Goal: Task Accomplishment & Management: Manage account settings

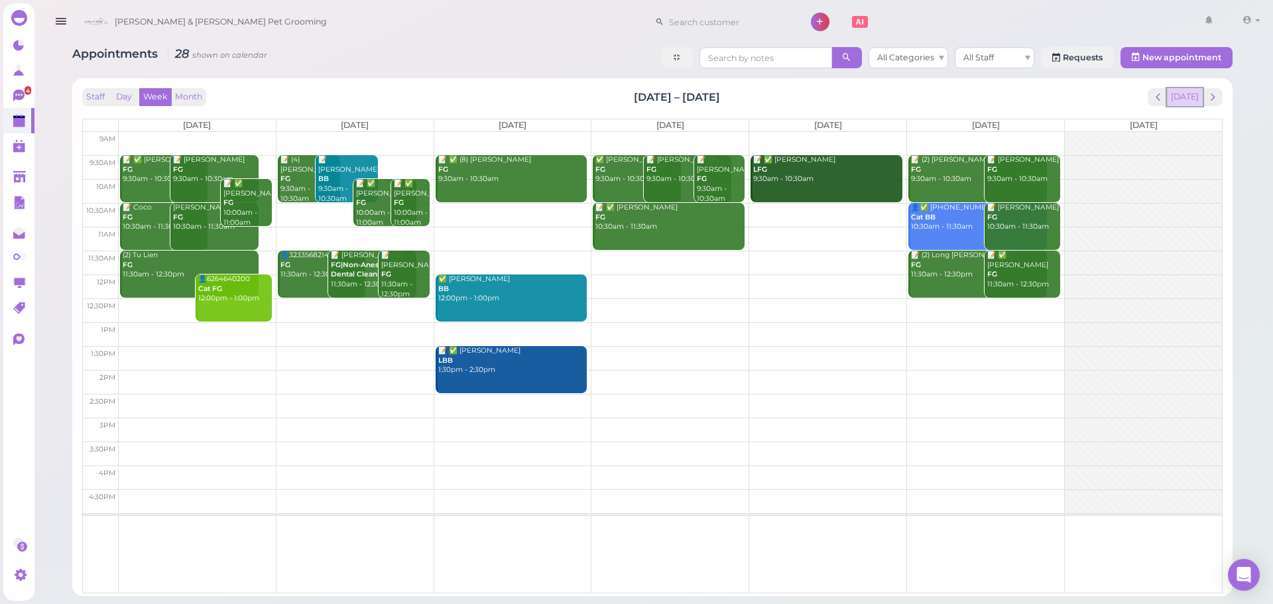
click at [1195, 90] on button "[DATE]" at bounding box center [1185, 97] width 36 height 18
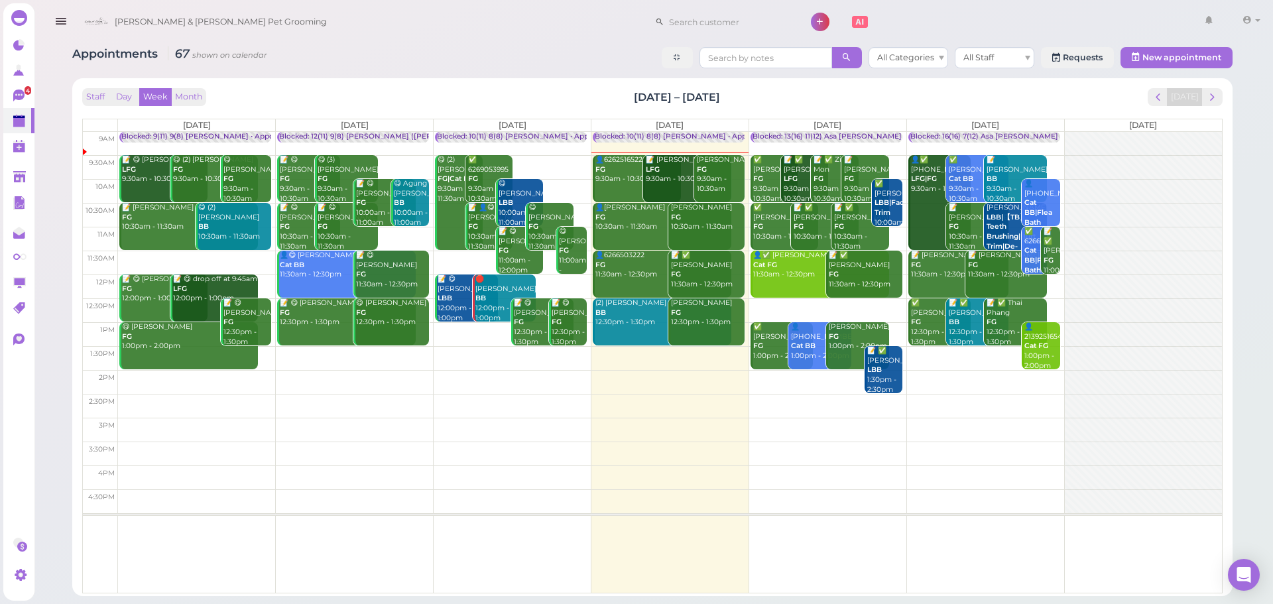
click at [611, 97] on div "Staff Day Week Month [DATE] – [DATE] [DATE]" at bounding box center [652, 97] width 1140 height 18
click at [623, 85] on div "Staff Day Week Month [DATE] – [DATE] [DATE] [DATE] [DATE] [DATE] [DATE] [DATE] …" at bounding box center [652, 337] width 1147 height 505
click at [608, 172] on div "👤😋 6262516522 FG 9:30am - 10:30am" at bounding box center [638, 169] width 86 height 29
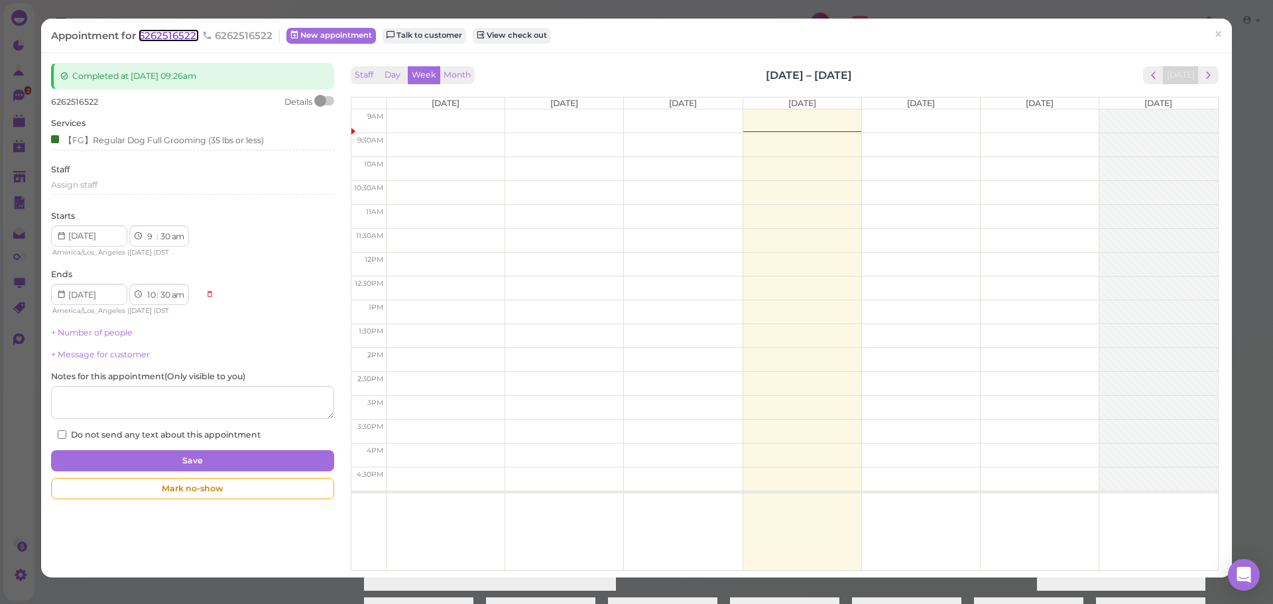
click at [175, 39] on span "6262516522" at bounding box center [169, 35] width 60 height 13
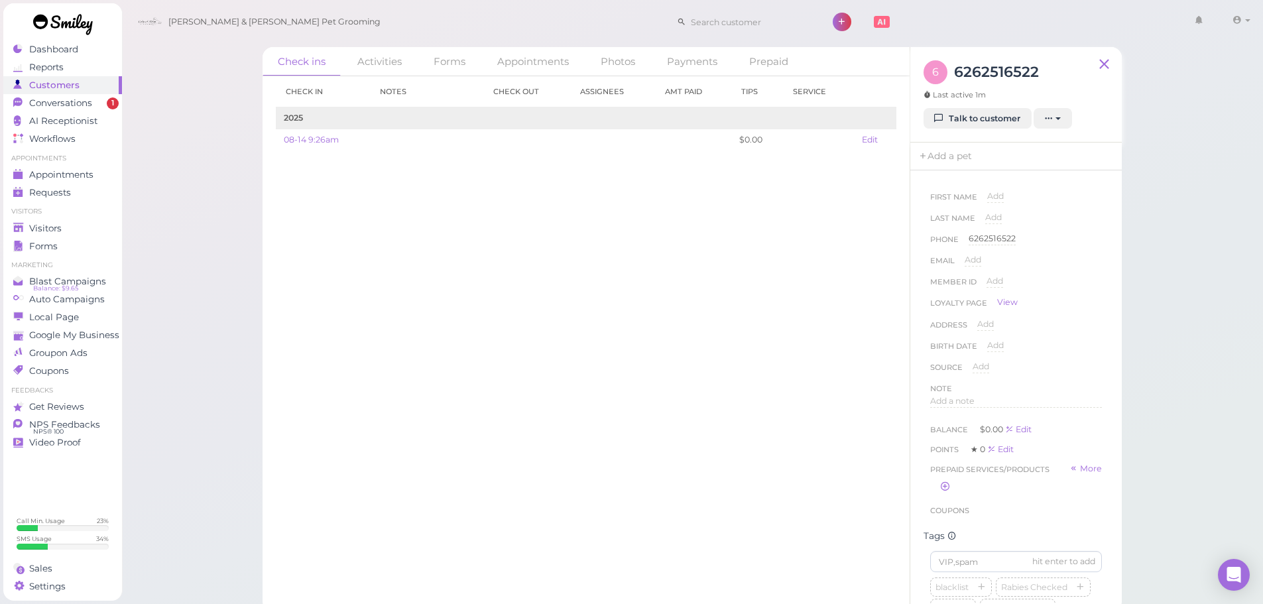
click at [713, 296] on div "Check in Notes Check out Assignees Amt Paid Tips Service 2025 08-14 9:26am $0.0…" at bounding box center [586, 340] width 647 height 528
click at [725, 350] on div "Check in Notes Check out Assignees Amt Paid Tips Service 2025 08-14 9:26am $0.0…" at bounding box center [586, 340] width 647 height 528
click at [1072, 352] on div "blacklist Rabies Checked 学生 do not take difficult Cat Long Hair Cat Short Hair …" at bounding box center [1016, 334] width 172 height 276
click at [722, 335] on div "Check in Notes Check out Assignees Amt Paid Tips Service 2025 08-14 9:26am $0.0…" at bounding box center [586, 340] width 647 height 528
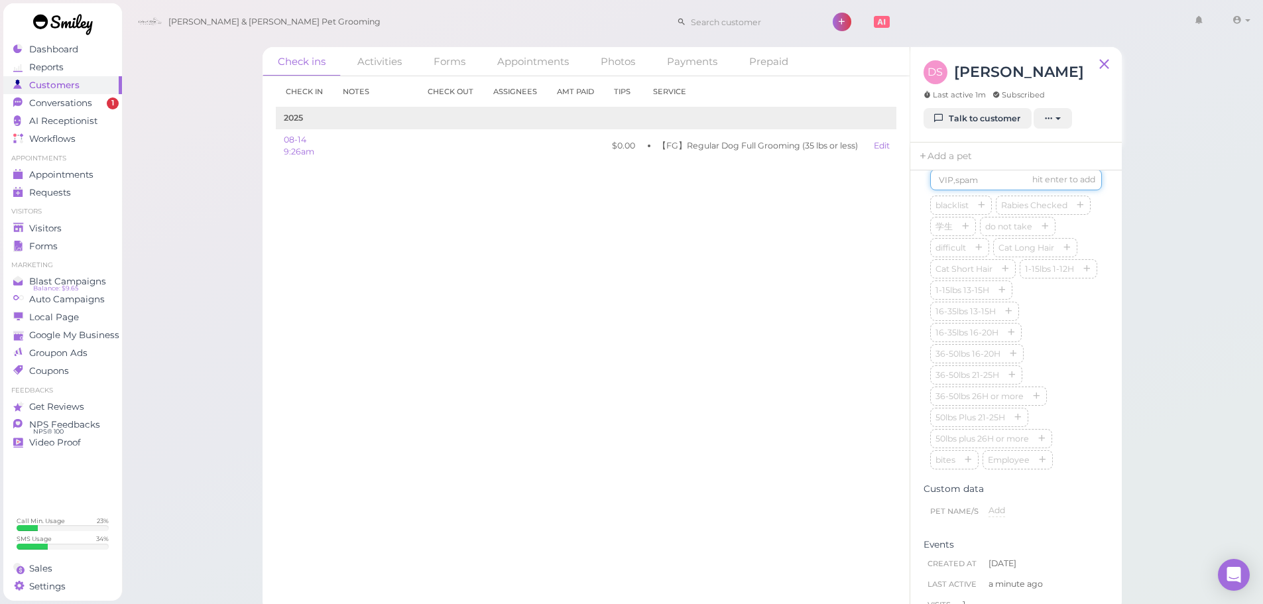
click at [974, 190] on input at bounding box center [1016, 179] width 172 height 21
type input "Buddy"
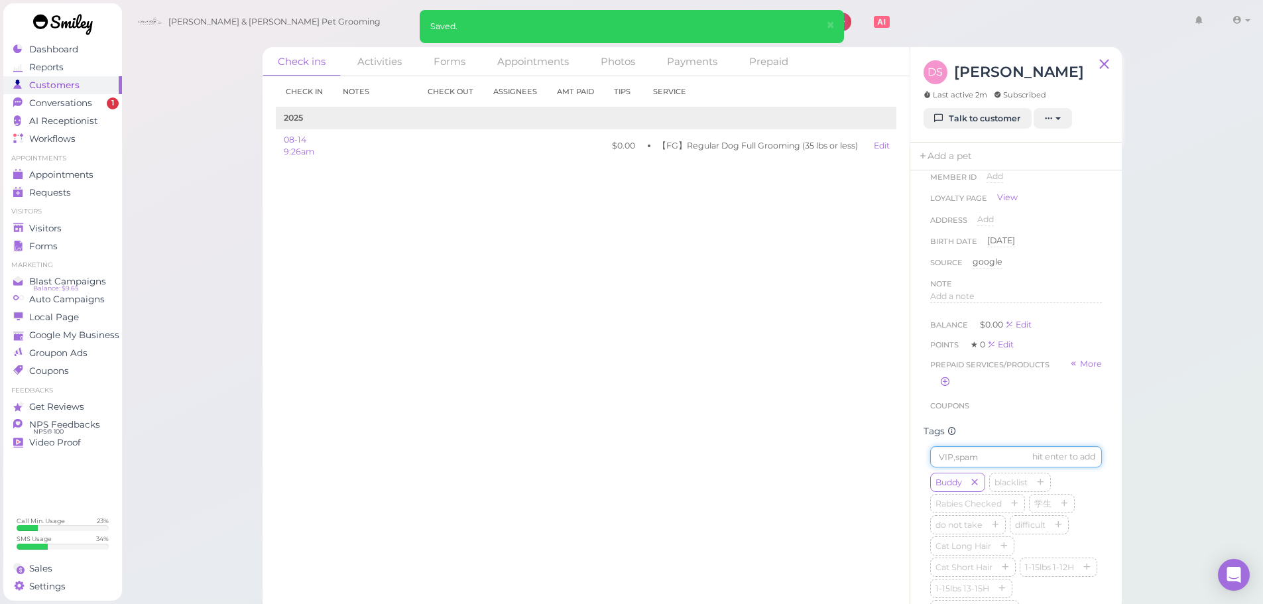
scroll to position [0, 0]
click at [962, 170] on div "First Name David David Last Name Smith Smith Phone 6262516522 6262516522 Email …" at bounding box center [1015, 391] width 211 height 442
click at [947, 162] on link "Add a pet" at bounding box center [945, 157] width 70 height 28
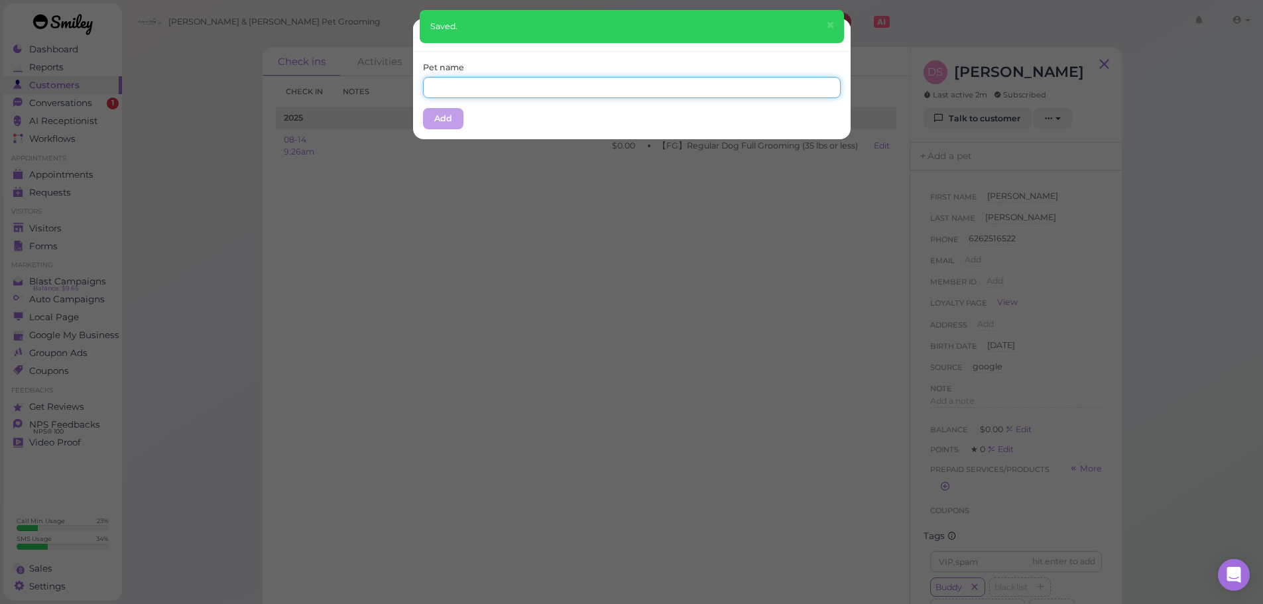
click at [554, 79] on input "text" at bounding box center [632, 87] width 418 height 21
type input "Buddy"
drag, startPoint x: 526, startPoint y: 69, endPoint x: 485, endPoint y: 90, distance: 46.0
click at [526, 69] on div "Pet name Buddy" at bounding box center [632, 80] width 418 height 36
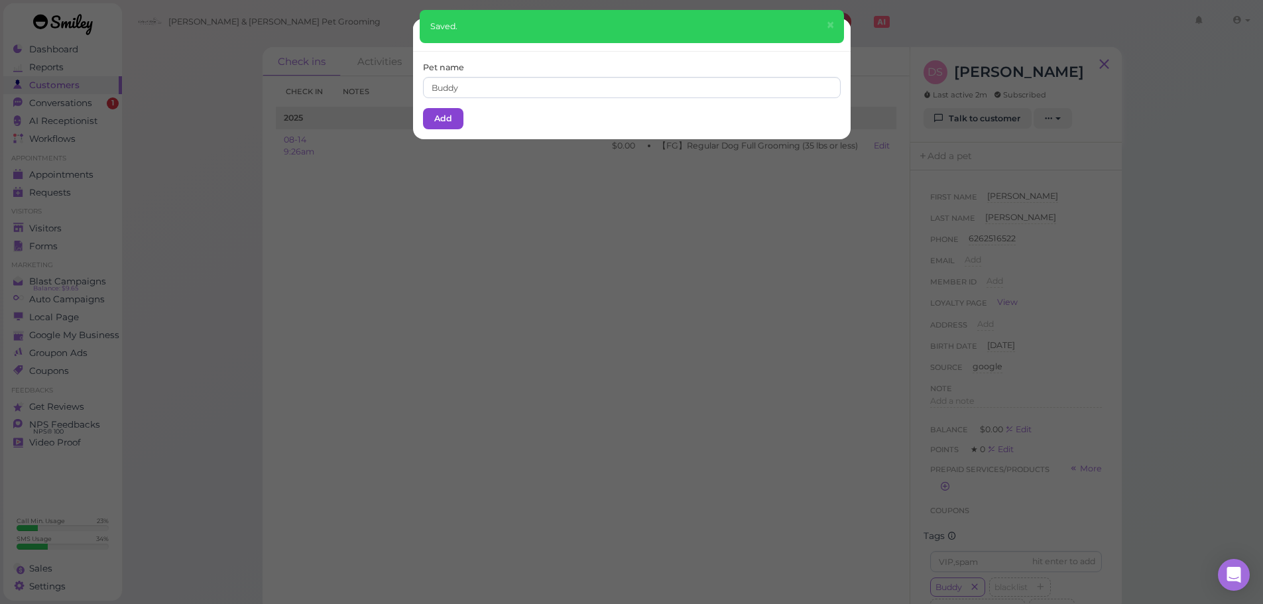
drag, startPoint x: 443, startPoint y: 105, endPoint x: 439, endPoint y: 123, distance: 18.3
click at [444, 105] on div "Pet name Buddy Add" at bounding box center [632, 96] width 438 height 88
click at [440, 123] on button "Add" at bounding box center [443, 118] width 40 height 21
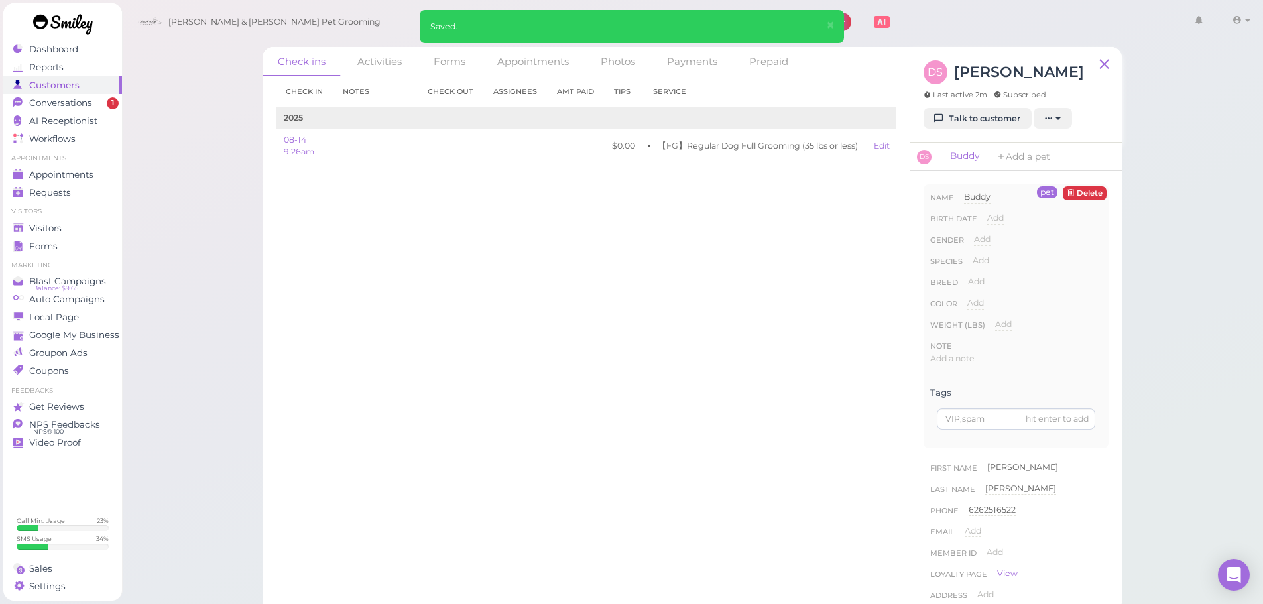
click at [980, 259] on span "Add" at bounding box center [981, 260] width 17 height 10
click at [1024, 274] on select "Dog Cat Bird Other" at bounding box center [1037, 265] width 129 height 20
select select "Dog"
click at [973, 255] on select "Dog Cat Bird Other" at bounding box center [1037, 265] width 129 height 20
click at [986, 282] on button "Done" at bounding box center [988, 284] width 29 height 14
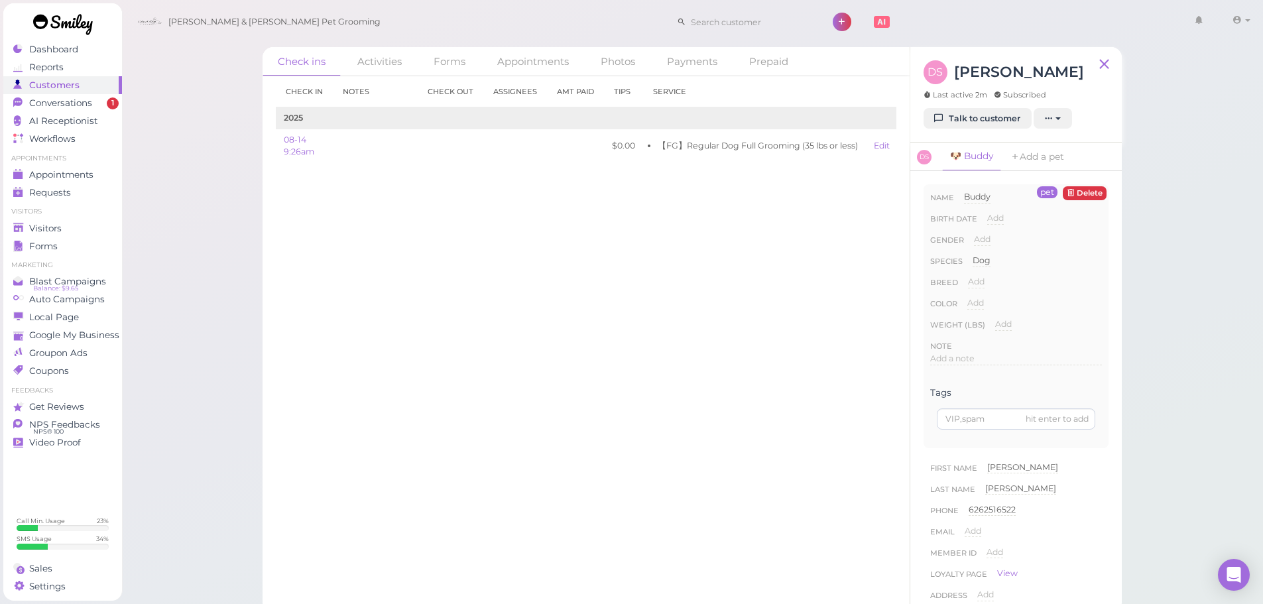
click at [373, 355] on div "Check in Notes Check out Assignees Amt Paid Tips Service 2025 08-14 9:26am $0.0…" at bounding box center [586, 340] width 647 height 528
click at [65, 172] on span "Appointments" at bounding box center [62, 174] width 66 height 11
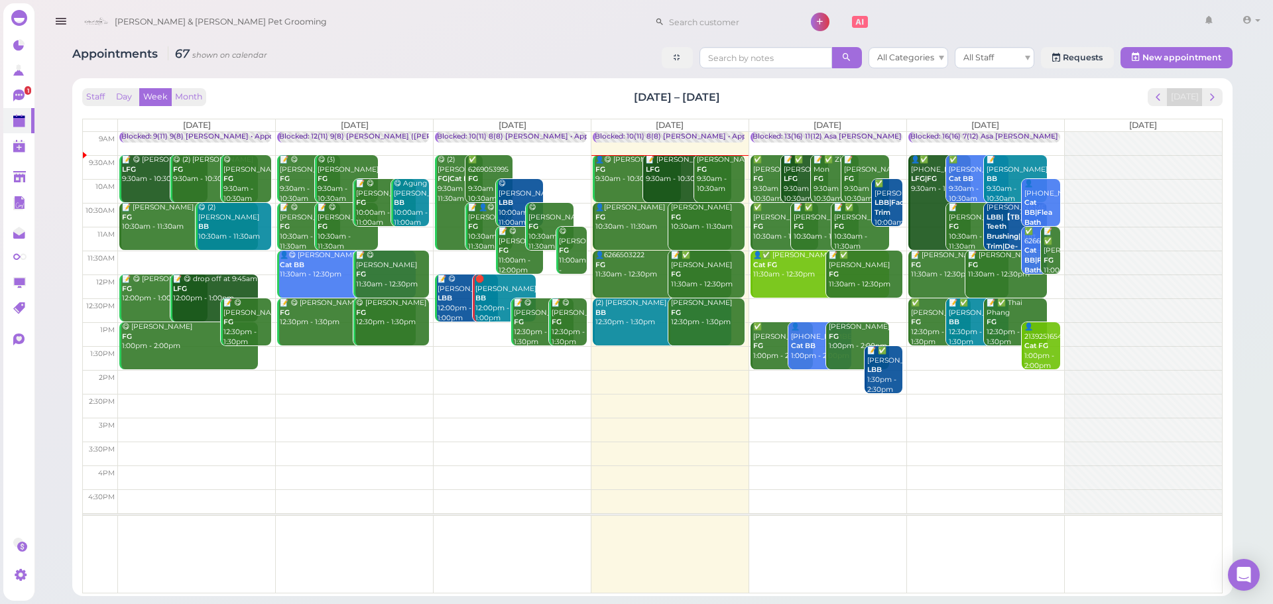
click at [527, 69] on div "Appointments 67 shown on calendar All Categories All Staff Requests New appoint…" at bounding box center [652, 59] width 1160 height 25
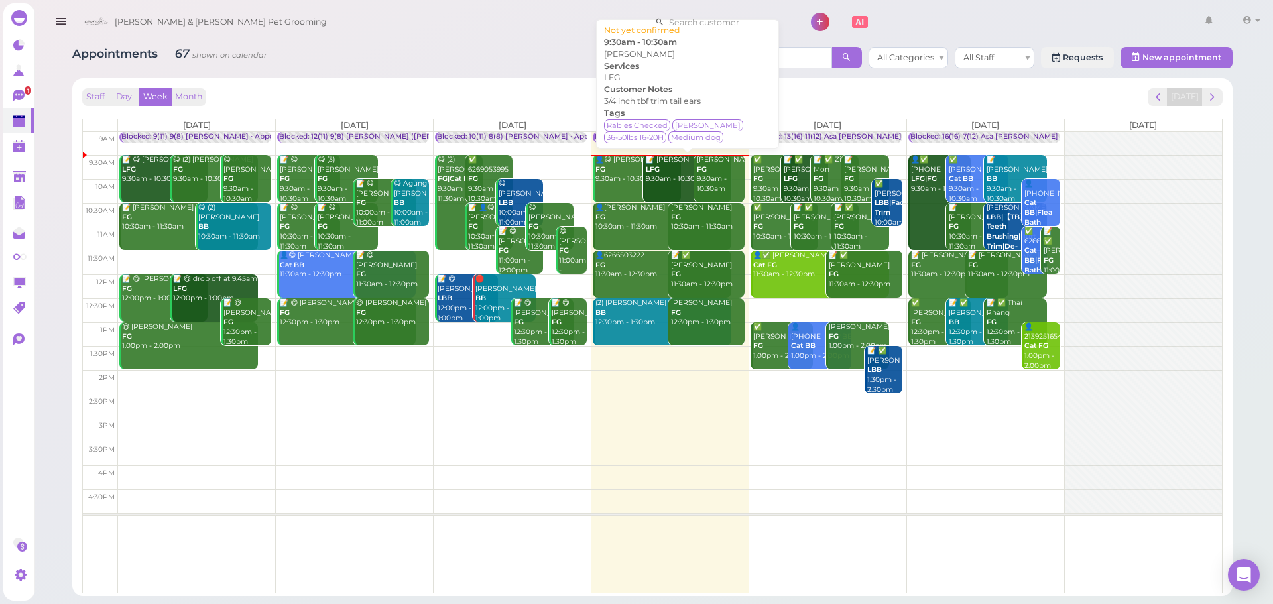
click at [677, 185] on link "📝 Samira Garcia LFG 9:30am - 10:30am" at bounding box center [687, 178] width 88 height 47
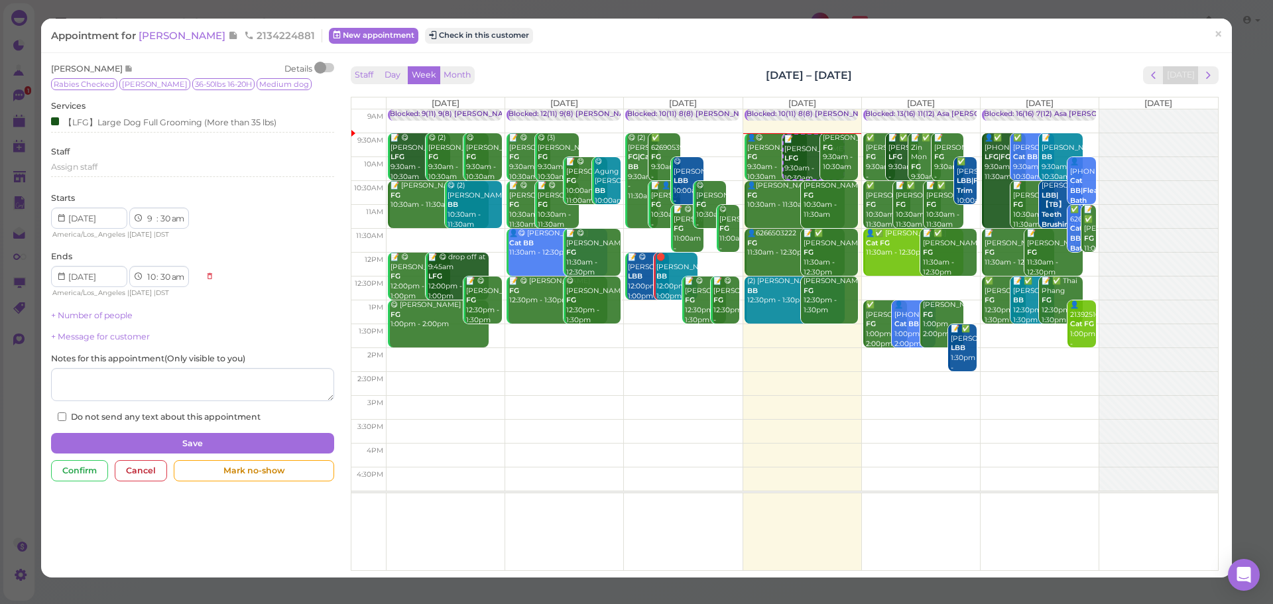
click at [1068, 44] on div "Appointment for Samira Garcia 2134224881 New appointment Check in this customer…" at bounding box center [636, 36] width 1191 height 34
click at [1044, 63] on div "Staff Day Week Month Aug 11 – 17, 2025 Today Mon 8/11 Tue 8/12 Wed 8/13 Thu 8/1…" at bounding box center [784, 315] width 874 height 505
click at [501, 39] on button "Check in this customer" at bounding box center [479, 36] width 108 height 16
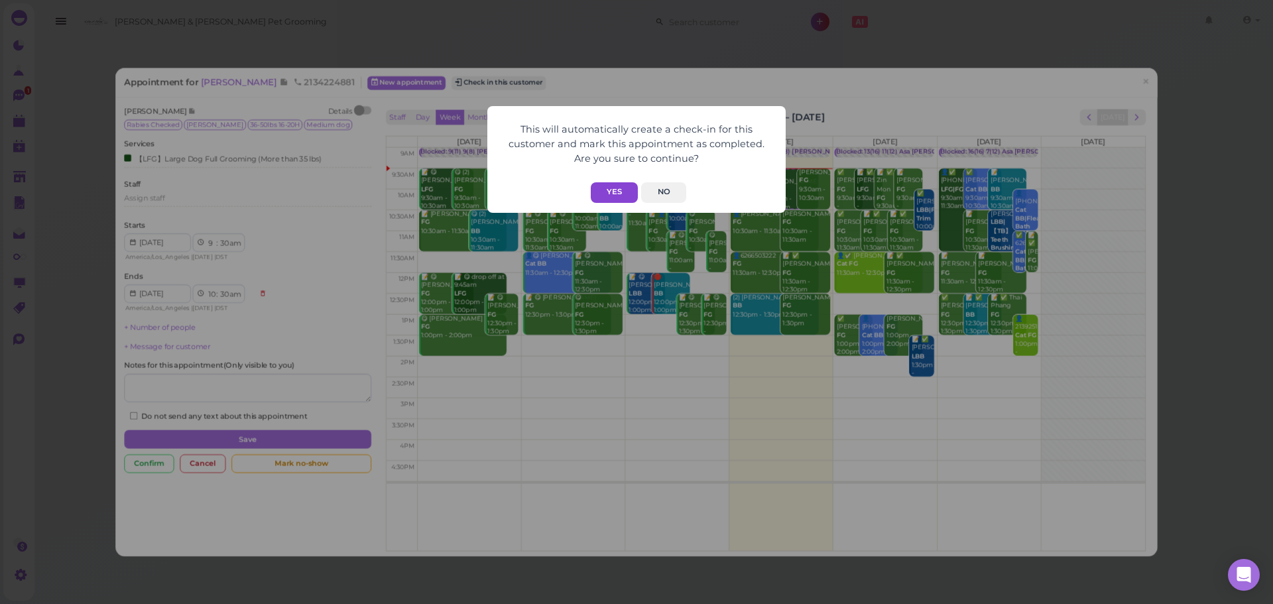
click at [599, 190] on button "Yes" at bounding box center [614, 192] width 47 height 21
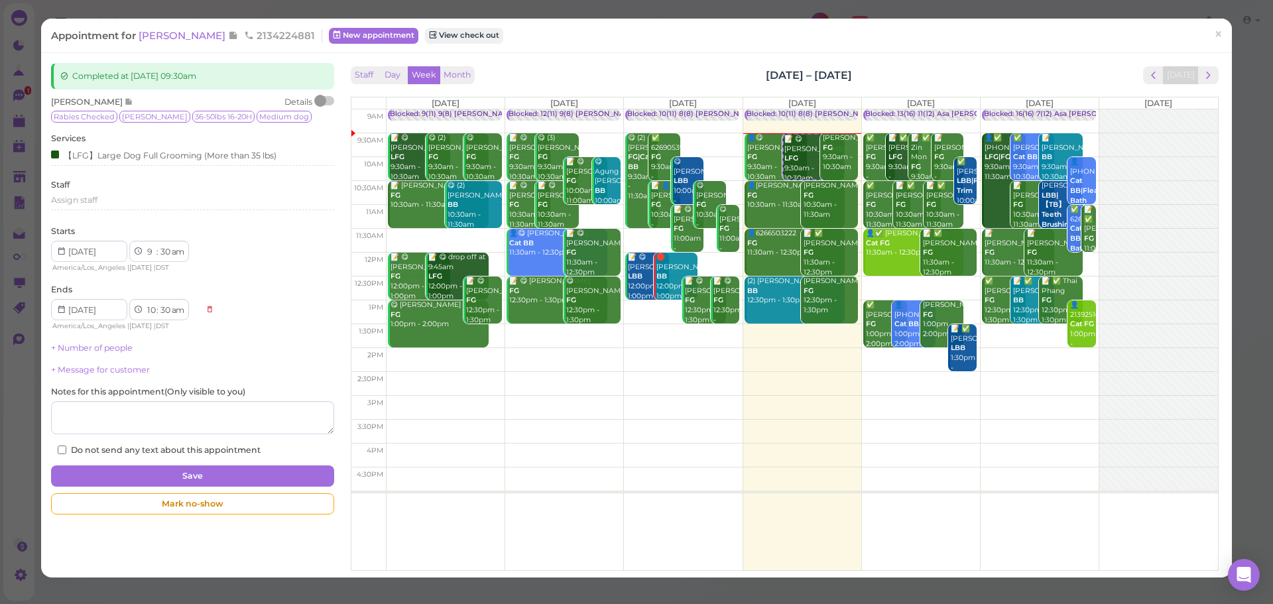
click at [594, 40] on div "Appointment for Samira Garcia 2134224881 New appointment View check out" at bounding box center [629, 35] width 1157 height 13
click at [154, 31] on span "[PERSON_NAME]" at bounding box center [184, 35] width 90 height 13
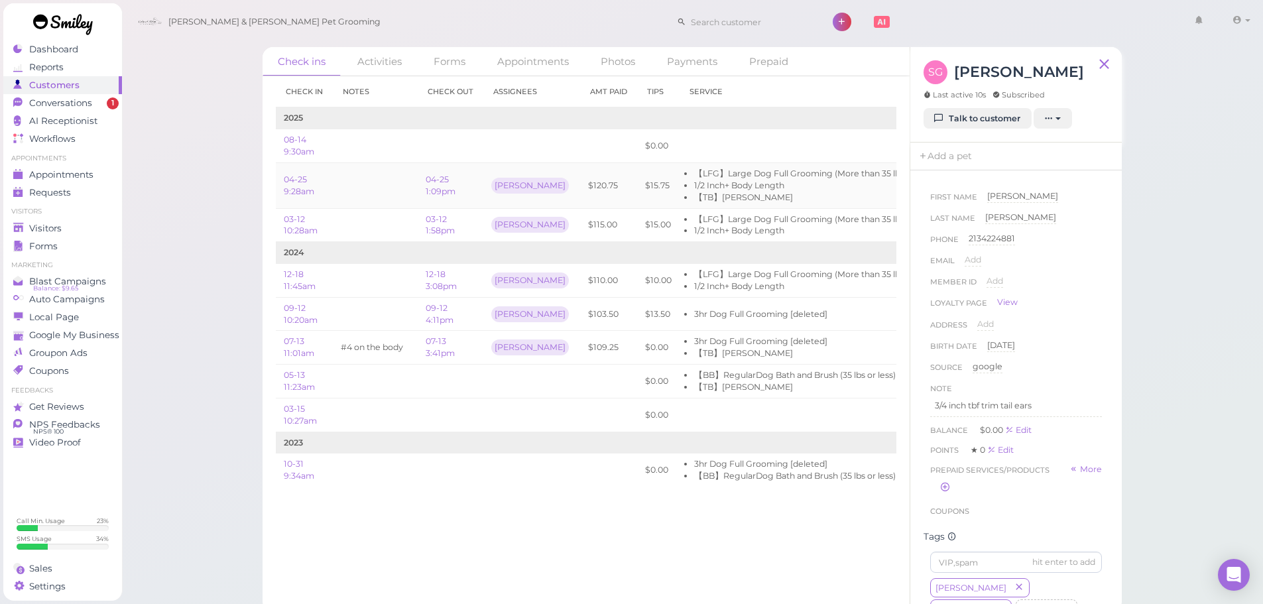
click at [719, 181] on li "1/2 Inch+ Body Length" at bounding box center [800, 186] width 213 height 12
click at [229, 271] on div "Check ins Activities Forms Appointments Photos Payments Prepaid Check in Notes …" at bounding box center [692, 306] width 1142 height 612
click at [225, 273] on div "Check ins Activities Forms Appointments Photos Payments Prepaid Check in Notes …" at bounding box center [692, 306] width 1142 height 612
click at [782, 337] on li "3hr Dog Full Grooming [deleted]" at bounding box center [800, 341] width 213 height 12
click at [780, 359] on li "【TB】[PERSON_NAME]" at bounding box center [800, 353] width 213 height 12
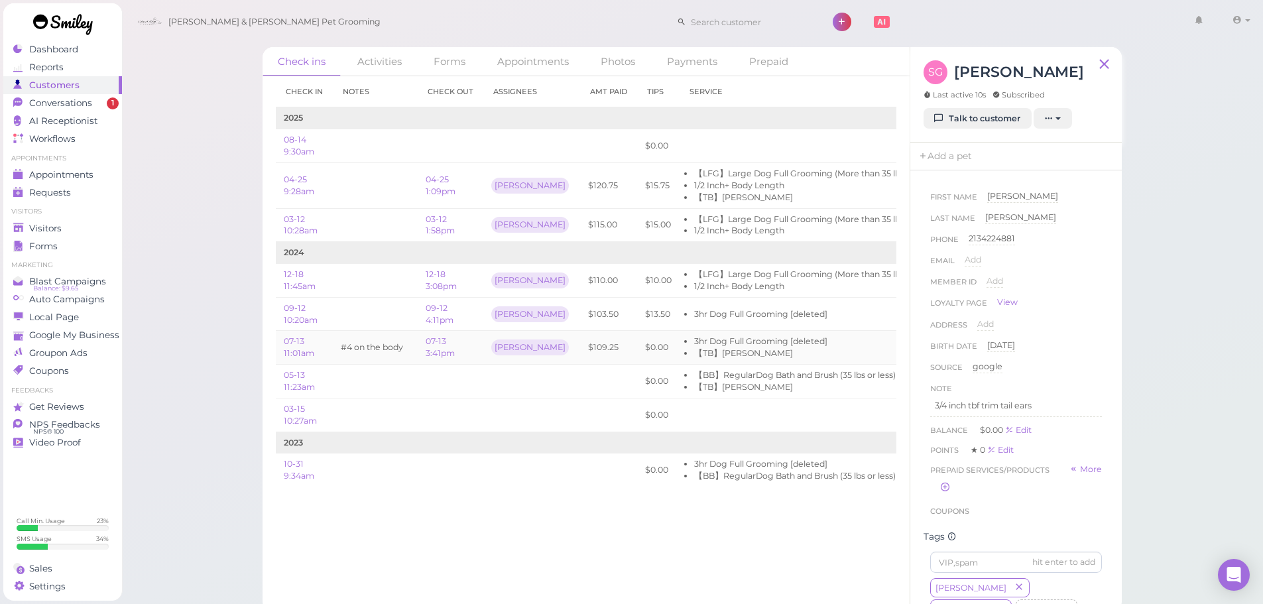
click at [641, 340] on td "$0.00" at bounding box center [658, 348] width 42 height 34
click at [353, 362] on td "#4 on the body" at bounding box center [375, 348] width 85 height 34
click at [637, 355] on td "$0.00" at bounding box center [658, 348] width 42 height 34
click at [737, 315] on li "3hr Dog Full Grooming [deleted]" at bounding box center [800, 314] width 213 height 12
click at [754, 282] on li "1/2 Inch+ Body Length" at bounding box center [800, 286] width 213 height 12
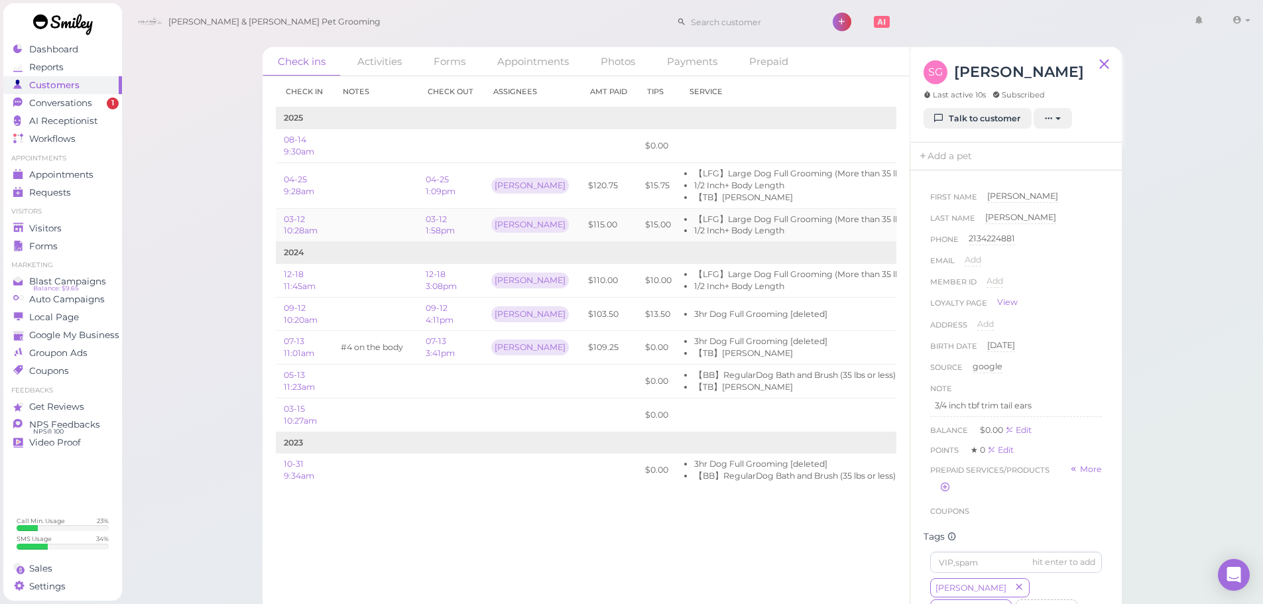
click at [766, 223] on li "【LFG】Large Dog Full Grooming (More than 35 lbs)" at bounding box center [800, 219] width 213 height 12
click at [764, 178] on li "【LFG】Large Dog Full Grooming (More than 35 lbs)" at bounding box center [800, 174] width 213 height 12
click at [740, 138] on td at bounding box center [797, 146] width 235 height 34
click at [1053, 238] on div "Phone 2134224881 2134224881" at bounding box center [1016, 243] width 172 height 21
click at [29, 166] on link "Appointments" at bounding box center [62, 175] width 119 height 18
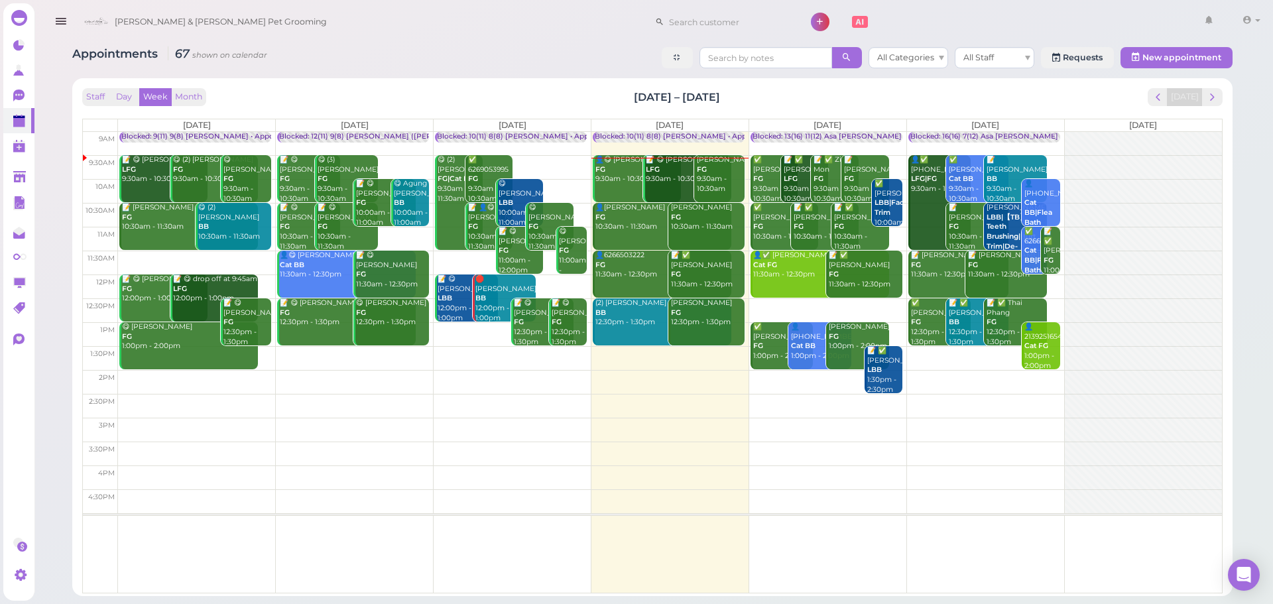
click at [1216, 111] on div "Staff Day Week Month Aug 11 – 17, 2025 Today Mon 8/11 Tue 8/12 Wed 8/13 Thu 8/1…" at bounding box center [652, 340] width 1140 height 505
click at [1215, 109] on div "Staff Day Week Month Aug 11 – 17, 2025 Today Mon 8/11 Tue 8/12 Wed 8/13 Thu 8/1…" at bounding box center [652, 340] width 1140 height 505
click at [1216, 109] on div "Staff Day Week Month Aug 11 – 17, 2025 Today Mon 8/11 Tue 8/12 Wed 8/13 Thu 8/1…" at bounding box center [652, 340] width 1140 height 505
click at [1213, 102] on span "next" at bounding box center [1212, 97] width 13 height 13
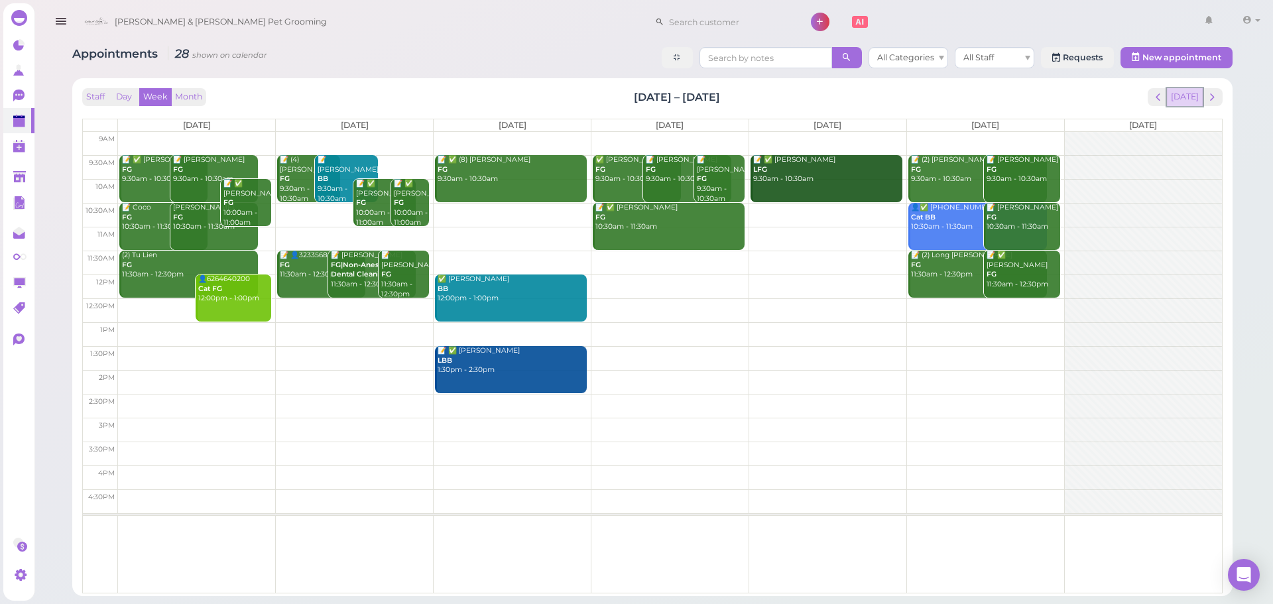
click at [1193, 105] on button "Today" at bounding box center [1185, 97] width 36 height 18
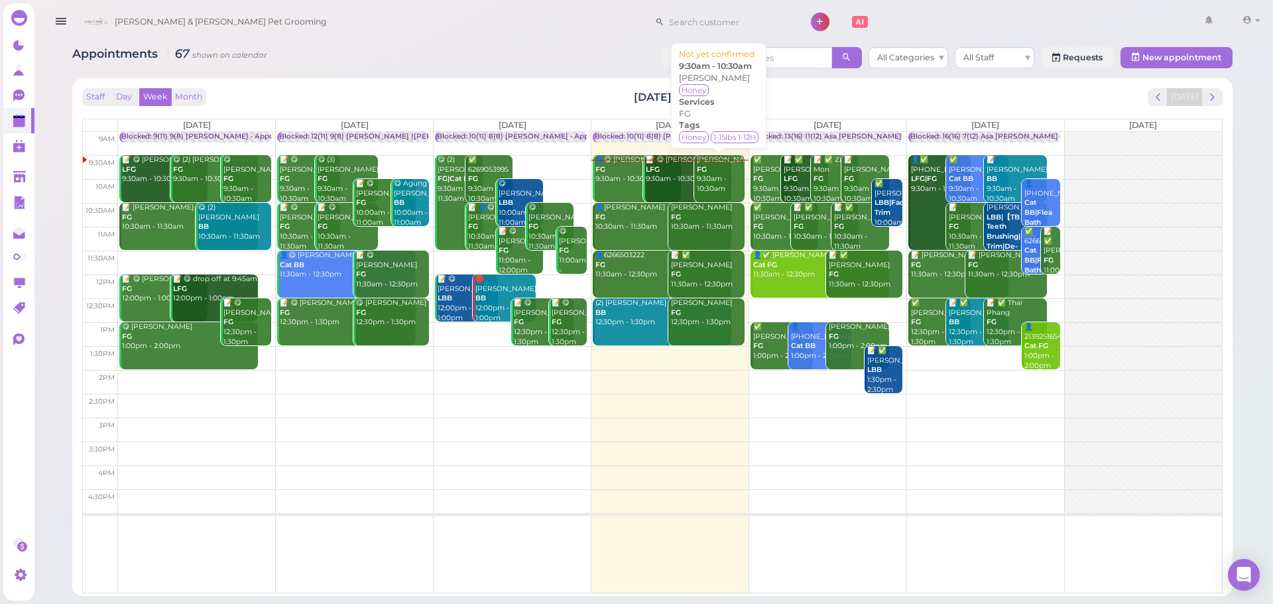
click at [720, 184] on div "Joanna Vuong FG 9:30am - 10:30am" at bounding box center [720, 174] width 48 height 39
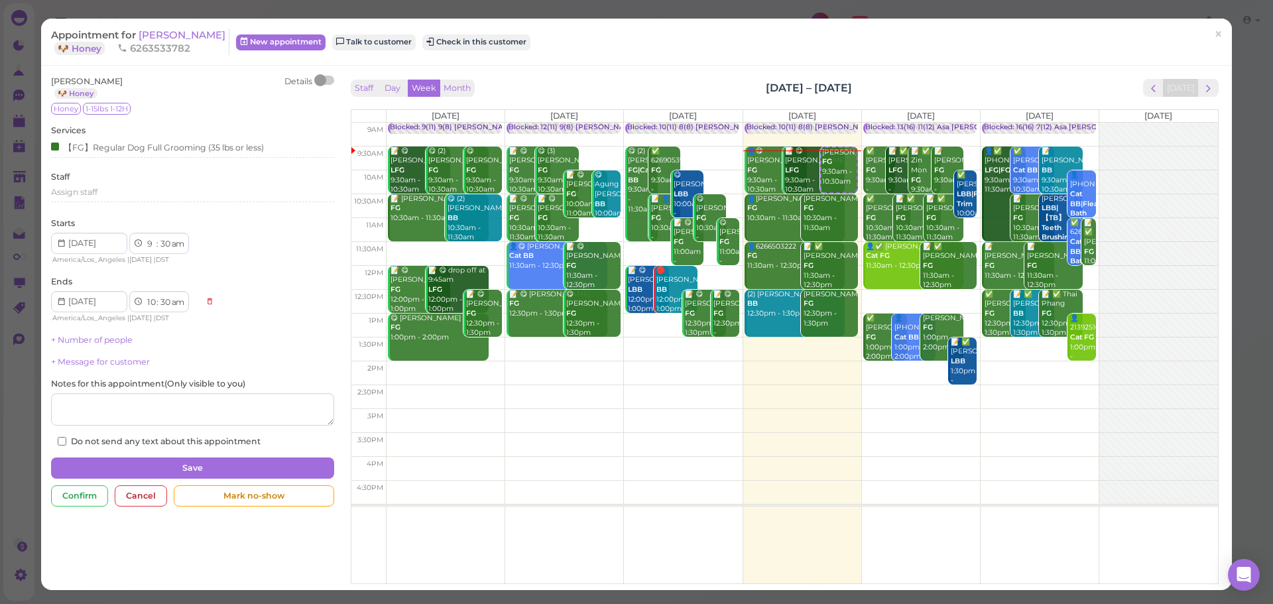
click at [181, 43] on span "6263533782" at bounding box center [153, 48] width 73 height 13
click at [1222, 45] on div "Appointment for Joanna Vuong 🐶 Honey 6263533782 New appointment Talk to custome…" at bounding box center [636, 302] width 1273 height 604
click at [1217, 46] on link "×" at bounding box center [1218, 34] width 25 height 31
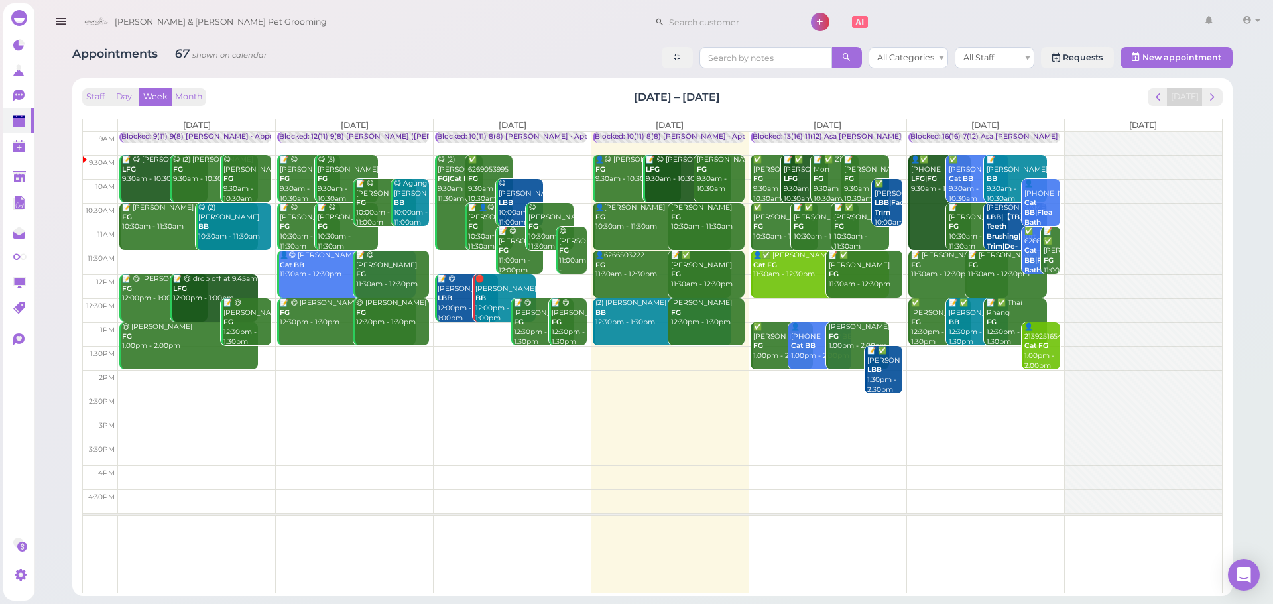
click at [621, 377] on td at bounding box center [670, 382] width 1104 height 24
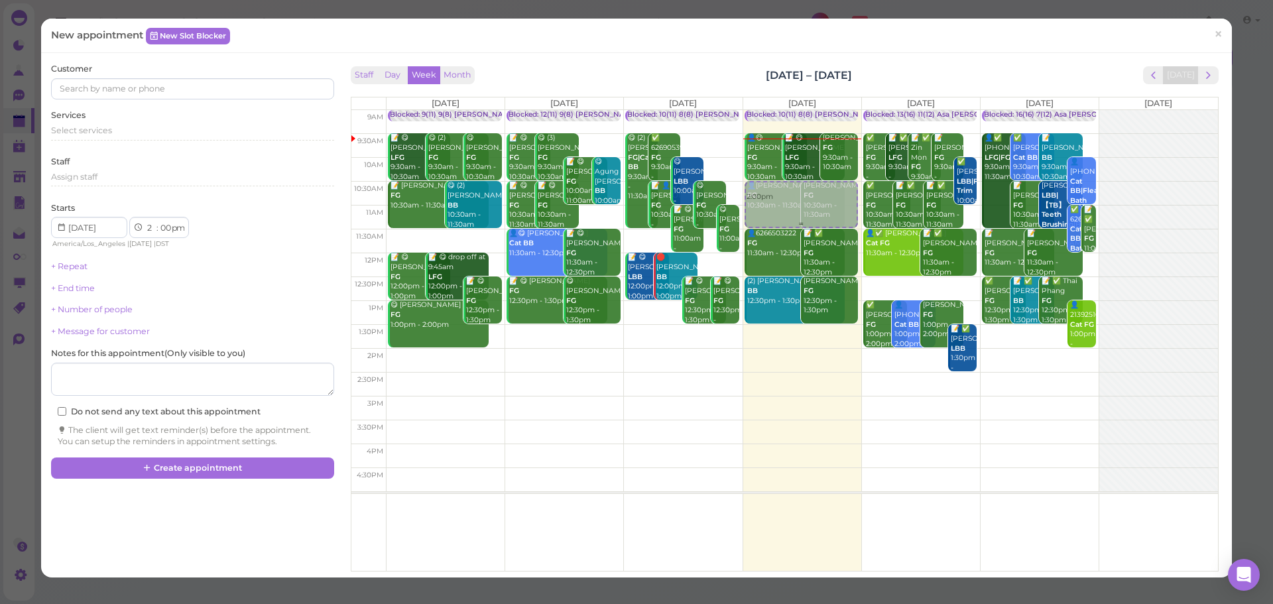
drag, startPoint x: 774, startPoint y: 363, endPoint x: 765, endPoint y: 206, distance: 158.0
click at [765, 110] on div "2:00pm Blocked: 10(11) 8(8) Asa Rebecca • Appointment 👤😋 David Smith FG 9:30am …" at bounding box center [802, 110] width 118 height 0
select select "10"
select select "30"
select select "am"
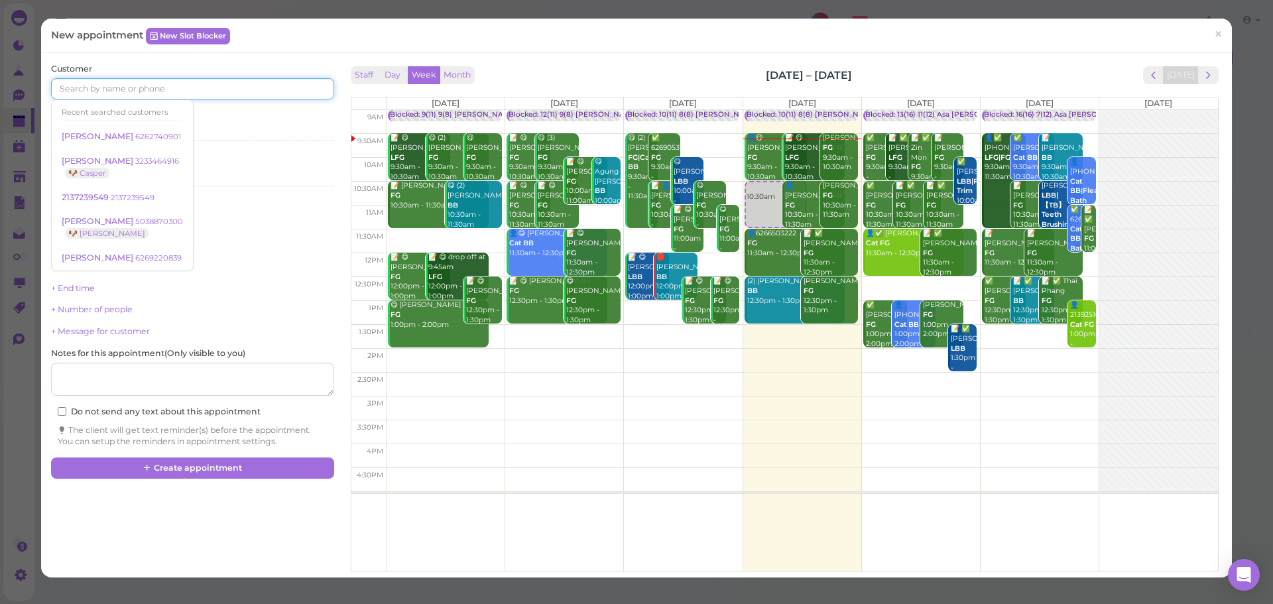
click at [149, 78] on input at bounding box center [192, 88] width 282 height 21
type input "6266796990"
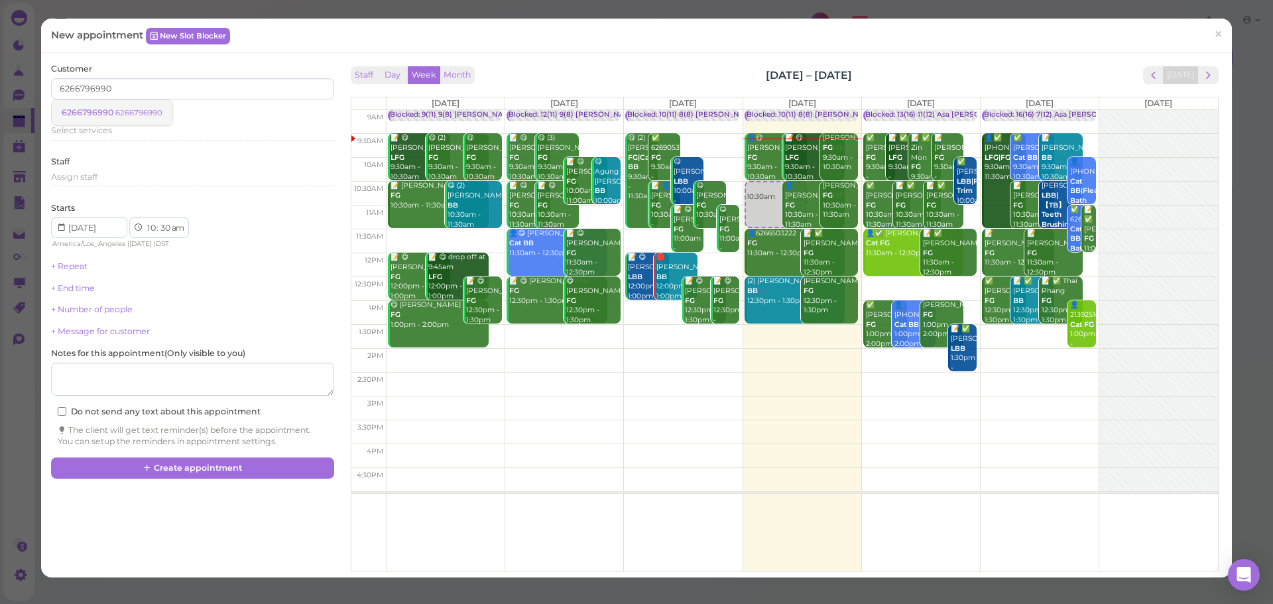
click at [141, 109] on small "6266796990" at bounding box center [138, 112] width 47 height 9
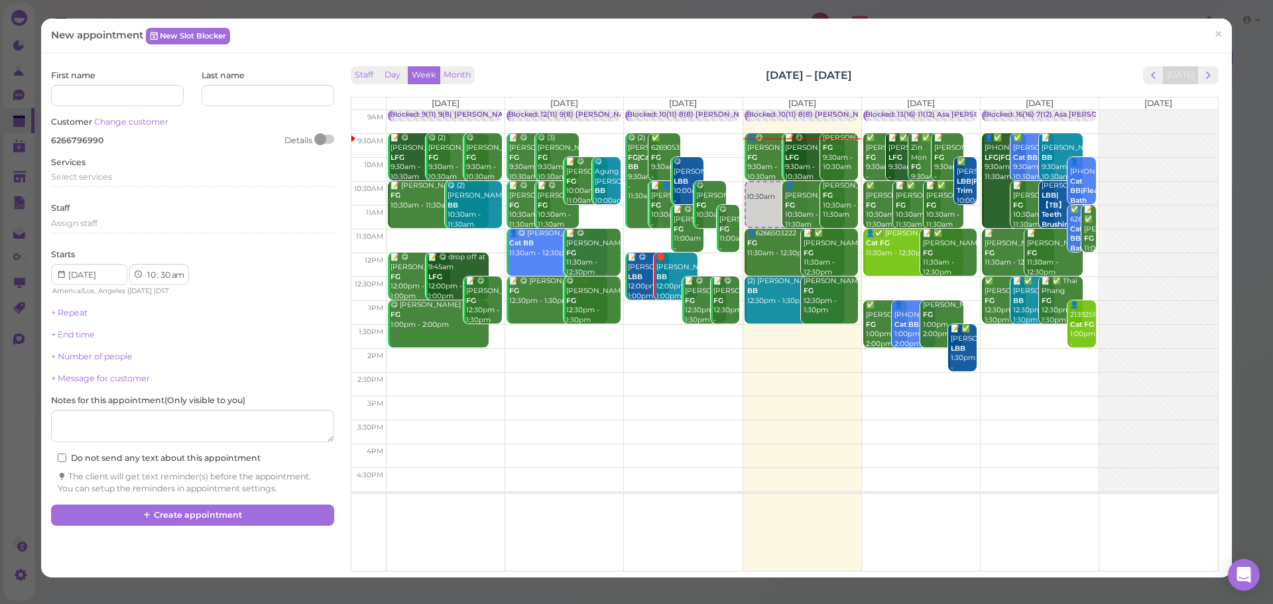
click at [113, 168] on div "Services Select services" at bounding box center [192, 174] width 282 height 36
click at [111, 176] on span "Select services" at bounding box center [81, 177] width 61 height 10
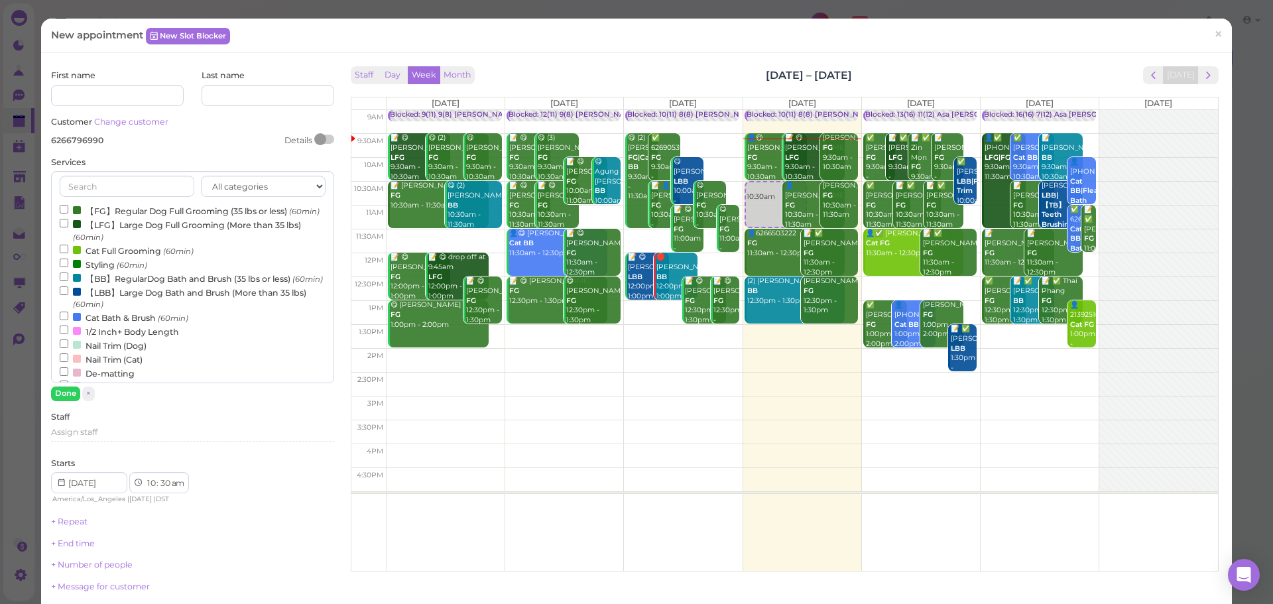
click at [118, 285] on label "【BB】RegularDog Bath and Brush (35 lbs or less) (60min)" at bounding box center [191, 278] width 263 height 14
click at [68, 281] on input "【BB】RegularDog Bath and Brush (35 lbs or less) (60min)" at bounding box center [64, 276] width 9 height 9
click at [66, 399] on button "Done" at bounding box center [65, 394] width 29 height 14
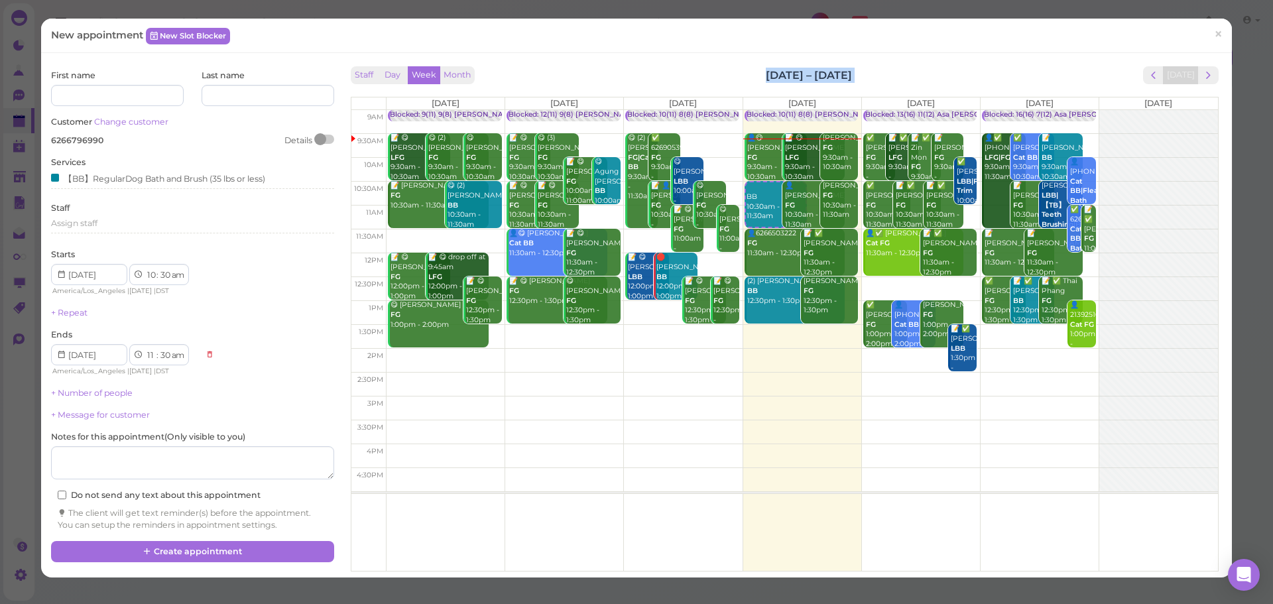
drag, startPoint x: 748, startPoint y: 79, endPoint x: 996, endPoint y: 63, distance: 248.5
click at [996, 63] on div "Staff Day Week Month Aug 11 – 17, 2025 Today Mon 8/11 Tue 8/12 Wed 8/13 Thu 8/1…" at bounding box center [784, 315] width 874 height 505
click at [833, 84] on div "Staff Day Week Month Aug 11 – 17, 2025 Today" at bounding box center [785, 75] width 868 height 18
click at [292, 50] on div "New appointment New Slot Blocker ×" at bounding box center [636, 36] width 1191 height 34
click at [160, 122] on link "Change customer" at bounding box center [131, 122] width 74 height 10
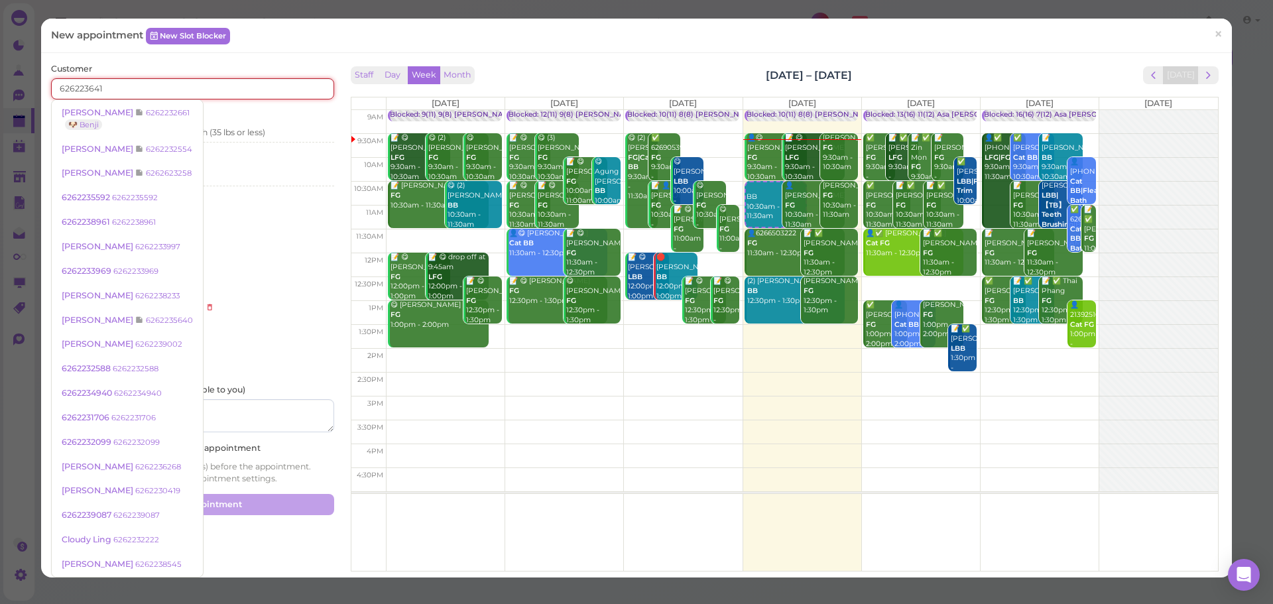
type input "6262236418"
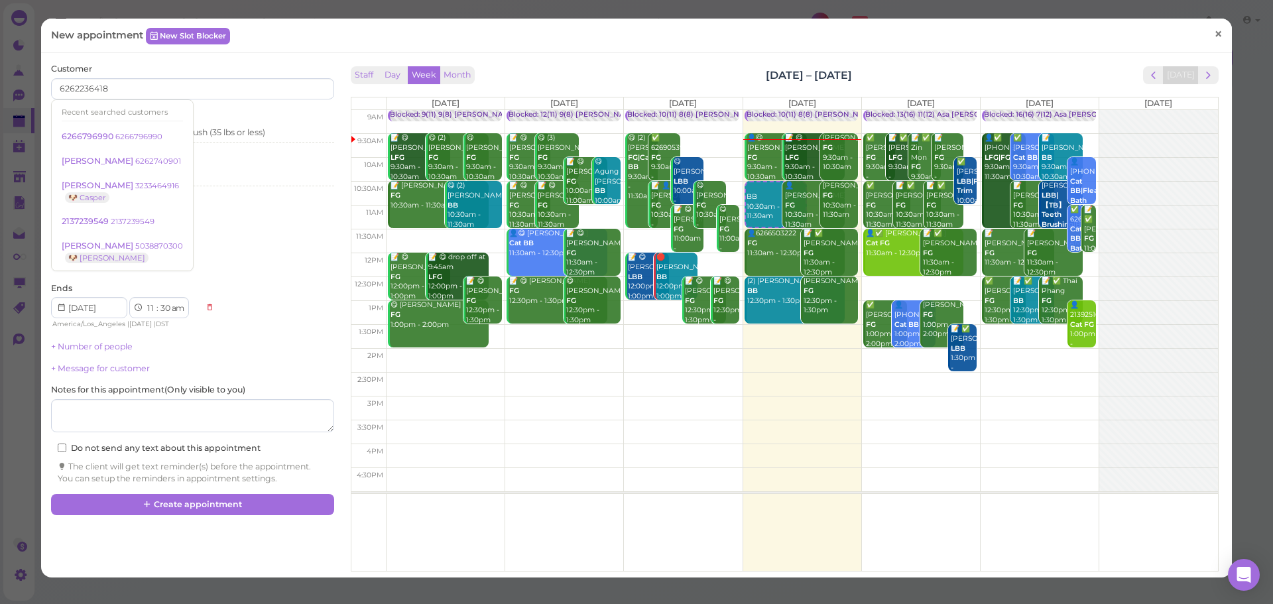
click at [1214, 34] on span "×" at bounding box center [1218, 34] width 9 height 19
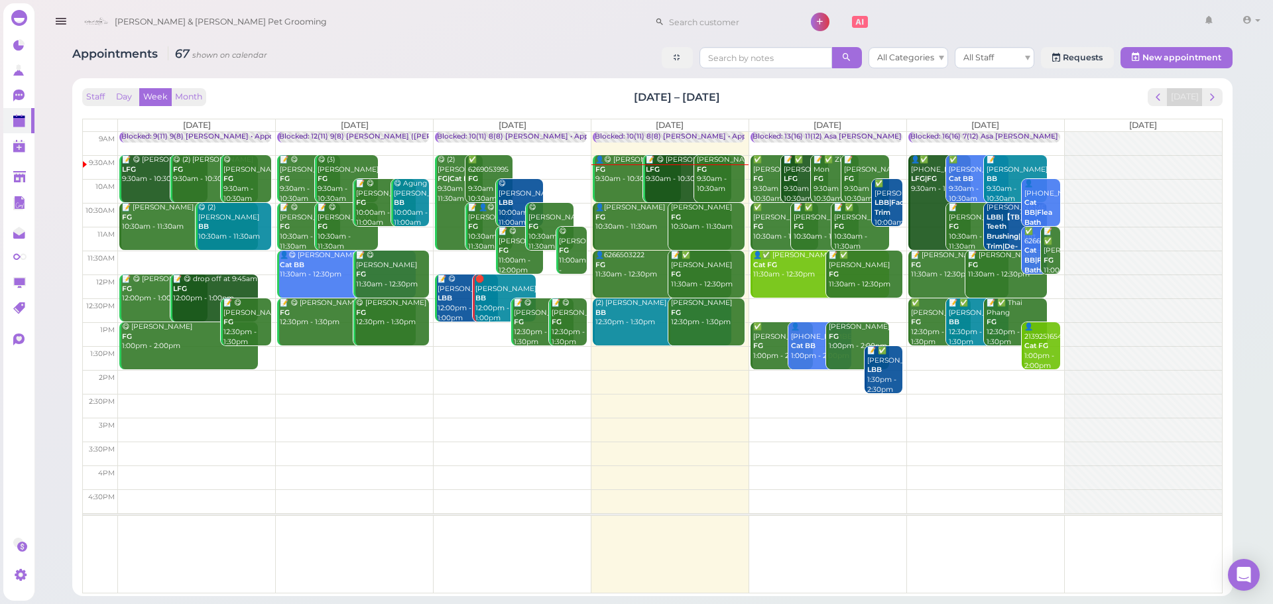
click at [663, 380] on td at bounding box center [670, 382] width 1104 height 24
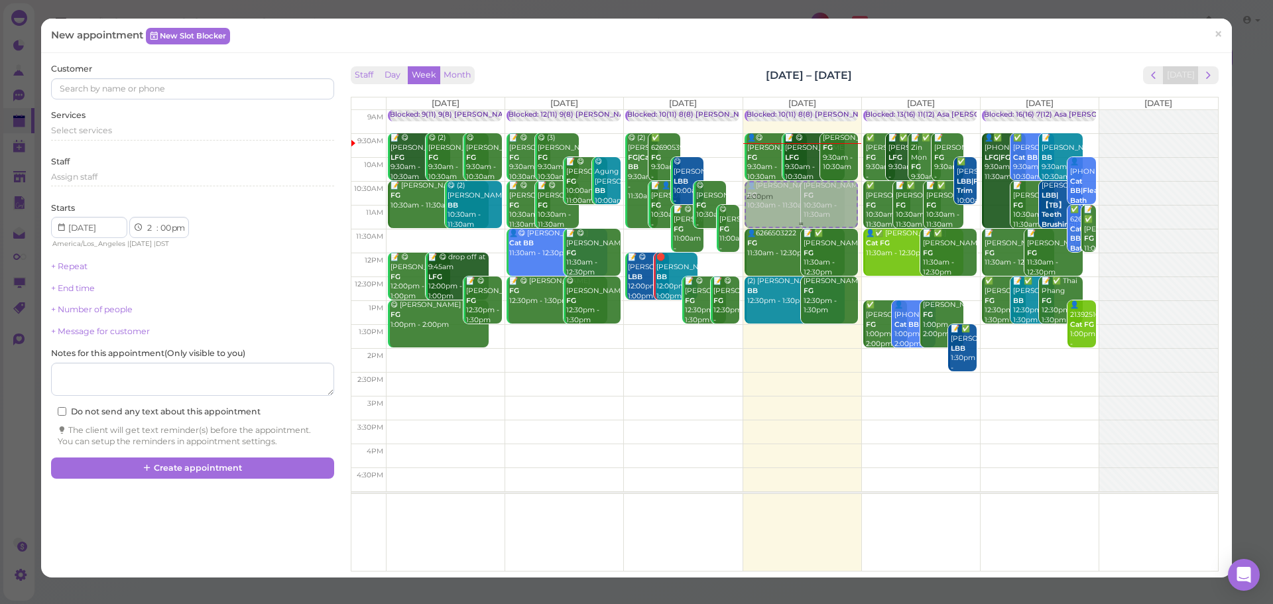
drag, startPoint x: 794, startPoint y: 357, endPoint x: 798, endPoint y: 194, distance: 163.8
click at [798, 110] on div "2:00pm Blocked: 10(11) 8(8) Asa Rebecca • Appointment 👤😋 David Smith FG 9:30am …" at bounding box center [802, 110] width 118 height 0
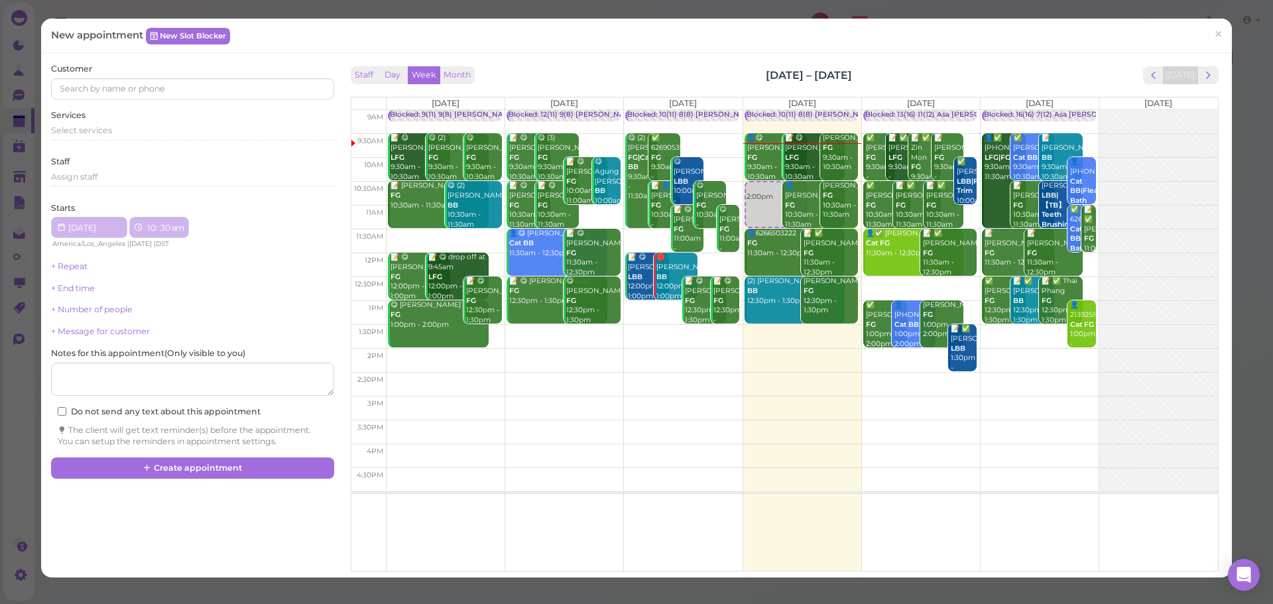
select select "10"
select select "30"
select select "am"
click at [195, 89] on input at bounding box center [192, 88] width 282 height 21
type input "3235803343"
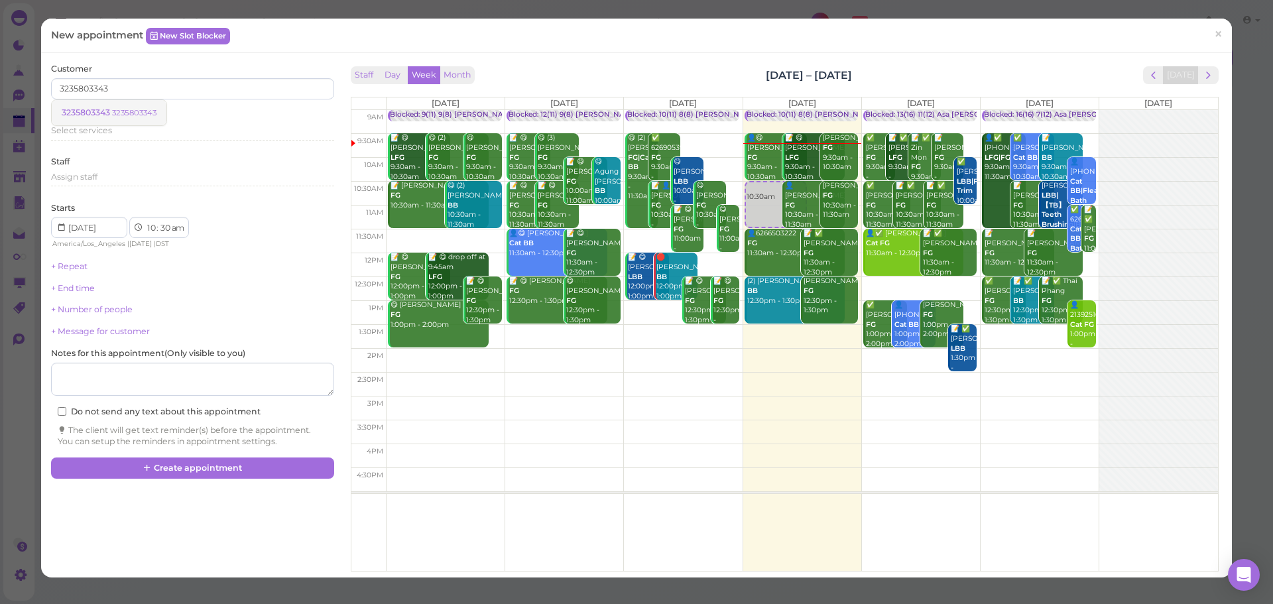
click at [106, 111] on span "3235803343" at bounding box center [87, 112] width 50 height 10
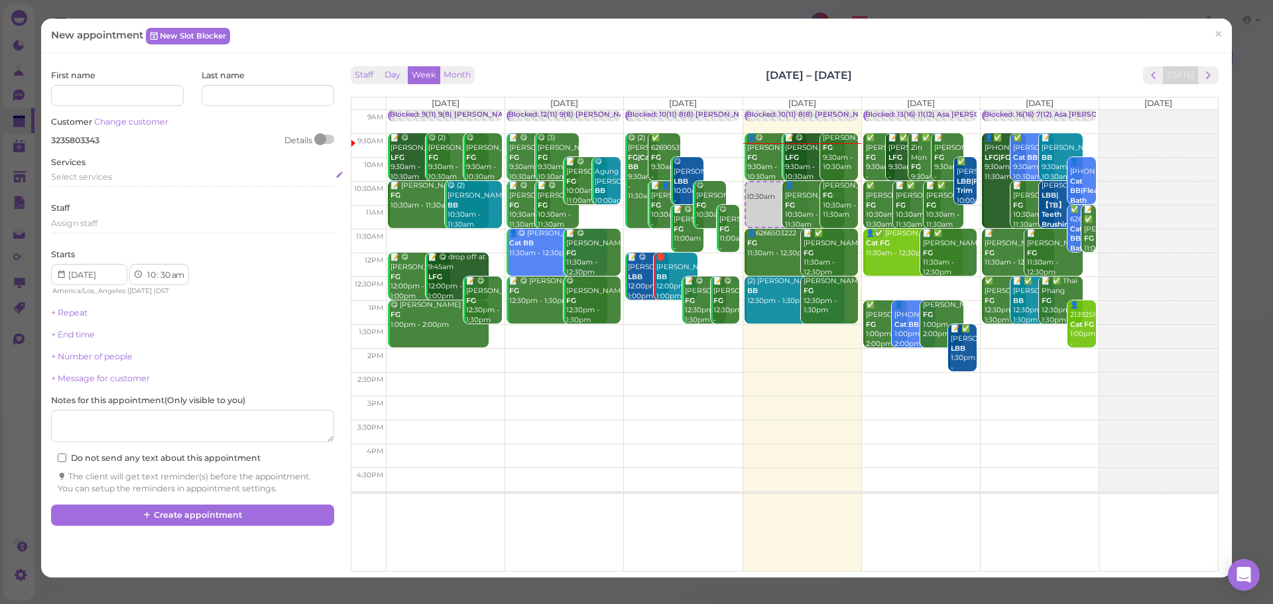
click at [133, 182] on div "Select services" at bounding box center [192, 177] width 282 height 12
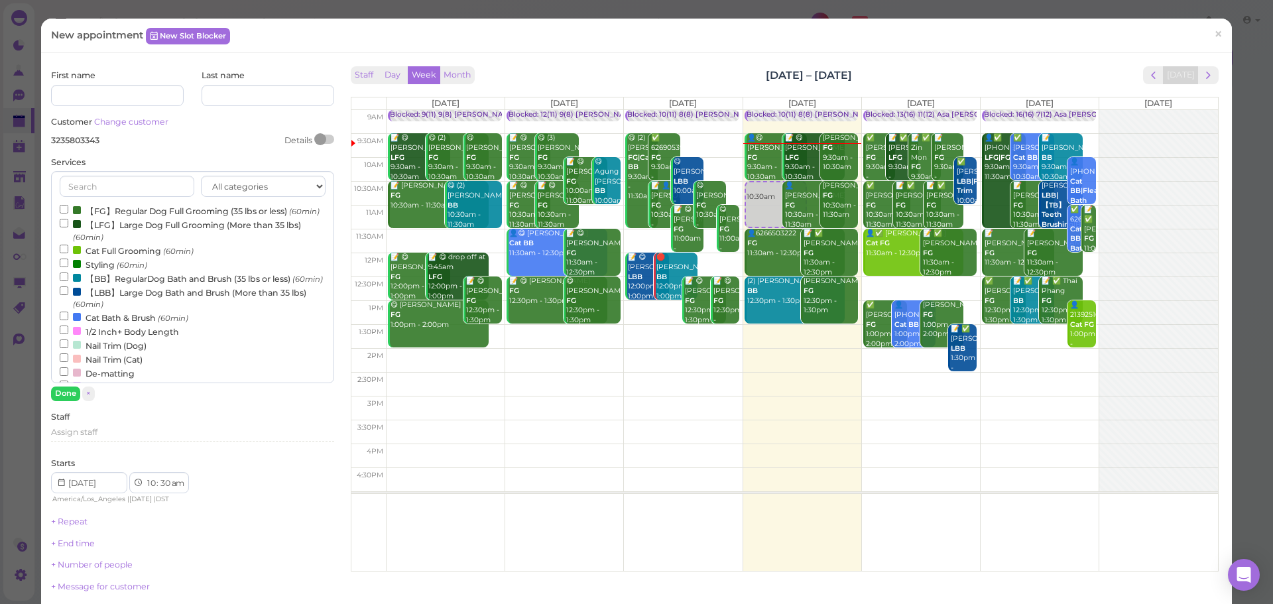
click at [127, 285] on label "【BB】RegularDog Bath and Brush (35 lbs or less) (60min)" at bounding box center [191, 278] width 263 height 14
click at [68, 281] on input "【BB】RegularDog Bath and Brush (35 lbs or less) (60min)" at bounding box center [64, 276] width 9 height 9
click at [68, 396] on button "Done" at bounding box center [65, 394] width 29 height 14
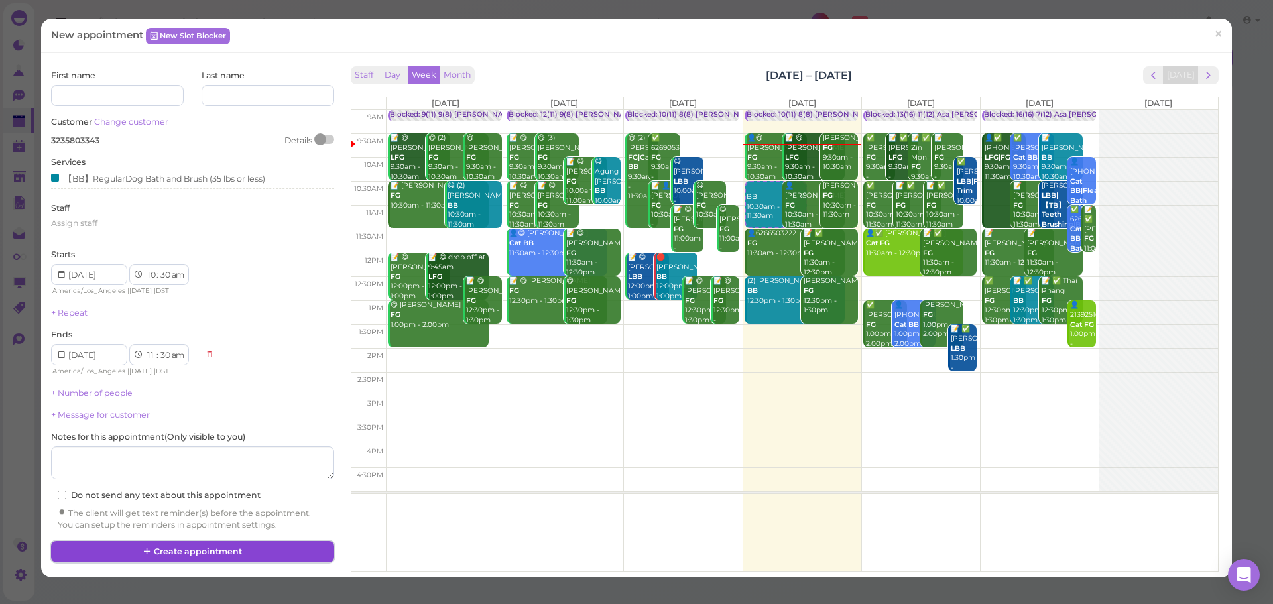
click at [279, 560] on button "Create appointment" at bounding box center [192, 551] width 282 height 21
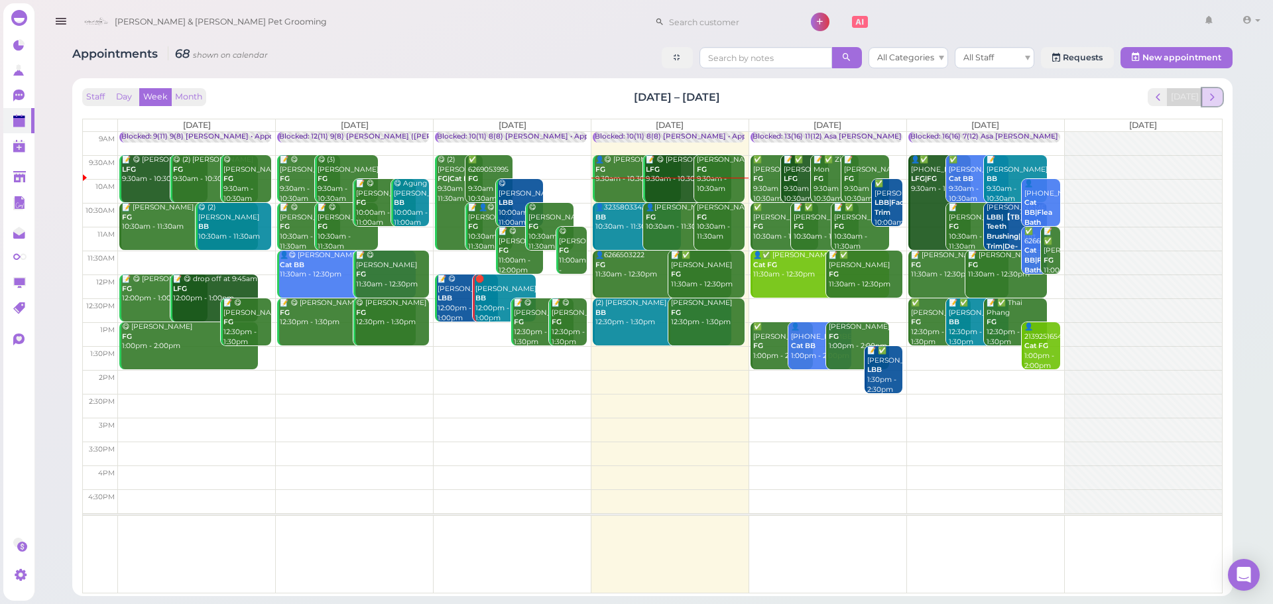
click at [1218, 98] on span "next" at bounding box center [1212, 97] width 13 height 13
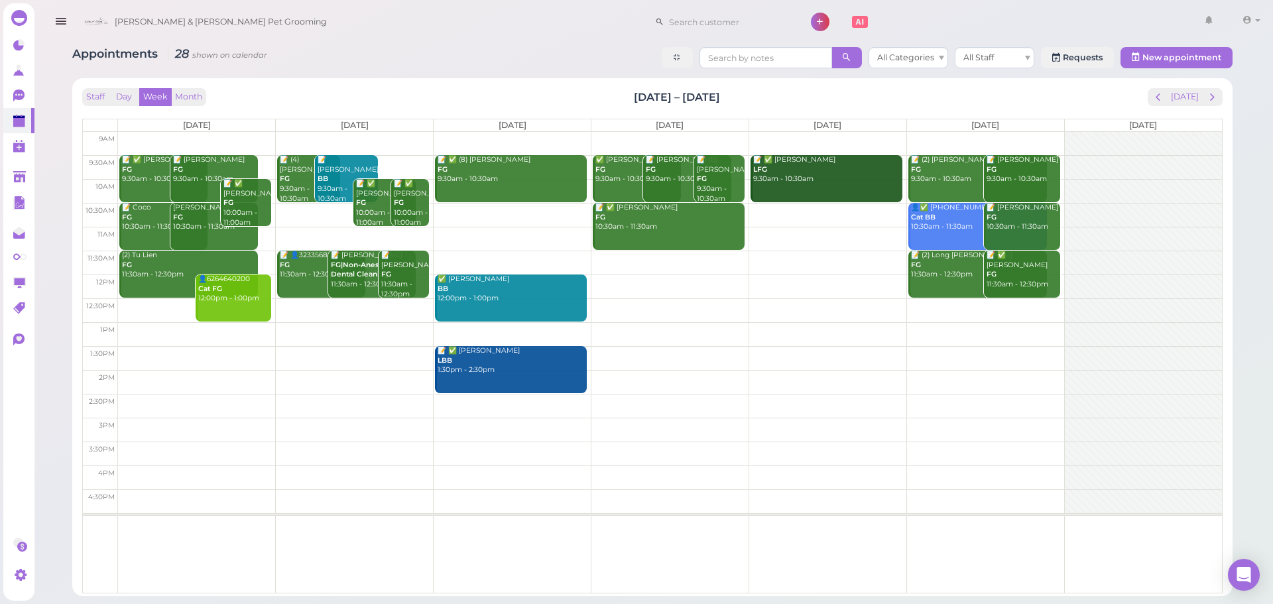
click at [546, 209] on td at bounding box center [670, 215] width 1104 height 24
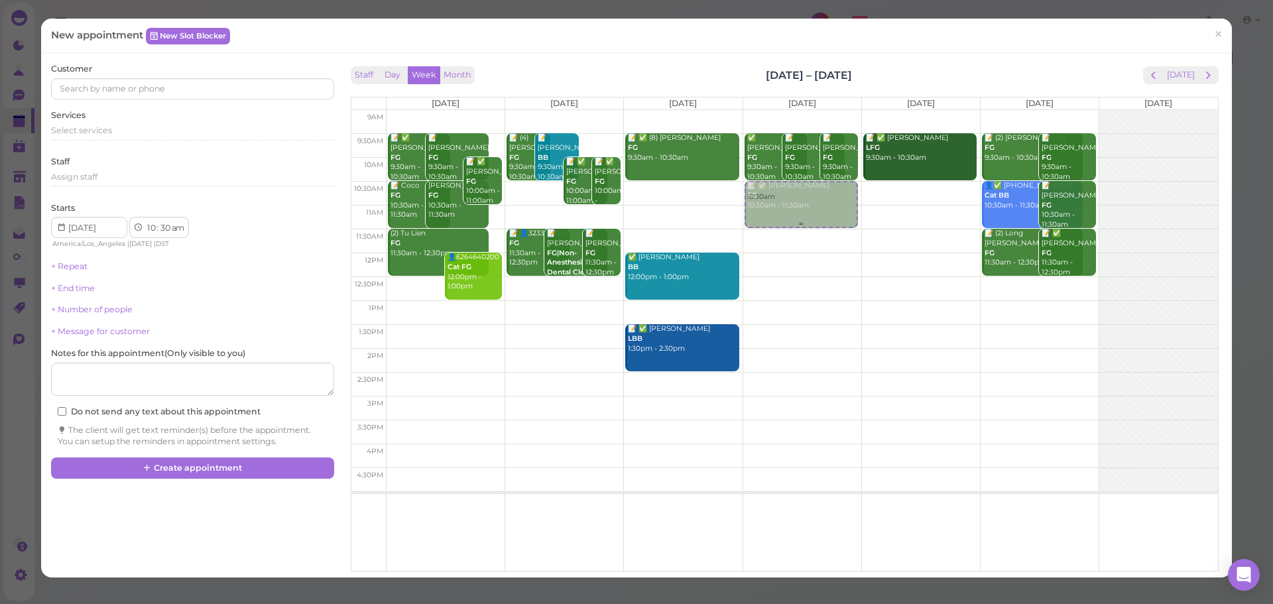
drag, startPoint x: 703, startPoint y: 210, endPoint x: 759, endPoint y: 210, distance: 55.7
click at [804, 110] on tr "📝 ✅ Karina Arroyo FG 9:30am - 10:30am 📝 Tina Lien FG 9:30am - 10:30am 📝 ✅ Kathl…" at bounding box center [784, 110] width 867 height 0
type input "2025-08-21"
click at [109, 125] on span "Select services" at bounding box center [81, 130] width 61 height 10
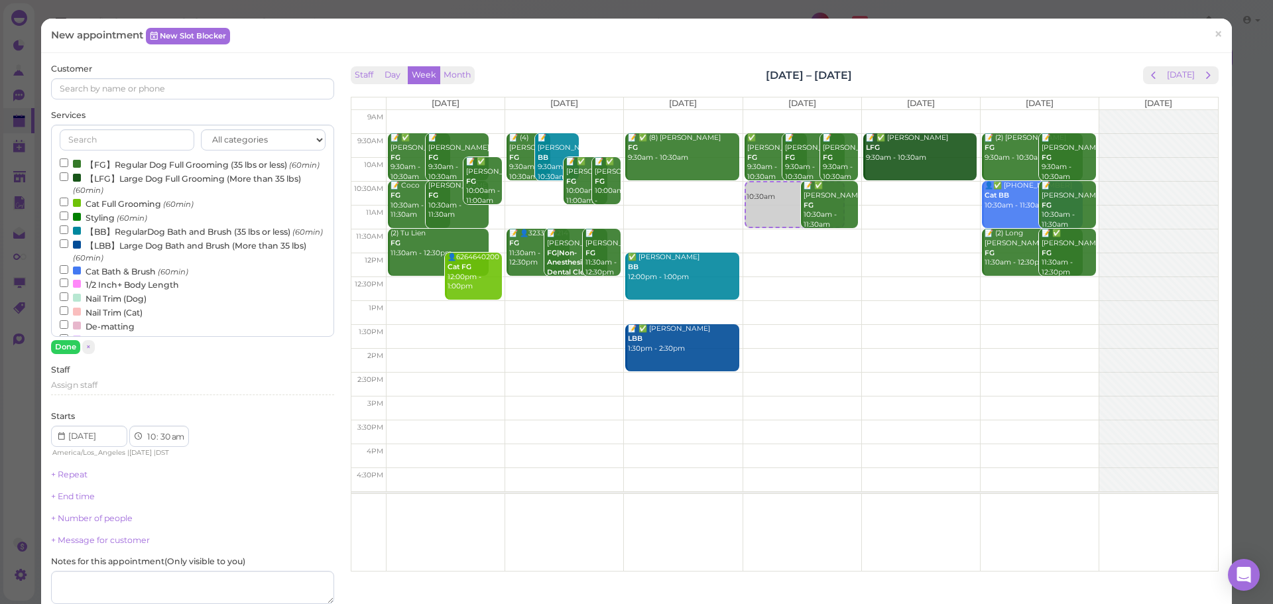
click at [105, 168] on label "【FG】Regular Dog Full Grooming (35 lbs or less) (60min)" at bounding box center [190, 164] width 260 height 14
click at [68, 167] on input "【FG】Regular Dog Full Grooming (35 lbs or less) (60min)" at bounding box center [64, 162] width 9 height 9
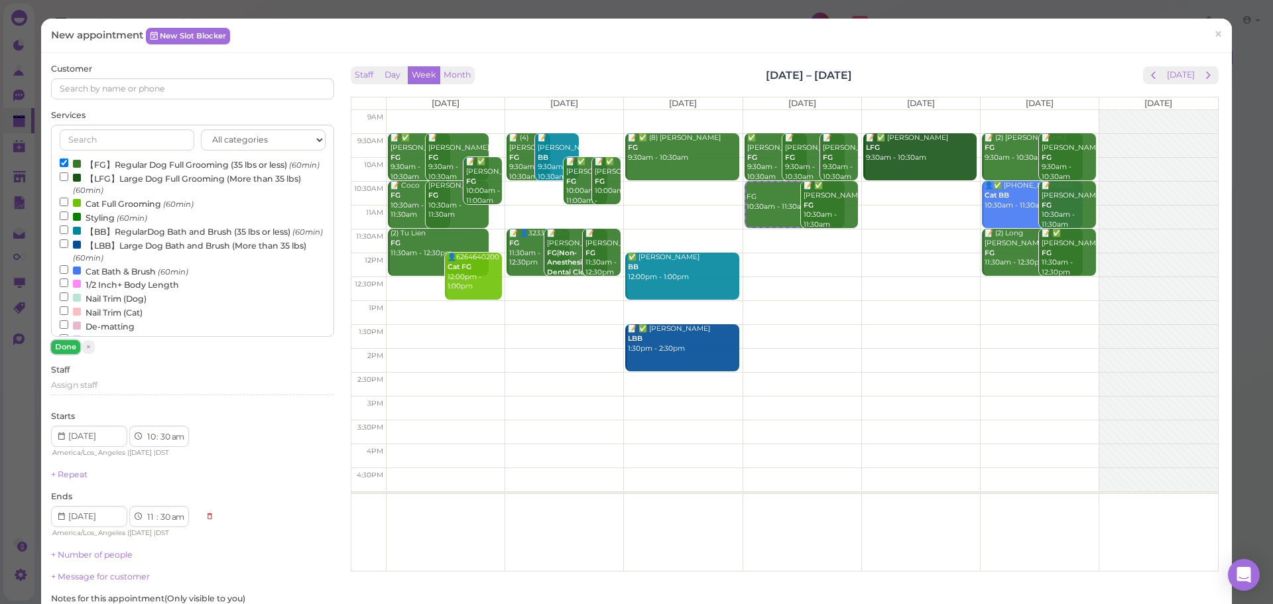
click at [64, 343] on button "Done" at bounding box center [65, 347] width 29 height 14
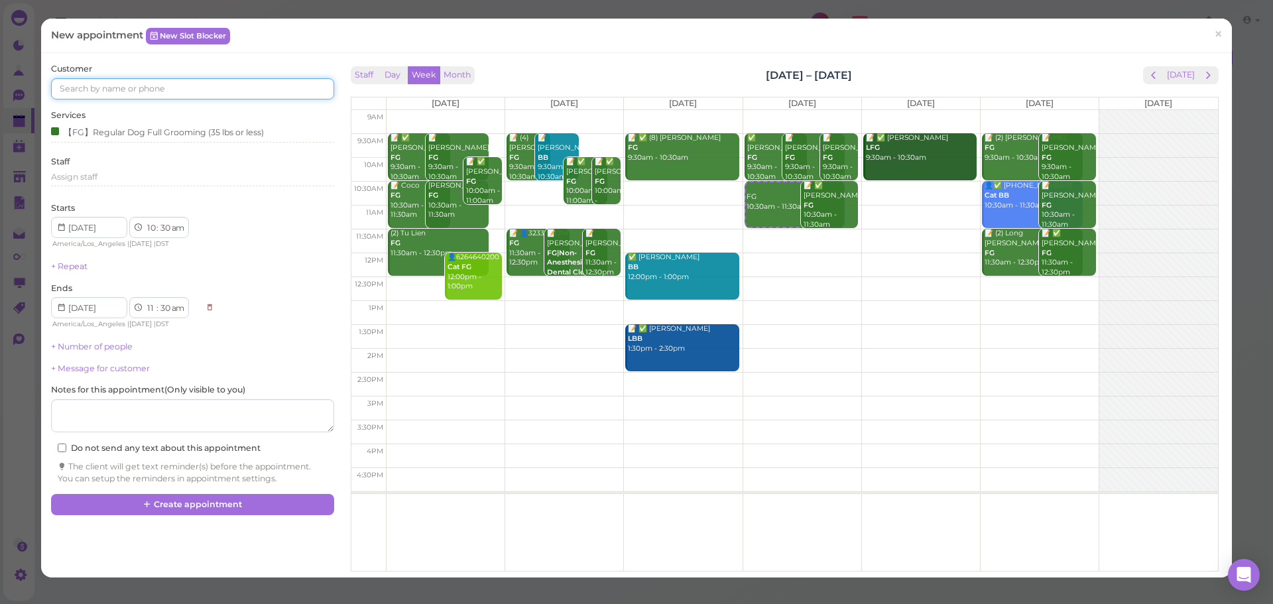
click at [160, 81] on input at bounding box center [192, 88] width 282 height 21
type input "6265925468"
click at [146, 112] on small "6265925468" at bounding box center [169, 112] width 47 height 9
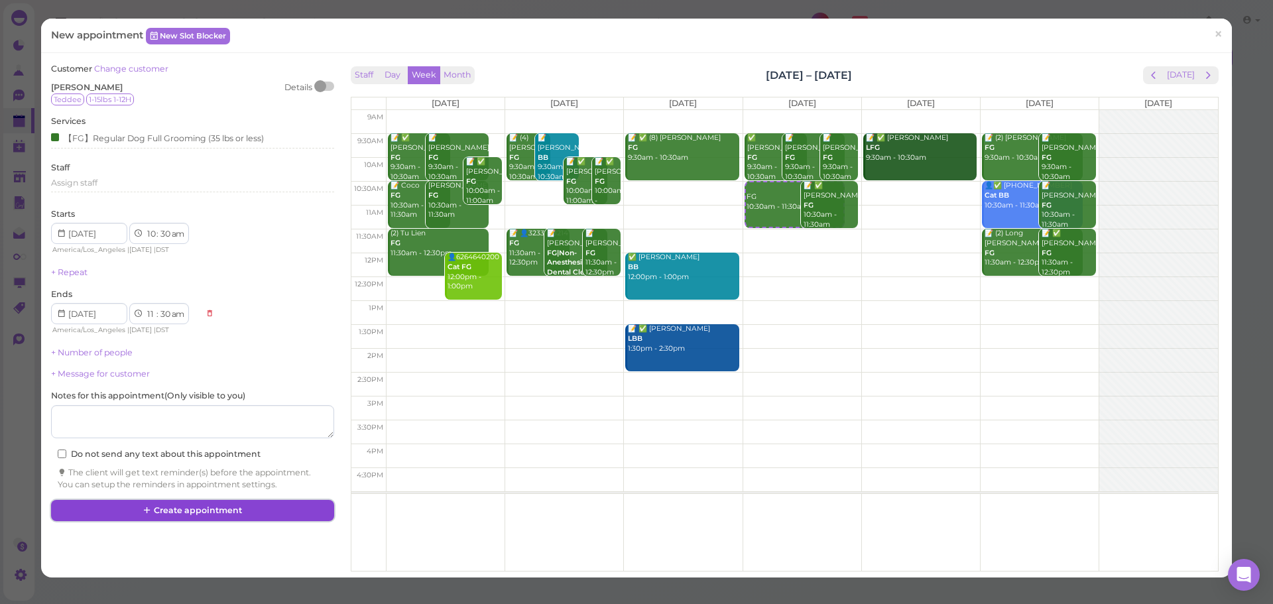
click at [205, 512] on button "Create appointment" at bounding box center [192, 510] width 282 height 21
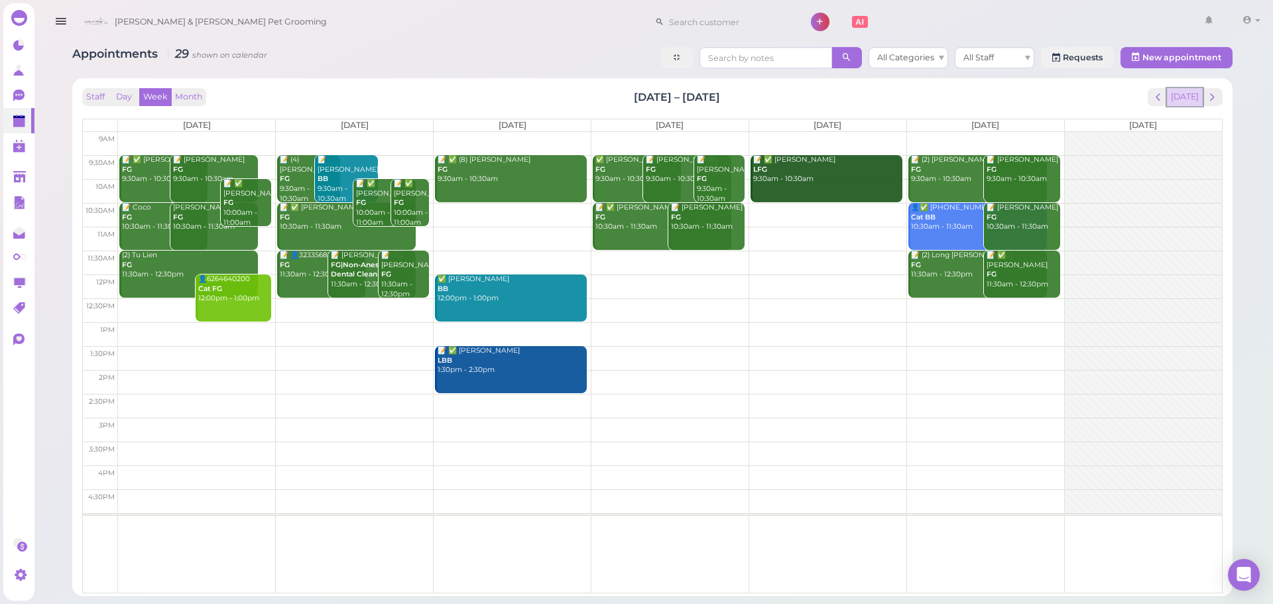
click at [1195, 89] on button "[DATE]" at bounding box center [1185, 97] width 36 height 18
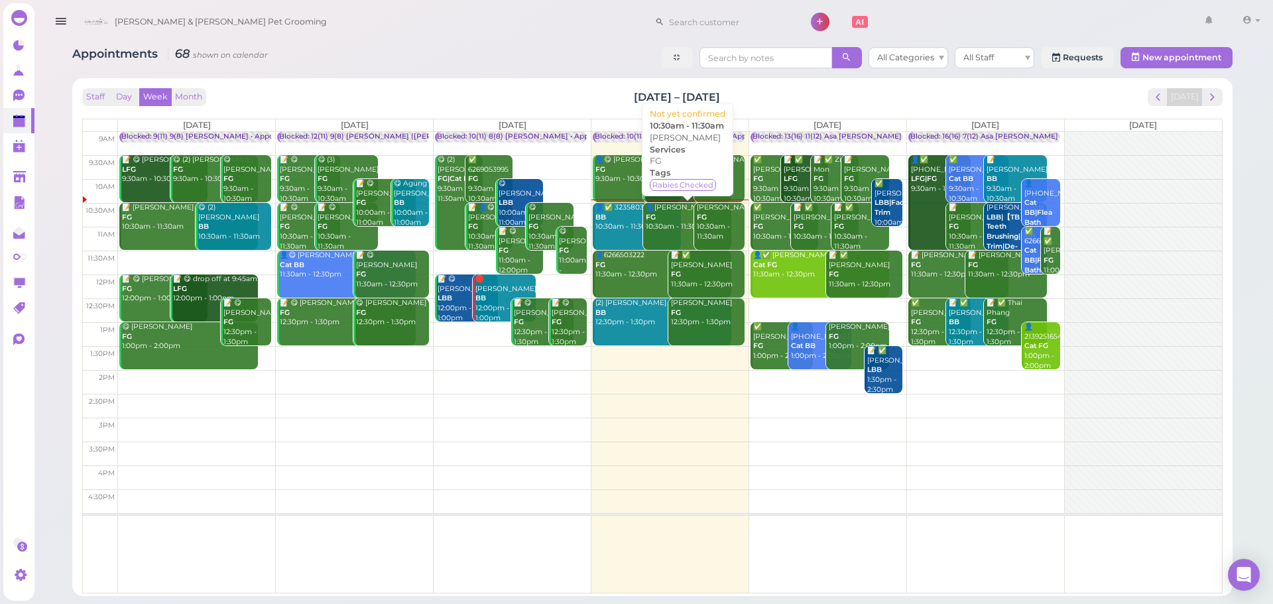
click at [686, 223] on div "👤Shangjin Chen FG 10:30am - 11:30am" at bounding box center [688, 217] width 86 height 29
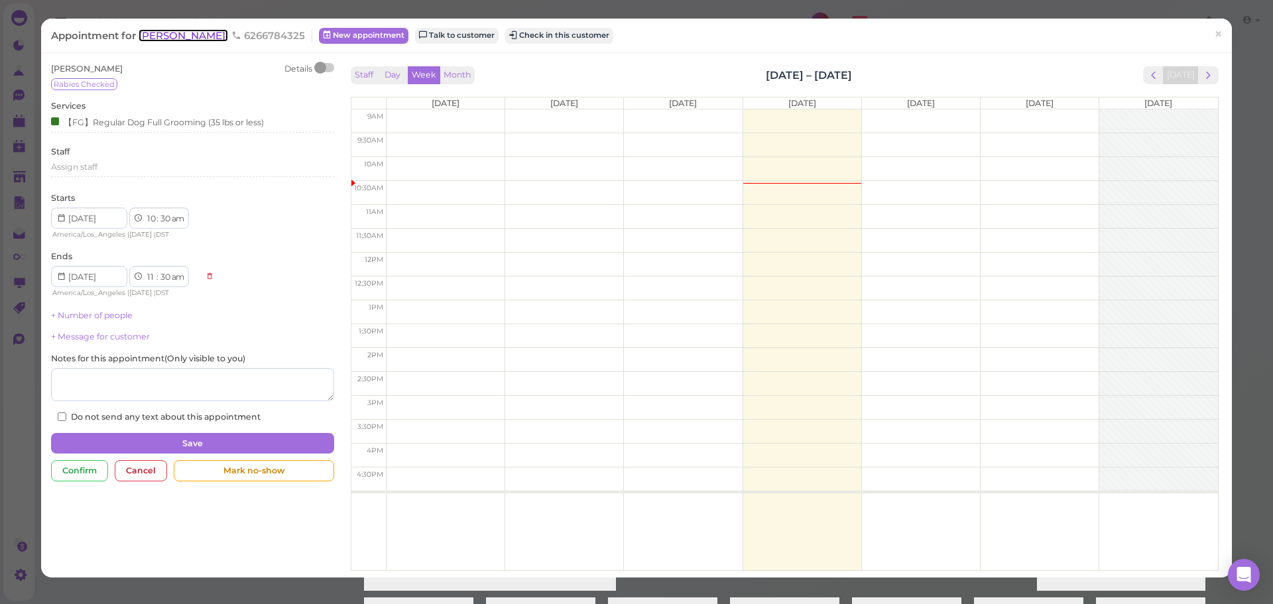
click at [162, 31] on span "[PERSON_NAME]" at bounding box center [184, 35] width 90 height 13
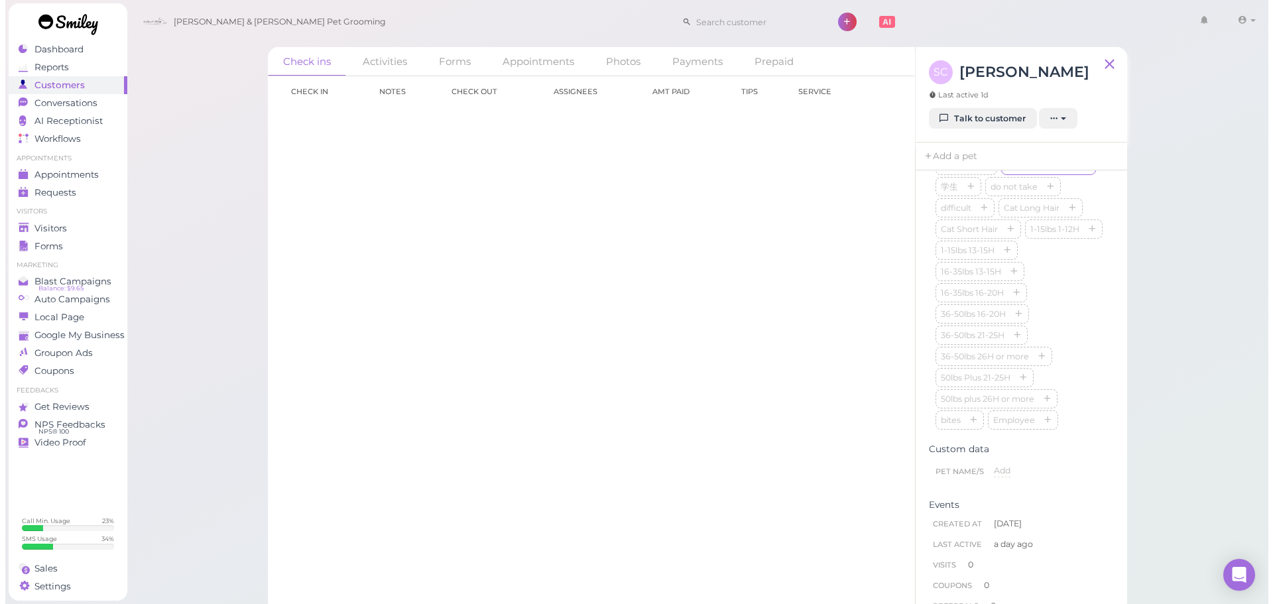
scroll to position [398, 0]
click at [1049, 351] on div "blacklist Rabies Checked 学生 do not take difficult Cat Long Hair Cat Short Hair …" at bounding box center [1016, 318] width 172 height 276
click at [1051, 359] on div "blacklist Rabies Checked 学生 do not take difficult Cat Long Hair Cat Short Hair …" at bounding box center [1016, 318] width 172 height 276
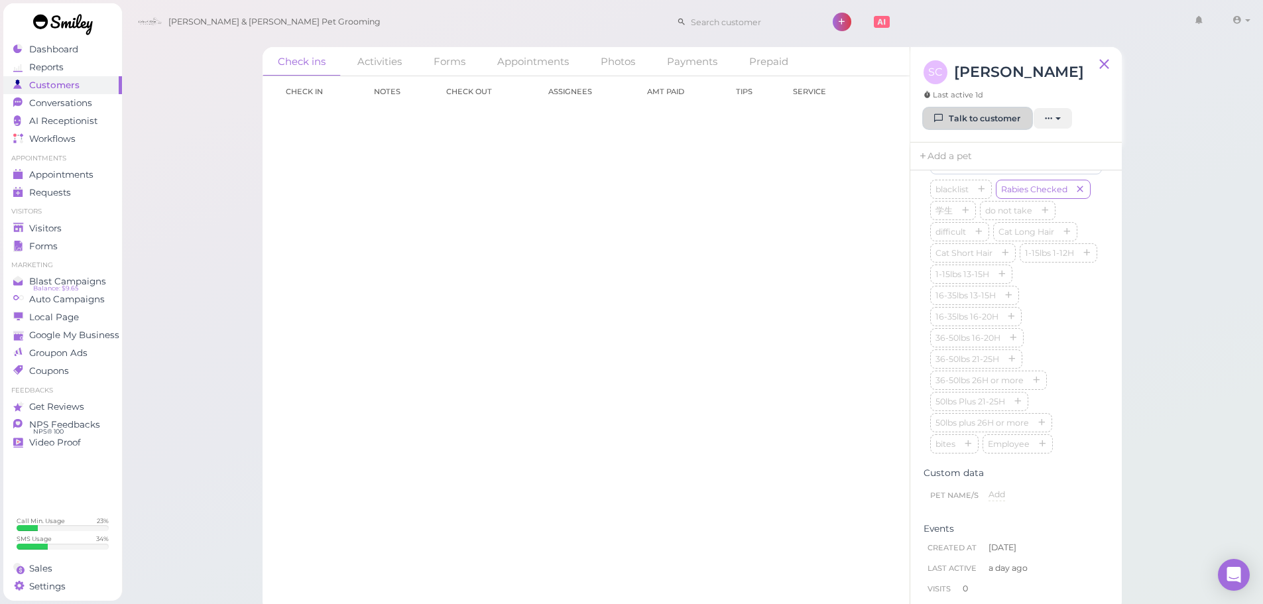
click at [987, 119] on link "Talk to customer" at bounding box center [978, 118] width 108 height 21
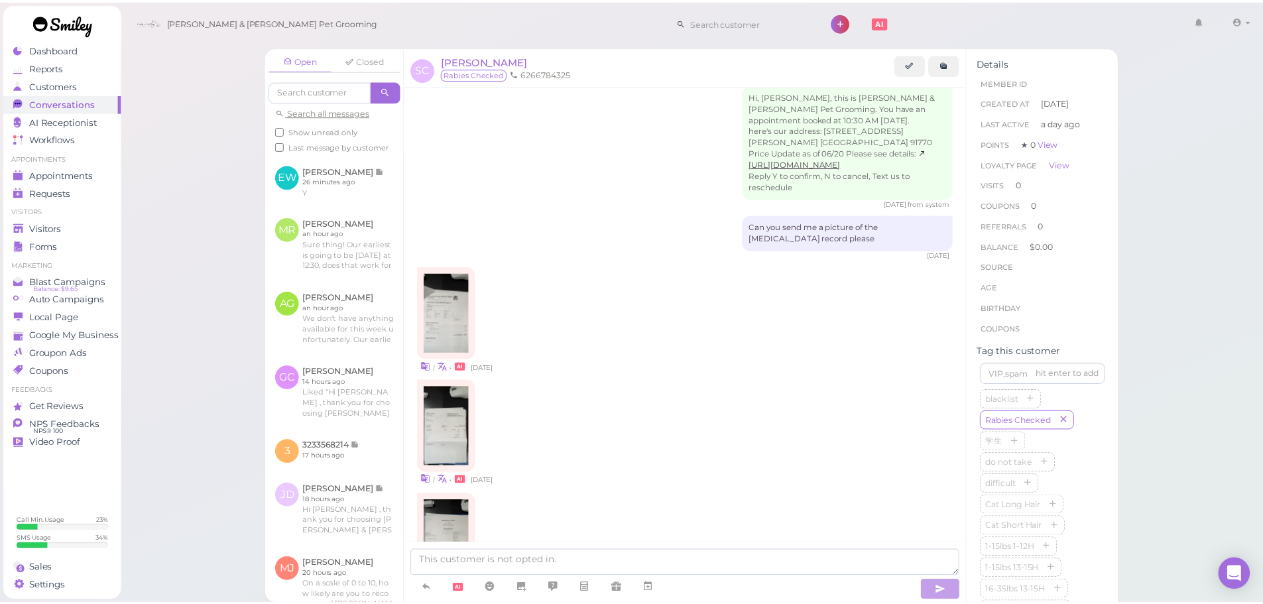
scroll to position [398, 0]
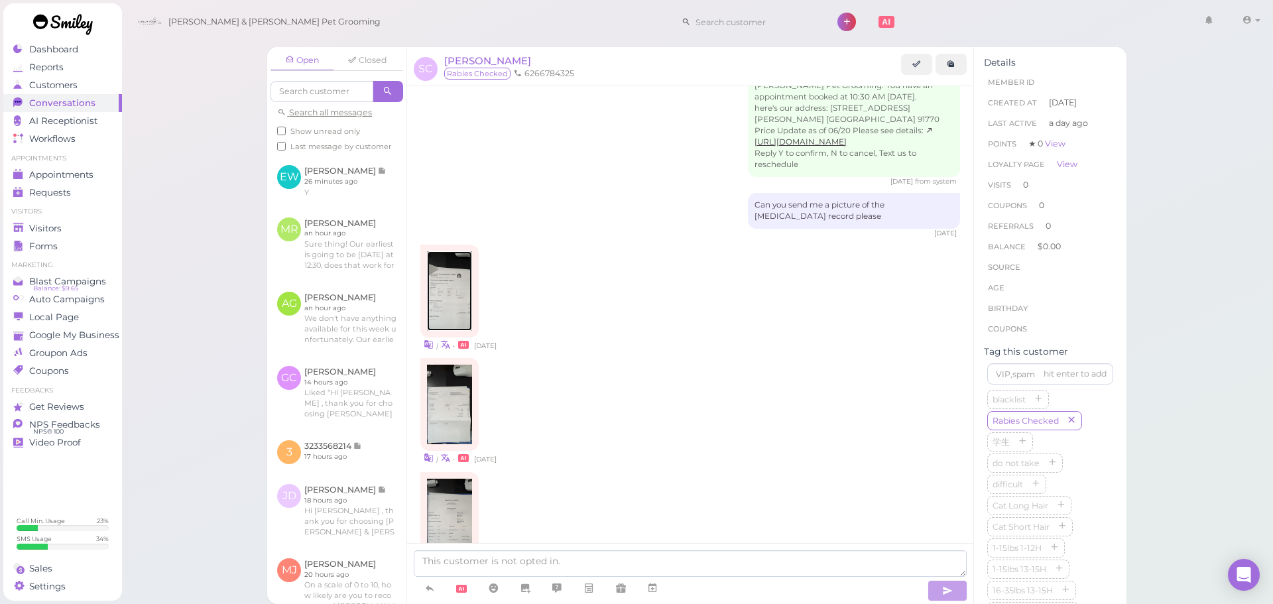
click at [451, 280] on img at bounding box center [449, 291] width 45 height 80
click at [475, 66] on span "[PERSON_NAME]" at bounding box center [487, 60] width 87 height 13
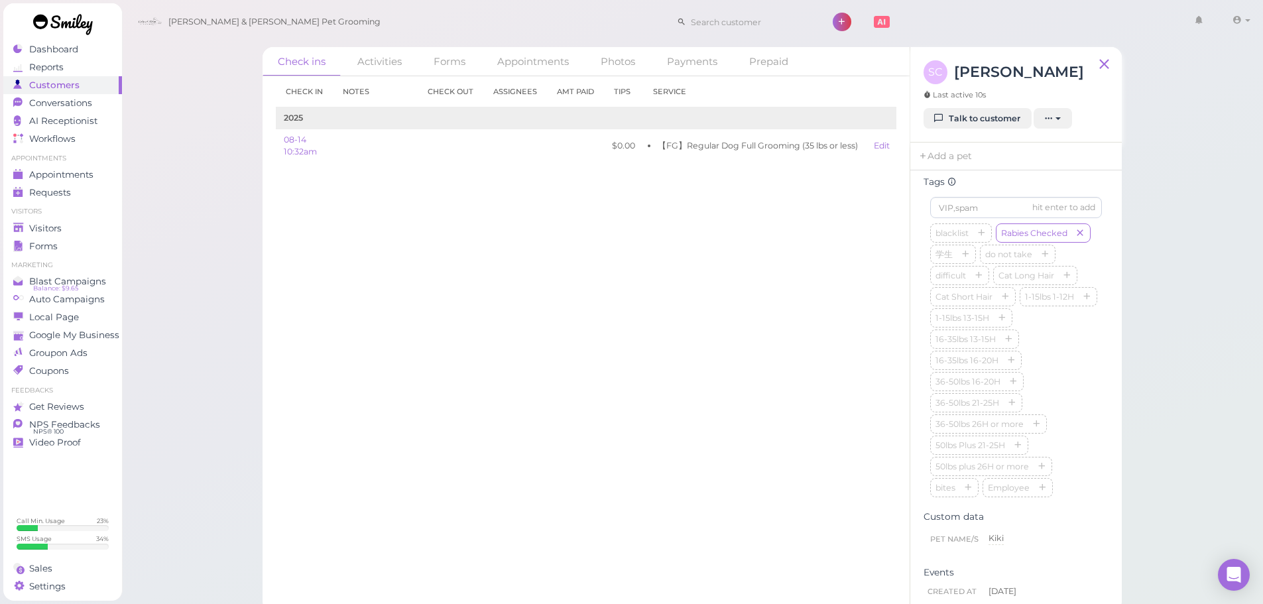
scroll to position [331, 0]
click at [977, 241] on input at bounding box center [1016, 229] width 172 height 21
type input "Kiki"
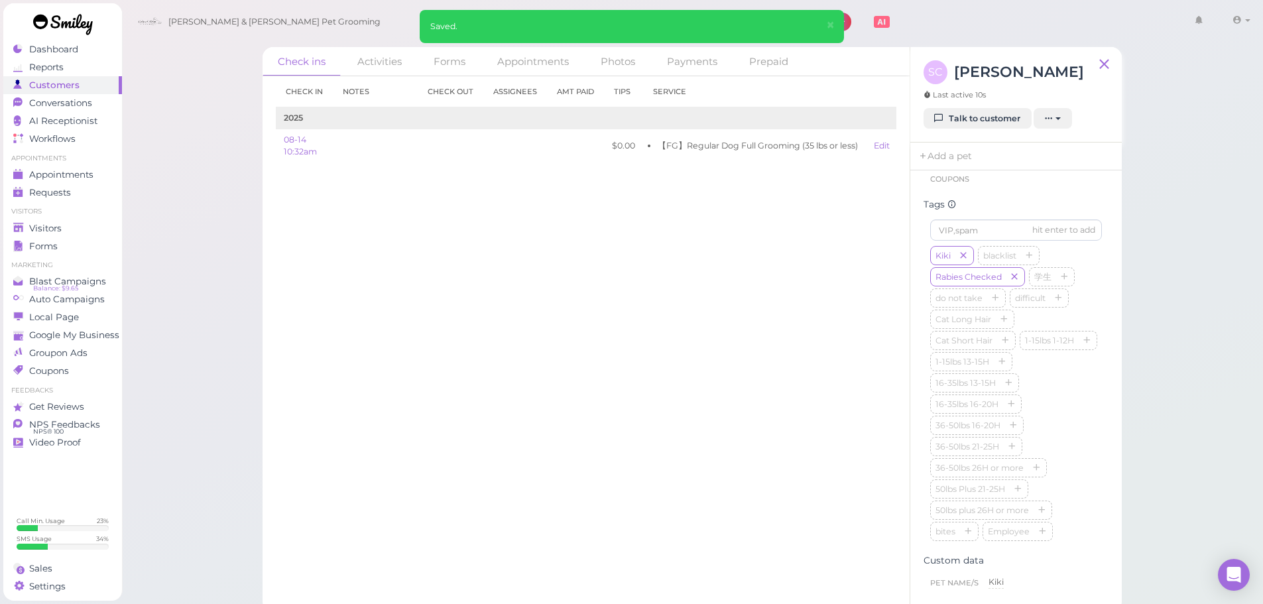
click at [776, 329] on div "Check in Notes Check out Assignees Amt Paid Tips Service 2025 08-14 10:32am $0.…" at bounding box center [586, 340] width 647 height 528
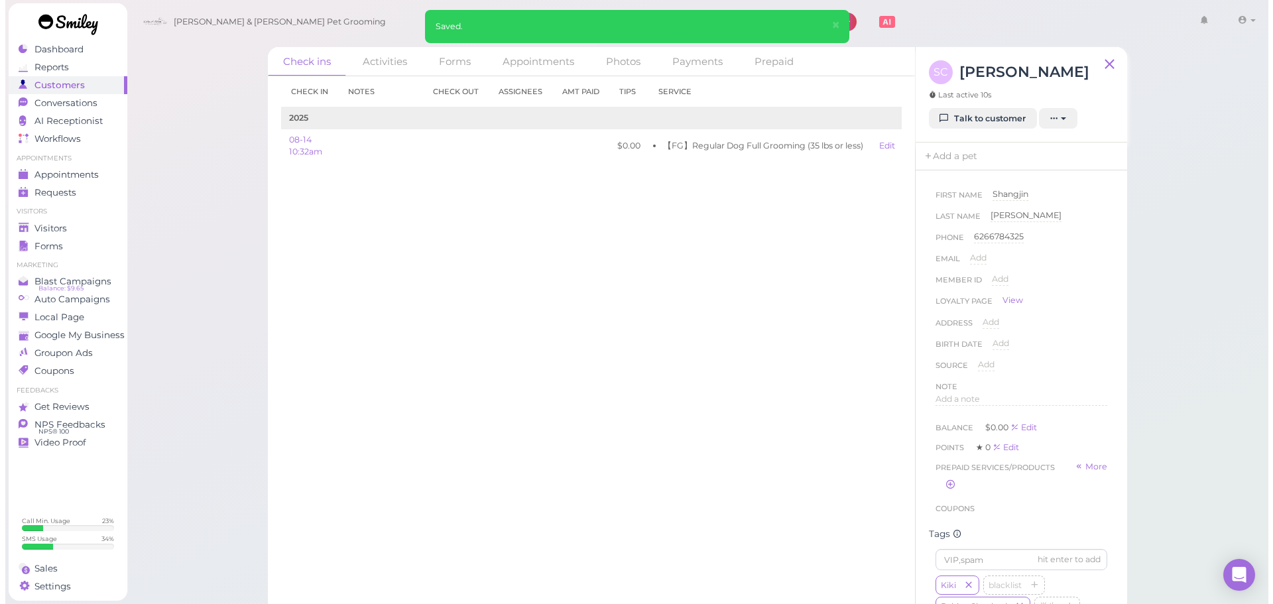
scroll to position [0, 0]
click at [945, 161] on link "Add a pet" at bounding box center [945, 157] width 70 height 28
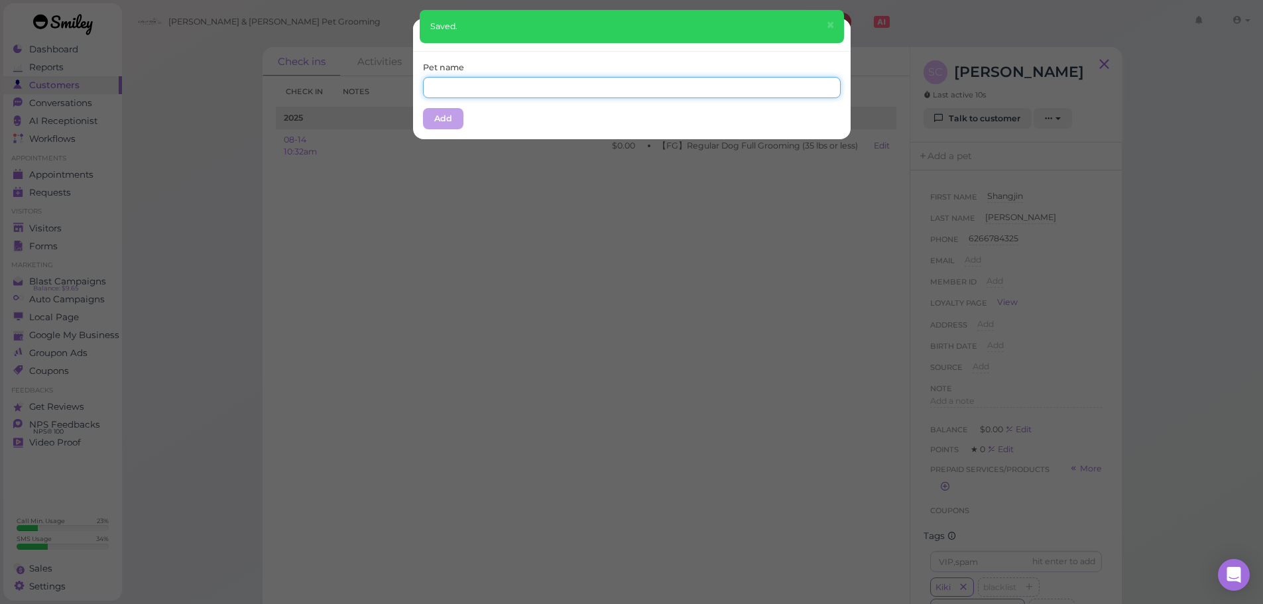
click at [524, 82] on input "text" at bounding box center [632, 87] width 418 height 21
type input "Kiki"
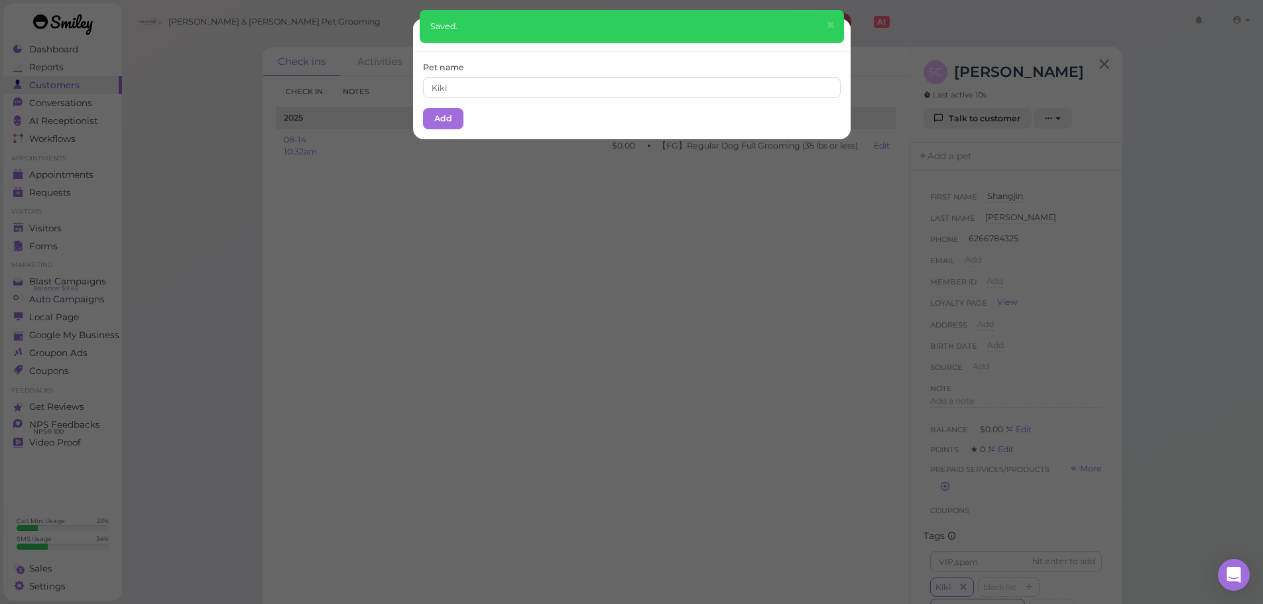
click at [505, 57] on div "Pet name Kiki Add" at bounding box center [632, 96] width 438 height 88
click at [432, 123] on button "Add" at bounding box center [443, 118] width 40 height 21
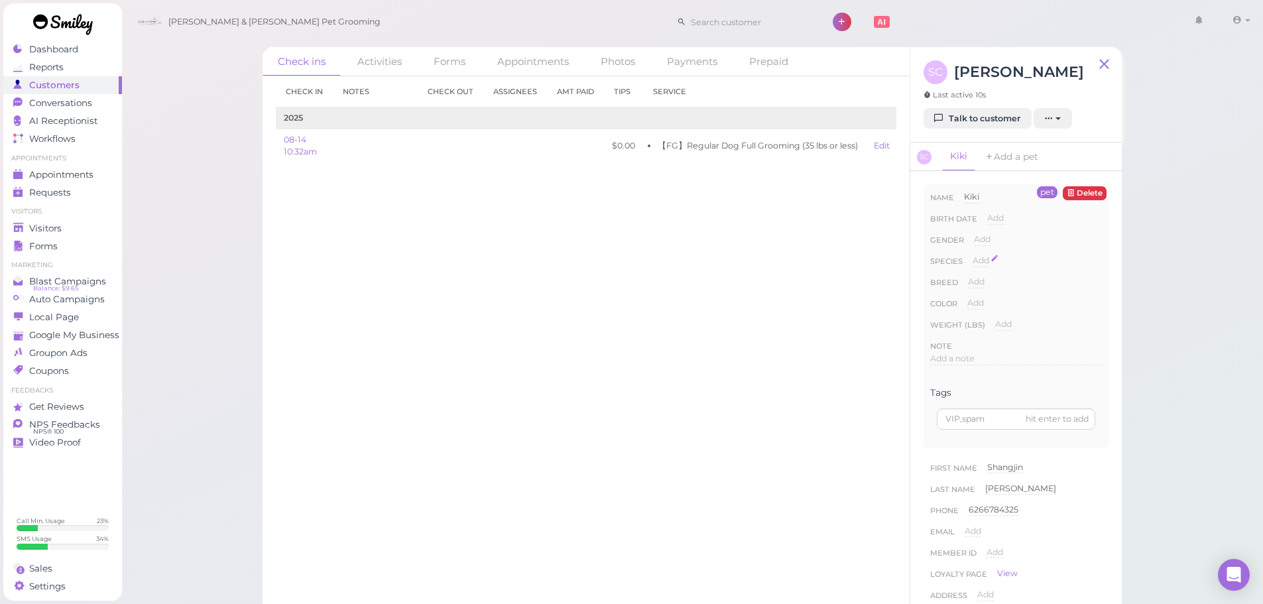
click at [975, 257] on span "Add" at bounding box center [981, 260] width 17 height 10
click at [985, 266] on select "Dog Cat Bird Other" at bounding box center [1037, 265] width 129 height 20
select select "Dog"
click at [973, 255] on select "Dog Cat Bird Other" at bounding box center [1037, 265] width 129 height 20
click at [990, 288] on button "Done" at bounding box center [988, 284] width 29 height 14
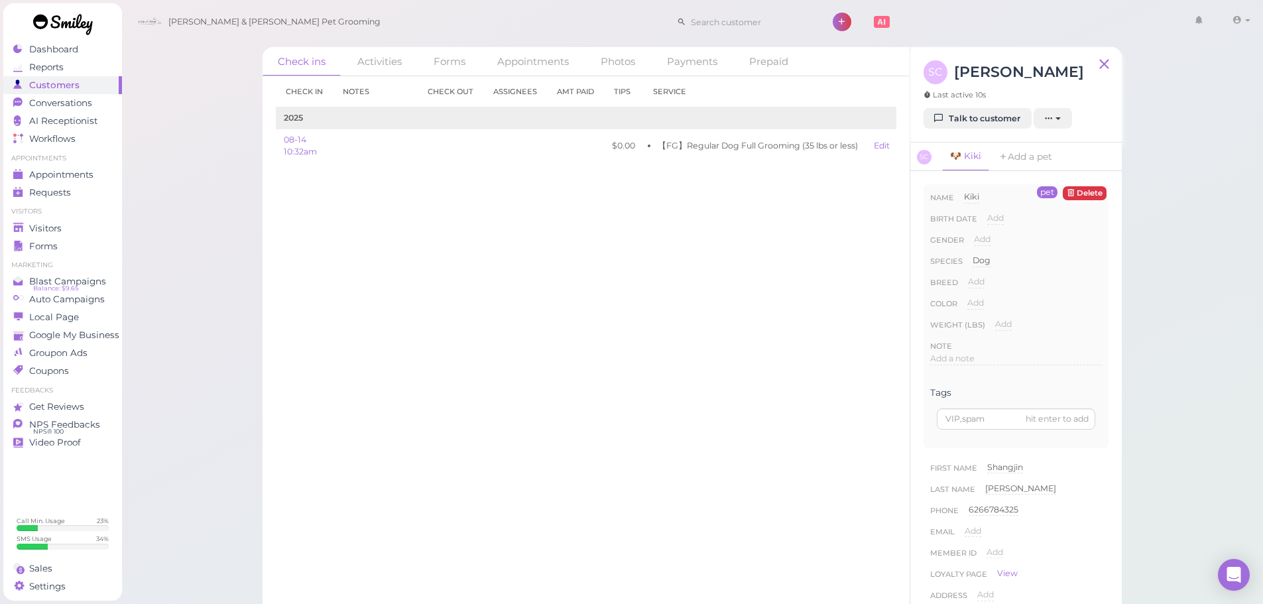
click at [762, 306] on div "Check in Notes Check out Assignees Amt Paid Tips Service 2025 08-14 10:32am $0.…" at bounding box center [586, 340] width 647 height 528
click at [1069, 317] on div "Color Add" at bounding box center [1016, 307] width 172 height 21
click at [240, 265] on div "Check ins Activities Forms Appointments Photos Payments Prepaid Check in Notes …" at bounding box center [692, 306] width 1142 height 613
click at [186, 269] on div "Check ins Activities Forms Appointments Photos Payments Prepaid Check in Notes …" at bounding box center [692, 306] width 1142 height 613
click at [173, 253] on div "Check ins Activities Forms Appointments Photos Payments Prepaid Check in Notes …" at bounding box center [692, 306] width 1142 height 613
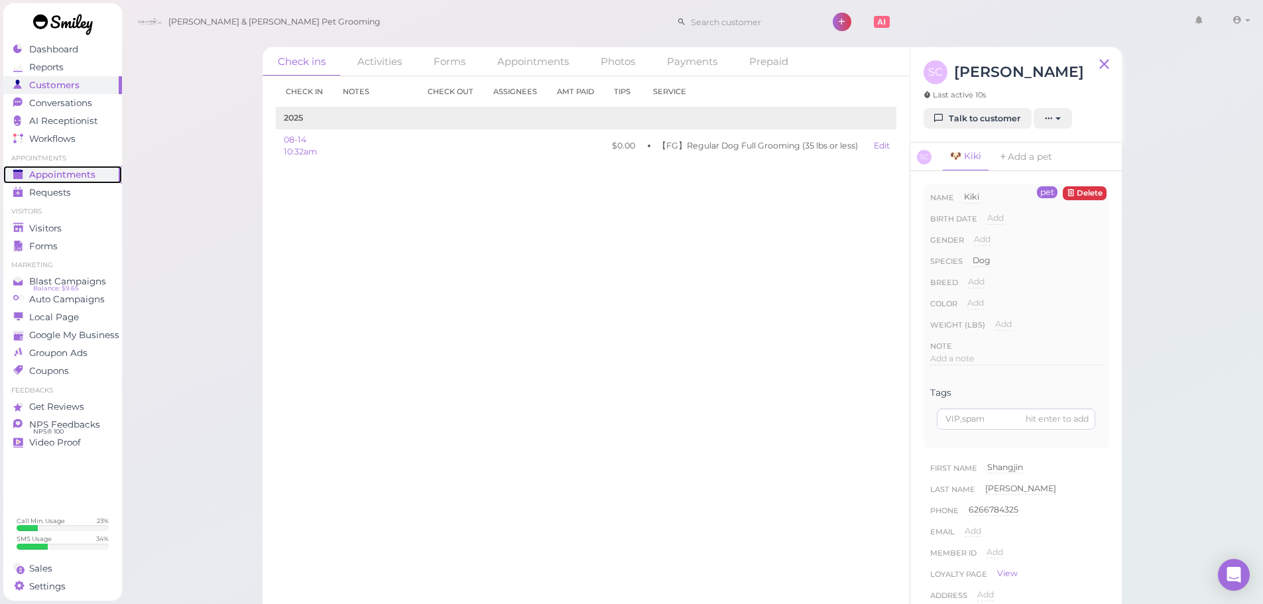
click at [92, 174] on span "Appointments" at bounding box center [62, 174] width 66 height 11
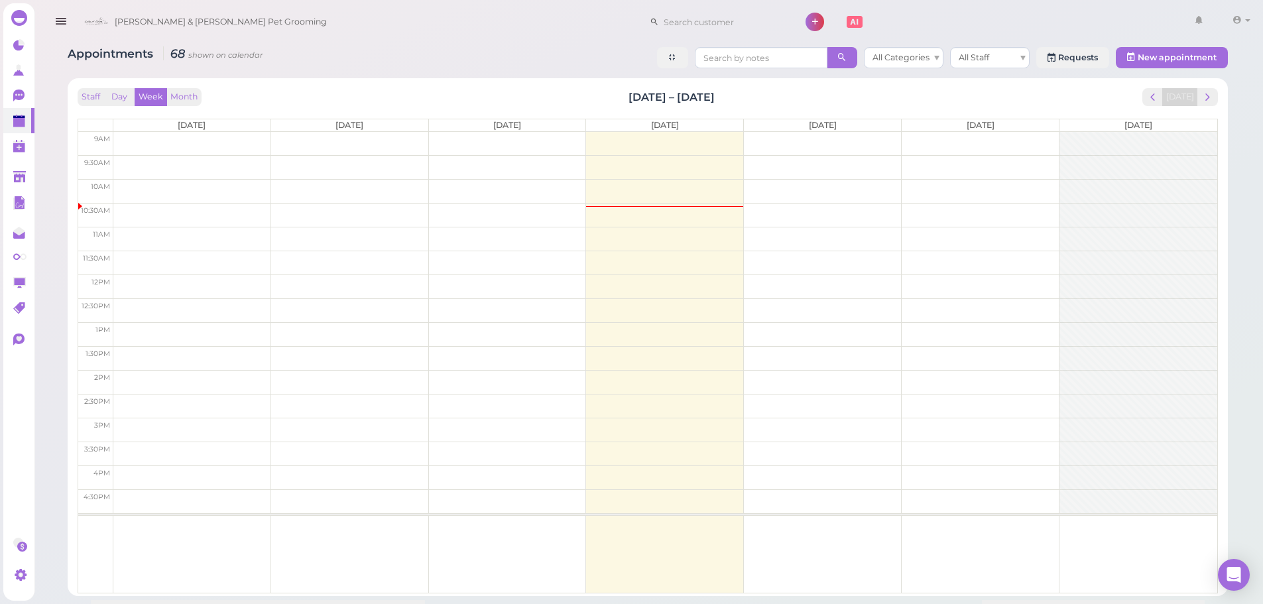
click at [443, 53] on div "Appointments 68 shown on calendar All Categories All Staff Requests New appoint…" at bounding box center [648, 59] width 1160 height 25
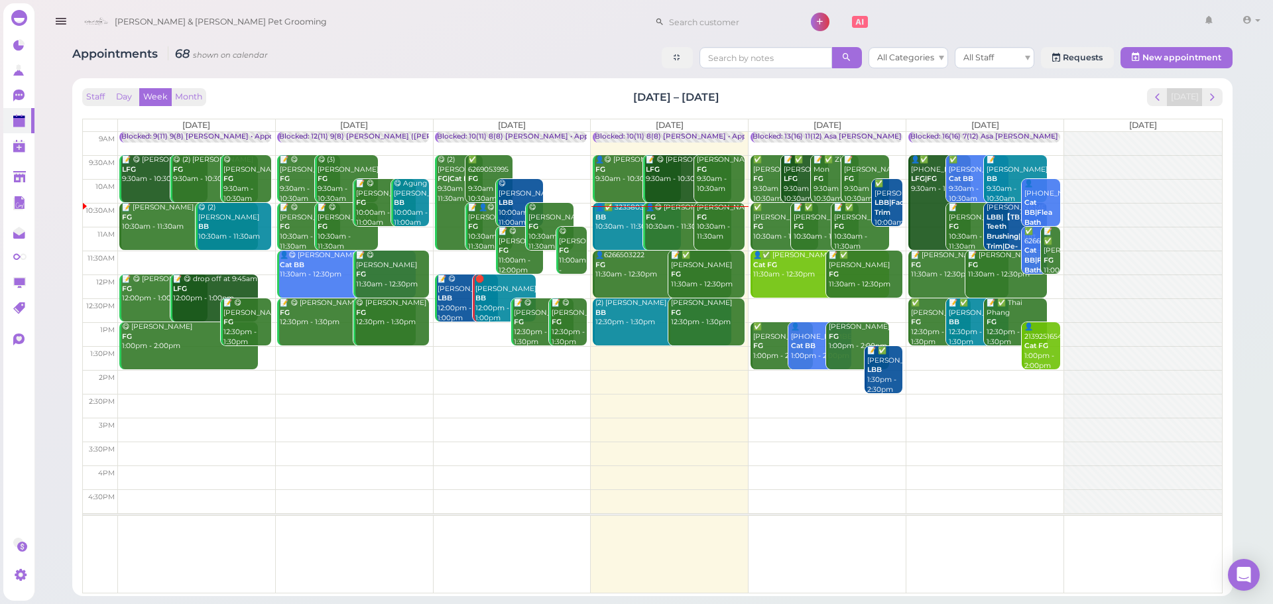
click at [760, 92] on div "Staff Day Week Month Aug 11 – 17, 2025 Today" at bounding box center [652, 97] width 1140 height 18
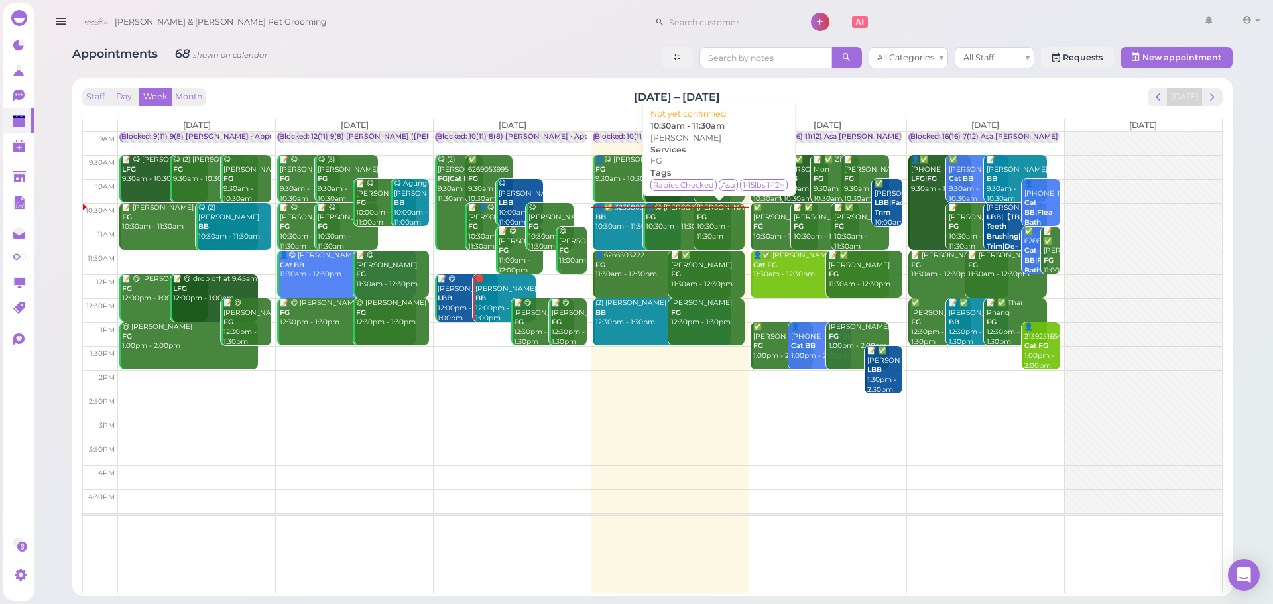
click at [713, 221] on div "Jennifer Ramos FG 10:30am - 11:30am" at bounding box center [720, 222] width 48 height 39
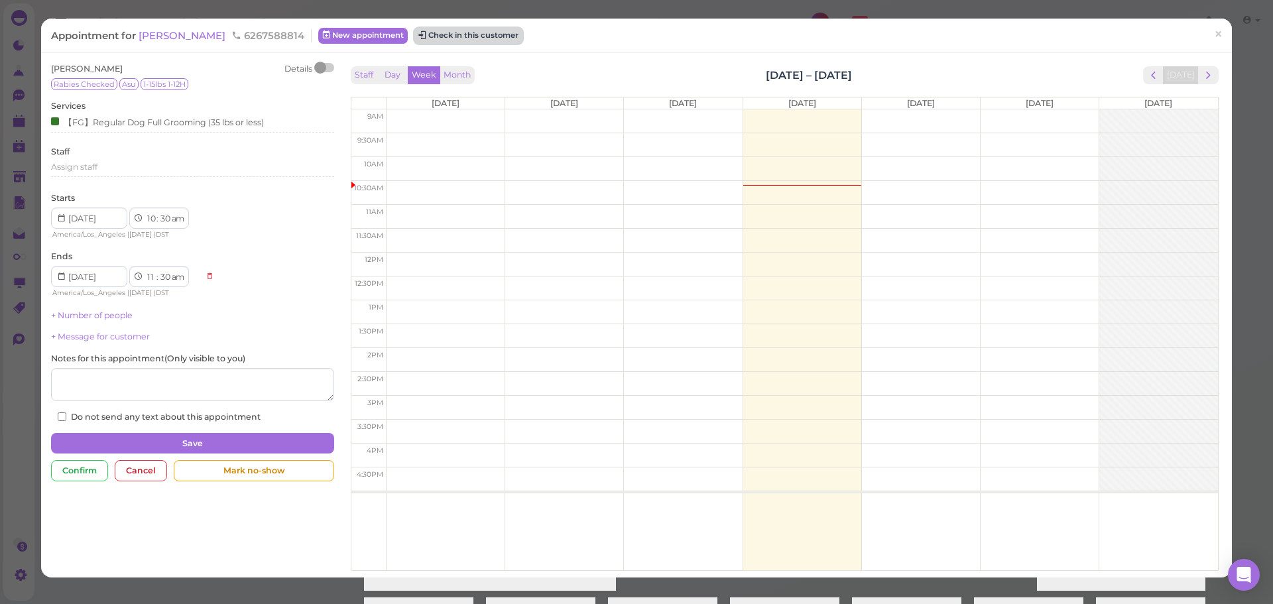
click at [422, 39] on button "Check in this customer" at bounding box center [468, 36] width 108 height 16
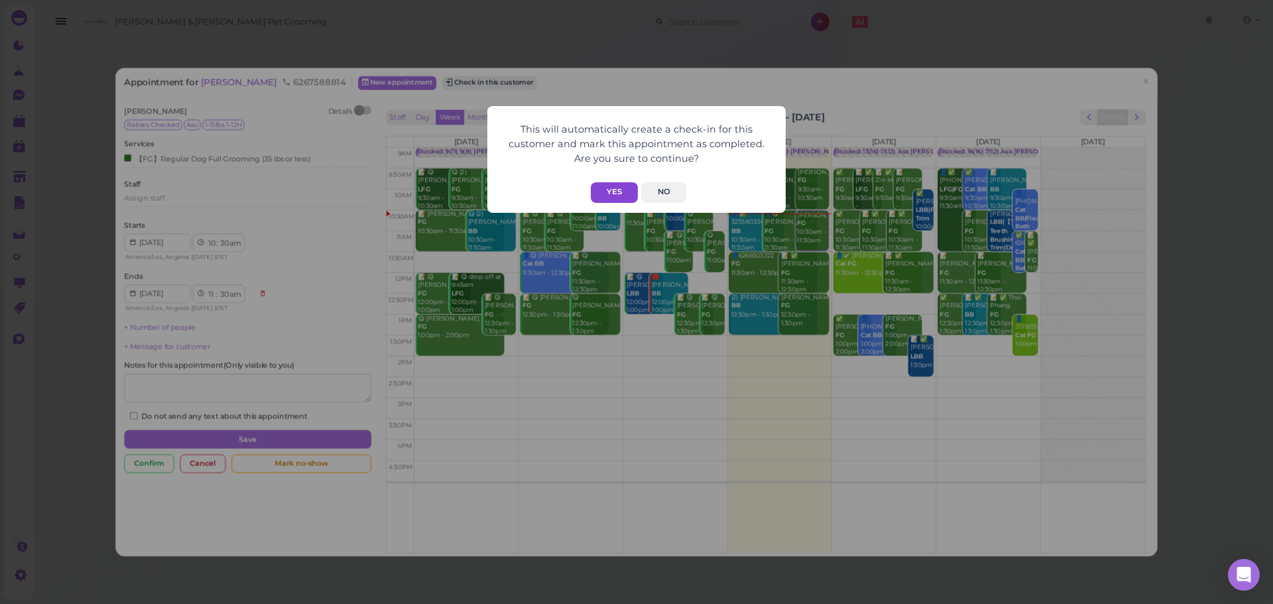
click at [605, 183] on button "Yes" at bounding box center [614, 192] width 47 height 21
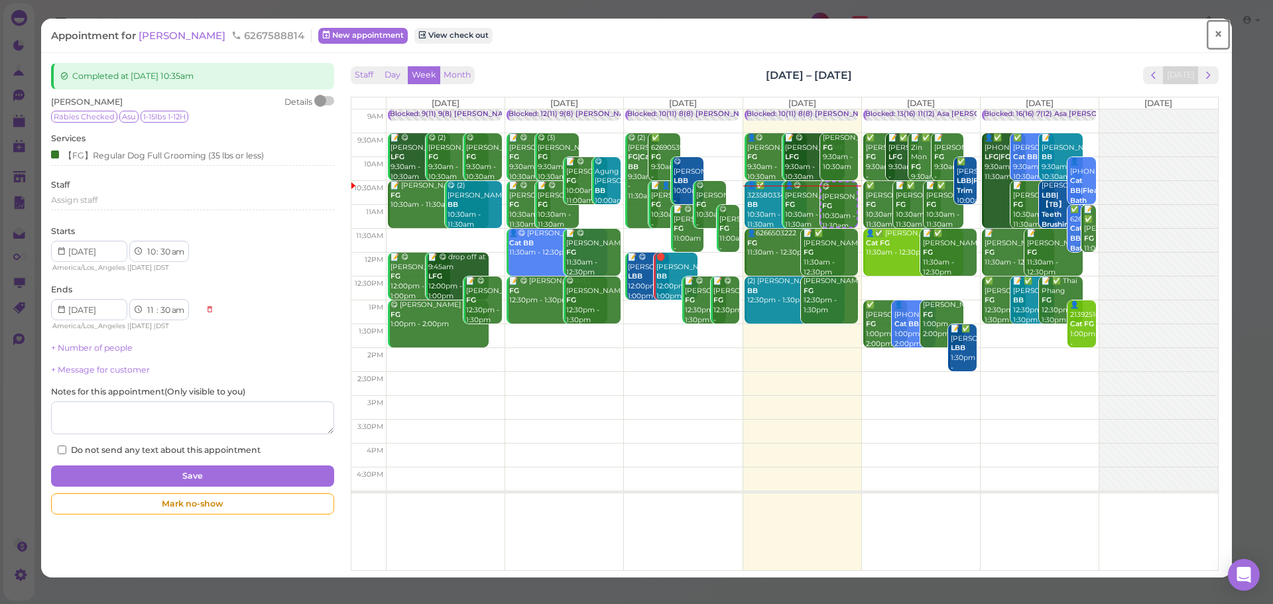
click at [1215, 42] on link "×" at bounding box center [1218, 34] width 25 height 31
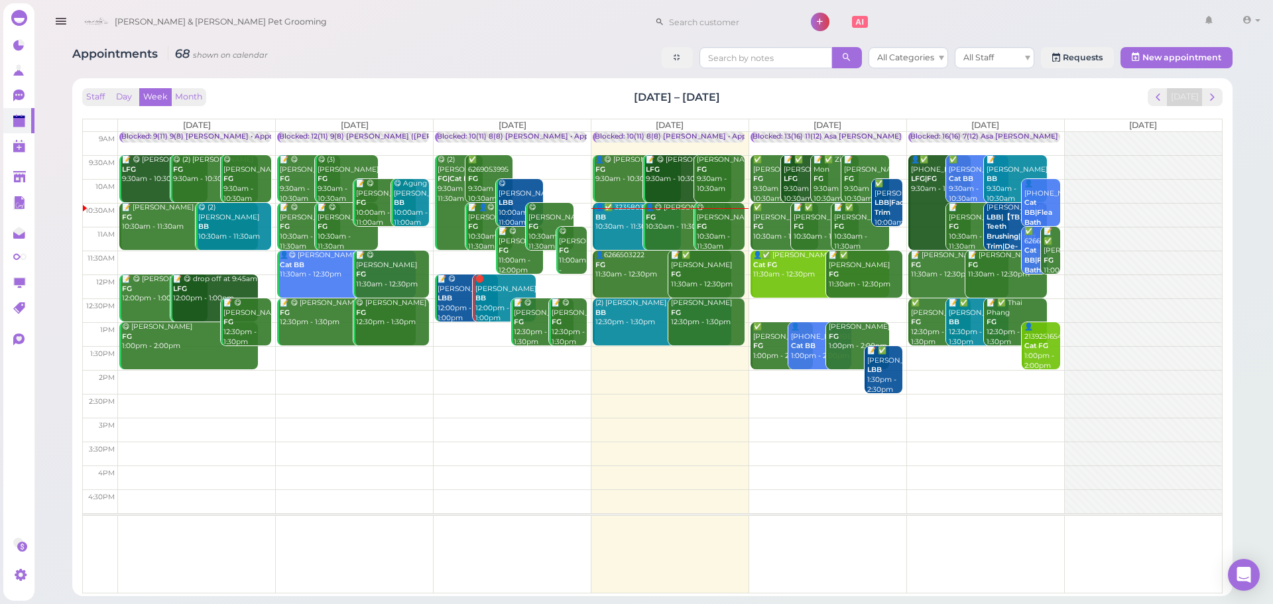
click at [719, 166] on div "Joanna Vuong FG 9:30am - 10:30am" at bounding box center [720, 174] width 48 height 39
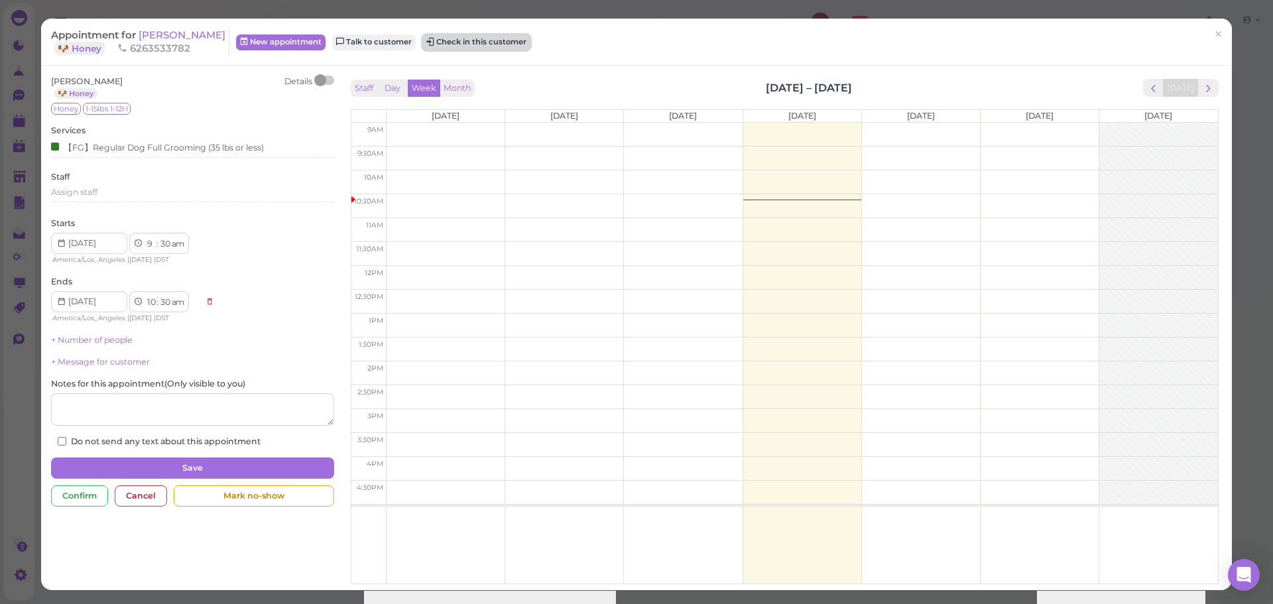
click at [507, 42] on button "Check in this customer" at bounding box center [476, 42] width 108 height 16
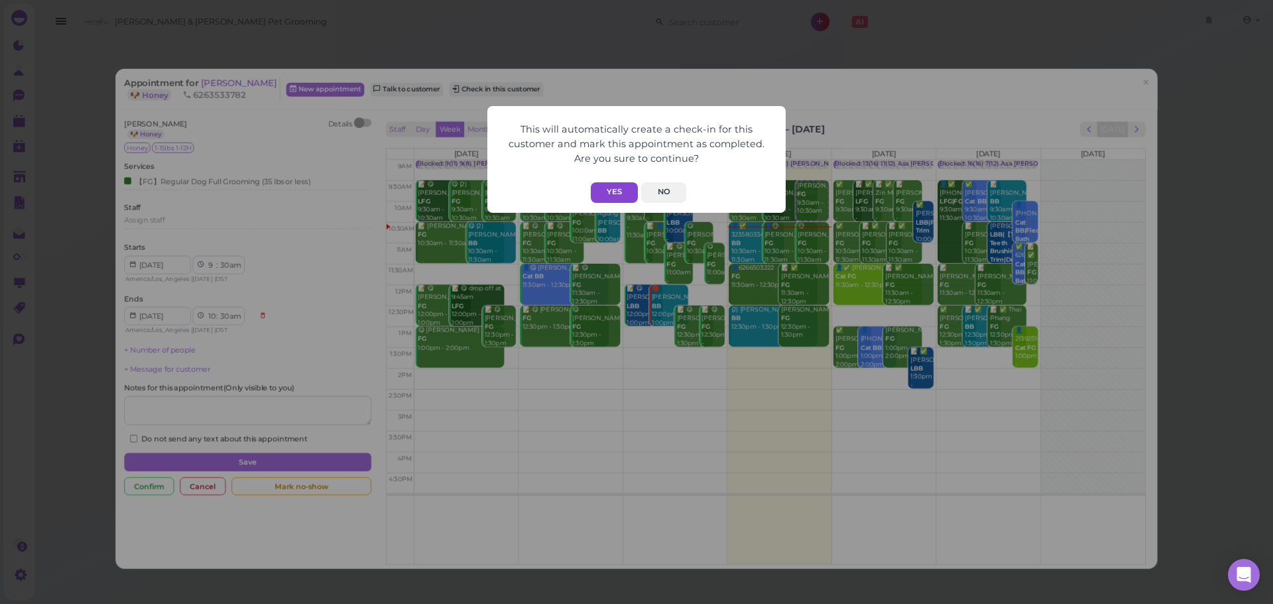
click at [609, 183] on button "Yes" at bounding box center [614, 192] width 47 height 21
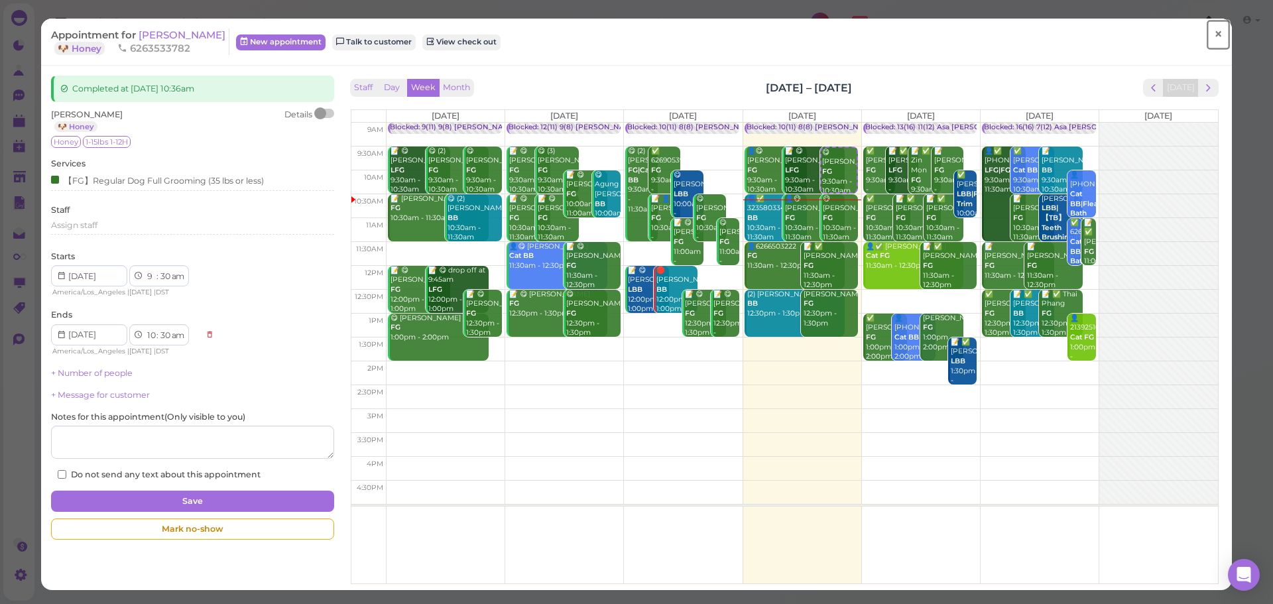
click at [1214, 29] on span "×" at bounding box center [1218, 34] width 9 height 19
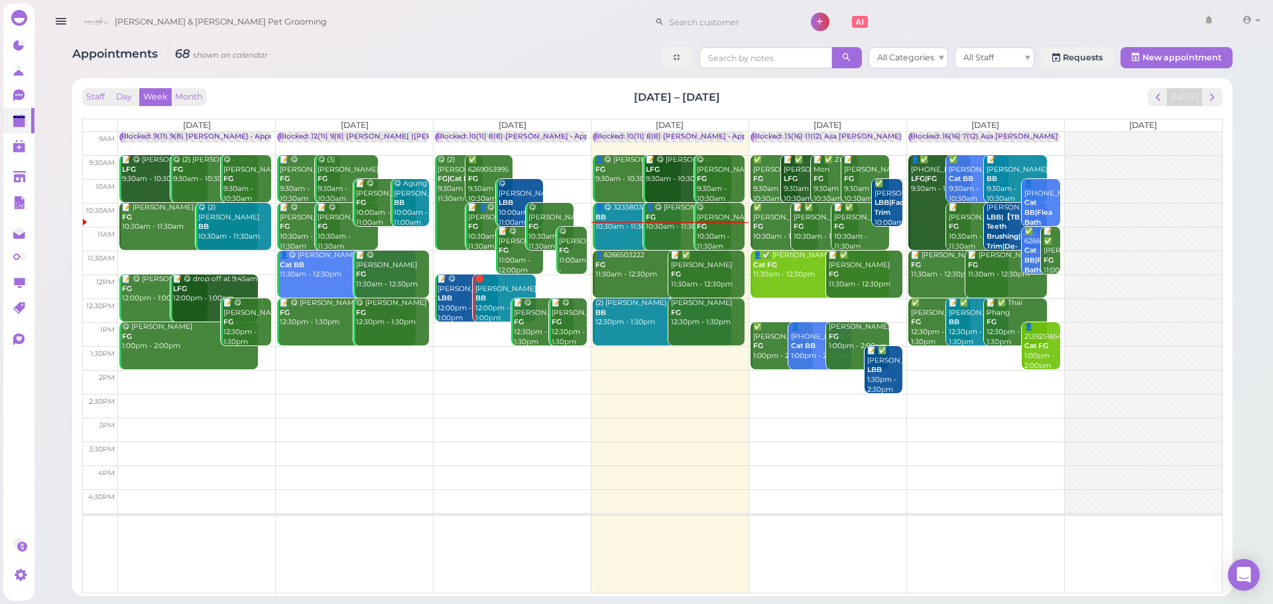
drag, startPoint x: 732, startPoint y: 356, endPoint x: 704, endPoint y: 335, distance: 34.6
click at [719, 348] on td at bounding box center [670, 358] width 1104 height 24
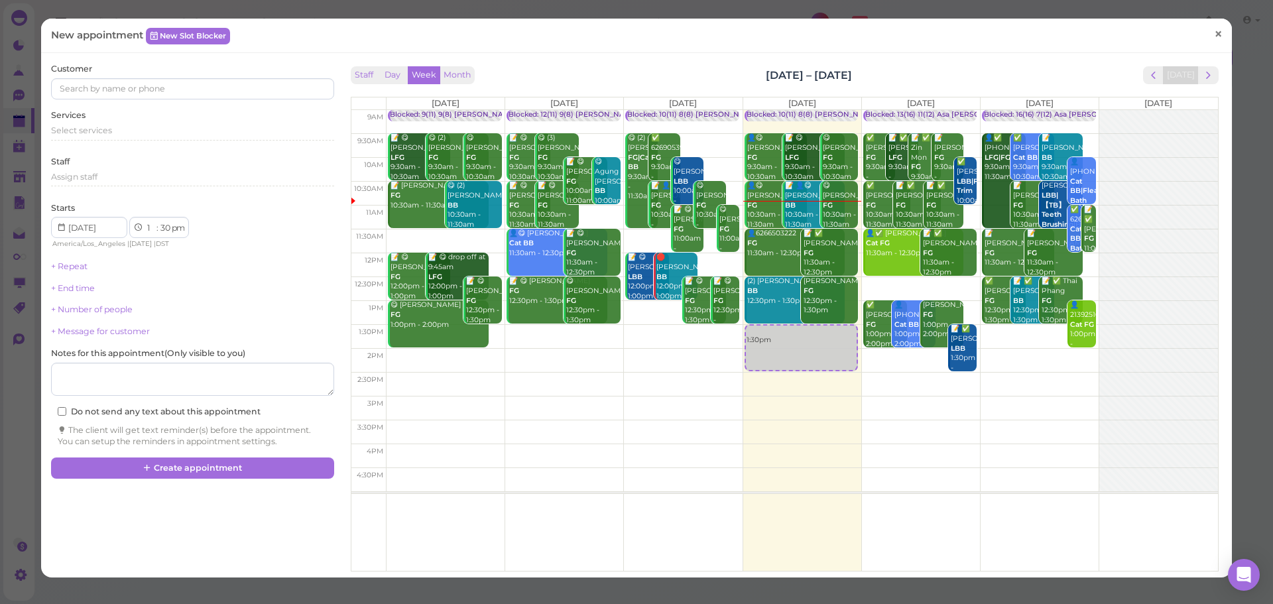
click at [1209, 44] on link "×" at bounding box center [1218, 34] width 25 height 31
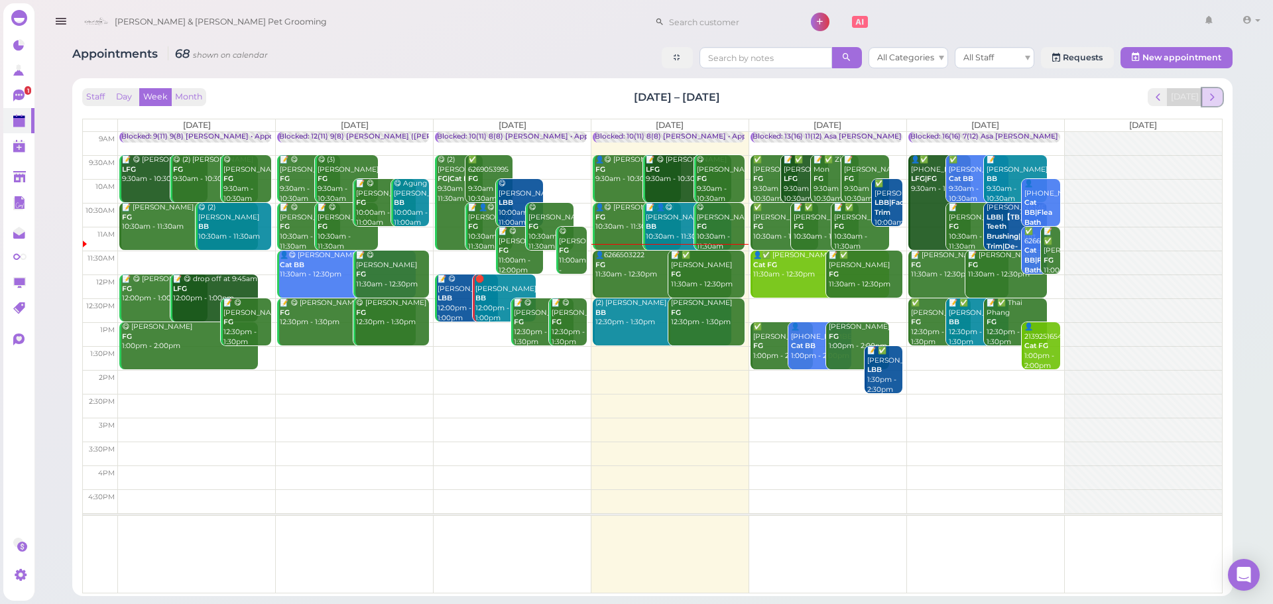
click at [1214, 91] on span "next" at bounding box center [1212, 97] width 13 height 13
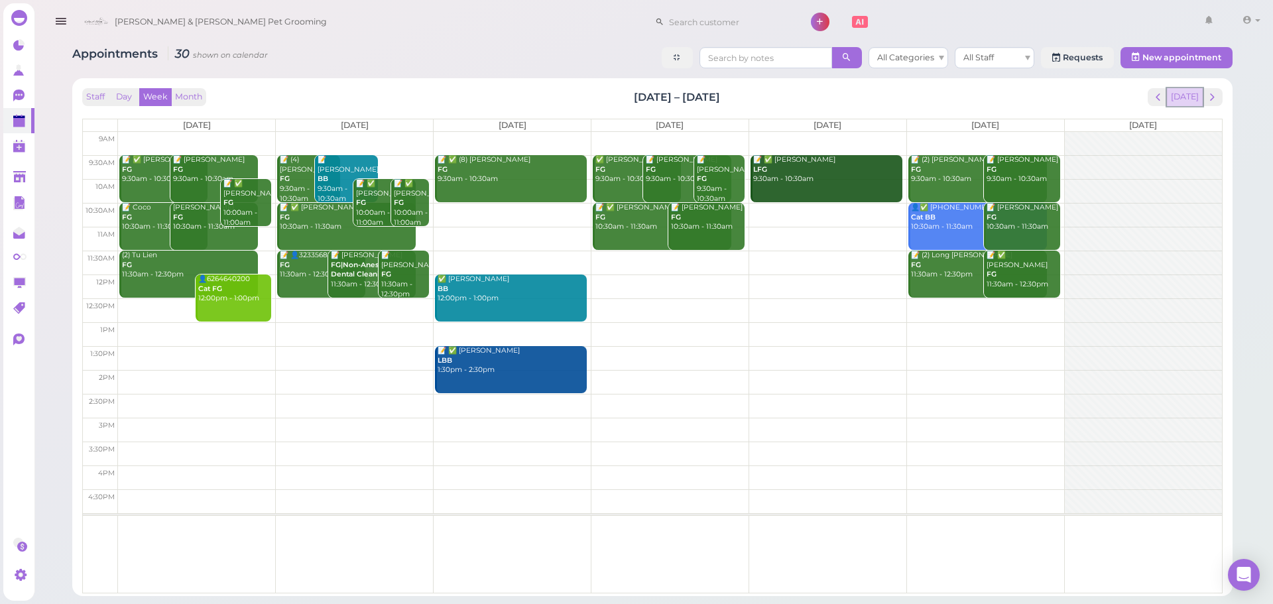
click at [1181, 100] on button "[DATE]" at bounding box center [1185, 97] width 36 height 18
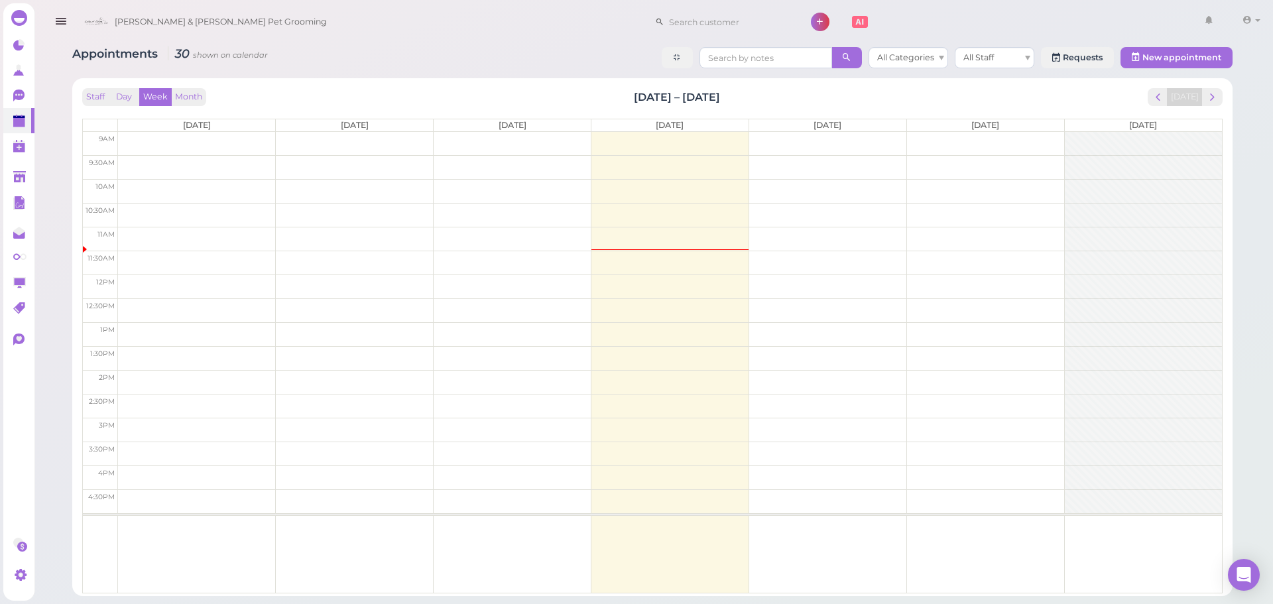
click at [735, 122] on th "[DATE]" at bounding box center [670, 125] width 158 height 12
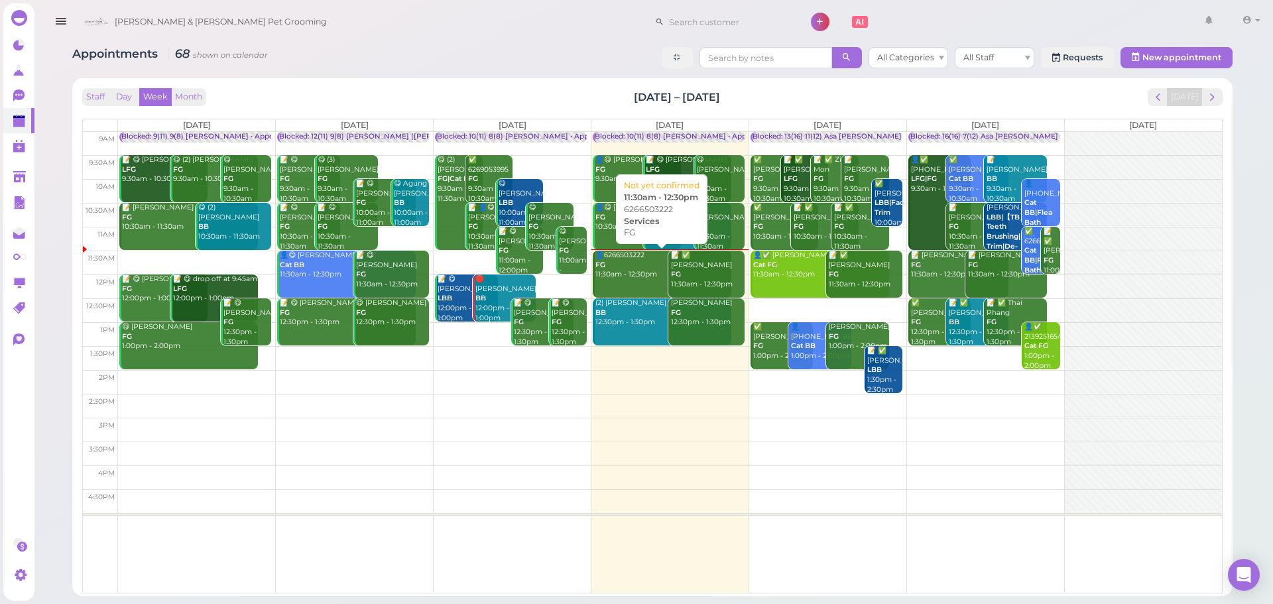
click at [637, 273] on div "👤6266503222 FG 11:30am - 12:30pm" at bounding box center [663, 265] width 137 height 29
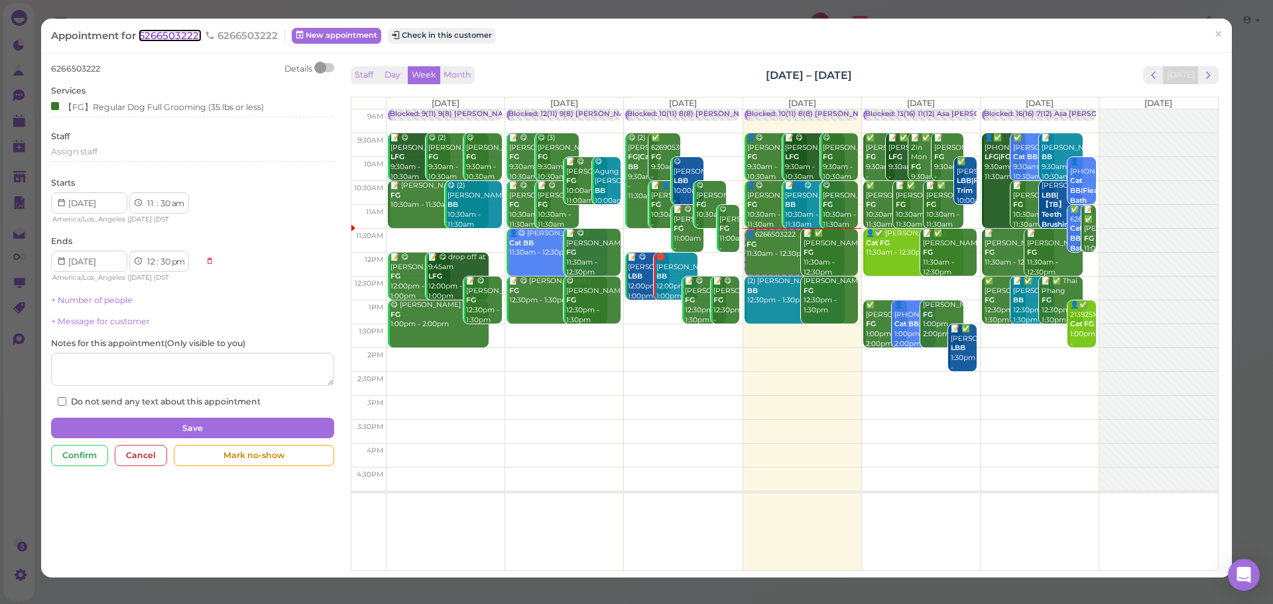
click at [190, 36] on span "6266503222" at bounding box center [170, 35] width 63 height 13
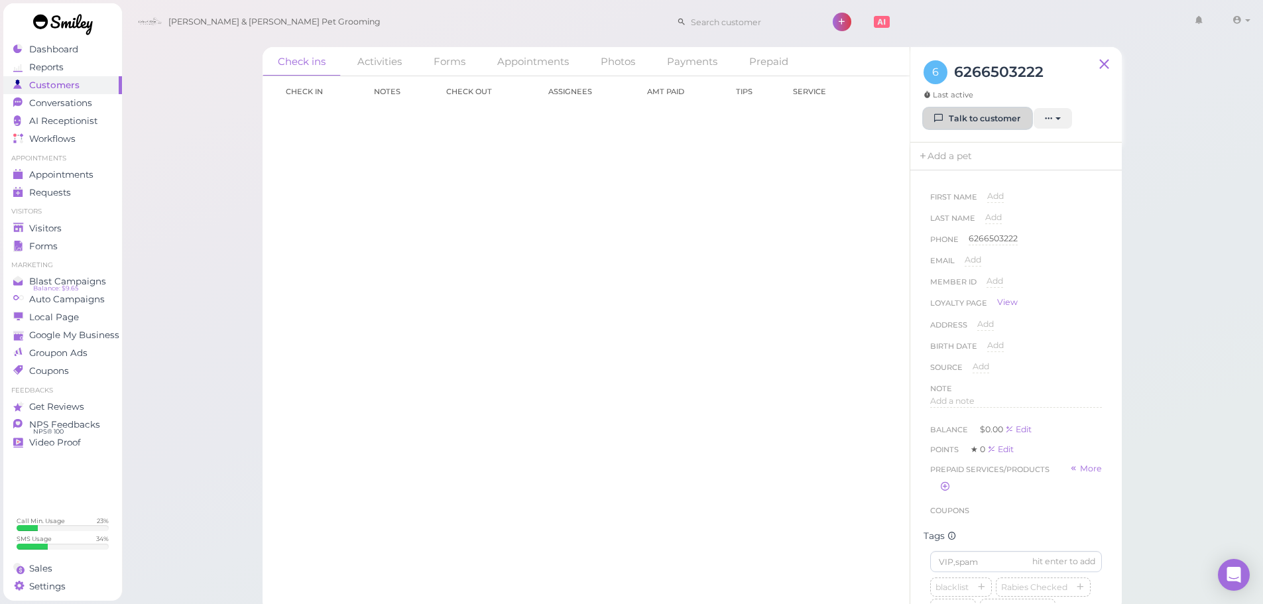
click at [987, 120] on link "Talk to customer" at bounding box center [978, 118] width 108 height 21
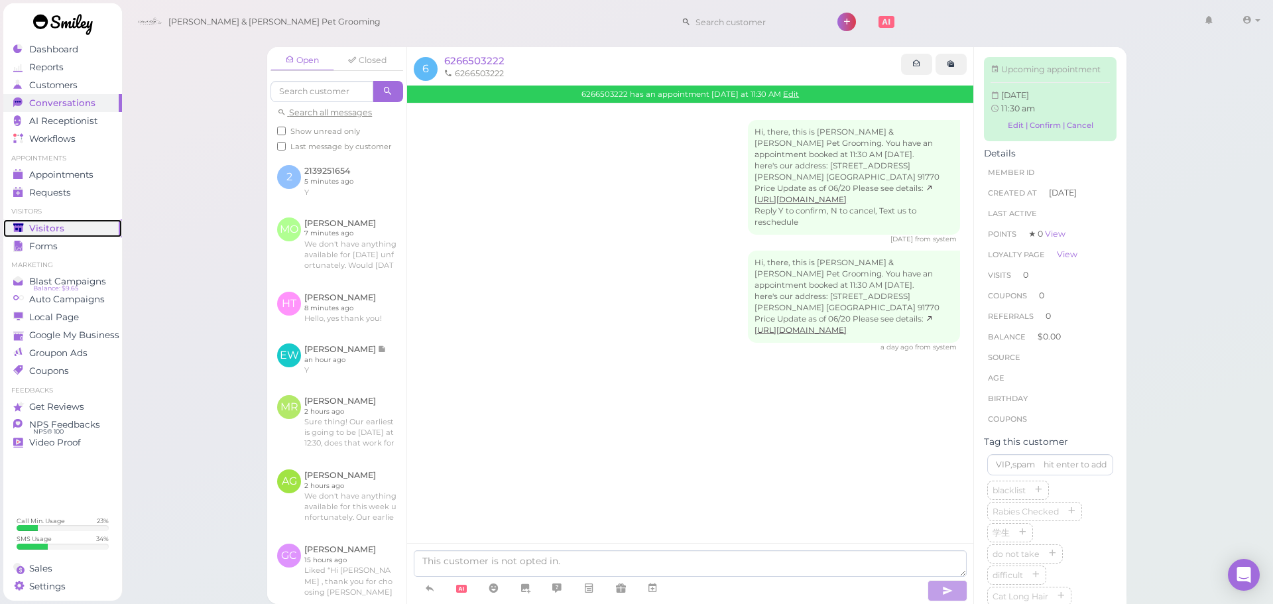
click at [64, 219] on link "Visitors" at bounding box center [62, 228] width 119 height 18
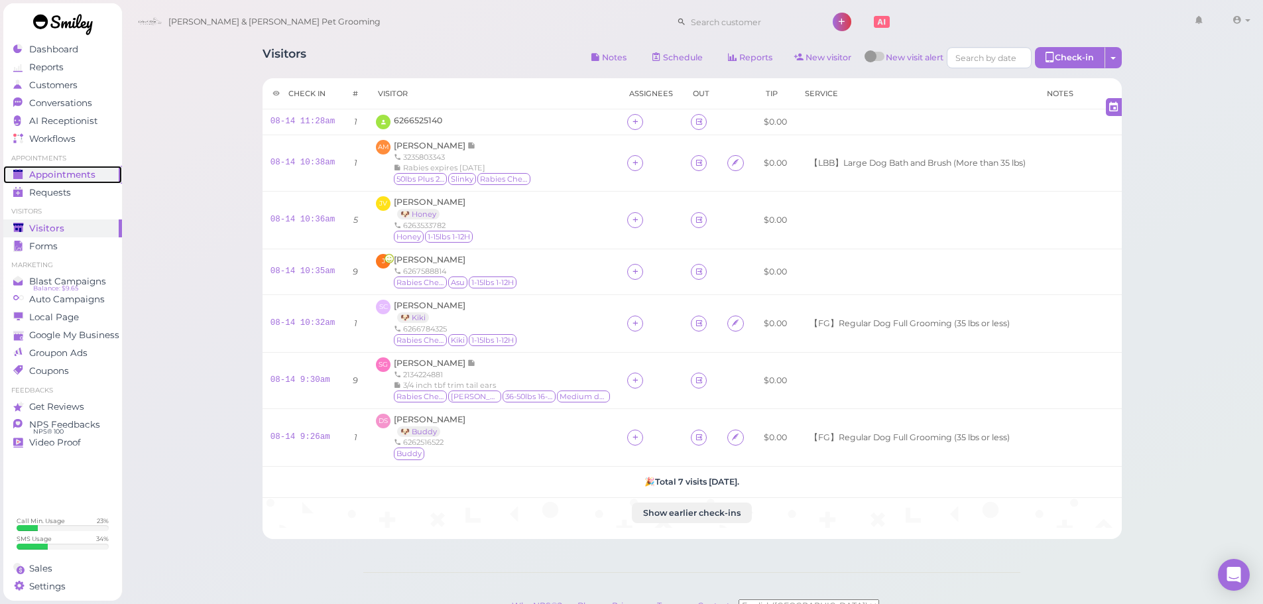
click at [69, 168] on link "Appointments" at bounding box center [62, 175] width 119 height 18
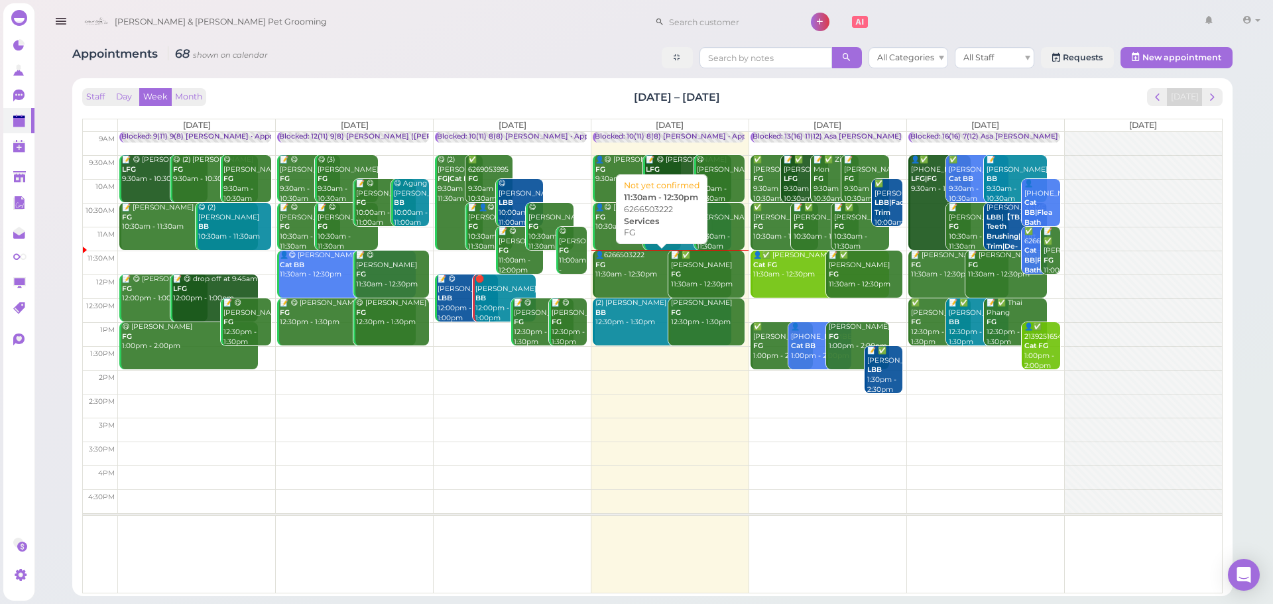
click at [649, 281] on link "👤6266503222 FG 11:30am - 12:30pm" at bounding box center [662, 274] width 139 height 47
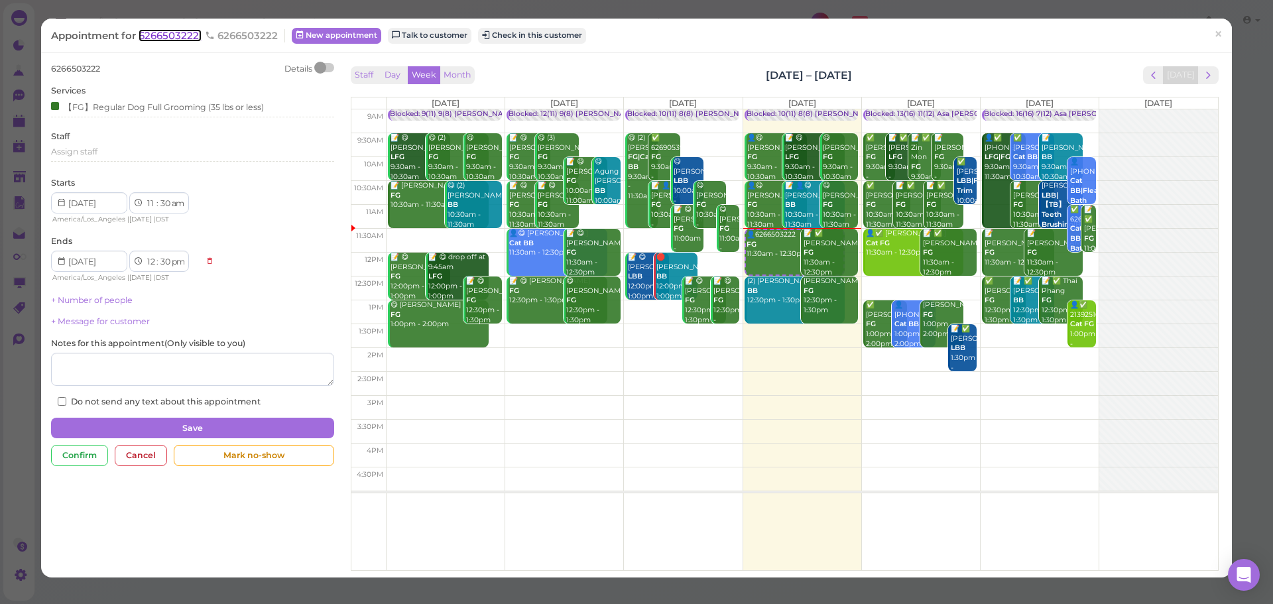
click at [200, 35] on span "6266503222" at bounding box center [170, 35] width 63 height 13
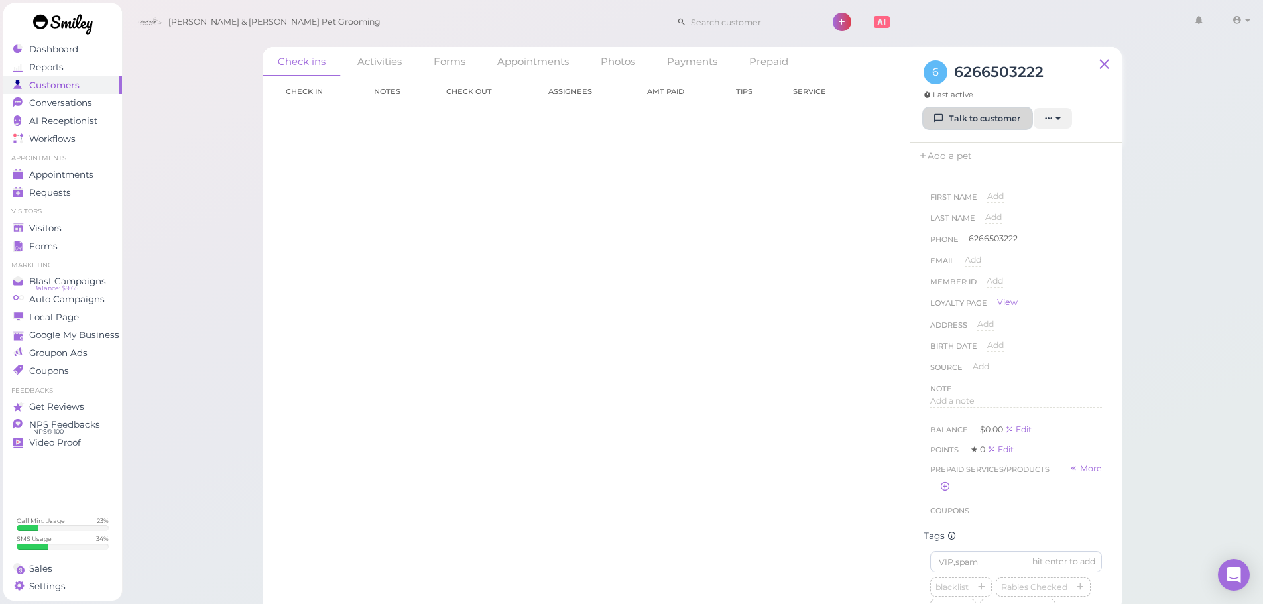
click at [939, 113] on icon at bounding box center [939, 118] width 9 height 10
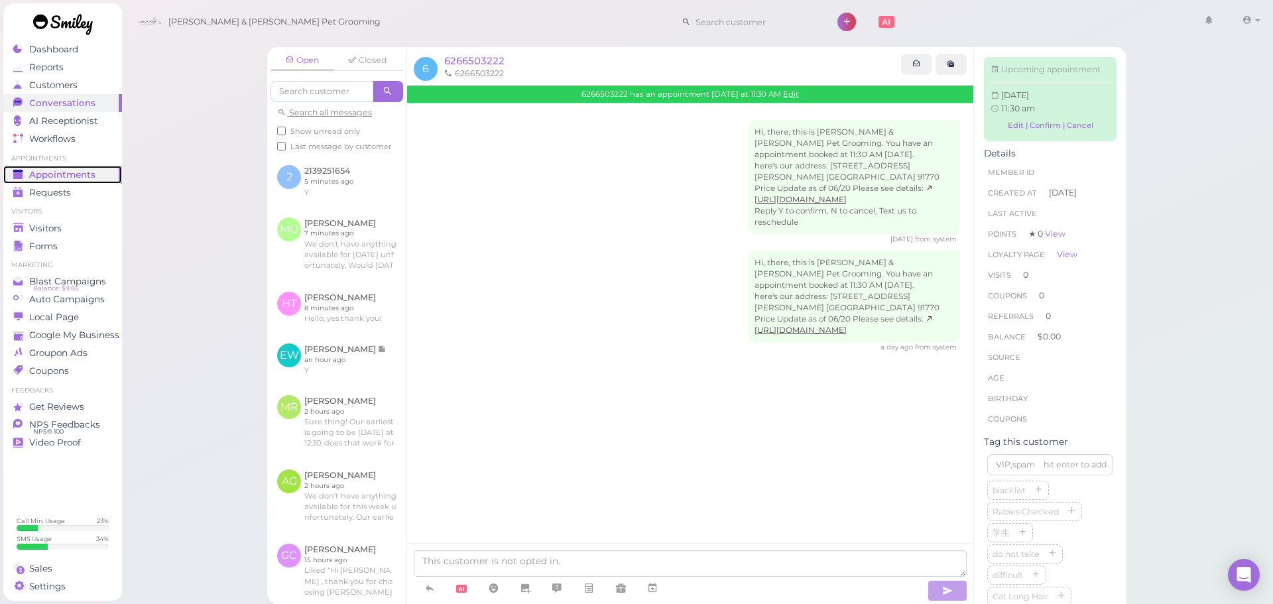
click at [109, 181] on link "Appointments" at bounding box center [62, 175] width 119 height 18
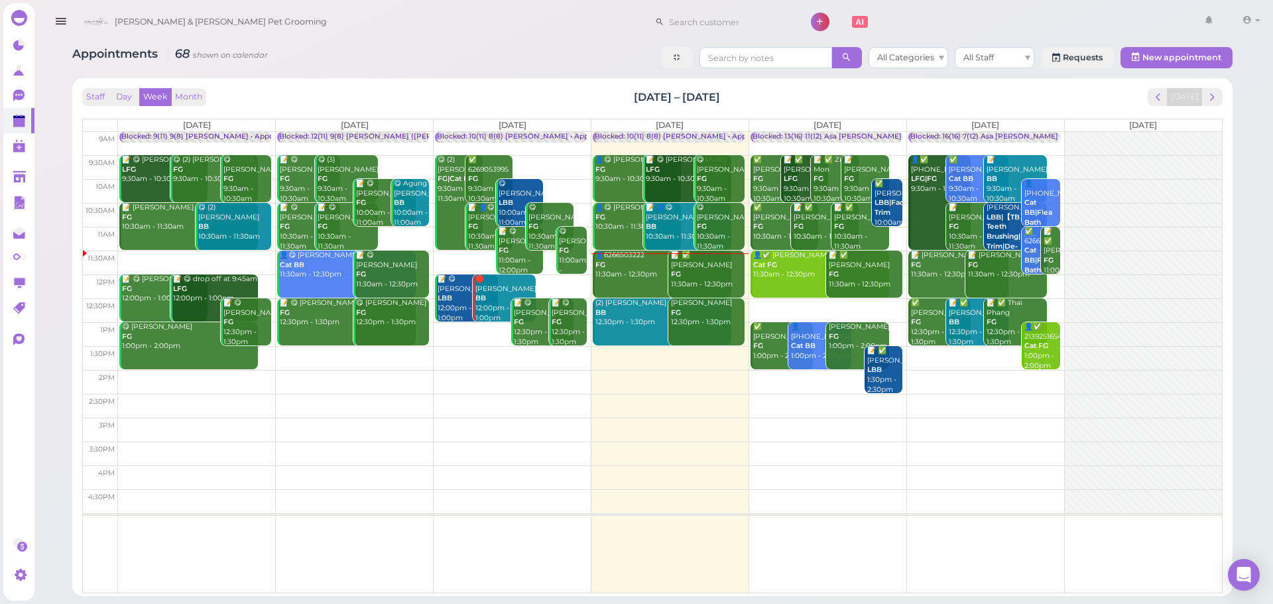
click at [705, 282] on link "📝 ✅ Kris Morgan FG 11:30am - 12:30pm" at bounding box center [706, 274] width 76 height 47
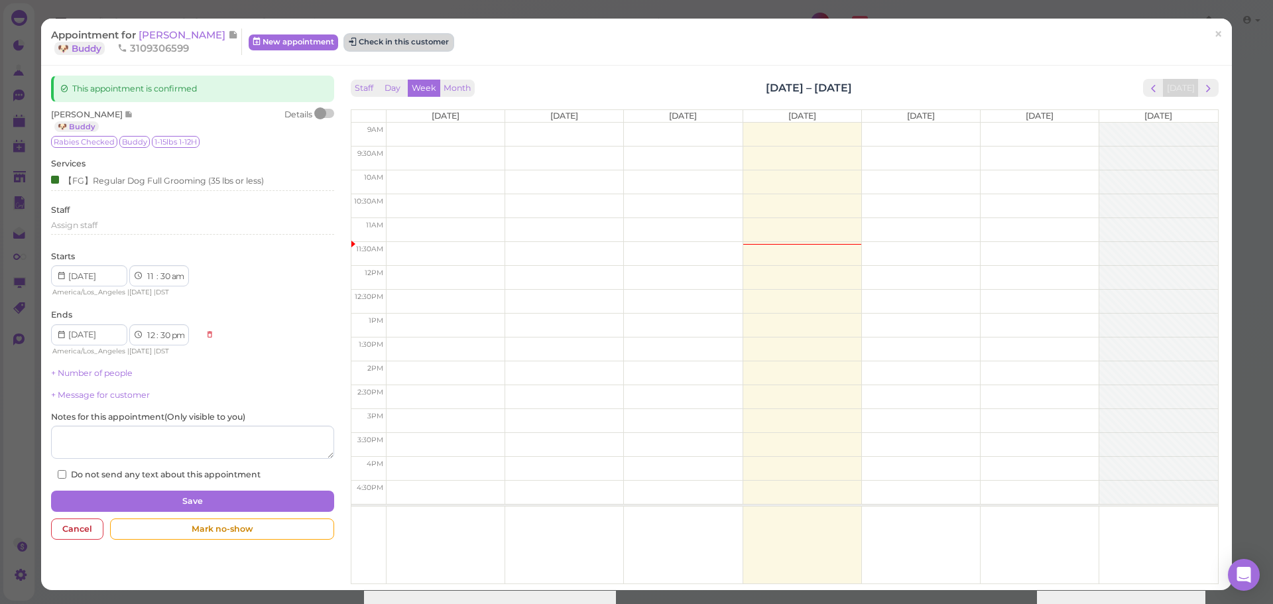
click at [383, 42] on button "Check in this customer" at bounding box center [399, 42] width 108 height 16
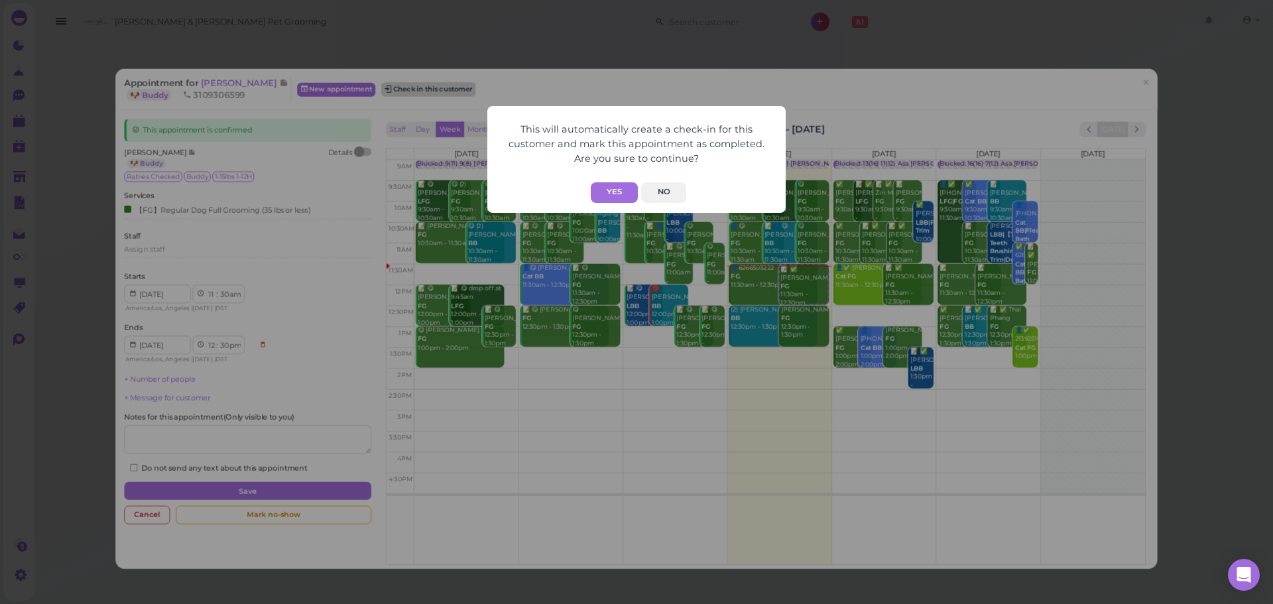
click at [614, 192] on button "Yes" at bounding box center [614, 192] width 47 height 21
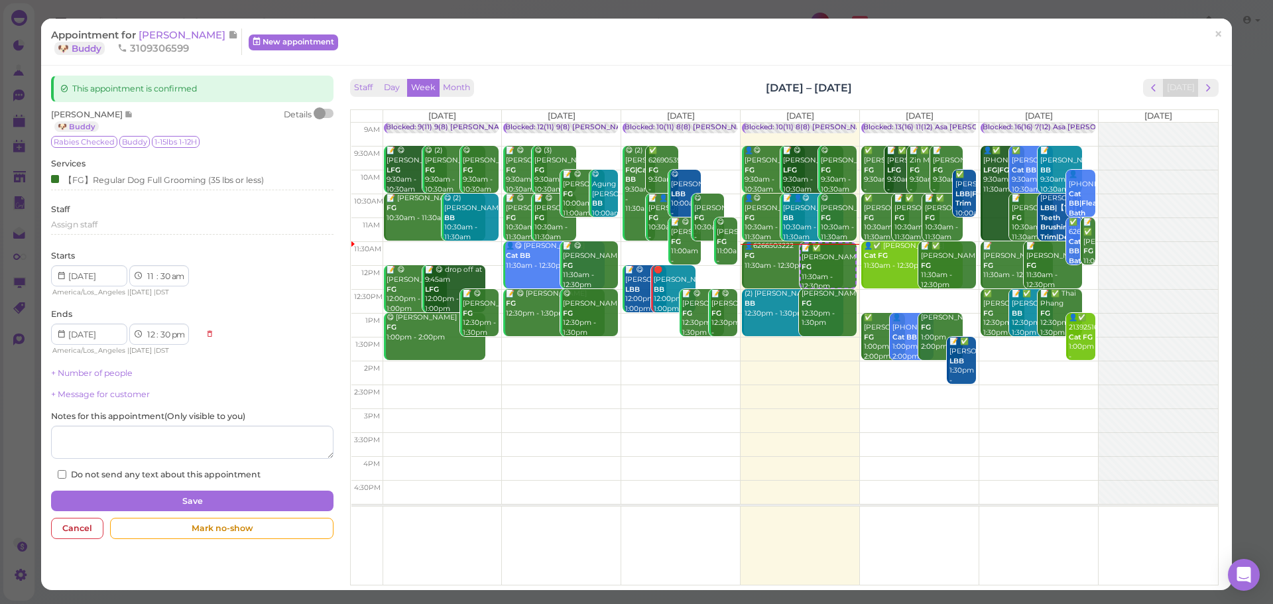
click at [1021, 62] on div "This will automatically create a check-in for this customer and mark this appoi…" at bounding box center [636, 302] width 1273 height 604
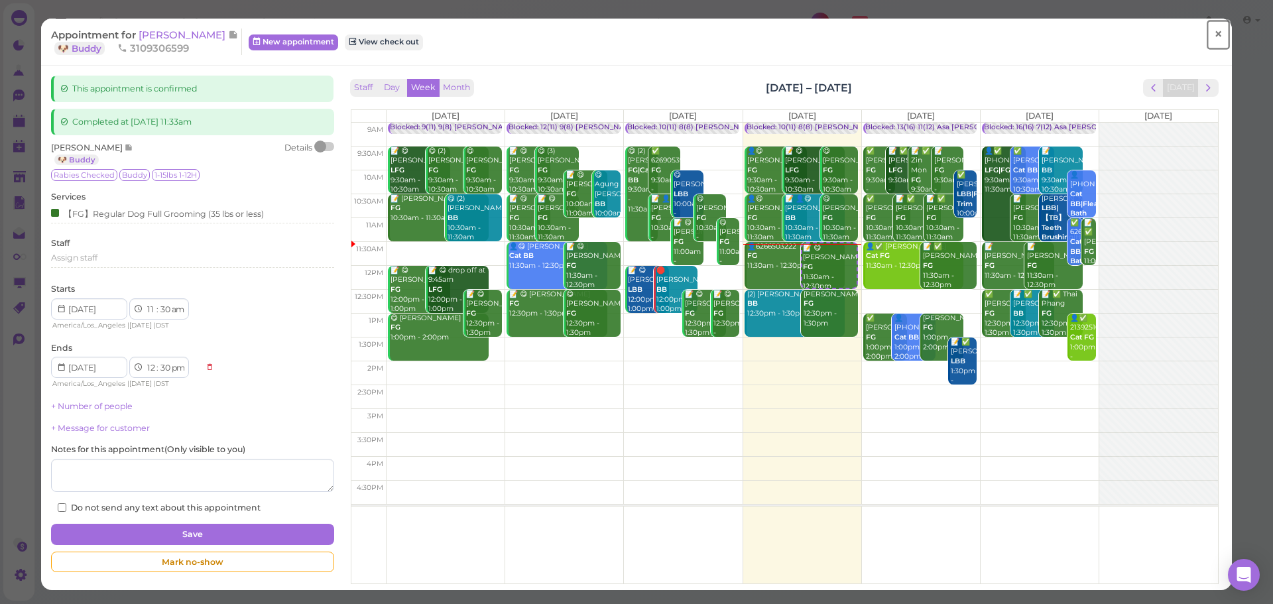
click at [1214, 27] on span "×" at bounding box center [1218, 34] width 9 height 19
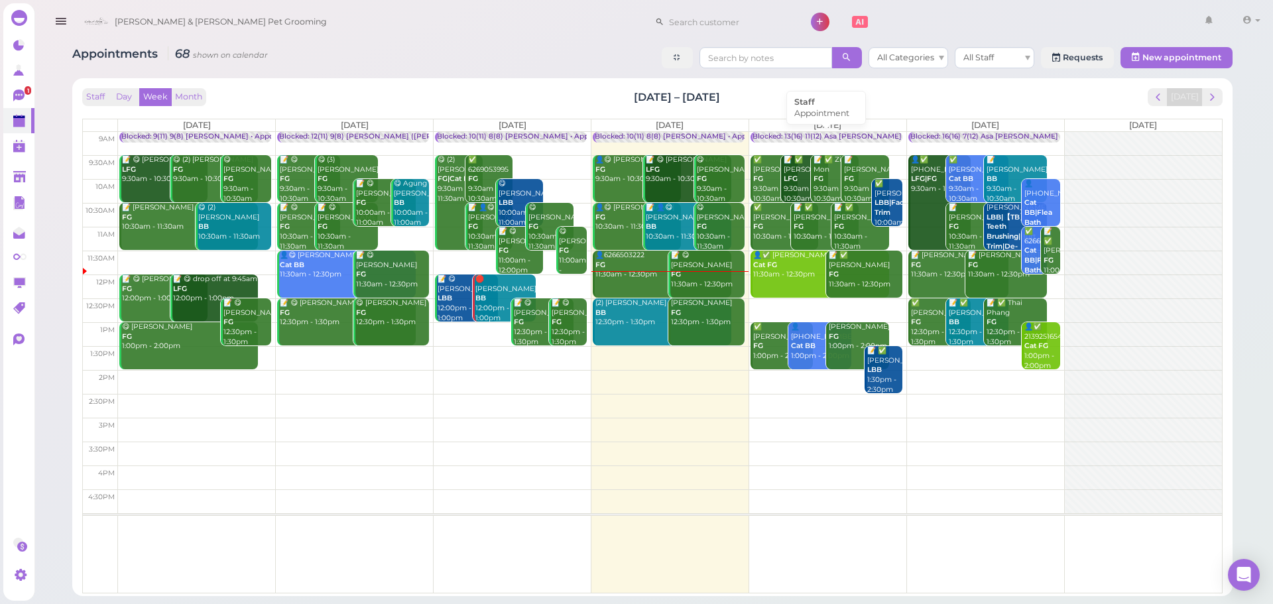
click at [831, 132] on div "Blocked: 13(16) 11(12) Asa Emma Rebecca • Appointment" at bounding box center [885, 137] width 267 height 10
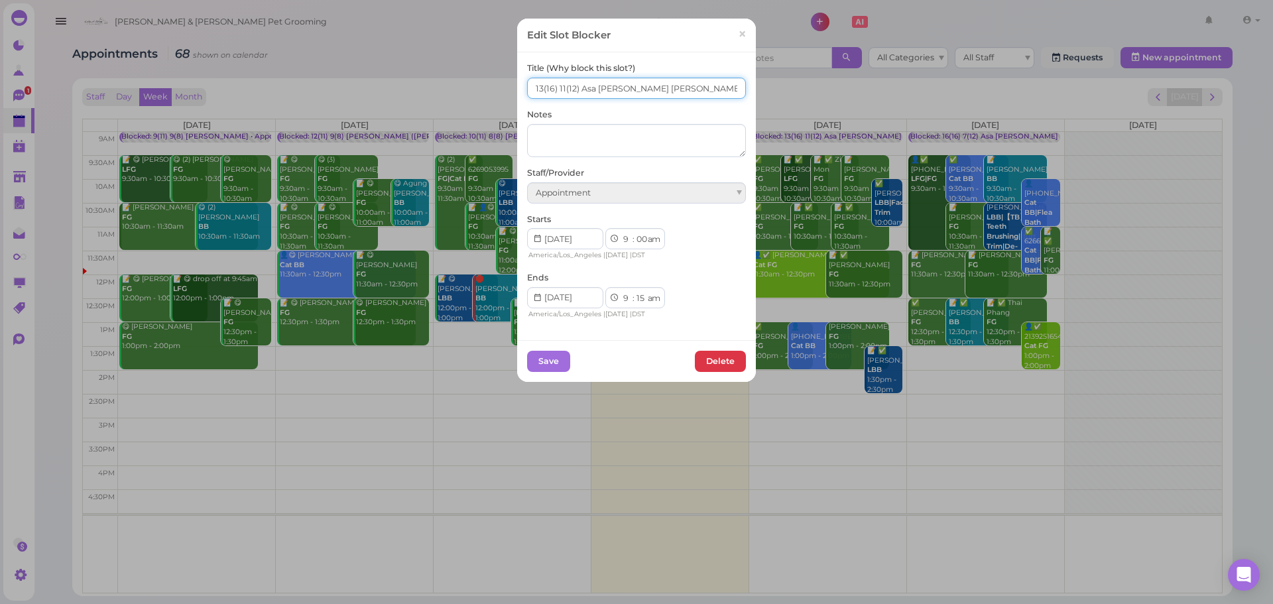
click at [536, 90] on input "13(16) 11(12) Asa Emma Rebecca" at bounding box center [636, 88] width 219 height 21
type input "15(16) 11(12) Asa Emma Rebecca"
click at [546, 353] on button "Save" at bounding box center [548, 361] width 43 height 21
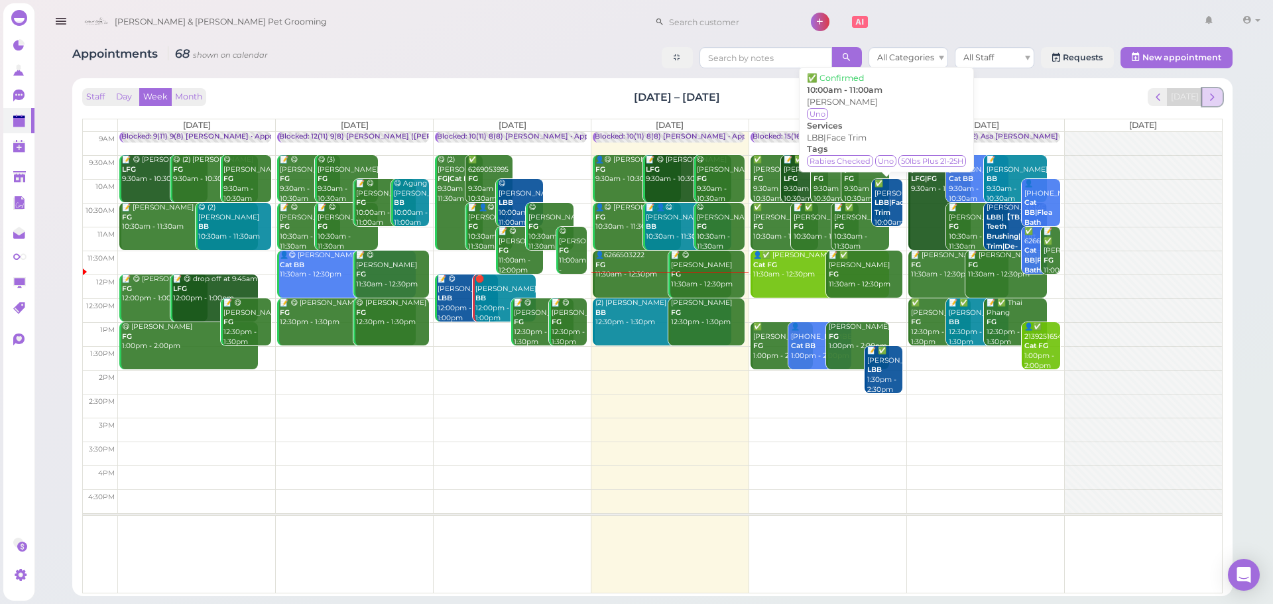
click at [1218, 102] on span "next" at bounding box center [1212, 97] width 13 height 13
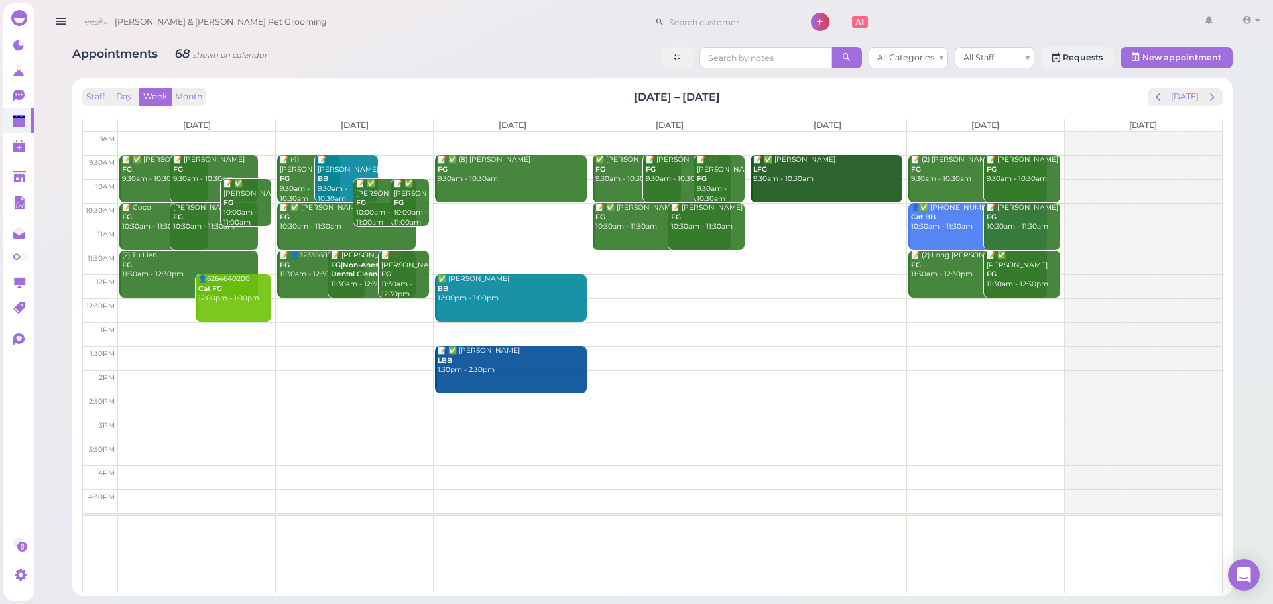
click at [790, 96] on div "Staff Day Week Month Aug 18 – 24, 2025 Today" at bounding box center [652, 97] width 1140 height 18
click at [1196, 91] on button "[DATE]" at bounding box center [1185, 97] width 36 height 18
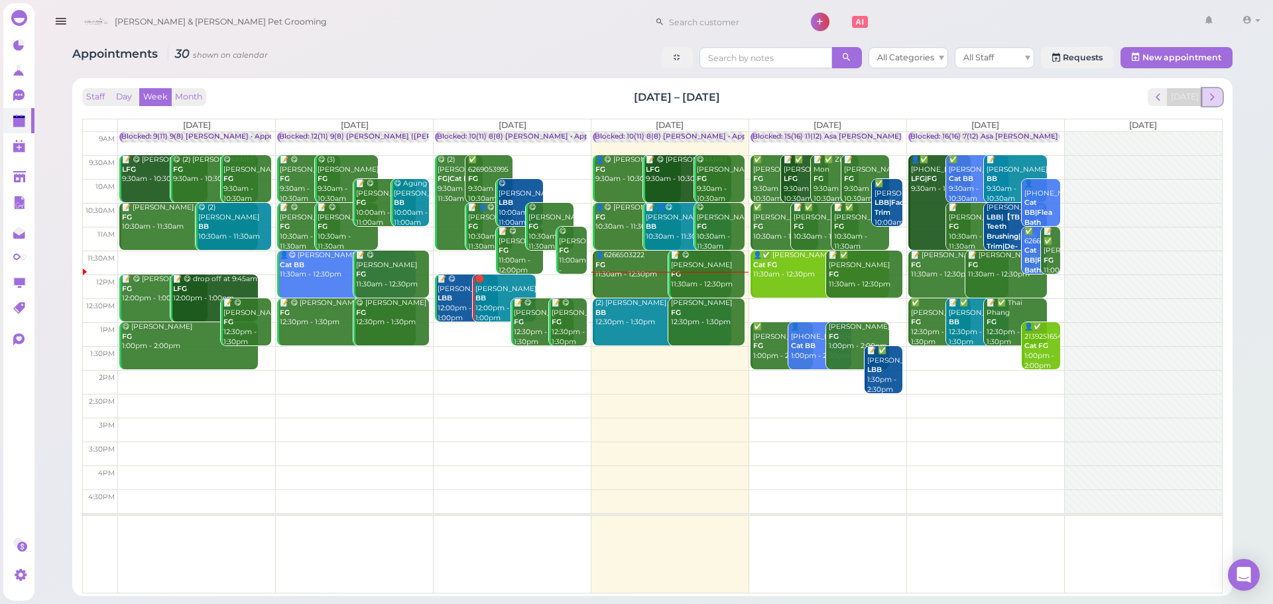
click at [1209, 91] on span "next" at bounding box center [1212, 97] width 13 height 13
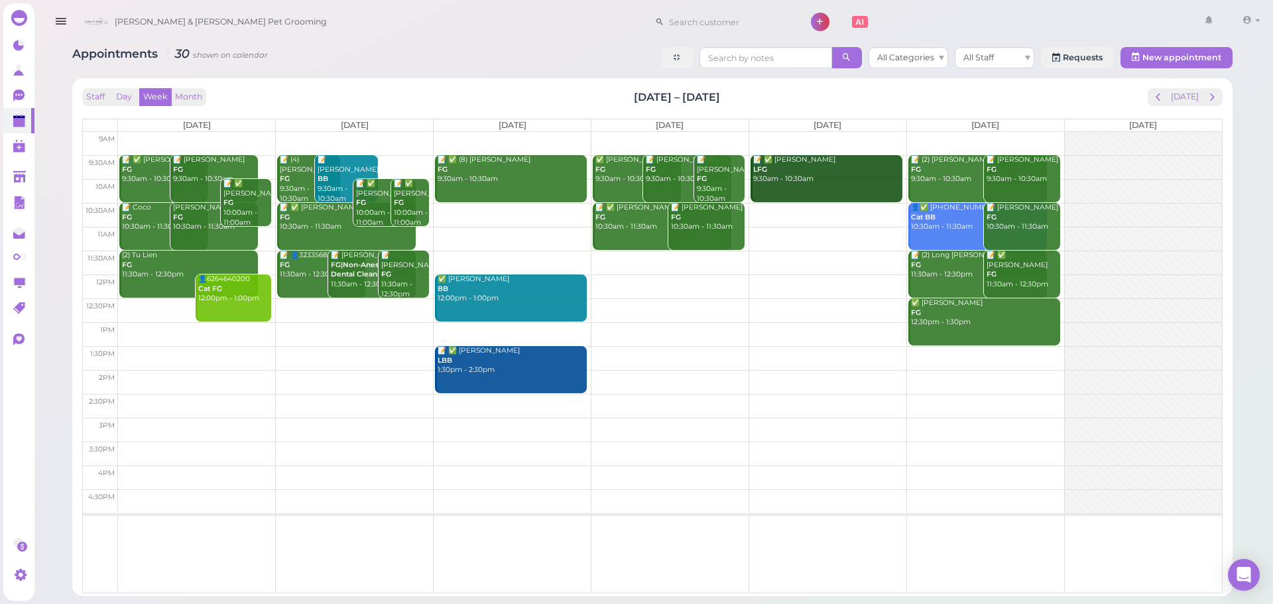
click at [784, 103] on div "Staff Day Week Month Aug 18 – 24, 2025 Today" at bounding box center [652, 97] width 1140 height 18
click at [1189, 95] on button "[DATE]" at bounding box center [1185, 97] width 36 height 18
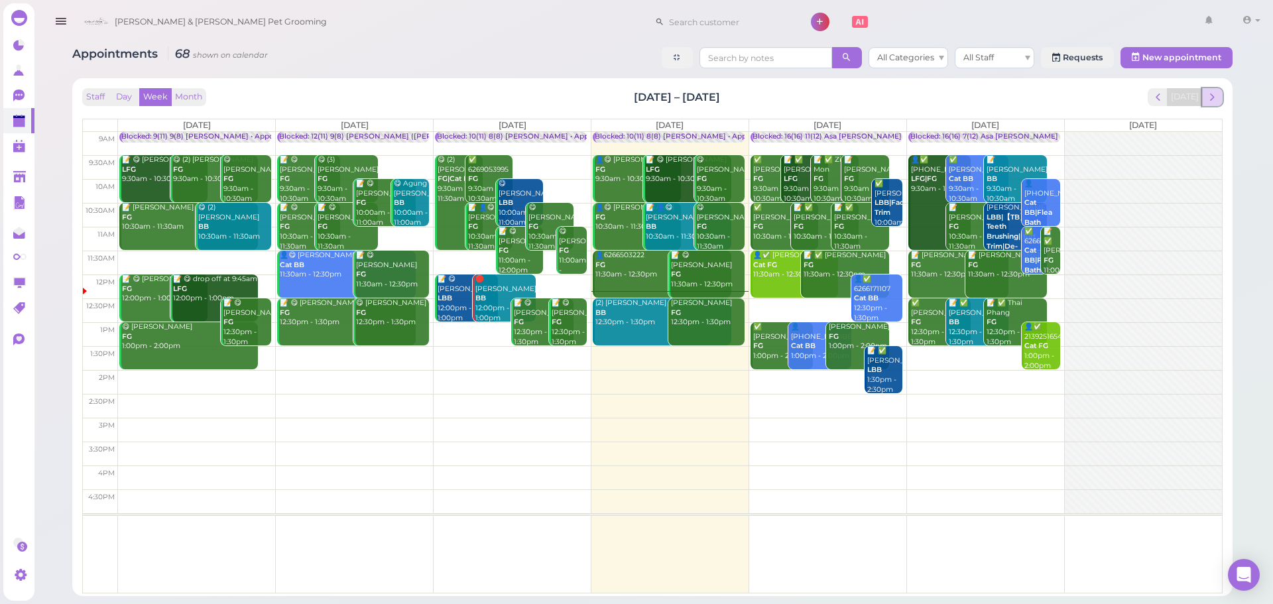
click at [1207, 102] on span "next" at bounding box center [1212, 97] width 13 height 13
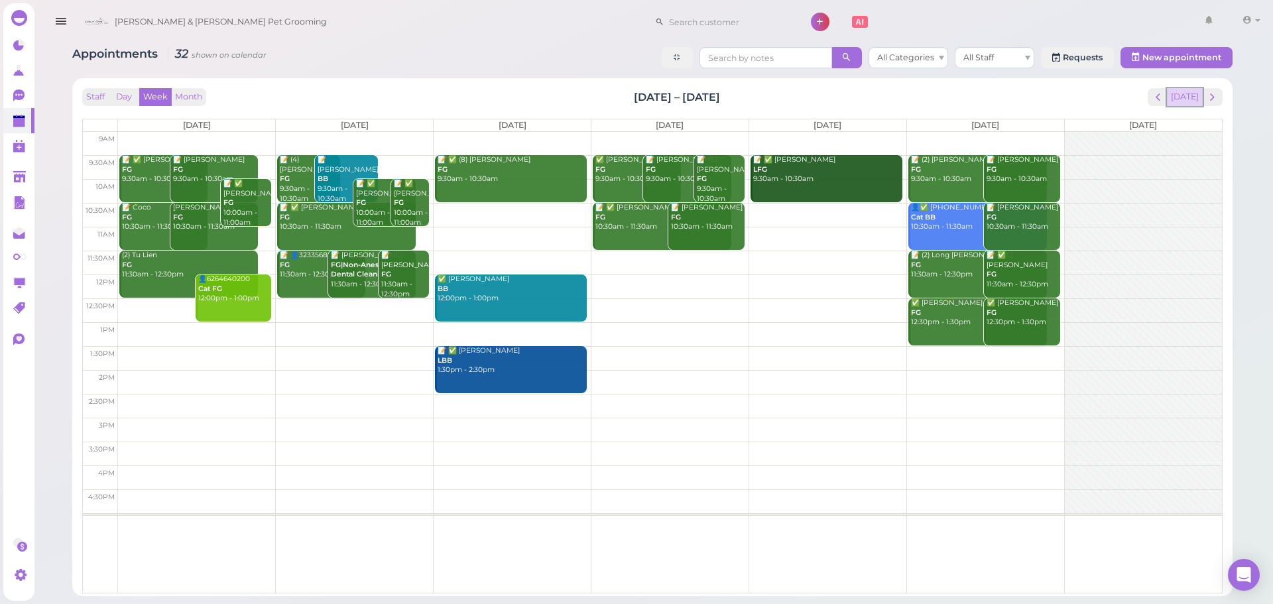
click at [1197, 103] on button "[DATE]" at bounding box center [1185, 97] width 36 height 18
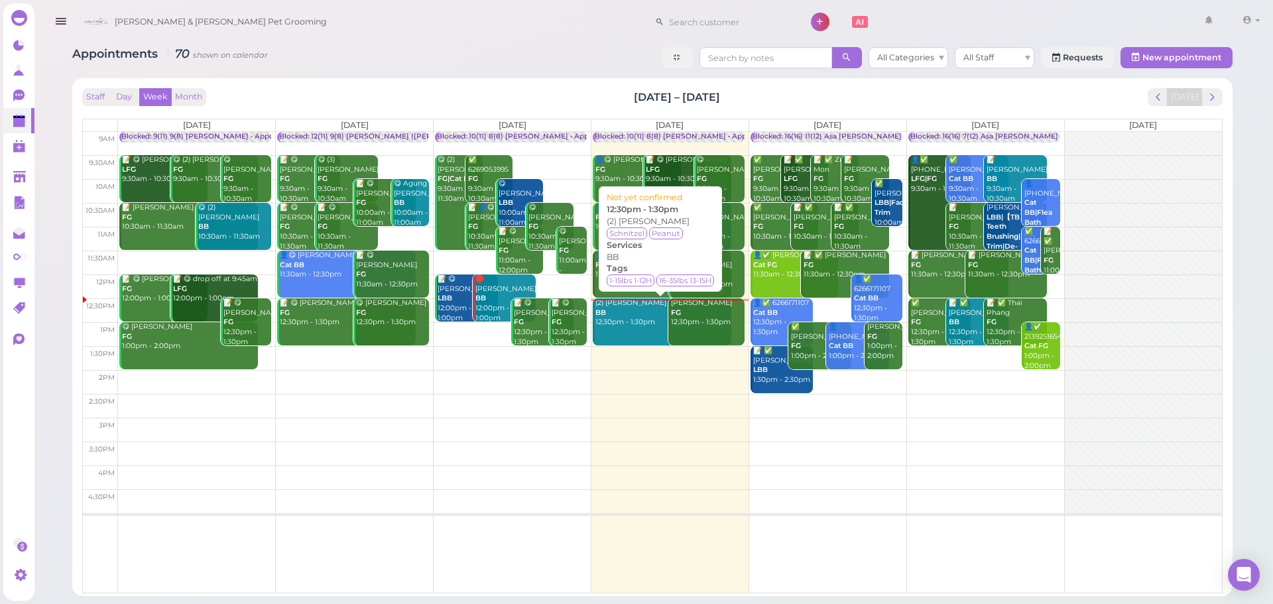
click at [621, 326] on div "(2) Emerie Morales BB 12:30pm - 1:30pm" at bounding box center [663, 312] width 137 height 29
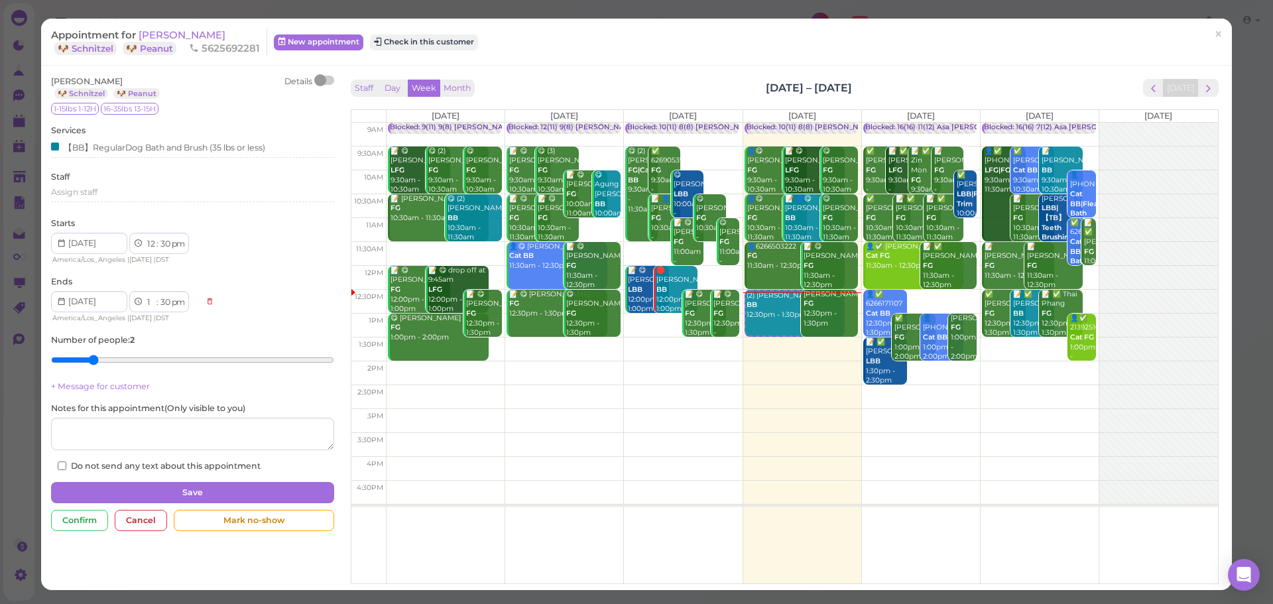
click at [609, 78] on div "Staff Day Week Month Aug 11 – 17, 2025 Today Mon 8/11 Tue 8/12 Wed 8/13 Thu 8/1…" at bounding box center [784, 328] width 874 height 505
click at [874, 81] on div "Staff Day Week Month Aug 11 – 17, 2025 Today" at bounding box center [785, 88] width 868 height 18
click at [919, 81] on div "Staff Day Week Month Aug 11 – 17, 2025 Today" at bounding box center [785, 88] width 868 height 18
click at [655, 78] on div "Staff Day Week Month Aug 11 – 17, 2025 Today Mon 8/11 Tue 8/12 Wed 8/13 Thu 8/1…" at bounding box center [784, 328] width 874 height 505
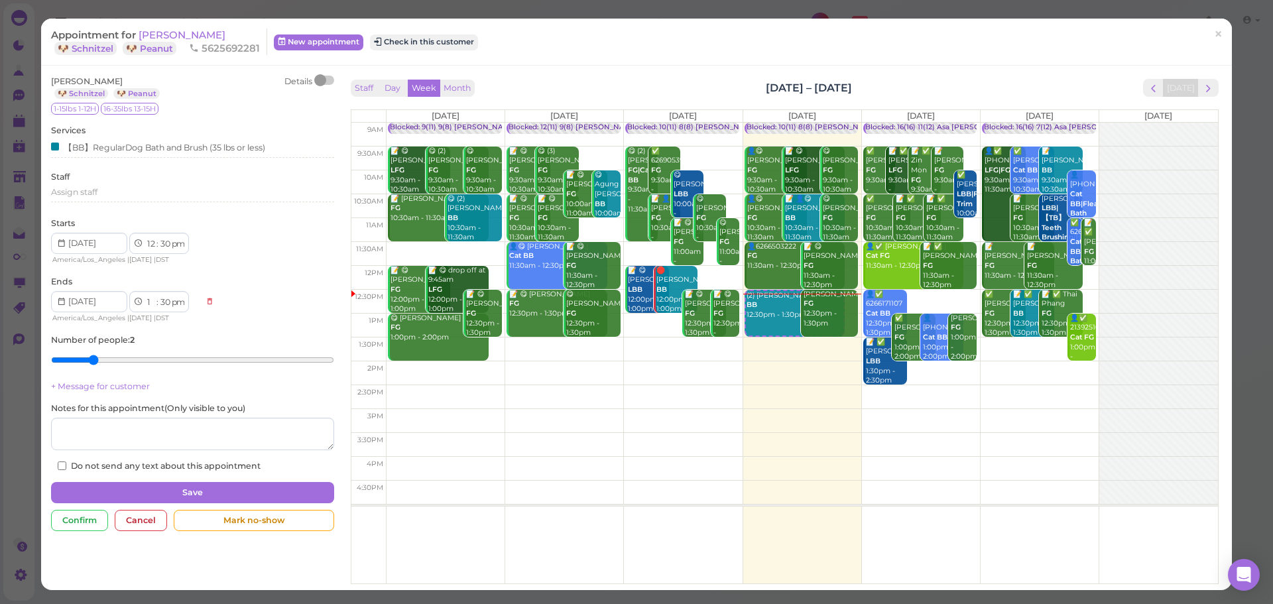
drag, startPoint x: 689, startPoint y: 77, endPoint x: 890, endPoint y: 89, distance: 201.2
click at [890, 89] on div "Staff Day Week Month Aug 11 – 17, 2025 Today Mon 8/11 Tue 8/12 Wed 8/13 Thu 8/1…" at bounding box center [784, 328] width 874 height 505
click at [890, 89] on div "Staff Day Week Month Aug 11 – 17, 2025 Today" at bounding box center [785, 88] width 868 height 18
click at [1215, 35] on link "×" at bounding box center [1218, 34] width 25 height 31
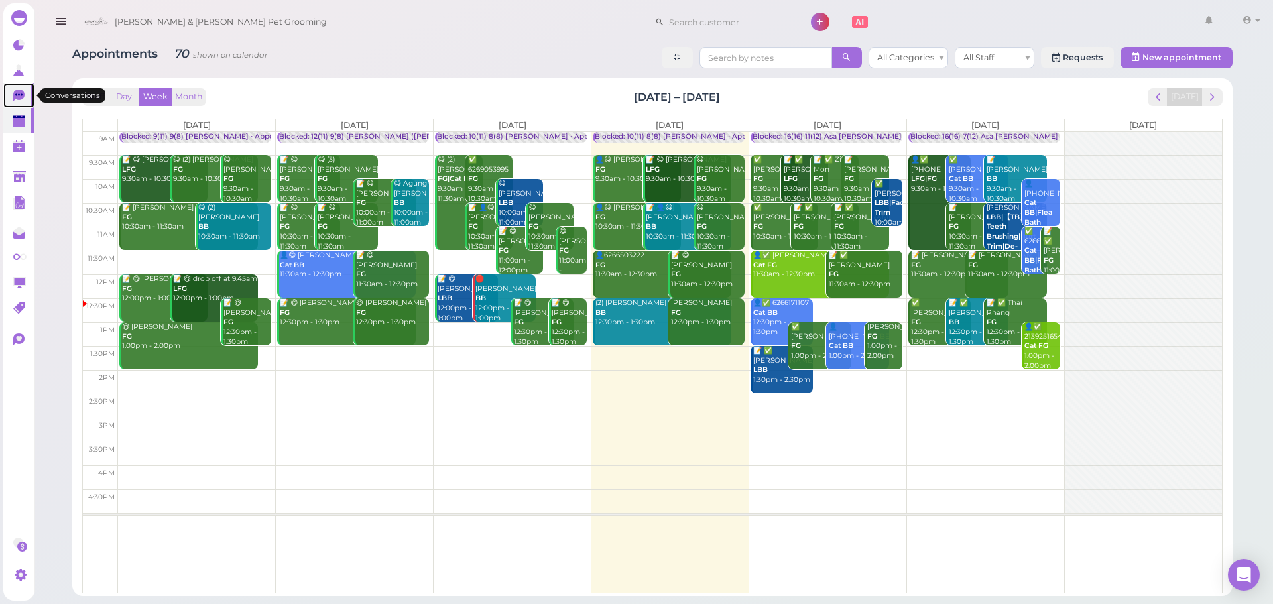
click at [19, 99] on icon at bounding box center [18, 96] width 11 height 12
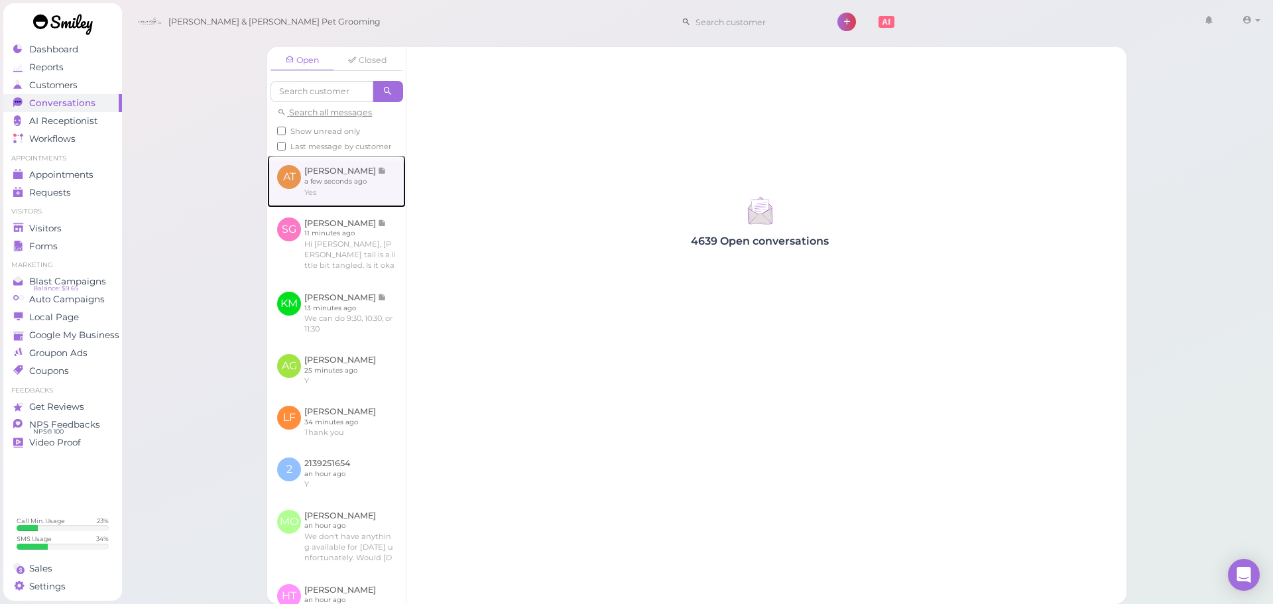
click at [365, 186] on link at bounding box center [336, 181] width 139 height 52
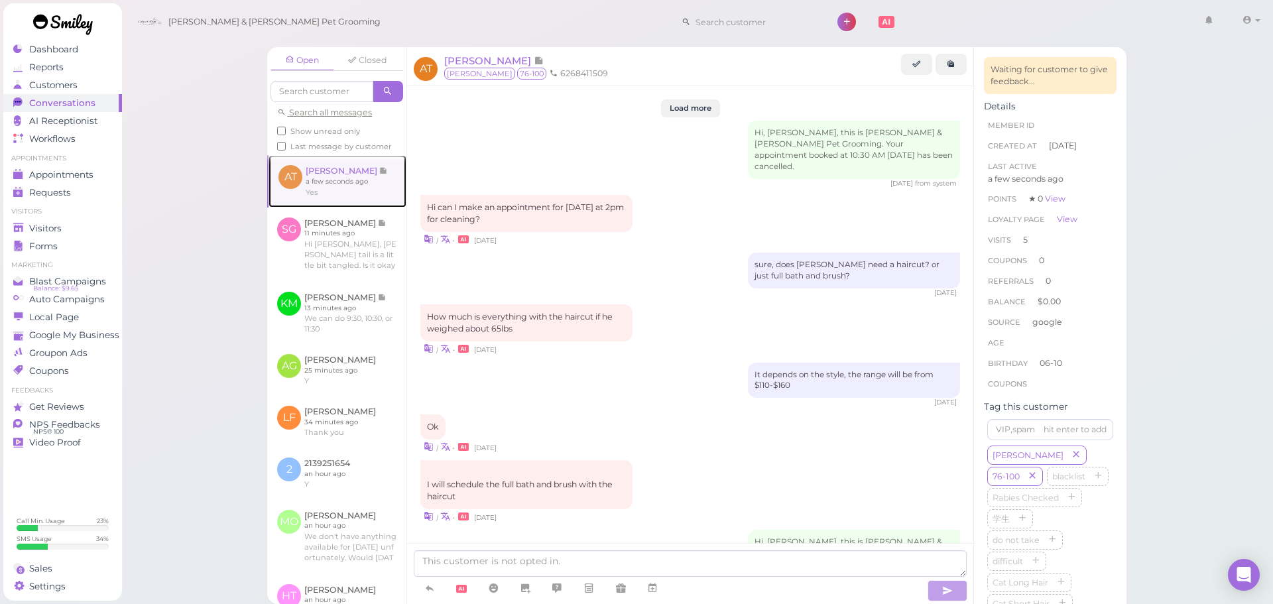
scroll to position [1828, 0]
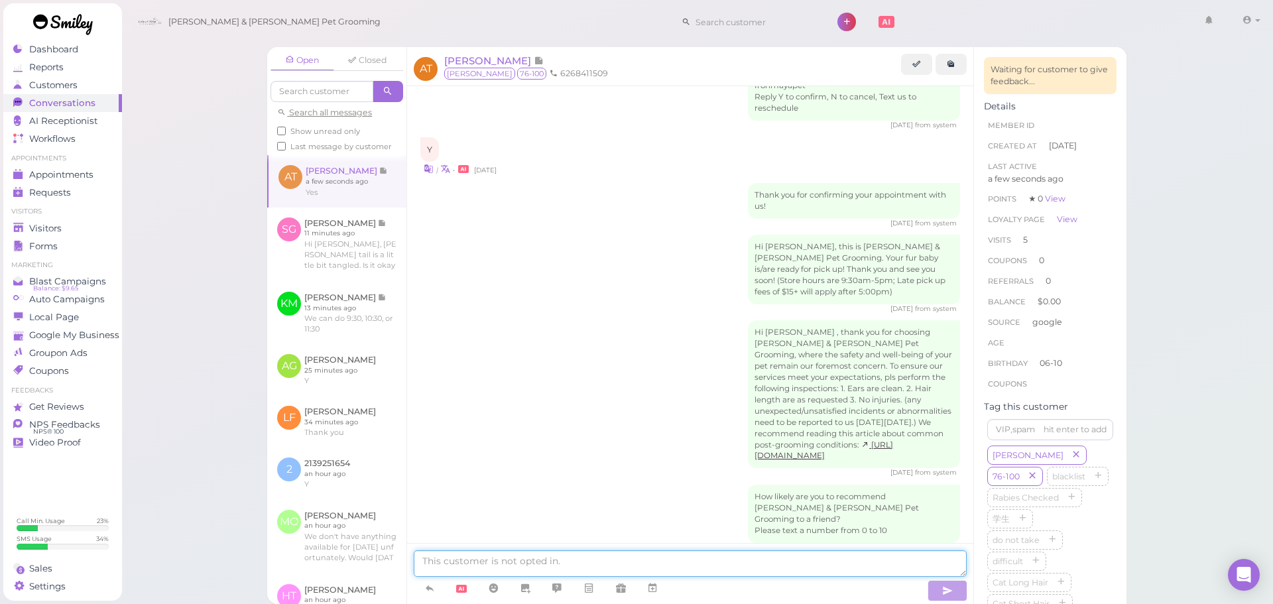
click at [572, 571] on textarea at bounding box center [690, 563] width 553 height 27
click at [644, 556] on textarea at bounding box center [690, 563] width 553 height 27
click at [47, 178] on span "Appointments" at bounding box center [62, 174] width 66 height 11
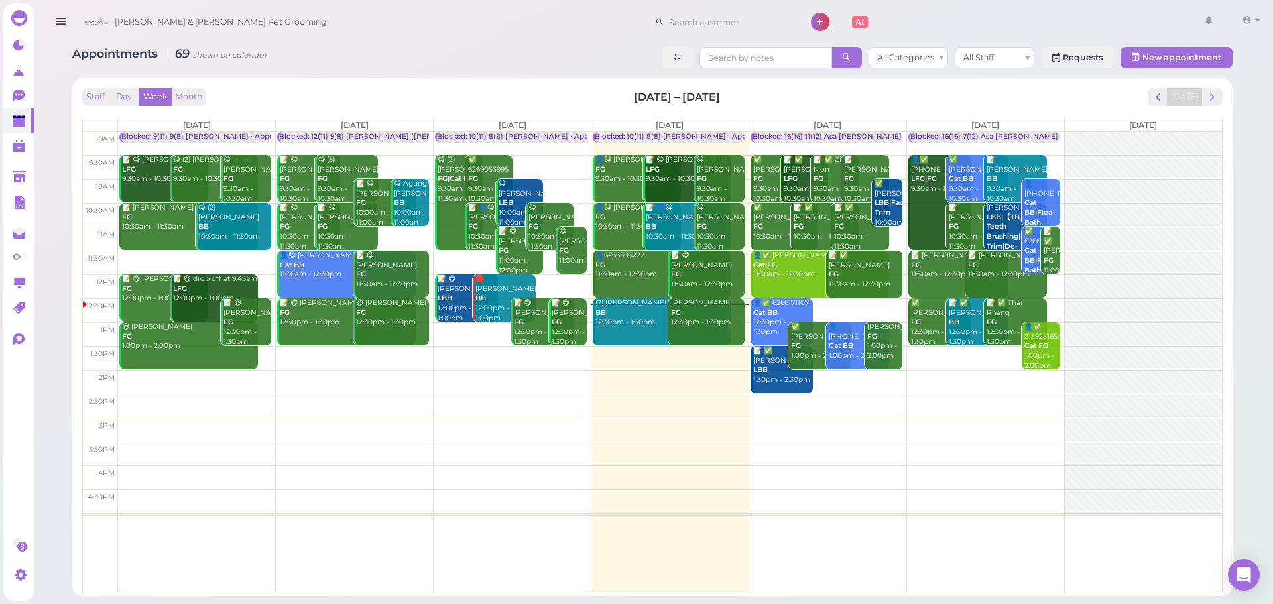
click at [622, 324] on div "(2) Emerie Morales BB 12:30pm - 1:30pm" at bounding box center [663, 312] width 137 height 29
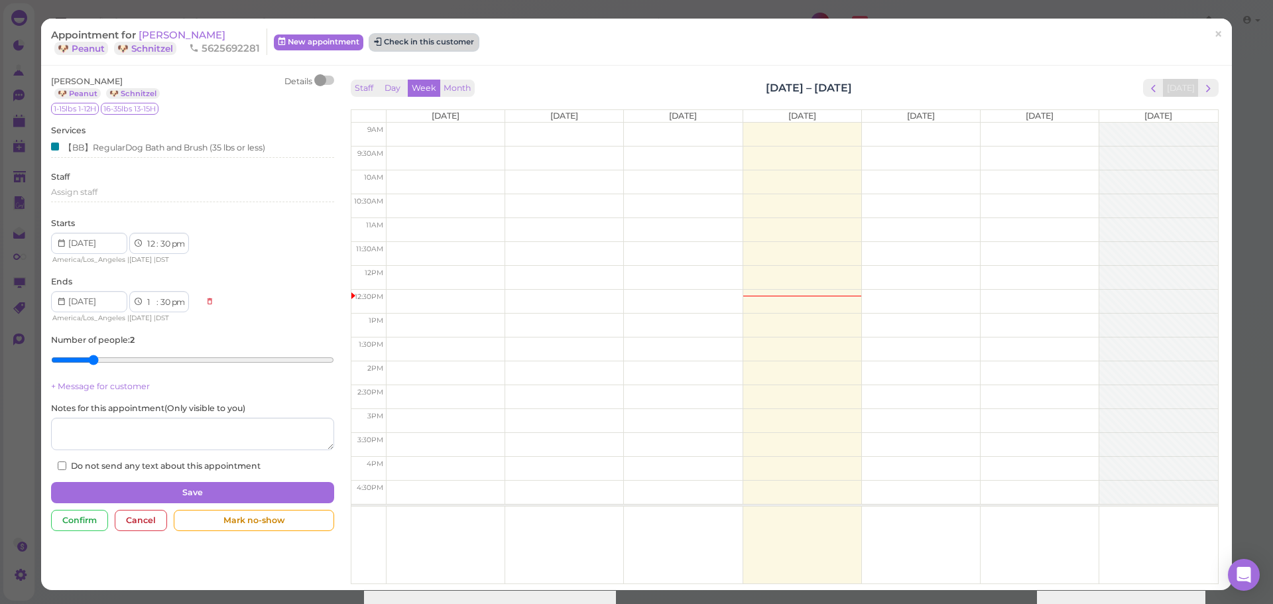
click at [436, 50] on button "Check in this customer" at bounding box center [424, 42] width 108 height 16
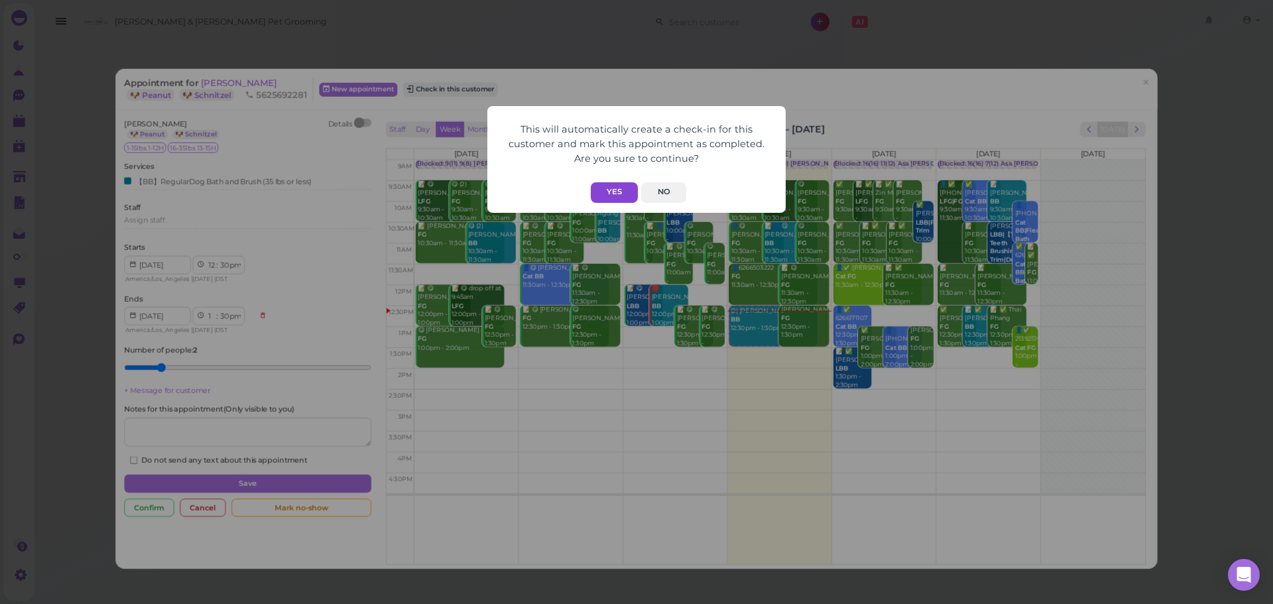
click at [615, 184] on button "Yes" at bounding box center [614, 192] width 47 height 21
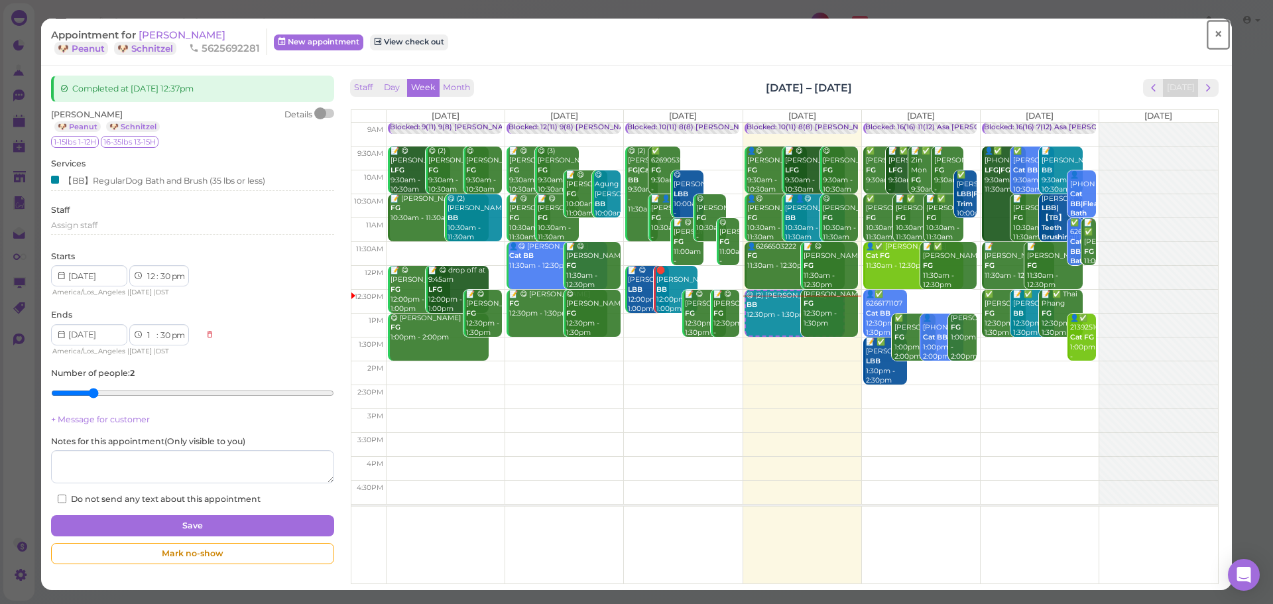
click at [1213, 36] on link "×" at bounding box center [1218, 34] width 25 height 31
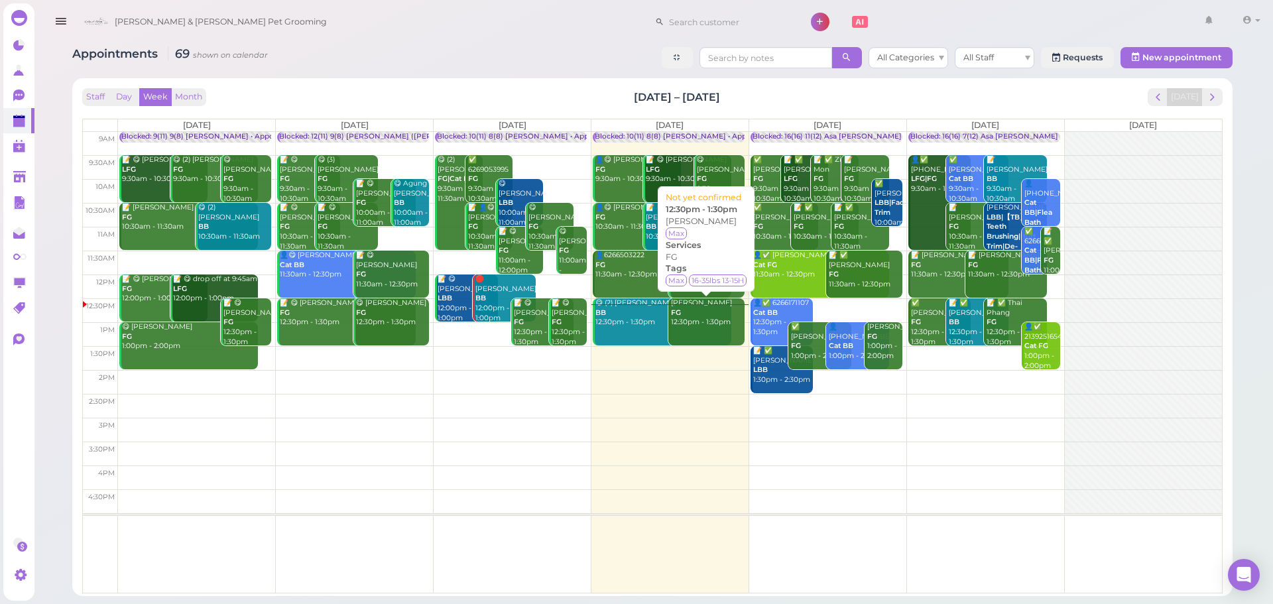
click at [709, 328] on link "Cindy Manh FG 12:30pm - 1:30pm" at bounding box center [706, 321] width 76 height 47
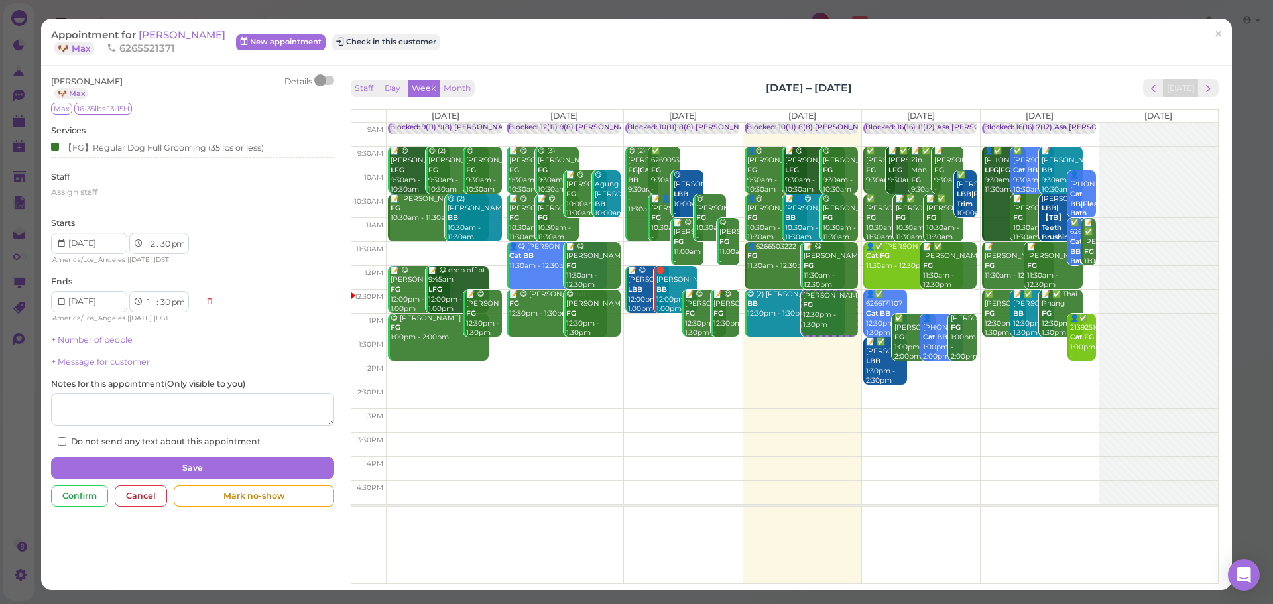
drag, startPoint x: 166, startPoint y: 20, endPoint x: 166, endPoint y: 27, distance: 7.3
click at [166, 22] on div "Appointment for Cindy Manh 🐶 Max 6265521371 New appointment Check in this custo…" at bounding box center [636, 42] width 1191 height 47
click at [166, 29] on span "[PERSON_NAME]" at bounding box center [182, 35] width 87 height 13
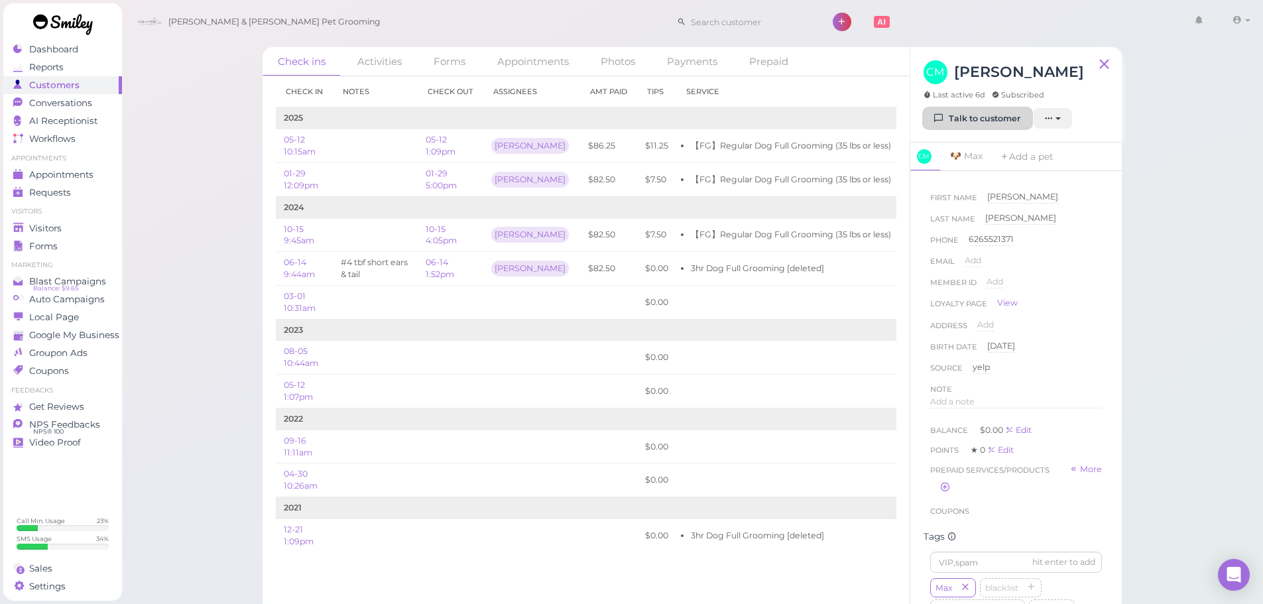
click at [974, 117] on link "Talk to customer" at bounding box center [978, 118] width 108 height 21
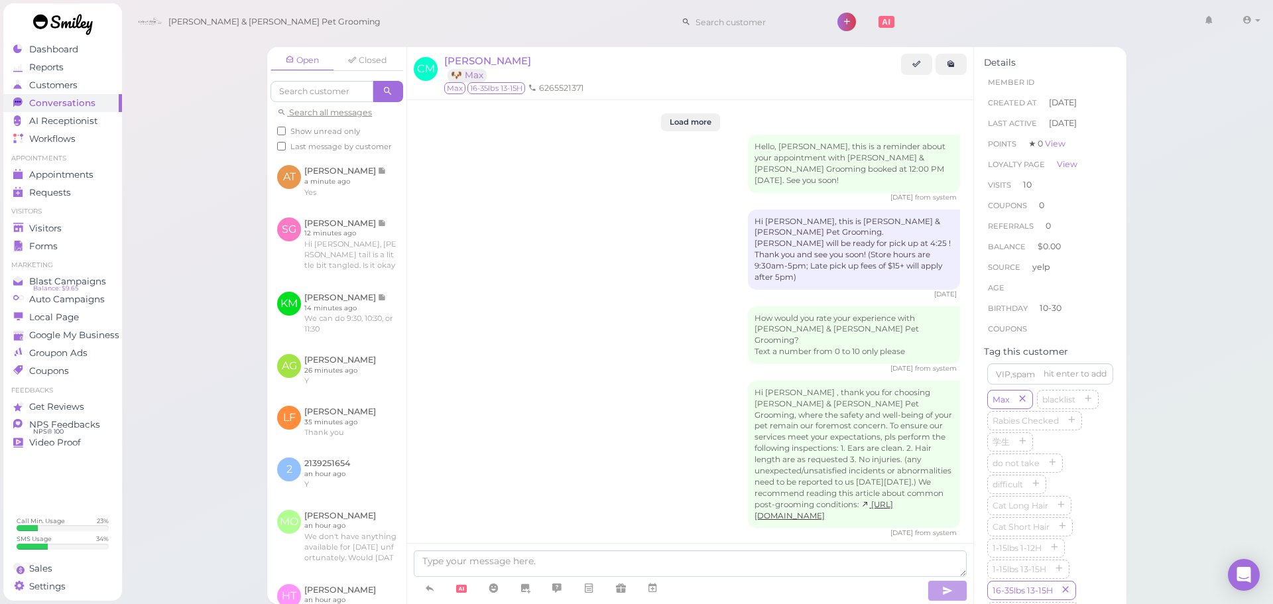
scroll to position [1721, 0]
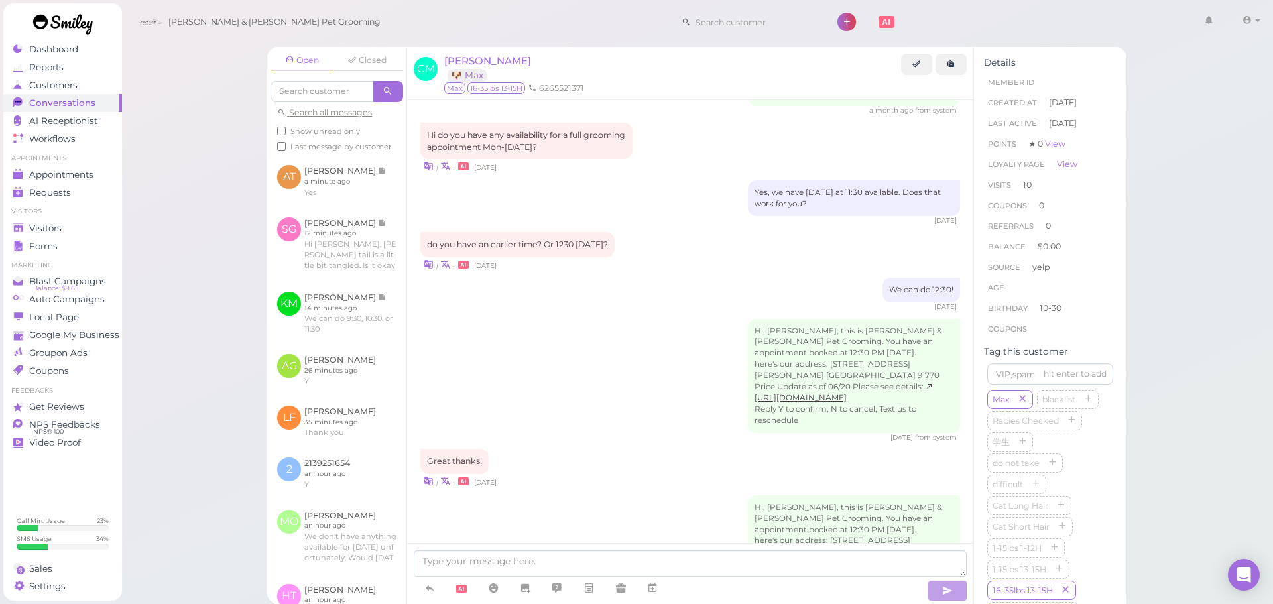
click at [1184, 408] on div "Open Closed Search all messages Show unread only Last message by customer AT Al…" at bounding box center [697, 302] width 1152 height 604
drag, startPoint x: 691, startPoint y: 570, endPoint x: 568, endPoint y: 569, distance: 122.7
click at [692, 570] on textarea at bounding box center [690, 563] width 553 height 27
click at [427, 585] on icon at bounding box center [429, 587] width 11 height 13
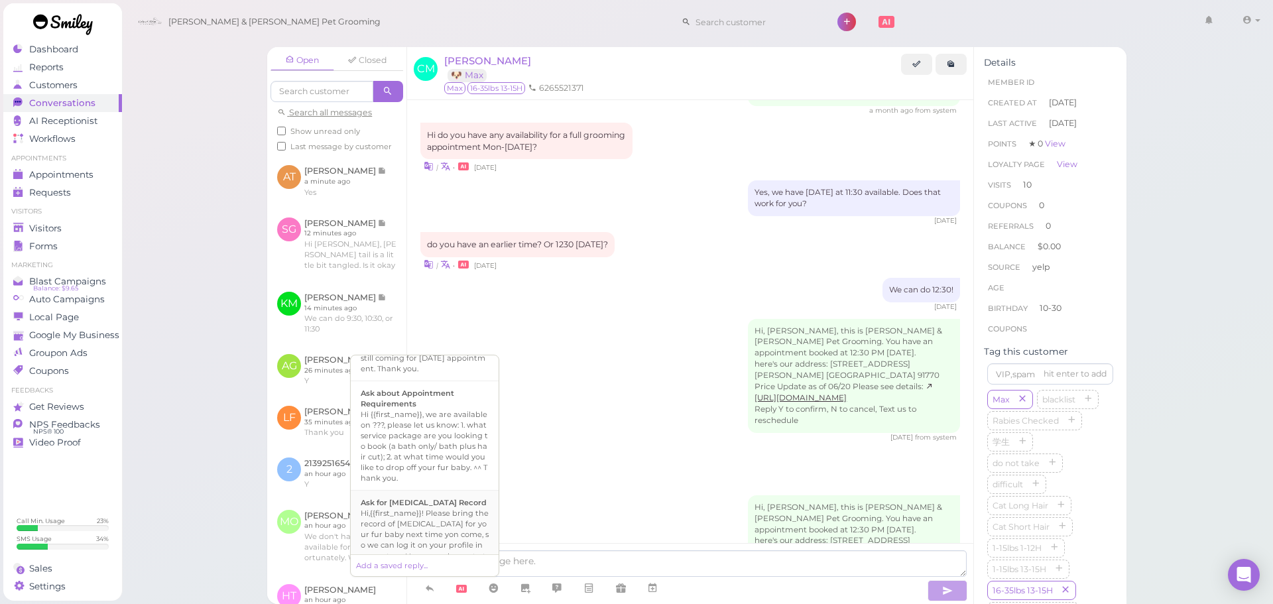
scroll to position [265, 0]
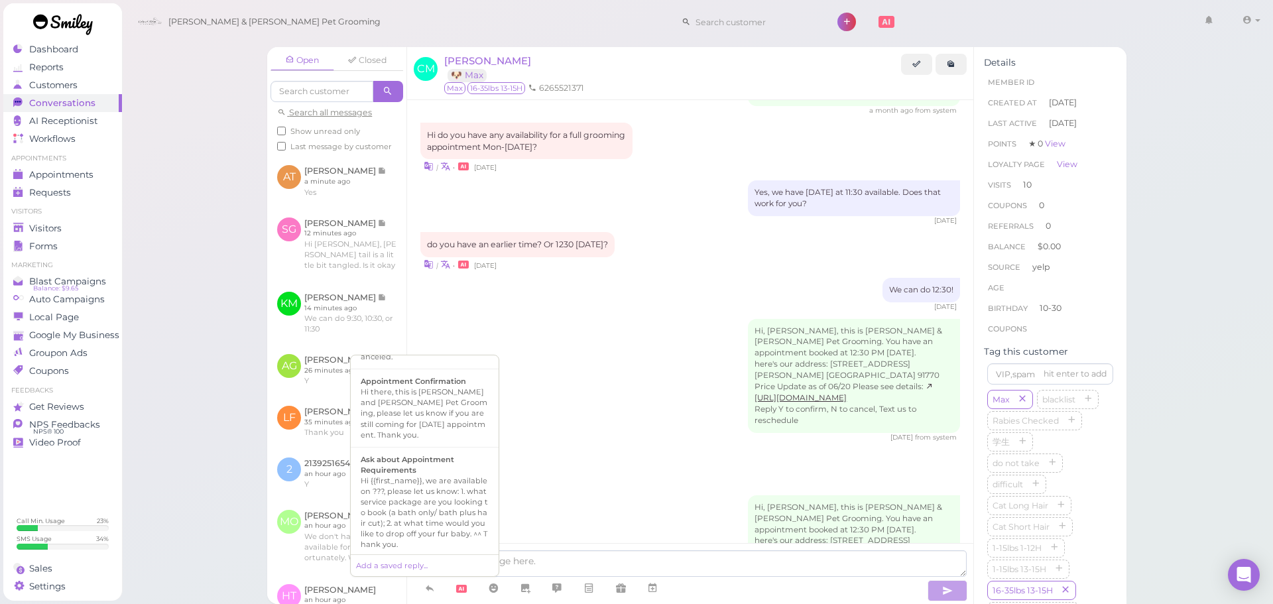
click at [616, 495] on div "Hi, Cindy, this is Cody & Miley Pet Grooming. You have an appointment booked at…" at bounding box center [690, 545] width 540 height 101
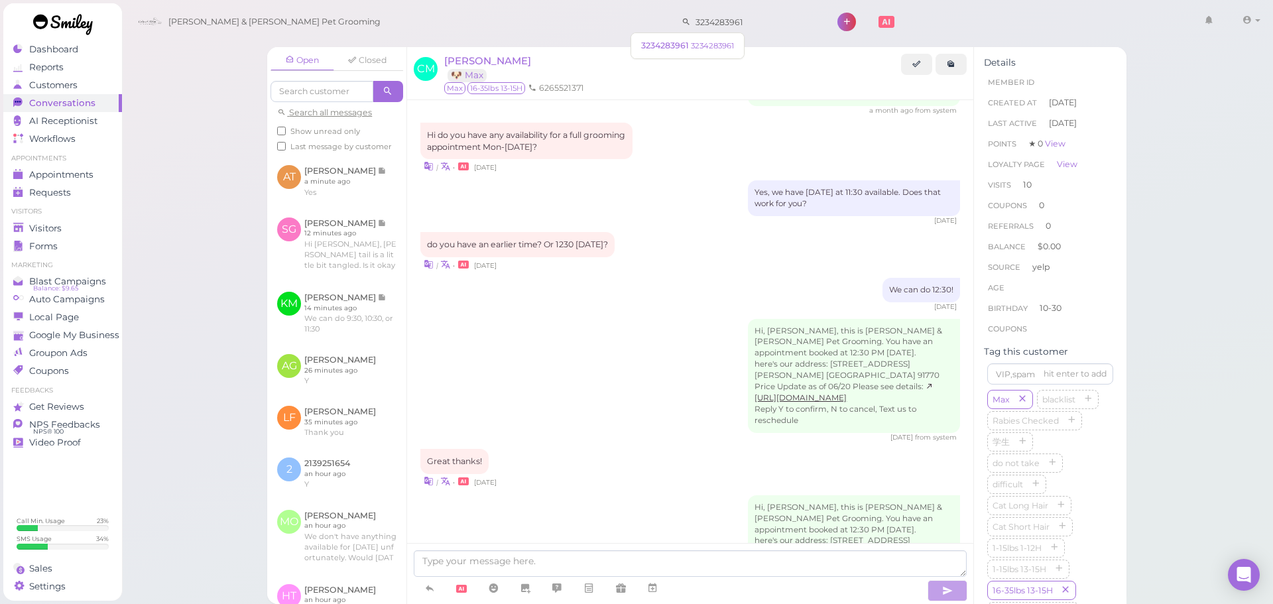
type input "3234283961"
click at [668, 49] on span "3234283961" at bounding box center [666, 45] width 50 height 10
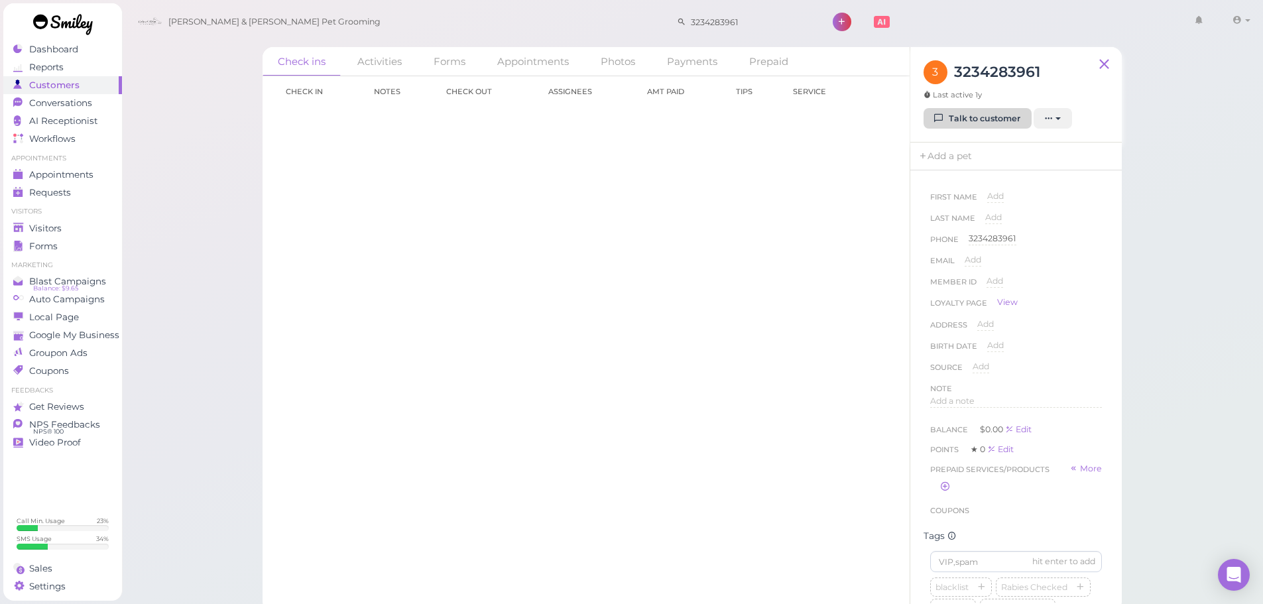
click at [972, 108] on link "Talk to customer" at bounding box center [978, 118] width 108 height 21
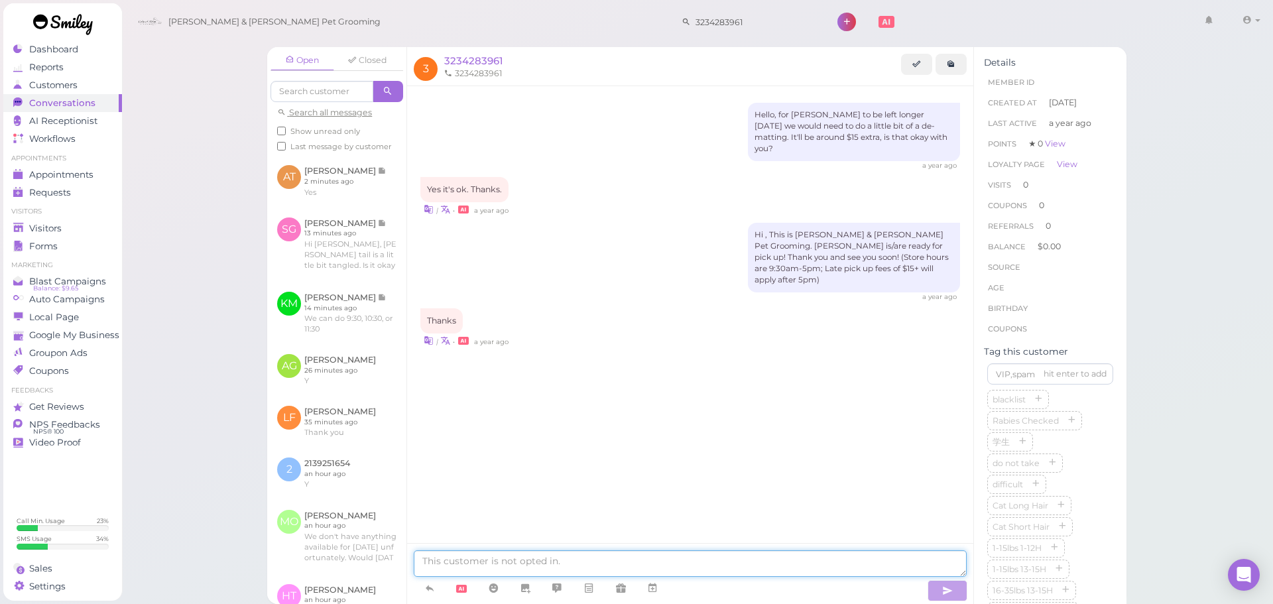
click at [550, 556] on textarea at bounding box center [690, 563] width 553 height 27
type textarea "Hello, Bailey has some mattings on the tail. Would it be okay for us to go a li…"
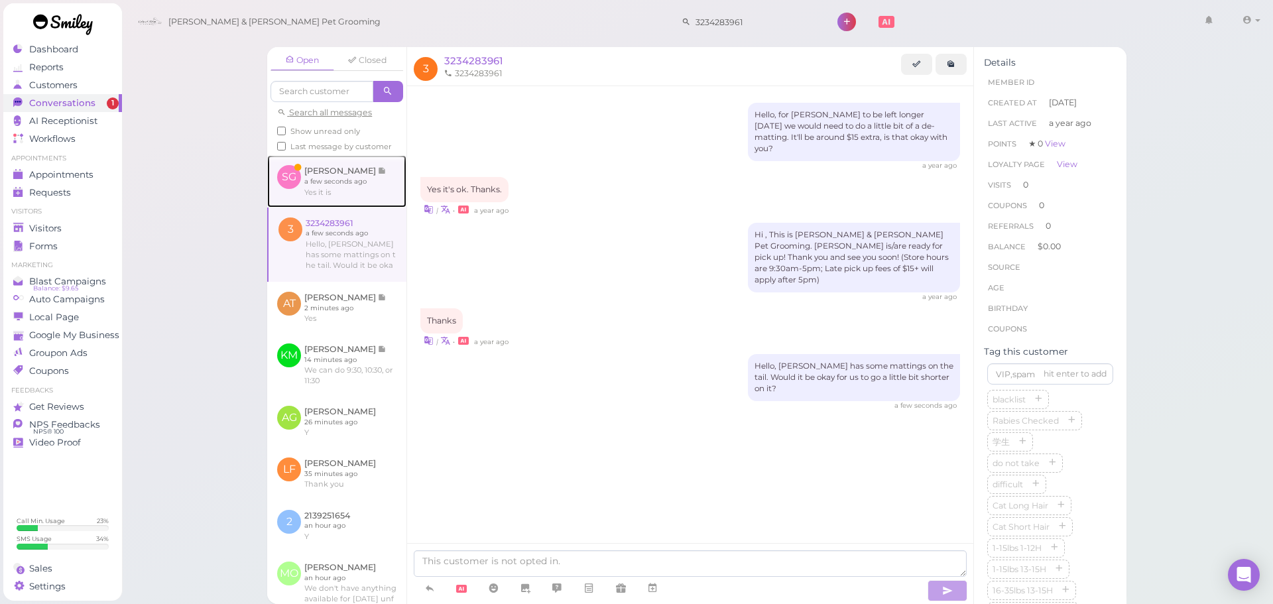
click at [323, 174] on link at bounding box center [336, 181] width 139 height 52
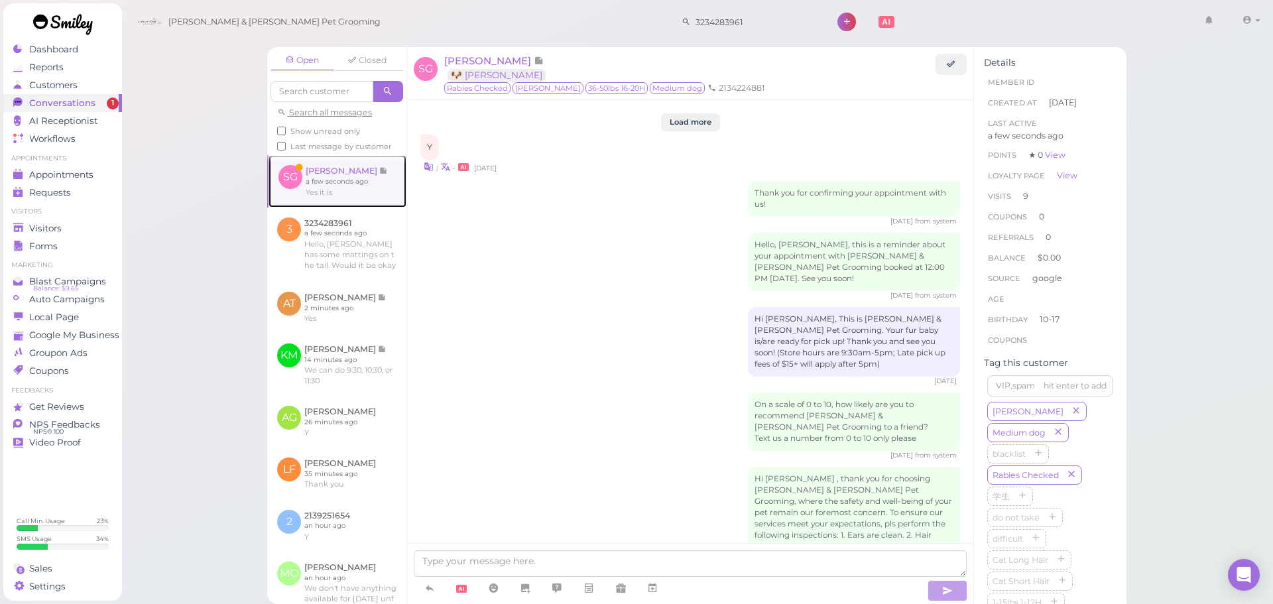
scroll to position [1950, 0]
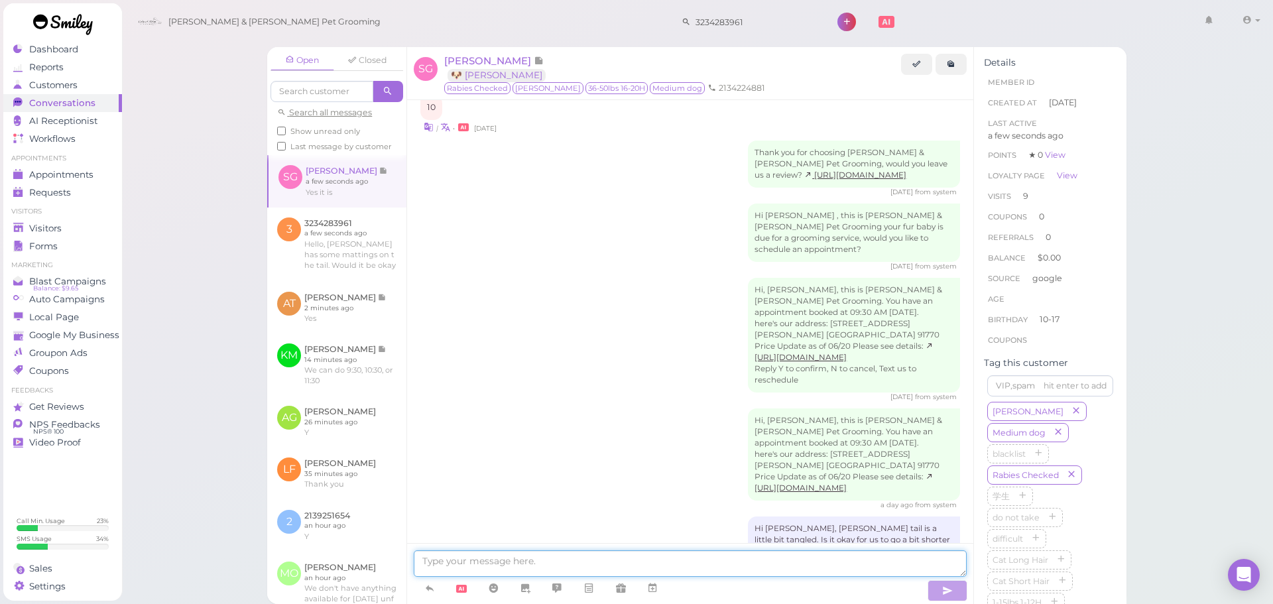
click at [516, 565] on textarea at bounding box center [690, 563] width 553 height 27
type textarea "Got it, thank you!"
click at [70, 170] on span "Appointments" at bounding box center [62, 174] width 66 height 11
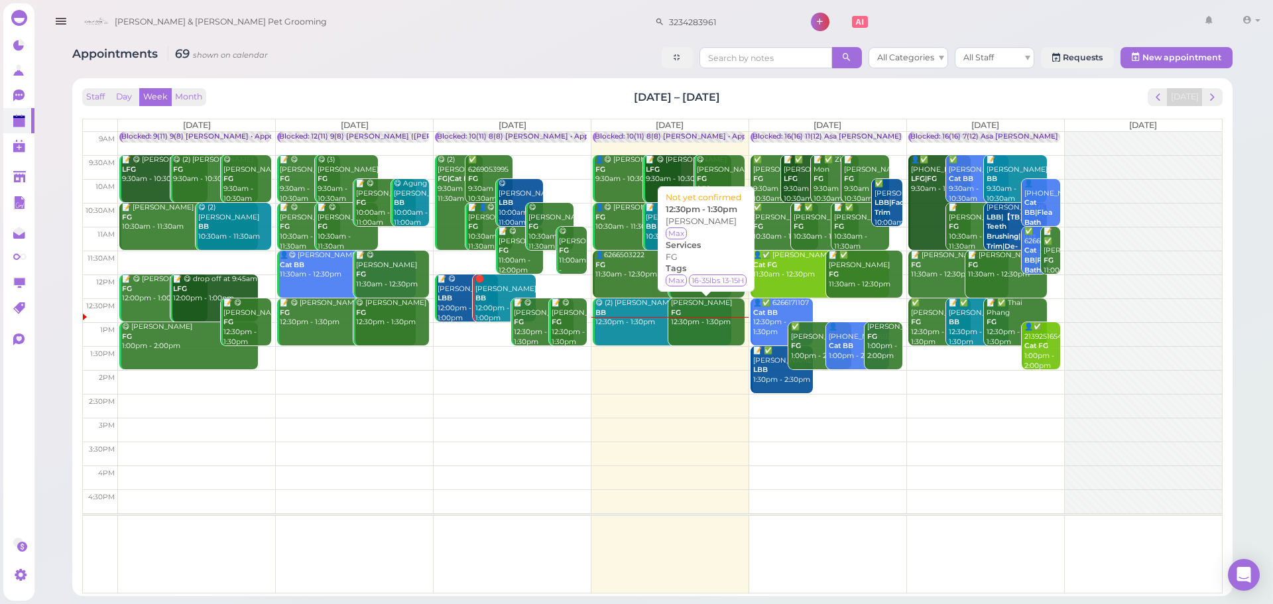
click at [714, 336] on link "Cindy Manh FG 12:30pm - 1:30pm" at bounding box center [706, 321] width 76 height 47
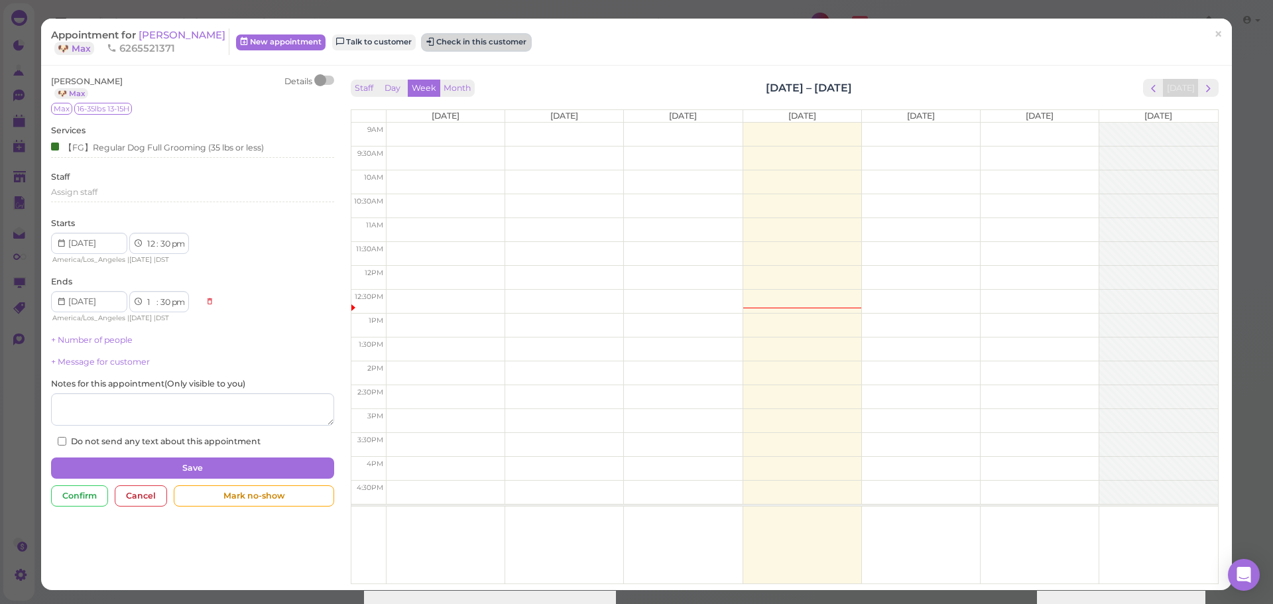
click at [478, 46] on button "Check in this customer" at bounding box center [476, 42] width 108 height 16
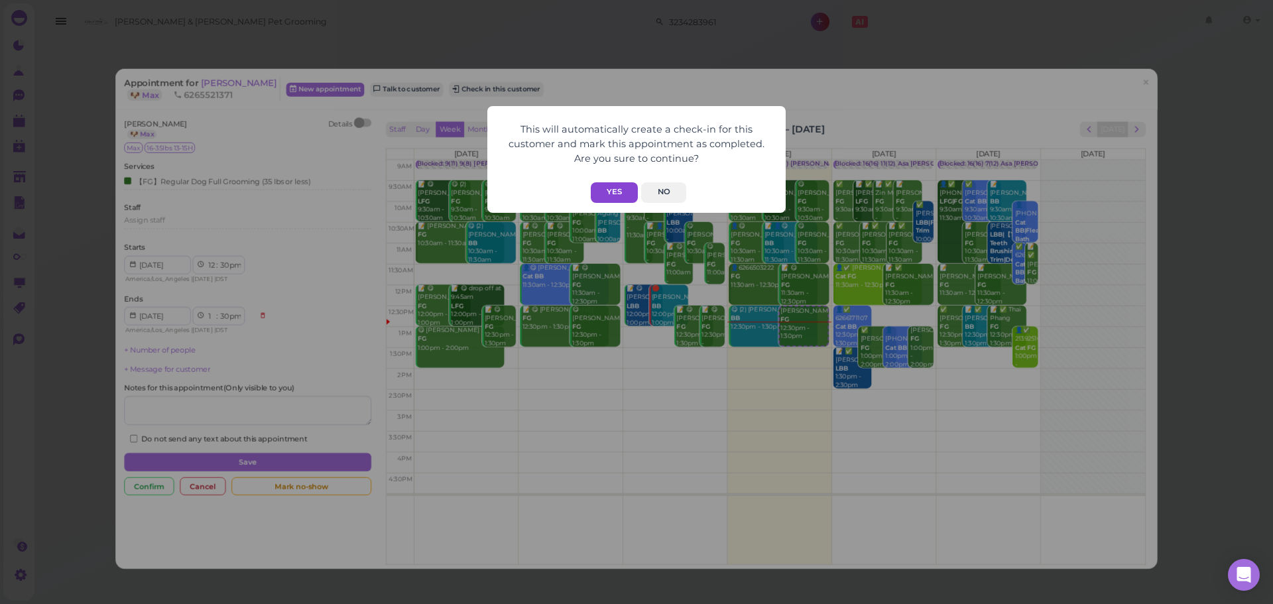
click at [632, 196] on button "Yes" at bounding box center [614, 192] width 47 height 21
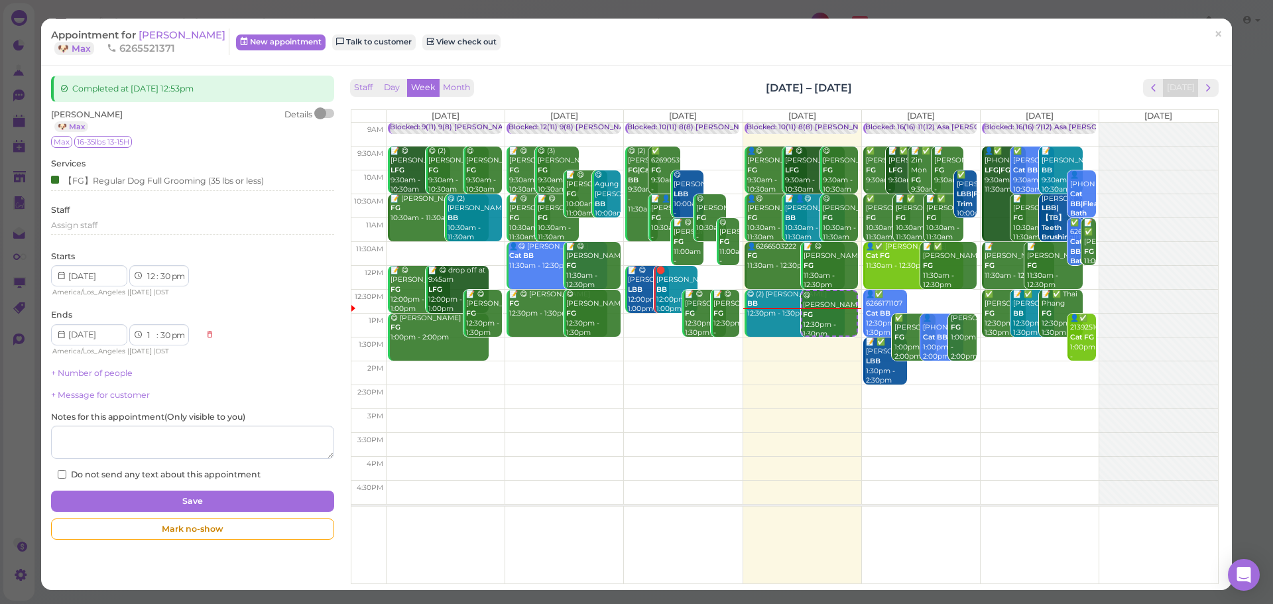
click at [605, 58] on div "Appointment for Cindy Manh 🐶 Max 6265521371 New appointment Talk to customer Vi…" at bounding box center [636, 42] width 1191 height 47
click at [156, 38] on span "[PERSON_NAME]" at bounding box center [182, 35] width 87 height 13
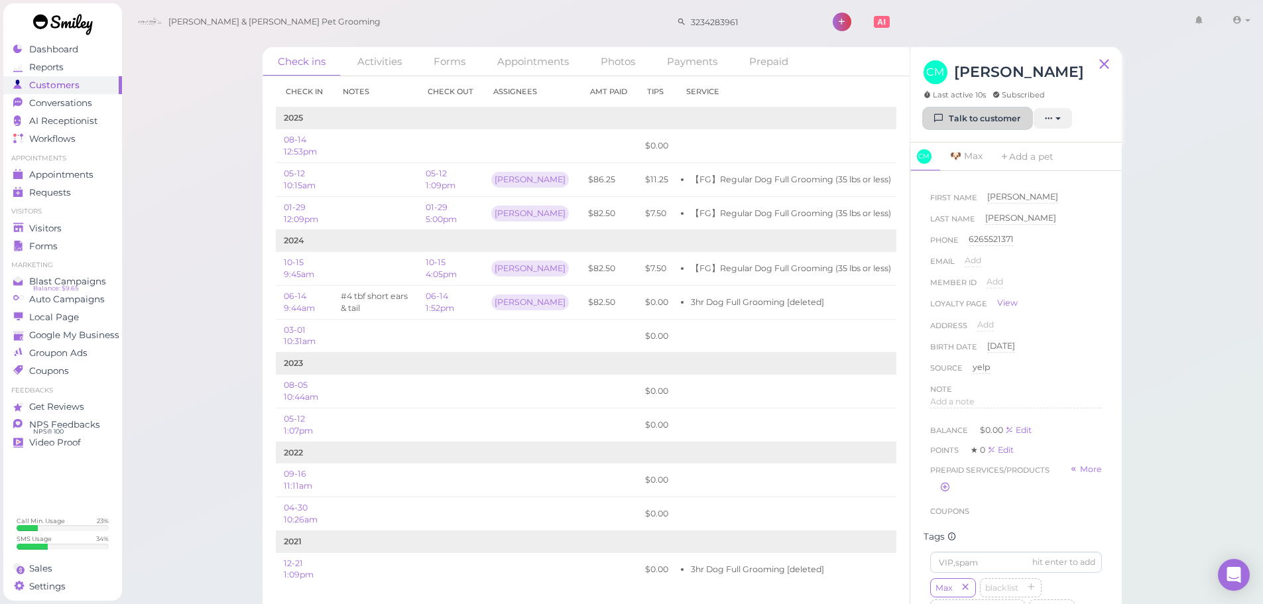
click at [960, 127] on link "Talk to customer" at bounding box center [978, 118] width 108 height 21
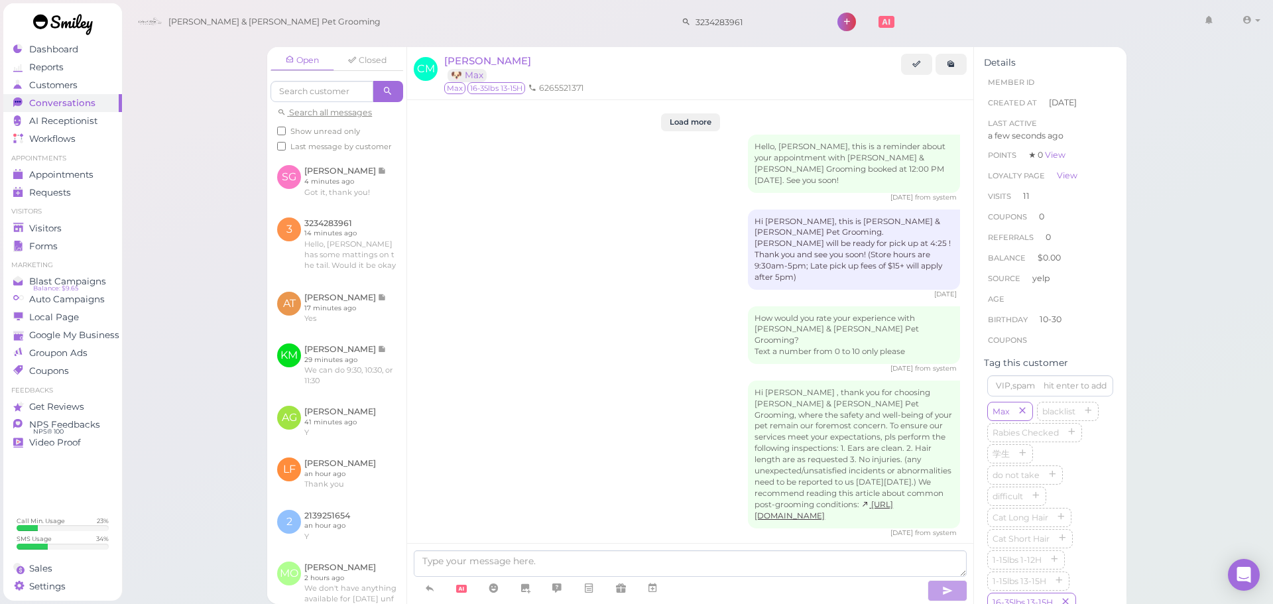
scroll to position [1721, 0]
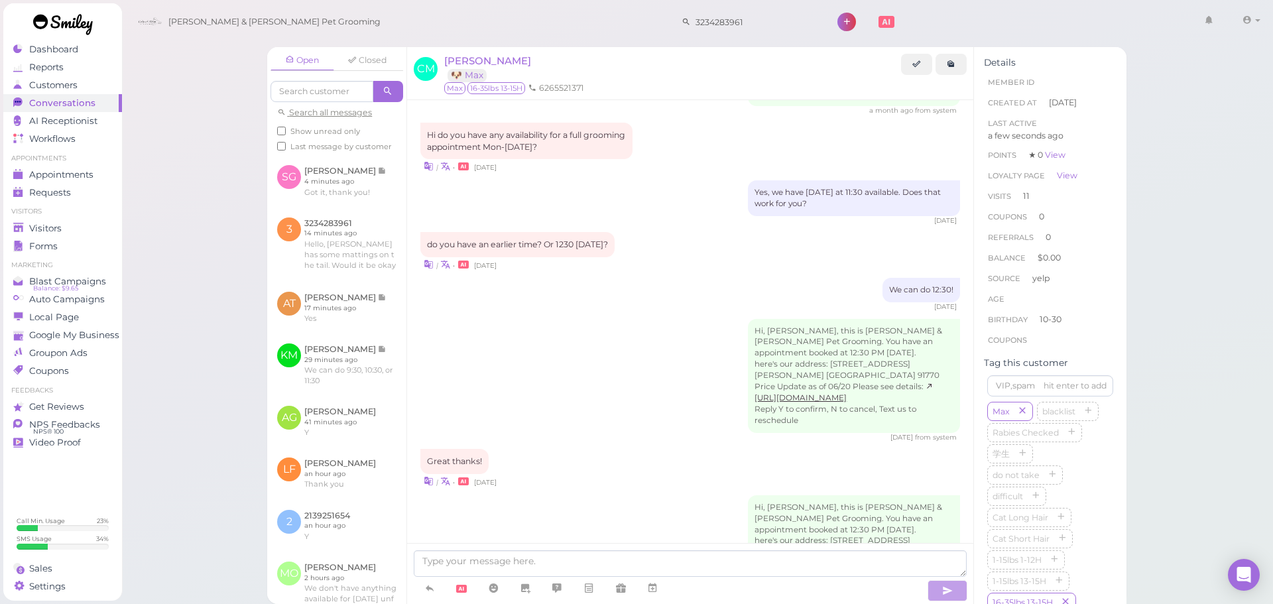
click at [1155, 304] on div "Open Closed Search all messages Show unread only Last message by customer SG Sa…" at bounding box center [697, 302] width 1152 height 604
click at [607, 346] on div "Hi, Cindy, this is Cody & Miley Pet Grooming. You have an appointment booked at…" at bounding box center [690, 381] width 540 height 124
click at [492, 58] on span "[PERSON_NAME]" at bounding box center [487, 60] width 87 height 13
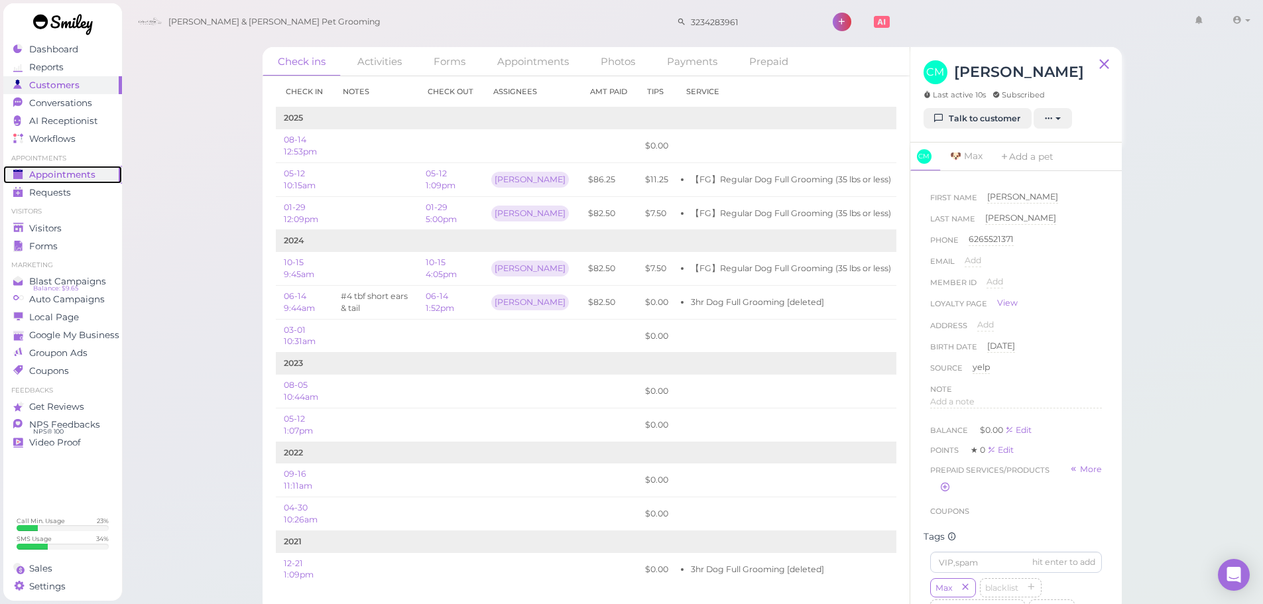
click at [67, 166] on link "Appointments" at bounding box center [62, 175] width 119 height 18
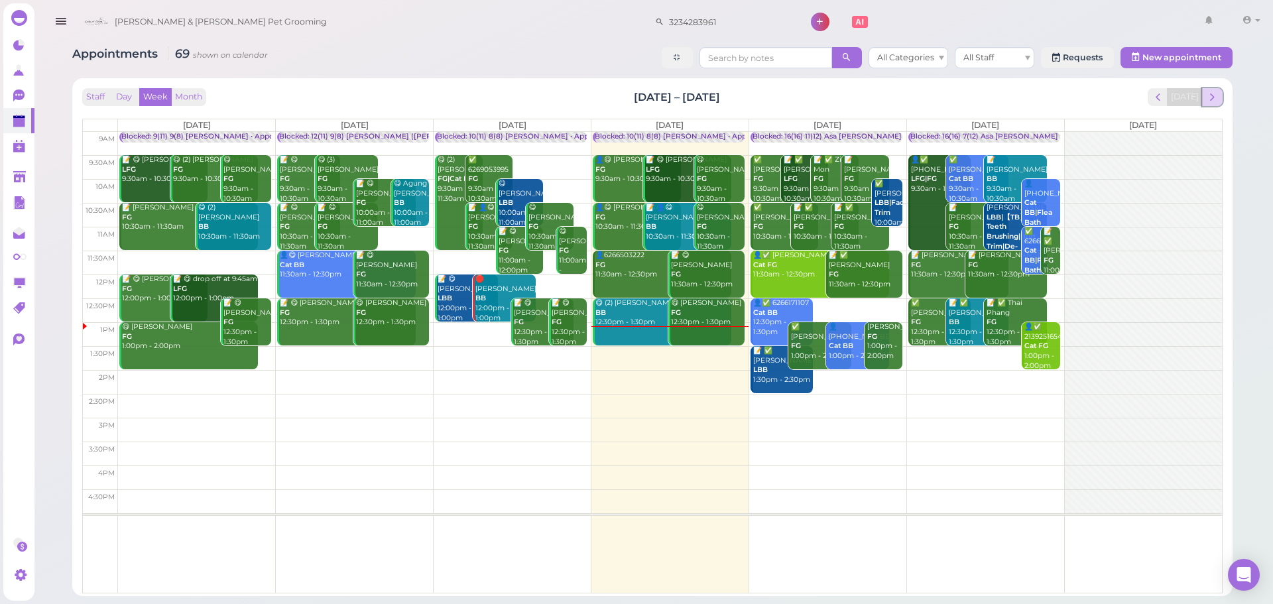
click at [1217, 91] on span "next" at bounding box center [1212, 97] width 13 height 13
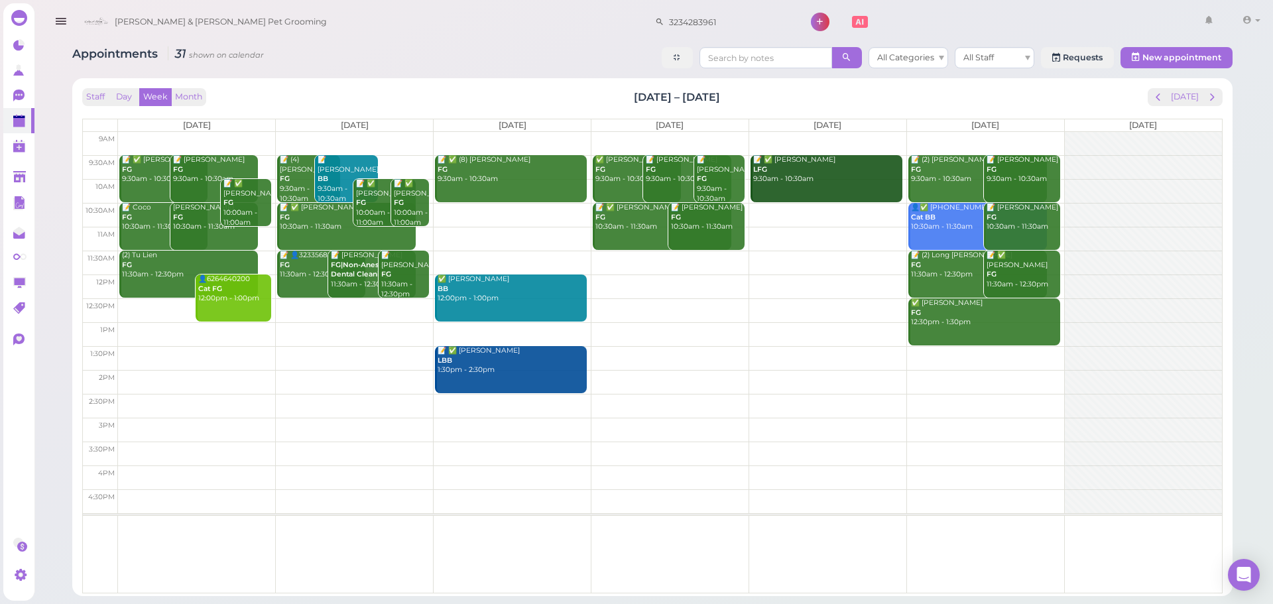
click at [236, 364] on td at bounding box center [670, 358] width 1104 height 24
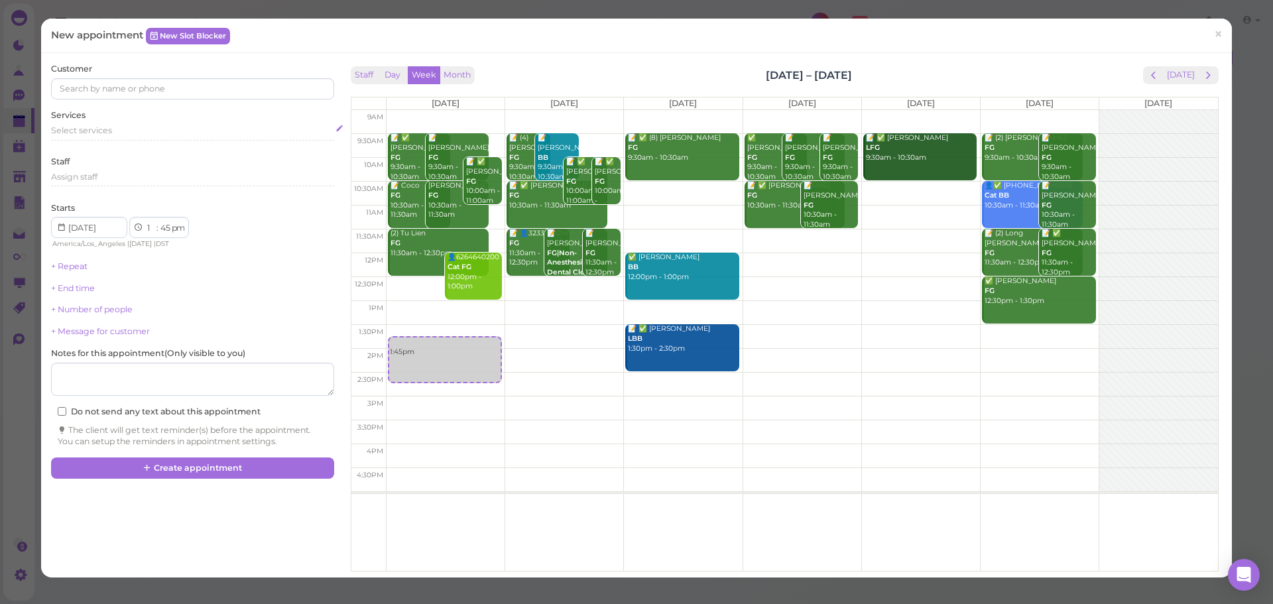
click at [162, 129] on div "Select services" at bounding box center [192, 131] width 282 height 12
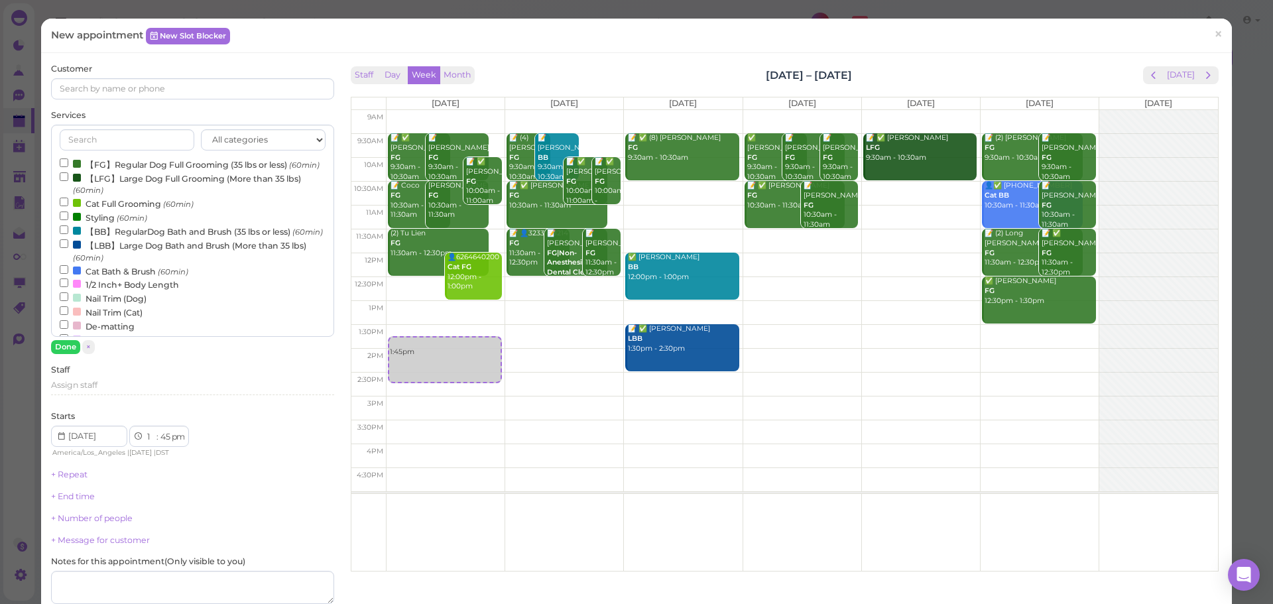
click at [123, 264] on label "【LBB】Large Dog Bath and Brush (More than 35 lbs) (60min)" at bounding box center [192, 251] width 265 height 26
click at [68, 248] on input "【LBB】Large Dog Bath and Brush (More than 35 lbs) (60min)" at bounding box center [64, 243] width 9 height 9
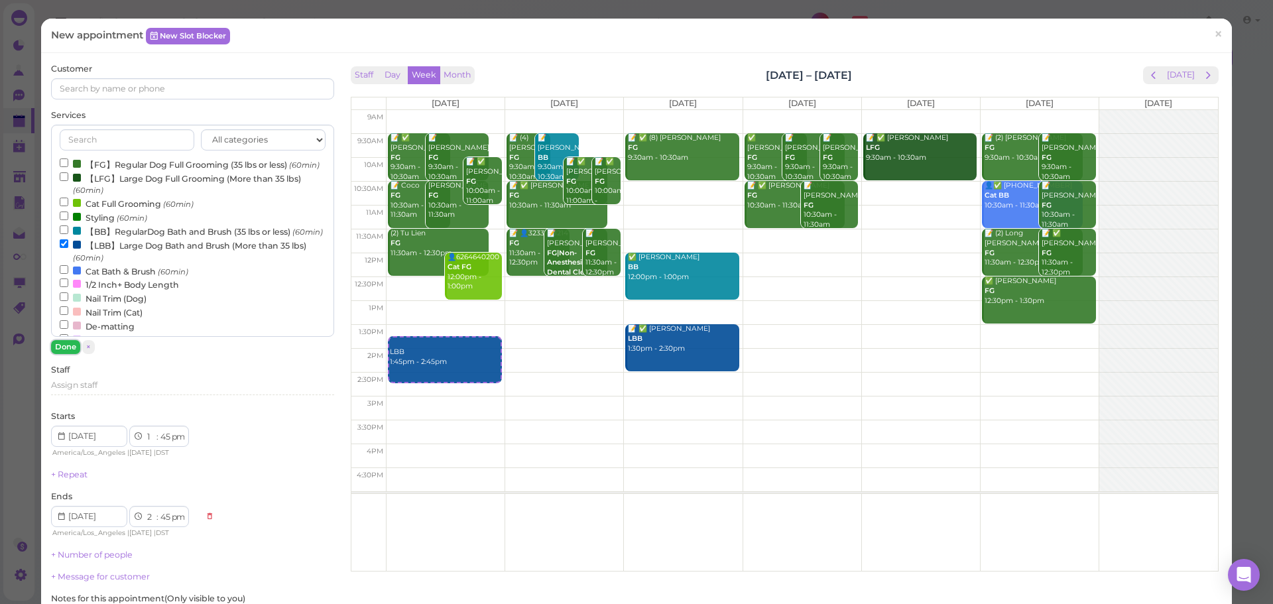
click at [62, 348] on button "Done" at bounding box center [65, 347] width 29 height 14
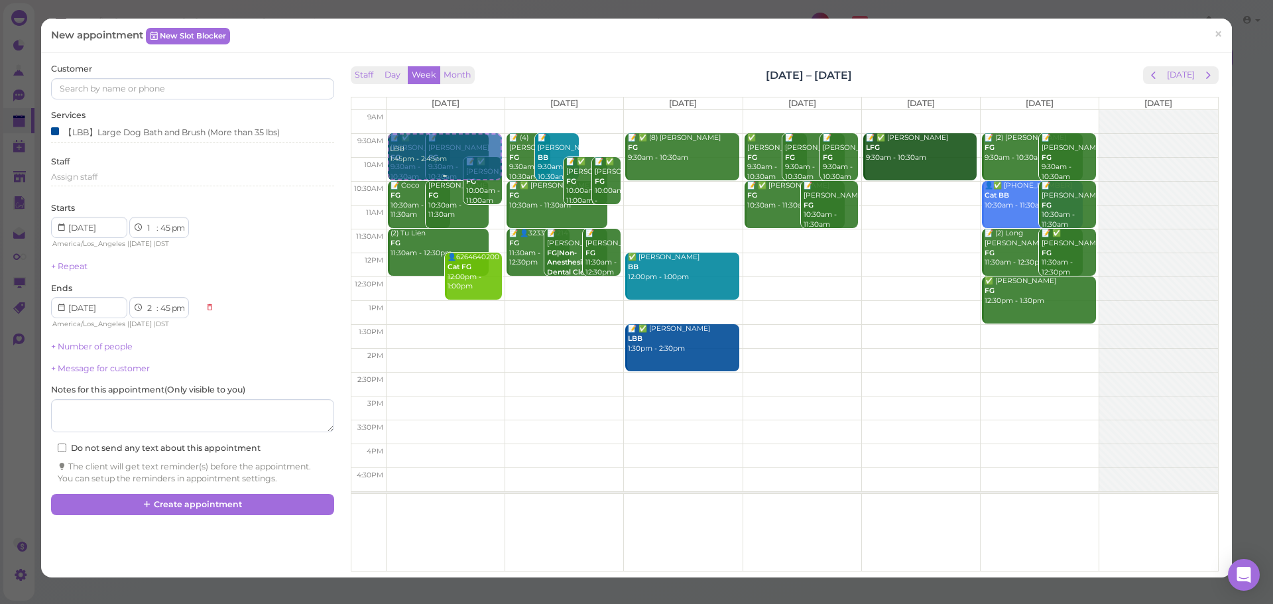
drag, startPoint x: 434, startPoint y: 358, endPoint x: 455, endPoint y: 148, distance: 211.2
click at [455, 110] on div "LBB 1:45pm - 2:45pm 📝 ✅ Karina Arroyo FG 9:30am - 10:30am 📝 Tina Lien FG 9:30am…" at bounding box center [446, 110] width 118 height 0
select select "9"
select select "30"
select select "am"
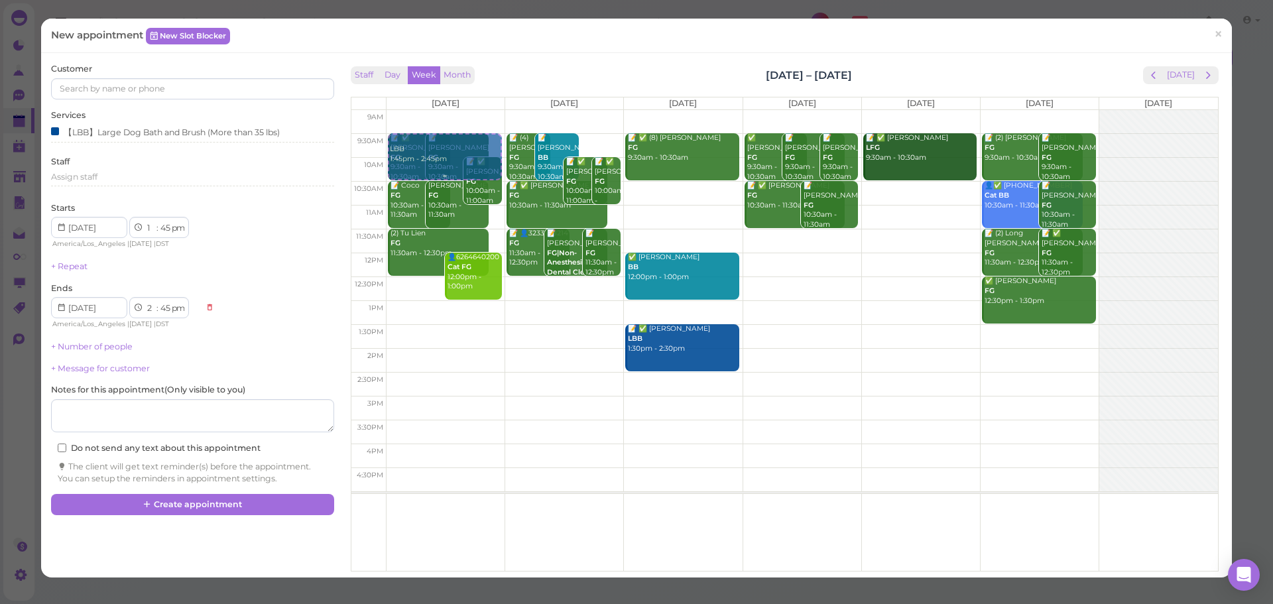
select select "10"
select select "30"
select select "am"
click at [173, 90] on input at bounding box center [192, 88] width 282 height 21
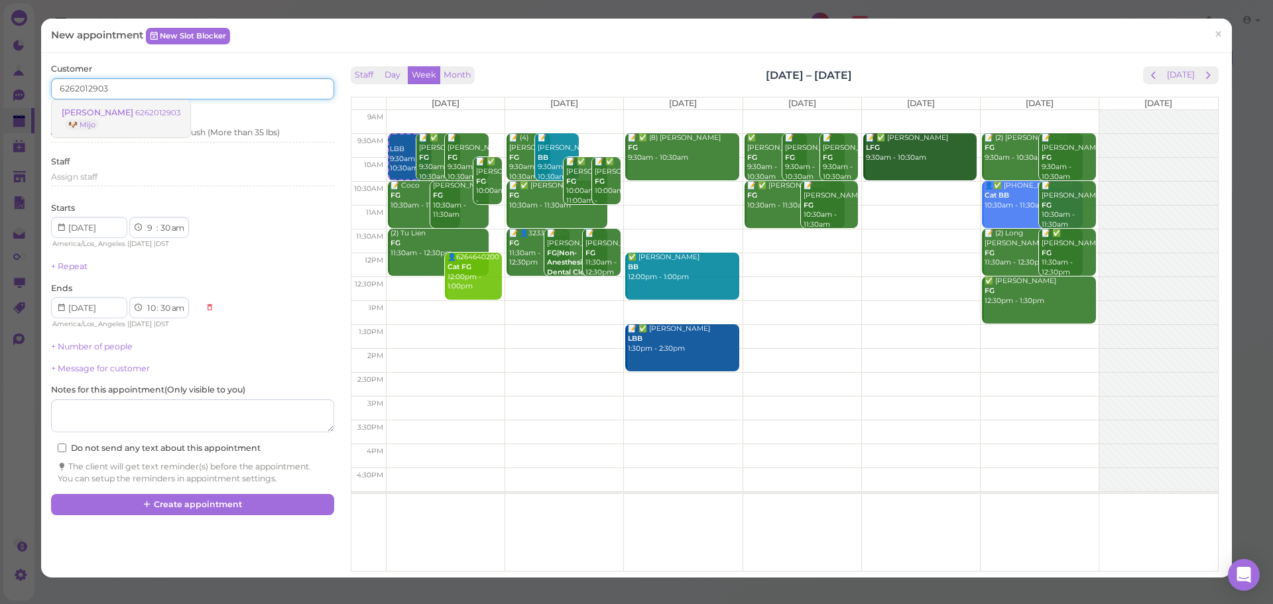
type input "6262012903"
click at [152, 111] on small "6262012903" at bounding box center [157, 112] width 45 height 9
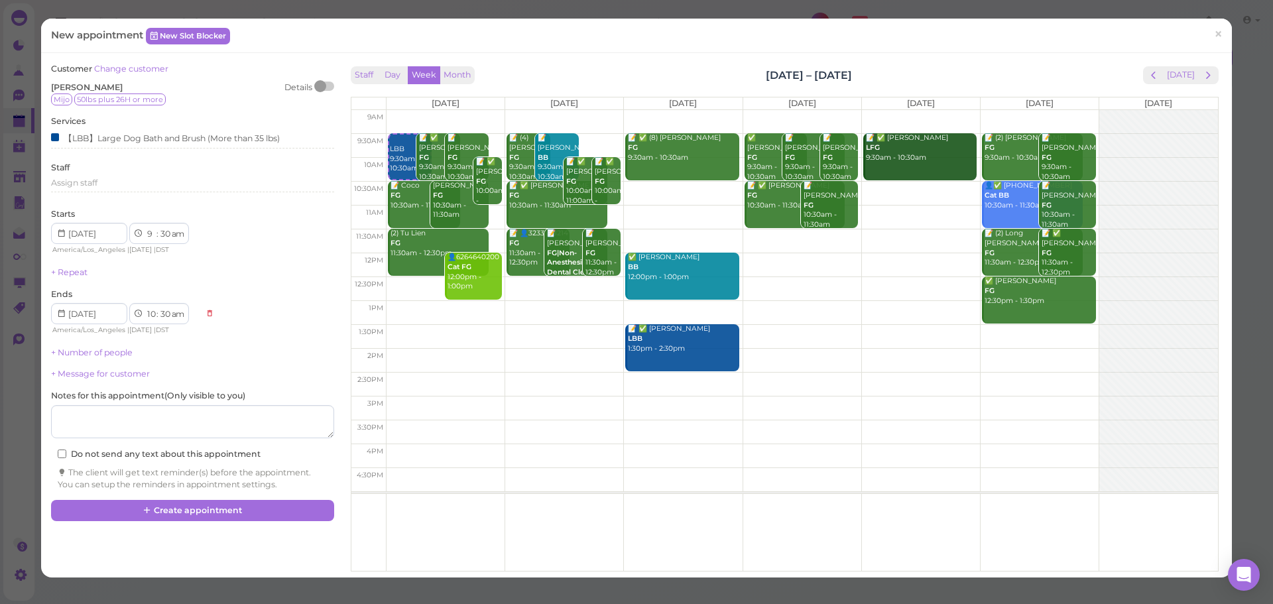
click at [665, 70] on div "Staff Day Week Month Aug 18 – 24, 2025 Today" at bounding box center [785, 75] width 868 height 18
click at [263, 514] on button "Create appointment" at bounding box center [192, 510] width 282 height 21
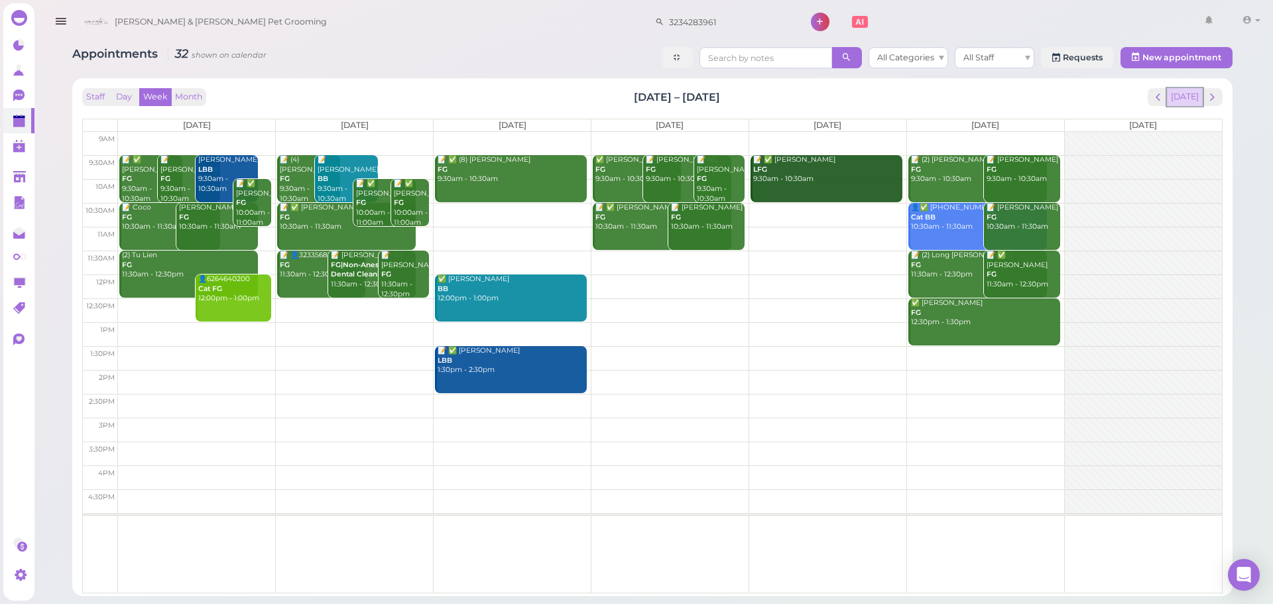
click at [1183, 93] on button "[DATE]" at bounding box center [1185, 97] width 36 height 18
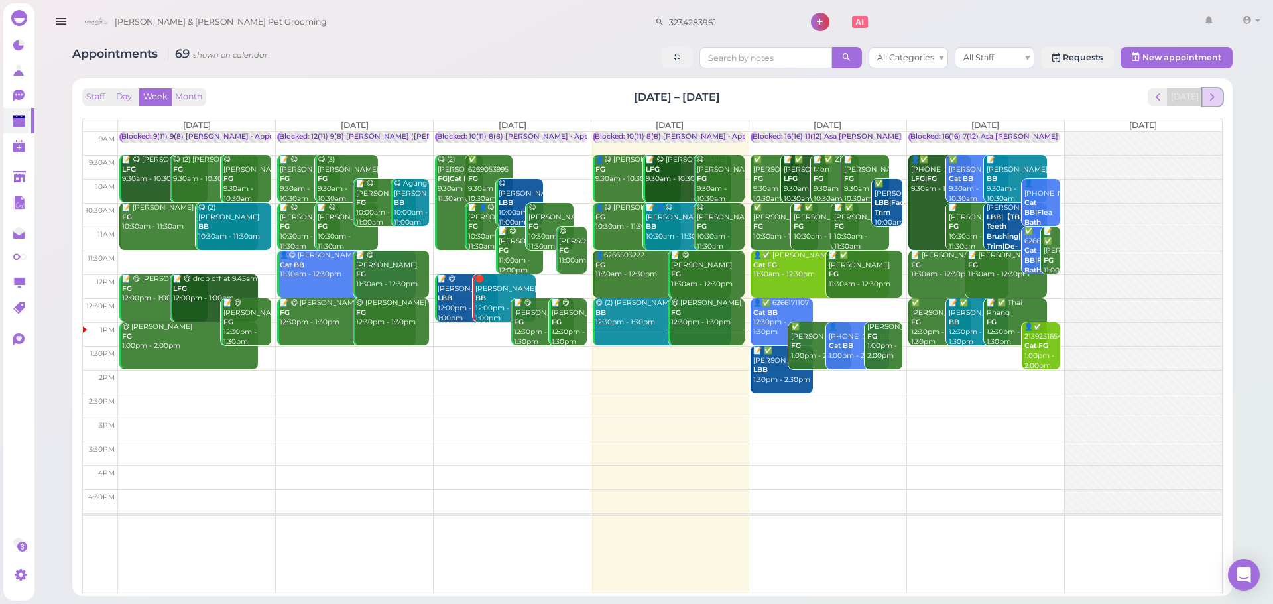
click at [1211, 94] on span "next" at bounding box center [1212, 97] width 13 height 13
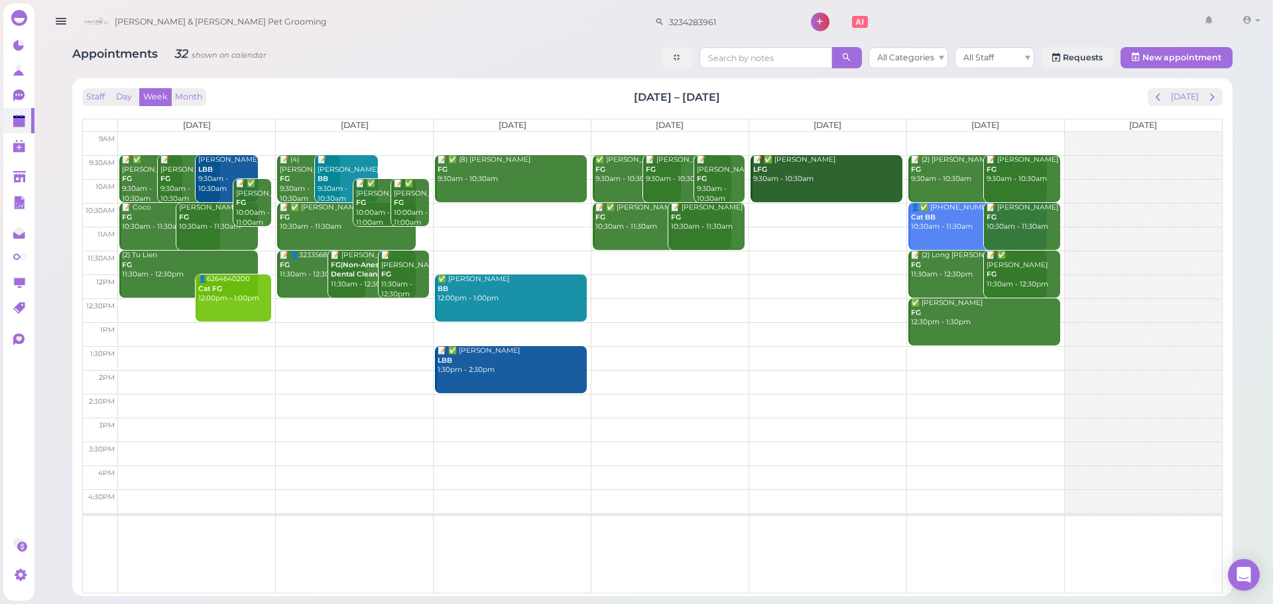
click at [164, 304] on td at bounding box center [670, 310] width 1104 height 24
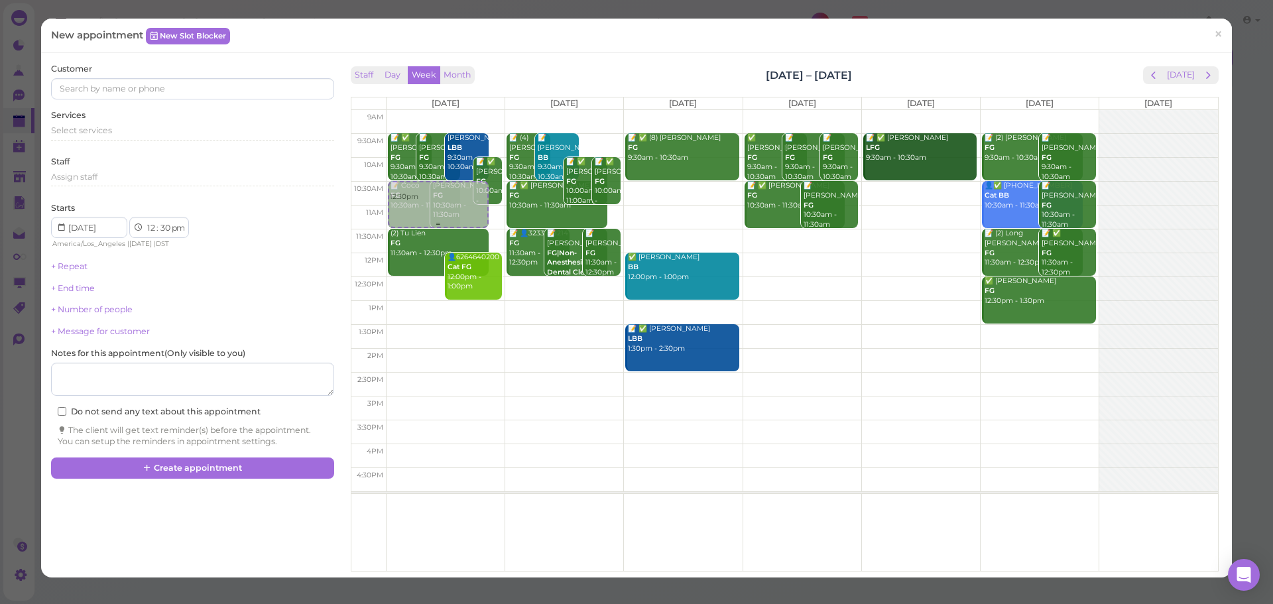
drag, startPoint x: 431, startPoint y: 290, endPoint x: 420, endPoint y: 208, distance: 83.0
click at [418, 110] on div "12:30pm 📝 ✅ Karina Arroyo FG 9:30am - 10:30am 📝 Tina Lien FG 9:30am - 10:30am T…" at bounding box center [446, 110] width 118 height 0
select select "10"
select select "am"
click at [137, 142] on div "Select services" at bounding box center [192, 135] width 282 height 21
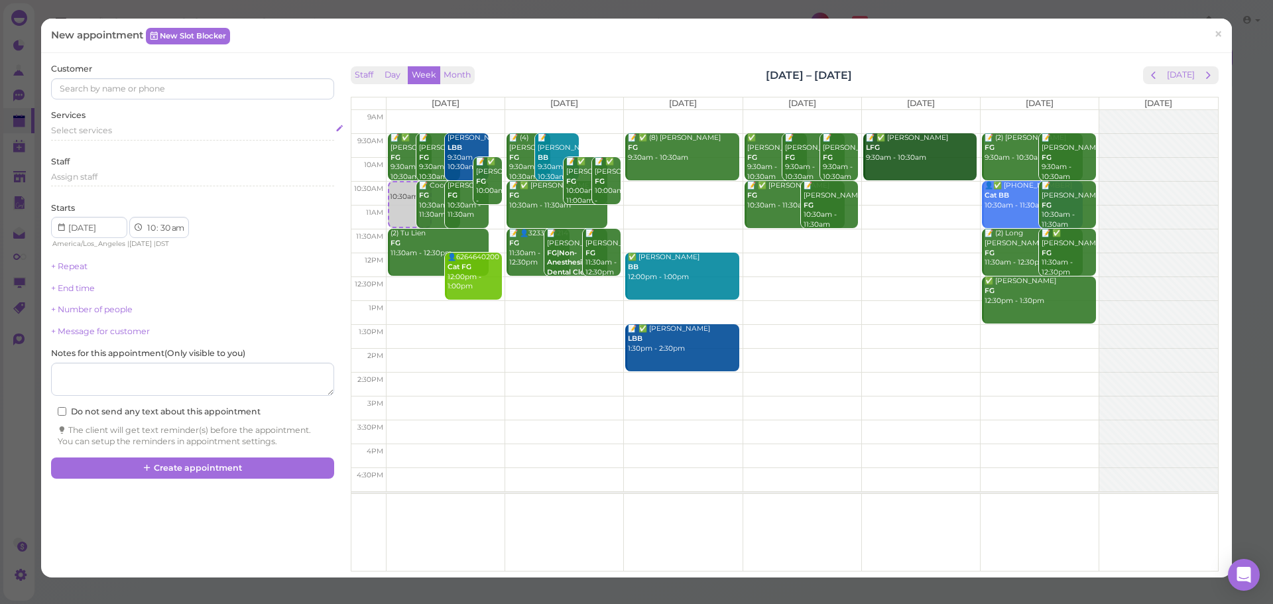
click at [141, 127] on div "Select services" at bounding box center [192, 131] width 282 height 12
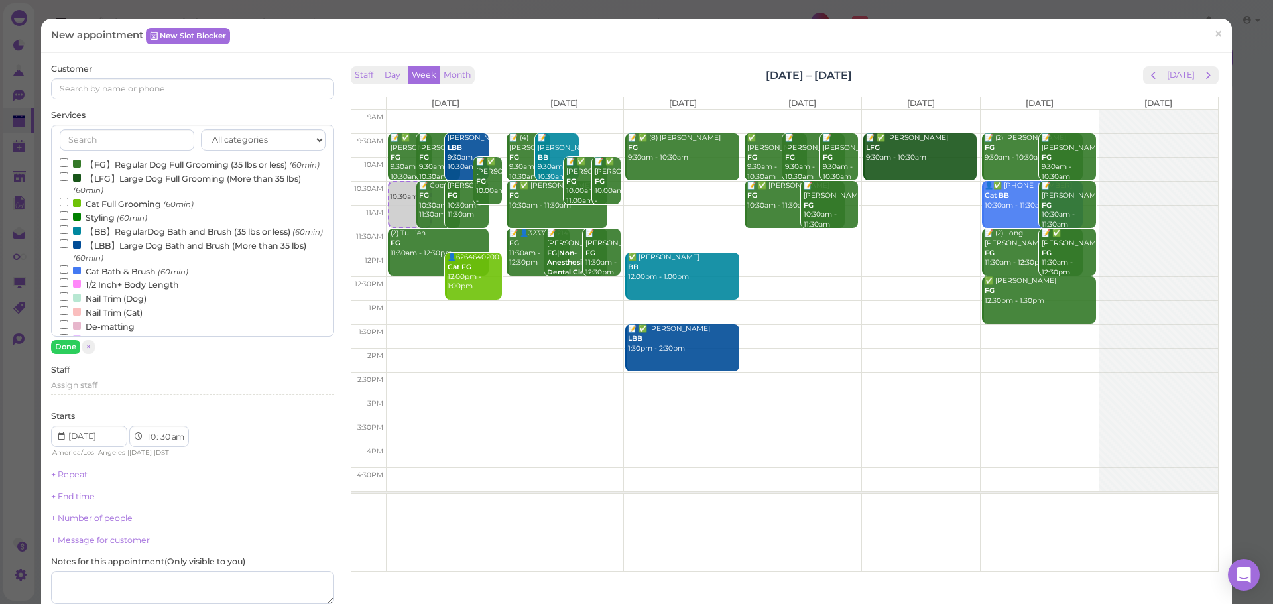
click at [119, 238] on label "【BB】RegularDog Bath and Brush (35 lbs or less) (60min)" at bounding box center [191, 231] width 263 height 14
click at [68, 234] on input "【BB】RegularDog Bath and Brush (35 lbs or less) (60min)" at bounding box center [64, 229] width 9 height 9
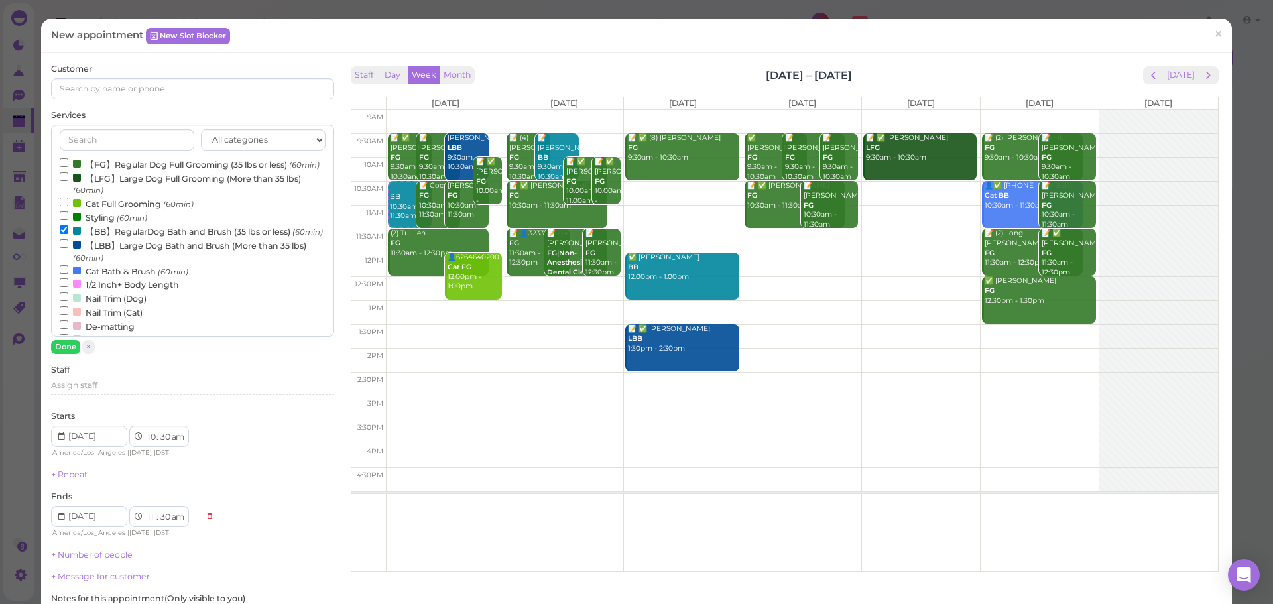
scroll to position [66, 0]
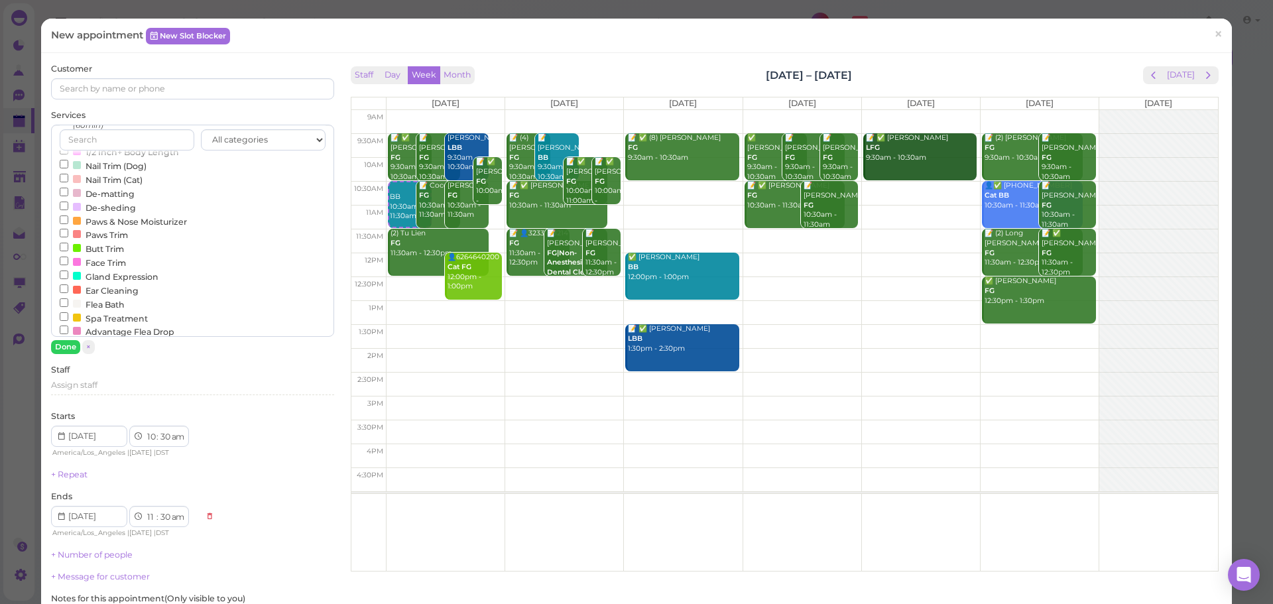
click at [105, 269] on label "Face Trim" at bounding box center [93, 262] width 66 height 14
click at [68, 265] on input "Face Trim" at bounding box center [64, 261] width 9 height 9
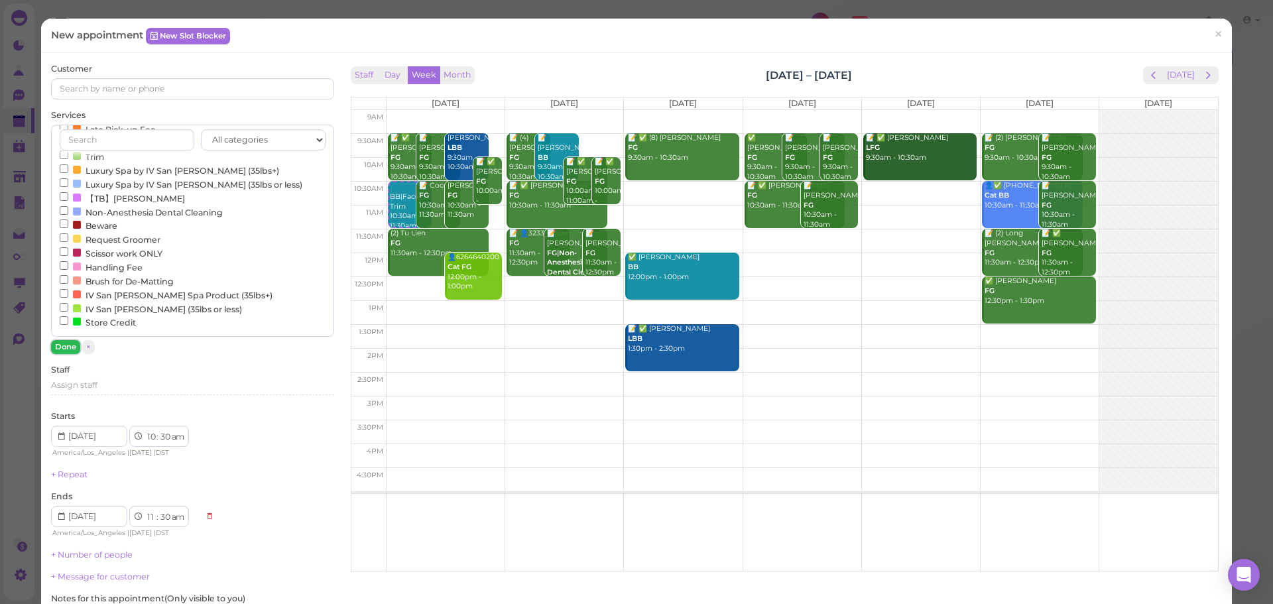
click at [60, 350] on button "Done" at bounding box center [65, 347] width 29 height 14
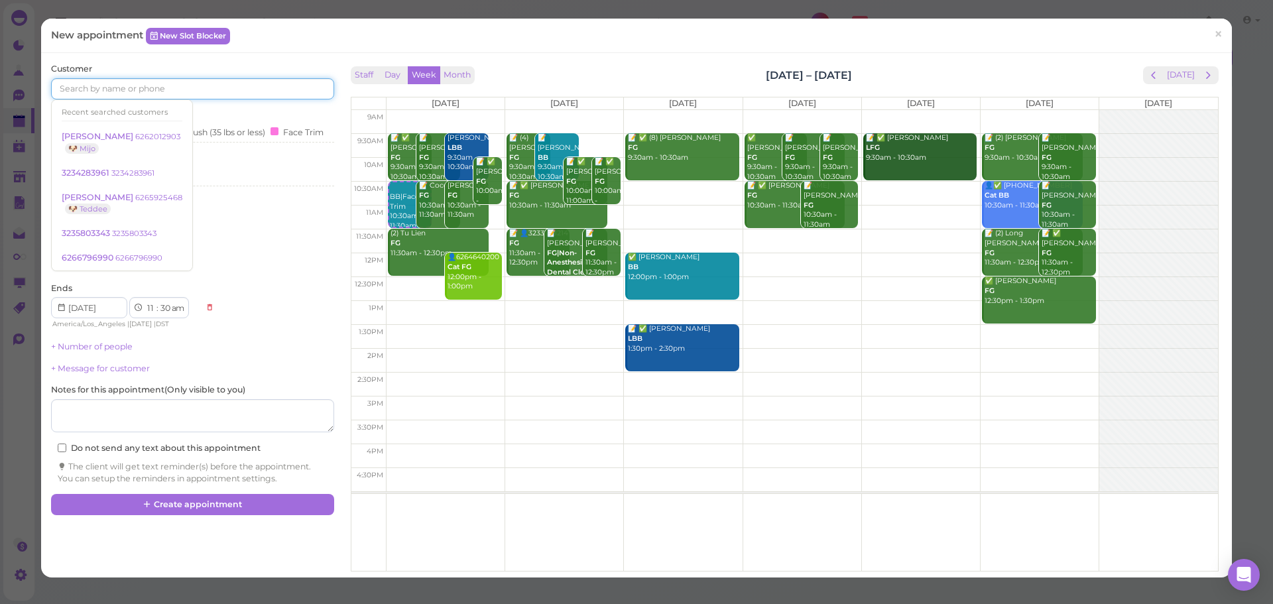
click at [133, 93] on input at bounding box center [192, 88] width 282 height 21
type input "8183109610"
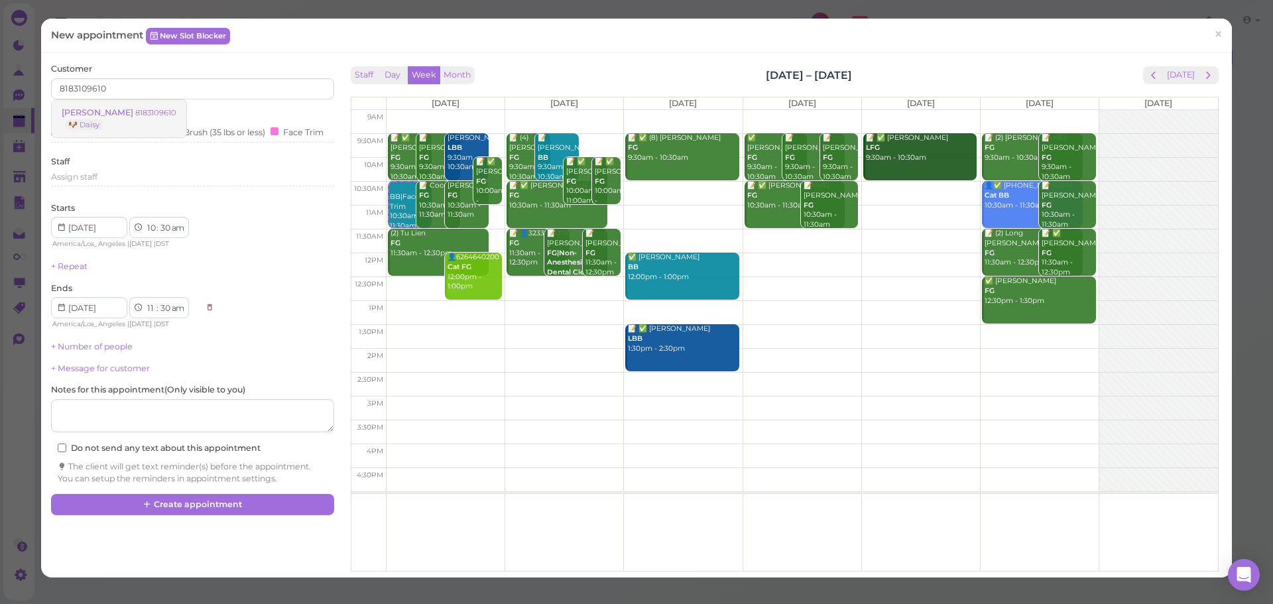
click at [135, 111] on small "8183109610" at bounding box center [155, 112] width 41 height 9
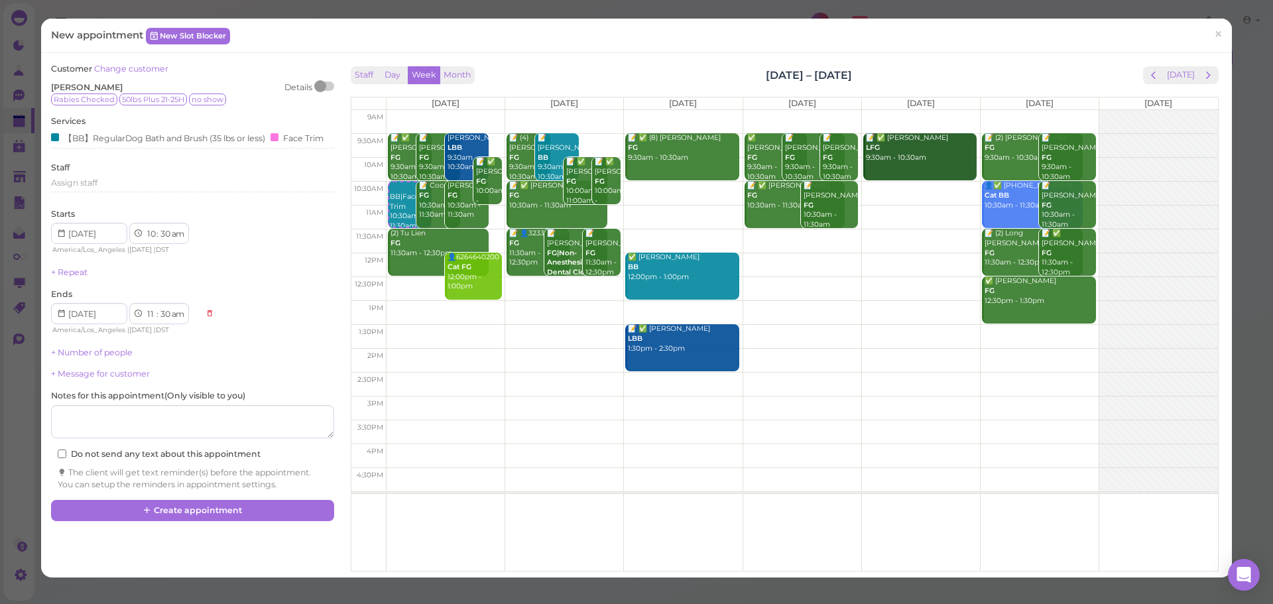
click at [270, 96] on div "Rabies Checked 50lbs Plus 21-25H no show" at bounding box center [192, 99] width 282 height 12
click at [215, 140] on div "【BB】RegularDog Bath and Brush (35 lbs or less)" at bounding box center [158, 138] width 214 height 14
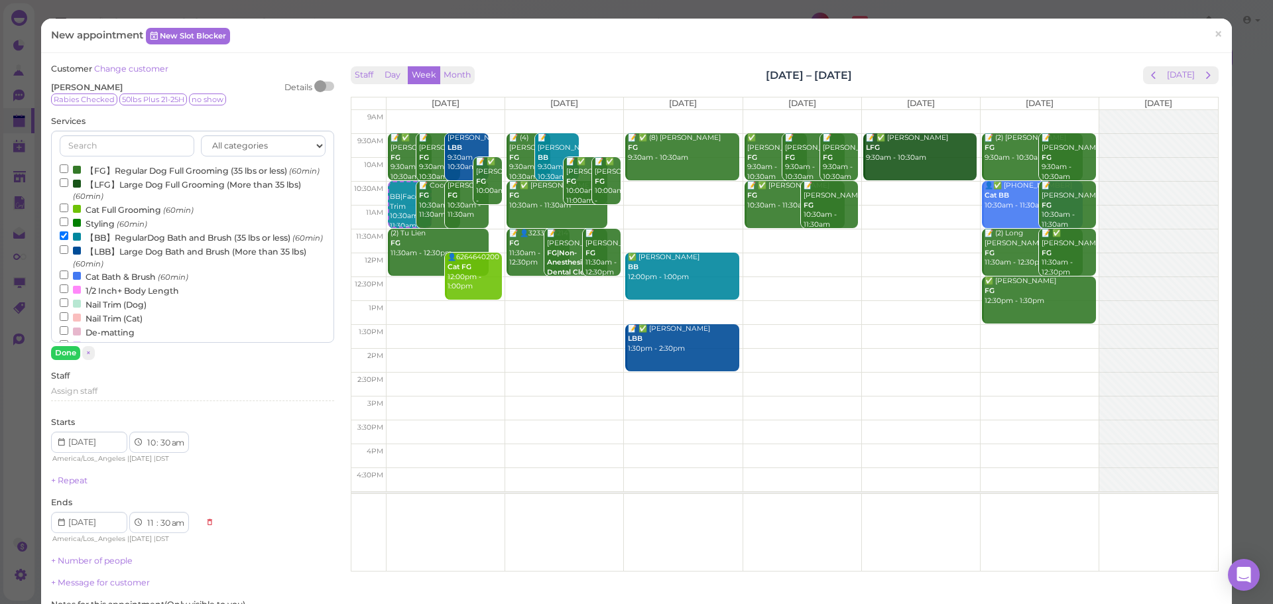
click at [113, 244] on label "【BB】RegularDog Bath and Brush (35 lbs or less) (60min)" at bounding box center [191, 237] width 263 height 14
click at [68, 240] on input "【BB】RegularDog Bath and Brush (35 lbs or less) (60min)" at bounding box center [64, 235] width 9 height 9
click at [112, 270] on label "【LBB】Large Dog Bath and Brush (More than 35 lbs) (60min)" at bounding box center [192, 257] width 265 height 26
click at [68, 254] on input "【LBB】Large Dog Bath and Brush (More than 35 lbs) (60min)" at bounding box center [64, 249] width 9 height 9
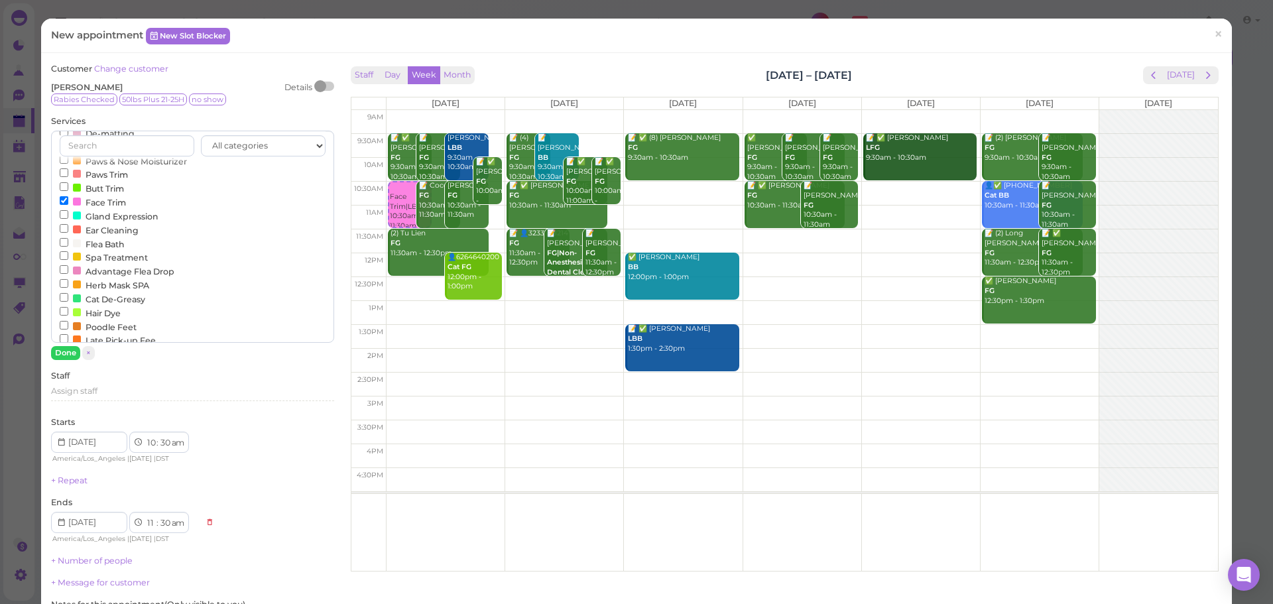
click at [99, 209] on label "Face Trim" at bounding box center [93, 202] width 66 height 14
click at [68, 205] on input "Face Trim" at bounding box center [64, 200] width 9 height 9
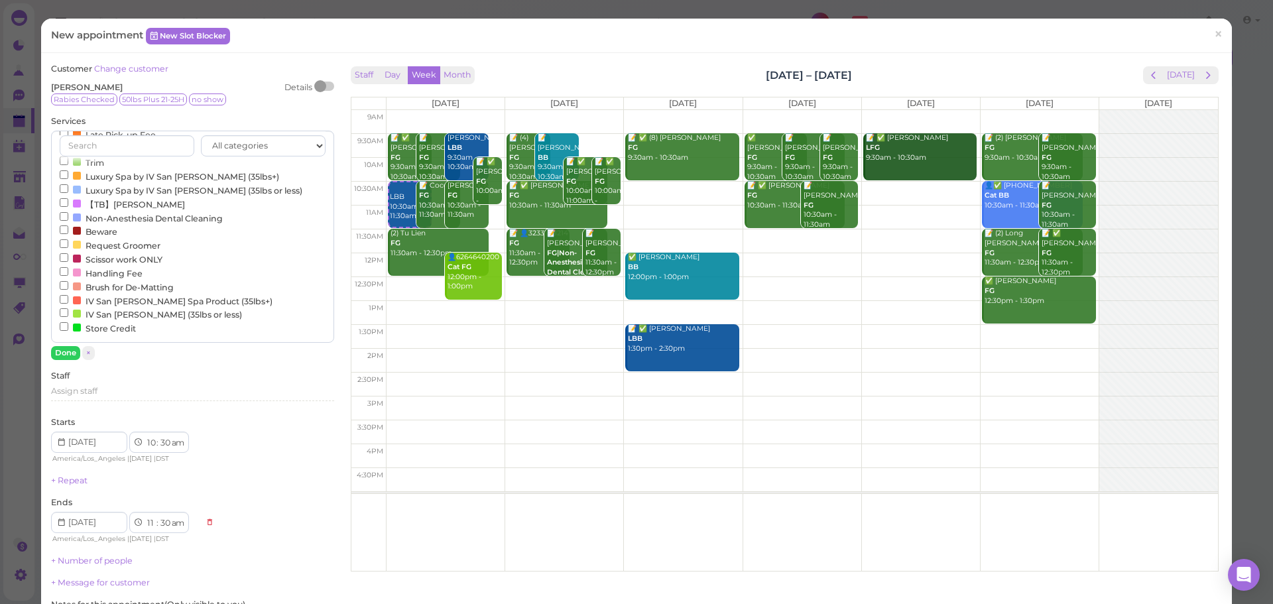
click at [99, 229] on label "Beware" at bounding box center [89, 231] width 58 height 14
click at [68, 229] on input "Beware" at bounding box center [64, 229] width 9 height 9
click at [94, 229] on label "Beware" at bounding box center [89, 231] width 58 height 14
click at [68, 229] on input "Beware" at bounding box center [64, 229] width 9 height 9
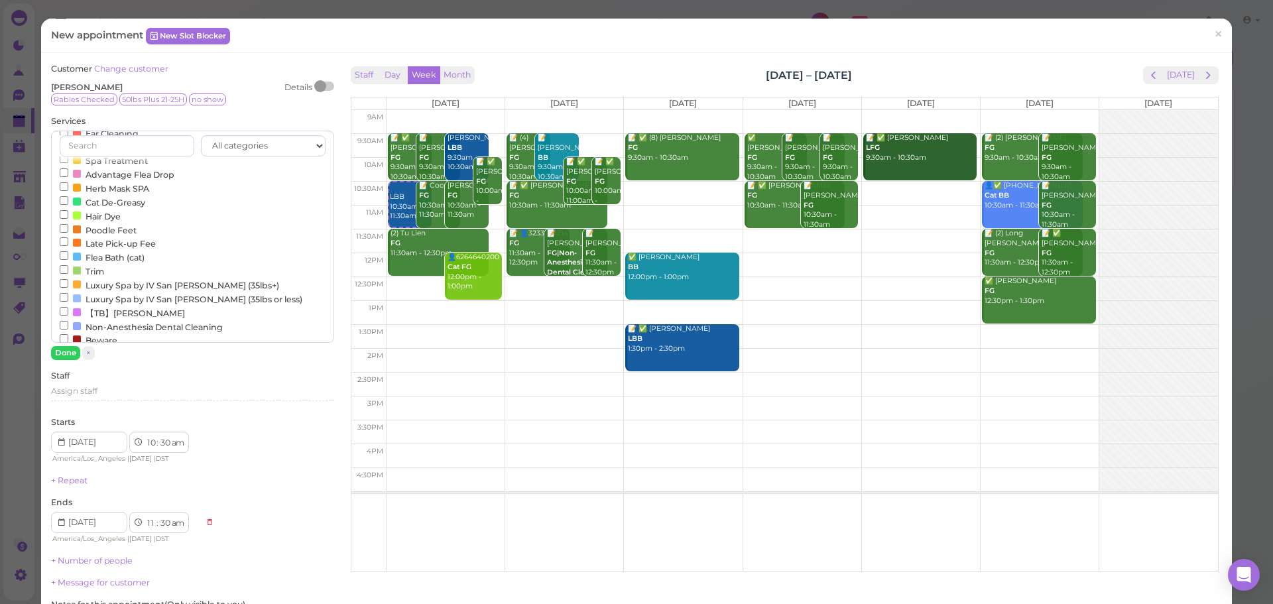
scroll to position [229, 0]
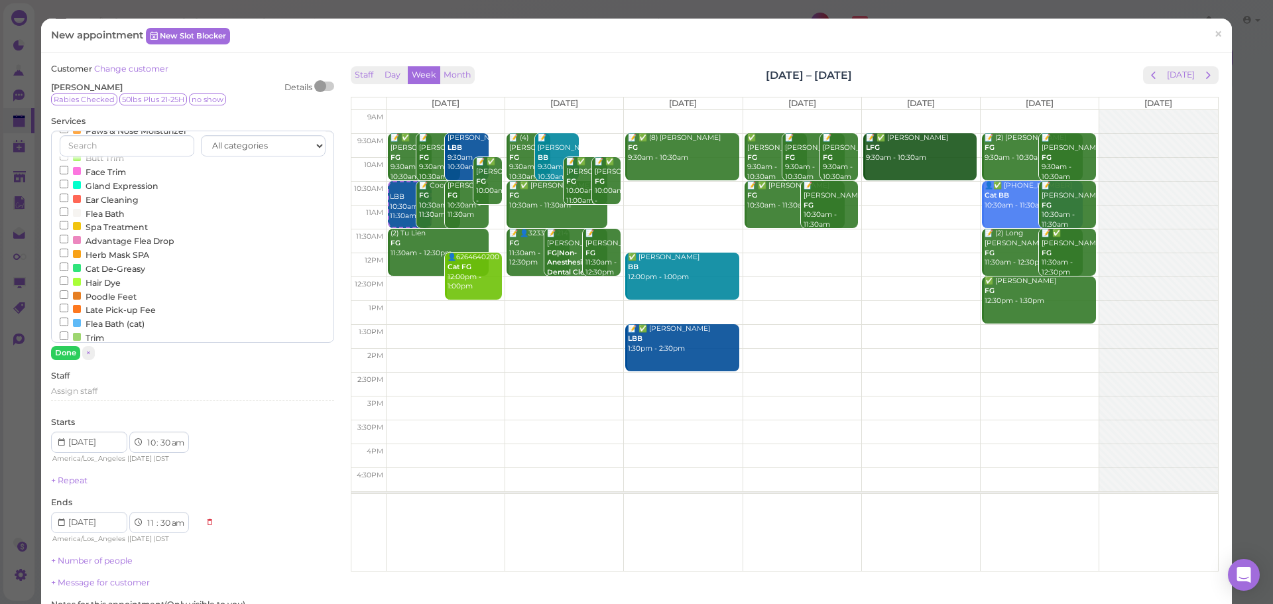
click at [115, 178] on label "Face Trim" at bounding box center [93, 171] width 66 height 14
click at [68, 174] on input "Face Trim" at bounding box center [64, 170] width 9 height 9
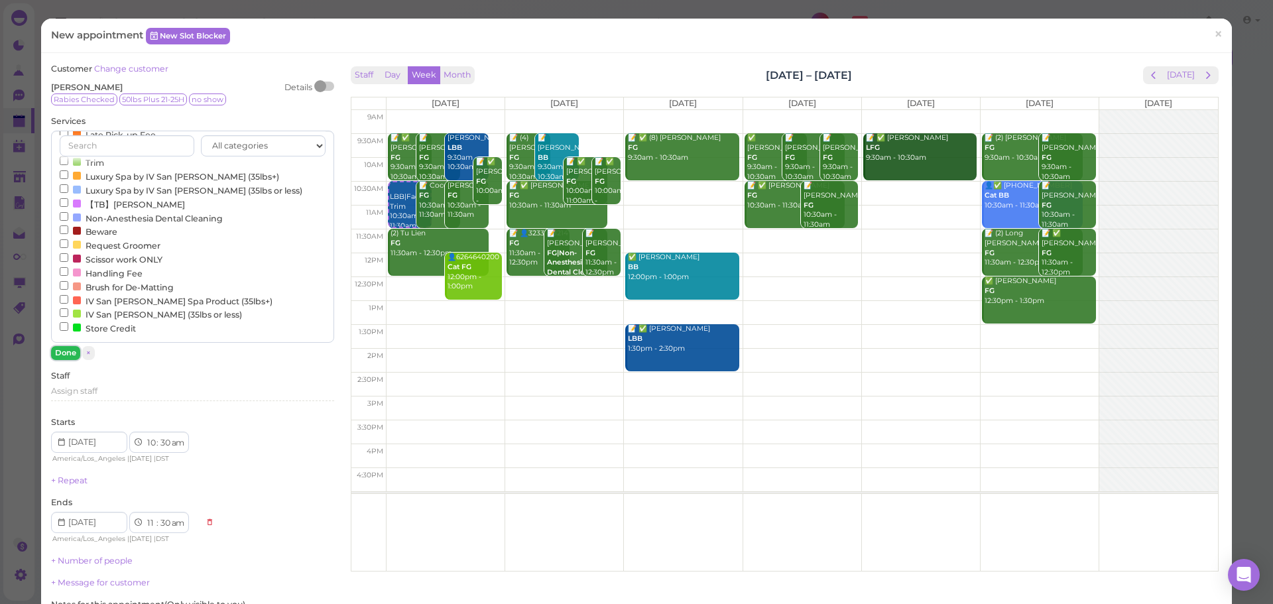
click at [58, 355] on button "Done" at bounding box center [65, 353] width 29 height 14
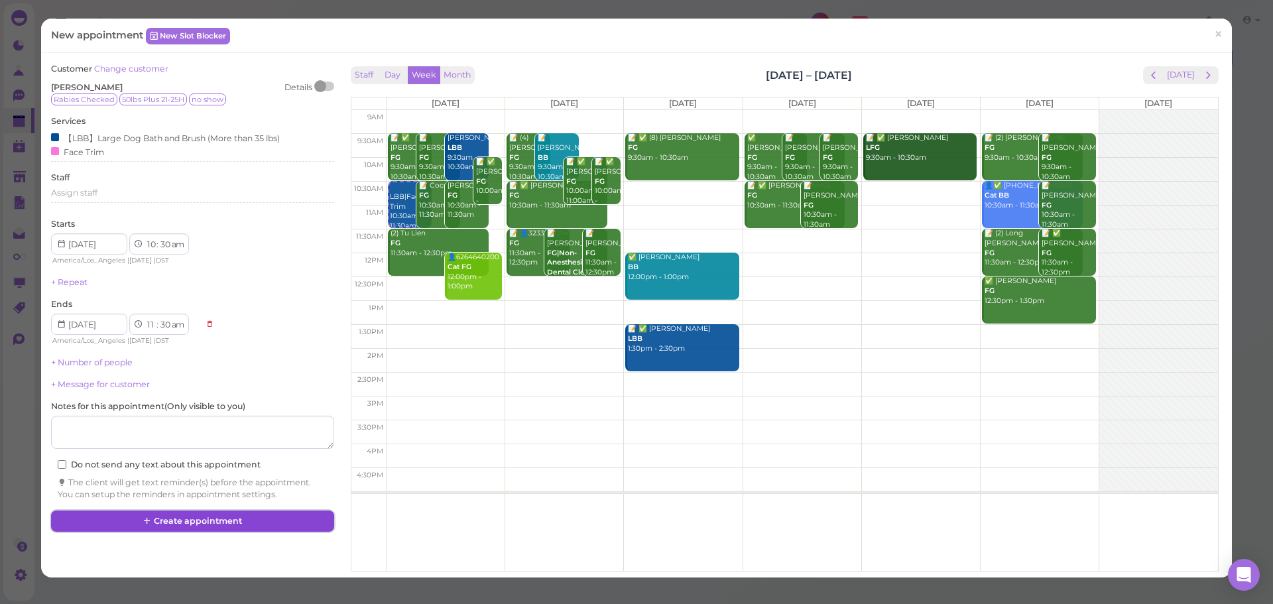
click at [159, 512] on button "Create appointment" at bounding box center [192, 520] width 282 height 21
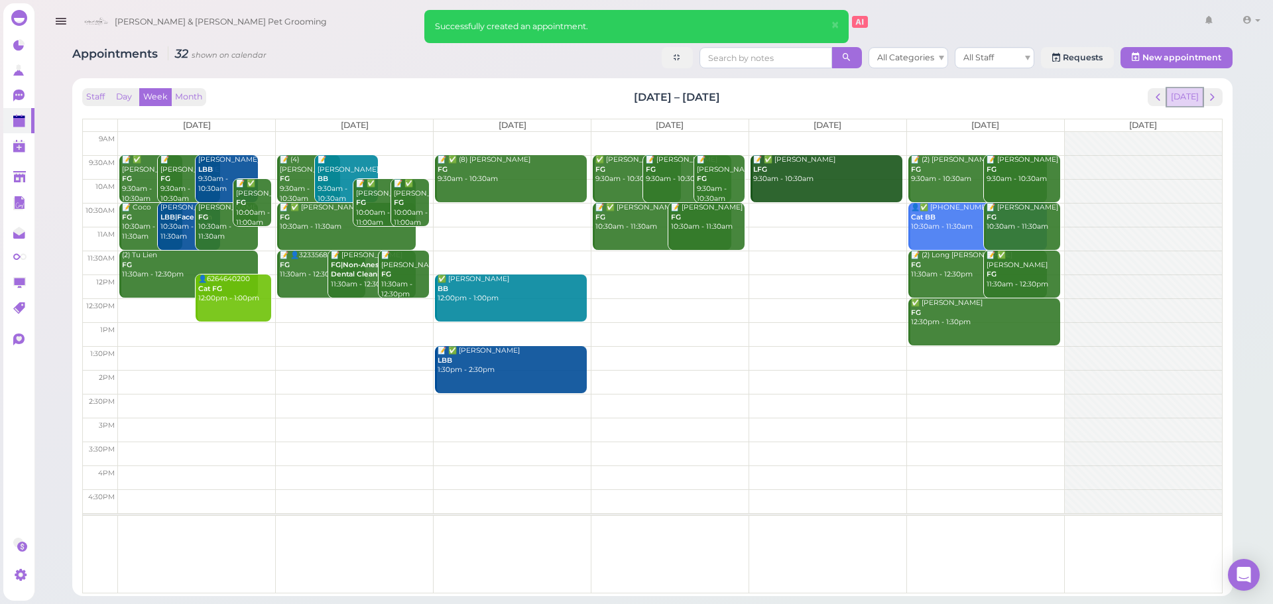
click at [1188, 101] on button "[DATE]" at bounding box center [1185, 97] width 36 height 18
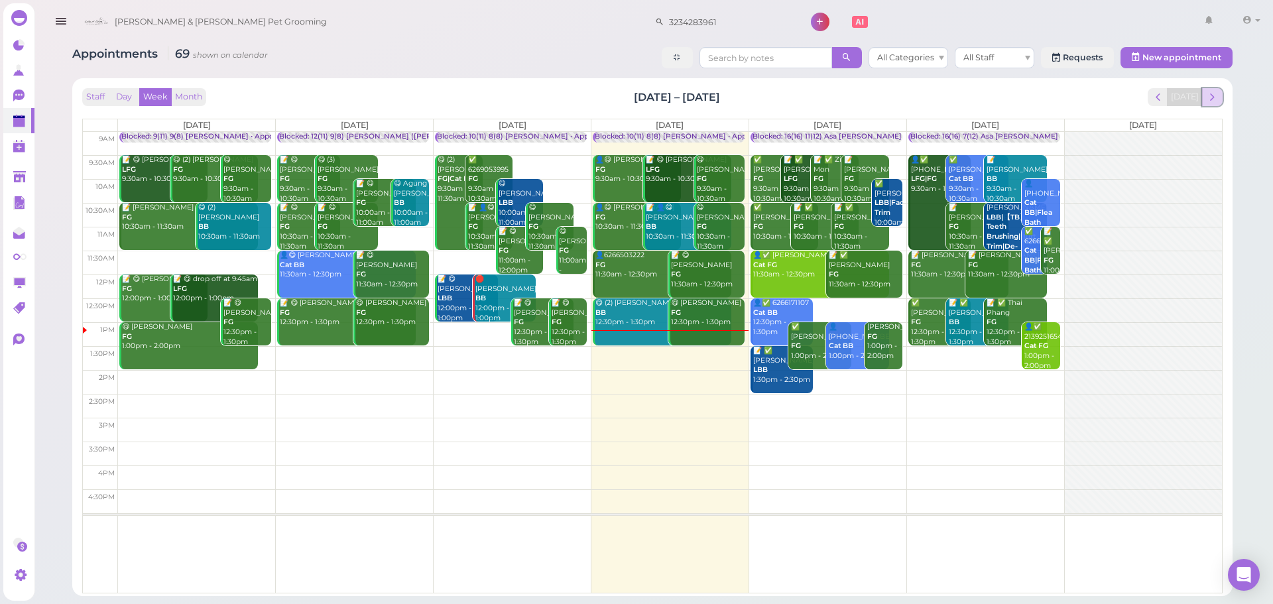
click at [1220, 90] on button "next" at bounding box center [1212, 97] width 21 height 18
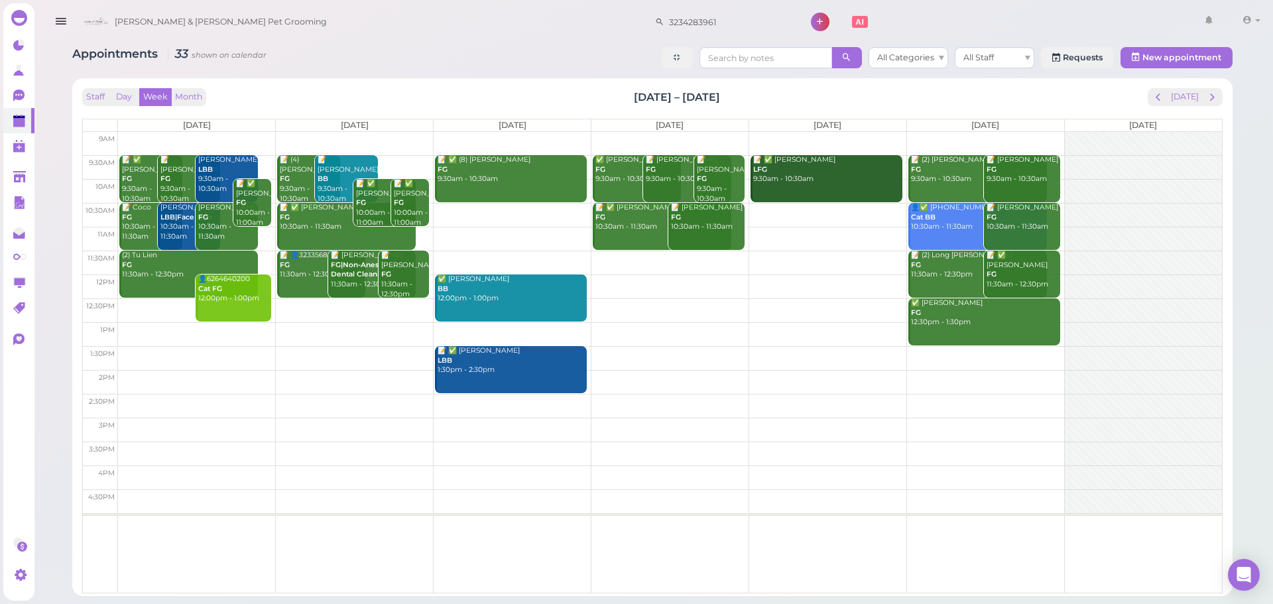
click at [317, 304] on td at bounding box center [670, 310] width 1104 height 24
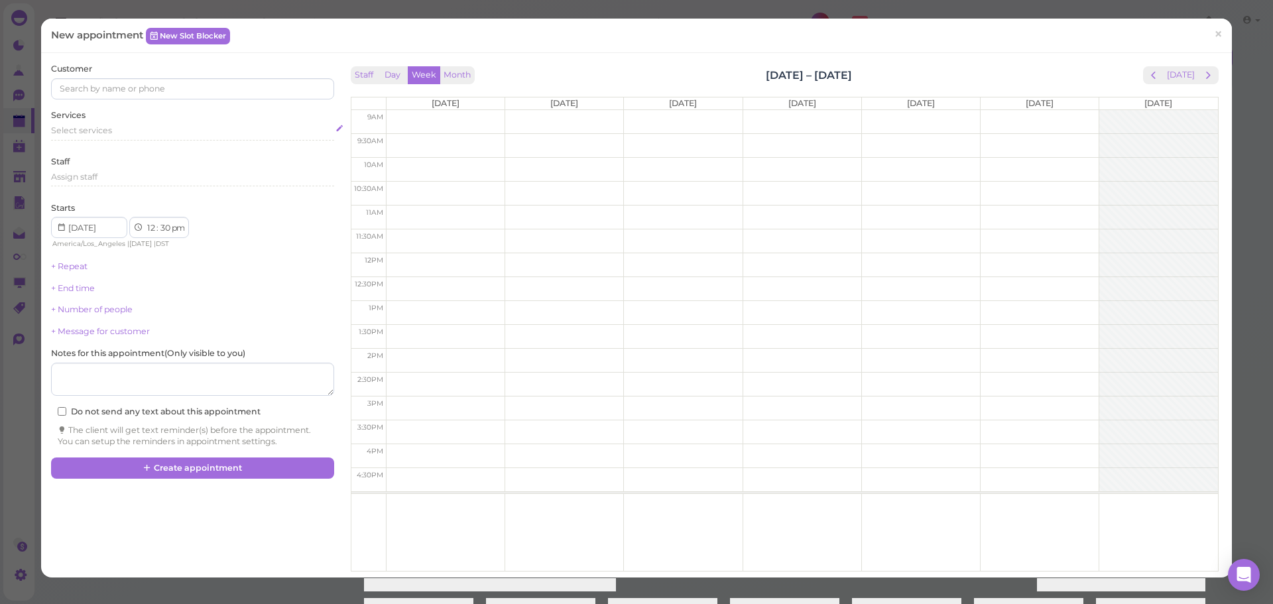
click at [129, 129] on div "Select services" at bounding box center [192, 131] width 282 height 12
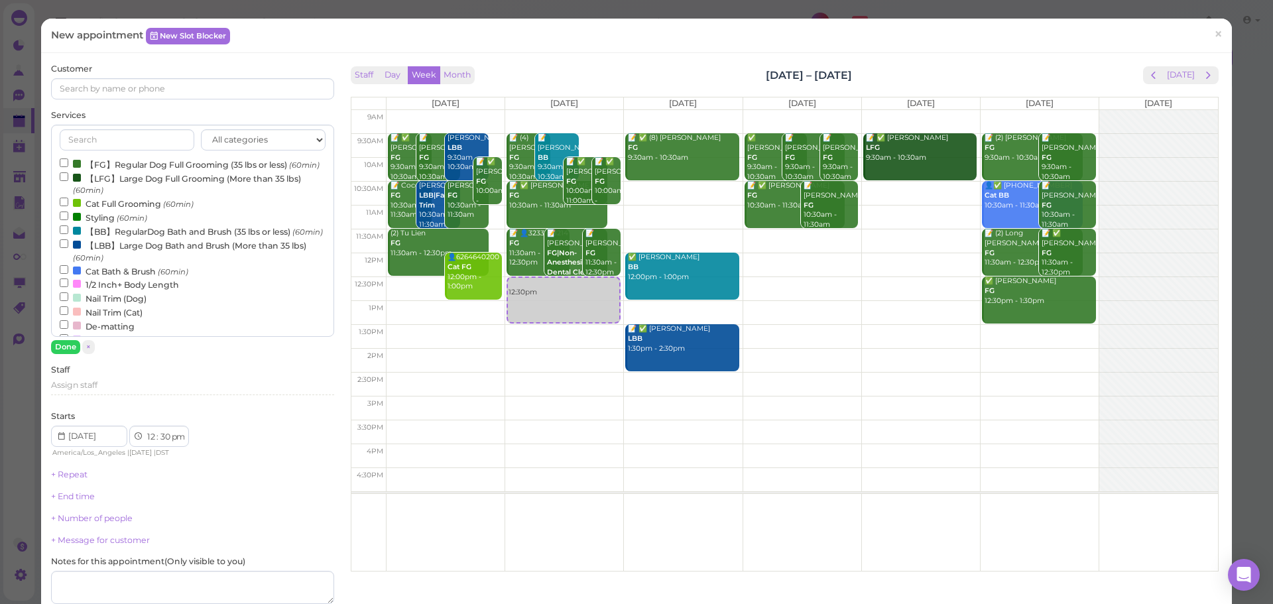
click at [109, 168] on label "【FG】Regular Dog Full Grooming (35 lbs or less) (60min)" at bounding box center [190, 164] width 260 height 14
click at [68, 167] on input "【FG】Regular Dog Full Grooming (35 lbs or less) (60min)" at bounding box center [64, 162] width 9 height 9
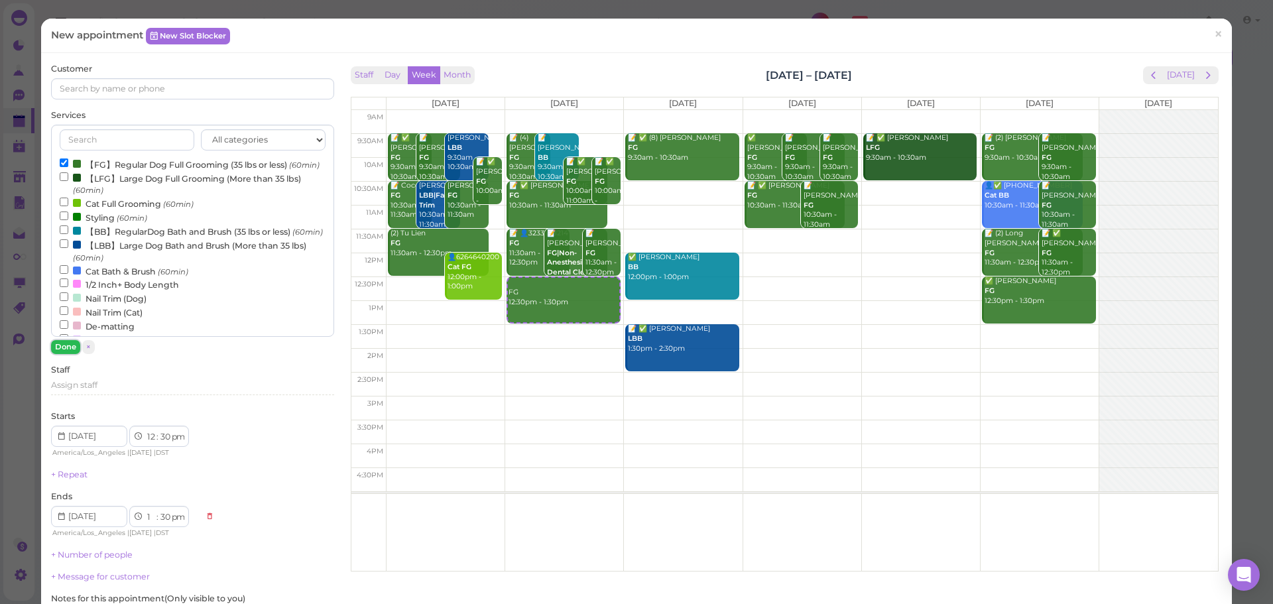
click at [65, 348] on button "Done" at bounding box center [65, 347] width 29 height 14
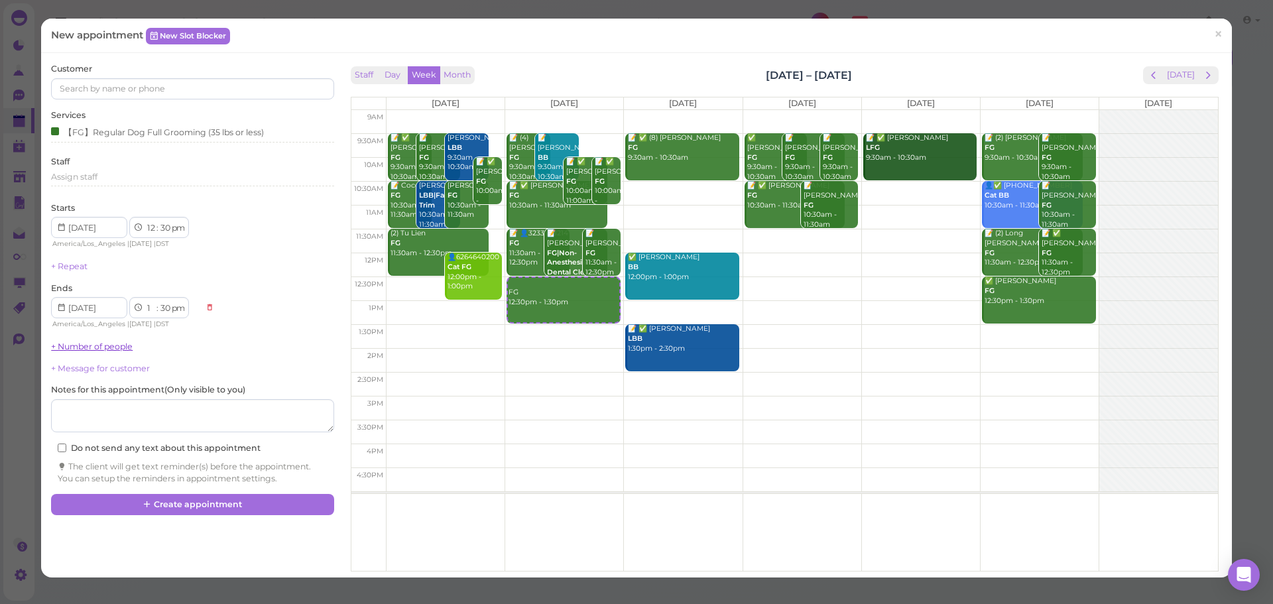
click at [83, 349] on link "+ Number of people" at bounding box center [92, 346] width 82 height 10
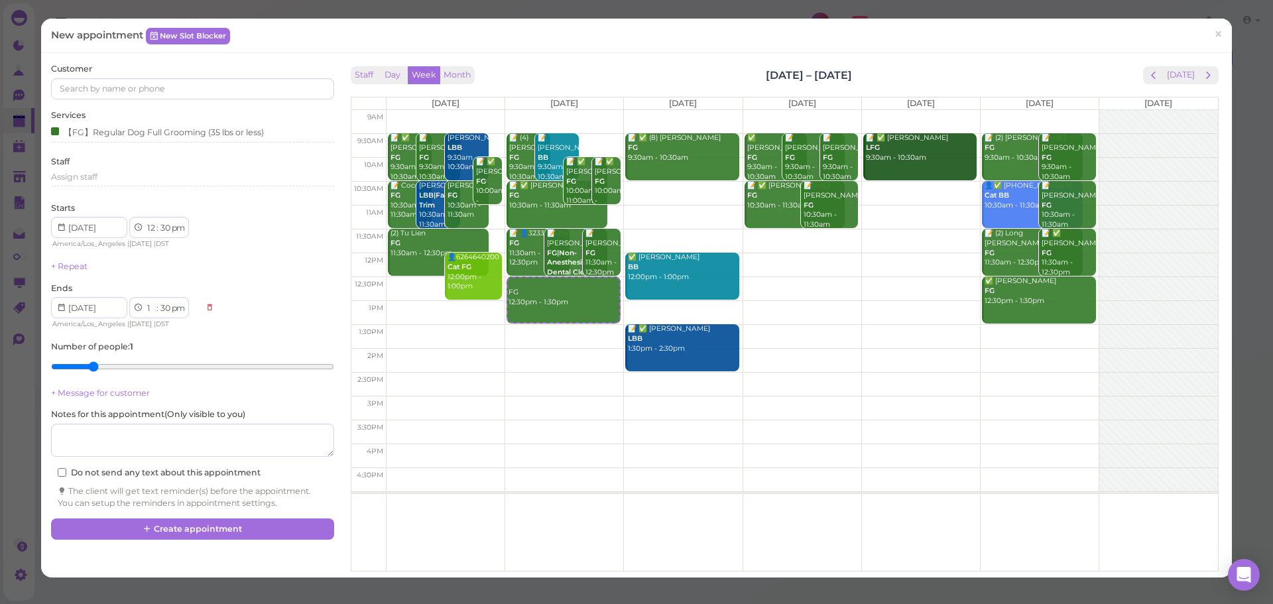
type input "2"
click at [95, 369] on input "range" at bounding box center [192, 366] width 282 height 21
click at [154, 92] on input at bounding box center [192, 88] width 282 height 21
type input "6266793641"
click at [150, 113] on small "6266793641" at bounding box center [168, 112] width 44 height 9
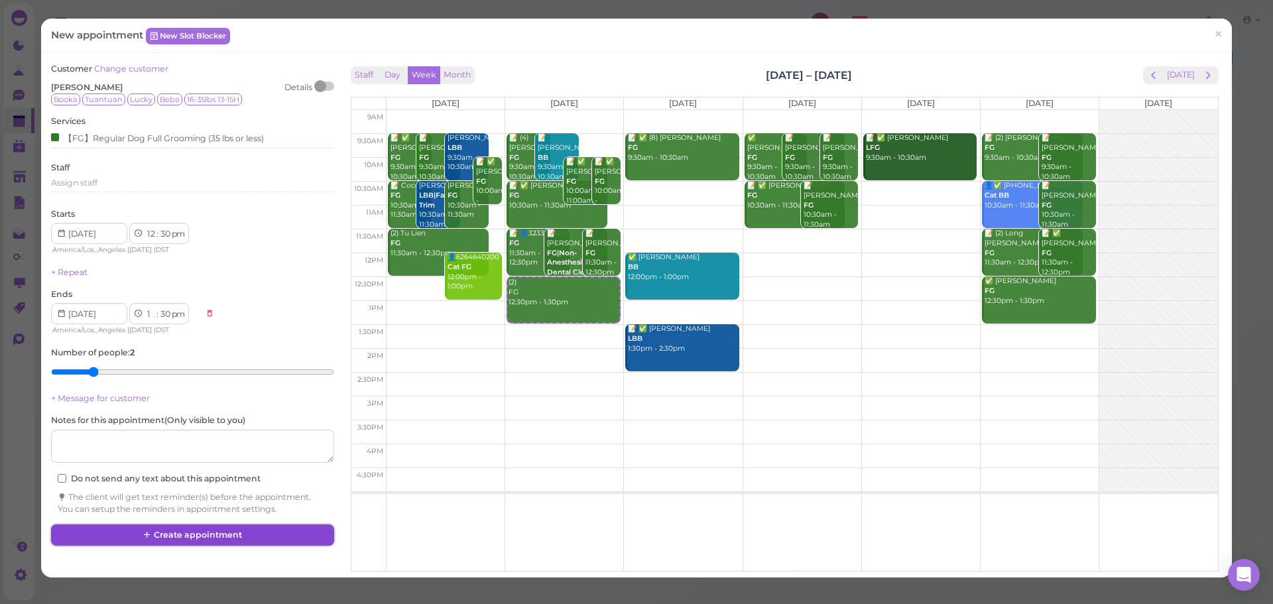
click at [197, 529] on button "Create appointment" at bounding box center [192, 534] width 282 height 21
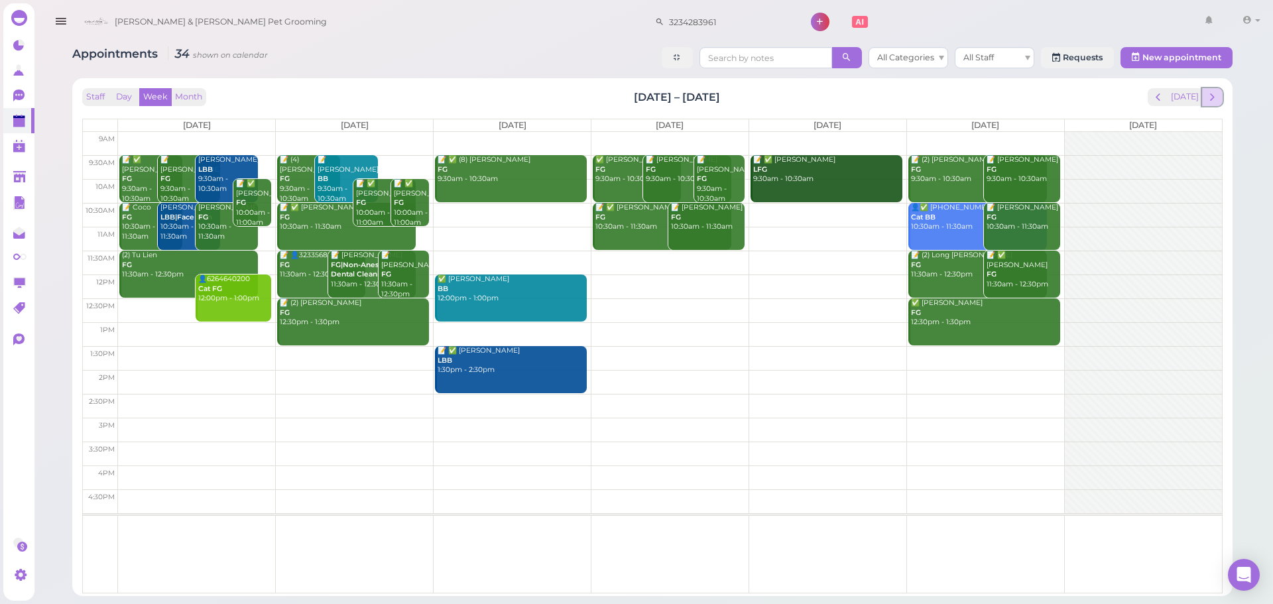
click at [1203, 100] on button "next" at bounding box center [1212, 97] width 21 height 18
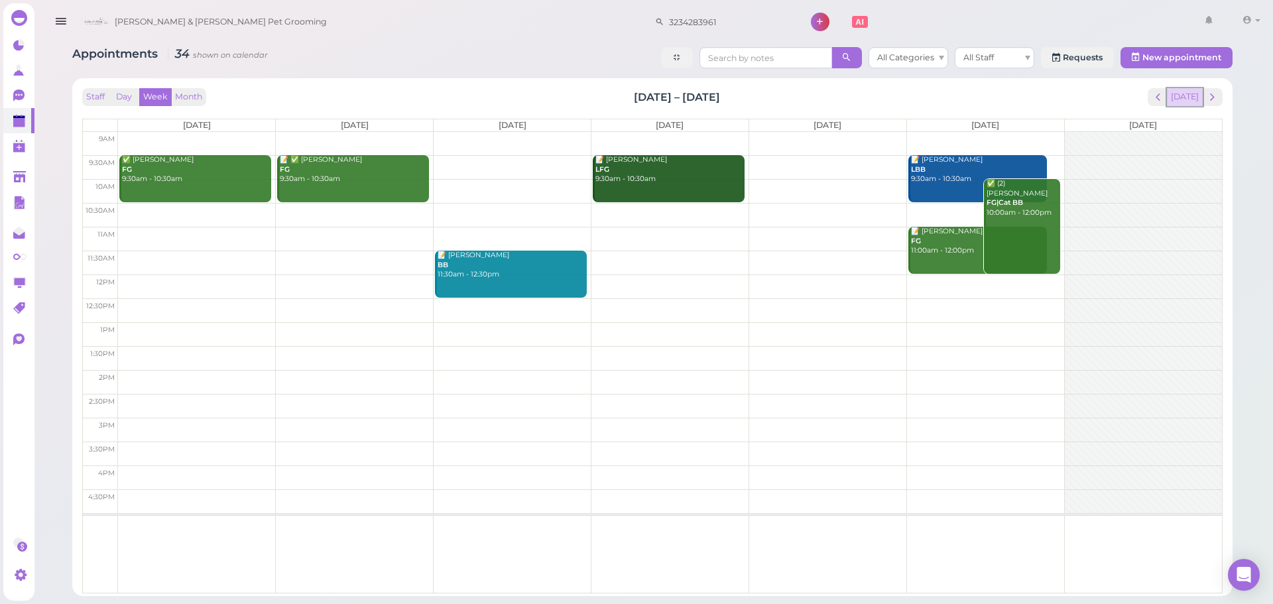
click at [1186, 100] on button "[DATE]" at bounding box center [1185, 97] width 36 height 18
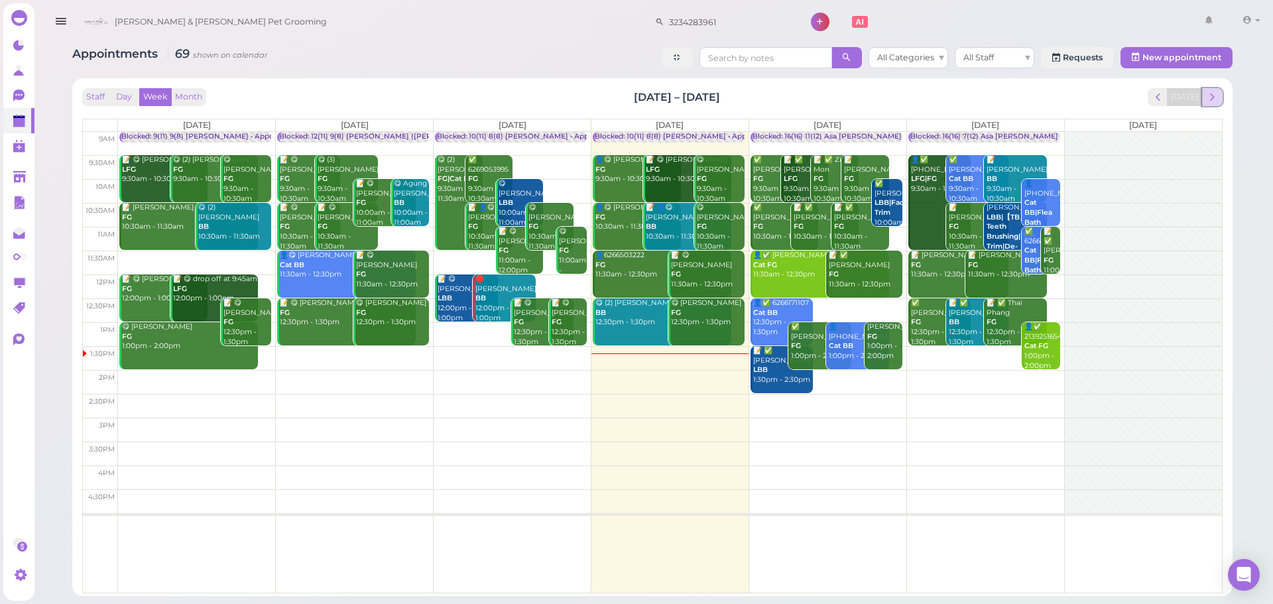
click at [1217, 96] on span "next" at bounding box center [1212, 97] width 13 height 13
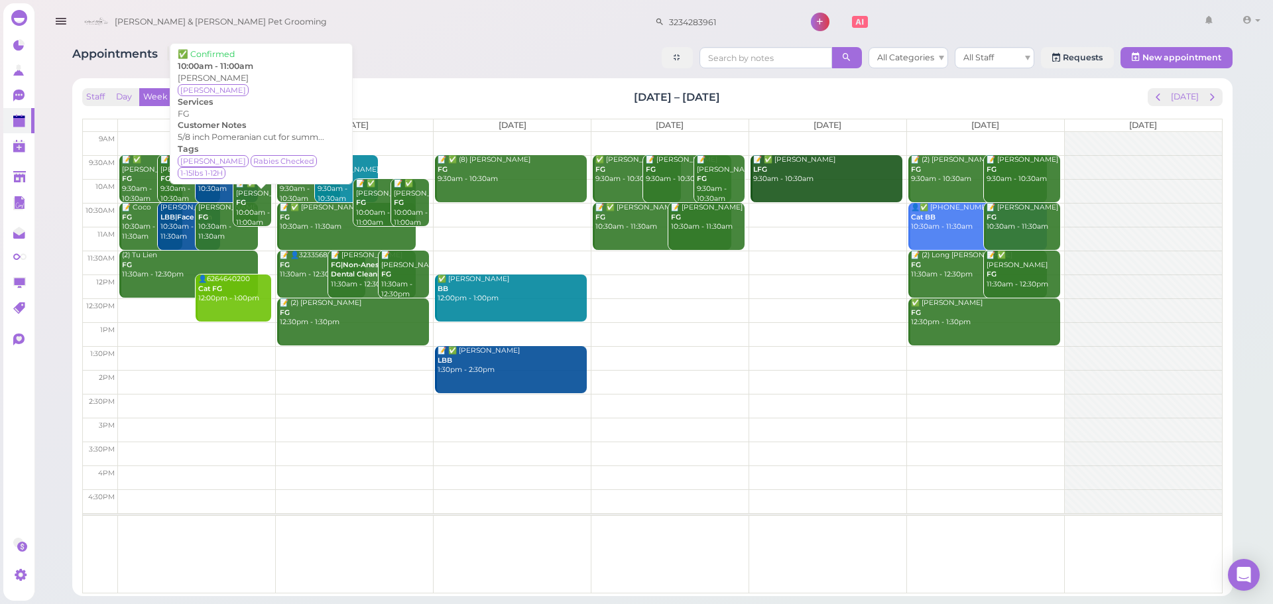
click at [385, 49] on div "Appointments 9 shown on calendar All Categories All Staff Requests New appointm…" at bounding box center [652, 59] width 1160 height 25
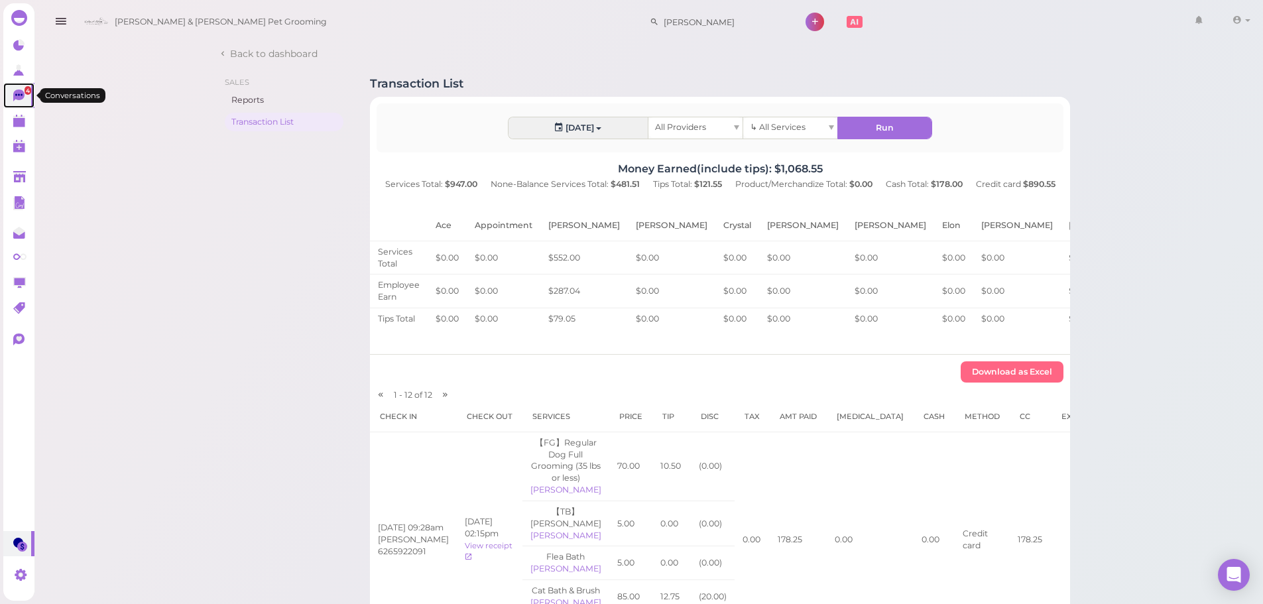
click at [15, 99] on icon at bounding box center [18, 96] width 11 height 12
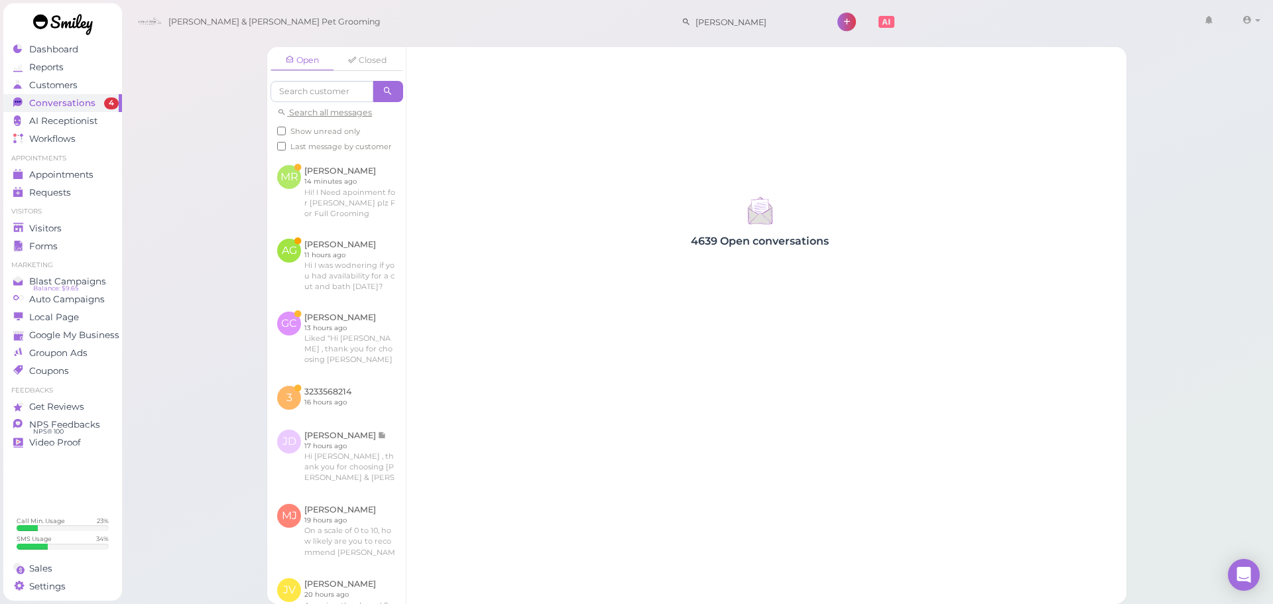
click at [168, 387] on div "Open Closed Search all messages Show unread only Last message by customer MR Ma…" at bounding box center [697, 302] width 1152 height 604
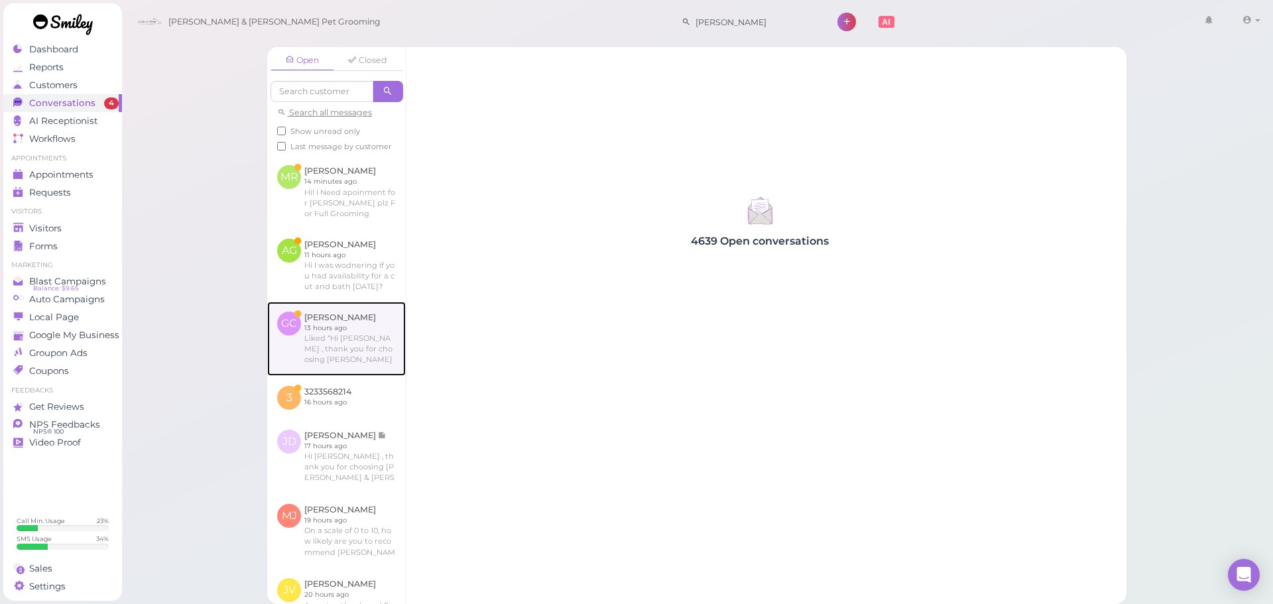
click at [280, 376] on link at bounding box center [336, 339] width 139 height 74
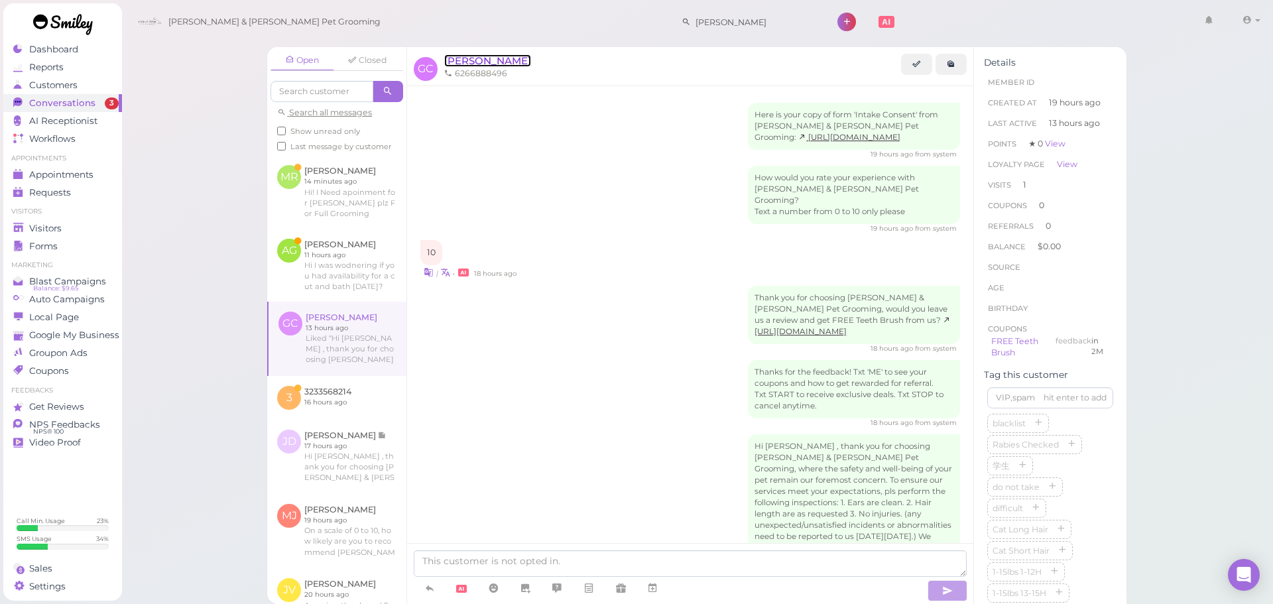
click at [480, 60] on span "[PERSON_NAME]" at bounding box center [487, 60] width 87 height 13
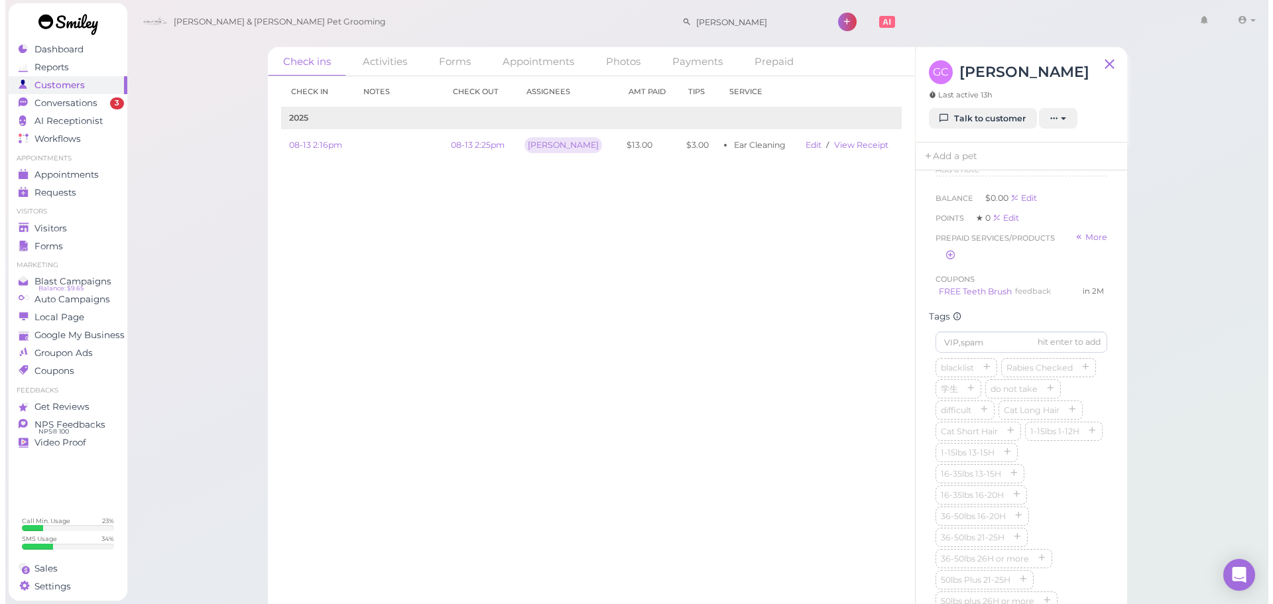
scroll to position [398, 0]
click at [641, 340] on div "Check in Notes Check out Assignees Amt Paid Tips Service 2025 08-13 2:16pm 08-1…" at bounding box center [586, 340] width 647 height 528
click at [87, 106] on span "Conversations" at bounding box center [62, 102] width 66 height 11
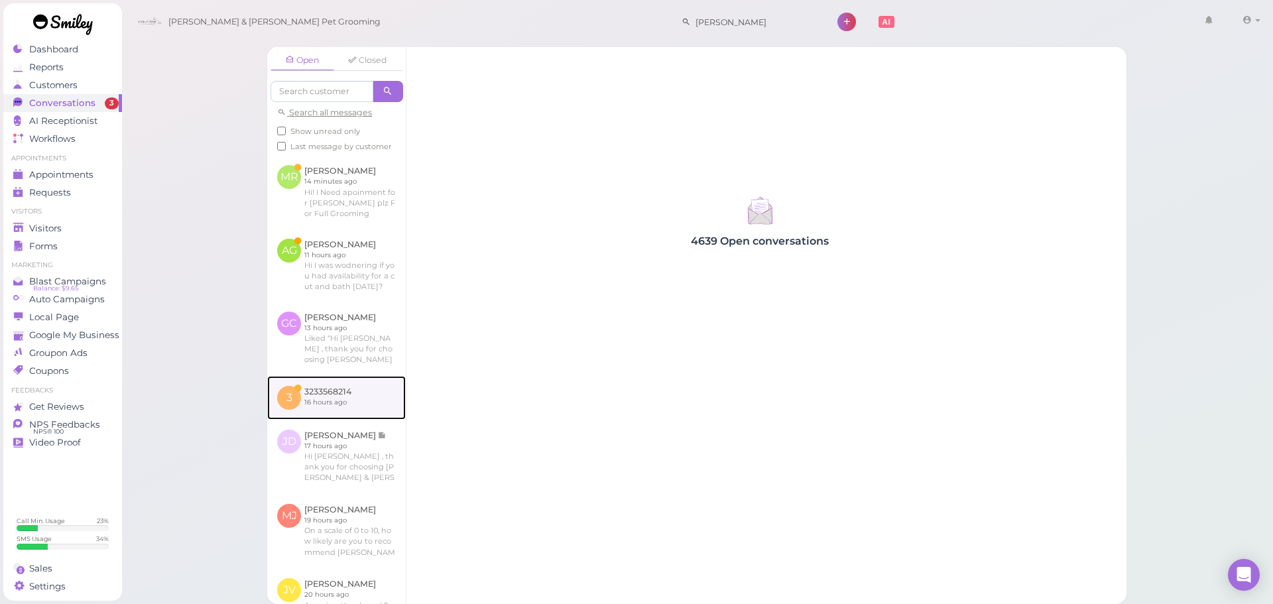
click at [356, 409] on link at bounding box center [336, 398] width 139 height 44
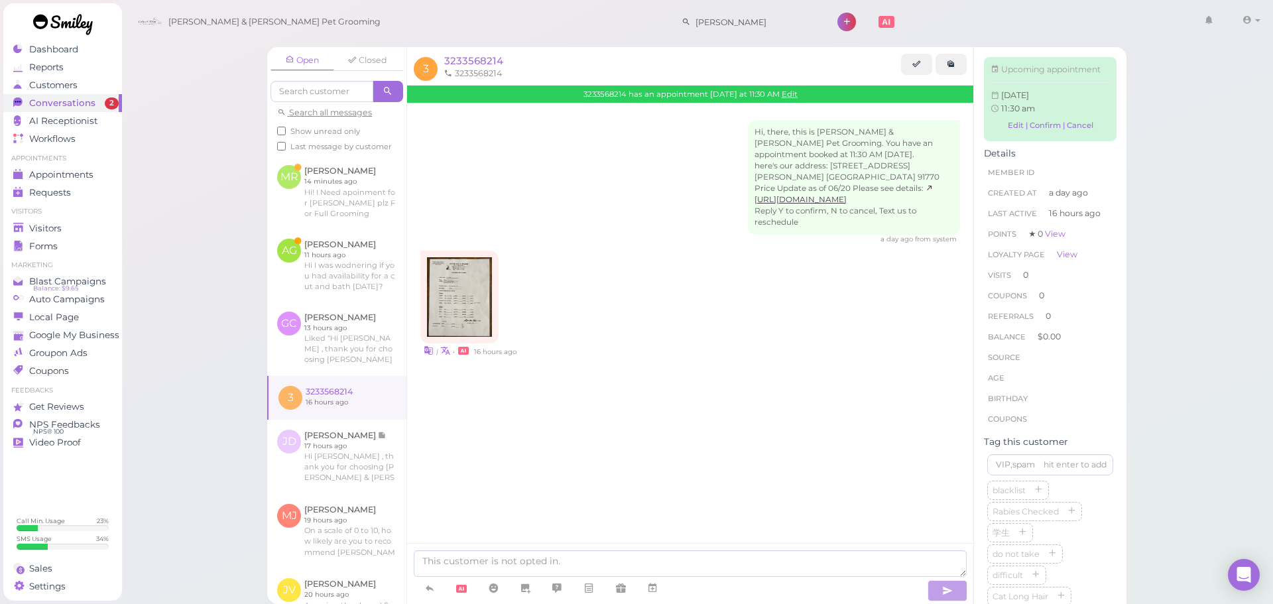
click at [711, 385] on div "Hi, there, this is Cody & Miley Pet Grooming. You have an appointment booked at…" at bounding box center [690, 265] width 566 height 324
click at [459, 286] on img at bounding box center [459, 297] width 64 height 80
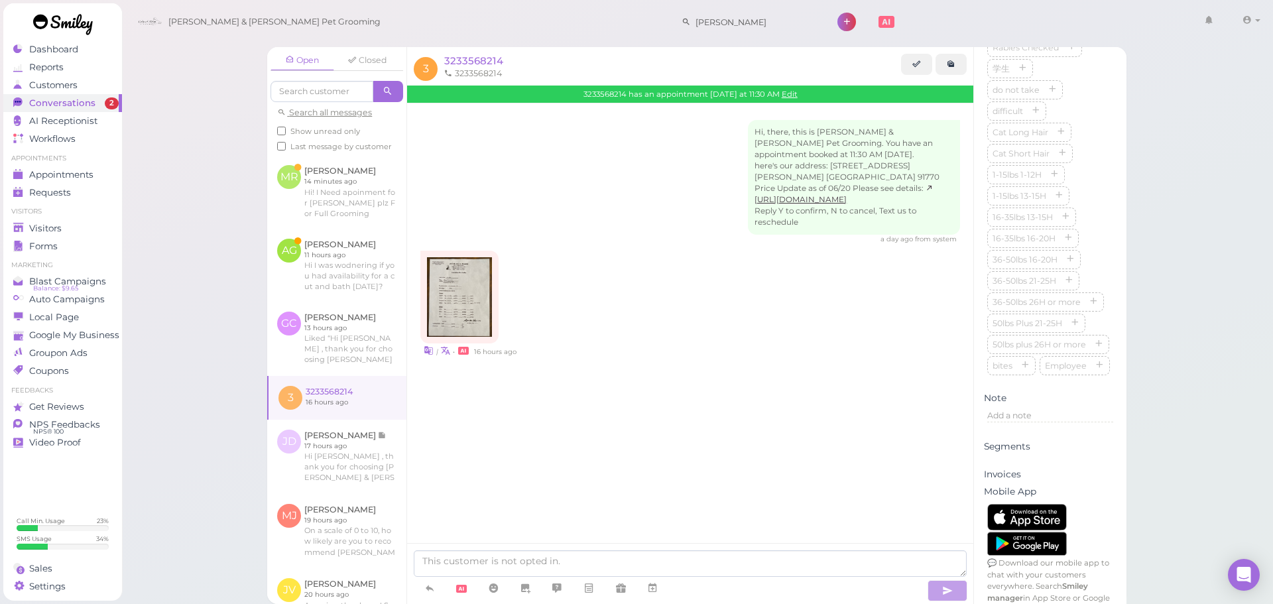
click at [1032, 434] on div "Add a note" at bounding box center [1050, 420] width 133 height 28
click at [1036, 422] on div "Add a note" at bounding box center [1050, 416] width 126 height 12
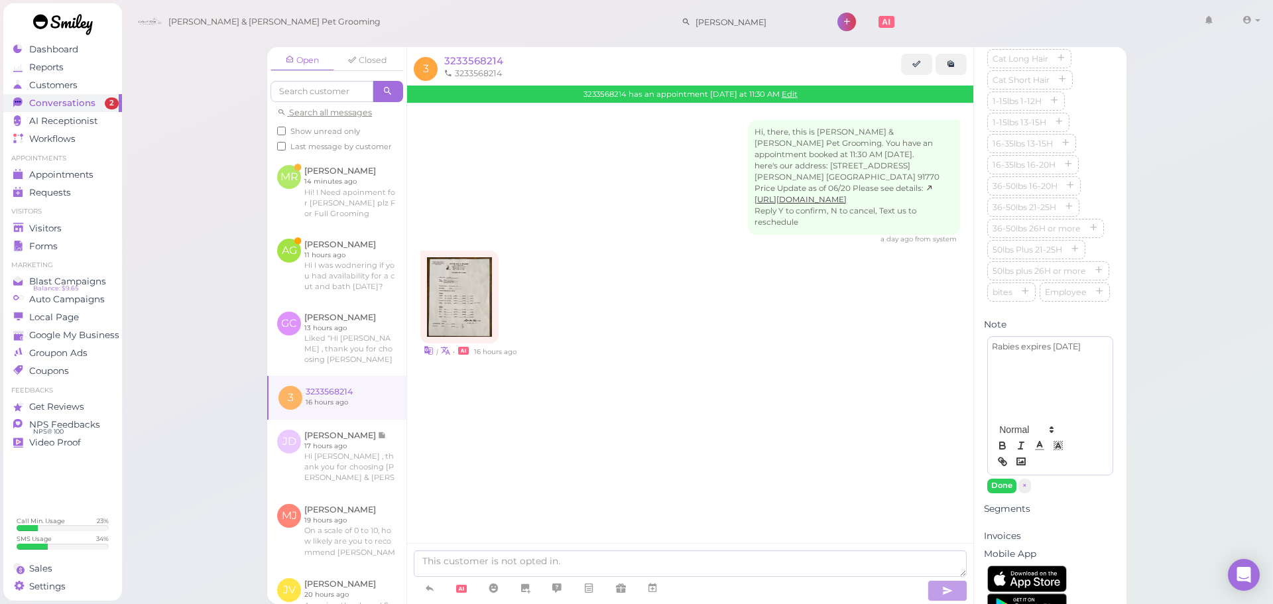
scroll to position [691, 0]
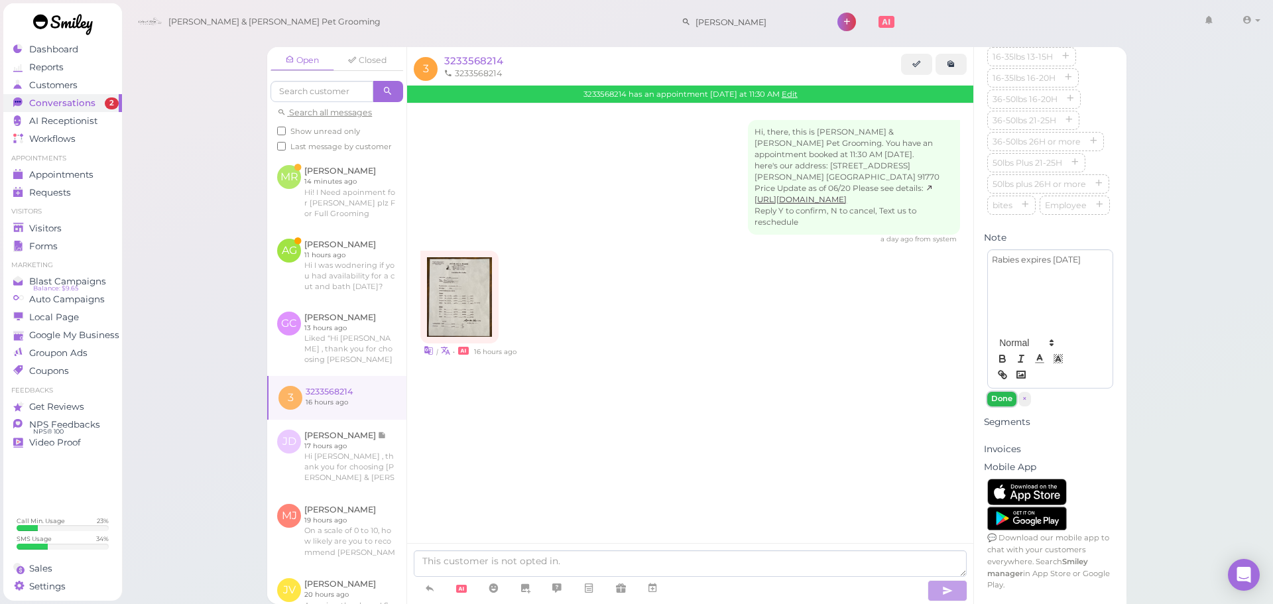
click at [1005, 402] on button "Done" at bounding box center [1001, 399] width 29 height 14
click at [654, 428] on div "Hi, there, this is Cody & Miley Pet Grooming. You have an appointment booked at…" at bounding box center [690, 268] width 566 height 330
click at [36, 230] on span "Visitors" at bounding box center [46, 228] width 35 height 11
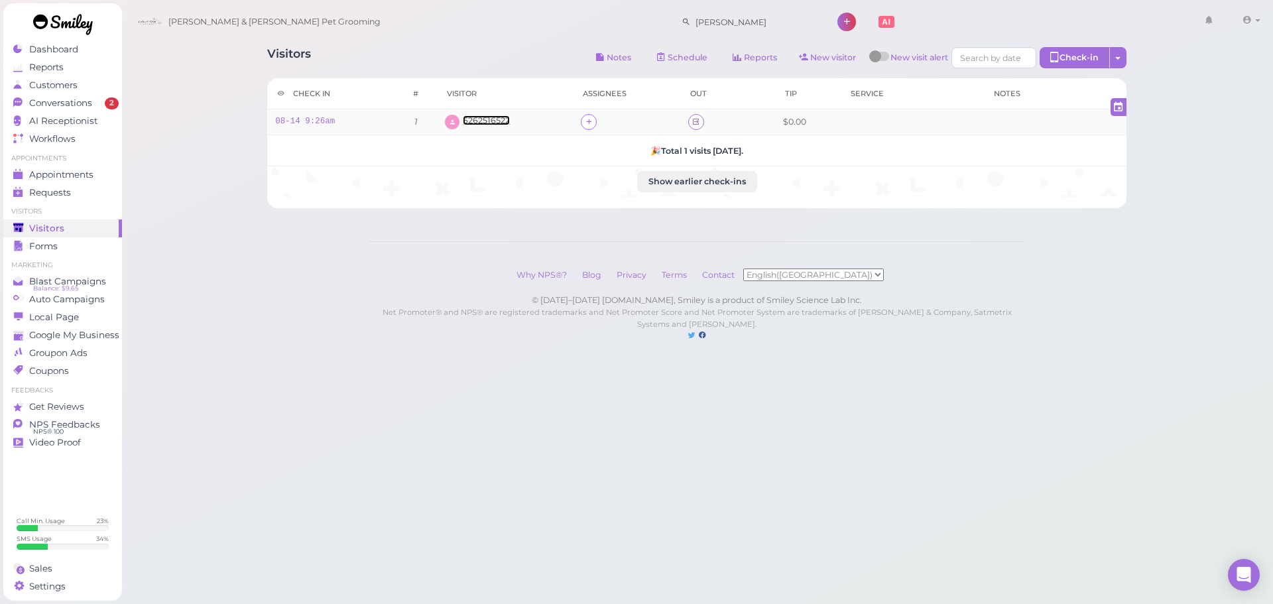
click at [492, 120] on span "6262516522" at bounding box center [486, 120] width 47 height 10
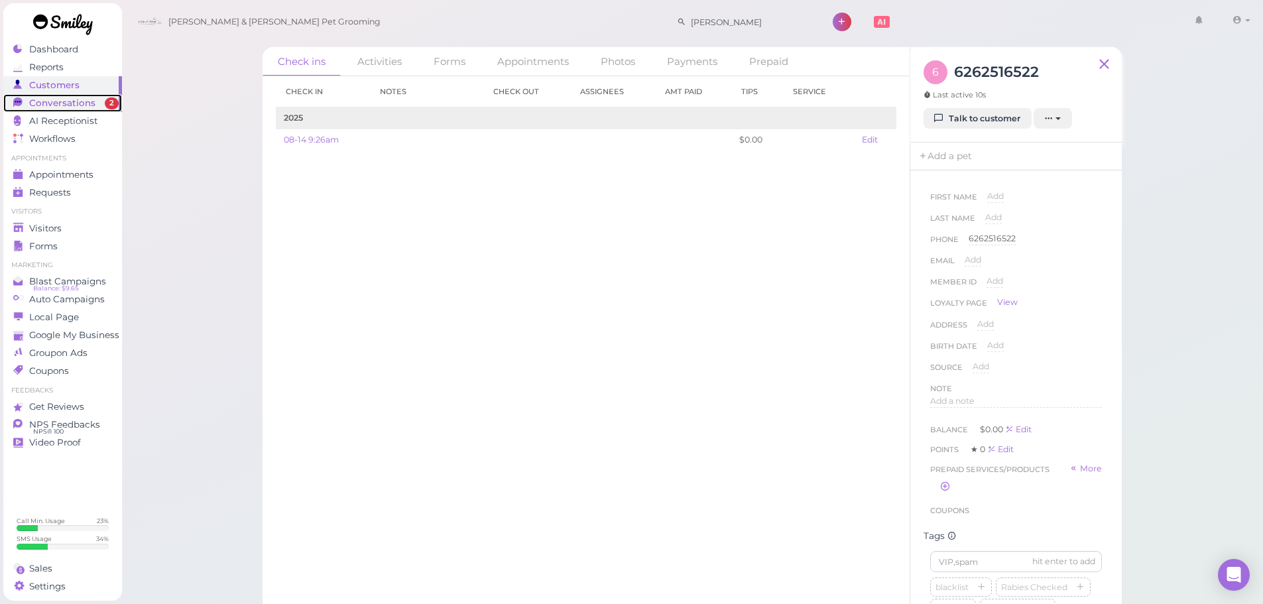
click at [89, 95] on link "Conversations 2" at bounding box center [62, 103] width 119 height 18
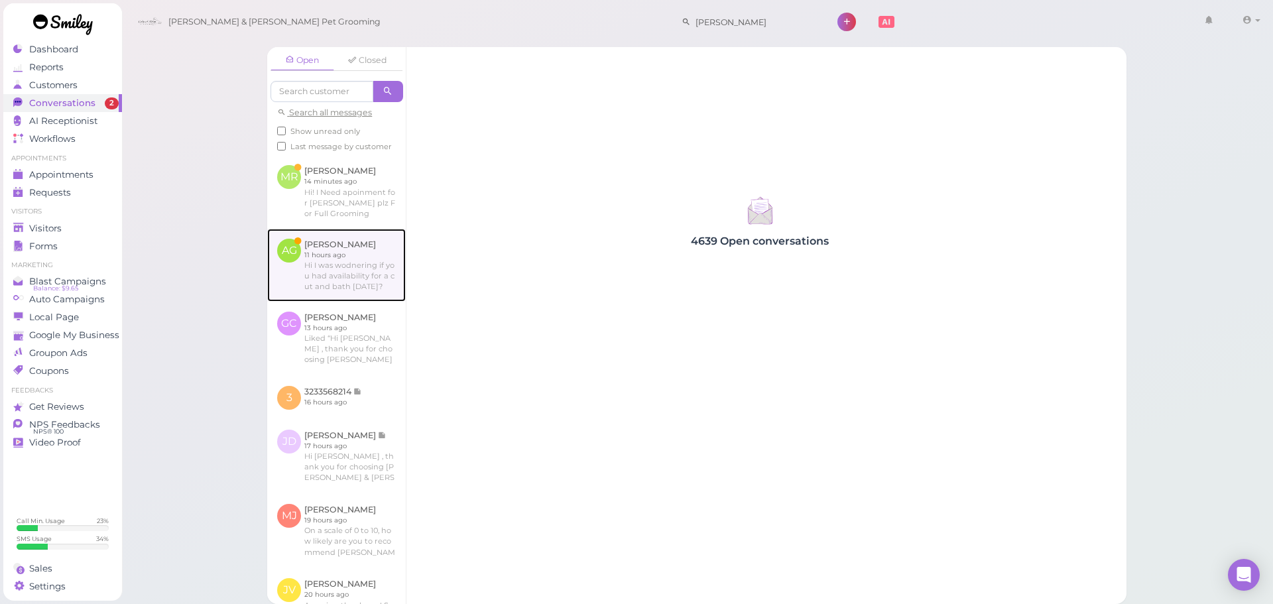
click at [374, 278] on link at bounding box center [336, 265] width 139 height 73
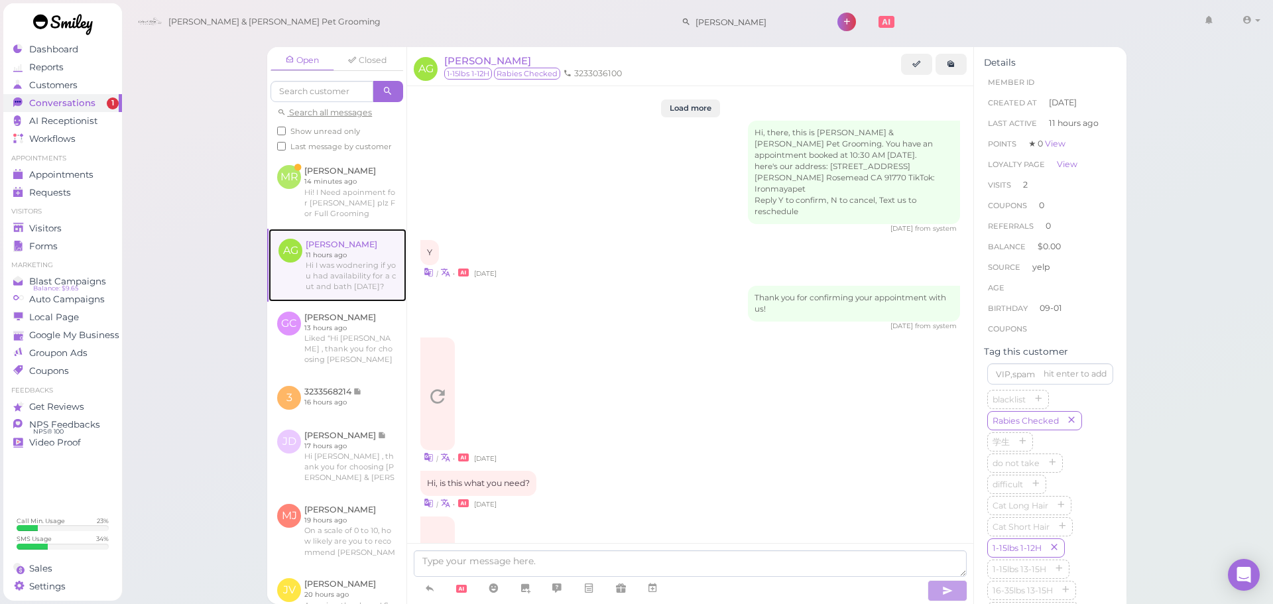
scroll to position [1844, 0]
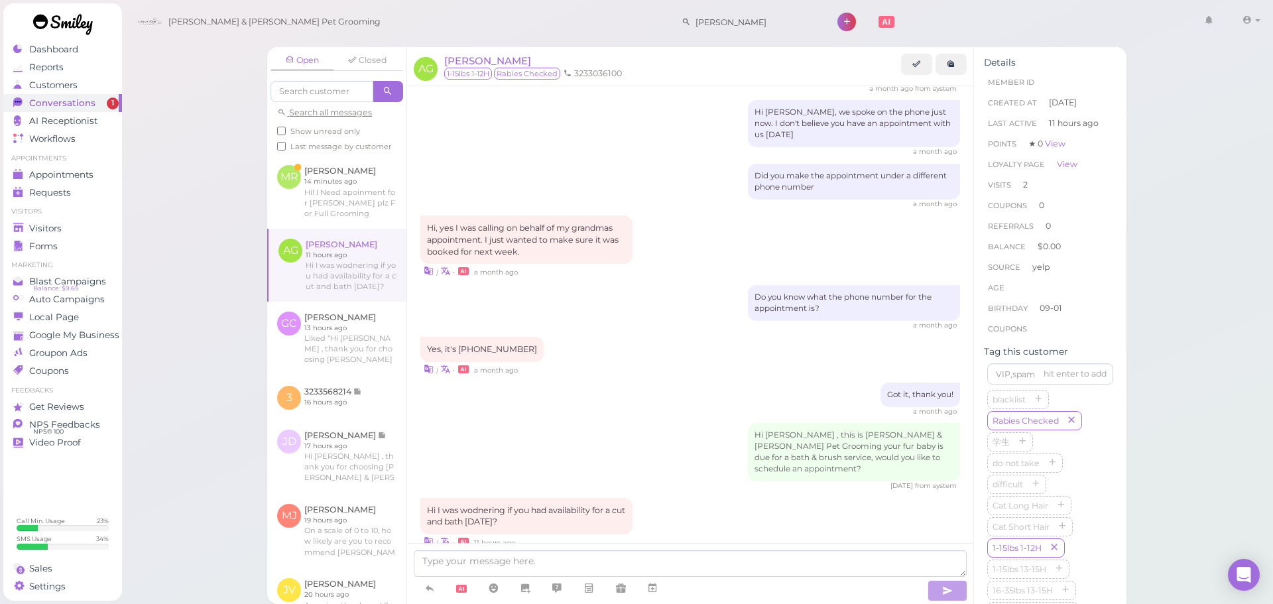
click at [636, 550] on div at bounding box center [690, 573] width 566 height 61
click at [636, 556] on textarea at bounding box center [690, 563] width 553 height 27
click at [685, 264] on div "| • a month ago" at bounding box center [690, 271] width 540 height 14
click at [585, 560] on textarea at bounding box center [690, 563] width 553 height 27
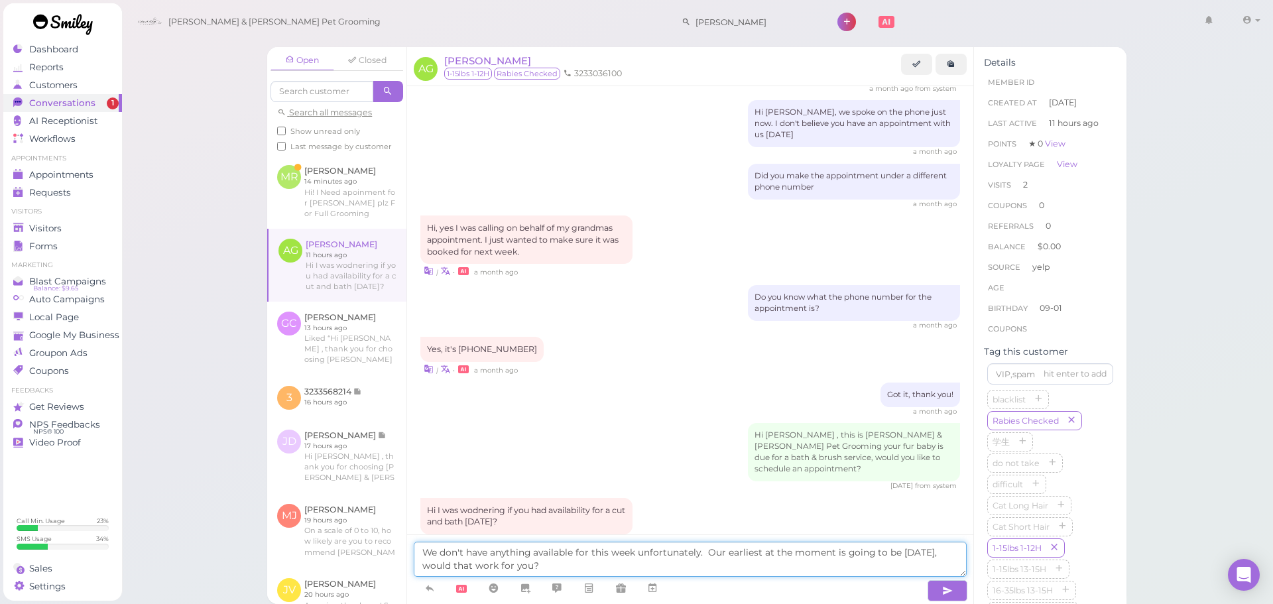
type textarea "We don't have anything available for this week unfortunately. Our earliest at t…"
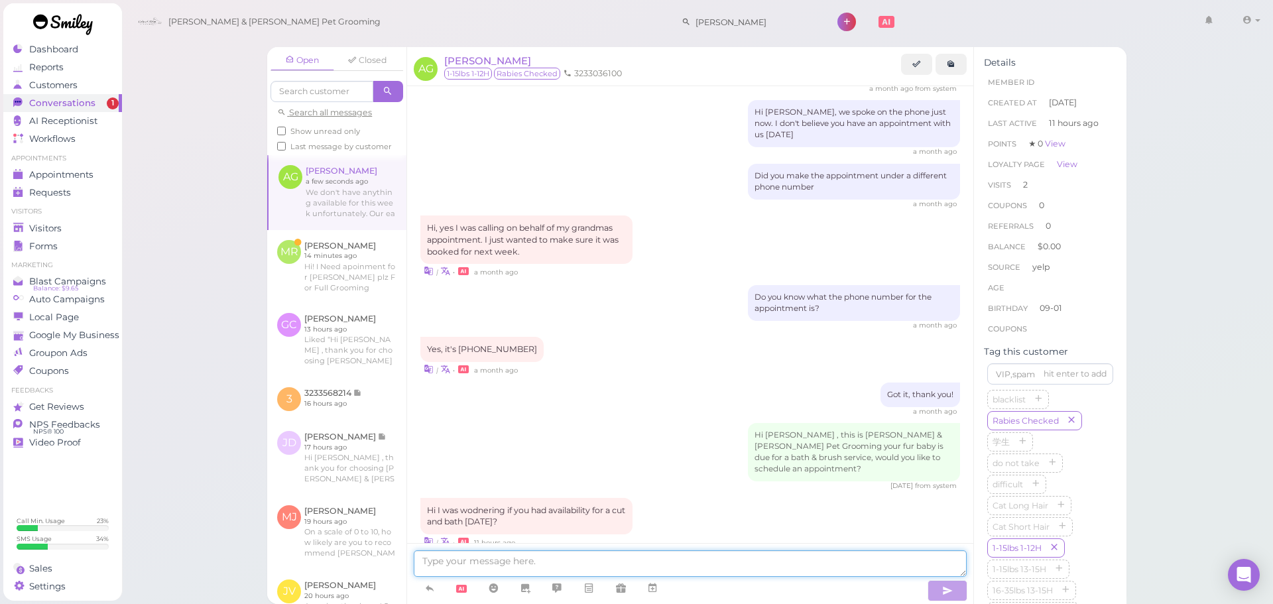
scroll to position [1898, 0]
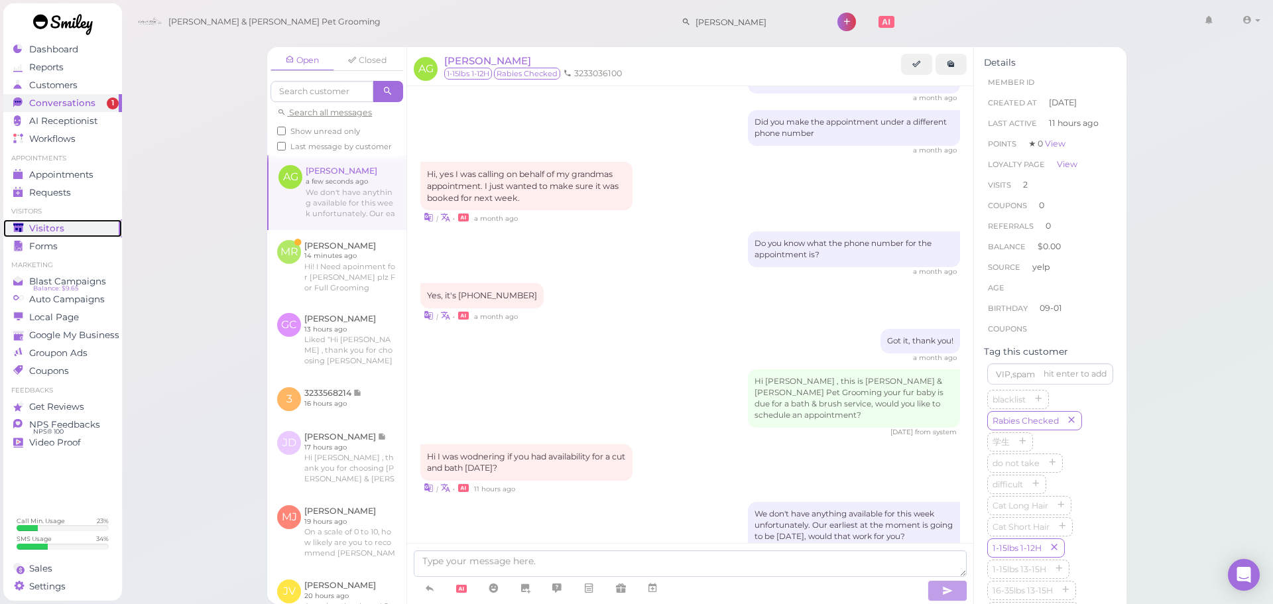
click at [82, 232] on div "Visitors" at bounding box center [60, 228] width 95 height 11
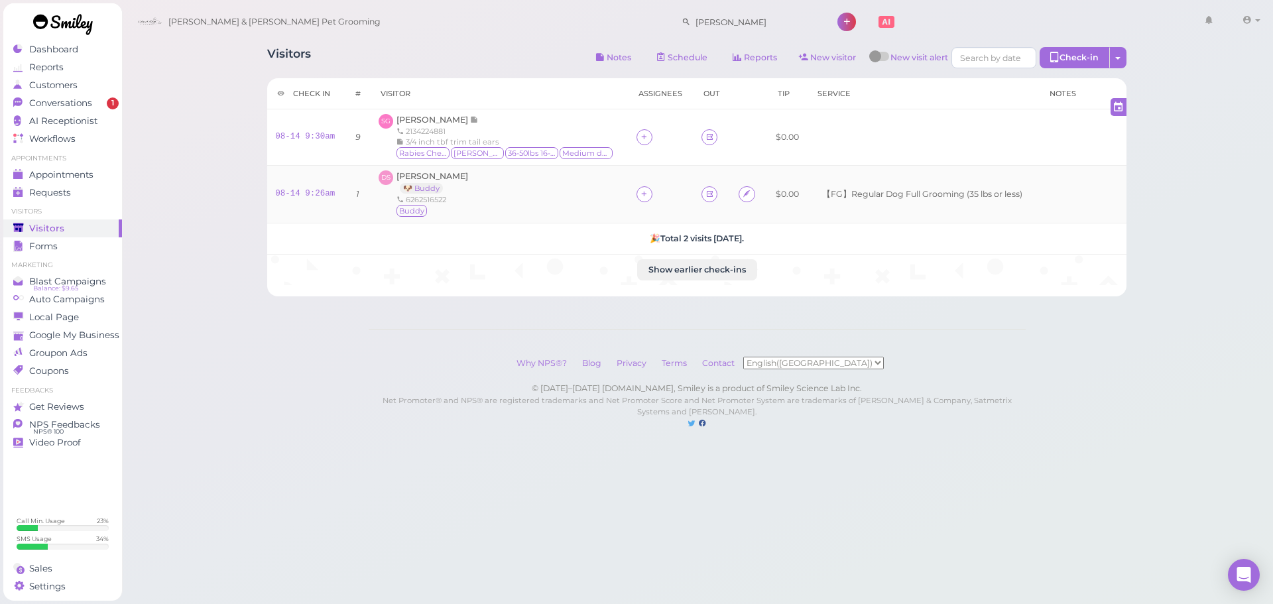
click at [501, 219] on td "DS David Smith 🐶 Buddy 6262516522 Buddy" at bounding box center [500, 195] width 258 height 58
click at [85, 109] on link "Conversations 1" at bounding box center [62, 103] width 119 height 18
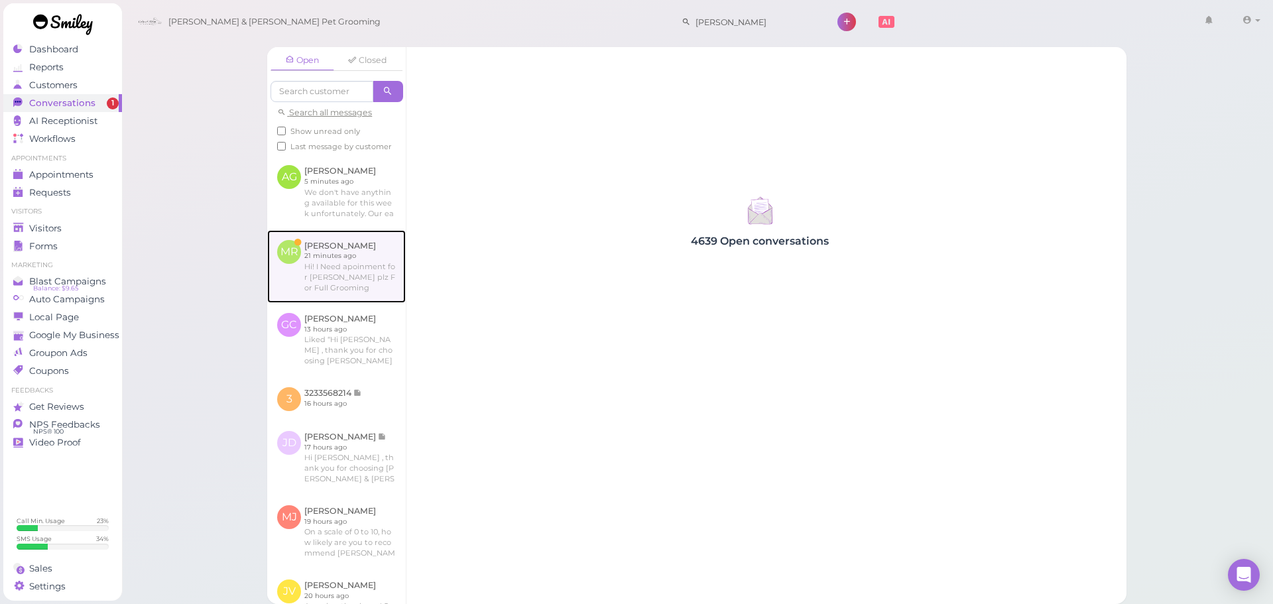
click at [363, 290] on link at bounding box center [336, 266] width 139 height 73
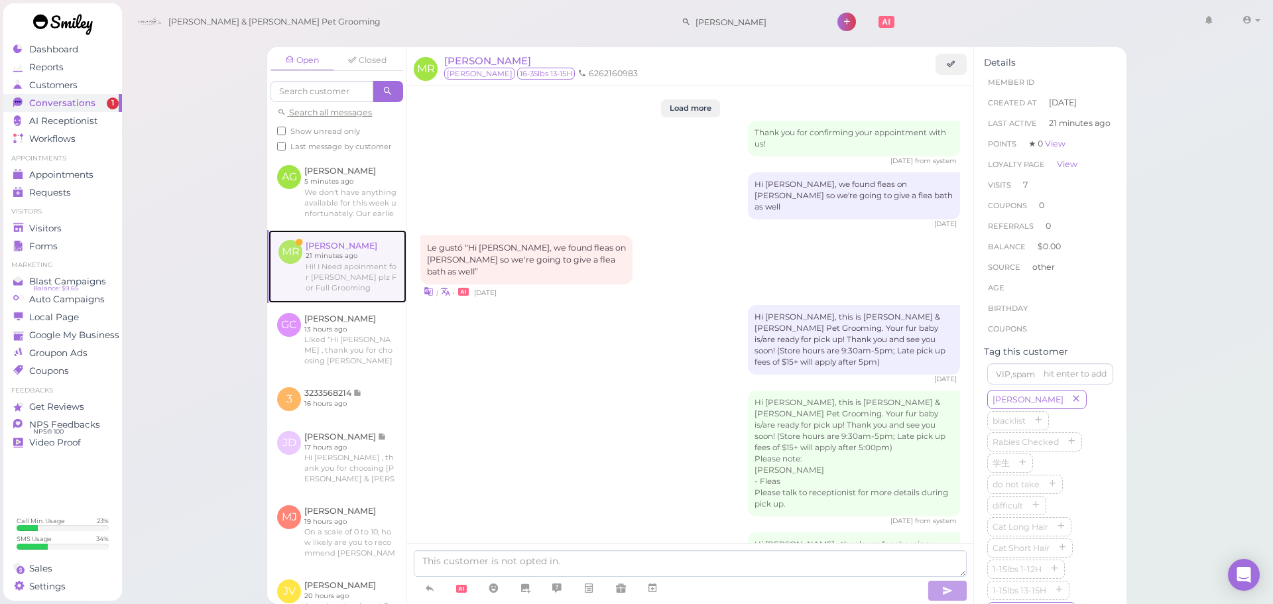
scroll to position [1858, 0]
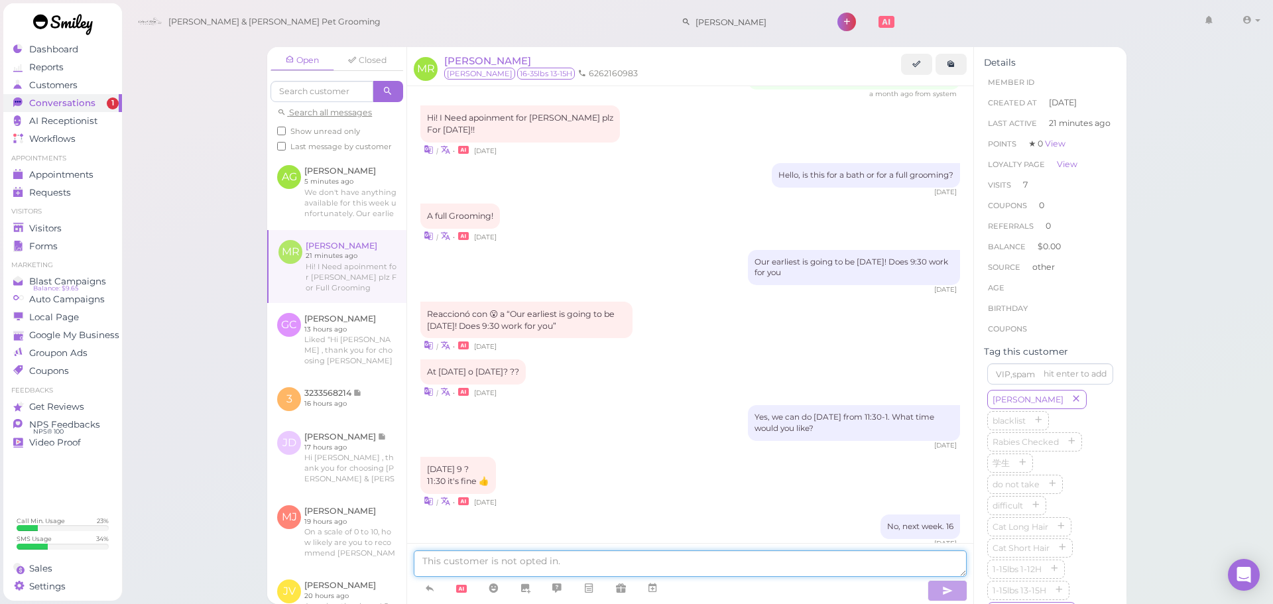
click at [551, 560] on textarea at bounding box center [690, 563] width 553 height 27
type textarea "Sure thing! Our earliest is going to be [DATE] at 12:30, does that work for you?"
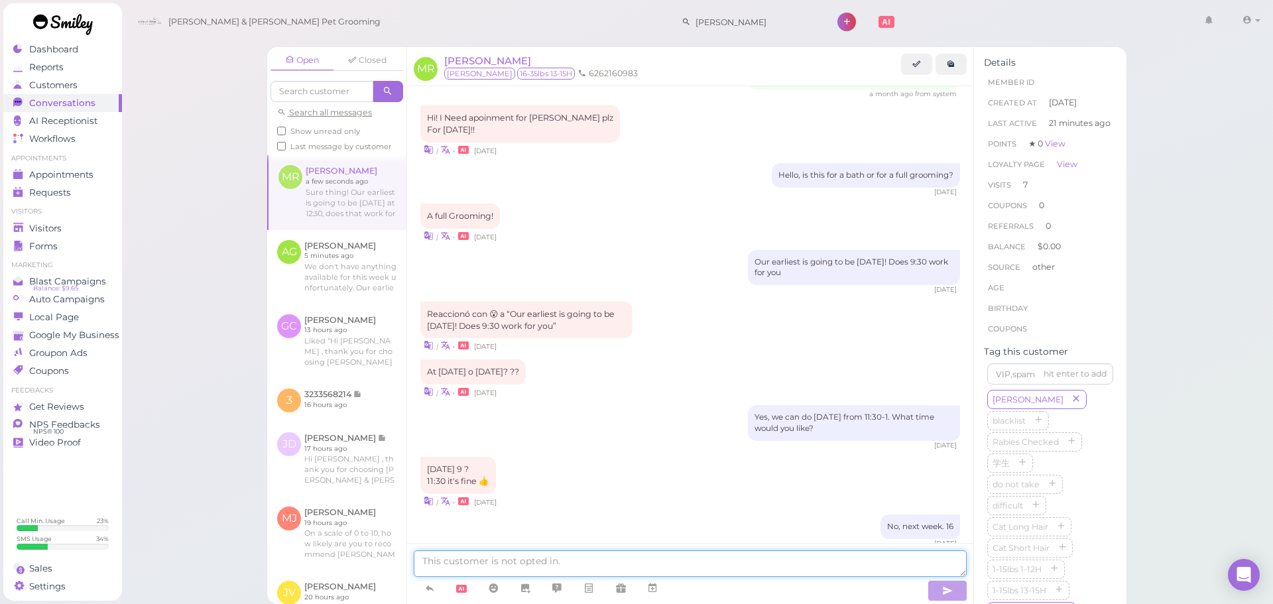
scroll to position [1901, 0]
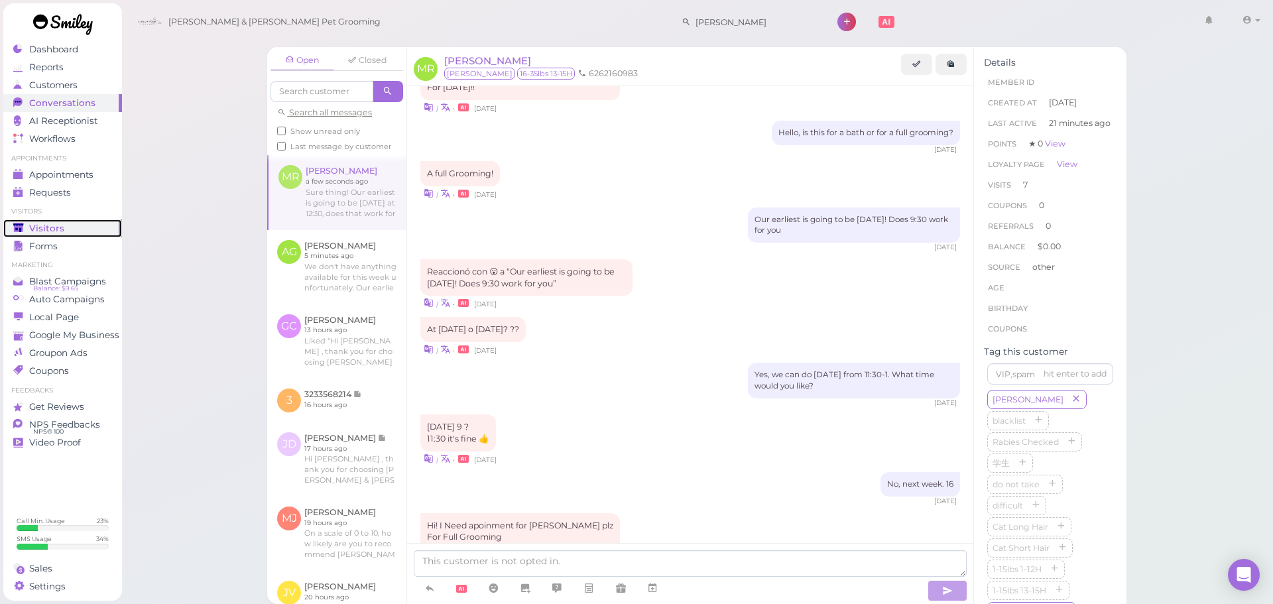
click at [52, 231] on span "Visitors" at bounding box center [46, 228] width 35 height 11
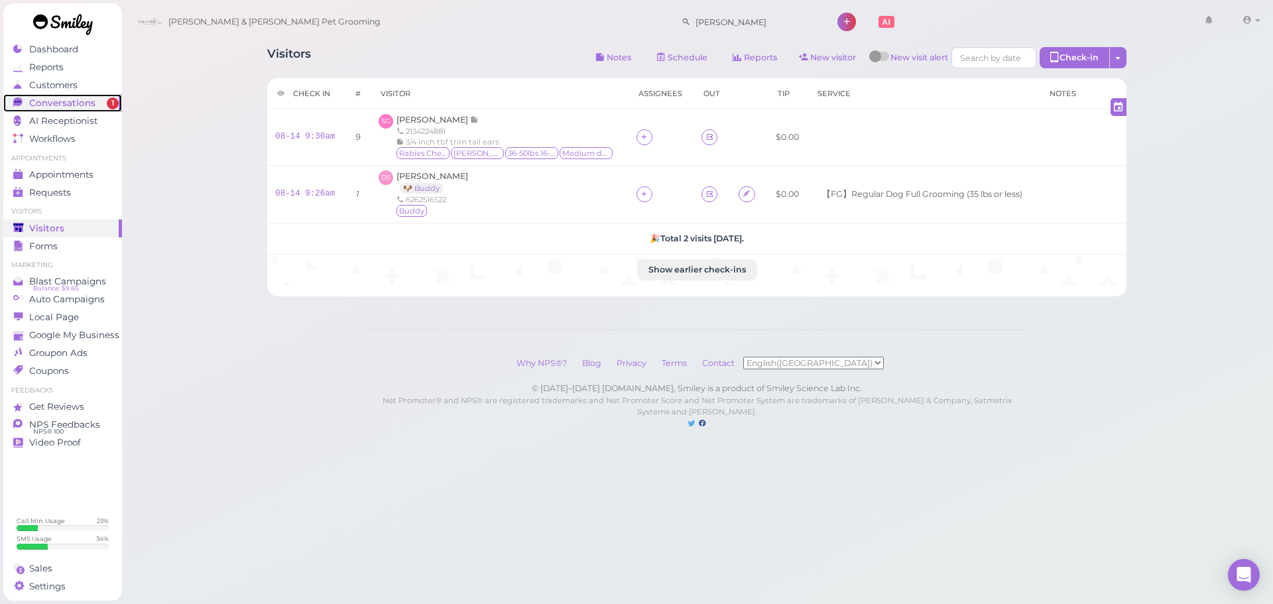
click at [108, 107] on span "1" at bounding box center [113, 103] width 12 height 12
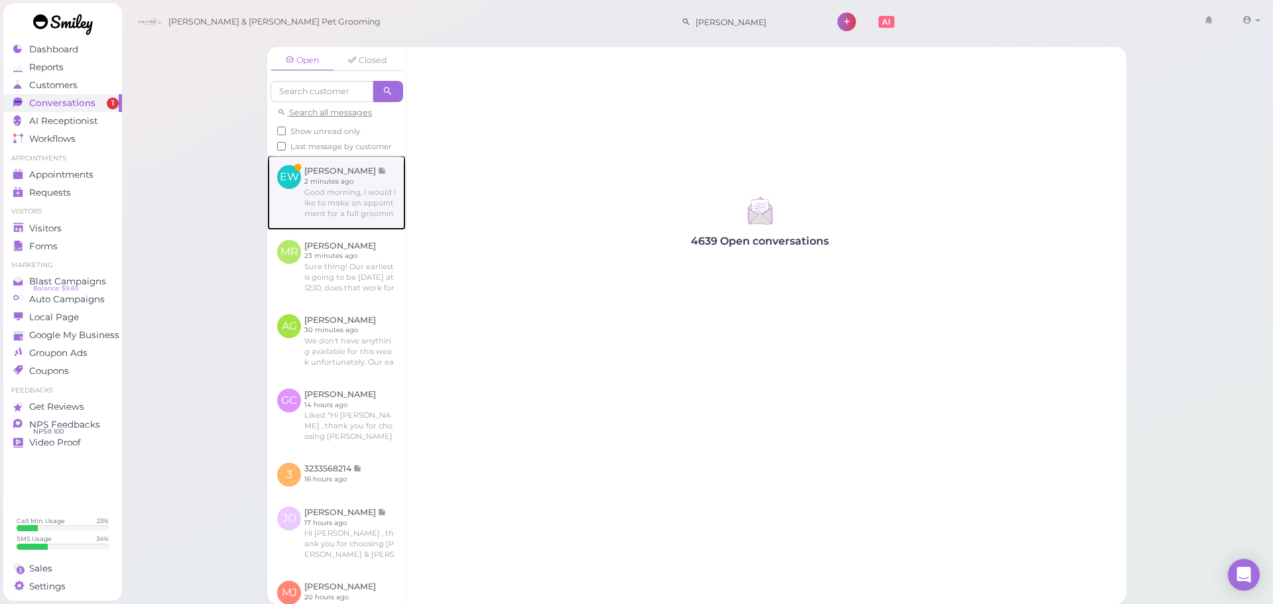
click at [357, 224] on link at bounding box center [336, 192] width 139 height 74
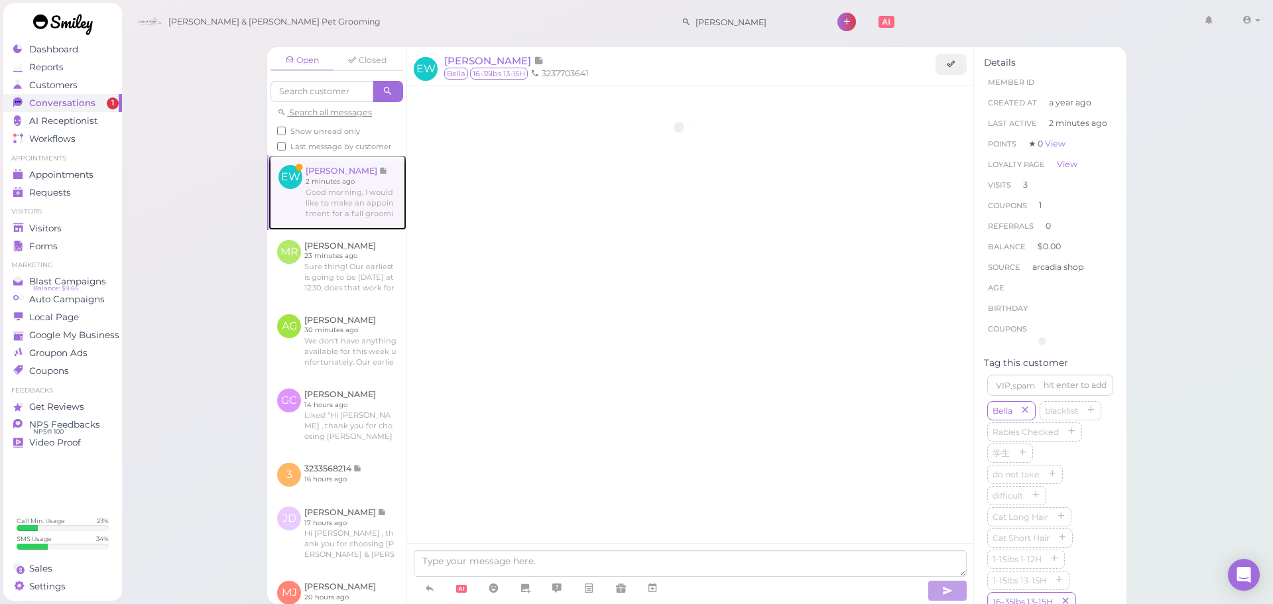
scroll to position [1590, 0]
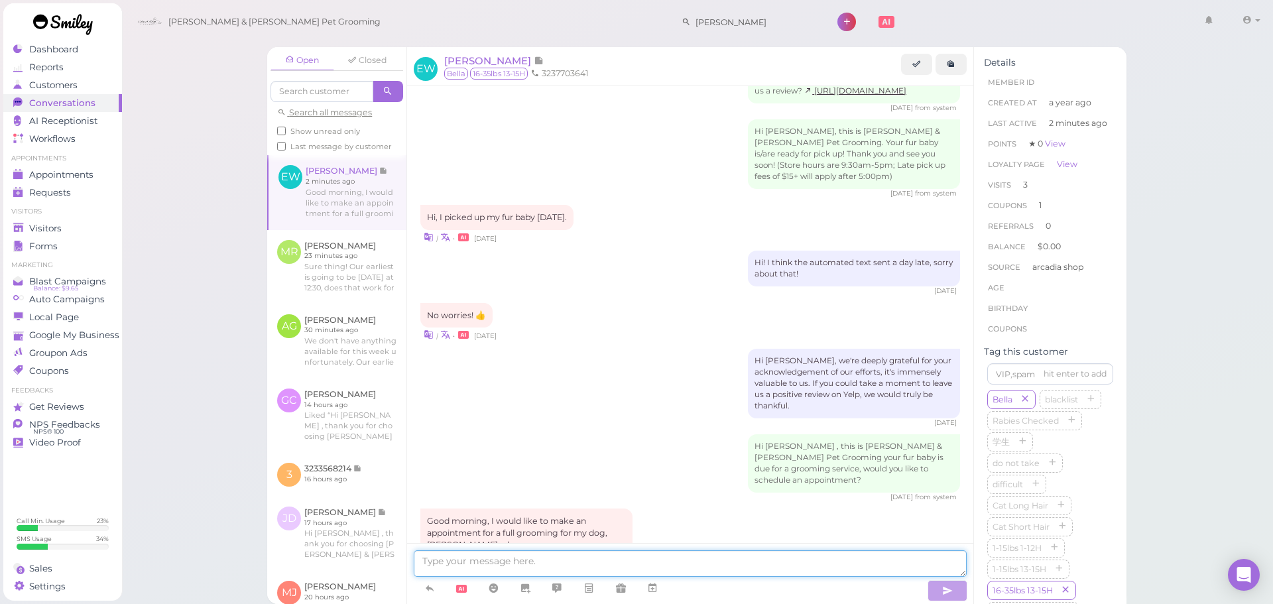
click at [552, 558] on textarea at bounding box center [690, 563] width 553 height 27
click at [599, 564] on textarea at bounding box center [690, 563] width 553 height 27
type textarea "Sure thing! Our earliest is going to be Tuesday at 10:30. Does that work for yo…"
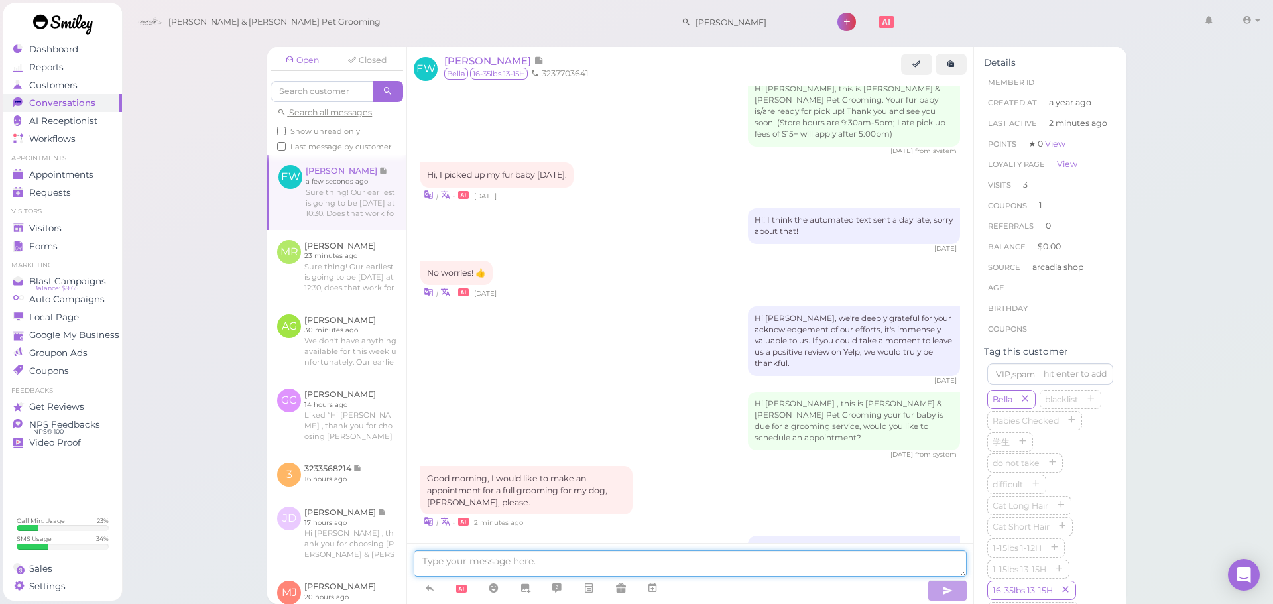
scroll to position [1689, 0]
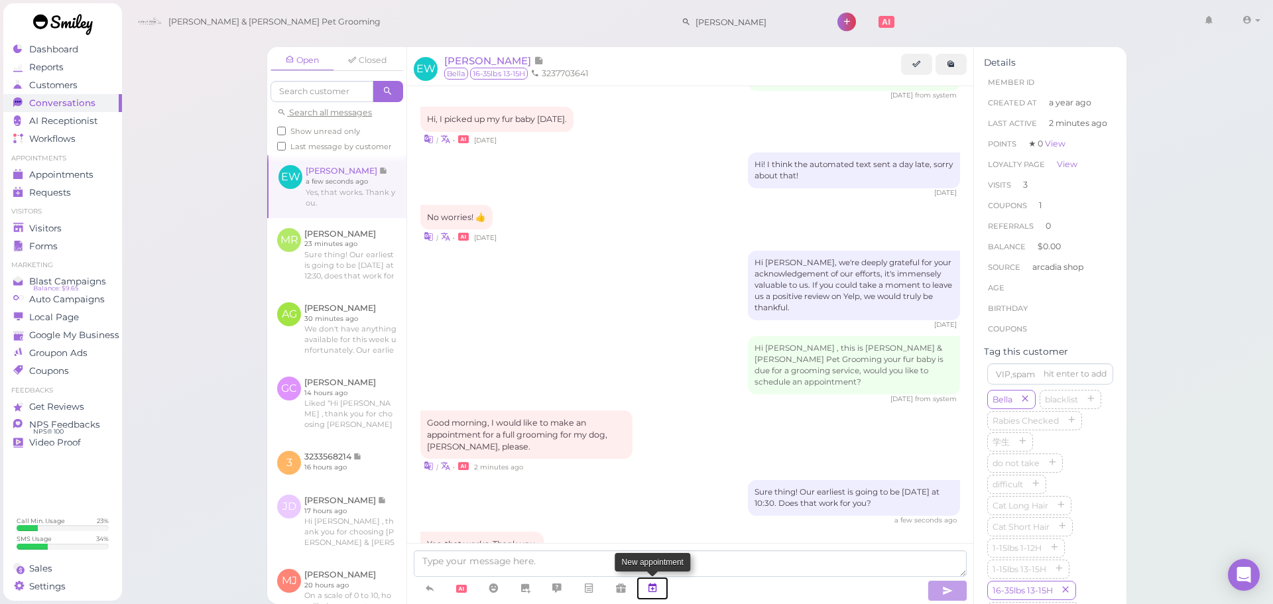
click at [649, 590] on icon at bounding box center [652, 587] width 11 height 13
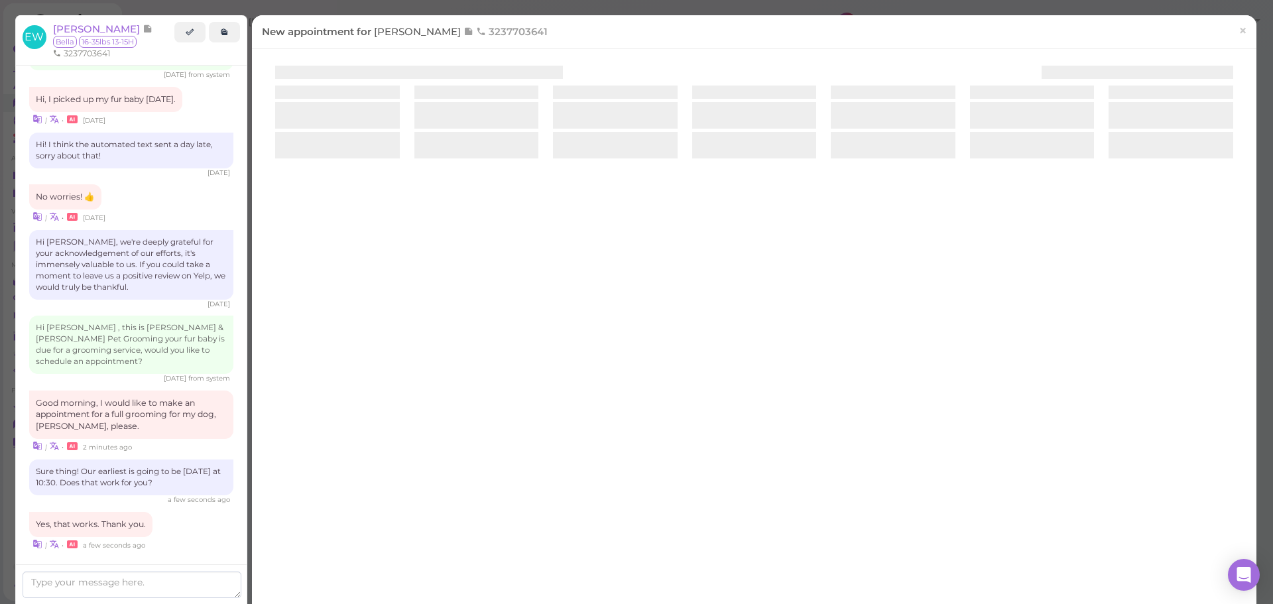
scroll to position [1746, 0]
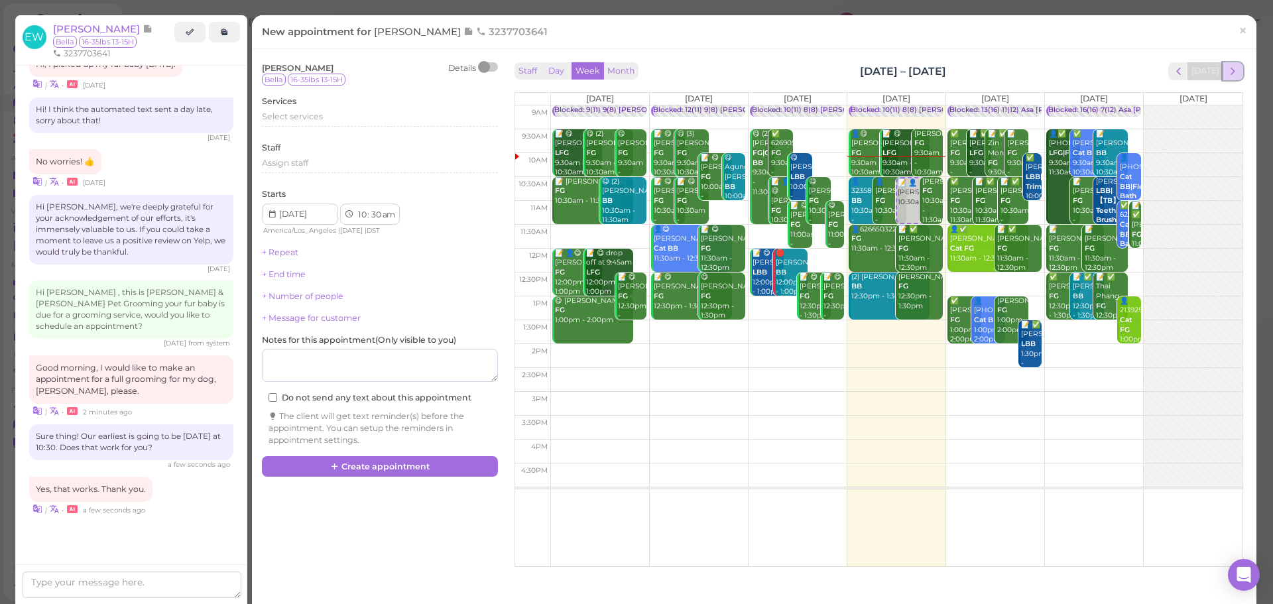
click at [1227, 75] on span "next" at bounding box center [1233, 71] width 13 height 13
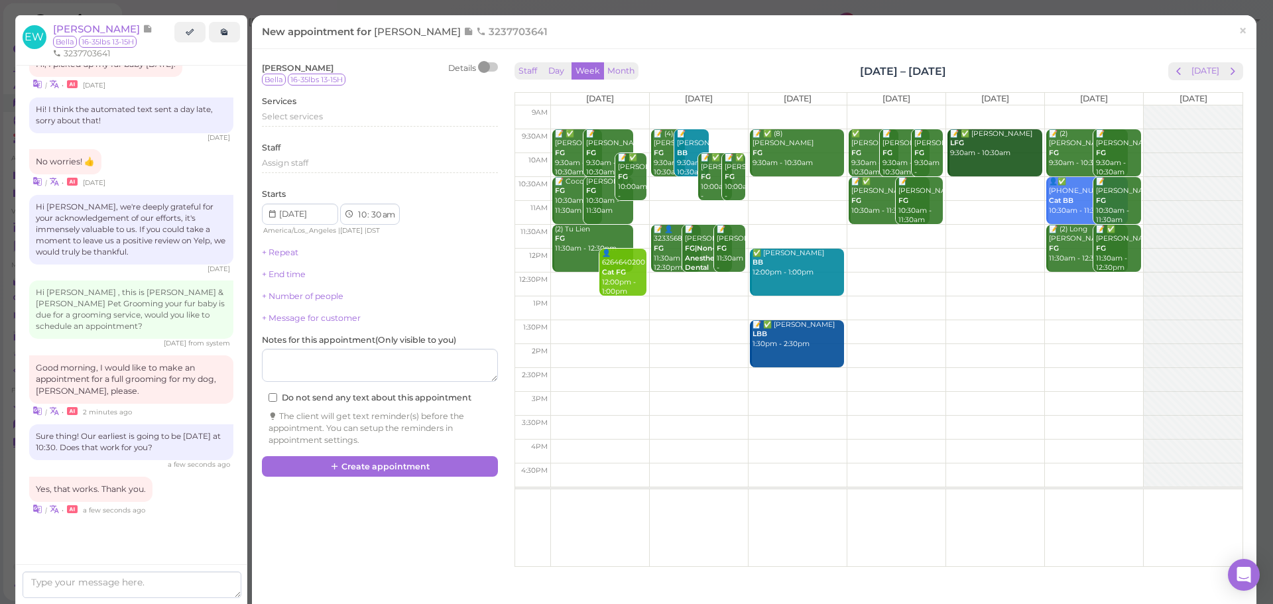
click at [669, 184] on td at bounding box center [896, 189] width 692 height 24
type input "2025-08-19"
drag, startPoint x: 331, startPoint y: 107, endPoint x: 312, endPoint y: 125, distance: 26.3
click at [330, 107] on div "Services Select services" at bounding box center [380, 113] width 236 height 36
click at [312, 127] on div "Select services" at bounding box center [380, 119] width 236 height 16
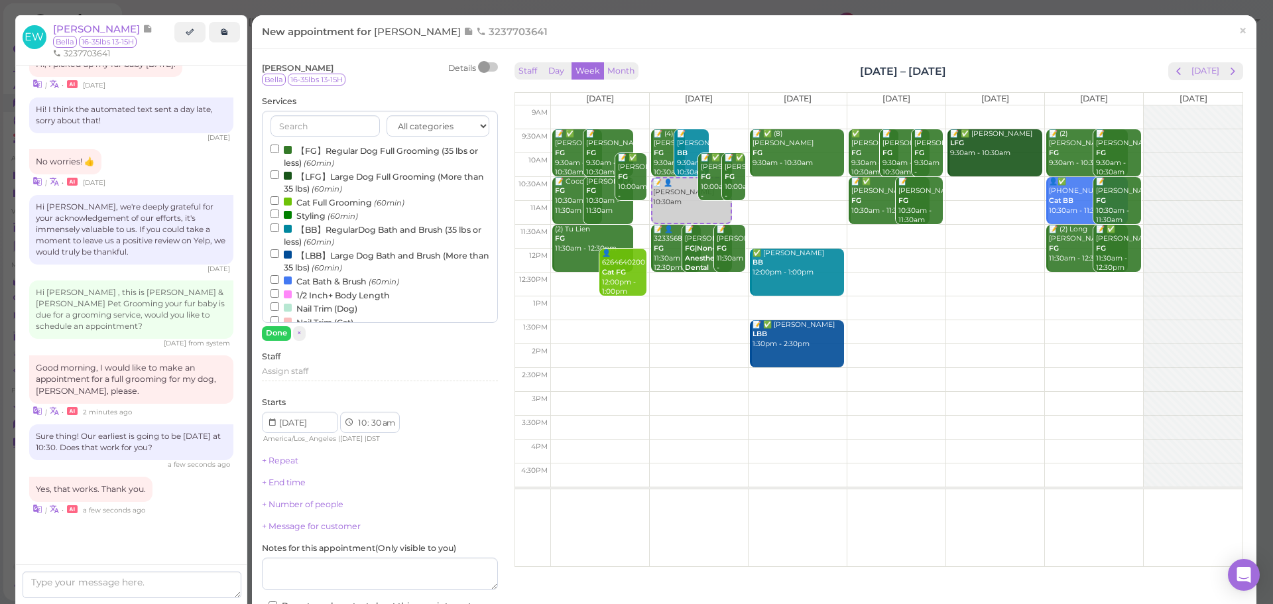
click at [297, 153] on label "【FG】Regular Dog Full Grooming (35 lbs or less) (60min)" at bounding box center [379, 156] width 219 height 26
click at [279, 153] on input "【FG】Regular Dog Full Grooming (35 lbs or less) (60min)" at bounding box center [274, 149] width 9 height 9
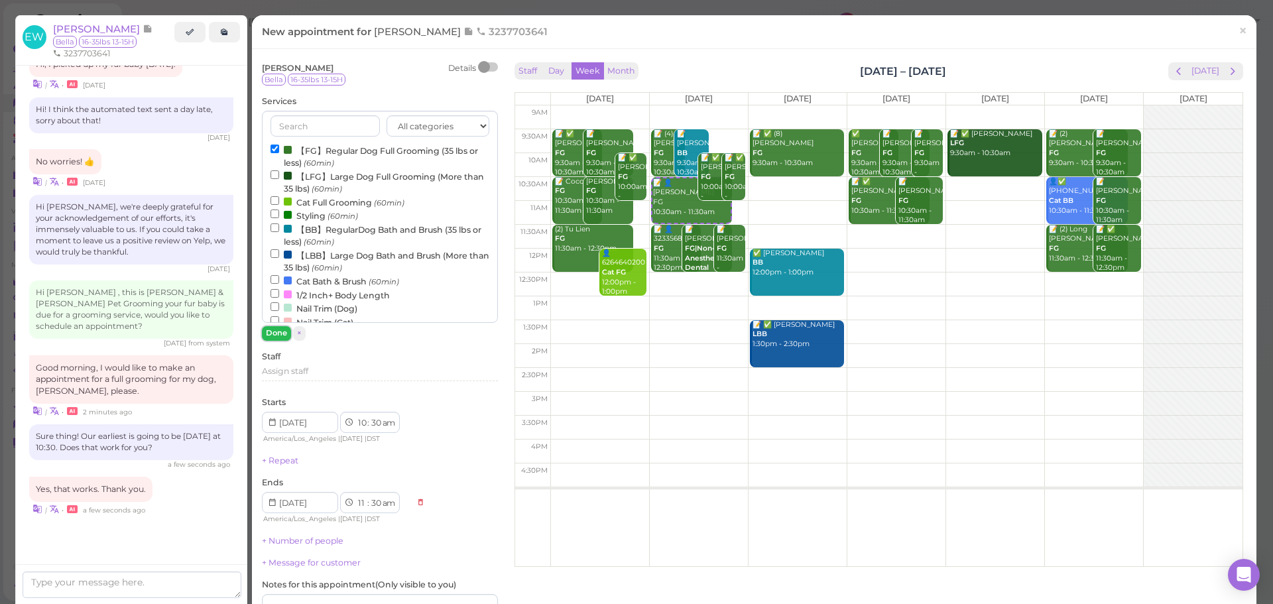
click at [276, 329] on button "Done" at bounding box center [276, 333] width 29 height 14
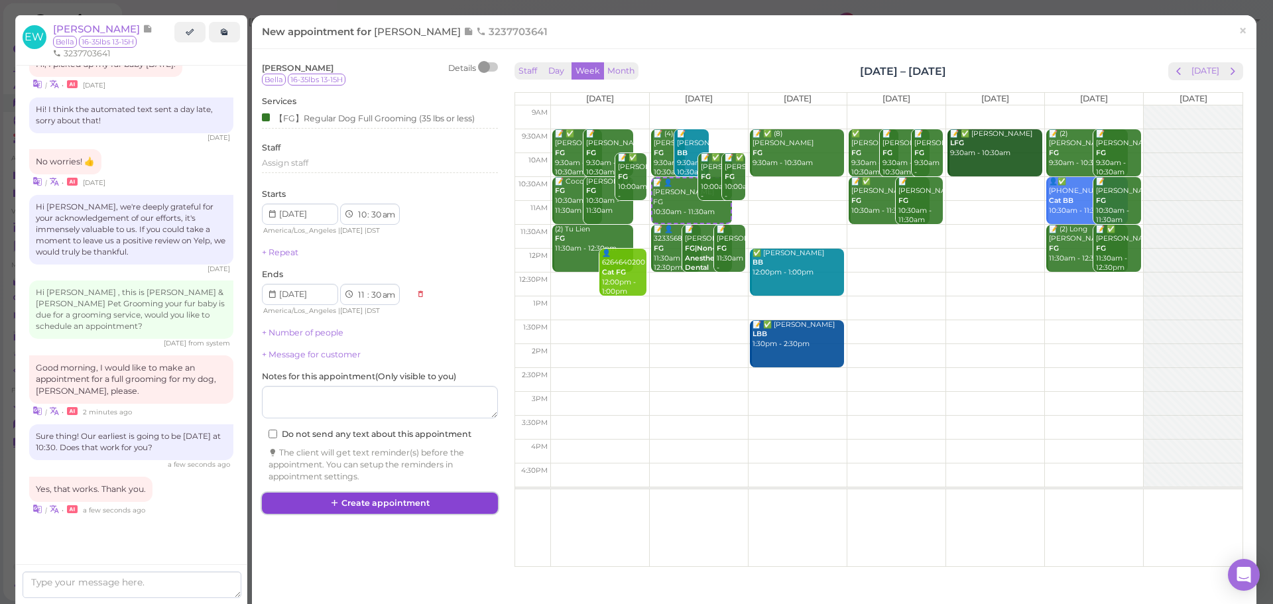
click at [432, 504] on button "Create appointment" at bounding box center [380, 503] width 236 height 21
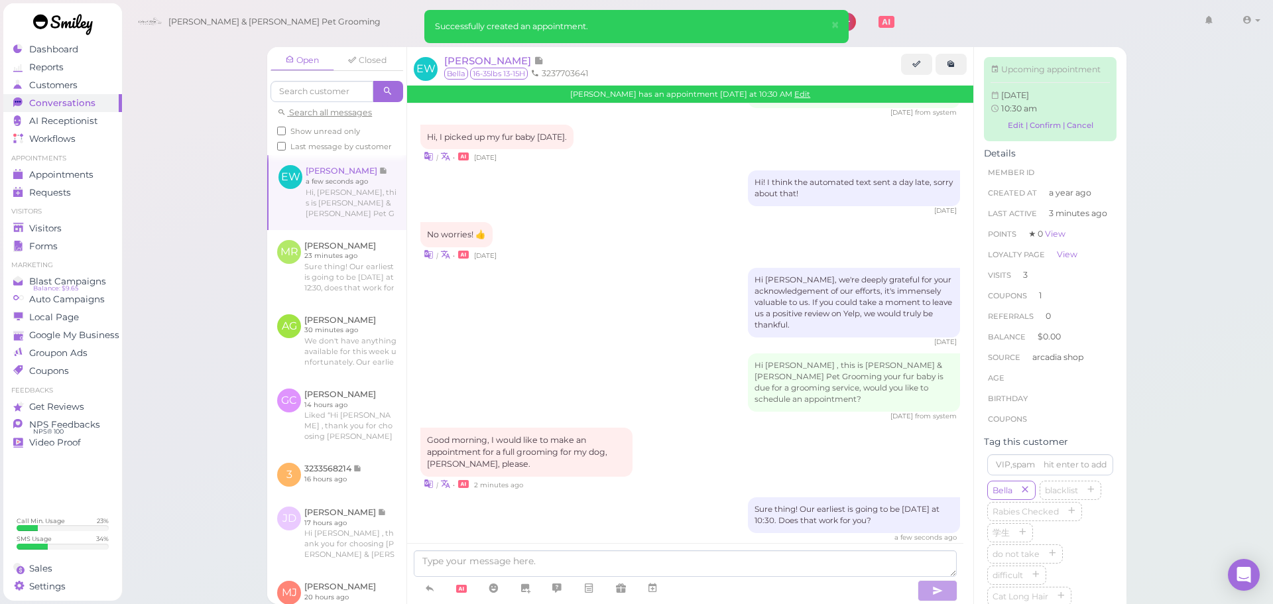
scroll to position [1819, 0]
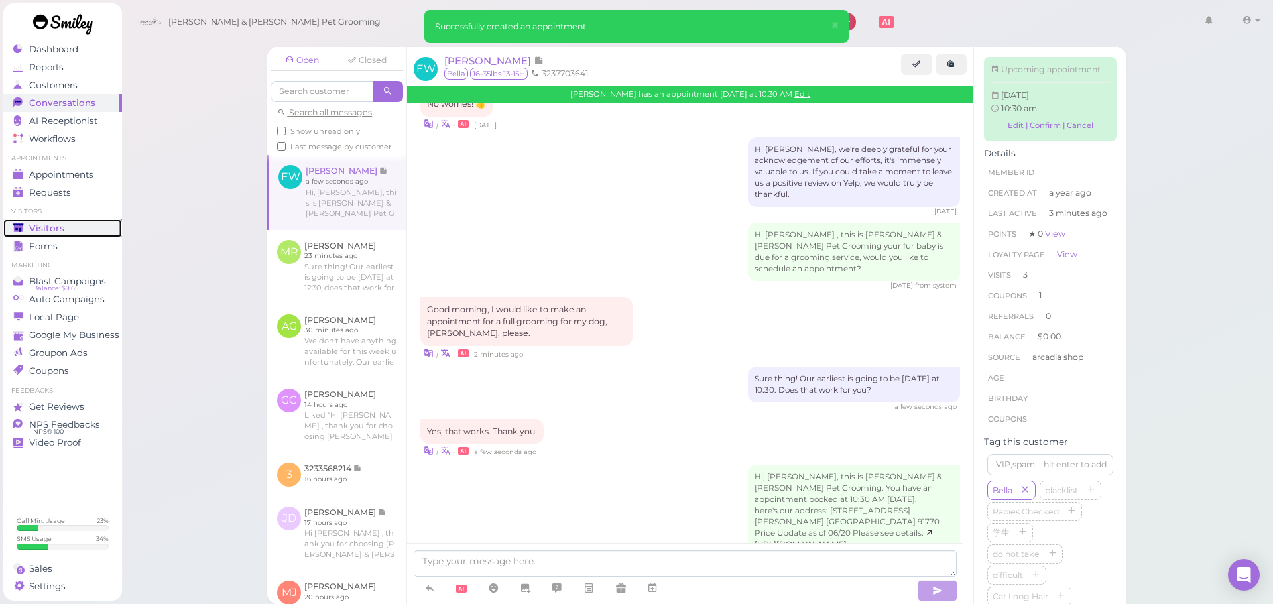
click at [44, 223] on span "Visitors" at bounding box center [46, 228] width 35 height 11
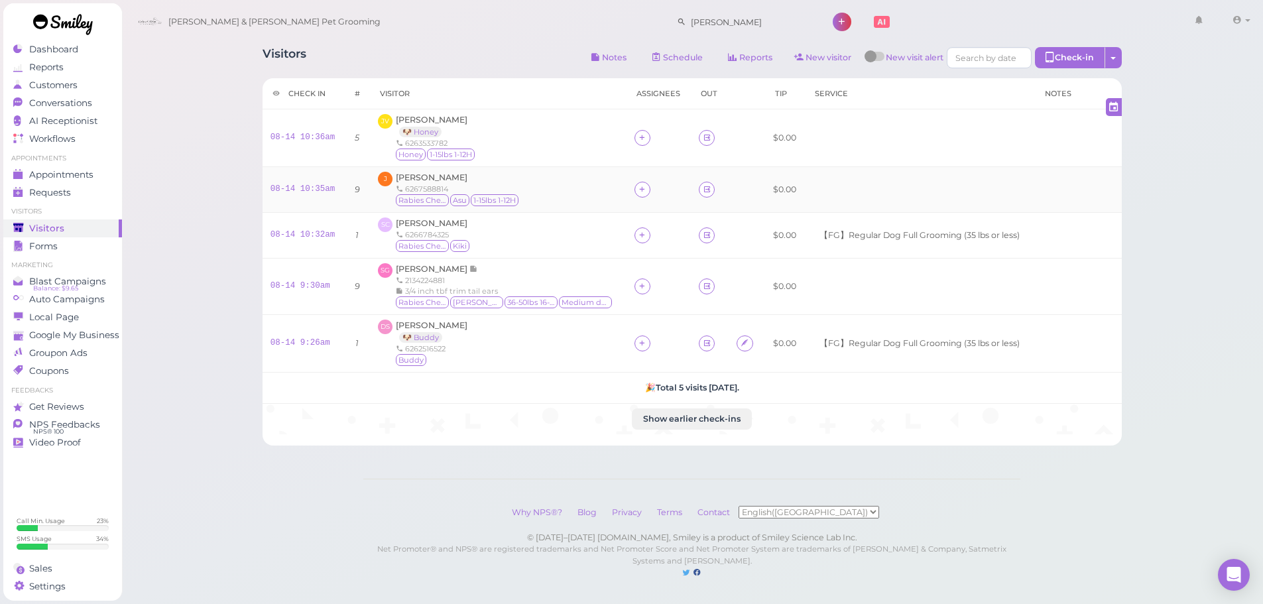
click at [572, 202] on div "J Jennifer Ramos 6267588814 Rabies Checked Asu 1-15lbs 1-12H" at bounding box center [498, 190] width 240 height 36
drag, startPoint x: 552, startPoint y: 148, endPoint x: 552, endPoint y: 155, distance: 7.3
click at [552, 148] on div "JV Joanna Vuong 🐶 Honey 6263533782 Honey 1-15lbs 1-12H" at bounding box center [498, 138] width 240 height 48
click at [549, 200] on div "J Jennifer Ramos 6267588814 Rabies Checked Asu 1-15lbs 1-12H" at bounding box center [498, 190] width 240 height 36
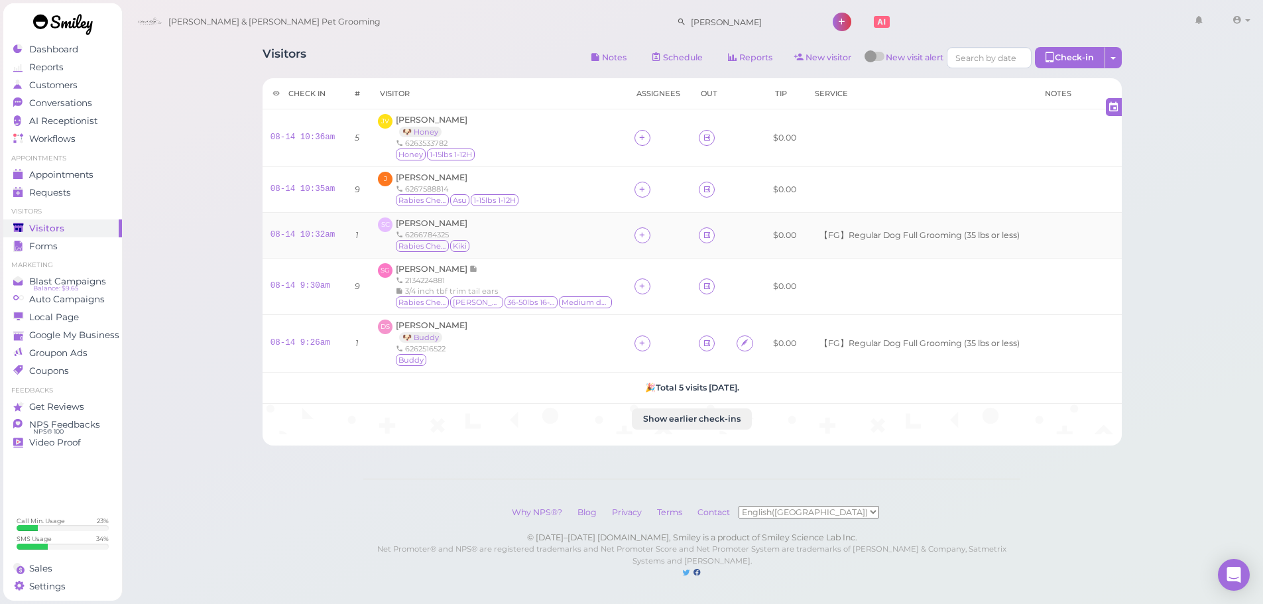
click at [544, 244] on div "SC Shangjin Chen 6266784325 Rabies Checked Kiki" at bounding box center [498, 235] width 240 height 36
click at [438, 224] on span "[PERSON_NAME]" at bounding box center [432, 223] width 72 height 10
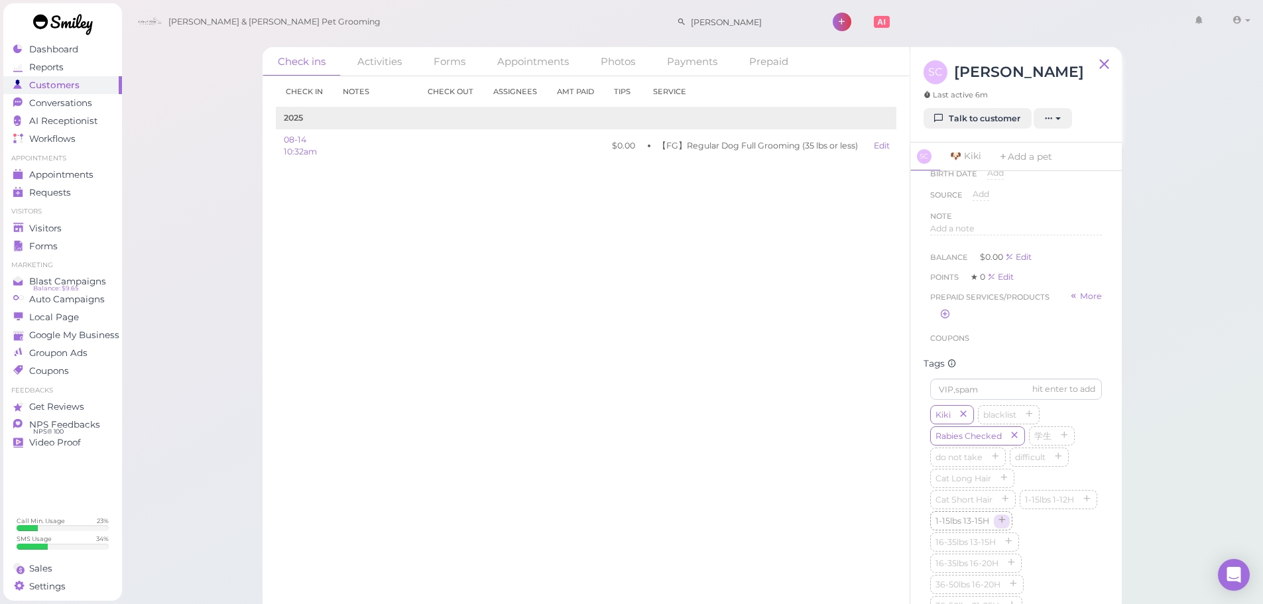
scroll to position [463, 0]
click at [1083, 214] on icon "button" at bounding box center [1087, 209] width 8 height 9
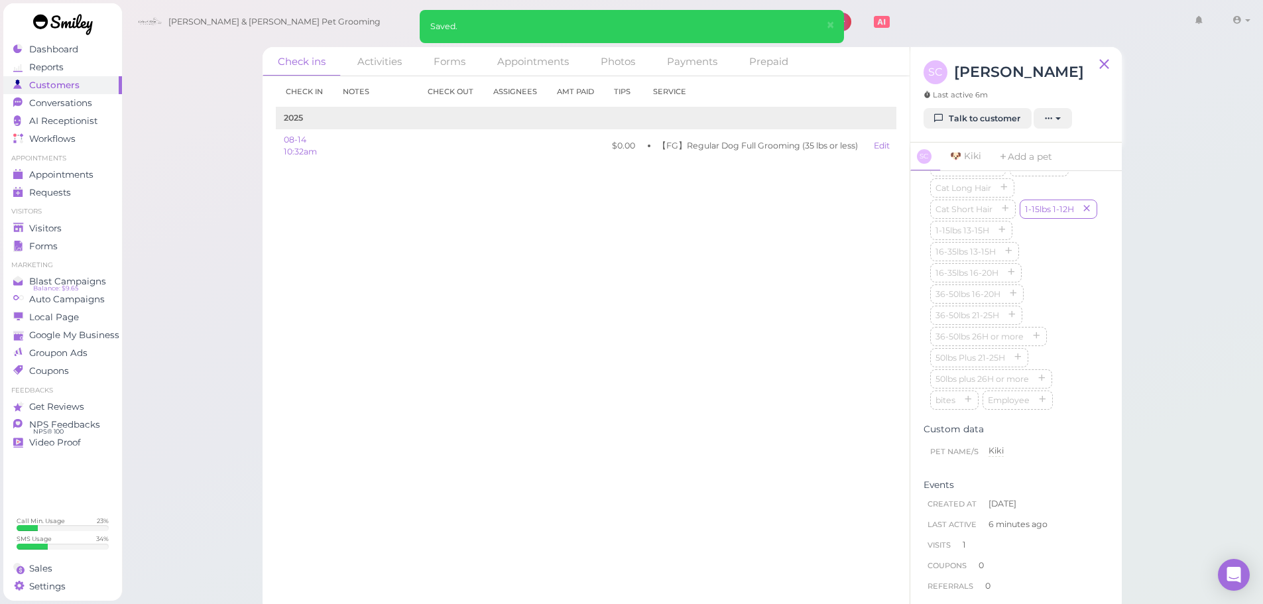
click at [1053, 280] on div "Kiki blacklist Rabies Checked 学生 do not take difficult Cat Long Hair Cat Short …" at bounding box center [1016, 263] width 172 height 297
click at [468, 357] on div "Check in Notes Check out Assignees Amt Paid Tips Service 2025 08-14 10:32am $0.…" at bounding box center [586, 340] width 647 height 528
click at [46, 229] on span "Visitors" at bounding box center [46, 228] width 35 height 11
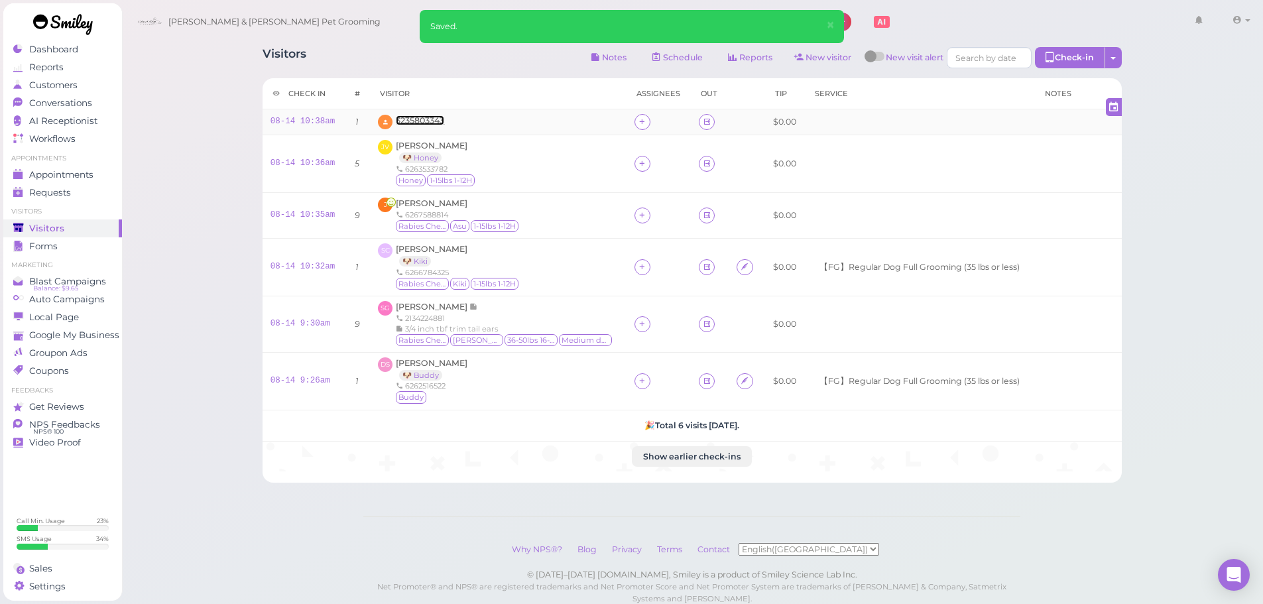
click at [422, 124] on span "3235803343" at bounding box center [420, 120] width 48 height 10
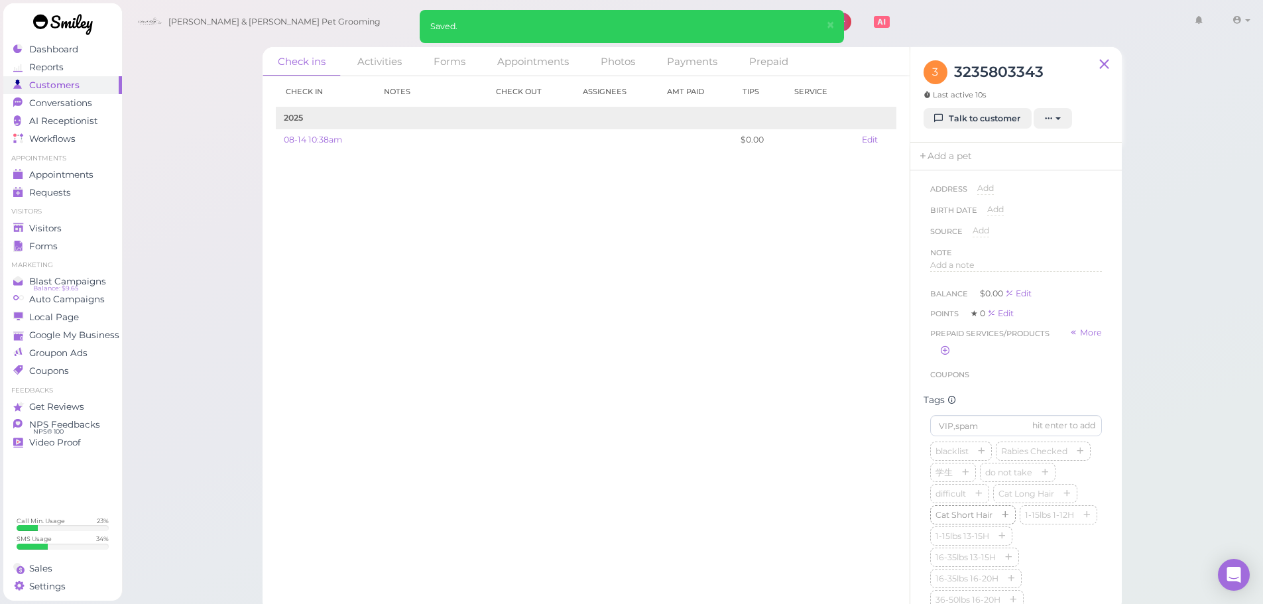
scroll to position [464, 0]
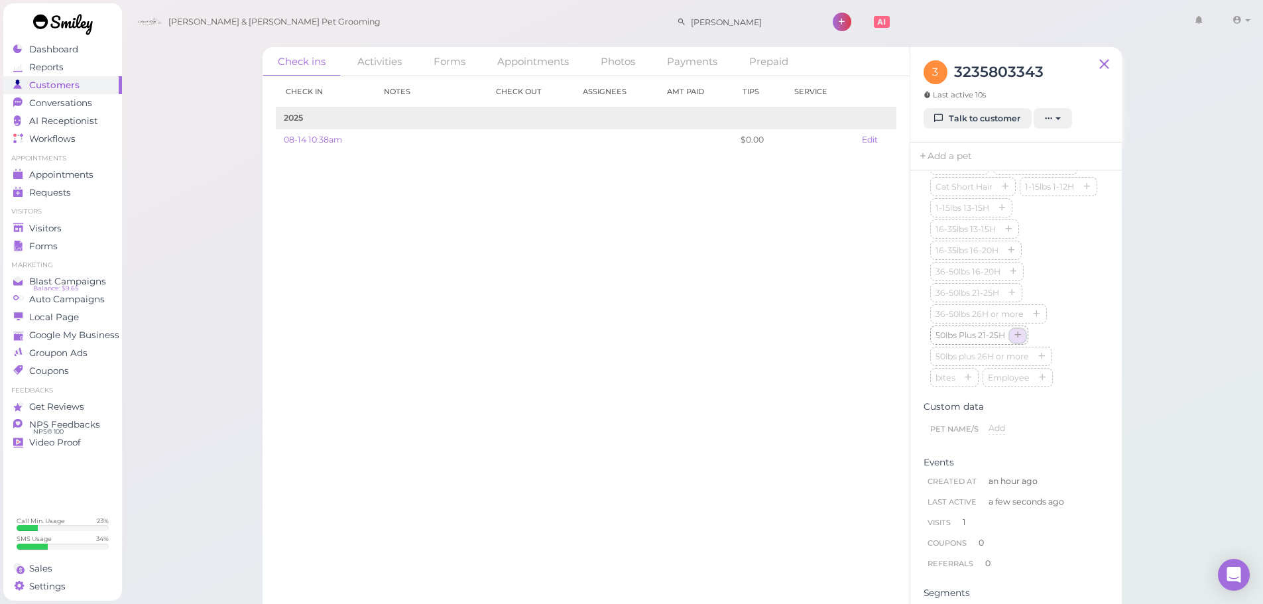
click at [1014, 341] on icon "button" at bounding box center [1018, 335] width 8 height 9
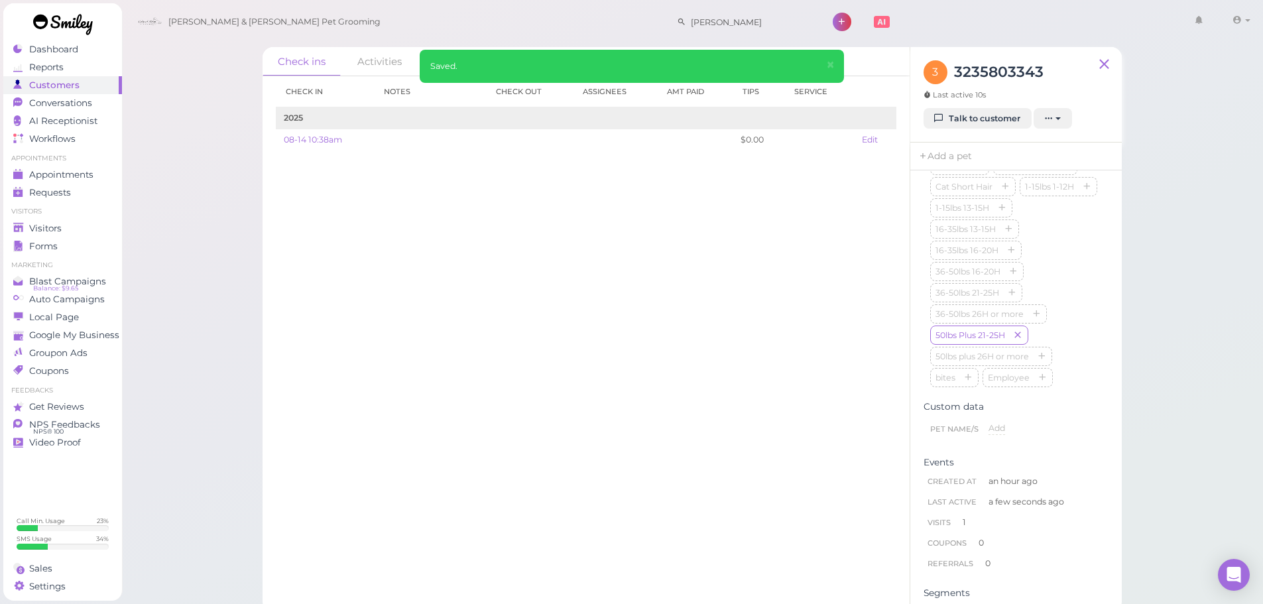
click at [1050, 312] on div "blacklist Rabies Checked 学生 do not take difficult Cat Long Hair Cat Short Hair …" at bounding box center [1016, 251] width 172 height 276
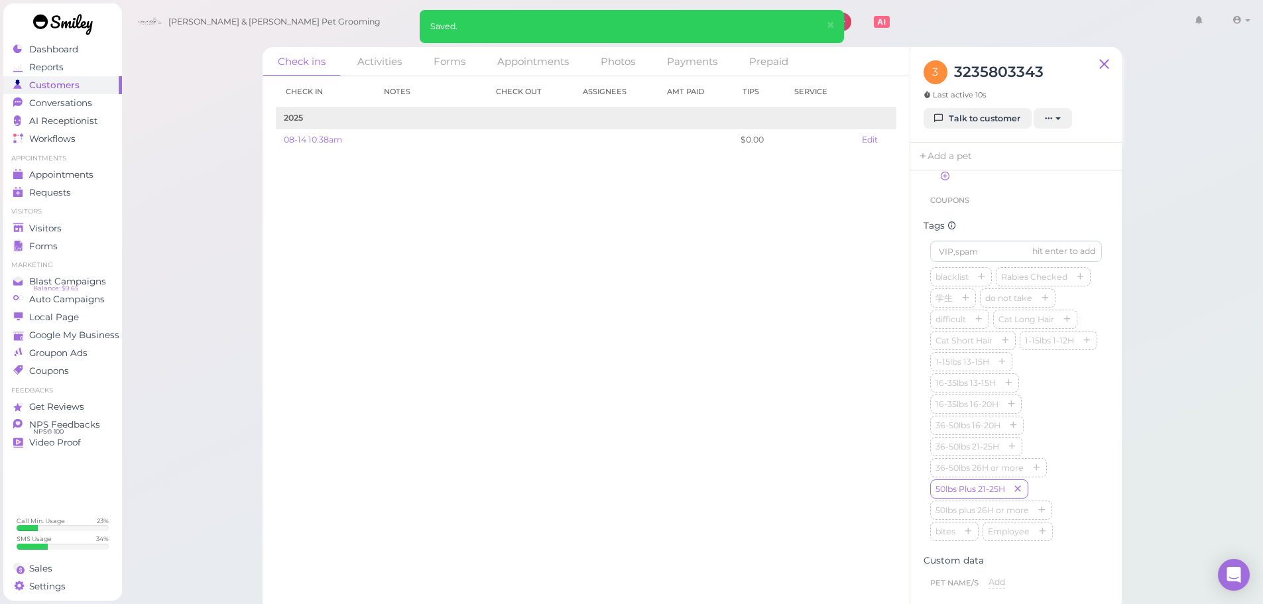
scroll to position [133, 0]
click at [963, 263] on span "Add a note" at bounding box center [952, 268] width 44 height 10
click at [963, 263] on div at bounding box center [1016, 303] width 170 height 80
click at [1014, 320] on div at bounding box center [1016, 303] width 170 height 80
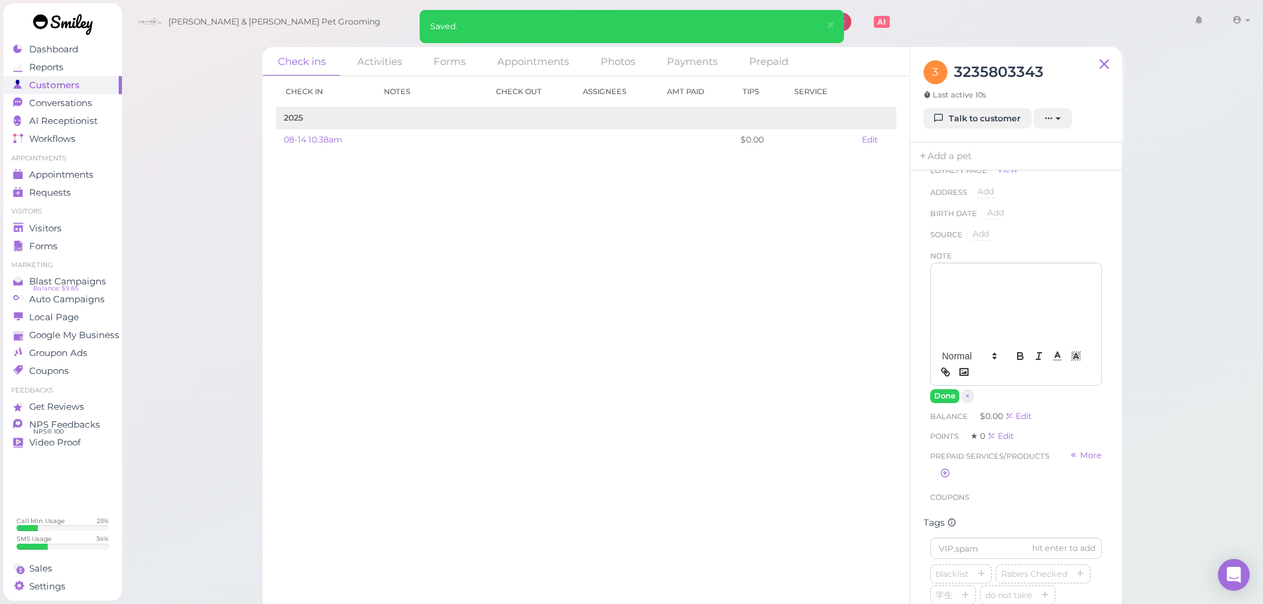
click at [1040, 306] on div at bounding box center [1016, 303] width 170 height 80
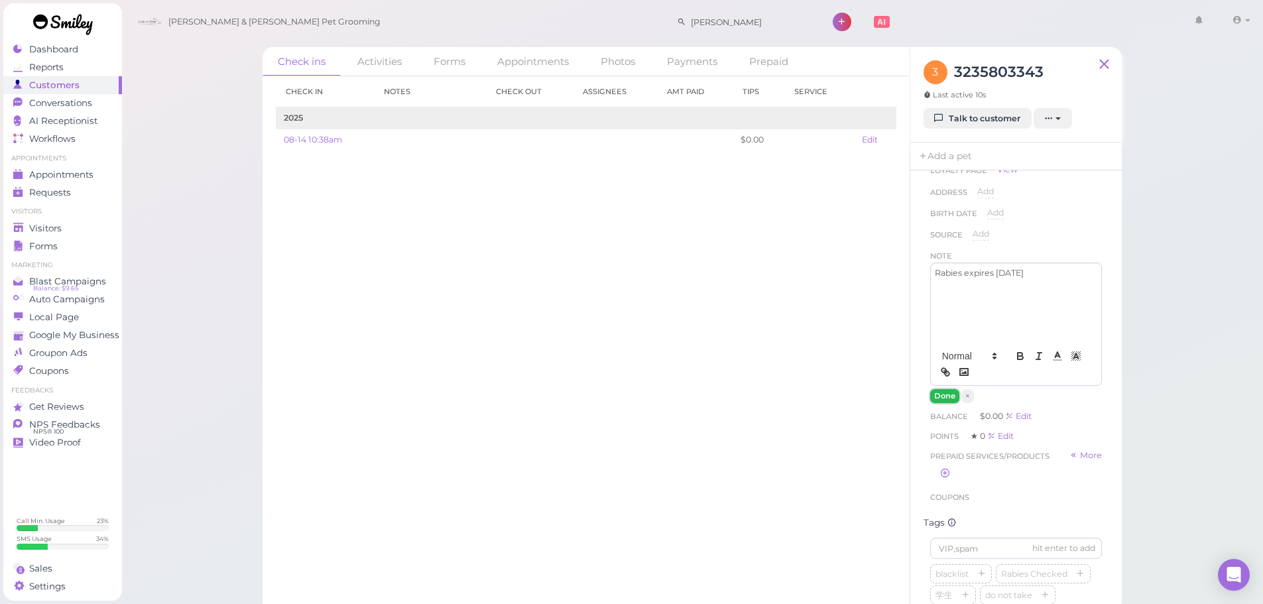
click at [935, 400] on button "Done" at bounding box center [944, 396] width 29 height 14
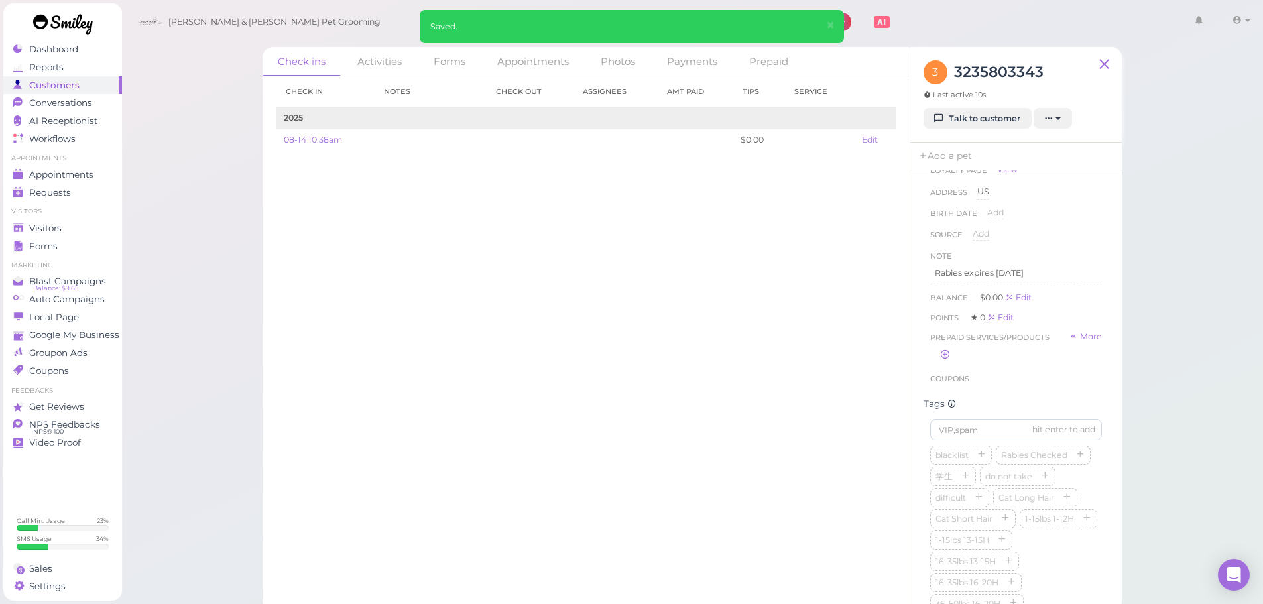
click at [715, 405] on div "Check in Notes Check out Assignees Amt Paid Tips Service 2025 08-14 10:38am $0.…" at bounding box center [586, 340] width 647 height 528
click at [771, 485] on div "Check in Notes Check out Assignees Amt Paid Tips Service 2025 08-14 10:38am $0.…" at bounding box center [586, 340] width 647 height 528
click at [1062, 406] on div "First Name Add Last Name Add Phone 3235803343 3235803343 Email Add Member ID Ad…" at bounding box center [1015, 391] width 211 height 442
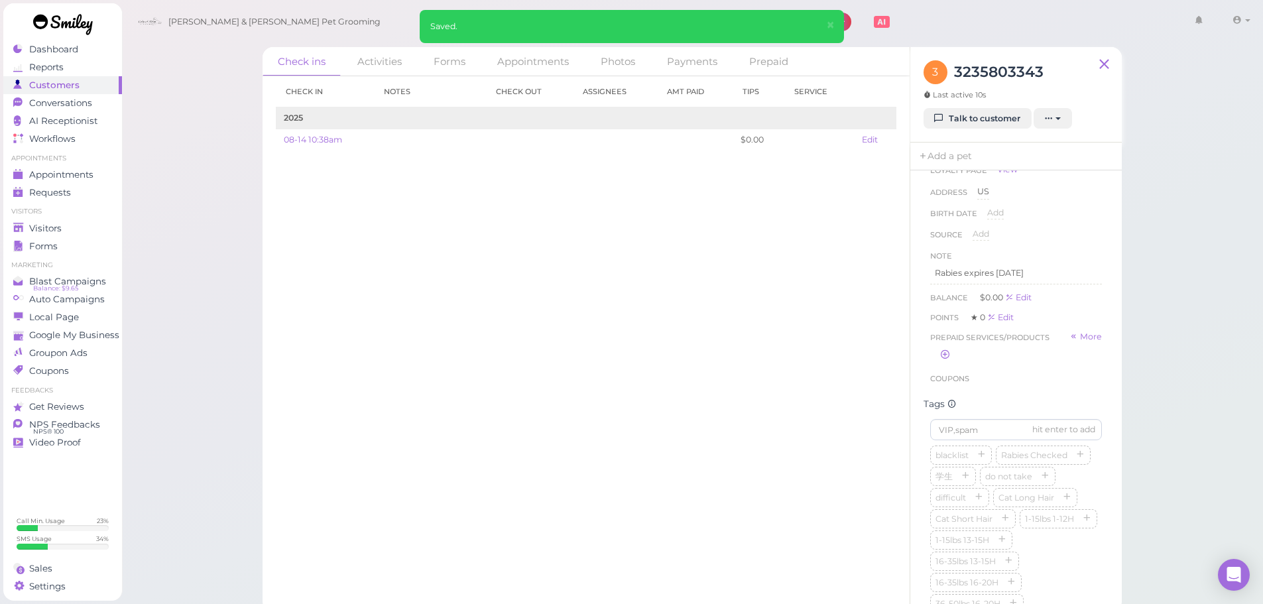
scroll to position [331, 0]
drag, startPoint x: 544, startPoint y: 365, endPoint x: 428, endPoint y: 0, distance: 382.8
click at [544, 363] on div "Check in Notes Check out Assignees Amt Paid Tips Service 2025 08-14 10:38am $0.…" at bounding box center [586, 340] width 647 height 528
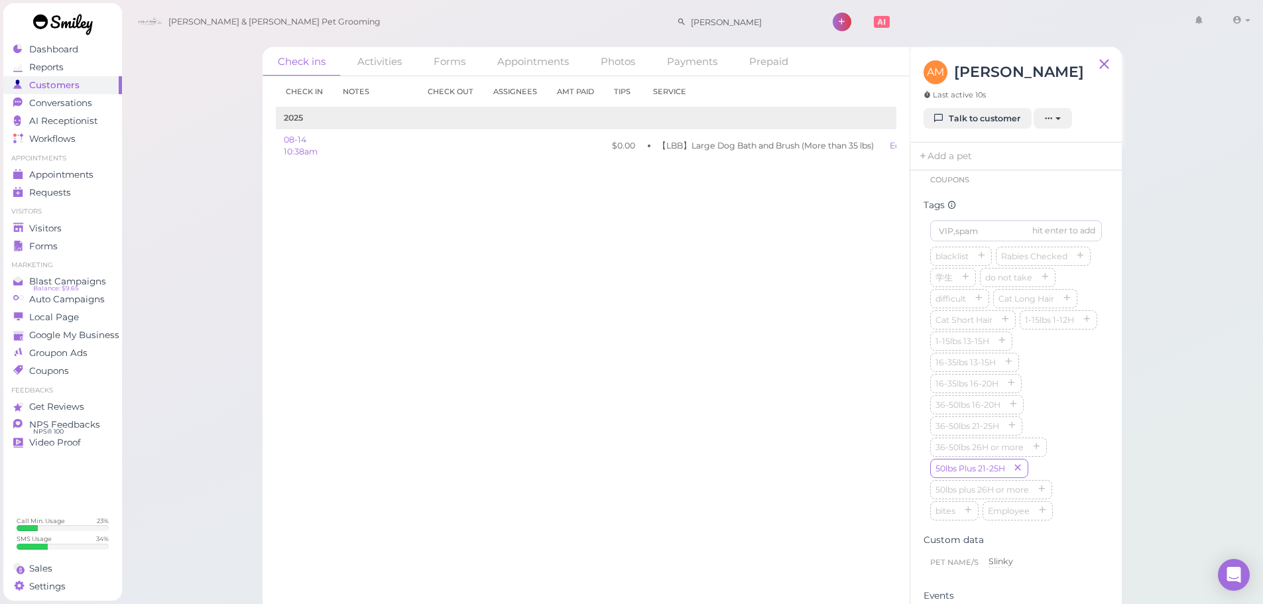
click at [402, 302] on div "Check in Notes Check out Assignees Amt Paid Tips Service 2025 08-14 10:38am $0.…" at bounding box center [586, 340] width 647 height 528
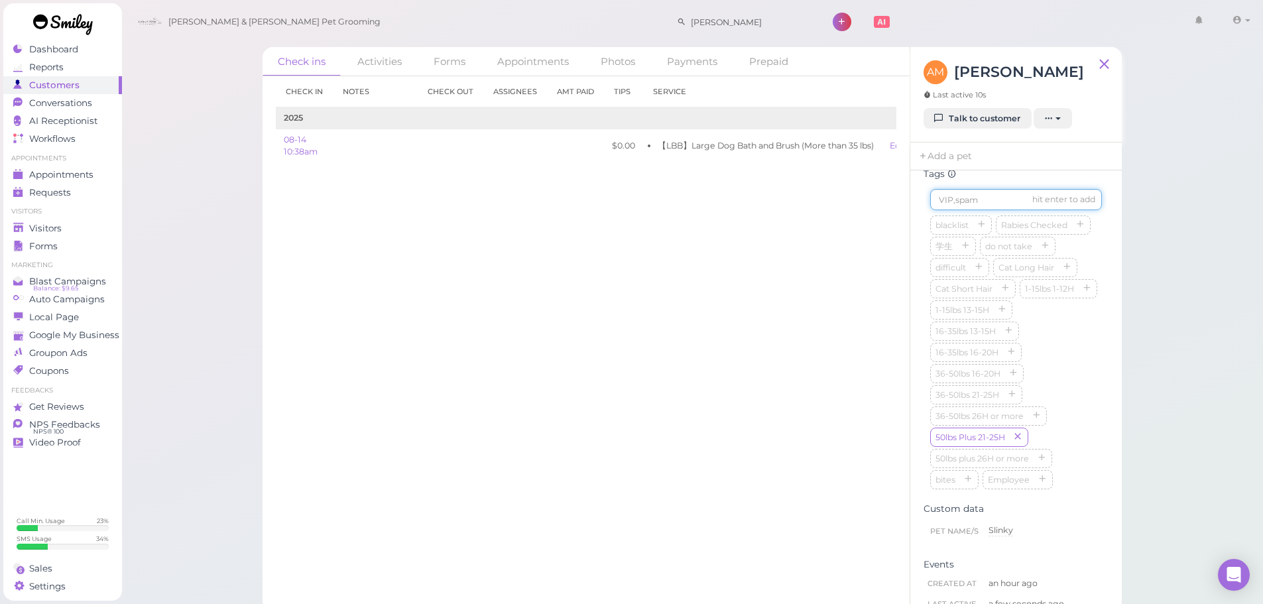
click at [996, 208] on input at bounding box center [1016, 199] width 172 height 21
type input "Slinky"
click at [1014, 254] on button "button" at bounding box center [1014, 247] width 16 height 14
click at [713, 408] on div "Check in Notes Check out Assignees Amt Paid Tips Service 2025 08-14 10:38am $0.…" at bounding box center [586, 340] width 647 height 528
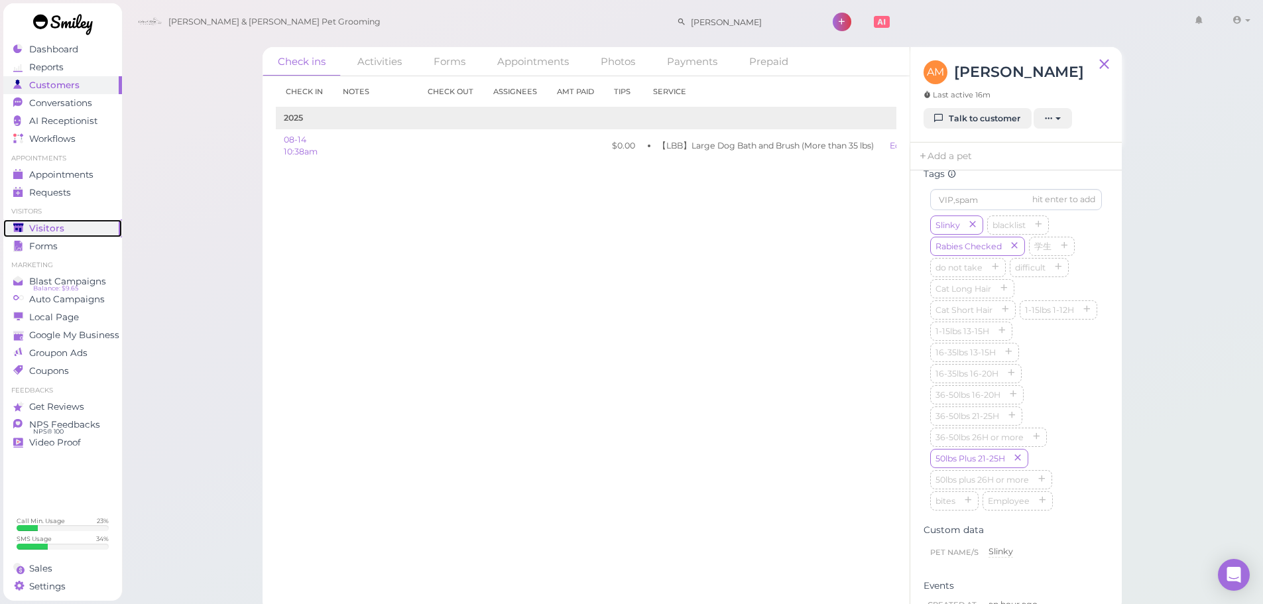
click at [62, 236] on link "Visitors" at bounding box center [62, 228] width 119 height 18
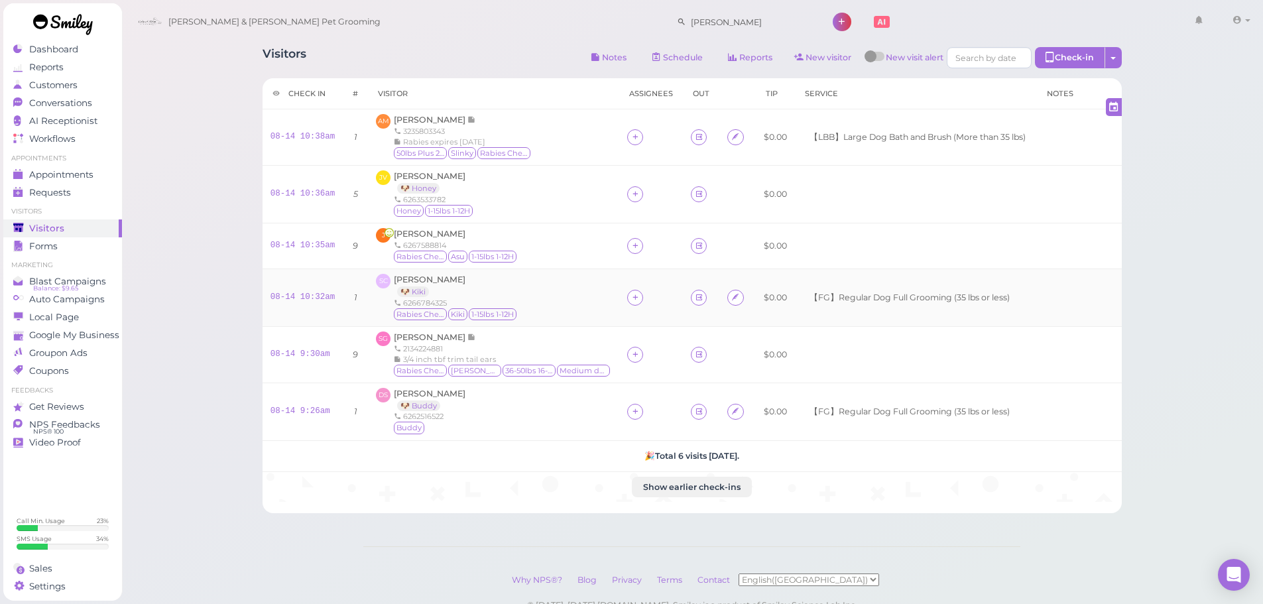
click at [500, 290] on div "Shangjin Chen 🐶 Kiki 6266784325 Rabies Checked Kiki 1-15lbs 1-12H" at bounding box center [456, 298] width 124 height 48
click at [227, 245] on div "Visitors Notes Schedule Reports New visitor New visit alert Check-in Customer c…" at bounding box center [692, 337] width 1142 height 674
click at [549, 207] on div "JV [PERSON_NAME] 🐶 Honey 6263533782 Honey 1-15lbs 1-12H" at bounding box center [493, 194] width 235 height 48
click at [36, 97] on link "Conversations 2" at bounding box center [62, 103] width 119 height 18
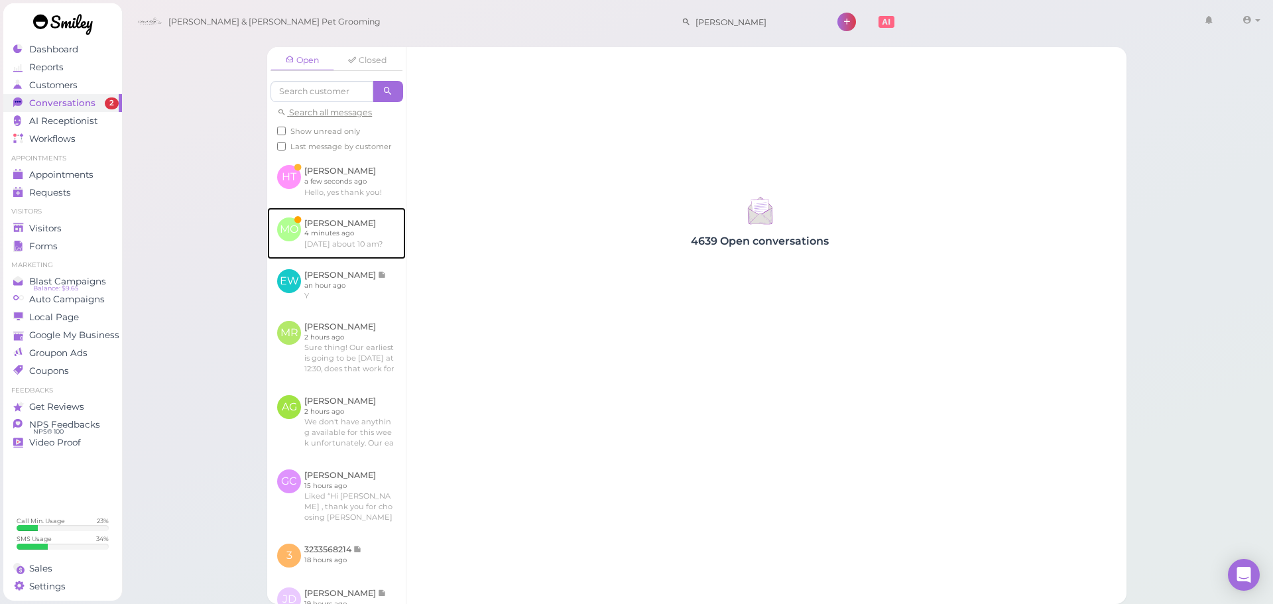
click at [343, 259] on link at bounding box center [336, 234] width 139 height 52
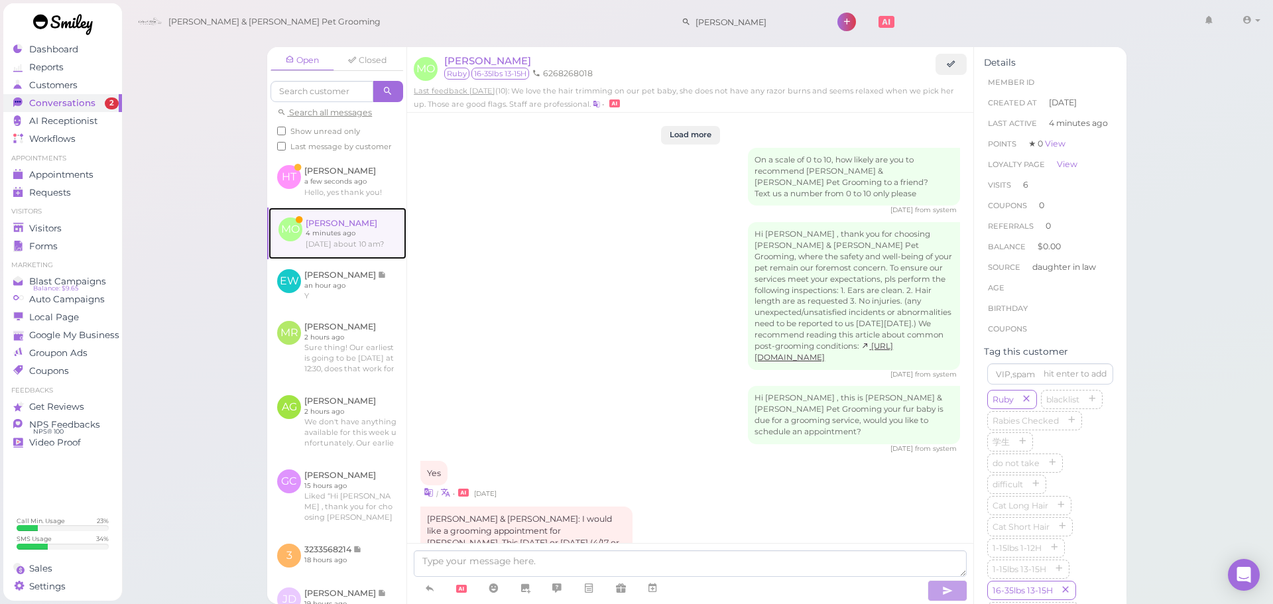
scroll to position [1825, 0]
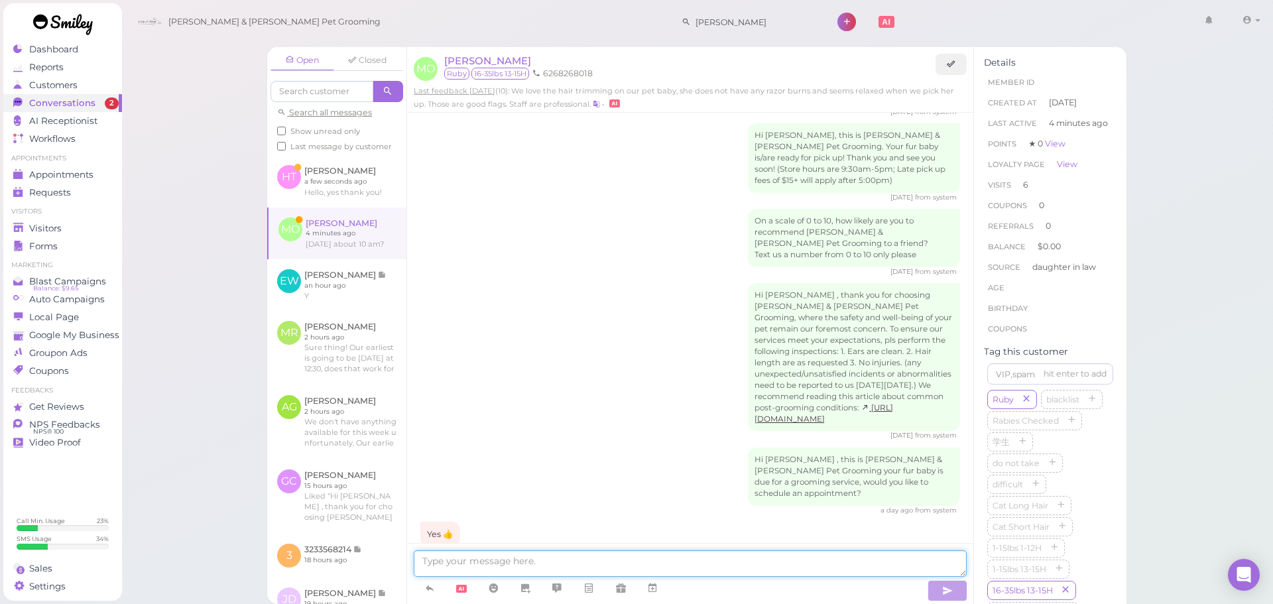
click at [660, 552] on textarea at bounding box center [690, 563] width 553 height 27
type textarea "We don't have anything available for [DATE] unfortunately. Would [DATE] at 12:3…"
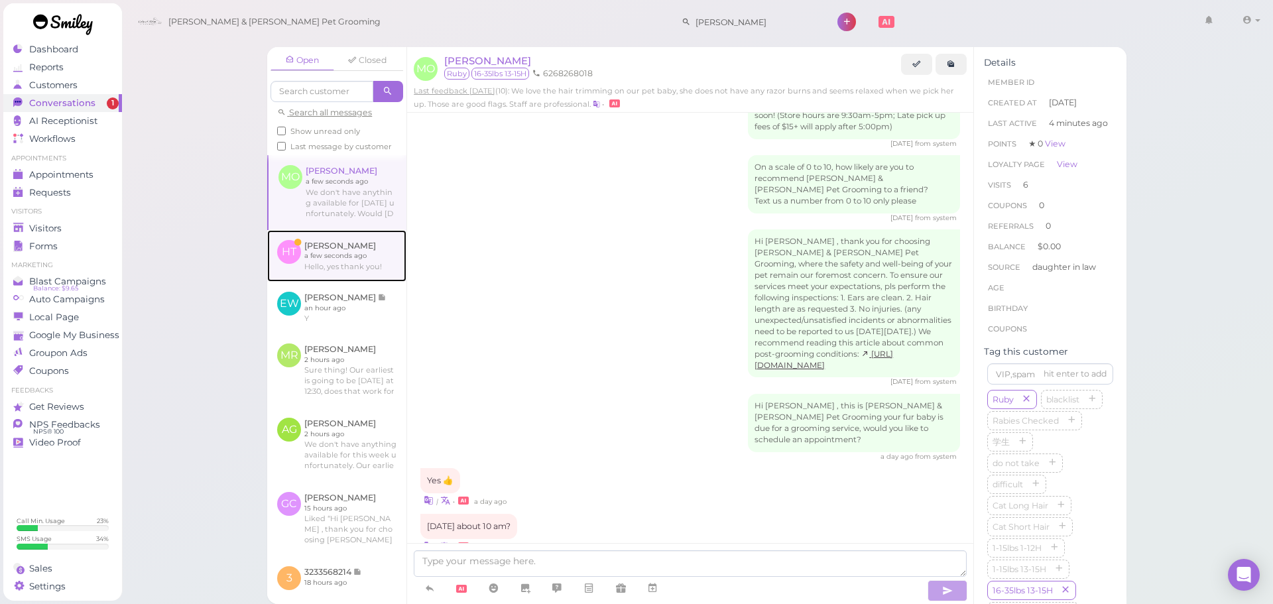
click at [310, 282] on link at bounding box center [336, 256] width 139 height 52
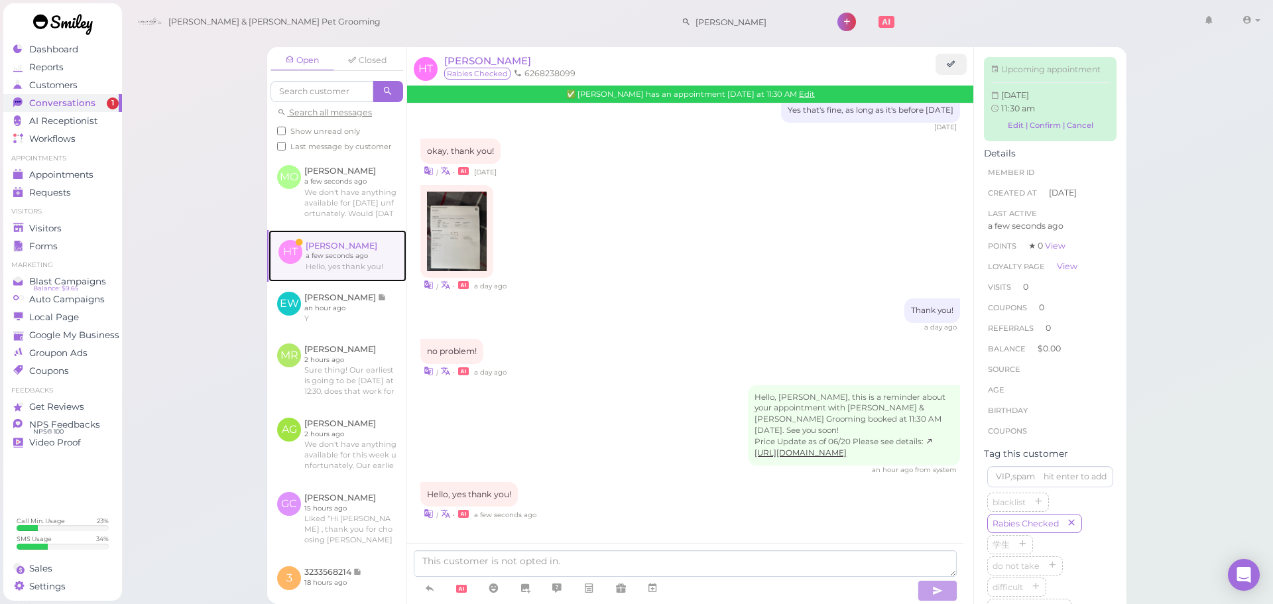
scroll to position [638, 0]
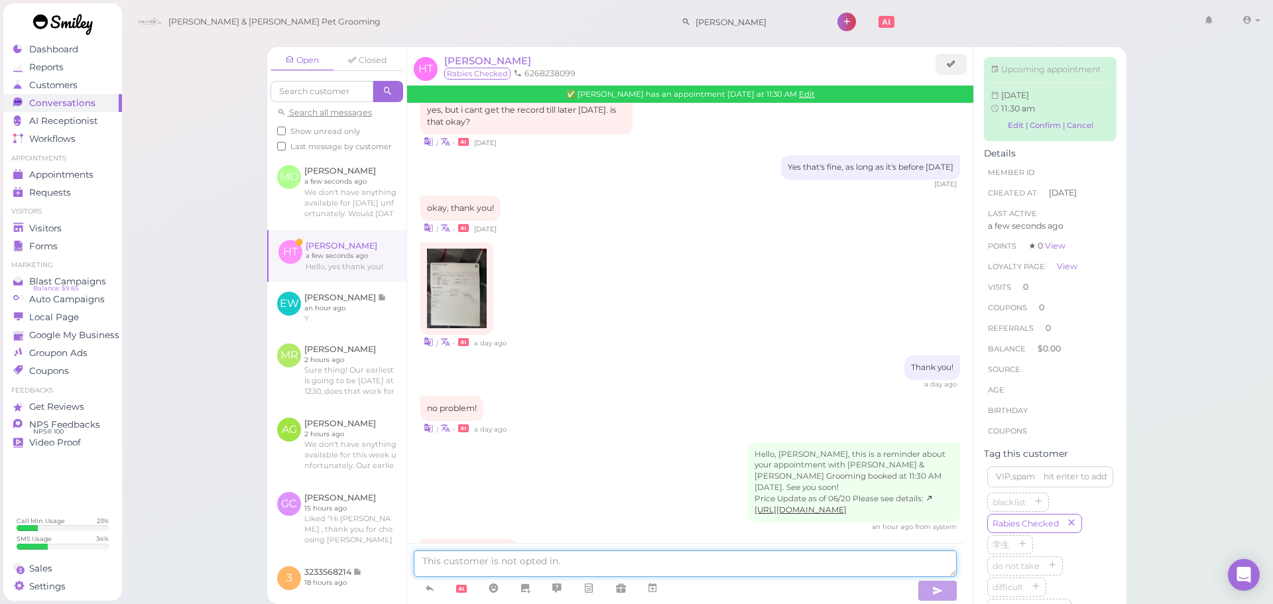
click at [727, 564] on textarea at bounding box center [685, 563] width 543 height 27
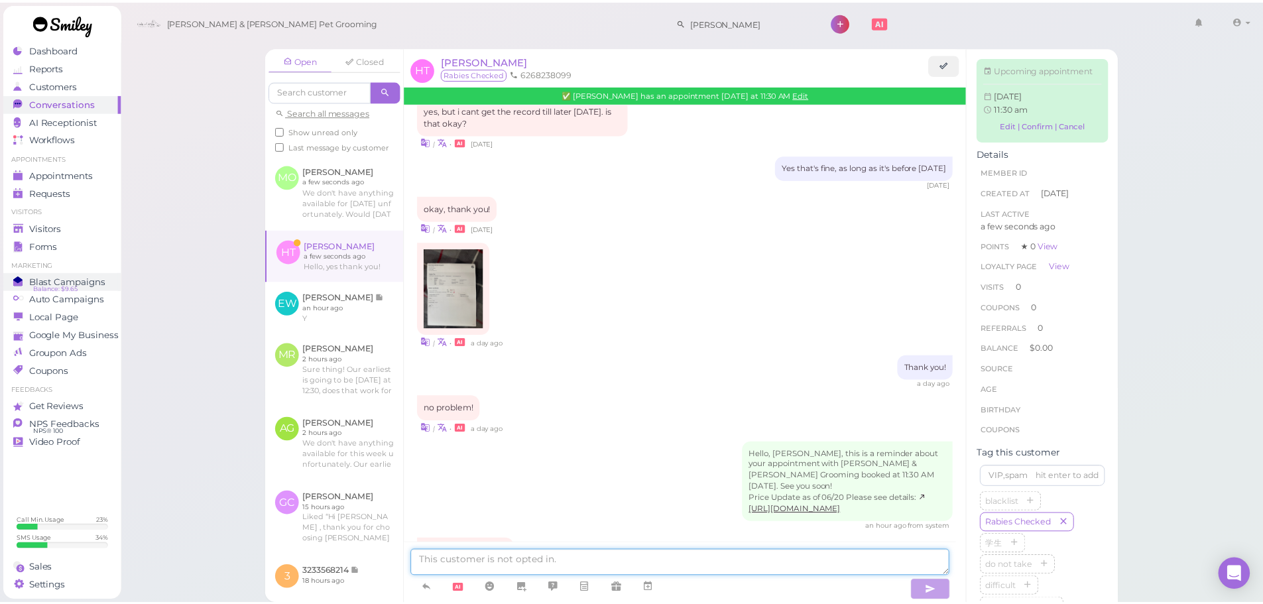
scroll to position [706, 0]
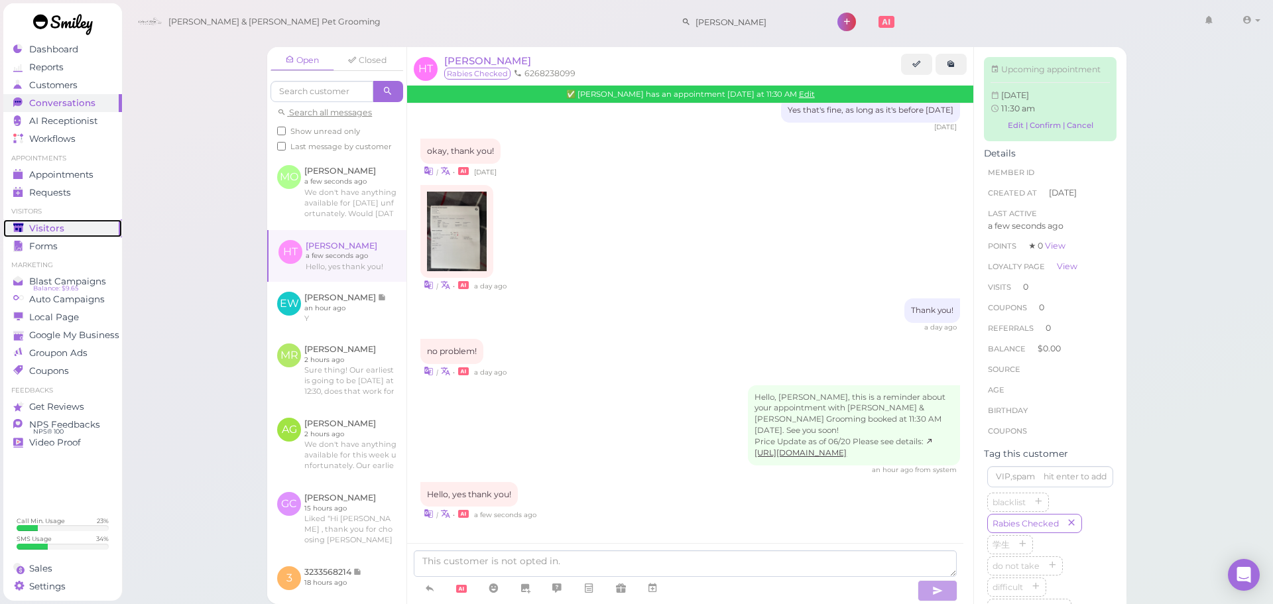
click at [76, 221] on link "Visitors" at bounding box center [62, 228] width 119 height 18
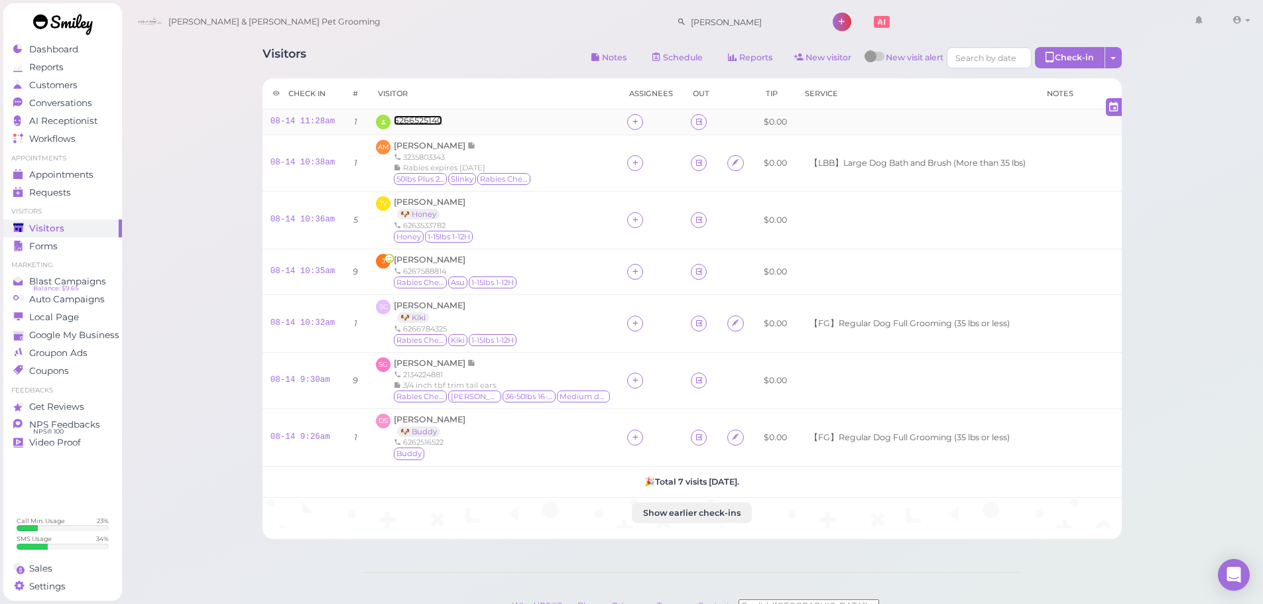
click at [413, 121] on span "6266525140" at bounding box center [418, 120] width 48 height 10
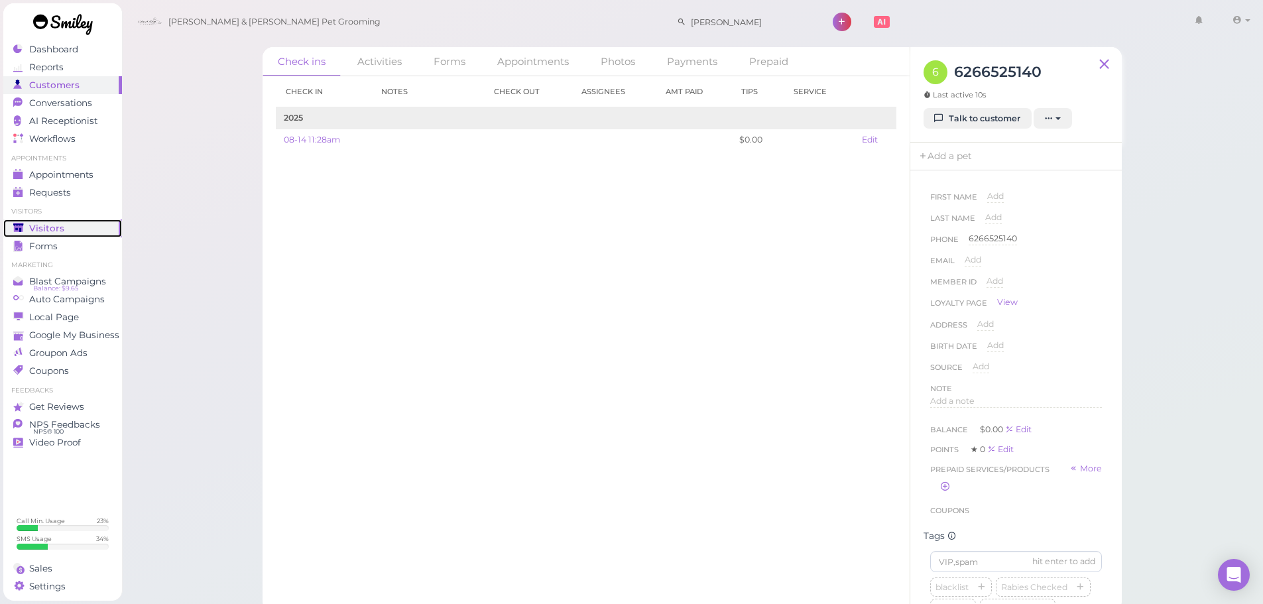
click at [67, 225] on div "Visitors" at bounding box center [60, 228] width 95 height 11
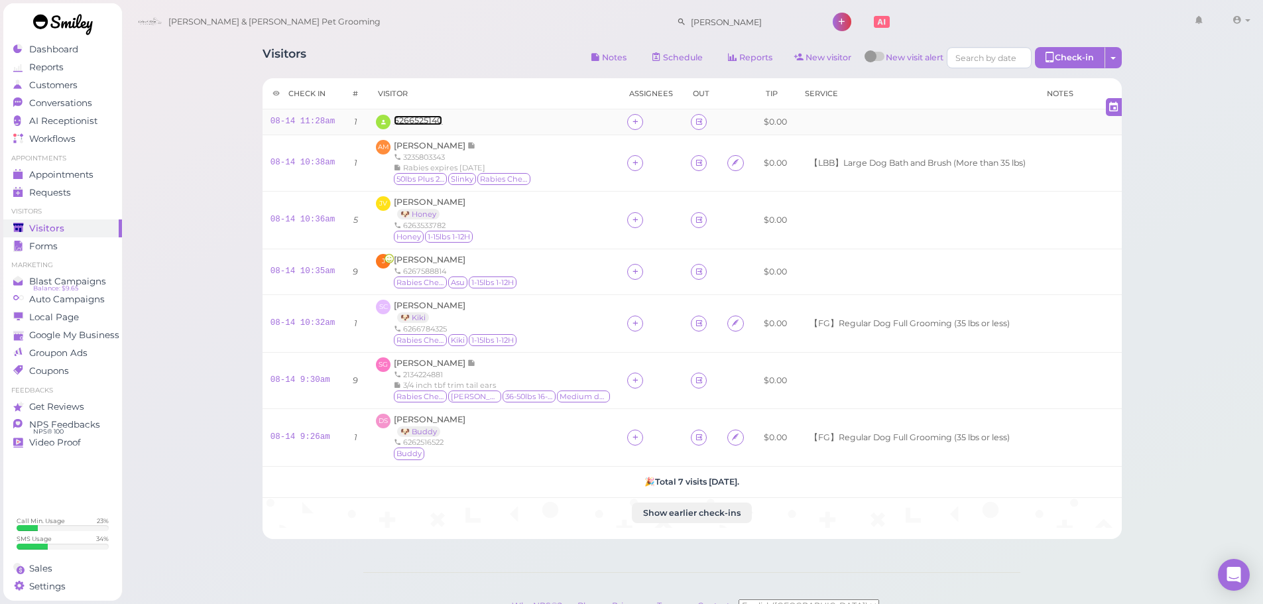
click at [397, 125] on span "6266525140" at bounding box center [418, 120] width 48 height 10
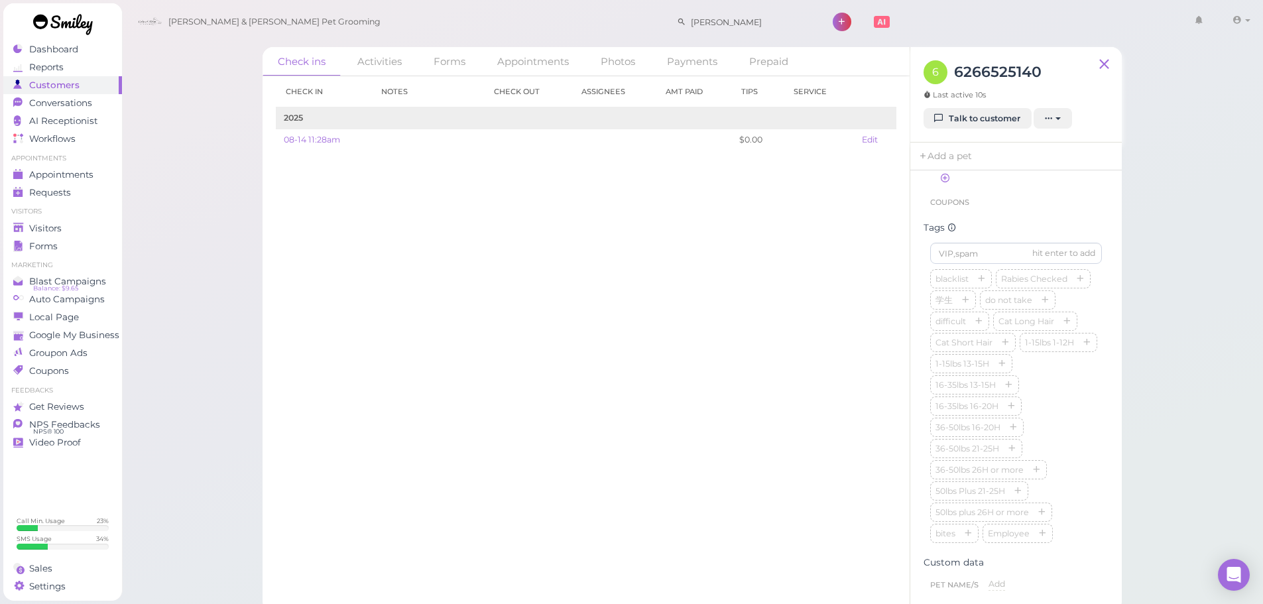
scroll to position [331, 0]
click at [980, 241] on input at bounding box center [1016, 229] width 172 height 21
type input "Canelo"
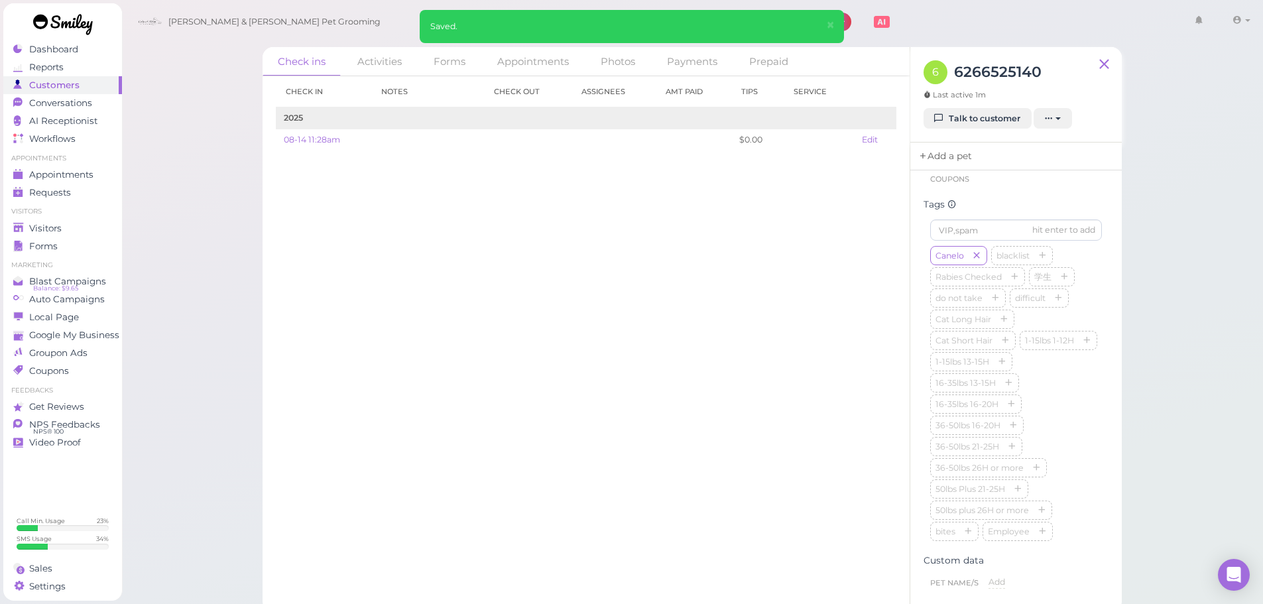
click at [943, 153] on link "Add a pet" at bounding box center [945, 157] width 70 height 28
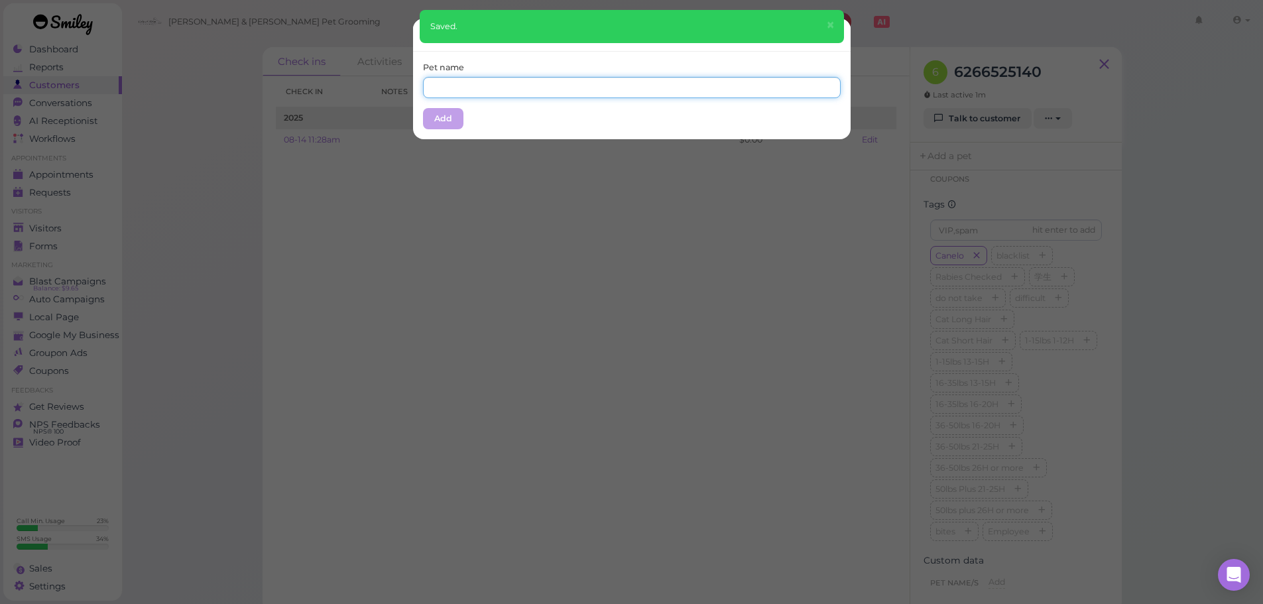
click at [581, 77] on input "text" at bounding box center [632, 87] width 418 height 21
type input "Canelo"
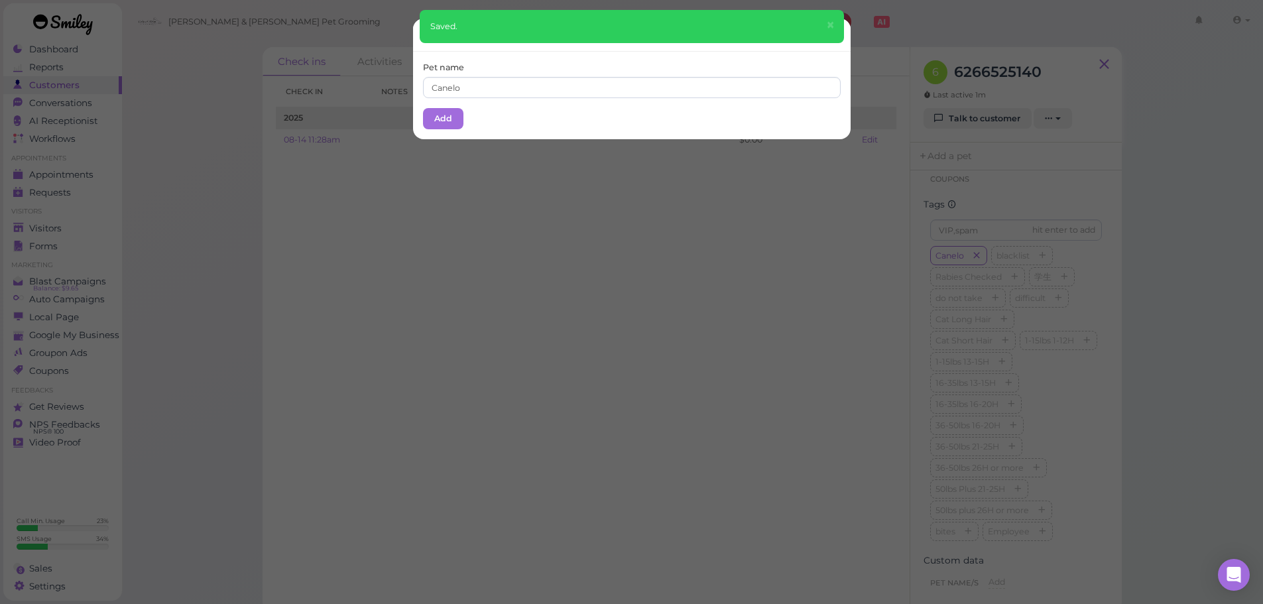
click at [575, 54] on div "Pet name Canelo Add" at bounding box center [632, 96] width 438 height 88
click at [438, 125] on button "Add" at bounding box center [443, 118] width 40 height 21
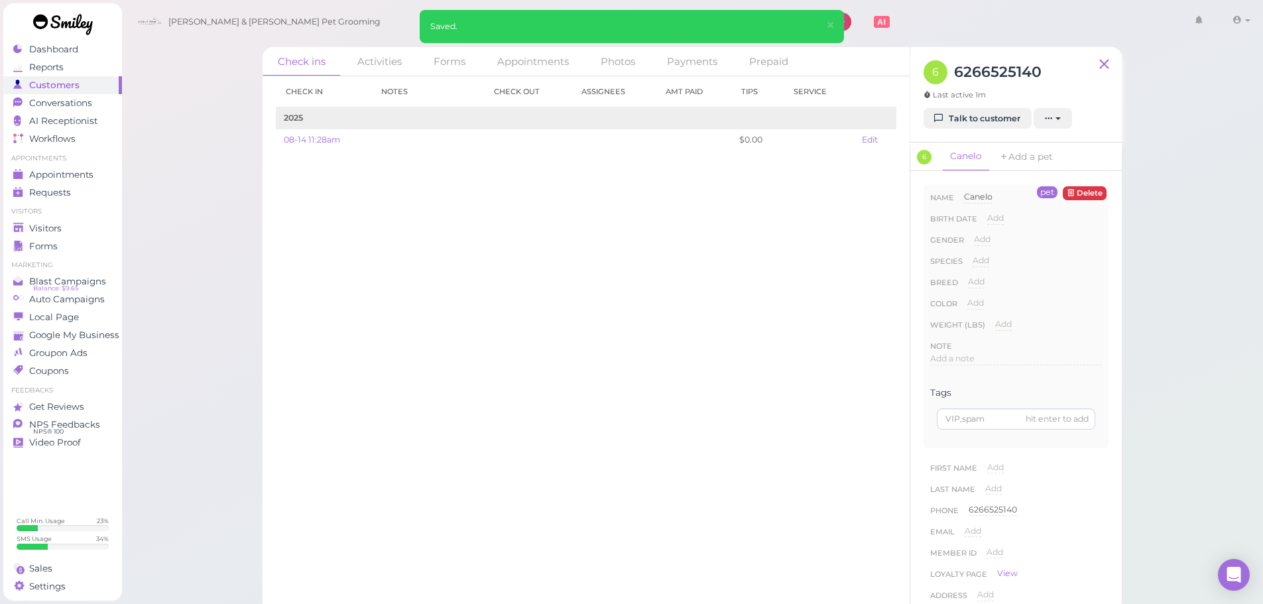
drag, startPoint x: 981, startPoint y: 263, endPoint x: 996, endPoint y: 269, distance: 16.4
click at [982, 263] on span "Add" at bounding box center [981, 260] width 17 height 10
click at [996, 269] on select "Dog Cat Bird Other" at bounding box center [1037, 265] width 129 height 20
select select "Dog"
click at [973, 255] on select "Dog Cat Bird Other" at bounding box center [1037, 265] width 129 height 20
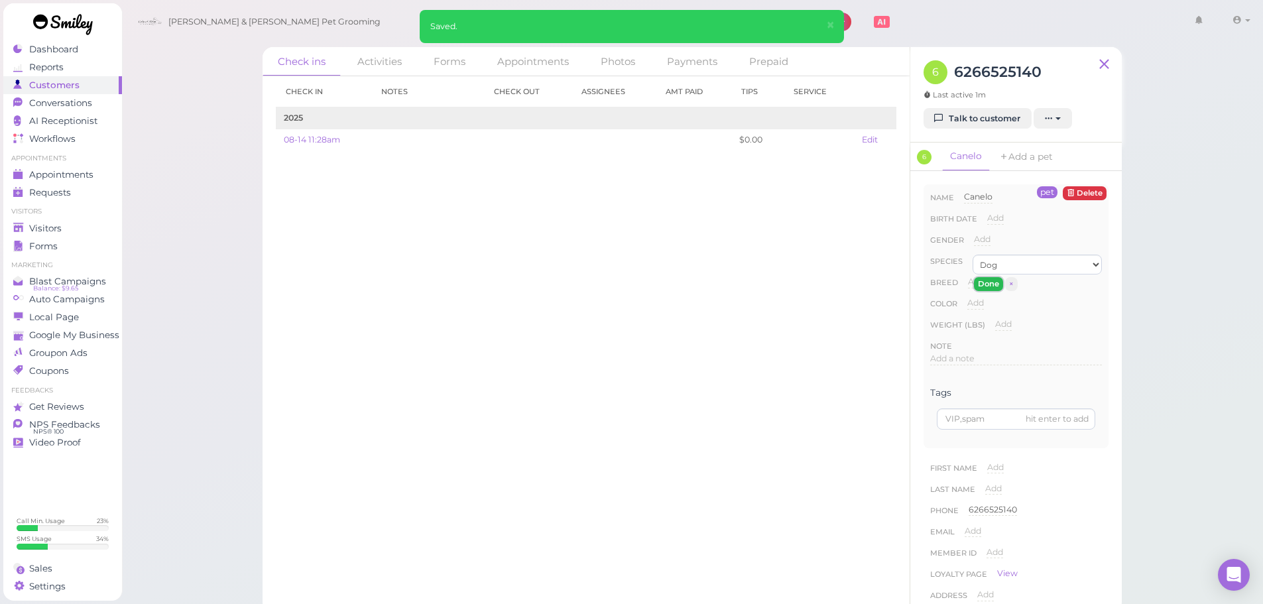
click at [989, 288] on button "Done" at bounding box center [988, 284] width 29 height 14
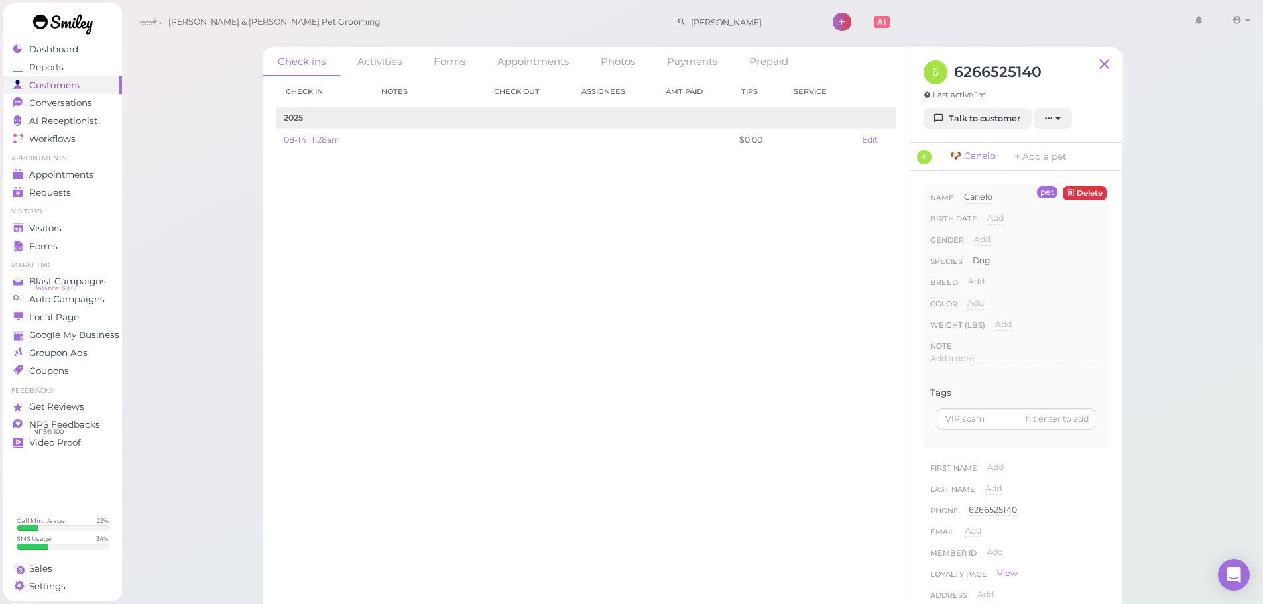
click at [756, 302] on div "Check in Notes Check out Assignees Amt Paid Tips Service 2025 08-14 11:28am $0.…" at bounding box center [586, 340] width 647 height 528
click at [794, 302] on div "Check in Notes Check out Assignees Amt Paid Tips Service 2025 08-14 11:28am $0.…" at bounding box center [586, 340] width 647 height 528
click at [1060, 322] on div "Weight (lbs) Add" at bounding box center [1016, 328] width 172 height 21
click at [630, 292] on div "Check in Notes Check out Assignees Amt Paid Tips Service 2025 08-14 11:28am $0.…" at bounding box center [586, 340] width 647 height 528
click at [707, 335] on div "Check in Notes Check out Assignees Amt Paid Tips Service 2025 08-14 11:28am $0.…" at bounding box center [586, 340] width 647 height 528
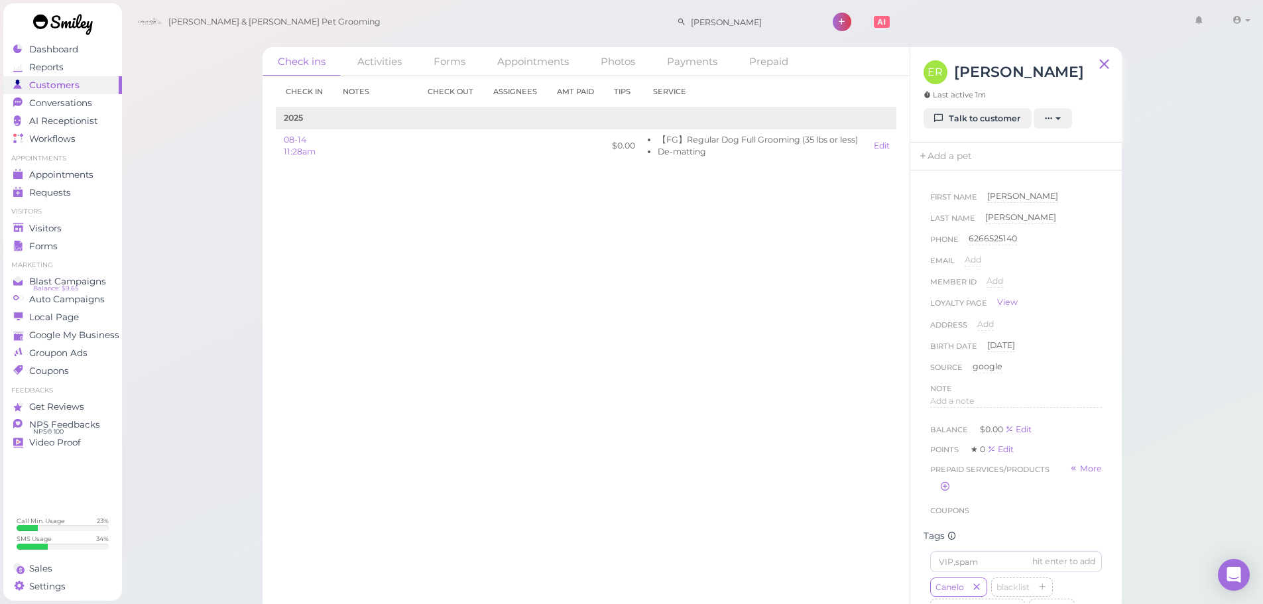
click at [639, 259] on div "Check in Notes Check out Assignees Amt Paid Tips Service 2025 08-14 11:28am $0.…" at bounding box center [586, 340] width 647 height 528
click at [937, 163] on link "Add a pet" at bounding box center [945, 157] width 70 height 28
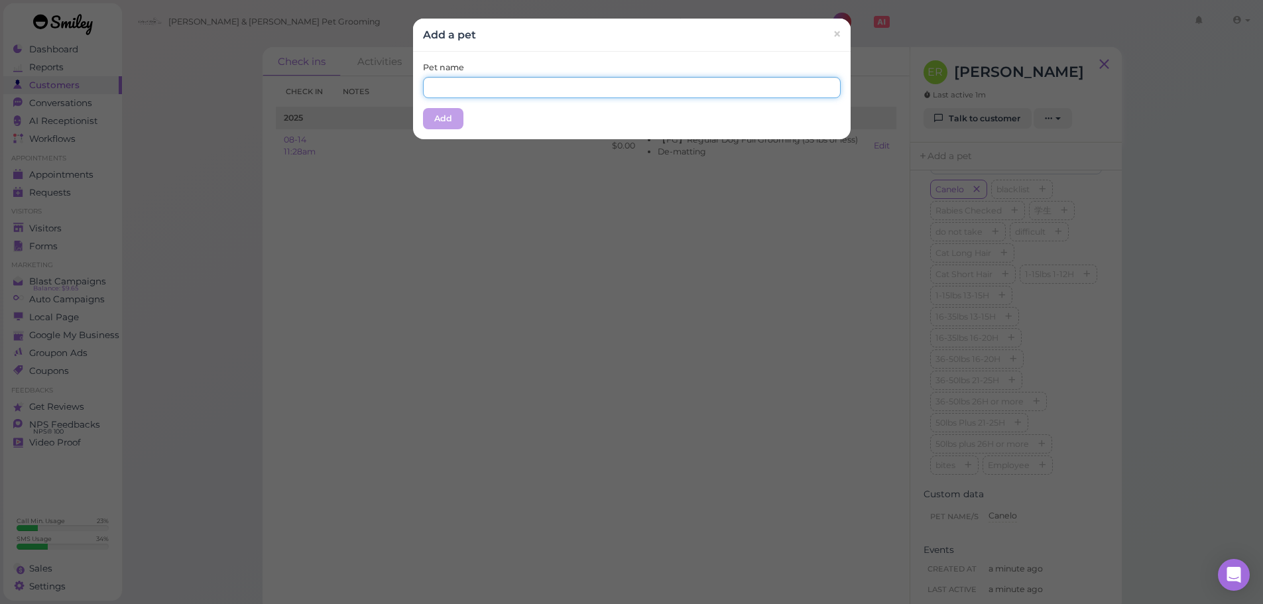
click at [564, 93] on input "text" at bounding box center [632, 87] width 418 height 21
type input "Canelo"
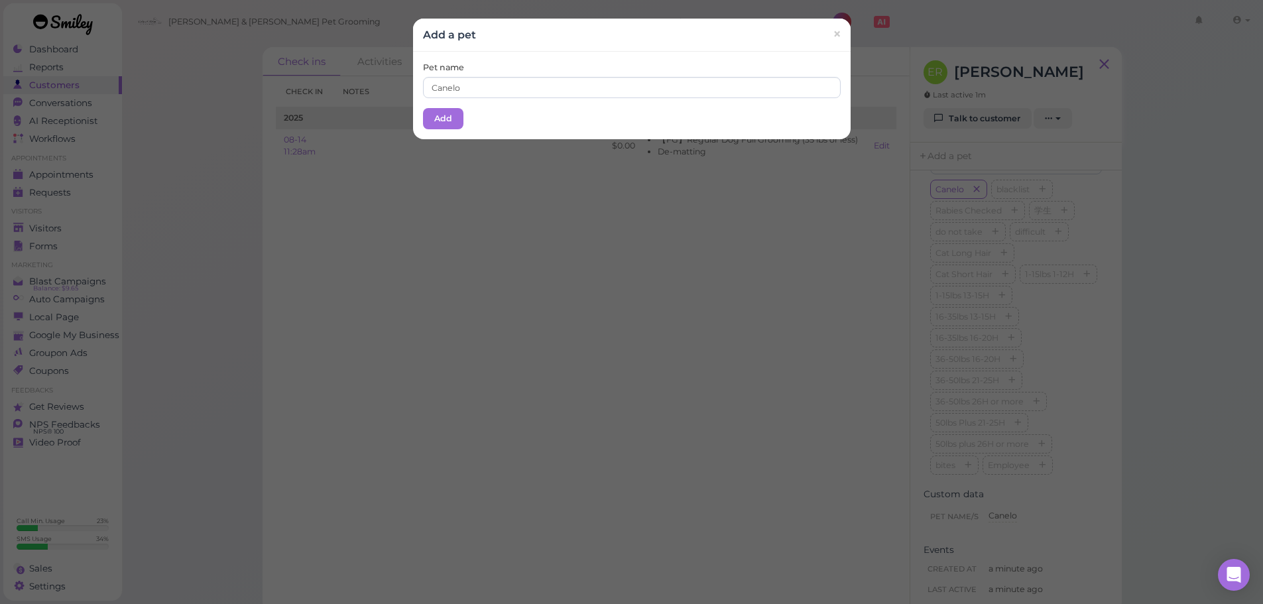
drag, startPoint x: 562, startPoint y: 73, endPoint x: 524, endPoint y: 87, distance: 40.3
click at [554, 76] on div "Pet name Canelo" at bounding box center [632, 80] width 418 height 36
click at [447, 121] on button "Add" at bounding box center [443, 118] width 40 height 21
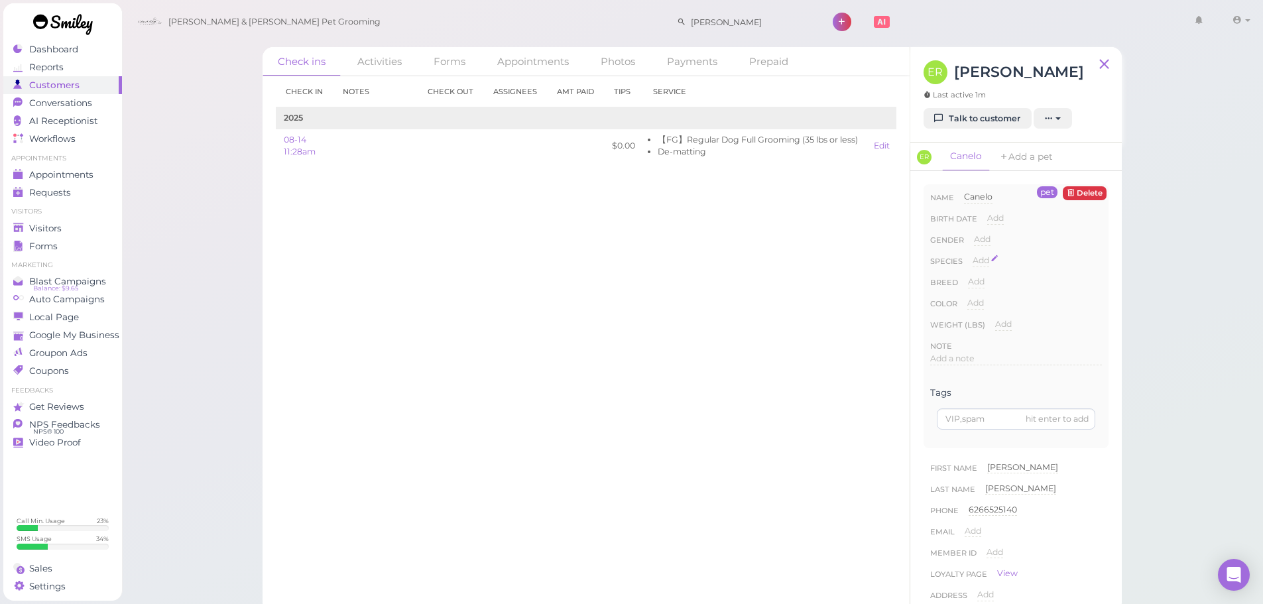
click at [982, 257] on span "Add" at bounding box center [981, 260] width 17 height 10
click at [991, 267] on select "Dog Cat Bird Other" at bounding box center [1037, 265] width 129 height 20
click at [973, 255] on select "Dog Cat Bird Other" at bounding box center [1037, 265] width 129 height 20
click at [993, 277] on button "Done" at bounding box center [988, 284] width 29 height 14
click at [994, 269] on div "Species Add Dog Cat Bird Other" at bounding box center [1016, 265] width 172 height 21
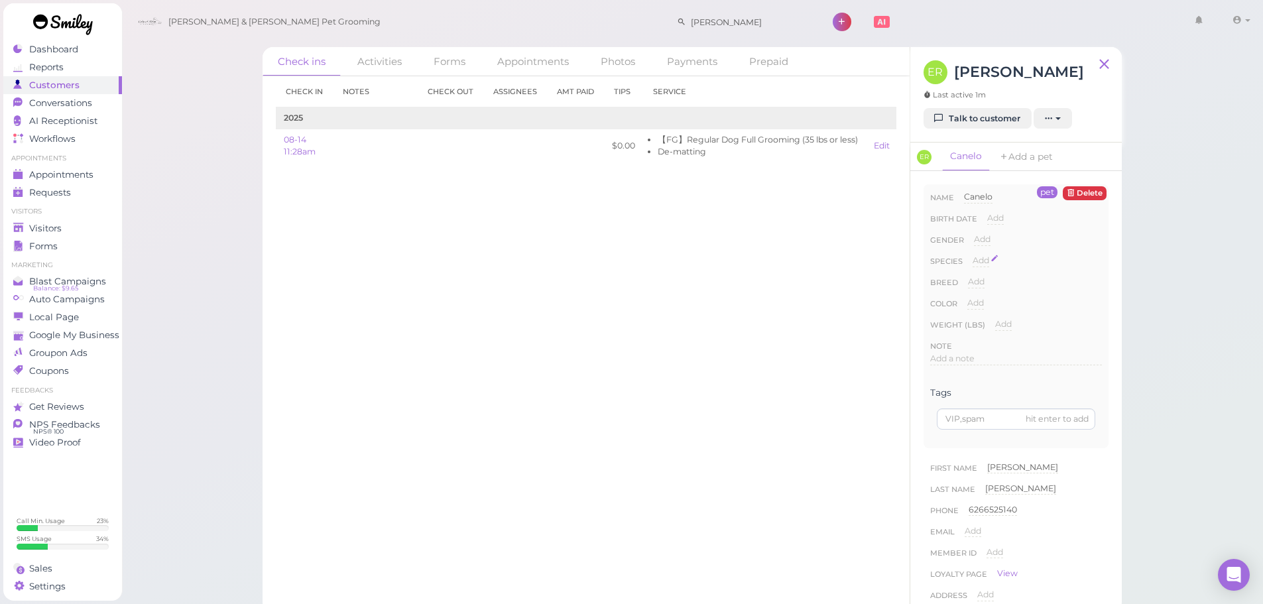
click at [985, 255] on span "Add" at bounding box center [981, 260] width 17 height 10
drag, startPoint x: 995, startPoint y: 260, endPoint x: 999, endPoint y: 271, distance: 12.0
click at [995, 260] on select "Dog Cat Bird Other" at bounding box center [1037, 265] width 129 height 20
select select "Dog"
click at [973, 255] on select "Dog Cat Bird Other" at bounding box center [1037, 265] width 129 height 20
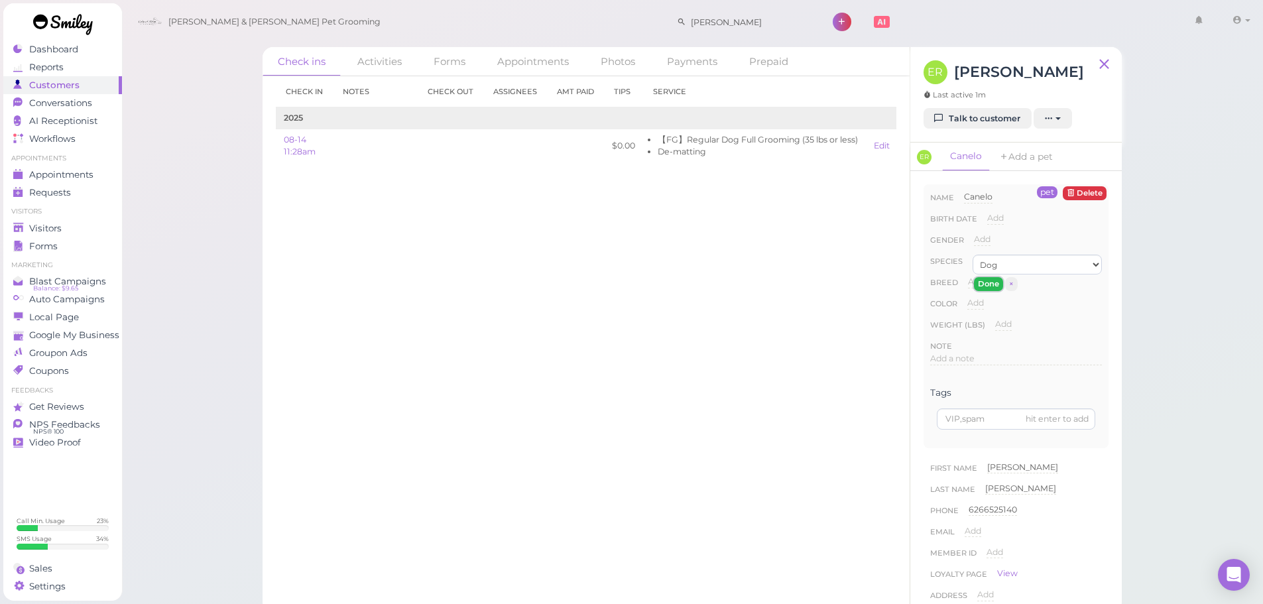
click at [990, 289] on button "Done" at bounding box center [988, 284] width 29 height 14
click at [764, 306] on div "Check in Notes Check out Assignees Amt Paid Tips Service 2025 08-14 11:28am $0.…" at bounding box center [586, 340] width 647 height 528
click at [56, 232] on span "Visitors" at bounding box center [46, 228] width 35 height 11
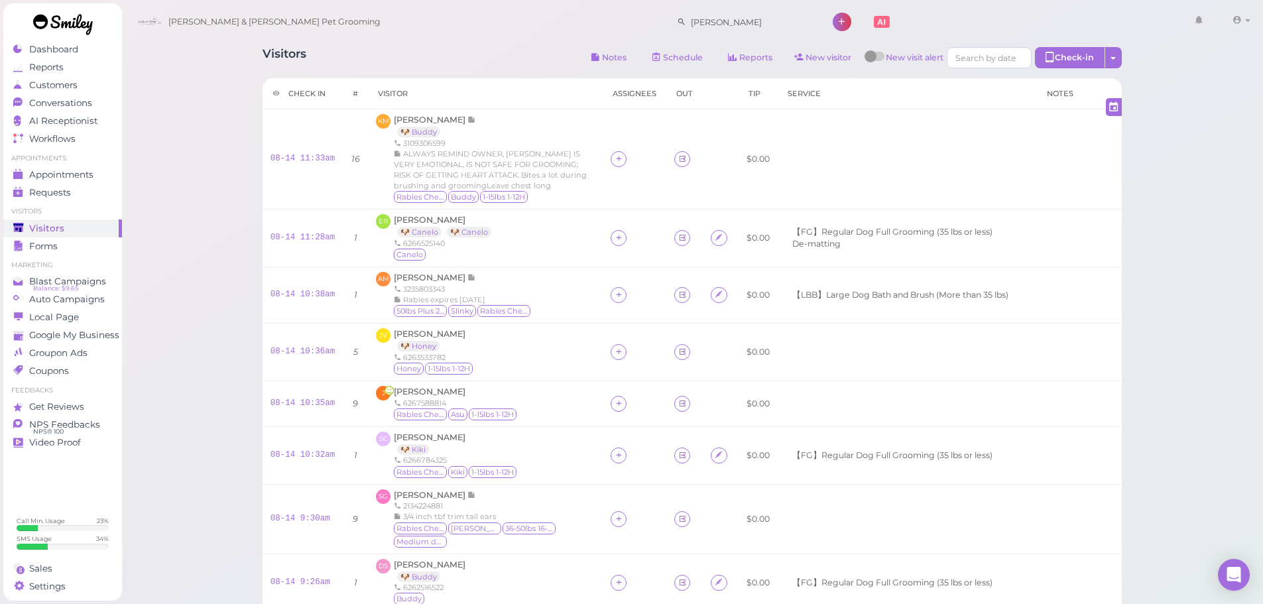
click at [485, 62] on div "Visitors Notes Schedule Reports New visitor New visit alert Check-in Customer c…" at bounding box center [692, 59] width 859 height 25
click at [546, 165] on span "ALWAYS REMIND OWNER, [PERSON_NAME] IS VERY EMOTIONAL, IS NOT SAFE FOR GROOMING;…" at bounding box center [490, 169] width 193 height 41
click at [412, 117] on span "[PERSON_NAME]" at bounding box center [431, 120] width 74 height 10
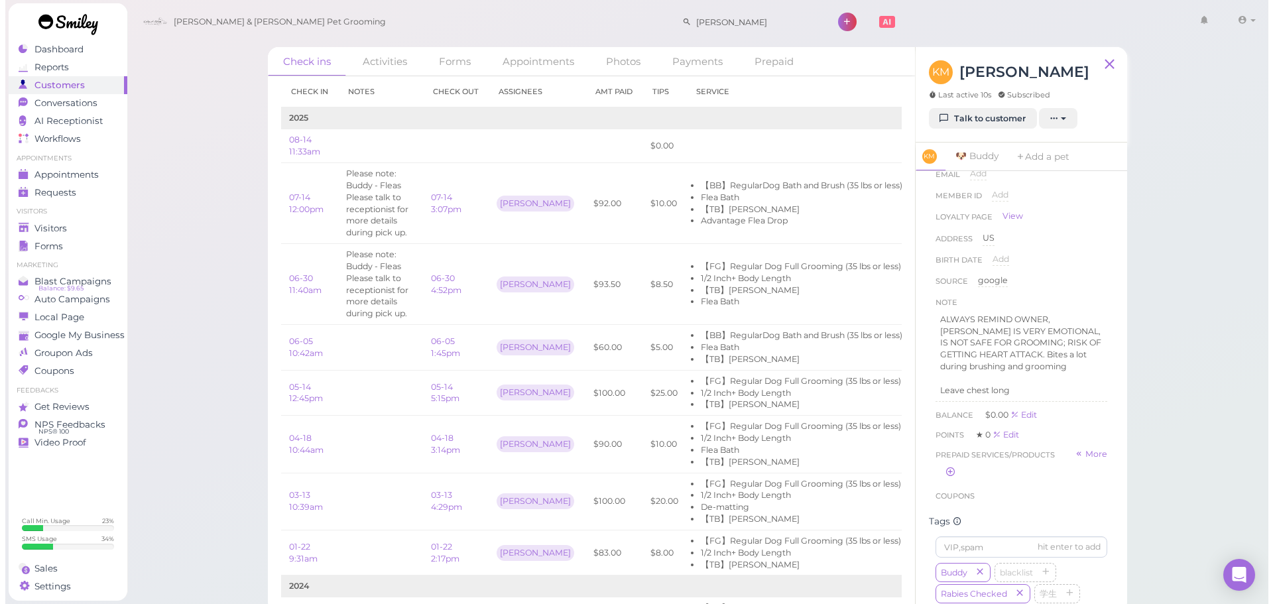
scroll to position [92, 0]
click at [1223, 277] on div "Check ins Activities Forms Appointments Photos Payments Prepaid Check in Notes …" at bounding box center [692, 306] width 1142 height 613
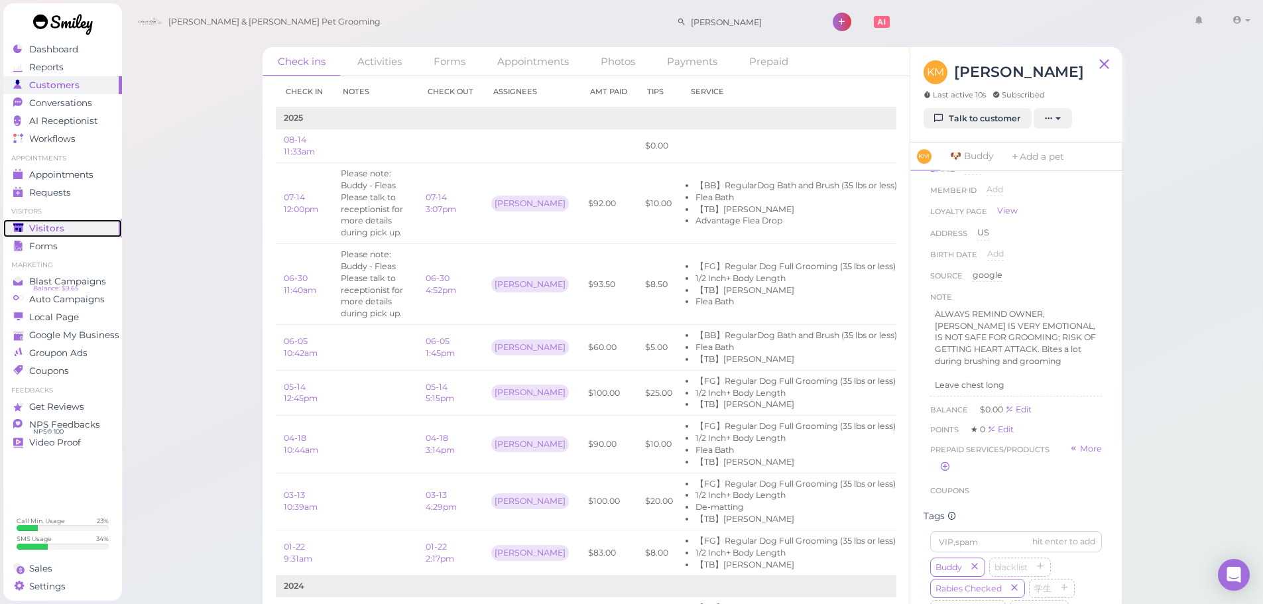
click at [70, 227] on div "Visitors" at bounding box center [60, 228] width 95 height 11
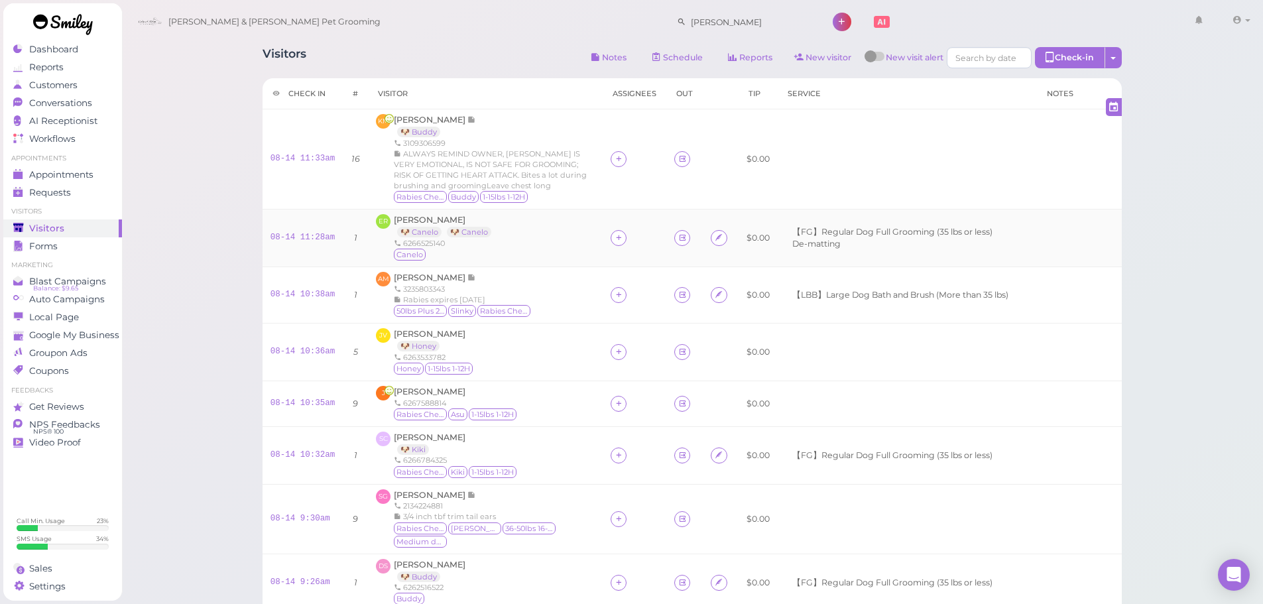
click at [480, 255] on div "Canelo" at bounding box center [446, 255] width 104 height 13
click at [42, 111] on link "Conversations 1" at bounding box center [62, 103] width 119 height 18
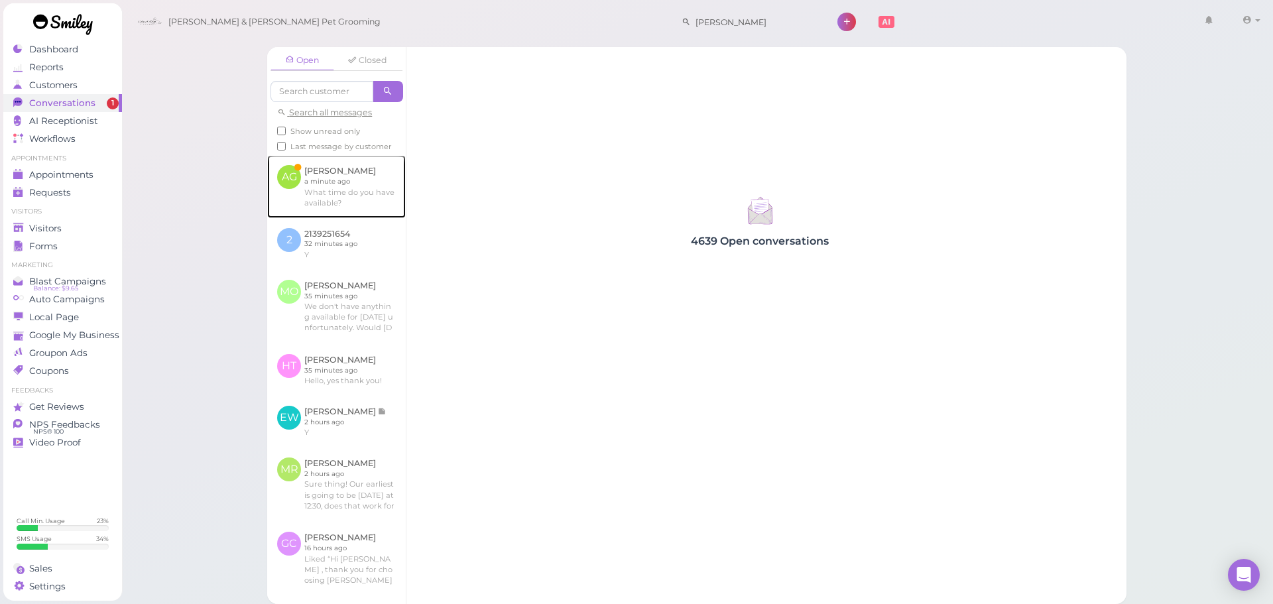
click at [335, 184] on link at bounding box center [336, 186] width 139 height 62
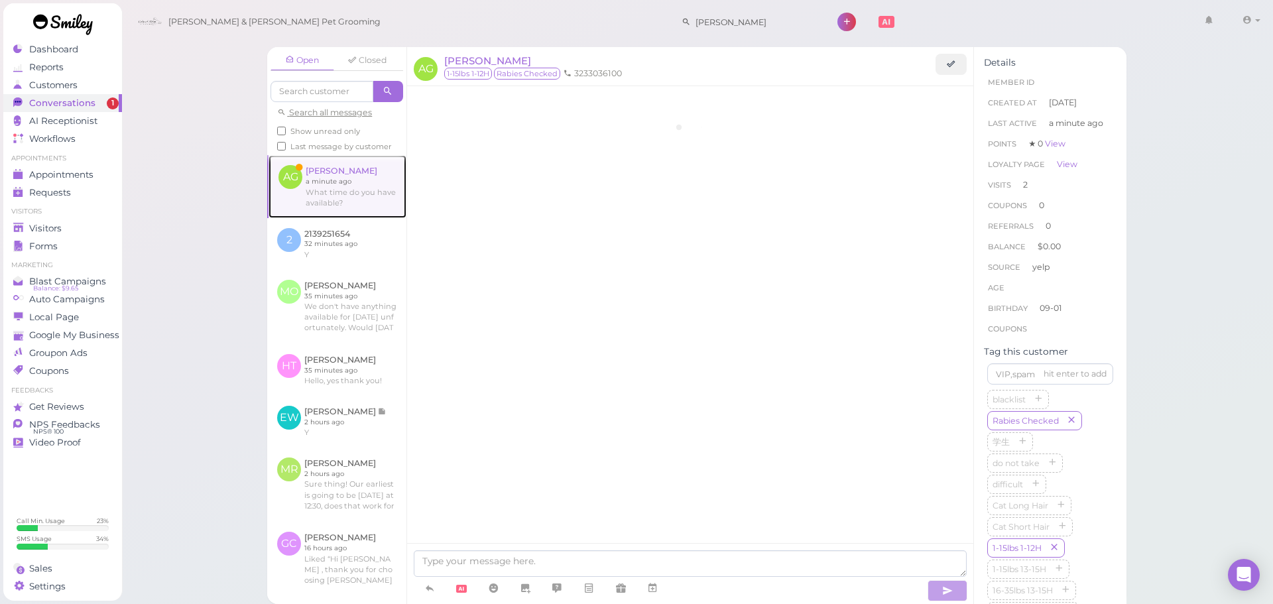
scroll to position [1799, 0]
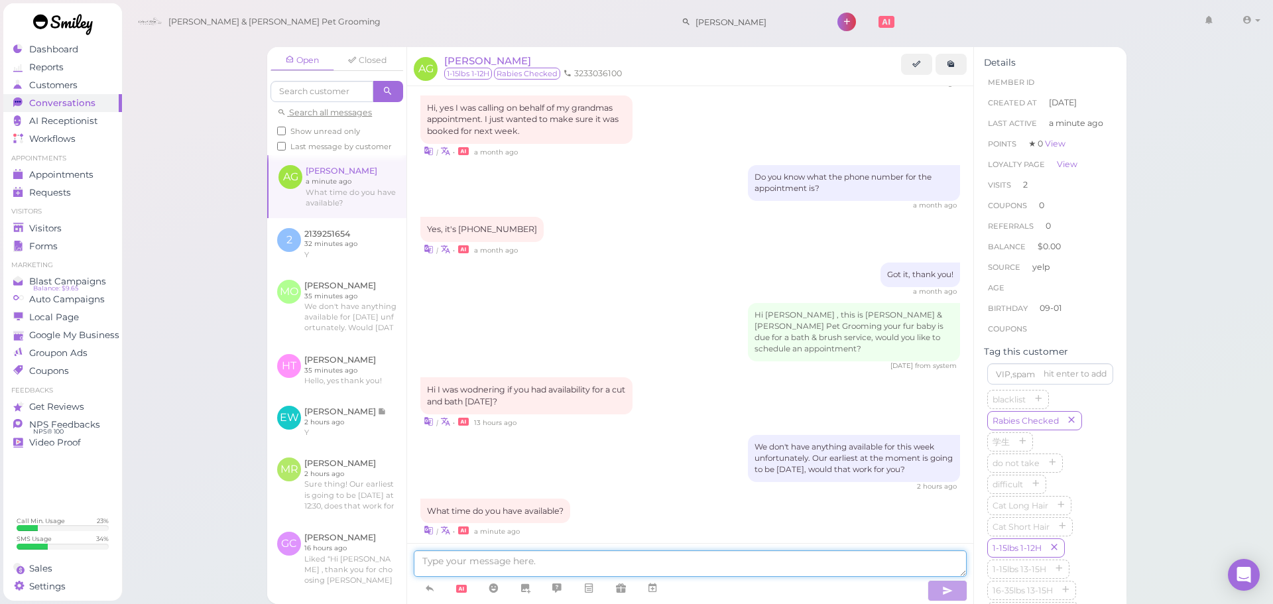
click at [495, 561] on textarea at bounding box center [690, 563] width 553 height 27
type textarea "Can you come in at 10:30?"
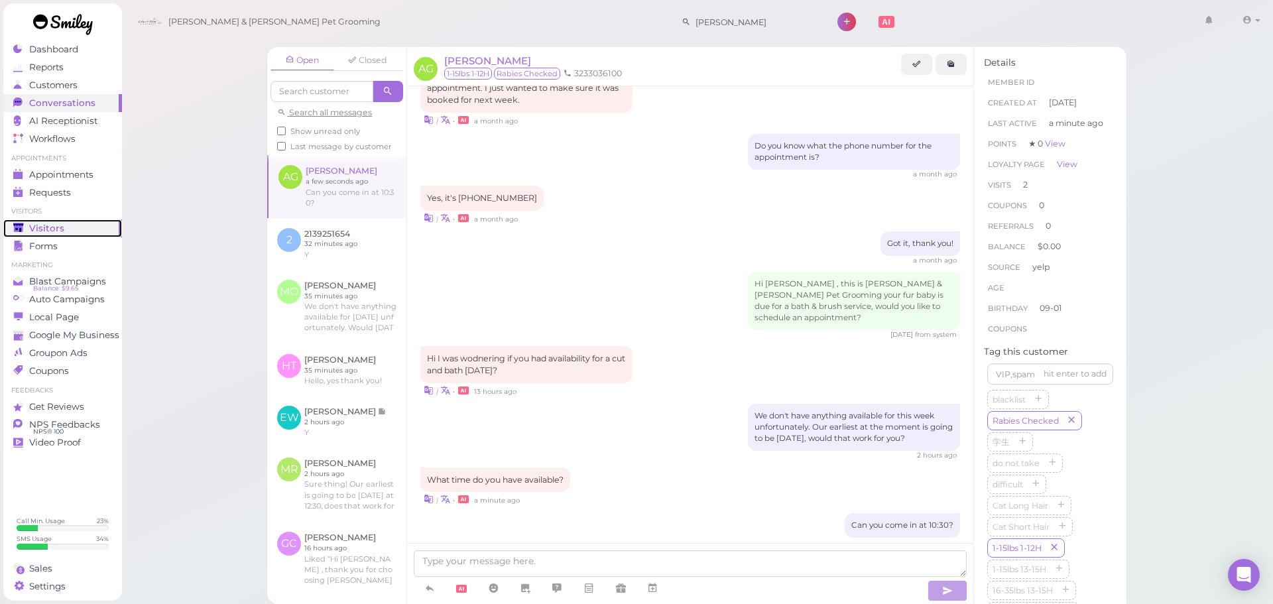
click at [25, 225] on div "Visitors" at bounding box center [60, 228] width 95 height 11
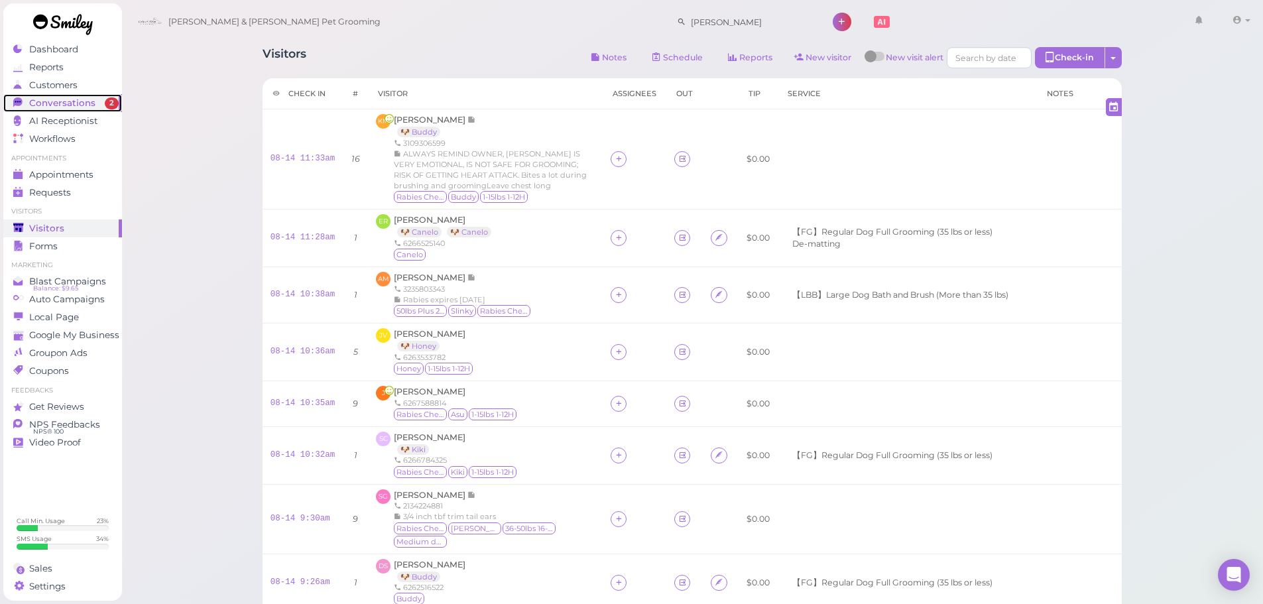
click at [78, 108] on span "Conversations" at bounding box center [62, 102] width 66 height 11
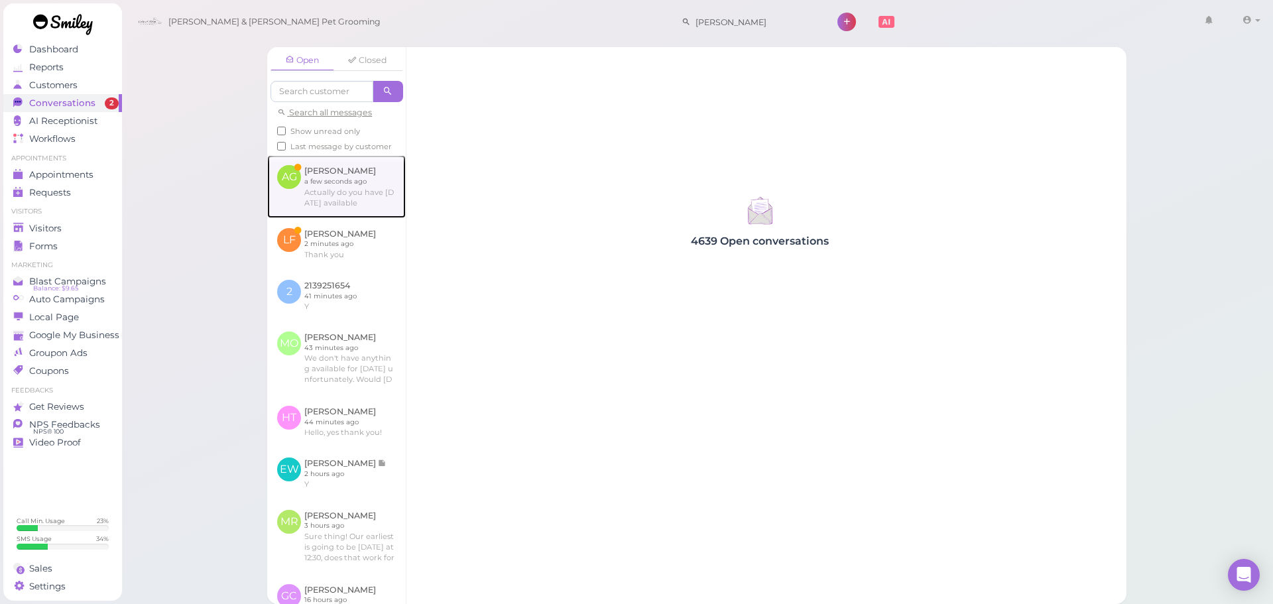
click at [372, 208] on link at bounding box center [336, 186] width 139 height 62
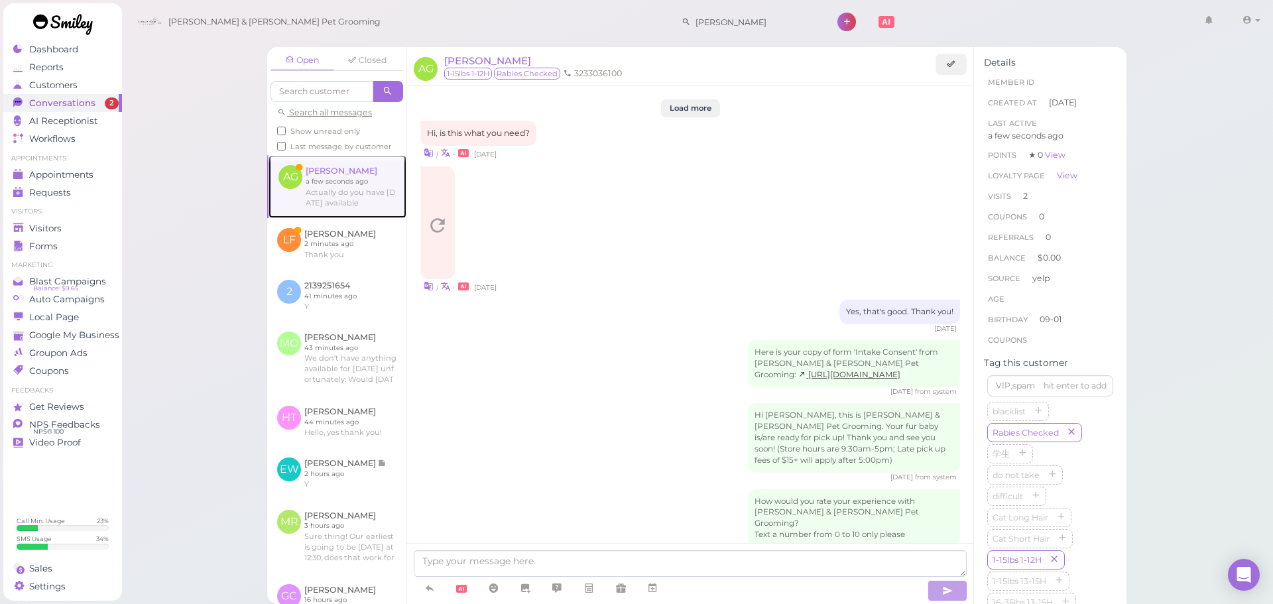
scroll to position [1701, 0]
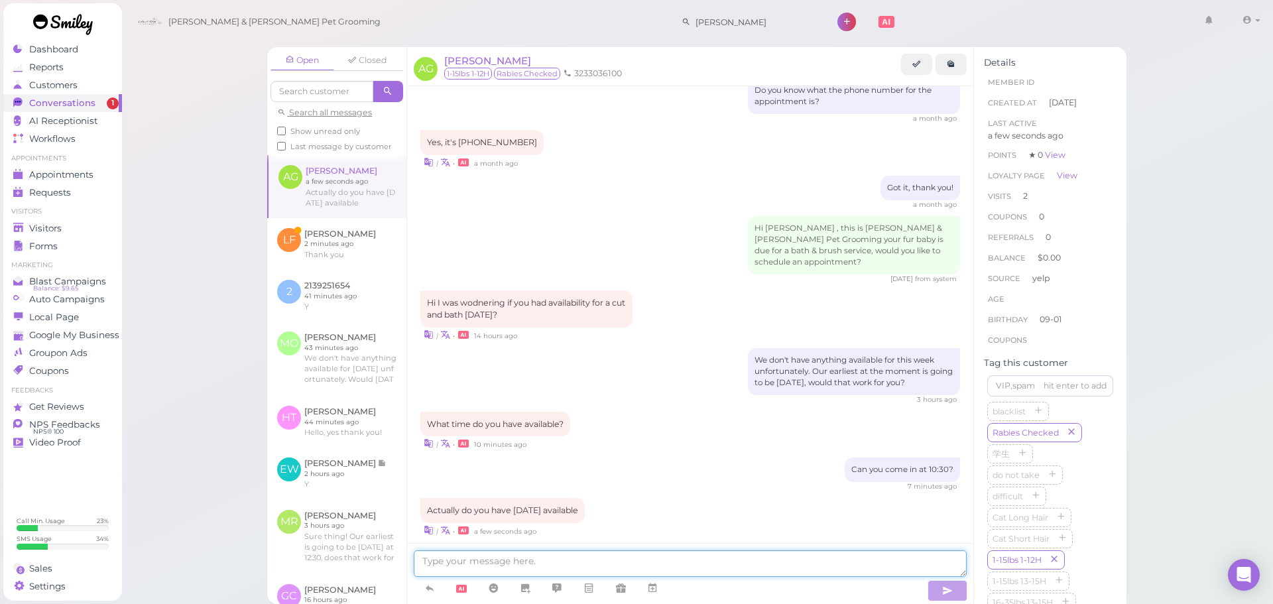
click at [561, 563] on textarea at bounding box center [690, 563] width 553 height 27
type textarea "Yes, we can do next Saturday at 12:30"
click at [333, 267] on link at bounding box center [336, 244] width 139 height 52
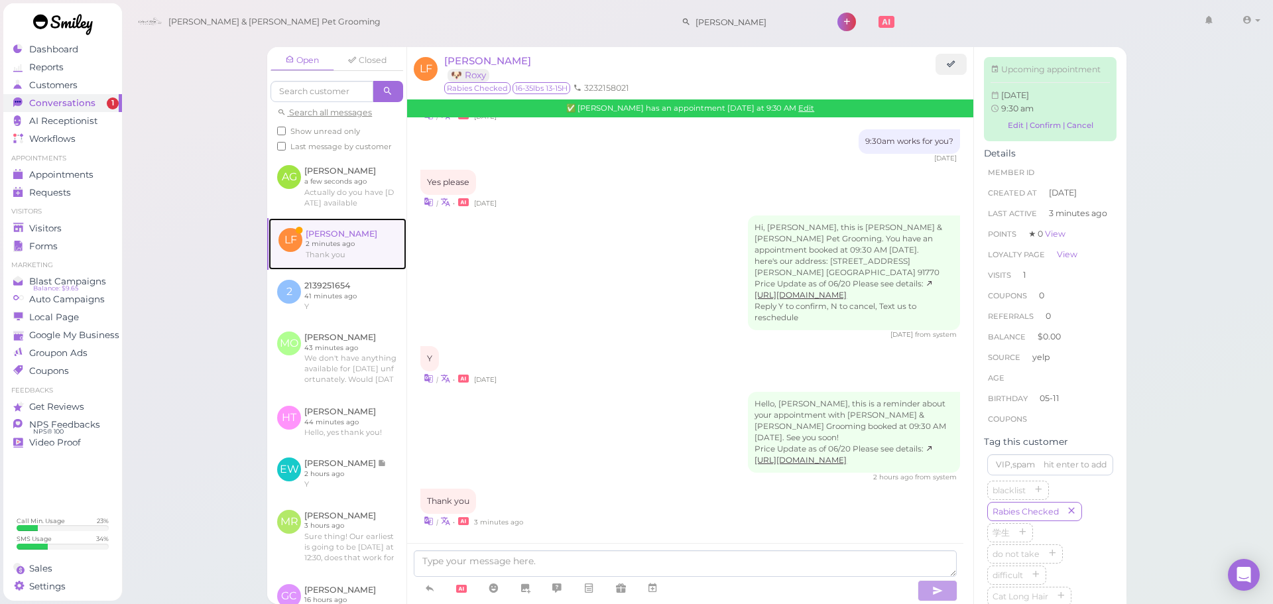
scroll to position [1488, 0]
click at [55, 219] on link "Visitors" at bounding box center [62, 228] width 119 height 18
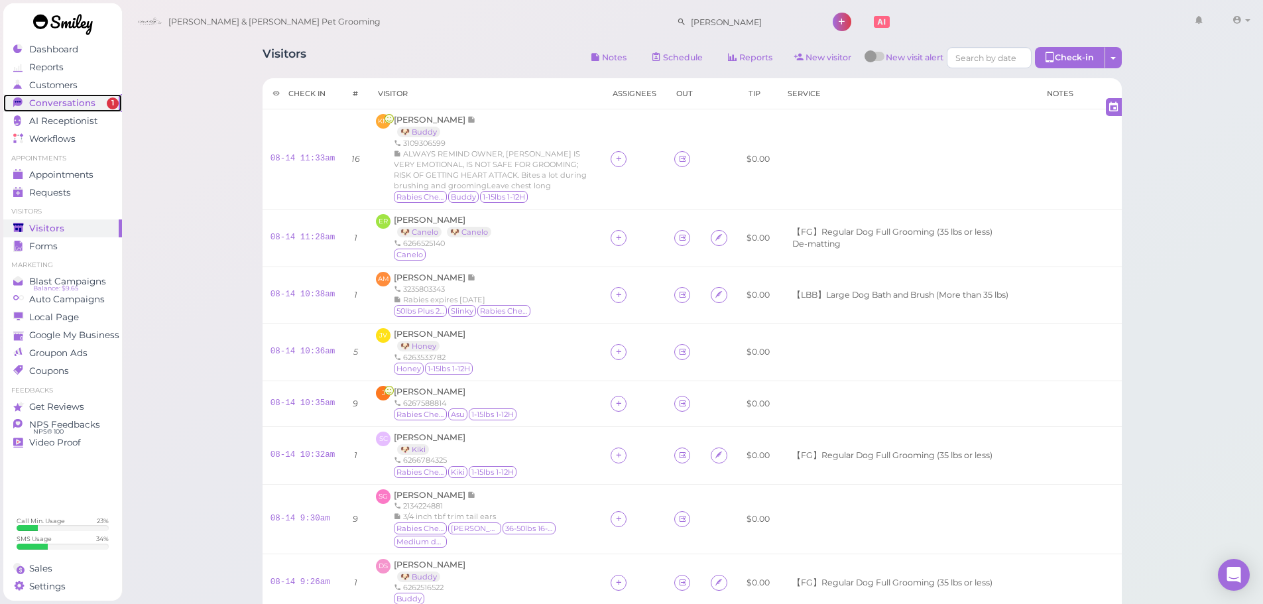
click at [72, 105] on span "Conversations" at bounding box center [62, 102] width 66 height 11
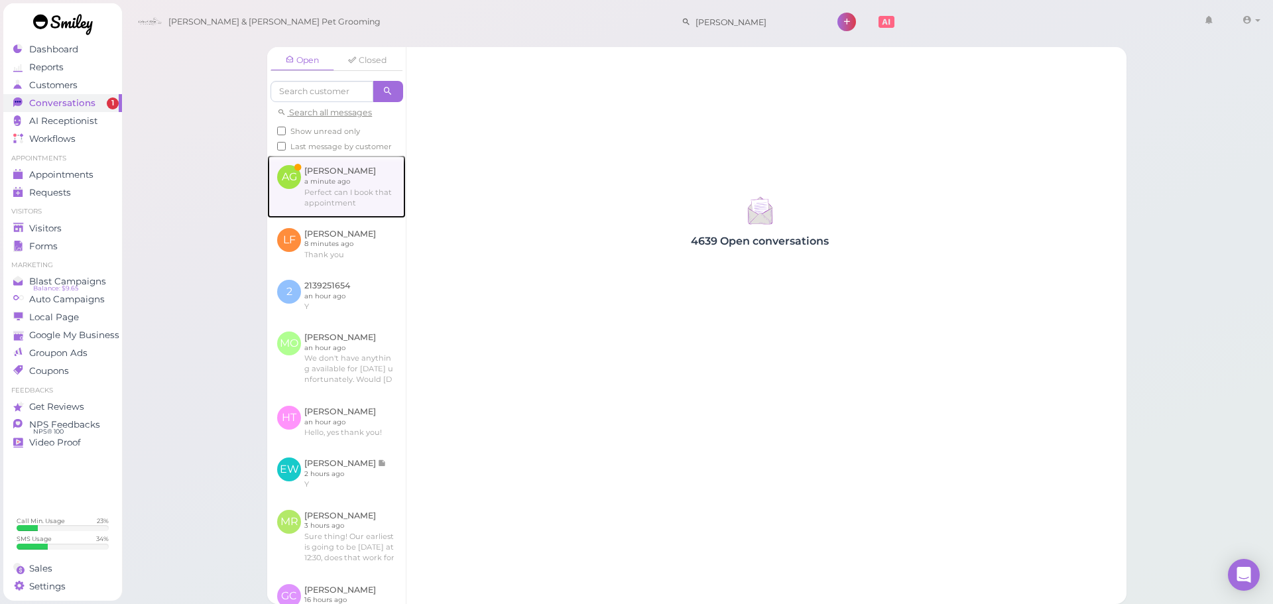
click at [377, 180] on link at bounding box center [336, 186] width 139 height 62
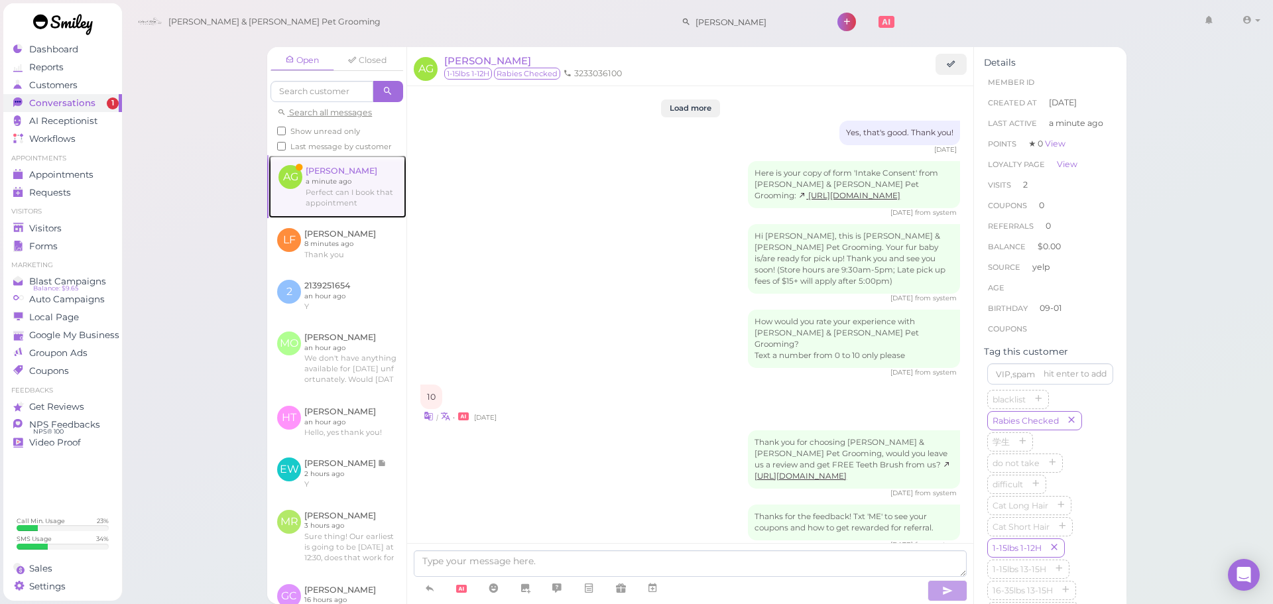
scroll to position [1608, 0]
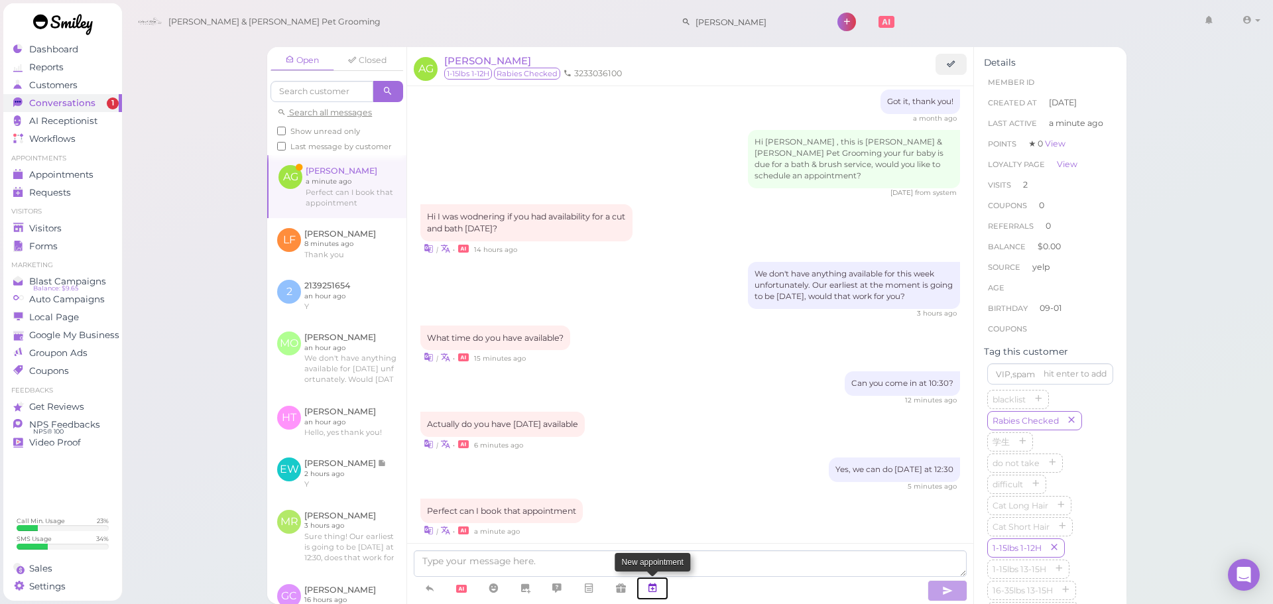
click at [656, 585] on icon at bounding box center [652, 587] width 11 height 13
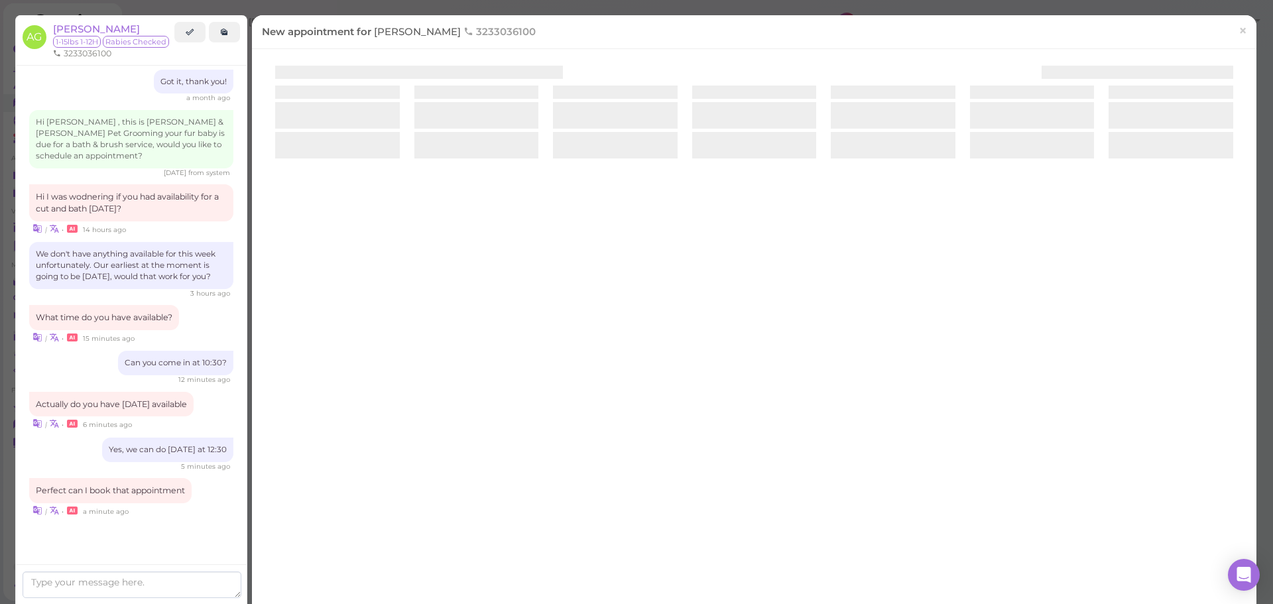
scroll to position [1687, 0]
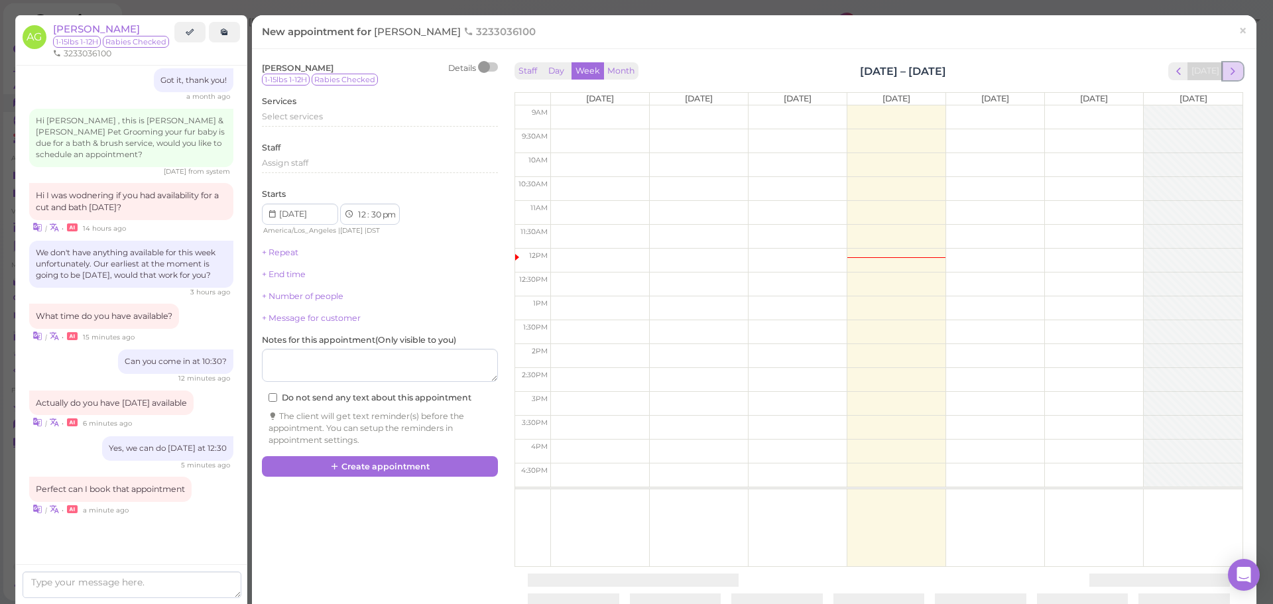
click at [1227, 65] on span "next" at bounding box center [1233, 71] width 13 height 13
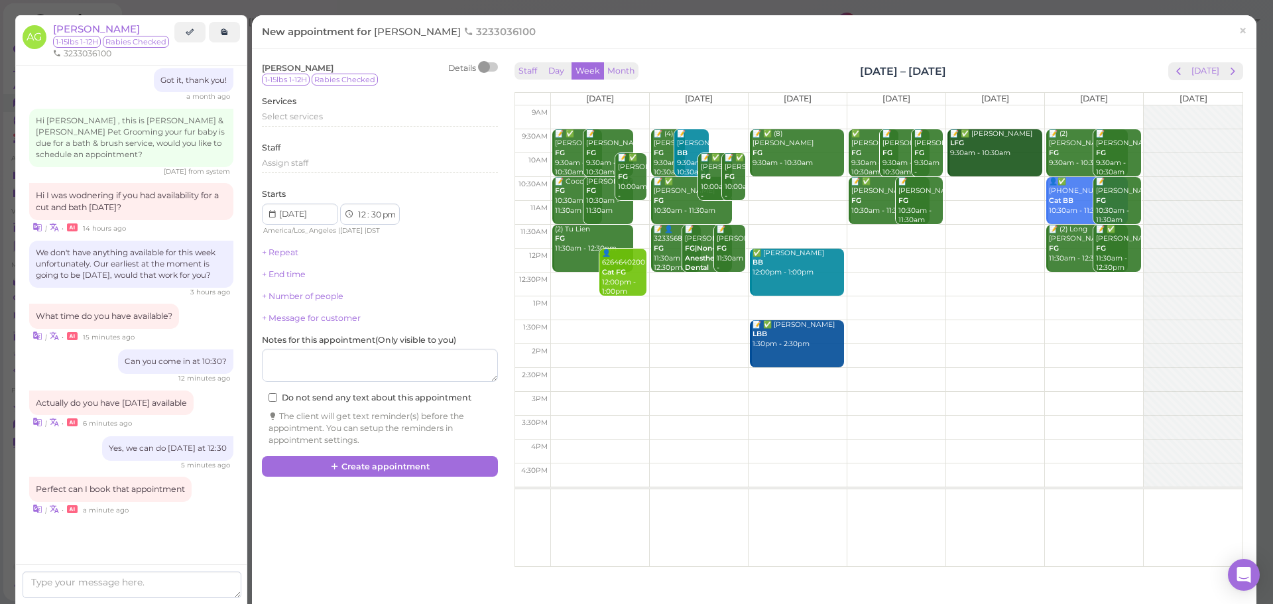
click at [1067, 281] on td at bounding box center [896, 284] width 692 height 24
type input "2025-08-23"
click at [280, 102] on label "Services" at bounding box center [279, 101] width 34 height 12
click at [297, 127] on div "Select services" at bounding box center [380, 119] width 236 height 16
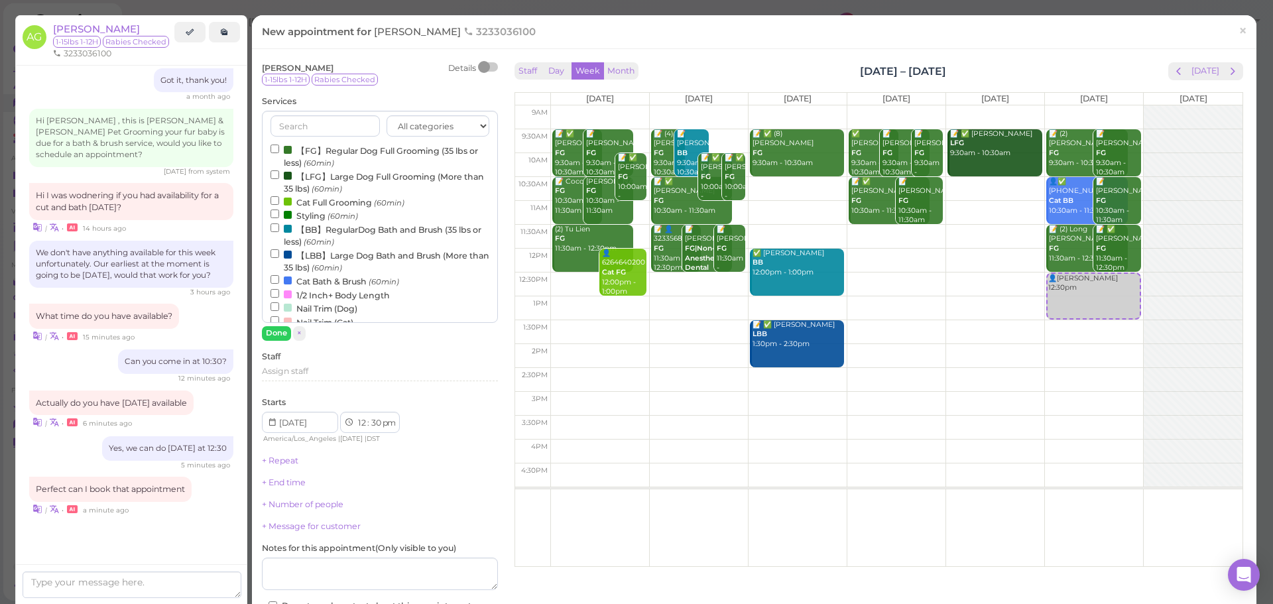
click at [298, 150] on label "【FG】Regular Dog Full Grooming (35 lbs or less) (60min)" at bounding box center [379, 156] width 219 height 26
click at [279, 150] on input "【FG】Regular Dog Full Grooming (35 lbs or less) (60min)" at bounding box center [274, 149] width 9 height 9
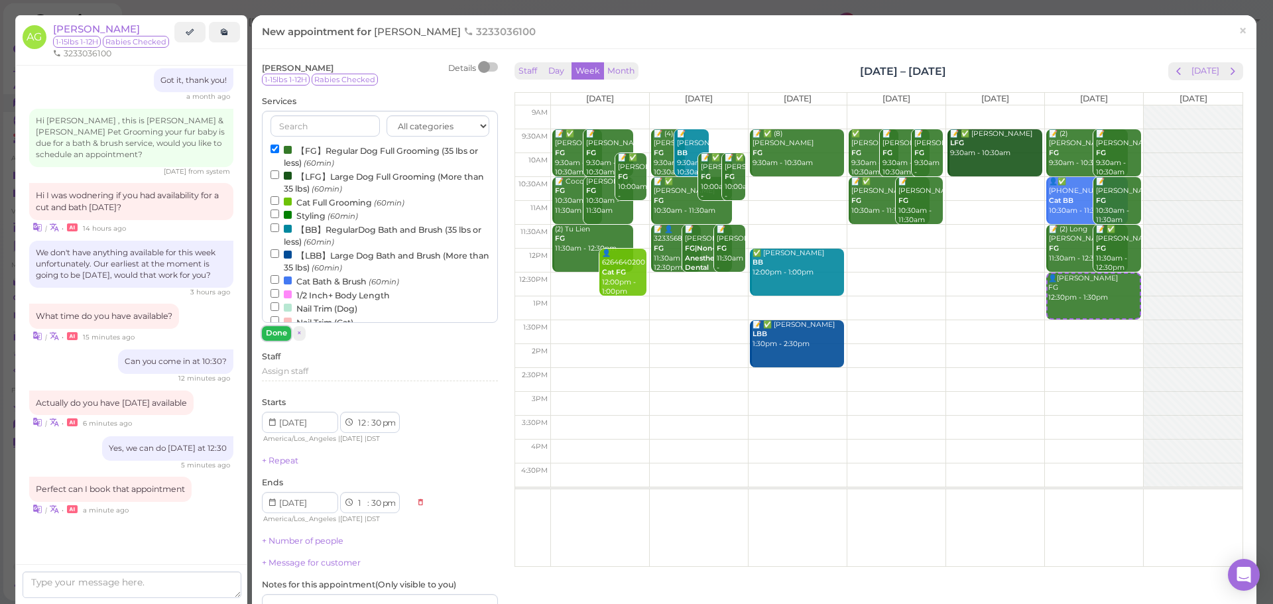
click at [278, 332] on button "Done" at bounding box center [276, 333] width 29 height 14
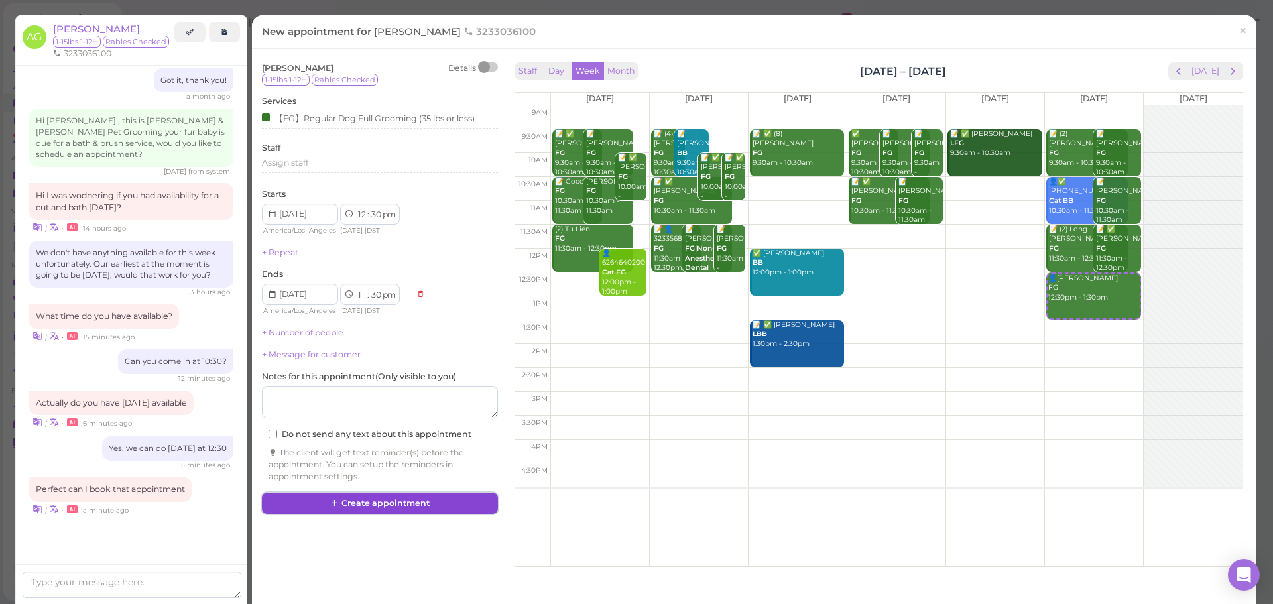
drag, startPoint x: 418, startPoint y: 504, endPoint x: 940, endPoint y: 603, distance: 531.8
click at [418, 504] on button "Create appointment" at bounding box center [380, 503] width 236 height 21
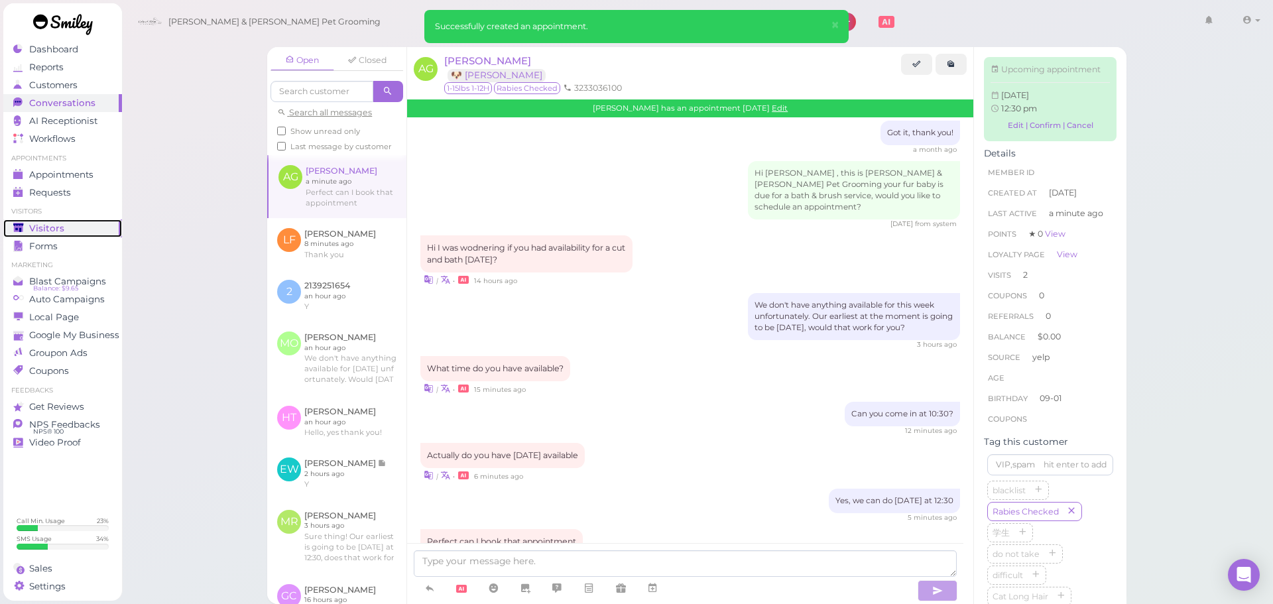
click at [48, 225] on span "Visitors" at bounding box center [46, 228] width 35 height 11
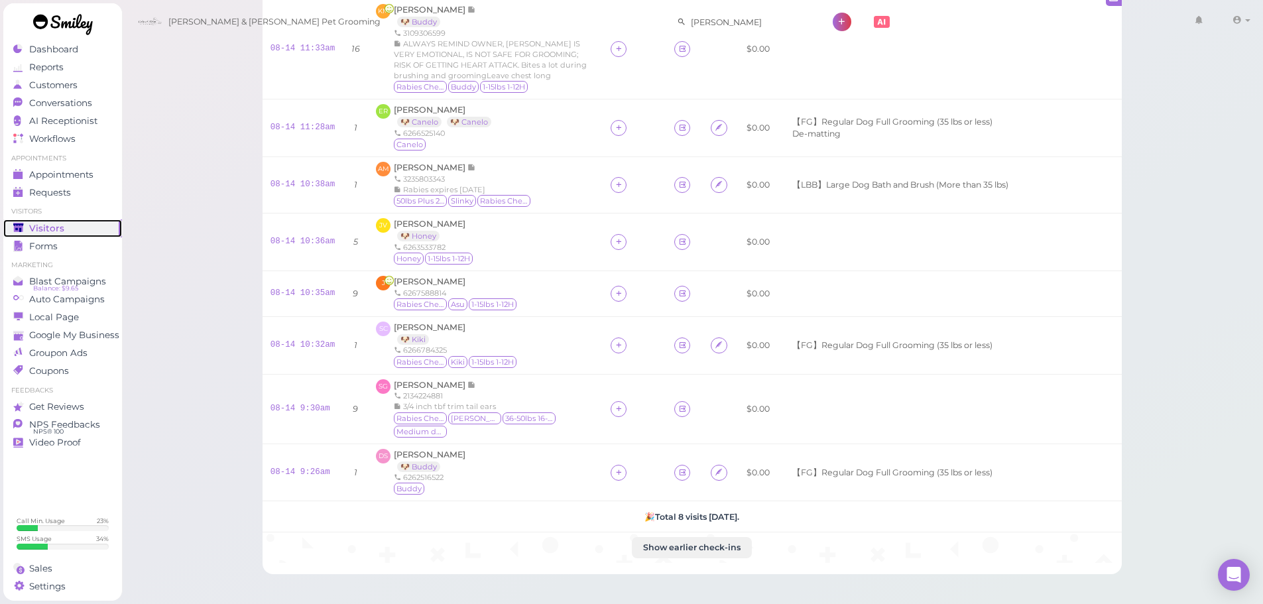
scroll to position [237, 0]
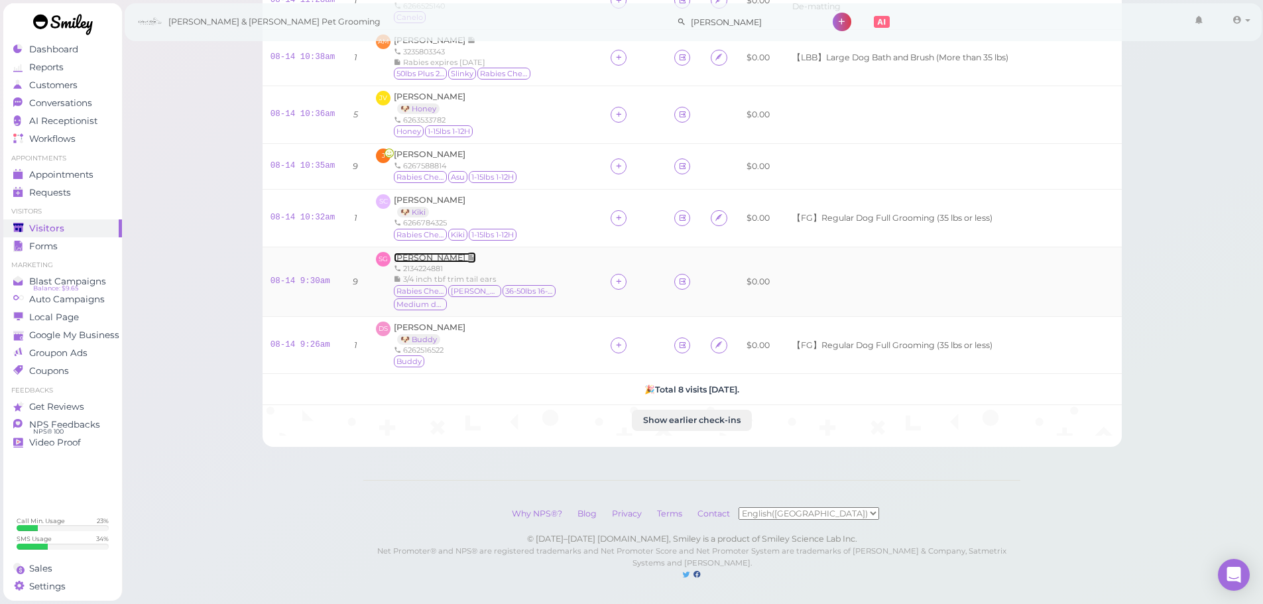
click at [428, 257] on span "[PERSON_NAME]" at bounding box center [431, 258] width 74 height 10
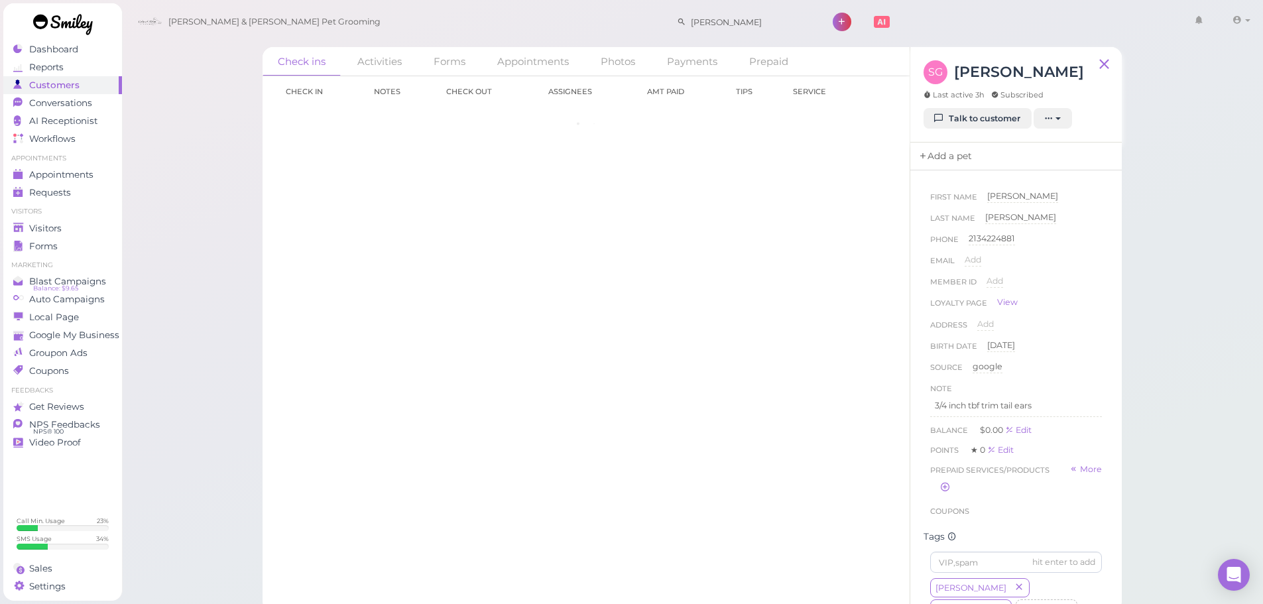
click at [944, 163] on link "Add a pet" at bounding box center [945, 157] width 70 height 28
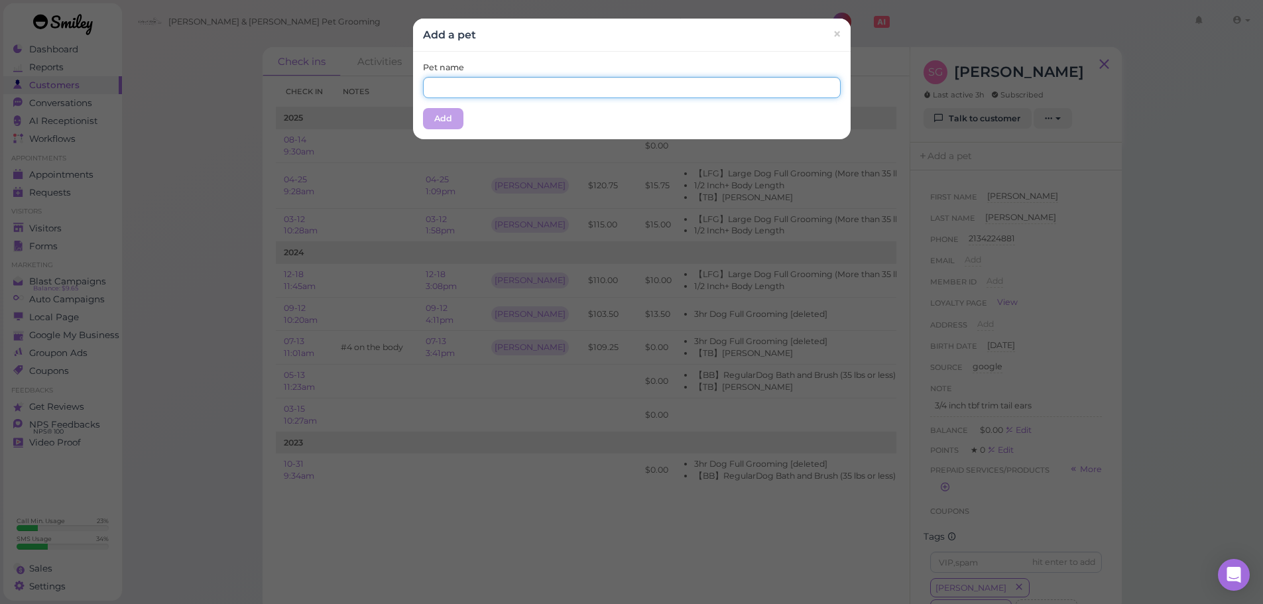
click at [511, 88] on input "text" at bounding box center [632, 87] width 418 height 21
type input "[PERSON_NAME]"
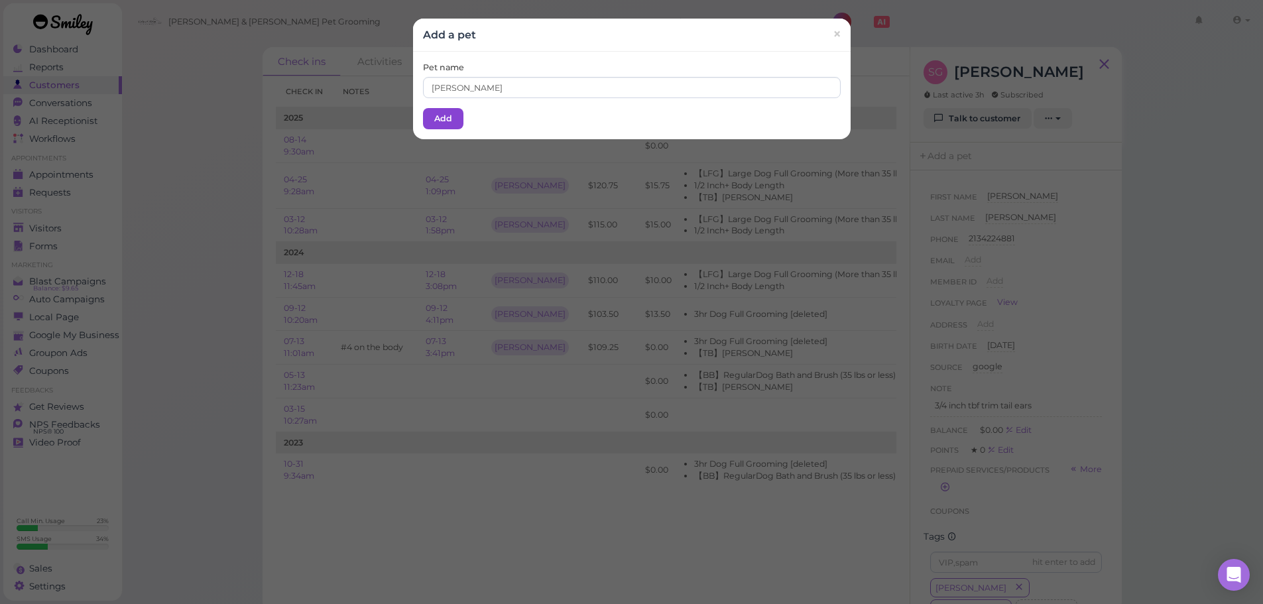
drag, startPoint x: 507, startPoint y: 60, endPoint x: 438, endPoint y: 111, distance: 86.3
click at [507, 62] on div "Pet name Bailey Add" at bounding box center [632, 96] width 438 height 88
click at [432, 123] on button "Add" at bounding box center [443, 118] width 40 height 21
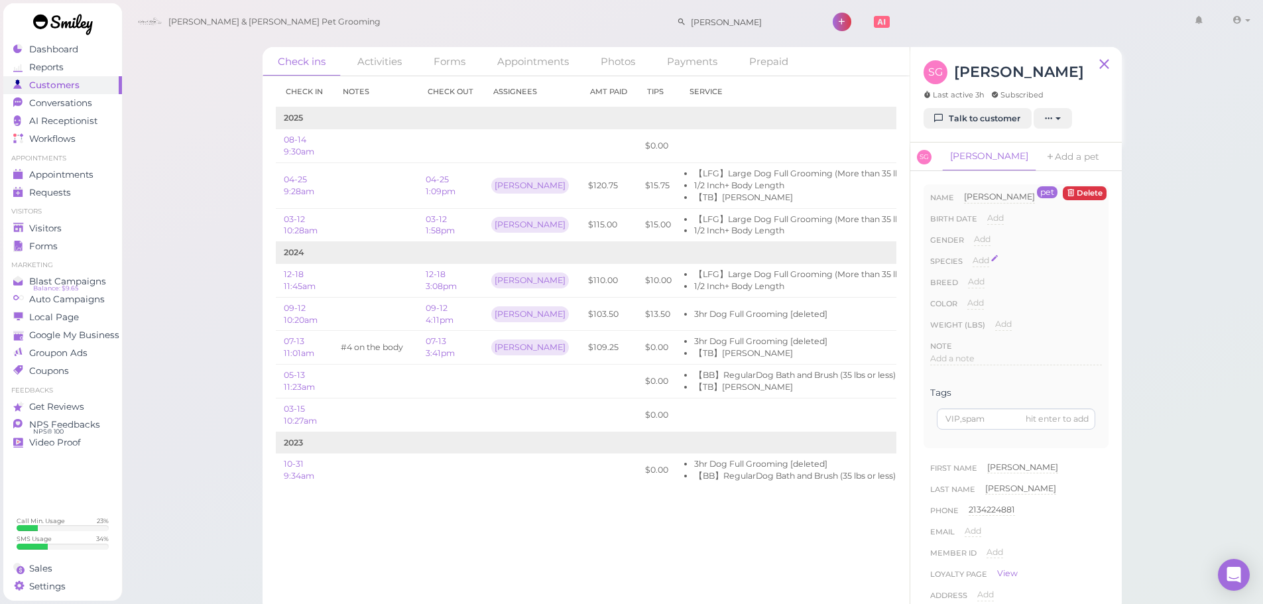
click at [976, 263] on span "Add" at bounding box center [981, 260] width 17 height 10
click at [1014, 278] on button "×" at bounding box center [1011, 284] width 13 height 14
click at [970, 264] on div "Species Add Dog Cat Bird Other" at bounding box center [1016, 265] width 172 height 21
click at [975, 261] on span "Add" at bounding box center [981, 260] width 17 height 10
drag, startPoint x: 1012, startPoint y: 265, endPoint x: 1010, endPoint y: 272, distance: 7.6
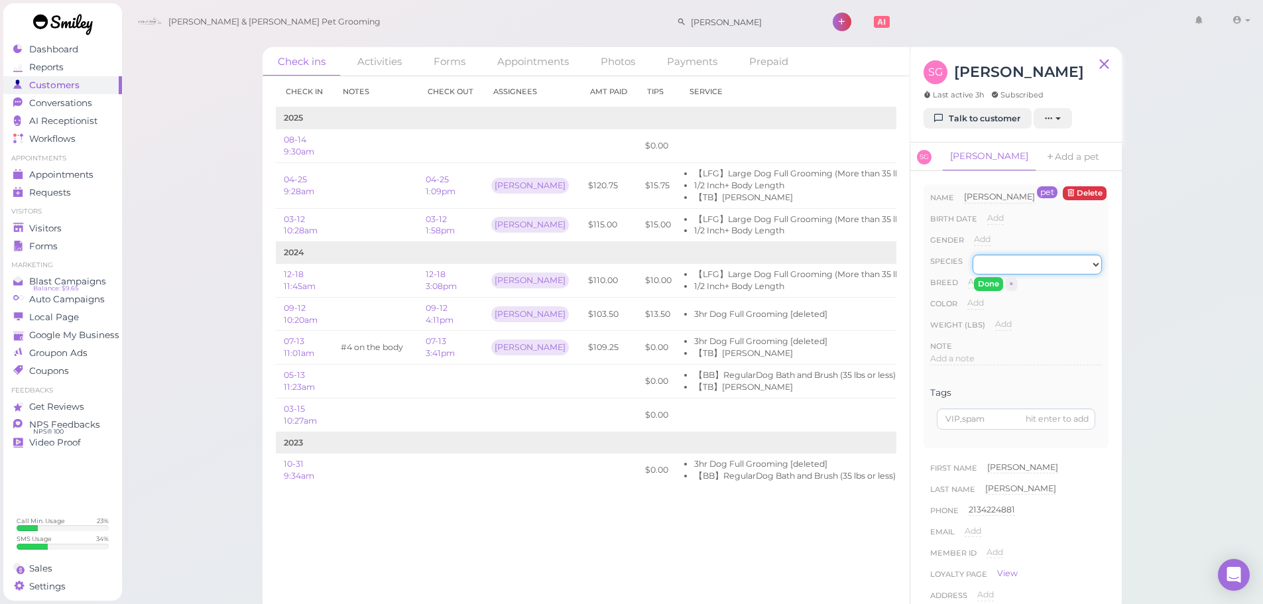
click at [1012, 265] on select "Dog Cat Bird Other" at bounding box center [1037, 265] width 129 height 20
select select "Dog"
click at [973, 255] on select "Dog Cat Bird Other" at bounding box center [1037, 265] width 129 height 20
click at [992, 286] on button "Done" at bounding box center [988, 284] width 29 height 14
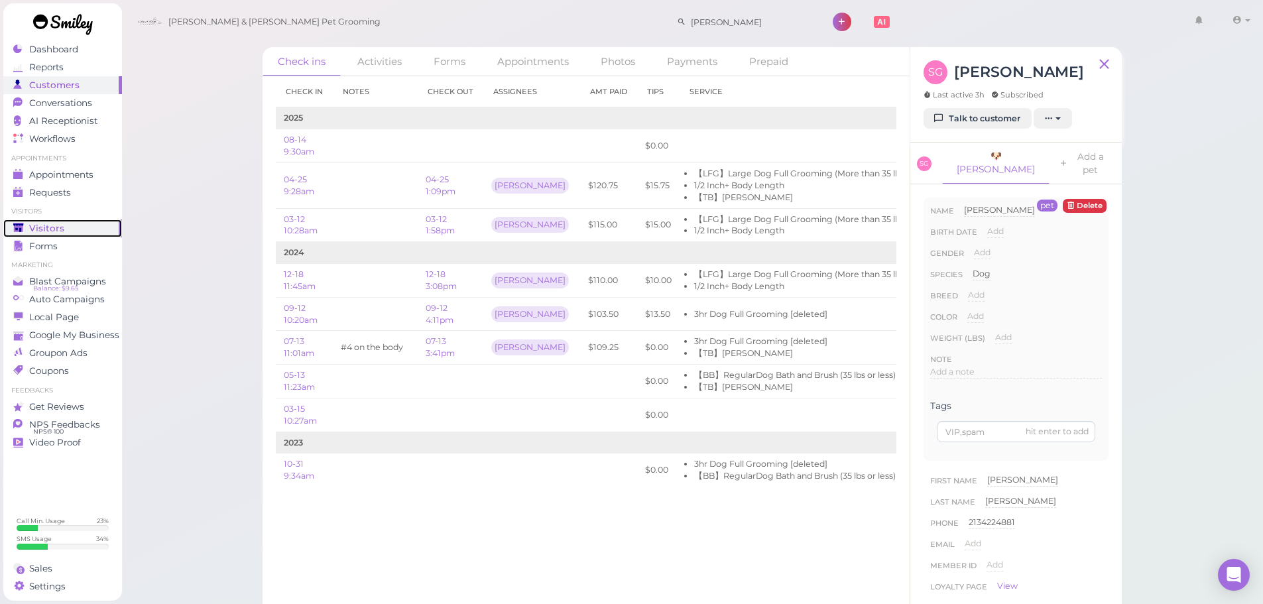
click at [72, 230] on div "Visitors" at bounding box center [60, 228] width 95 height 11
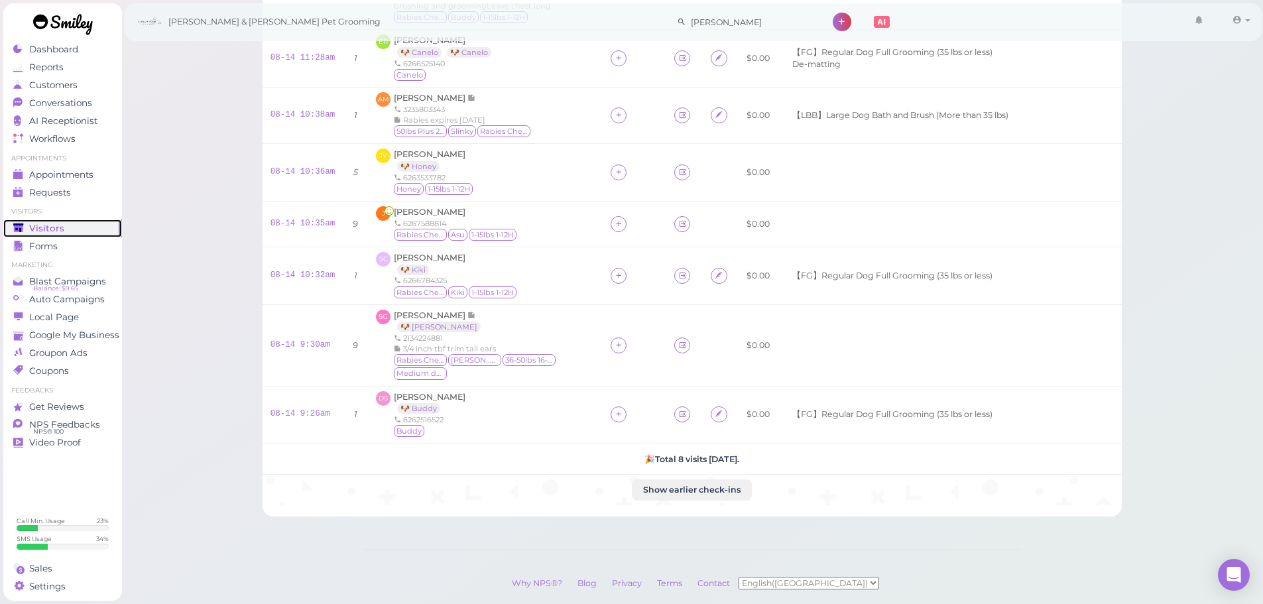
scroll to position [249, 0]
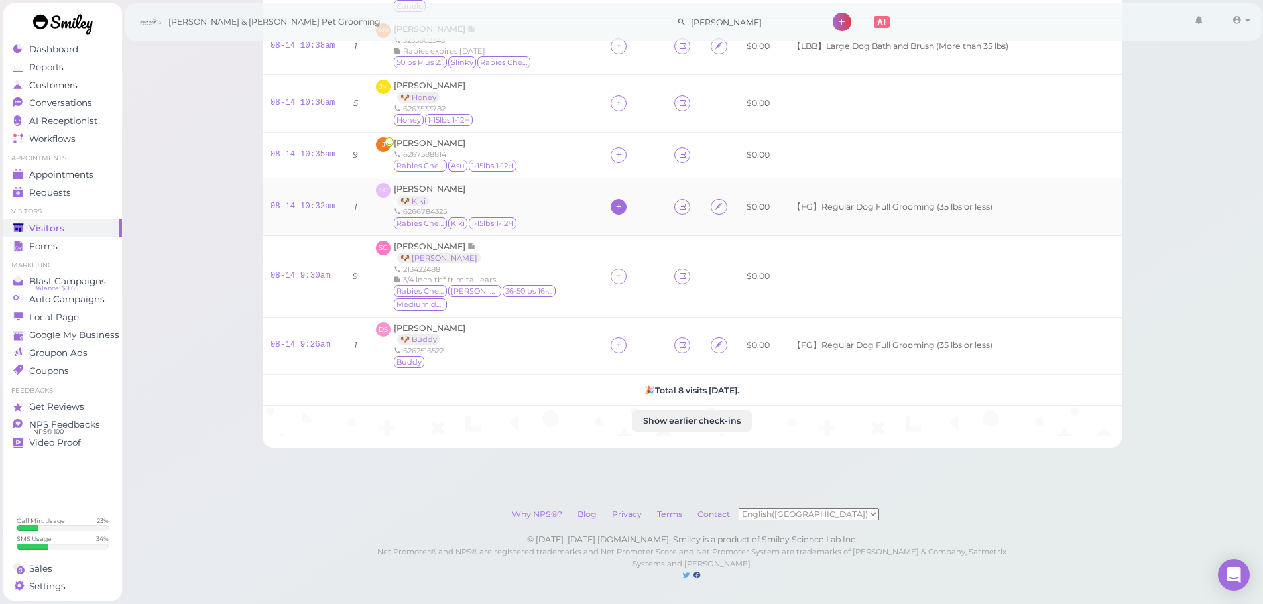
click at [615, 208] on icon at bounding box center [619, 207] width 9 height 10
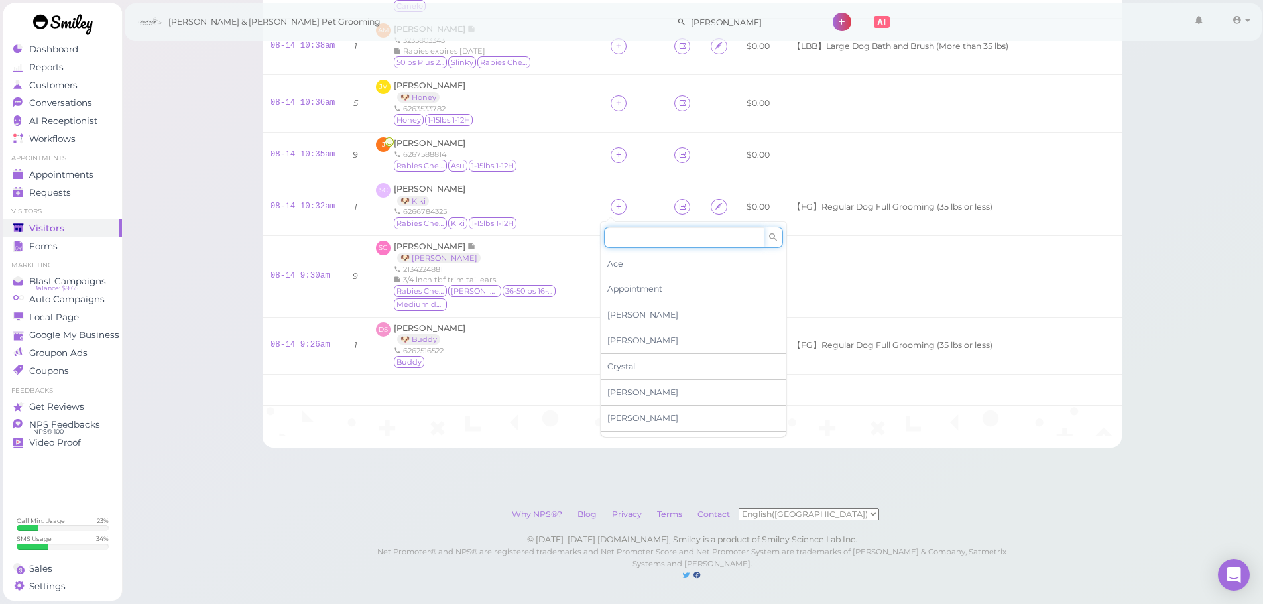
click at [645, 239] on input at bounding box center [684, 237] width 160 height 21
type input "re"
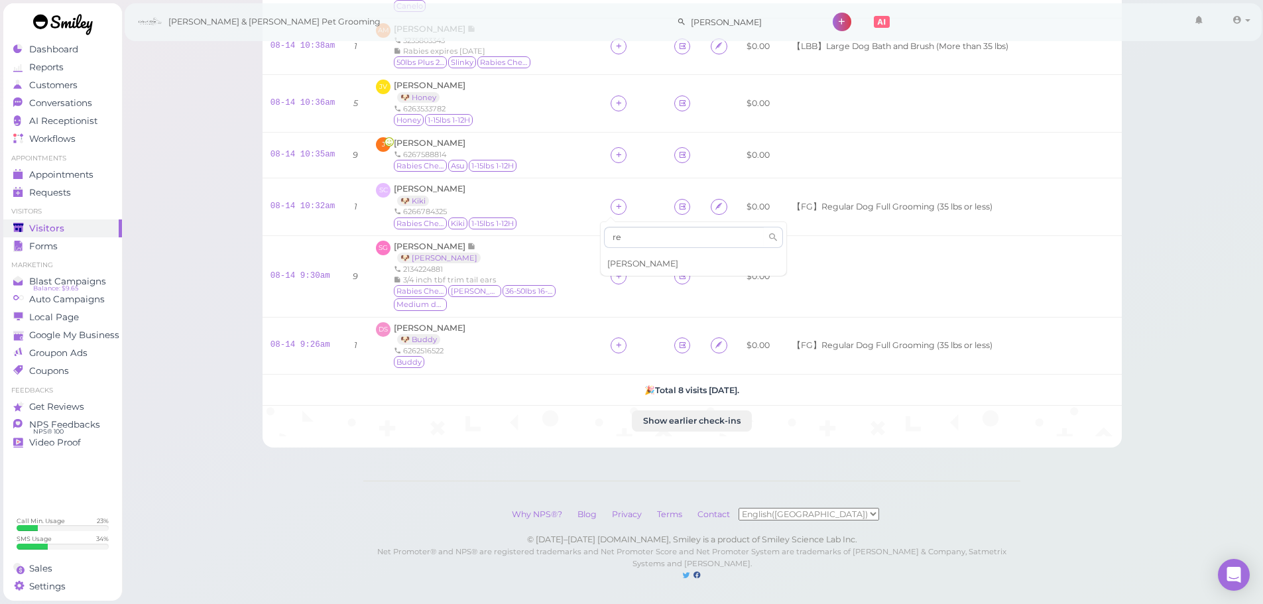
click at [625, 262] on span "[PERSON_NAME]" at bounding box center [642, 264] width 71 height 10
click at [615, 271] on icon at bounding box center [619, 276] width 9 height 10
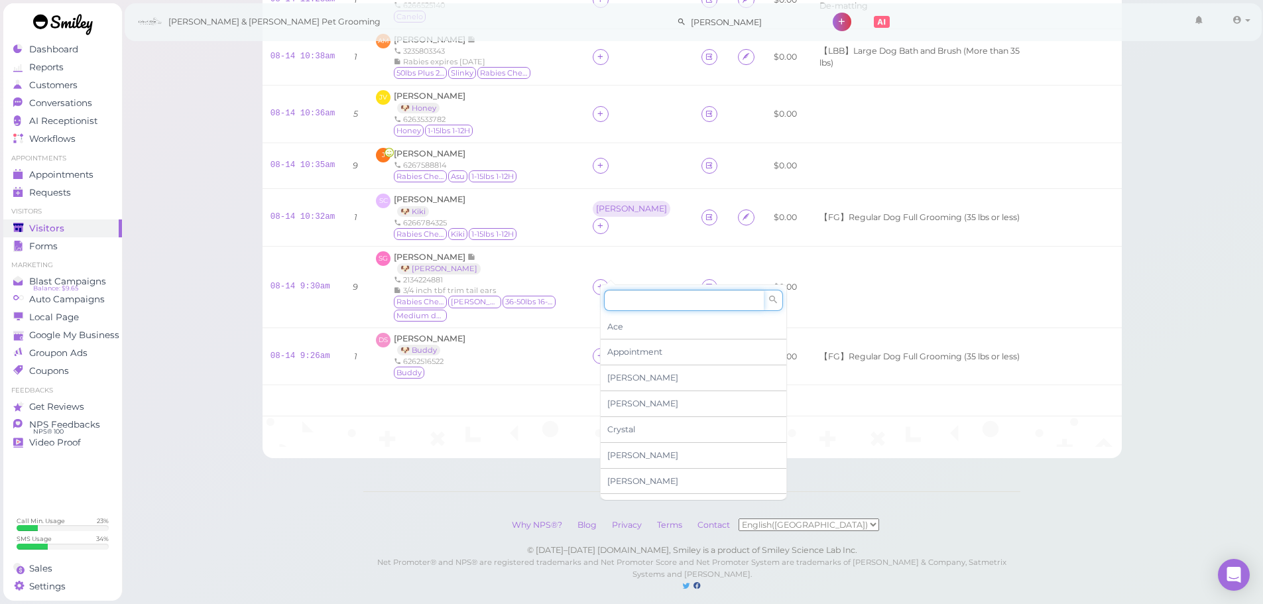
click at [616, 301] on input at bounding box center [684, 300] width 160 height 21
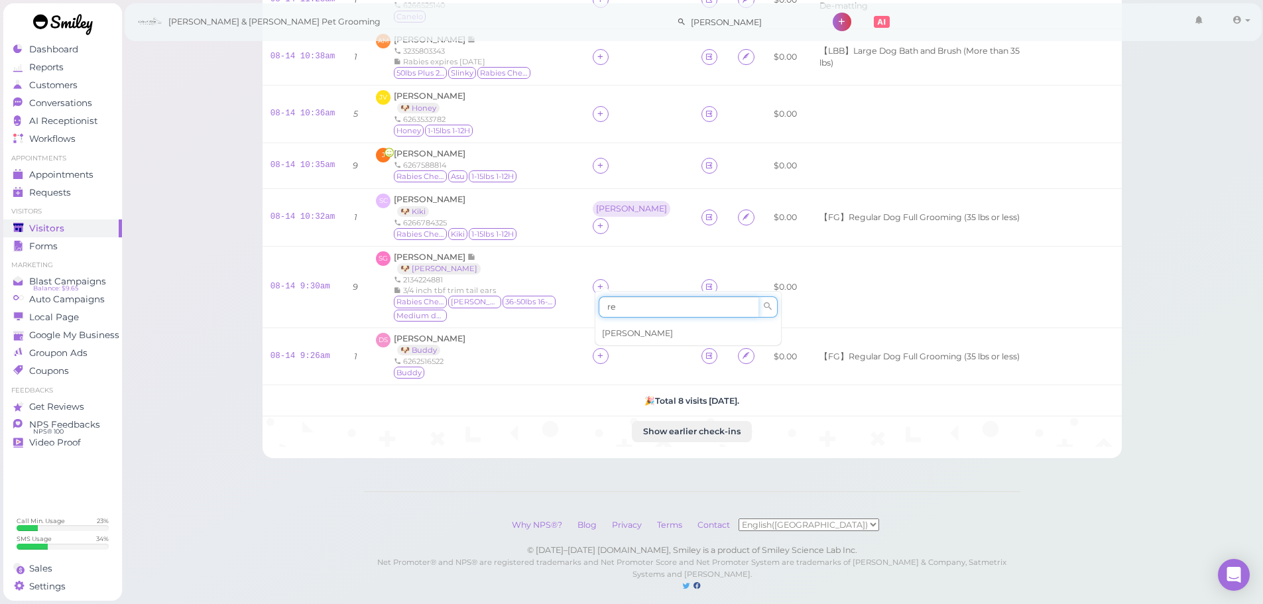
type input "re"
click at [622, 329] on span "Rebecca" at bounding box center [637, 333] width 71 height 10
click at [597, 348] on div at bounding box center [601, 356] width 16 height 16
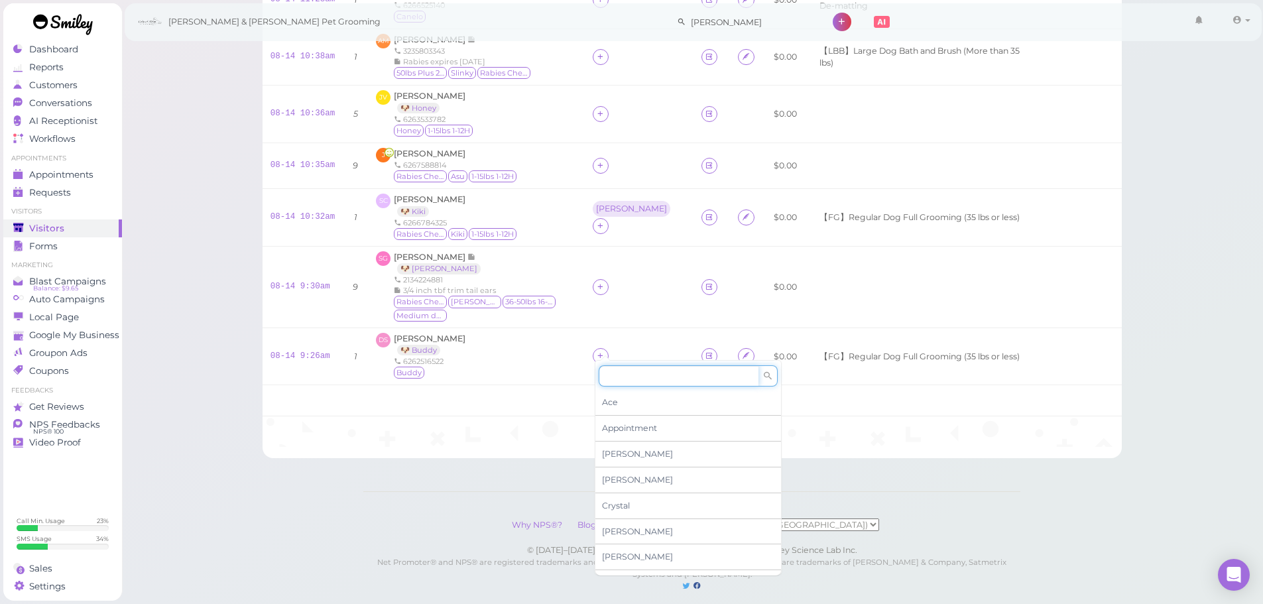
click at [630, 381] on input at bounding box center [679, 375] width 160 height 21
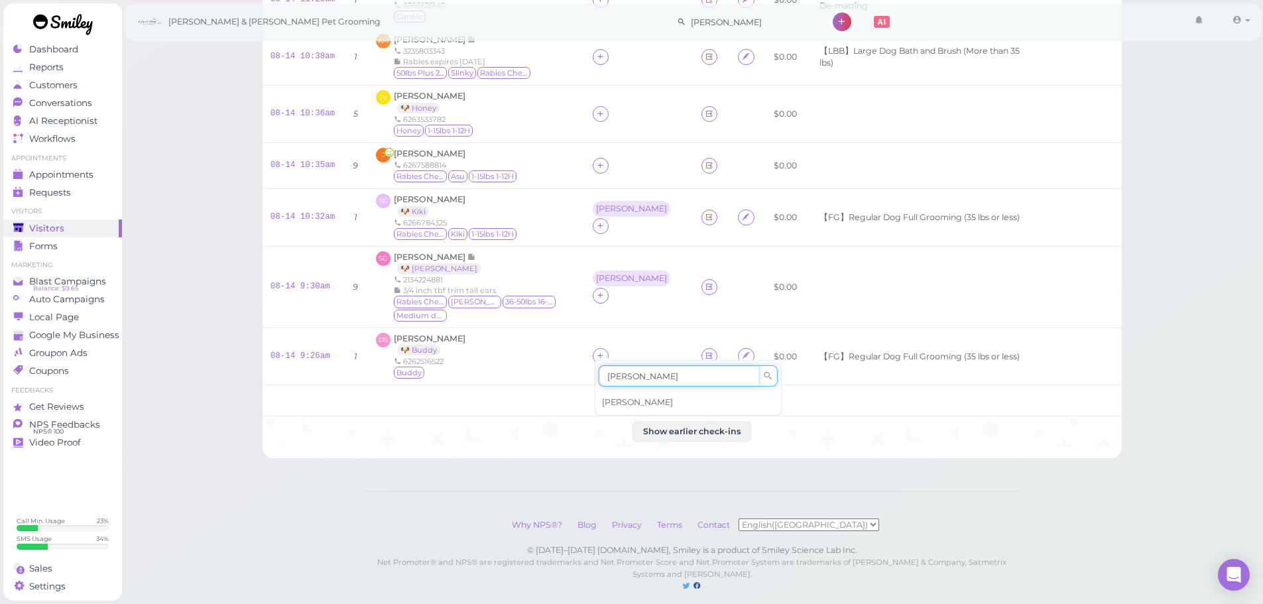
type input "Asa"
click at [630, 400] on div "Asa" at bounding box center [688, 402] width 186 height 25
click at [602, 343] on div "Asa" at bounding box center [631, 347] width 71 height 9
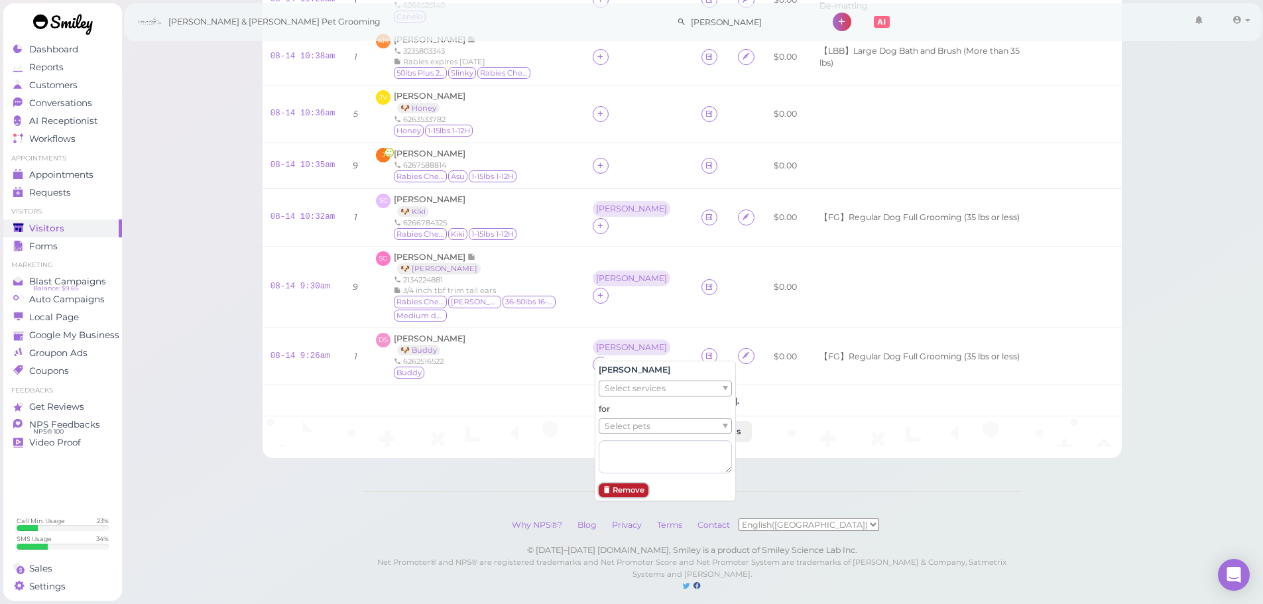
click at [628, 487] on button "Remove" at bounding box center [624, 490] width 50 height 14
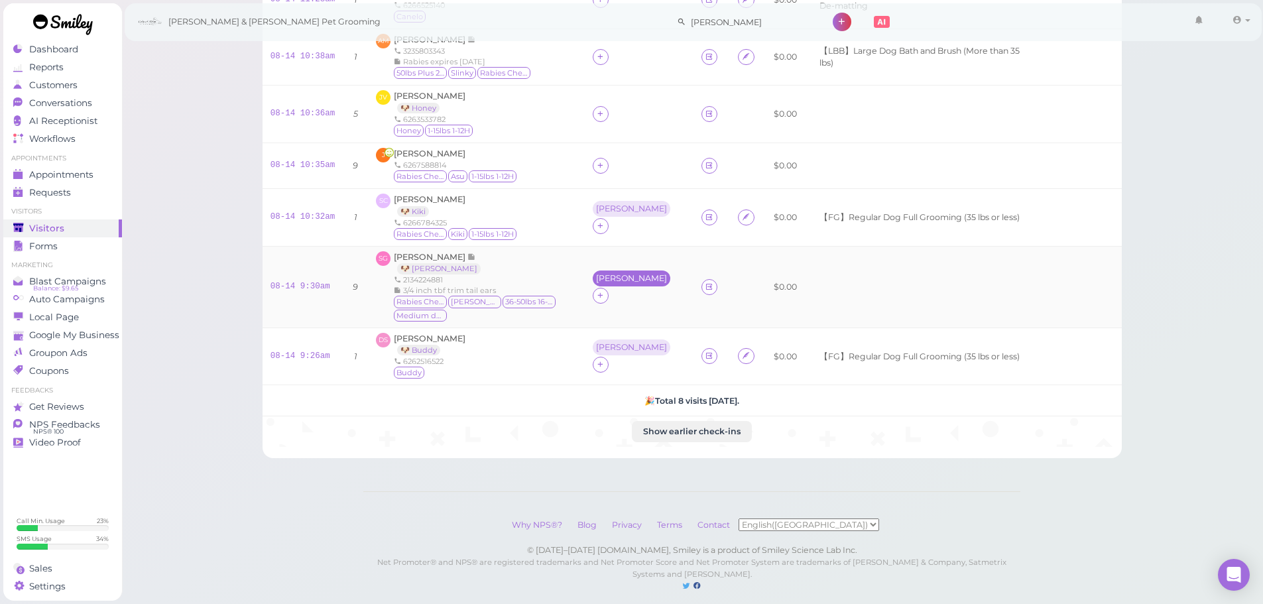
click at [615, 274] on div "Rebecca" at bounding box center [631, 278] width 71 height 9
click at [625, 394] on button "Remove" at bounding box center [624, 390] width 50 height 14
click at [599, 351] on icon at bounding box center [600, 356] width 9 height 10
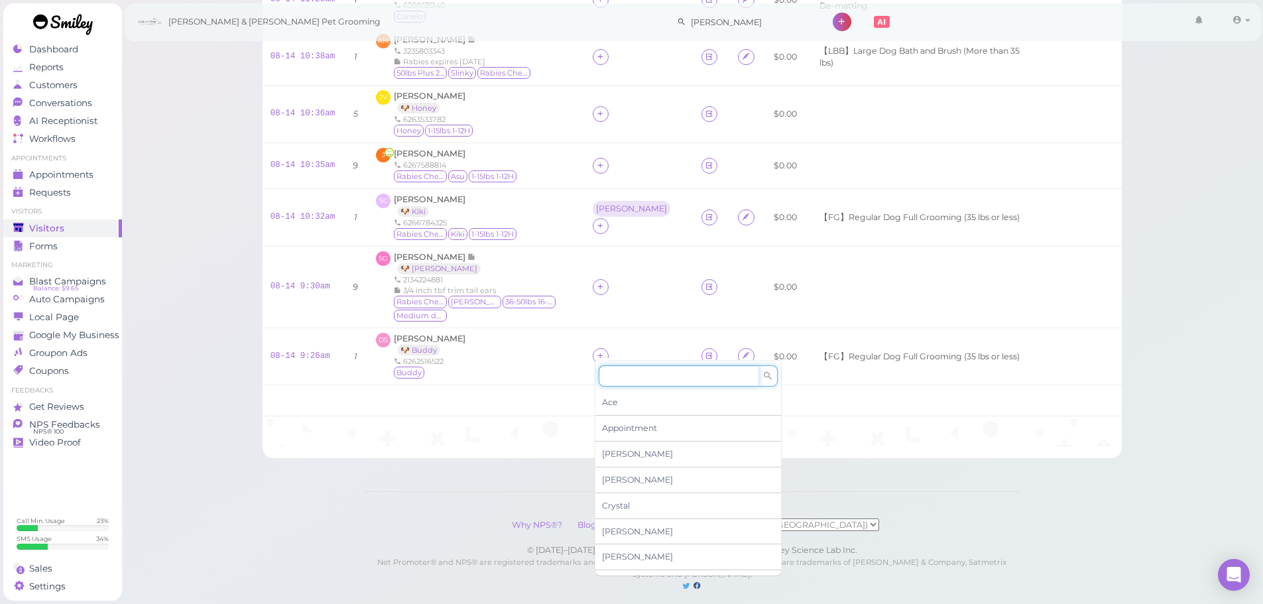
click at [632, 369] on input at bounding box center [679, 375] width 160 height 21
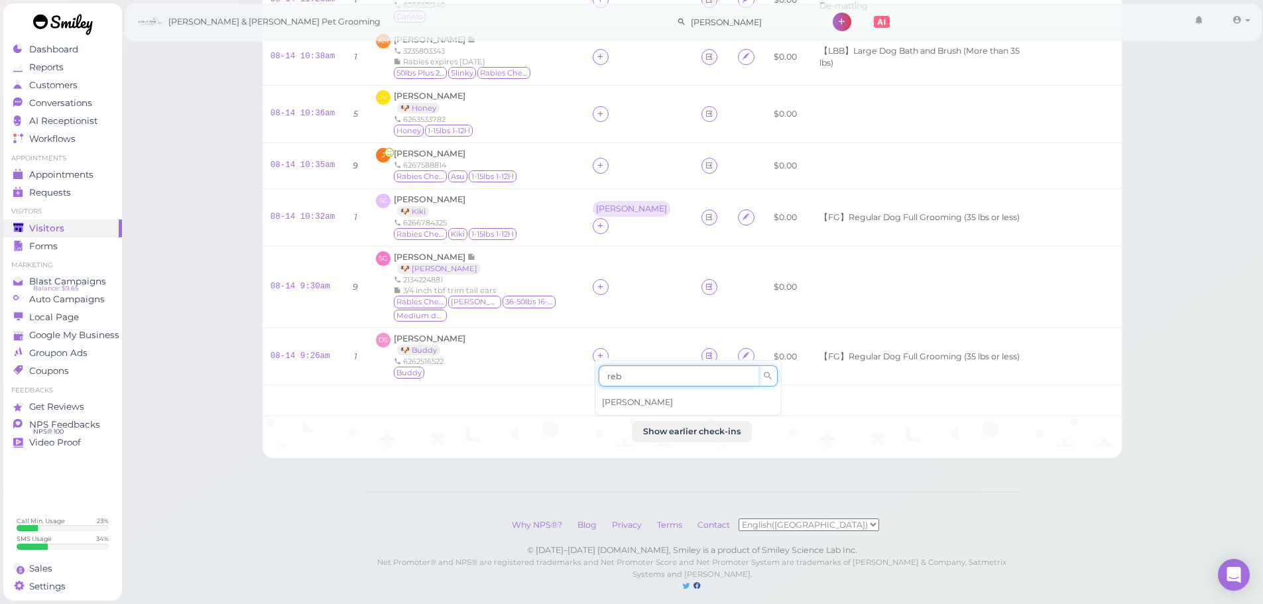
type input "reb"
click at [634, 396] on div "Rebecca" at bounding box center [688, 402] width 186 height 25
click at [605, 282] on icon at bounding box center [600, 287] width 9 height 10
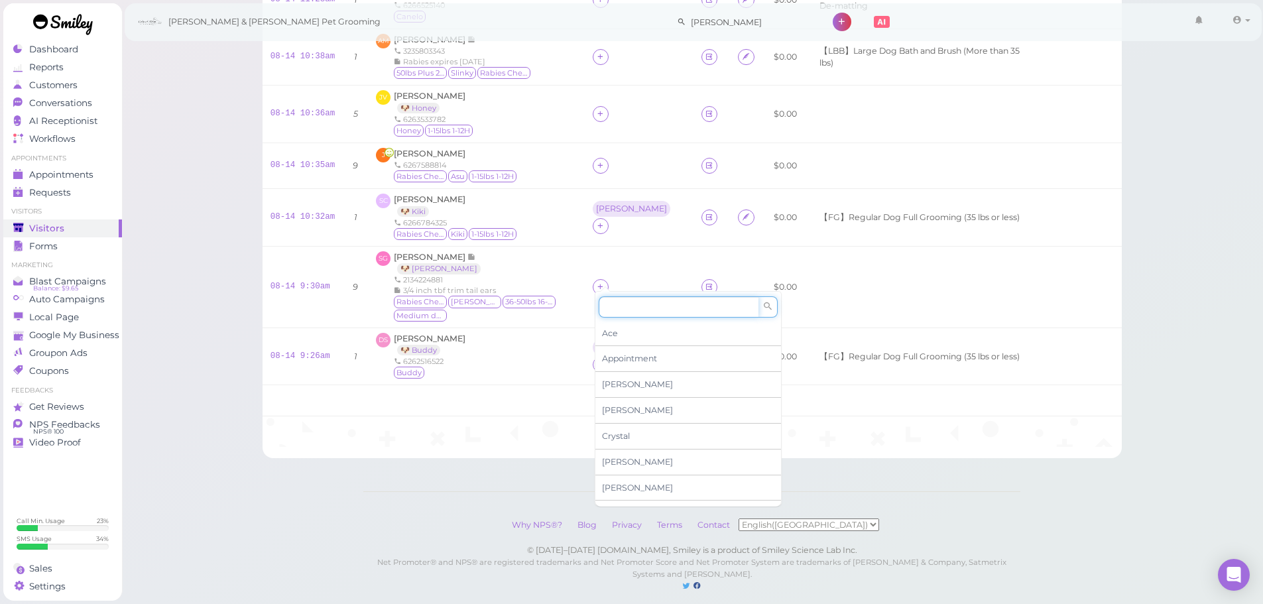
click at [625, 310] on input at bounding box center [679, 306] width 160 height 21
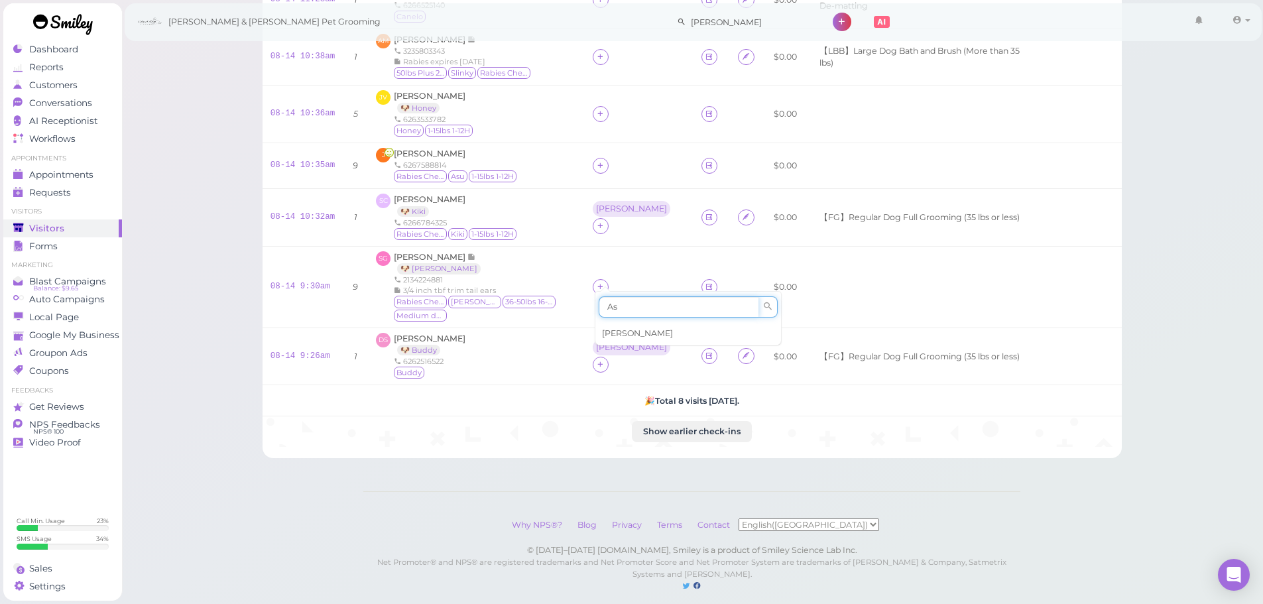
type input "As"
click at [617, 341] on div "Asa" at bounding box center [688, 333] width 186 height 25
click at [618, 343] on div "Rebecca" at bounding box center [631, 347] width 71 height 9
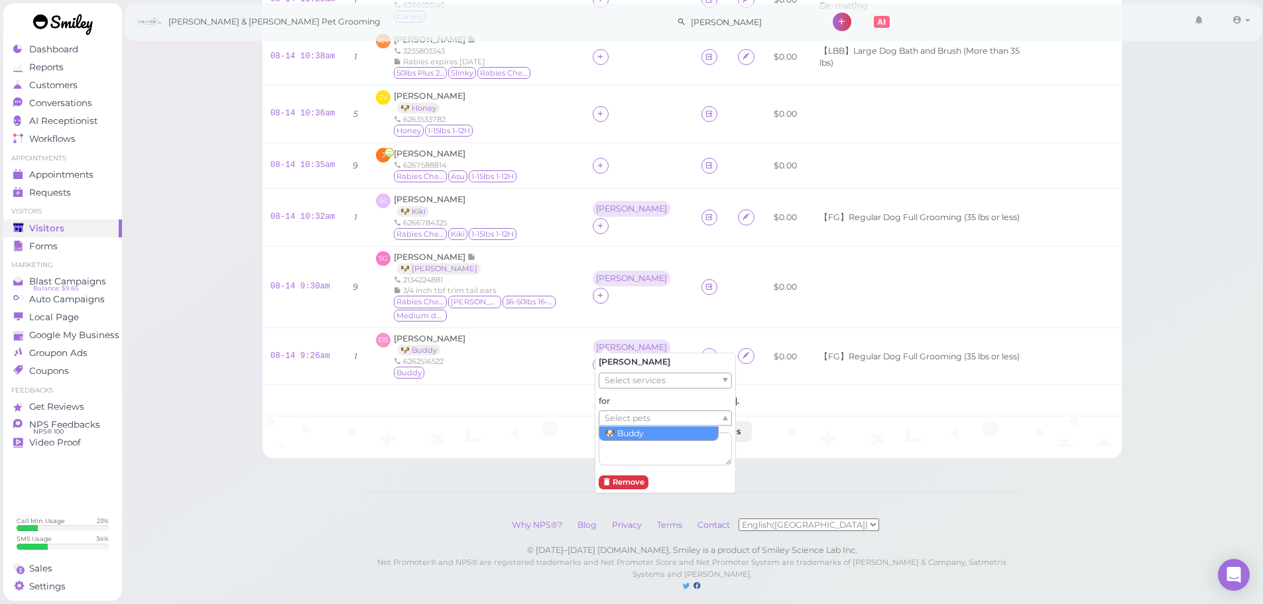
drag, startPoint x: 630, startPoint y: 415, endPoint x: 630, endPoint y: 429, distance: 13.9
click at [630, 416] on span "Select pets" at bounding box center [628, 418] width 46 height 15
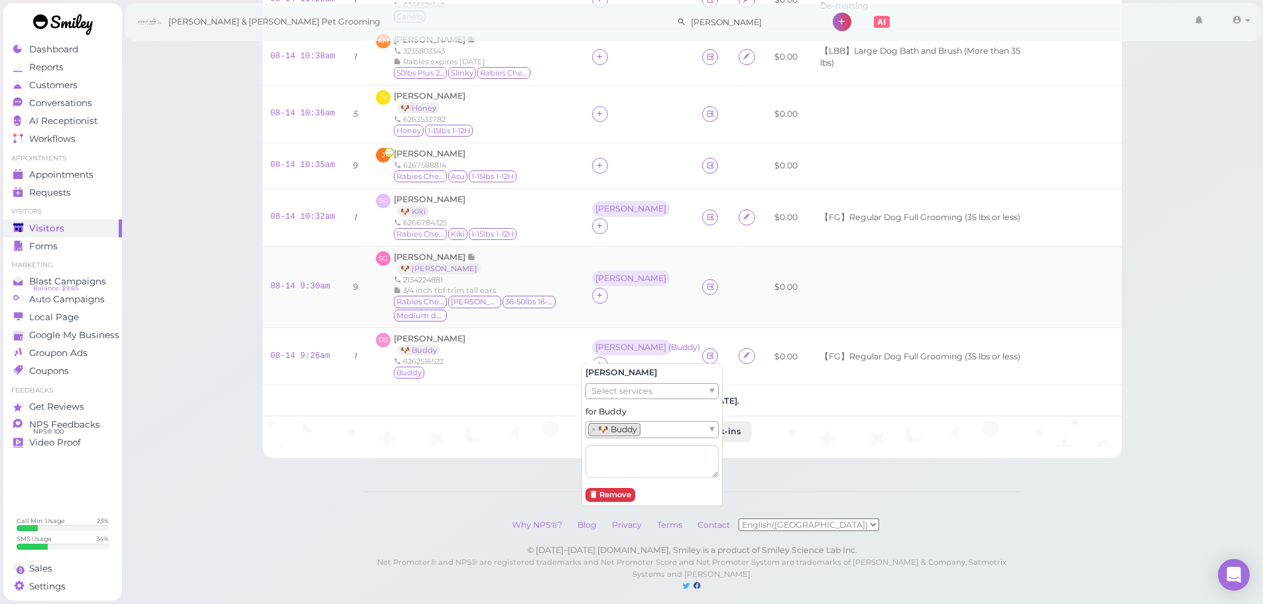
drag, startPoint x: 542, startPoint y: 279, endPoint x: 579, endPoint y: 289, distance: 38.4
click at [545, 282] on div "2134224881" at bounding box center [485, 279] width 182 height 11
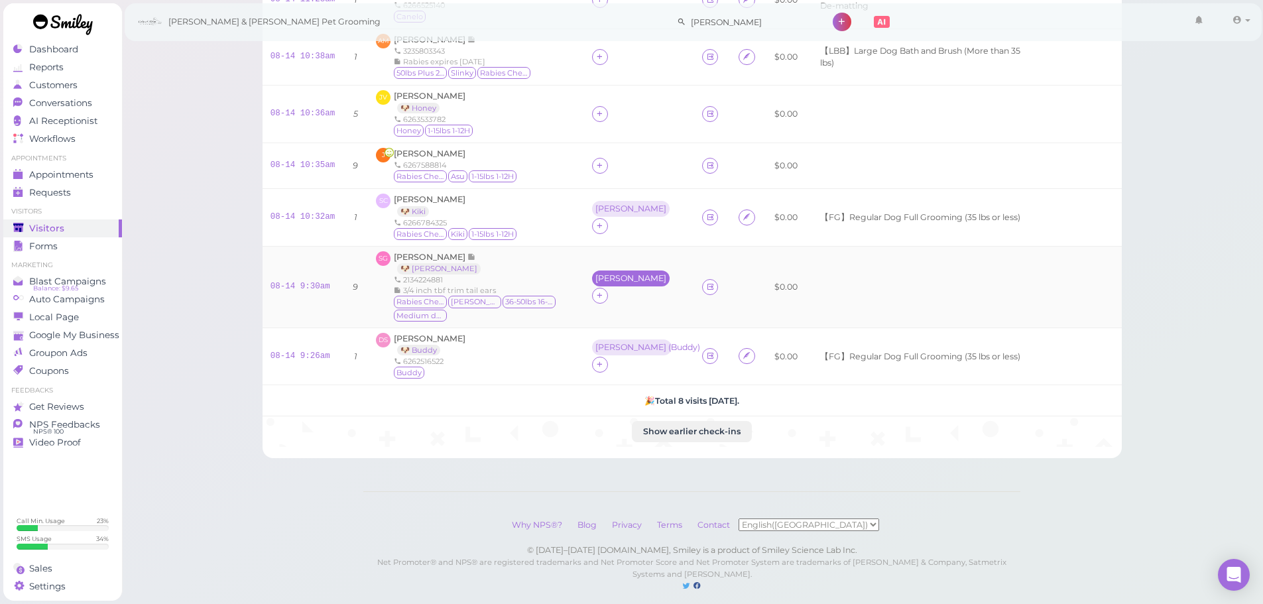
click at [592, 286] on div "Asa" at bounding box center [632, 278] width 81 height 16
click at [595, 283] on div "Asa" at bounding box center [630, 278] width 71 height 9
click at [587, 276] on td "Asa" at bounding box center [639, 287] width 111 height 82
click at [595, 283] on div "Asa" at bounding box center [630, 278] width 71 height 9
click at [619, 357] on div "for Select pets" at bounding box center [651, 357] width 133 height 70
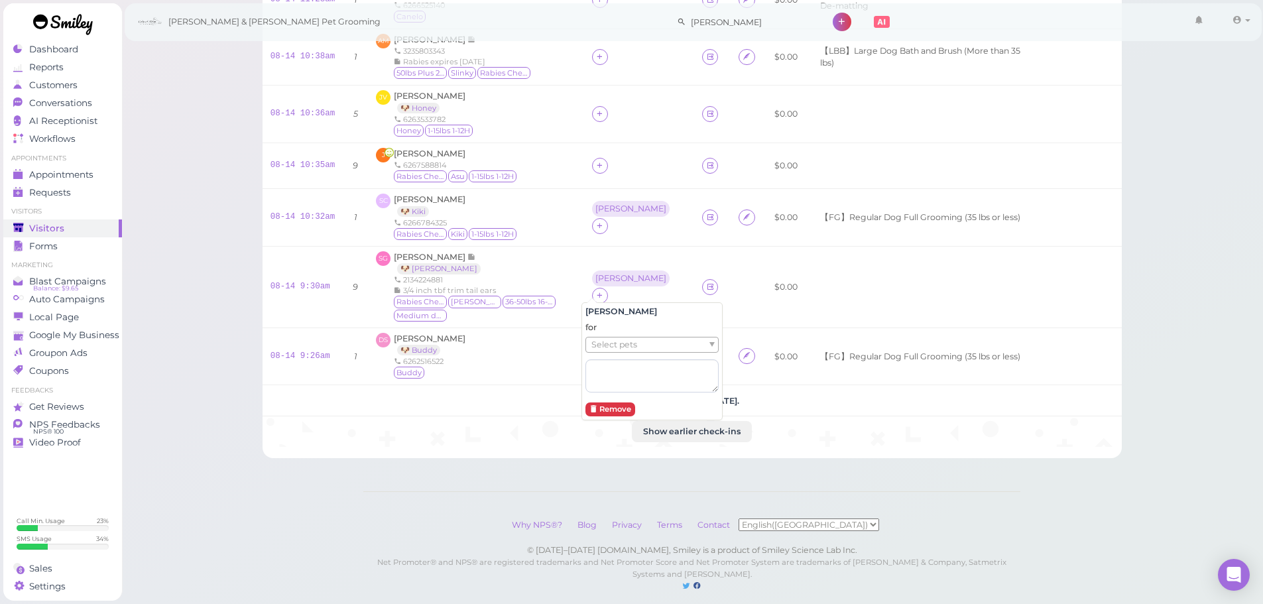
click at [618, 349] on span "Select pets" at bounding box center [614, 344] width 46 height 15
drag, startPoint x: 618, startPoint y: 349, endPoint x: 645, endPoint y: 311, distance: 47.1
click at [669, 261] on td "Asa ( Bailey )" at bounding box center [639, 287] width 111 height 82
click at [606, 213] on div "Rebecca" at bounding box center [630, 208] width 71 height 9
drag, startPoint x: 619, startPoint y: 270, endPoint x: 610, endPoint y: 288, distance: 20.2
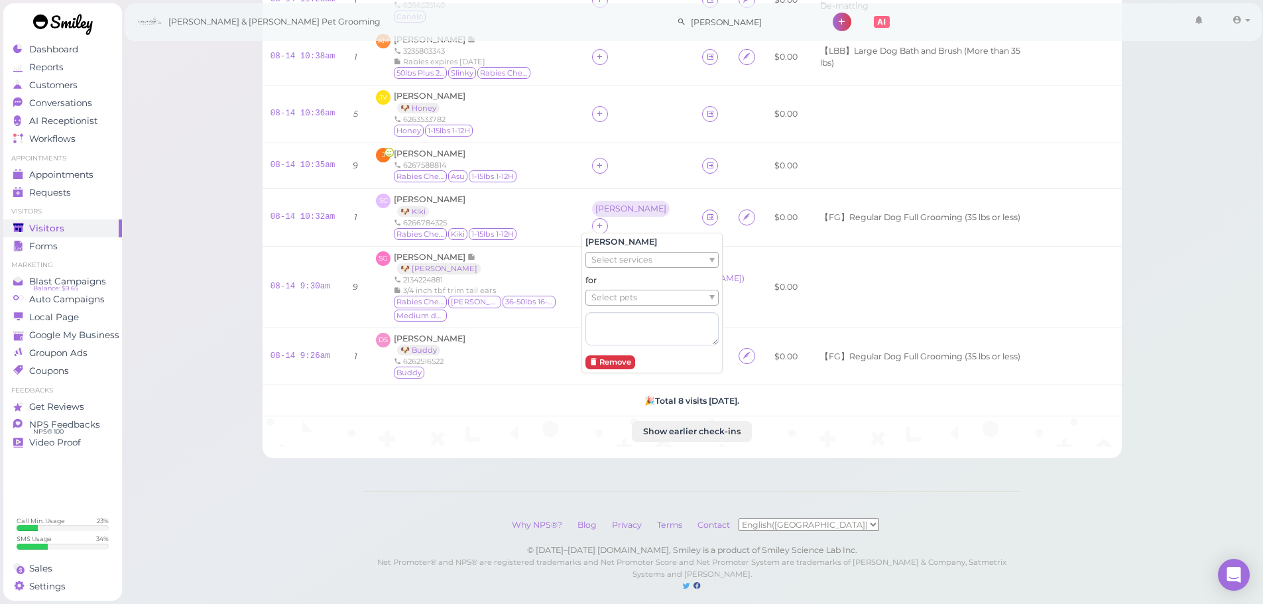
click at [616, 278] on div "Rebecca Select services for Select pets Remove" at bounding box center [651, 303] width 141 height 141
click at [610, 290] on span "Select pets" at bounding box center [614, 297] width 46 height 15
click at [657, 174] on td at bounding box center [639, 166] width 111 height 46
click at [446, 150] on span "Jennifer Ramos" at bounding box center [430, 154] width 72 height 10
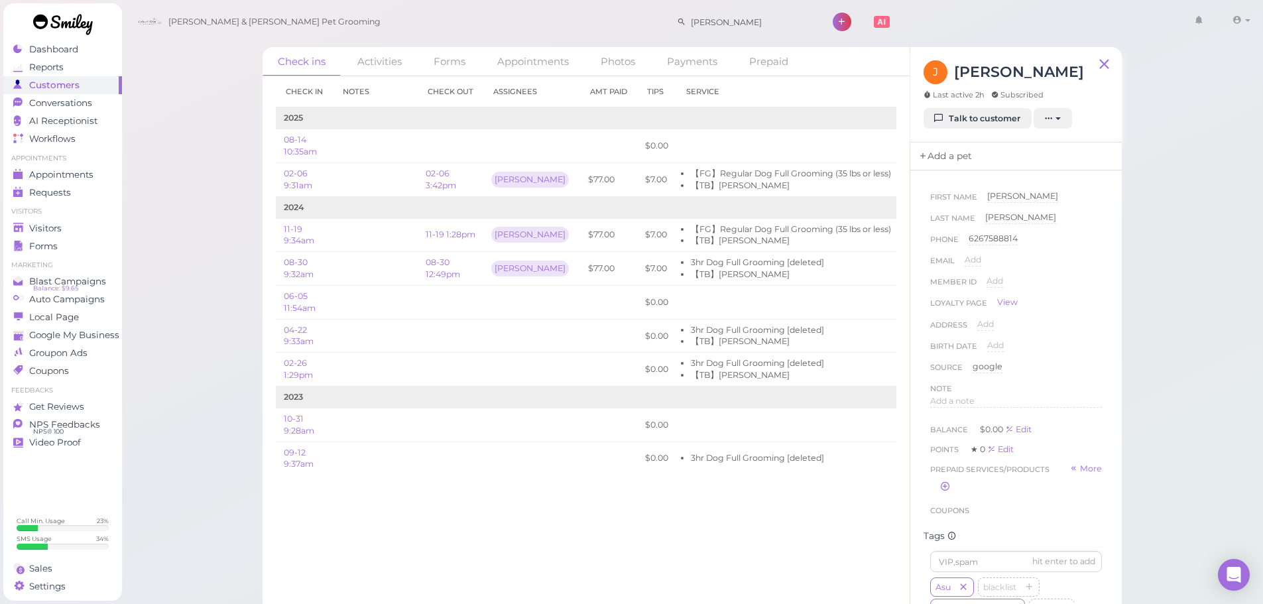
click at [947, 159] on link "Add a pet" at bounding box center [945, 157] width 70 height 28
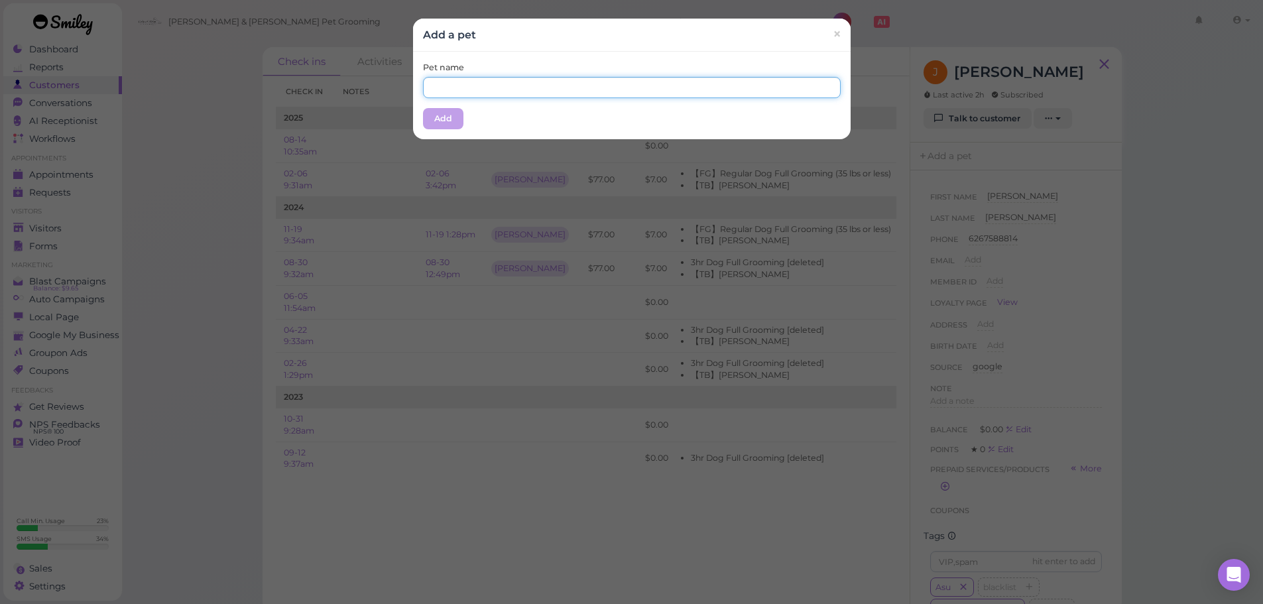
click at [615, 85] on input "text" at bounding box center [632, 87] width 418 height 21
type input "Asu"
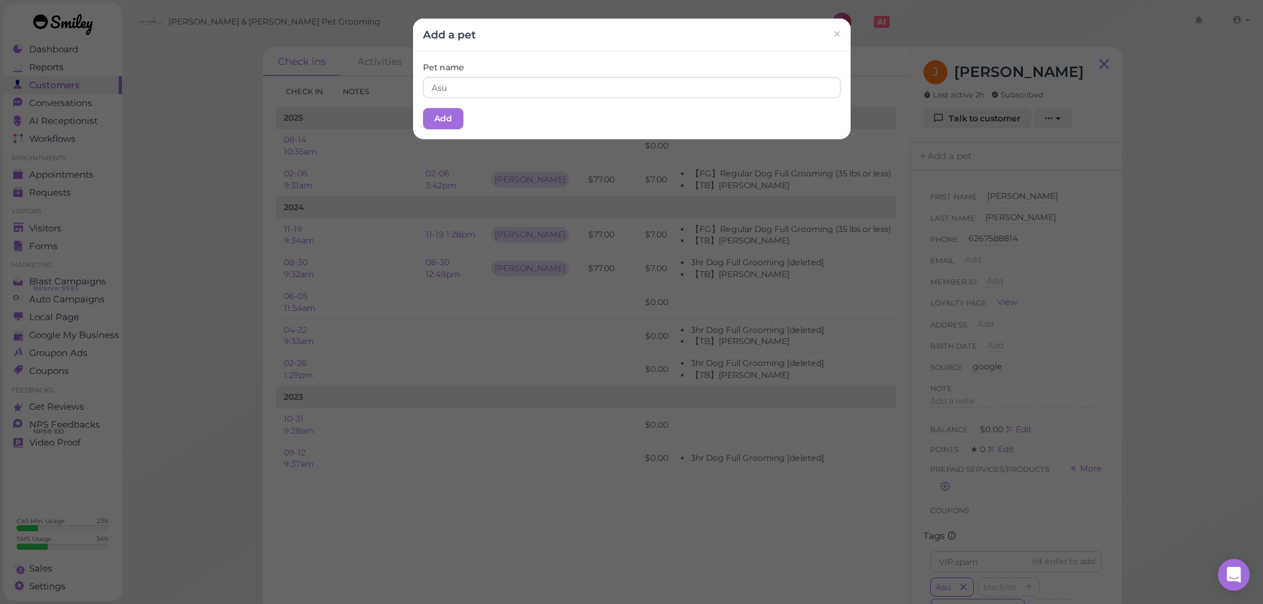
drag, startPoint x: 613, startPoint y: 57, endPoint x: 597, endPoint y: 64, distance: 17.5
click at [605, 60] on div "Pet name Asu Add" at bounding box center [632, 96] width 438 height 88
click at [455, 119] on button "Add" at bounding box center [443, 118] width 40 height 21
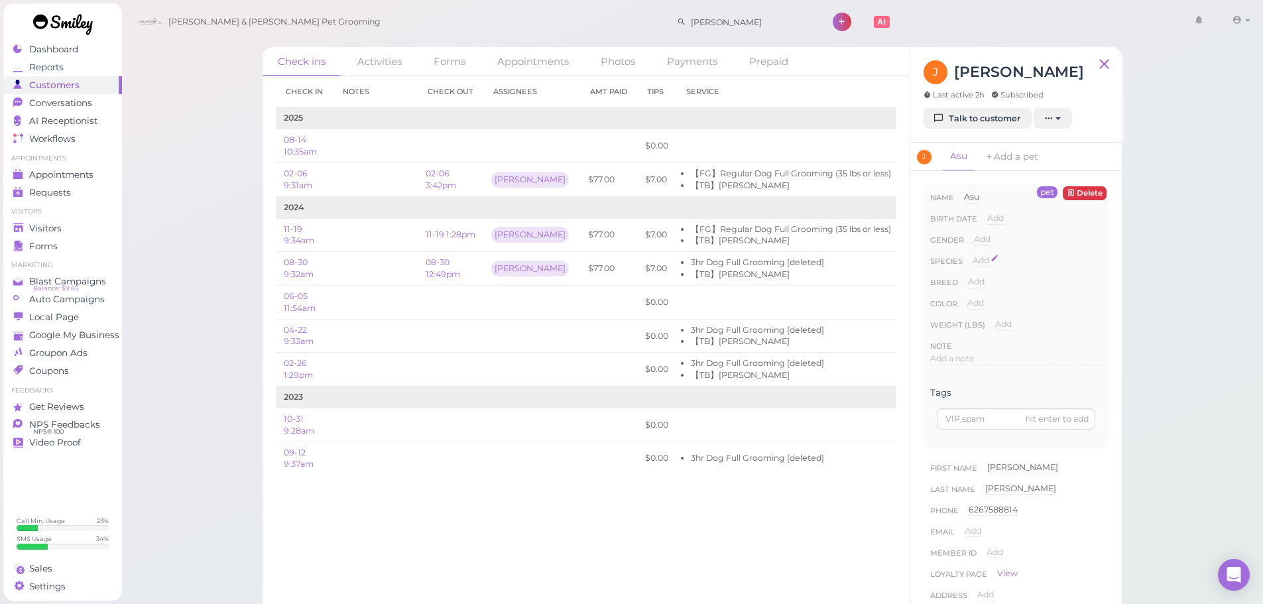
click at [978, 255] on span "Add" at bounding box center [981, 260] width 17 height 10
click at [995, 263] on select "Dog Cat Bird Other" at bounding box center [1037, 265] width 129 height 20
select select "Dog"
click at [973, 255] on select "Dog Cat Bird Other" at bounding box center [1037, 265] width 129 height 20
click at [985, 279] on button "Done" at bounding box center [988, 284] width 29 height 14
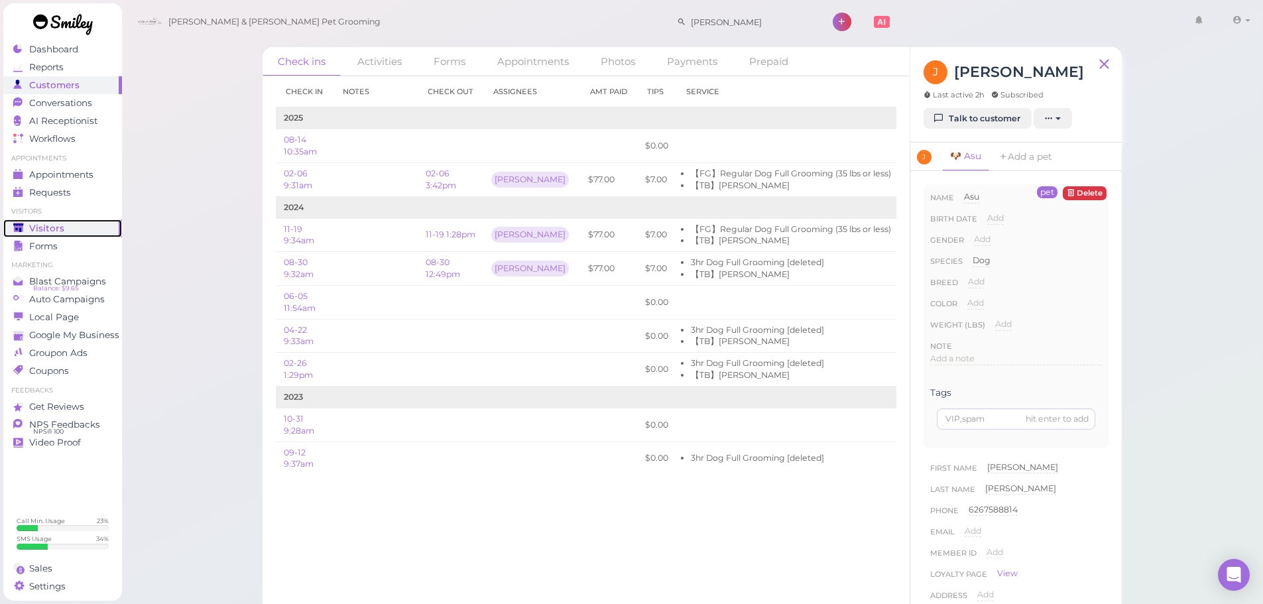
click at [54, 223] on span "Visitors" at bounding box center [46, 228] width 35 height 11
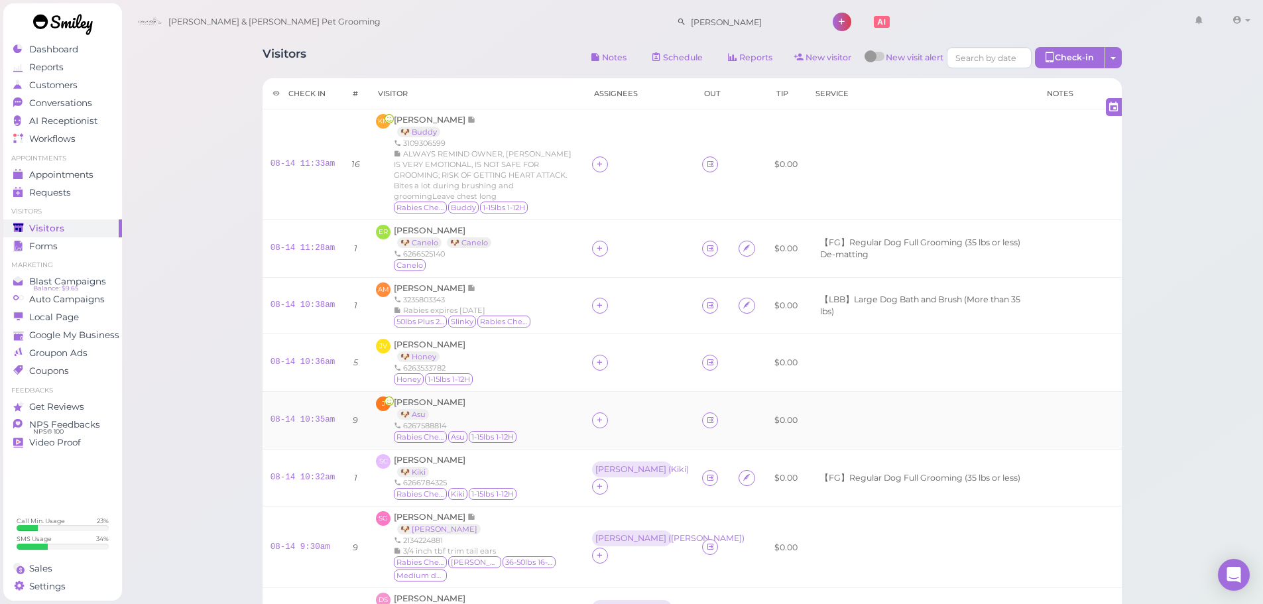
click at [584, 420] on td at bounding box center [639, 420] width 111 height 58
click at [595, 422] on icon at bounding box center [599, 420] width 9 height 10
click at [627, 219] on input at bounding box center [665, 213] width 160 height 21
type input "Asa"
click at [613, 391] on div "Asa" at bounding box center [675, 400] width 186 height 25
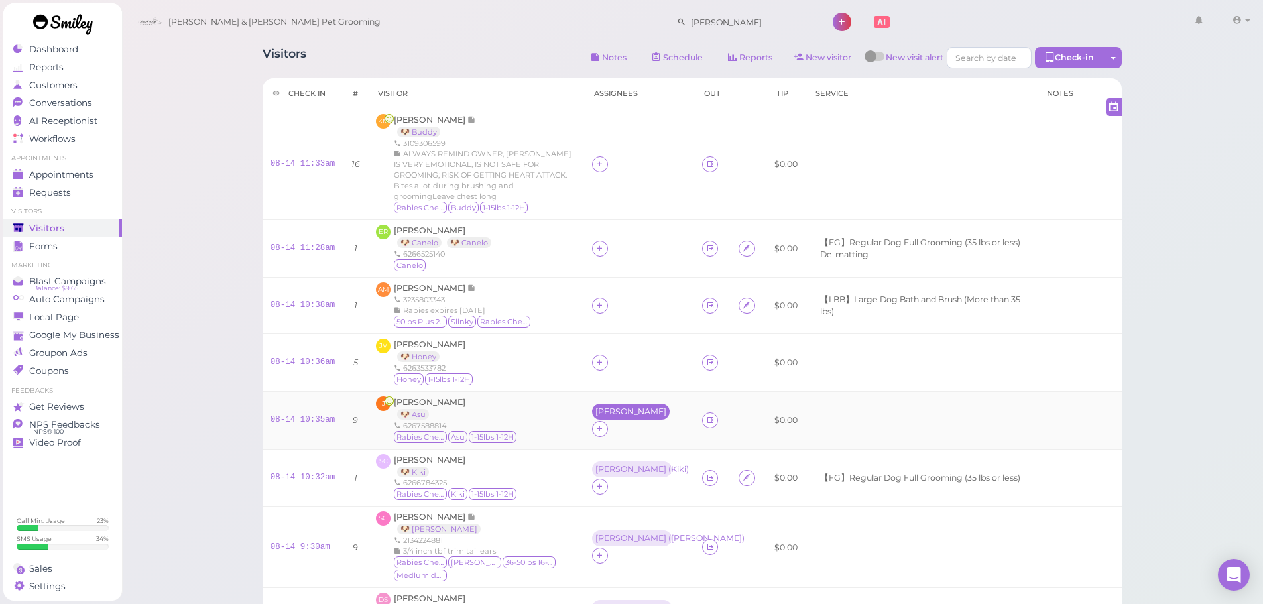
click at [595, 416] on div "Asa" at bounding box center [630, 411] width 71 height 9
click at [603, 482] on span "Select pets" at bounding box center [614, 478] width 46 height 15
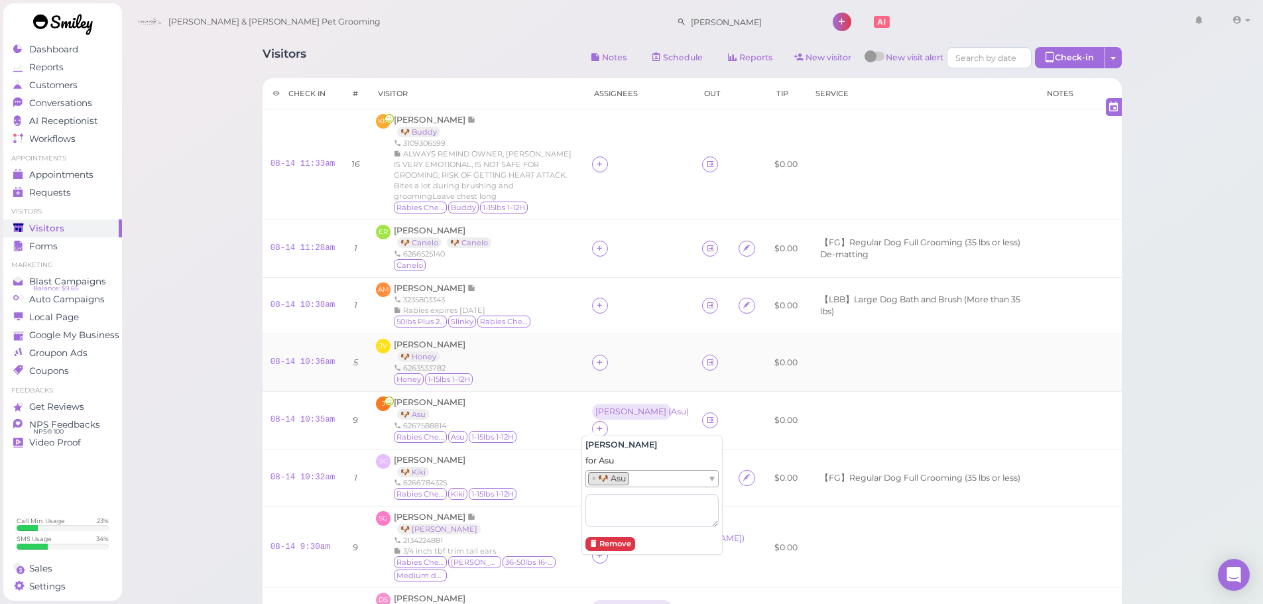
click at [539, 379] on div "JV Joanna Vuong 🐶 Honey 6263533782 Honey 1-15lbs 1-12H" at bounding box center [476, 363] width 200 height 48
click at [595, 364] on icon at bounding box center [599, 362] width 9 height 10
click at [617, 389] on input at bounding box center [665, 393] width 160 height 21
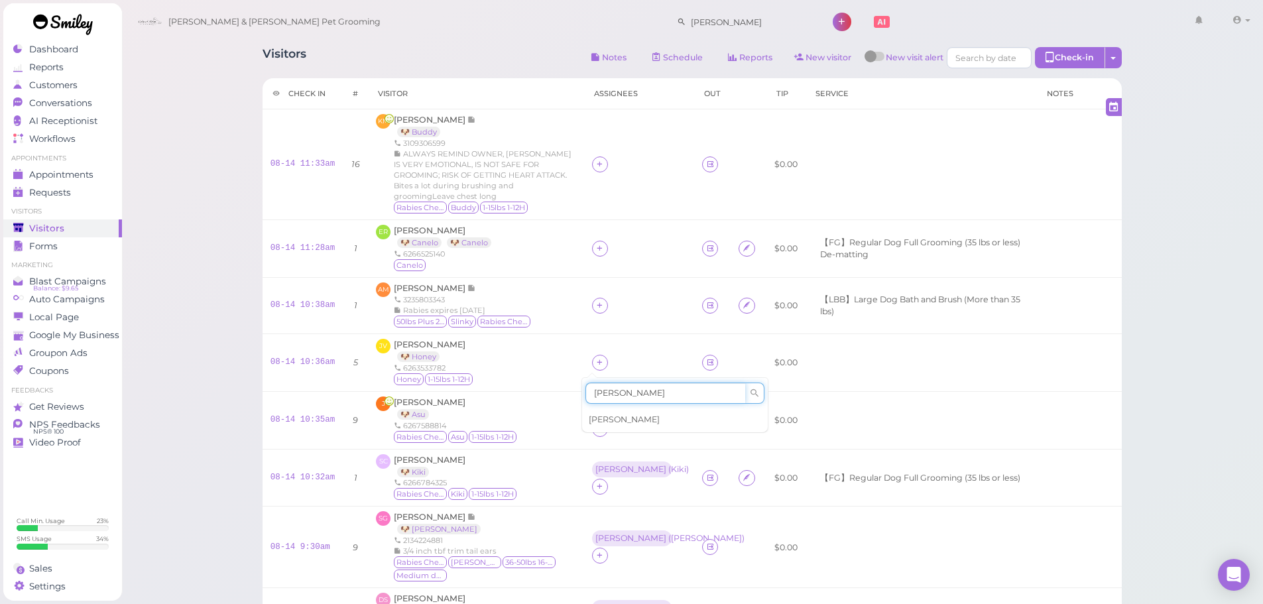
type input "Asa"
click at [618, 414] on div "Asa" at bounding box center [675, 419] width 186 height 25
click at [595, 359] on div "Asa" at bounding box center [630, 353] width 71 height 9
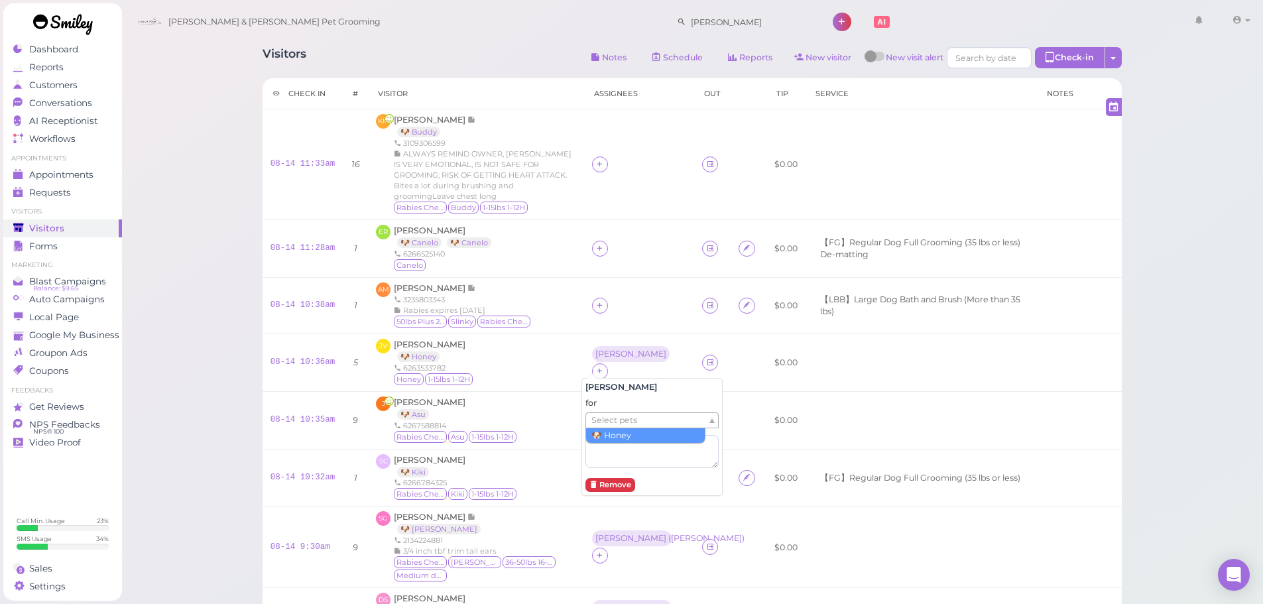
click at [609, 416] on span "Select pets" at bounding box center [614, 420] width 46 height 15
click at [547, 303] on div "AM Alison Munoz 3235803343 Rabies expires 4/1/26 50lbs Plus 21-25H Slinky Rabie…" at bounding box center [476, 305] width 200 height 46
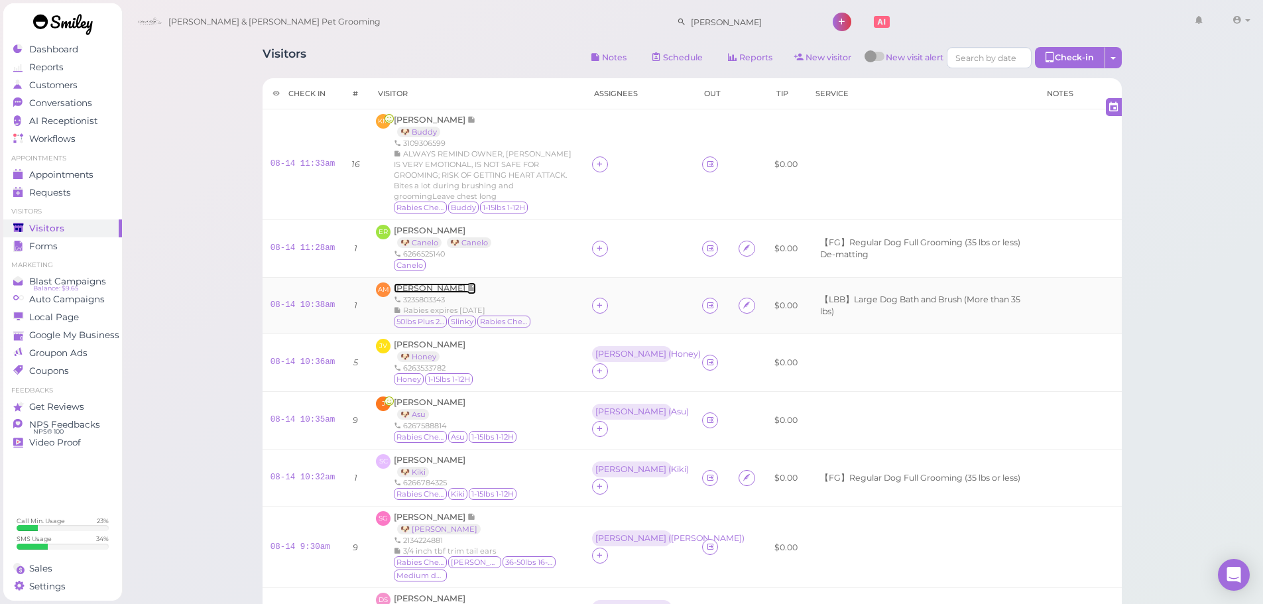
click at [431, 292] on span "[PERSON_NAME]" at bounding box center [431, 288] width 74 height 10
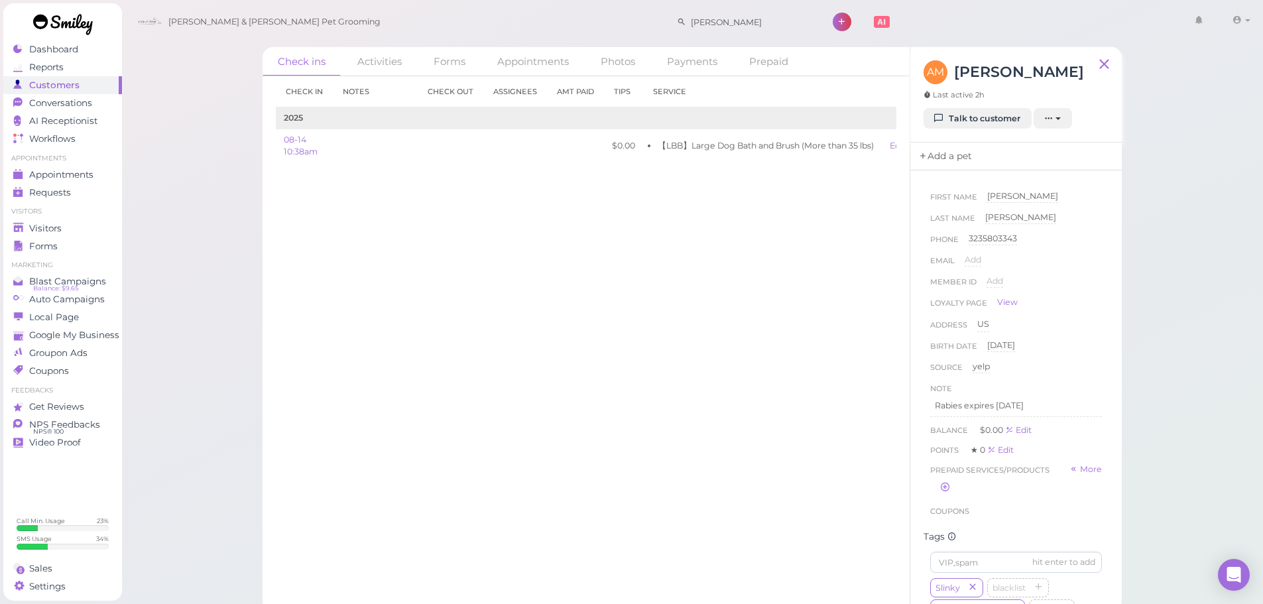
click at [945, 158] on link "Add a pet" at bounding box center [945, 157] width 70 height 28
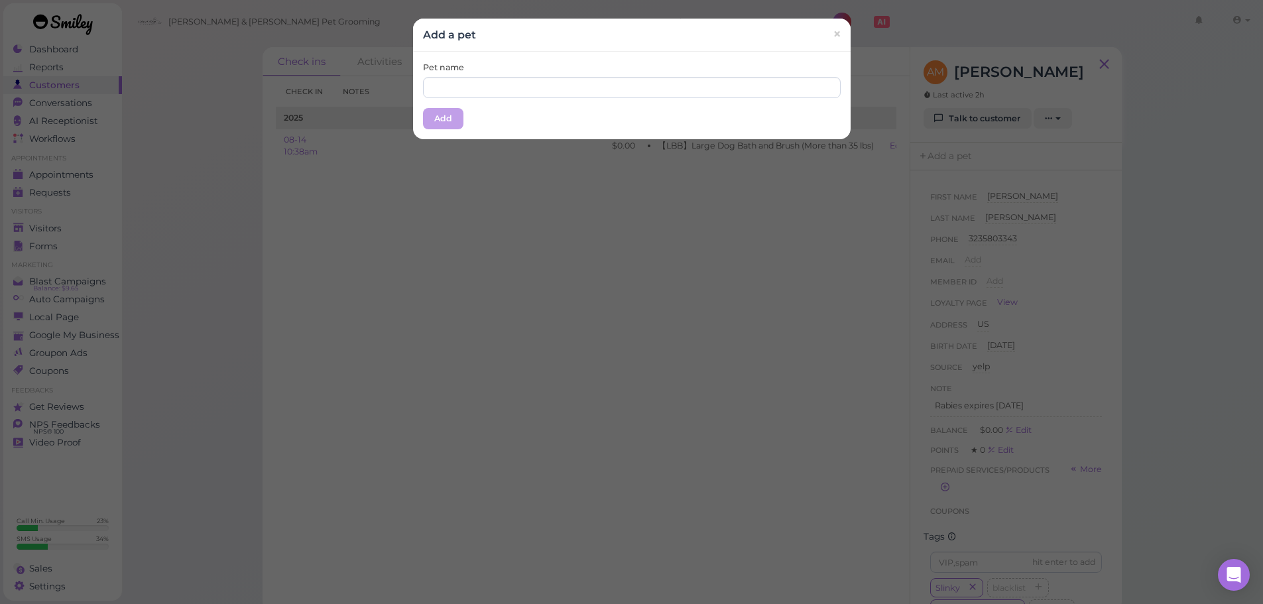
click at [600, 101] on div "Pet name Add" at bounding box center [632, 96] width 438 height 88
click at [600, 97] on input "text" at bounding box center [632, 87] width 418 height 21
click at [623, 57] on div "Pet name Add" at bounding box center [632, 96] width 438 height 88
click at [839, 37] on link "×" at bounding box center [836, 34] width 25 height 31
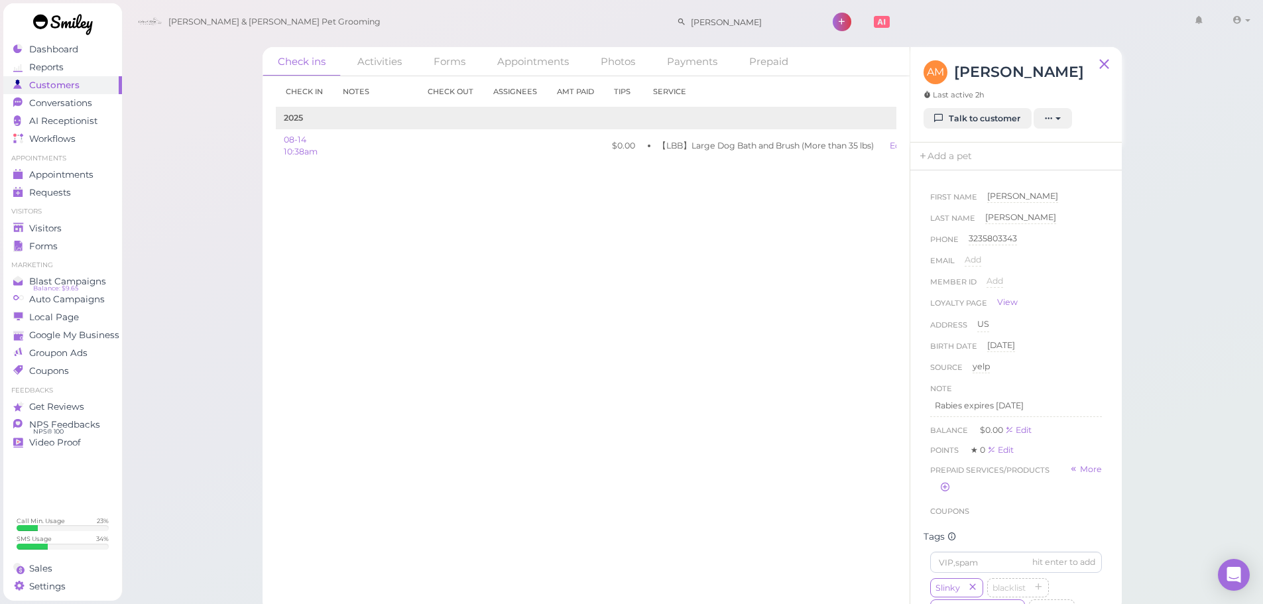
click at [715, 420] on div "Check in Notes Check out Assignees Amt Paid Tips Service 2025 08-14 10:38am $0.…" at bounding box center [586, 340] width 647 height 528
click at [1076, 318] on div "Address US" at bounding box center [1016, 328] width 172 height 21
click at [58, 227] on span "Visitors" at bounding box center [46, 228] width 35 height 11
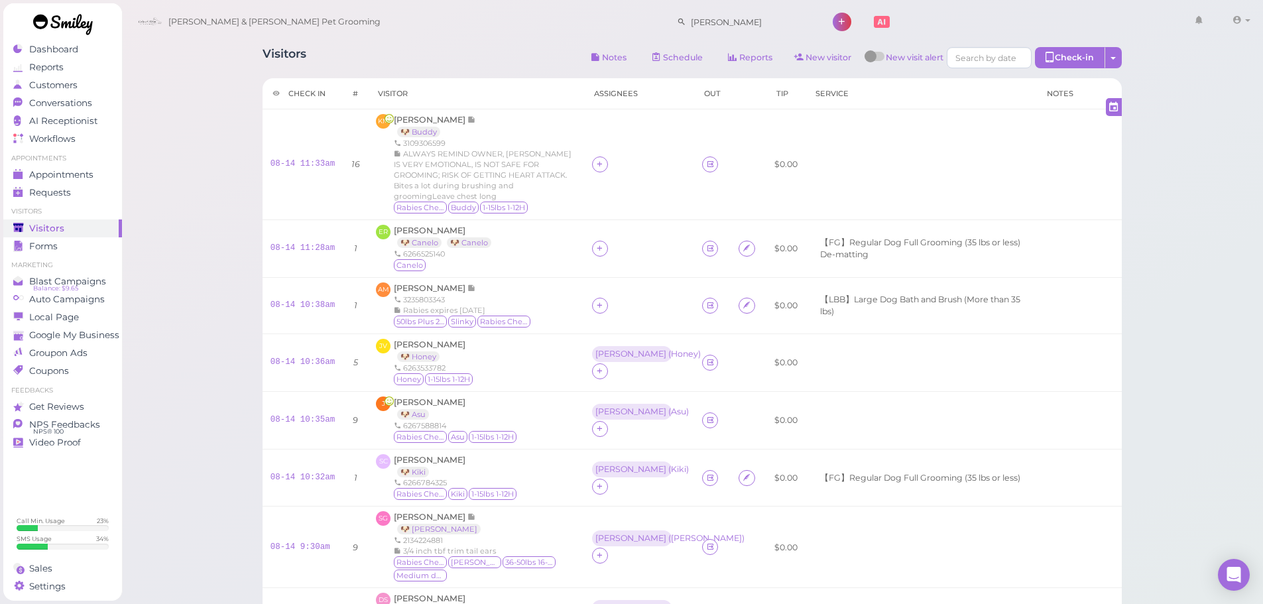
click at [237, 268] on div "Visitors Notes Schedule Reports New visitor New visit alert Check-in Customer c…" at bounding box center [692, 439] width 1142 height 878
click at [63, 107] on span "Conversations" at bounding box center [62, 102] width 66 height 11
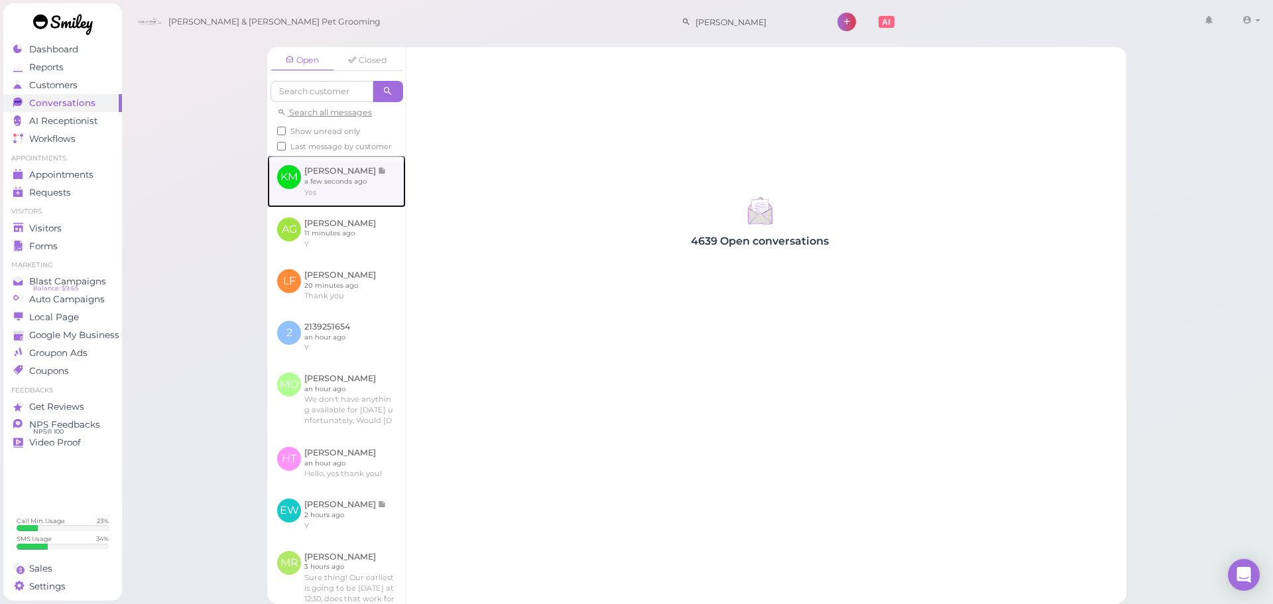
click at [310, 198] on link at bounding box center [336, 181] width 139 height 52
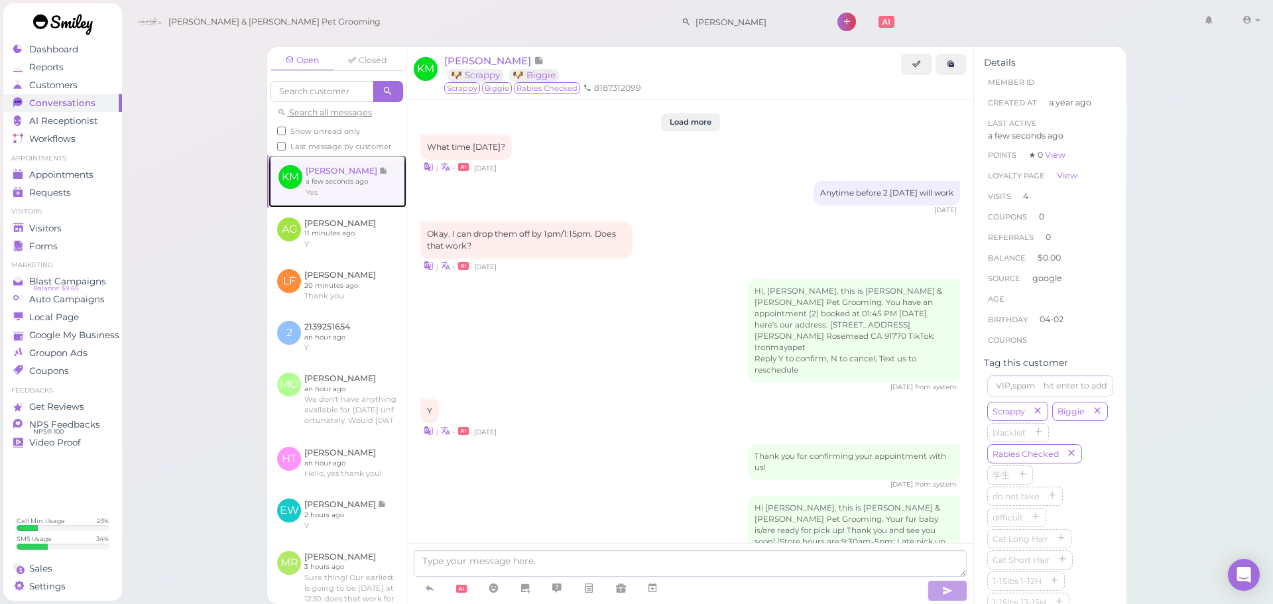
scroll to position [1742, 0]
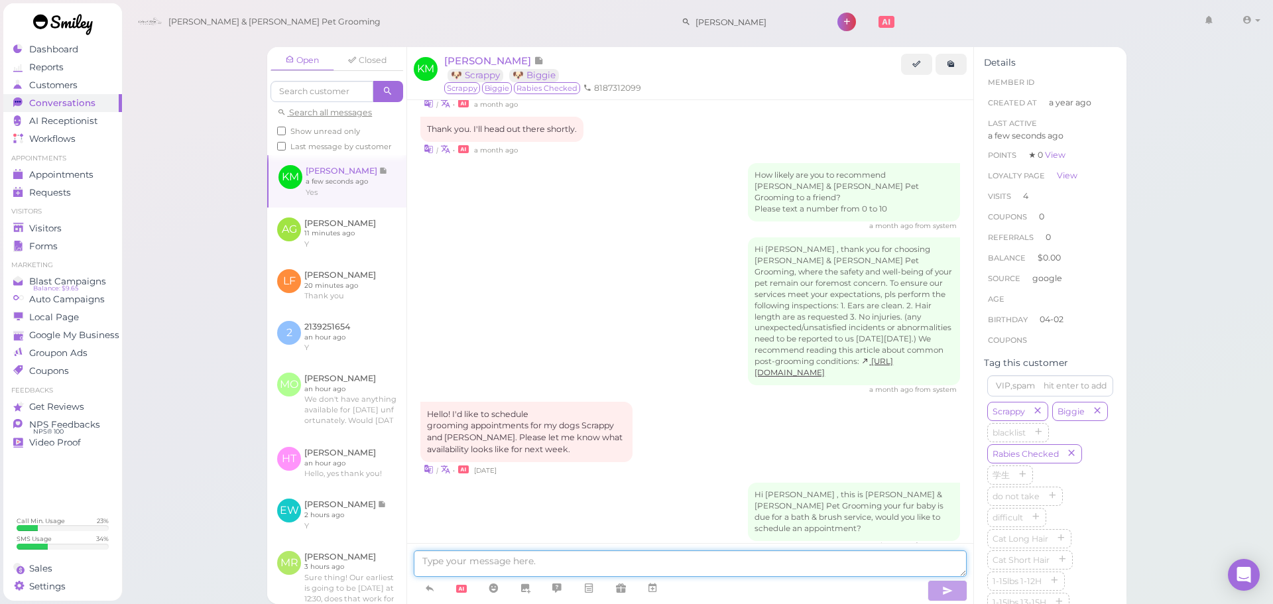
click at [685, 563] on textarea at bounding box center [690, 563] width 553 height 27
click at [727, 564] on textarea at bounding box center [690, 563] width 553 height 27
type textarea "Would Monday work for you?"
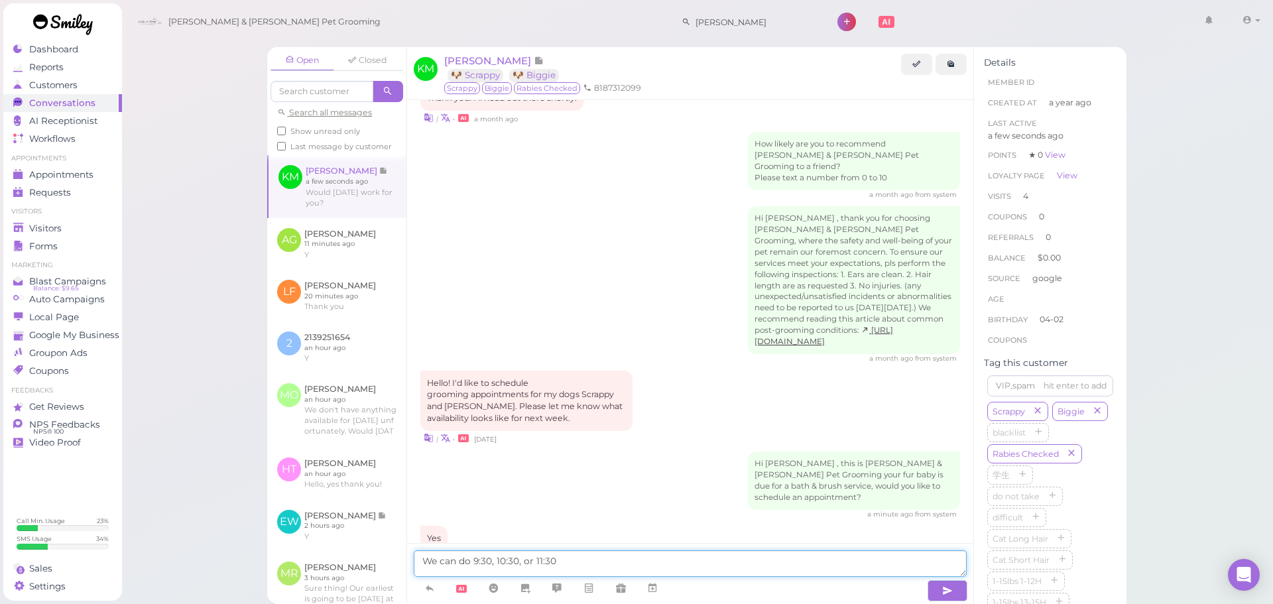
type textarea "We can do 9:30, 10:30, or 11:30"
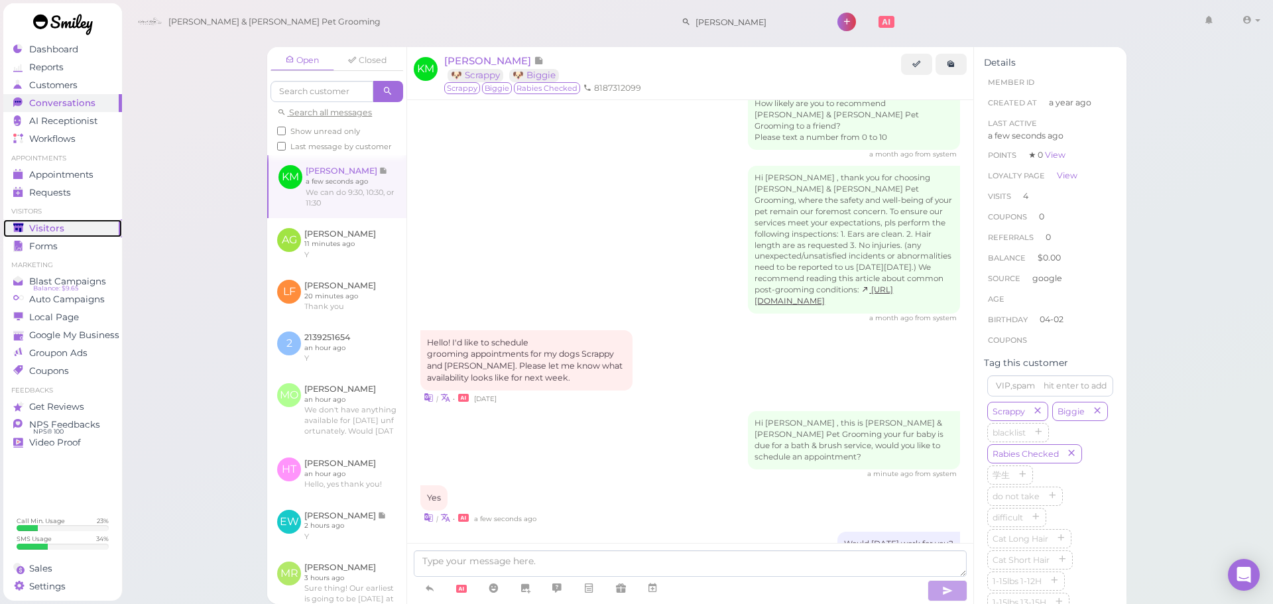
click at [24, 233] on icon at bounding box center [18, 228] width 11 height 11
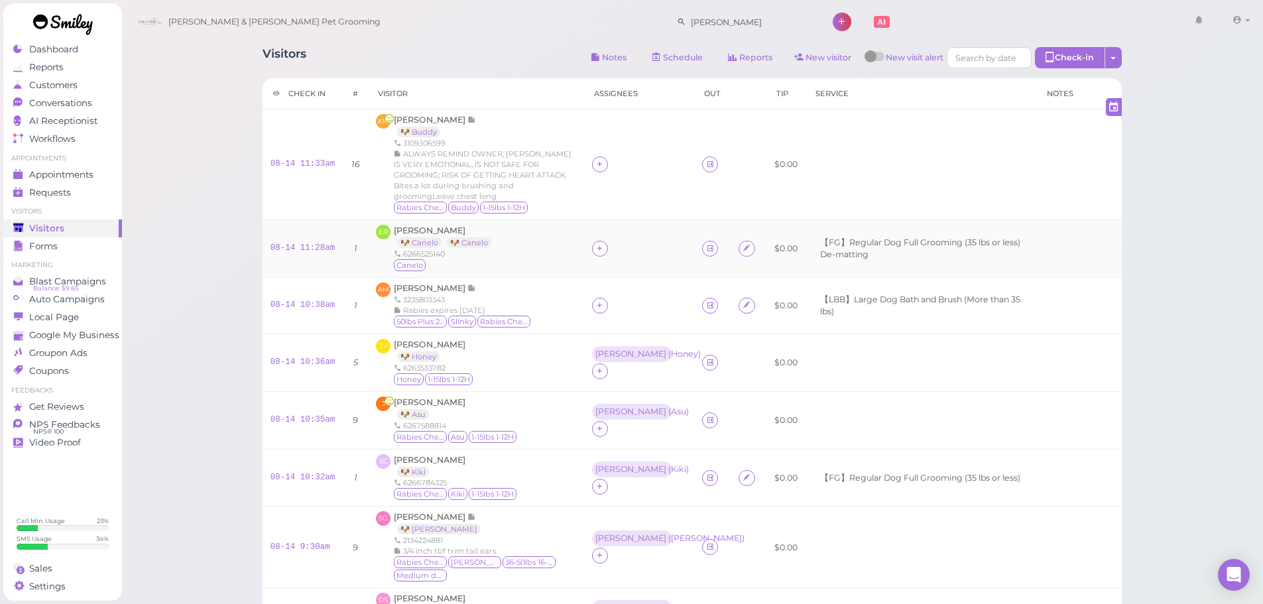
click at [530, 243] on div "ER Estevan Rincon 🐶 Canelo 🐶 Canelo 6266525140 Canelo" at bounding box center [476, 249] width 200 height 48
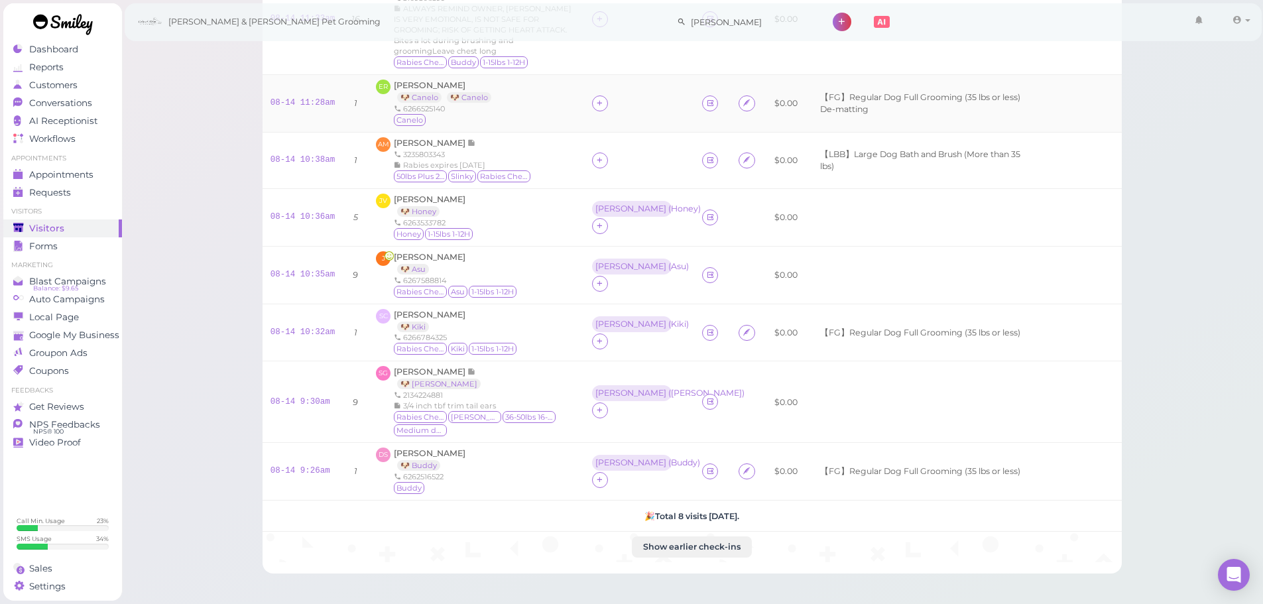
scroll to position [265, 0]
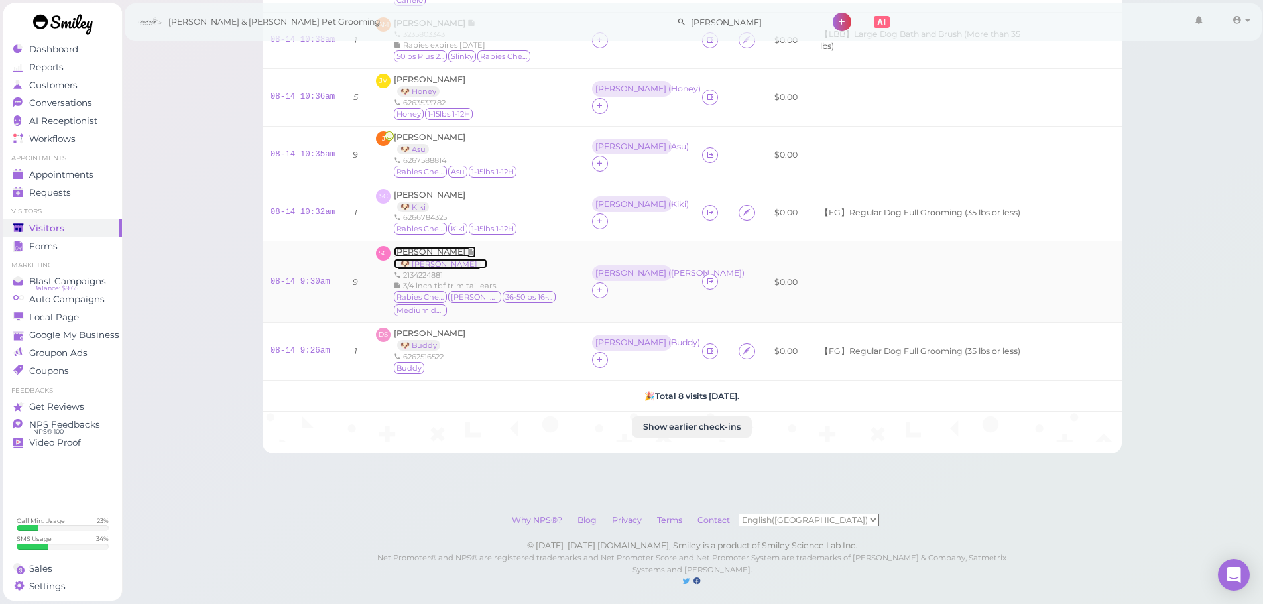
click at [431, 253] on span "Samira Garcia" at bounding box center [431, 252] width 74 height 10
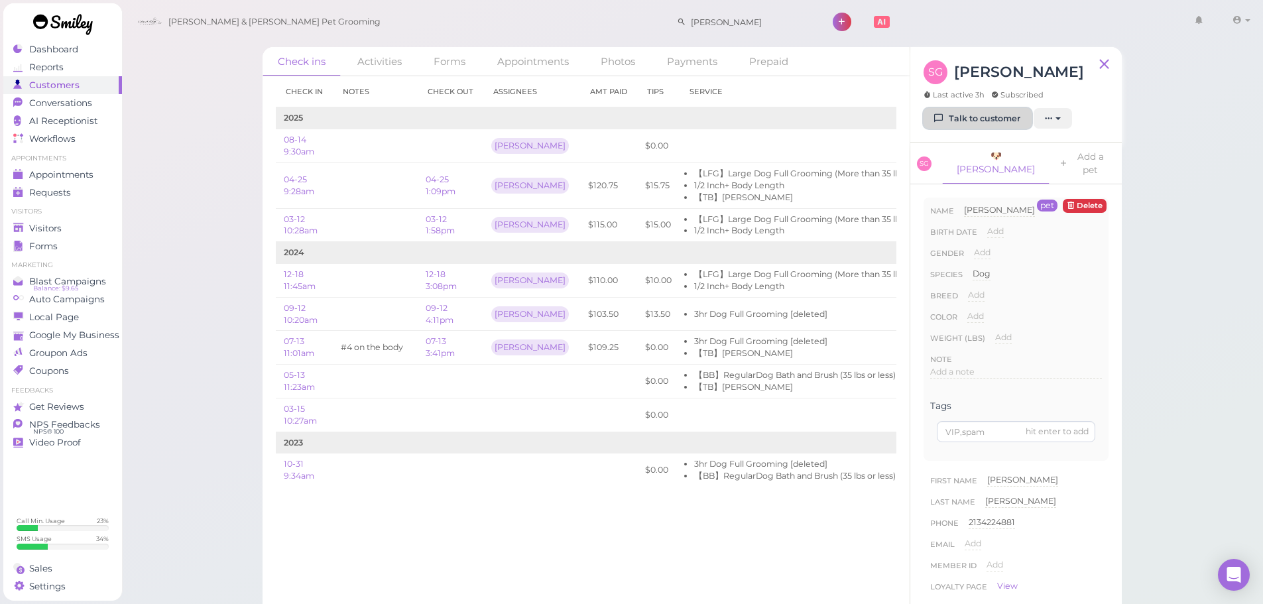
click at [987, 120] on link "Talk to customer" at bounding box center [978, 118] width 108 height 21
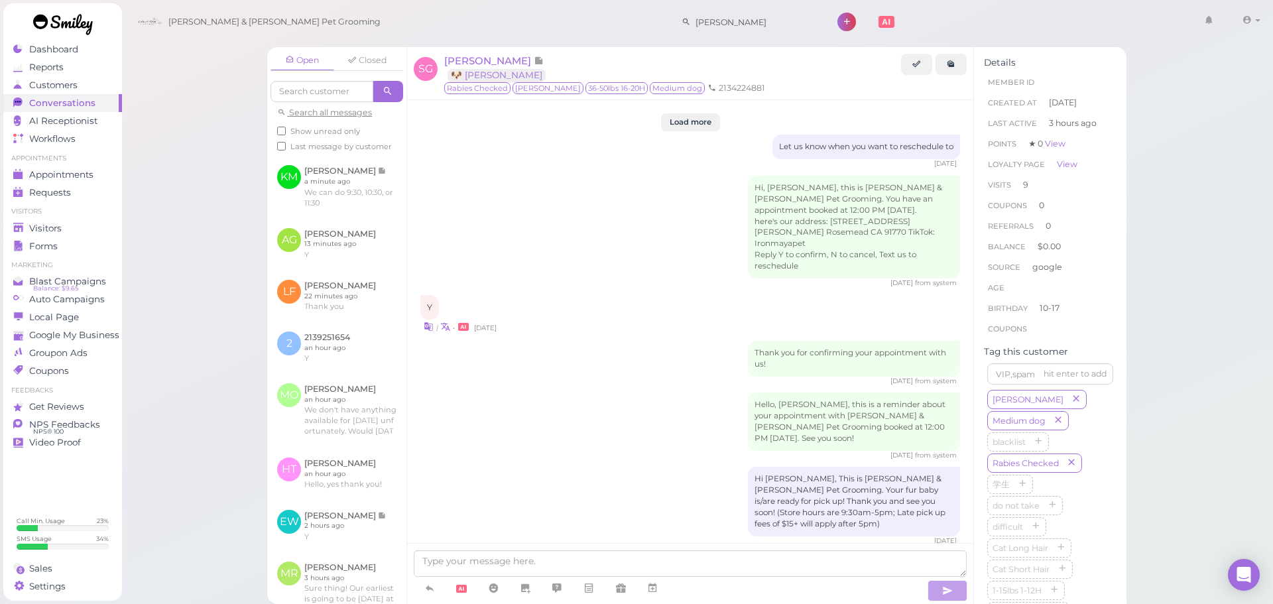
scroll to position [2002, 0]
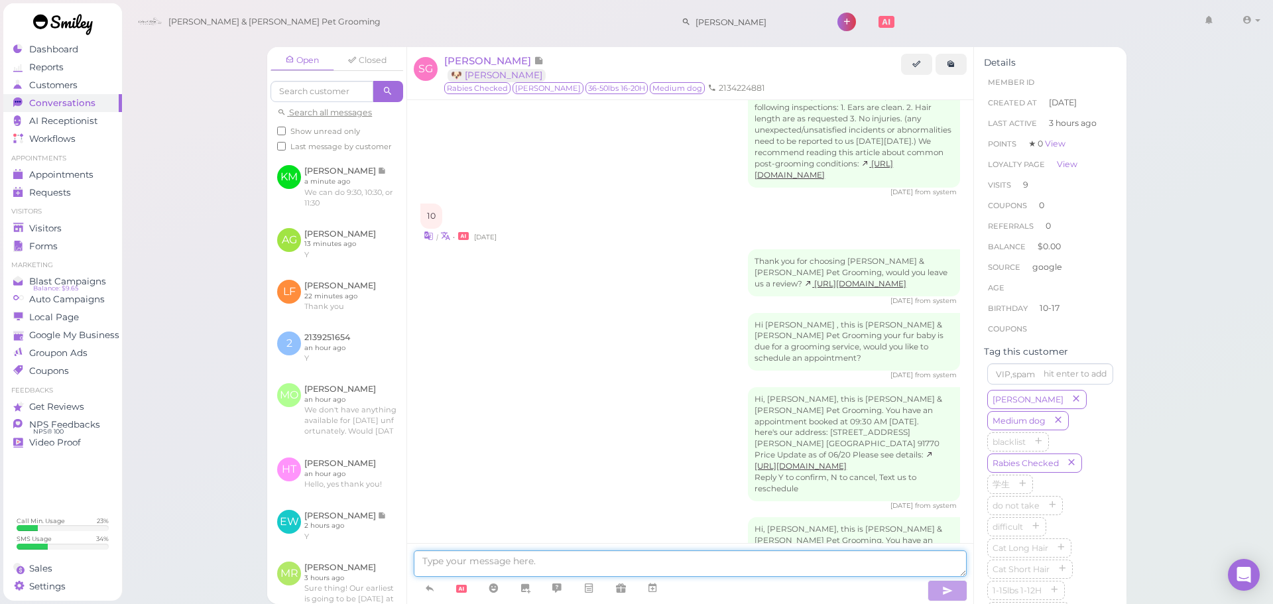
click at [643, 559] on textarea at bounding box center [690, 563] width 553 height 27
type textarea "Hi Samira, Bailey's tail is a little bit tangled. Is it okay for us to go a bit…"
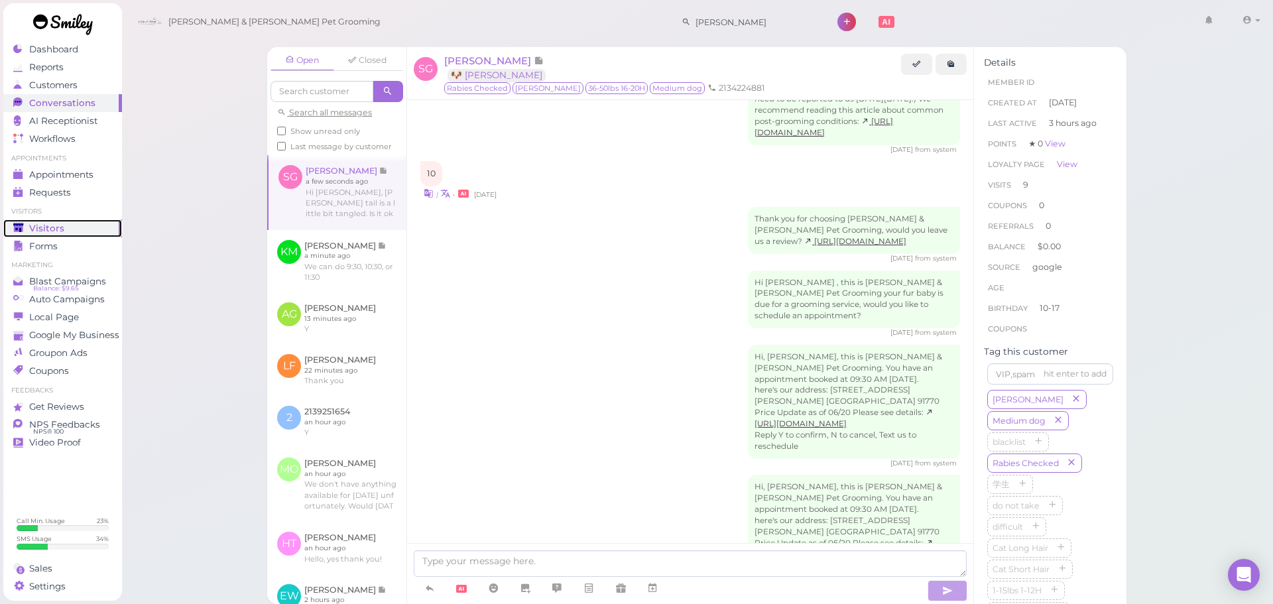
click at [66, 236] on link "Visitors" at bounding box center [62, 228] width 119 height 18
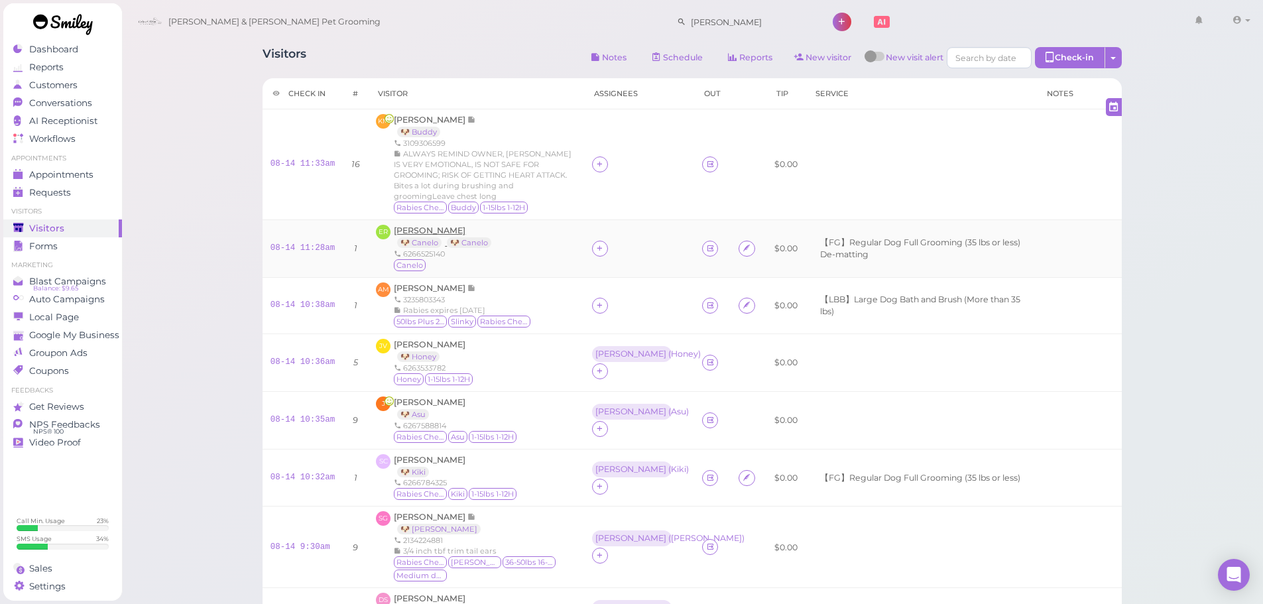
click at [423, 225] on td "ER Estevan Rincon 🐶 Canelo 🐶 Canelo 6266525140 Canelo" at bounding box center [475, 249] width 215 height 58
click at [422, 232] on span "[PERSON_NAME]" at bounding box center [430, 230] width 72 height 10
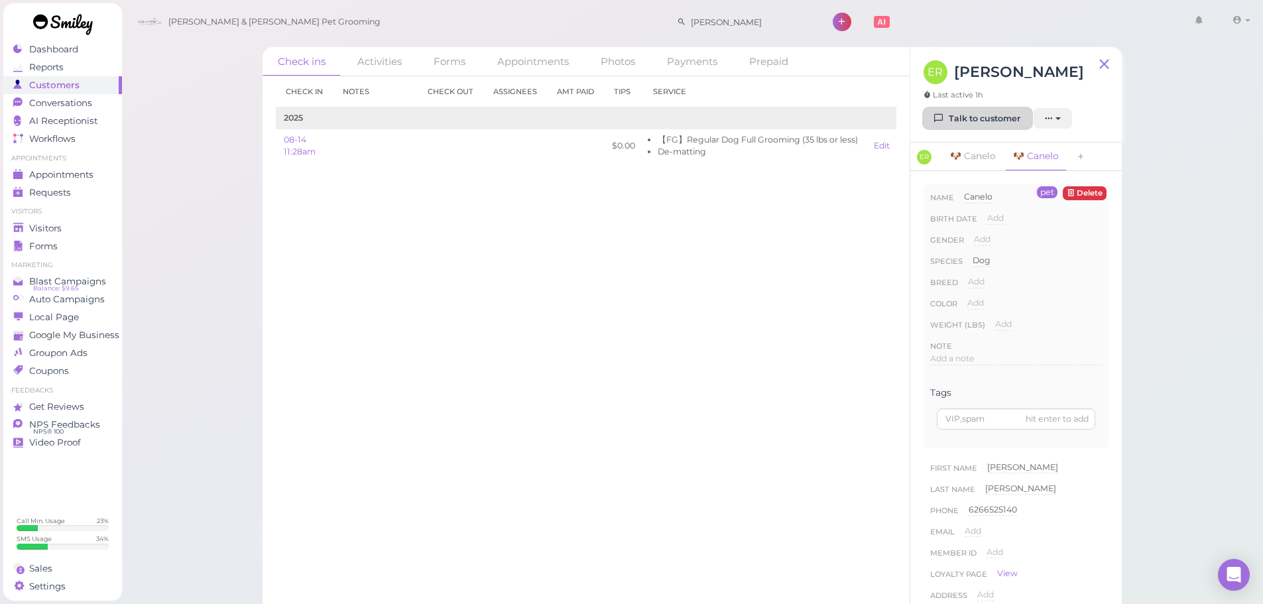
click at [978, 127] on link "Talk to customer" at bounding box center [978, 118] width 108 height 21
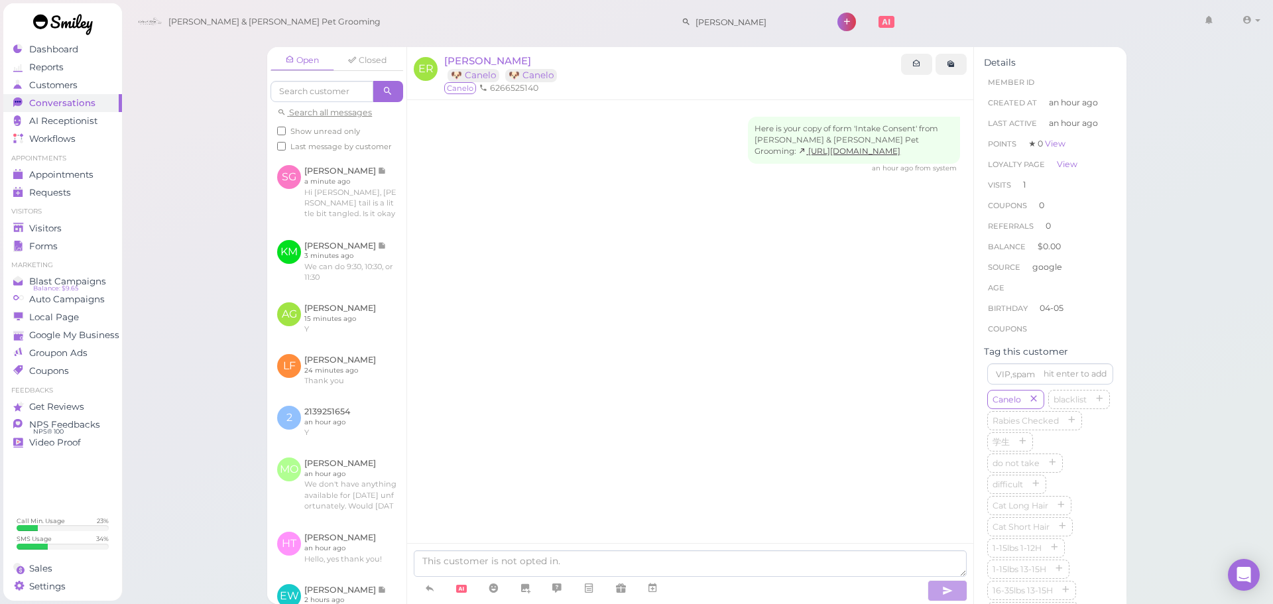
click at [654, 387] on div "Here is your copy of form 'Intake Consent' from Cody & Miley Pet Grooming: http…" at bounding box center [690, 347] width 566 height 494
click at [48, 235] on link "Visitors" at bounding box center [62, 228] width 119 height 18
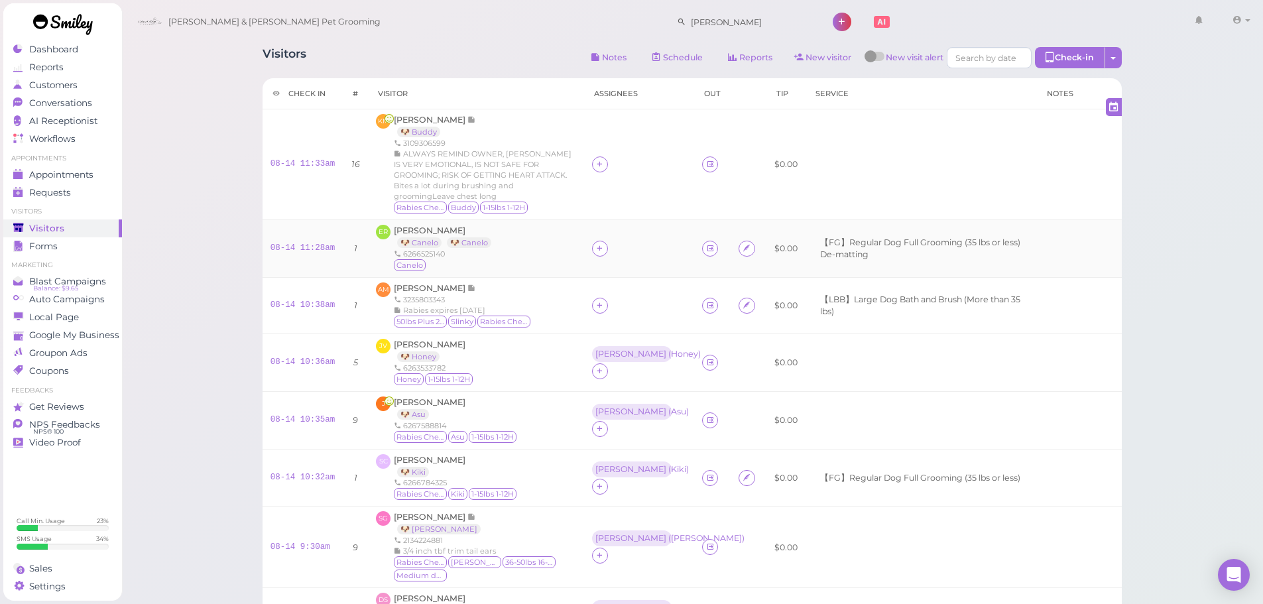
click at [516, 261] on div "ER Estevan Rincon 🐶 Canelo 🐶 Canelo 6266525140 Canelo" at bounding box center [476, 249] width 200 height 48
click at [534, 322] on div "AM Alison Munoz 3235803343 Rabies expires 4/1/26 50lbs Plus 21-25H Slinky Rabie…" at bounding box center [476, 305] width 200 height 46
click at [545, 261] on div "ER Estevan Rincon 🐶 Canelo 🐶 Canelo 6266525140 Canelo" at bounding box center [476, 249] width 200 height 48
click at [538, 295] on div "AM Alison Munoz 3235803343 Rabies expires 4/1/26 50lbs Plus 21-25H Slinky Rabie…" at bounding box center [476, 305] width 200 height 46
click at [541, 251] on div "ER Estevan Rincon 🐶 Canelo 🐶 Canelo 6266525140 Canelo" at bounding box center [476, 249] width 200 height 48
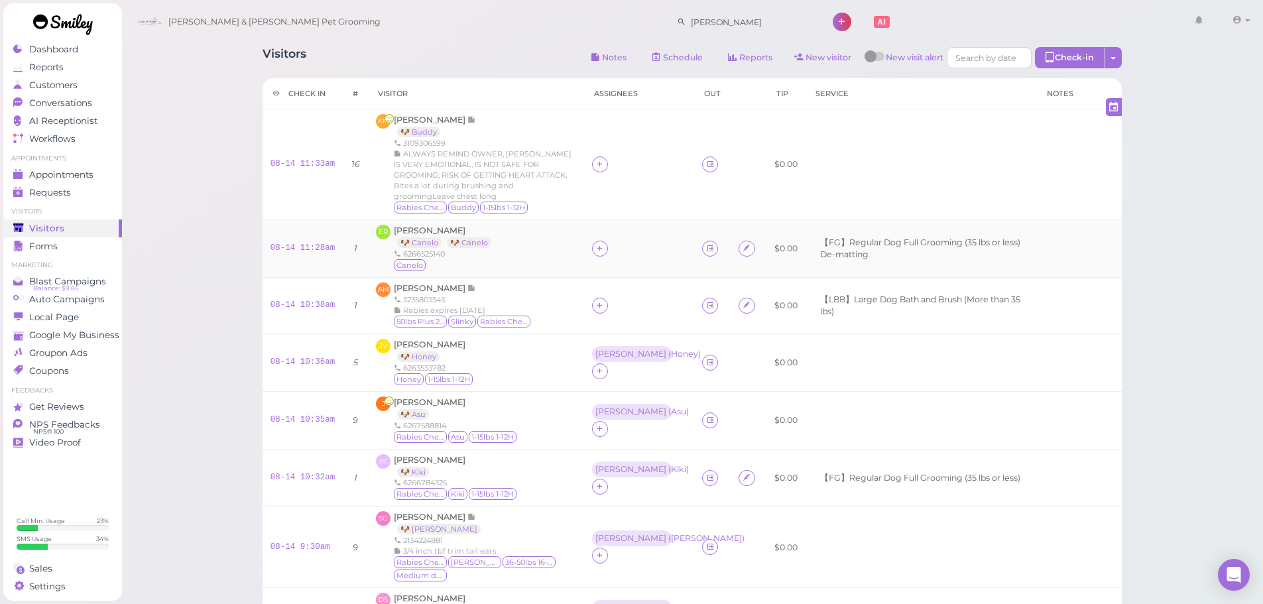
drag, startPoint x: 544, startPoint y: 310, endPoint x: 544, endPoint y: 253, distance: 56.4
click at [545, 300] on div "AM Alison Munoz 3235803343 Rabies expires 4/1/26 50lbs Plus 21-25H Slinky Rabie…" at bounding box center [476, 305] width 200 height 46
click at [544, 253] on div "ER Estevan Rincon 🐶 Canelo 🐶 Canelo 6266525140 Canelo" at bounding box center [476, 249] width 200 height 48
drag, startPoint x: 544, startPoint y: 301, endPoint x: 536, endPoint y: 258, distance: 43.9
click at [543, 298] on div "AM Alison Munoz 3235803343 Rabies expires 4/1/26 50lbs Plus 21-25H Slinky Rabie…" at bounding box center [476, 305] width 200 height 46
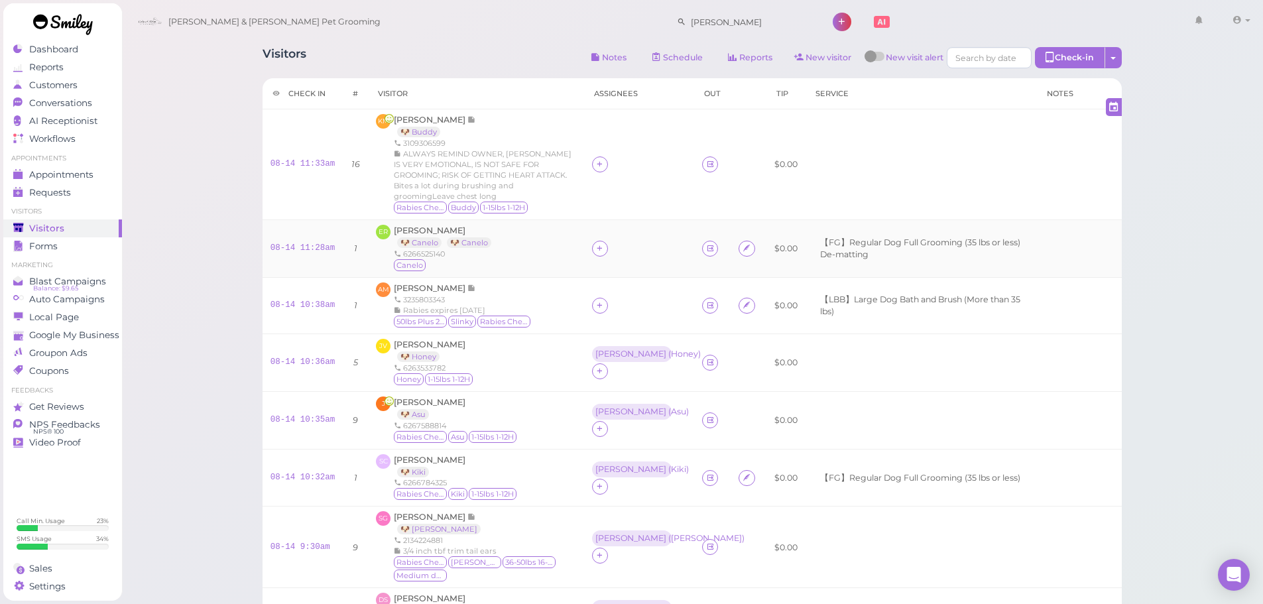
click at [536, 258] on div "ER Estevan Rincon 🐶 Canelo 🐶 Canelo 6266525140 Canelo" at bounding box center [476, 249] width 200 height 48
click at [532, 263] on div "ER Estevan Rincon 🐶 Canelo 🐶 Canelo 6266525140 Canelo" at bounding box center [476, 249] width 200 height 48
drag, startPoint x: 536, startPoint y: 302, endPoint x: 536, endPoint y: 290, distance: 12.6
click at [536, 297] on div "AM Alison Munoz 3235803343 Rabies expires 4/1/26 50lbs Plus 21-25H Slinky Rabie…" at bounding box center [476, 305] width 200 height 46
click at [535, 260] on div "ER Estevan Rincon 🐶 Canelo 🐶 Canelo 6266525140 Canelo" at bounding box center [476, 249] width 200 height 48
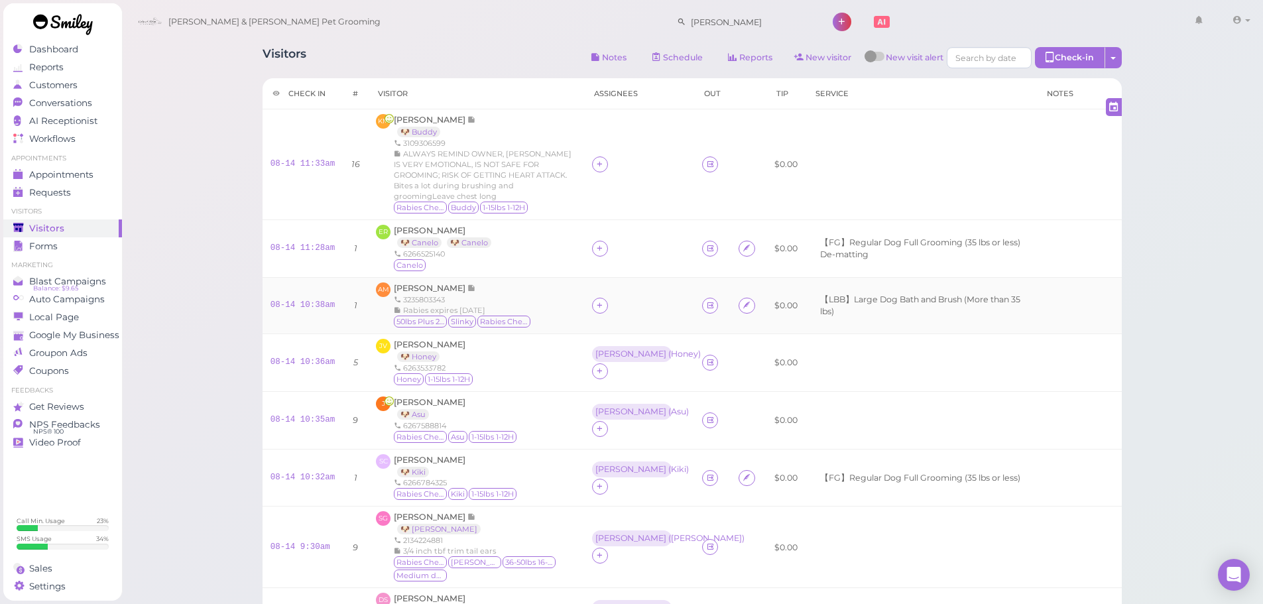
click at [540, 295] on div "AM Alison Munoz 3235803343 Rabies expires 4/1/26 50lbs Plus 21-25H Slinky Rabie…" at bounding box center [476, 305] width 200 height 46
click at [540, 269] on div "ER Estevan Rincon 🐶 Canelo 🐶 Canelo 6266525140 Canelo" at bounding box center [476, 249] width 200 height 48
click at [550, 312] on div "AM Alison Munoz 3235803343 Rabies expires 4/1/26 50lbs Plus 21-25H Slinky Rabie…" at bounding box center [476, 305] width 200 height 46
click at [551, 275] on td "ER Estevan Rincon 🐶 Canelo 🐶 Canelo 6266525140 Canelo" at bounding box center [475, 249] width 215 height 58
click at [313, 251] on link "08-14 11:28am" at bounding box center [302, 247] width 65 height 9
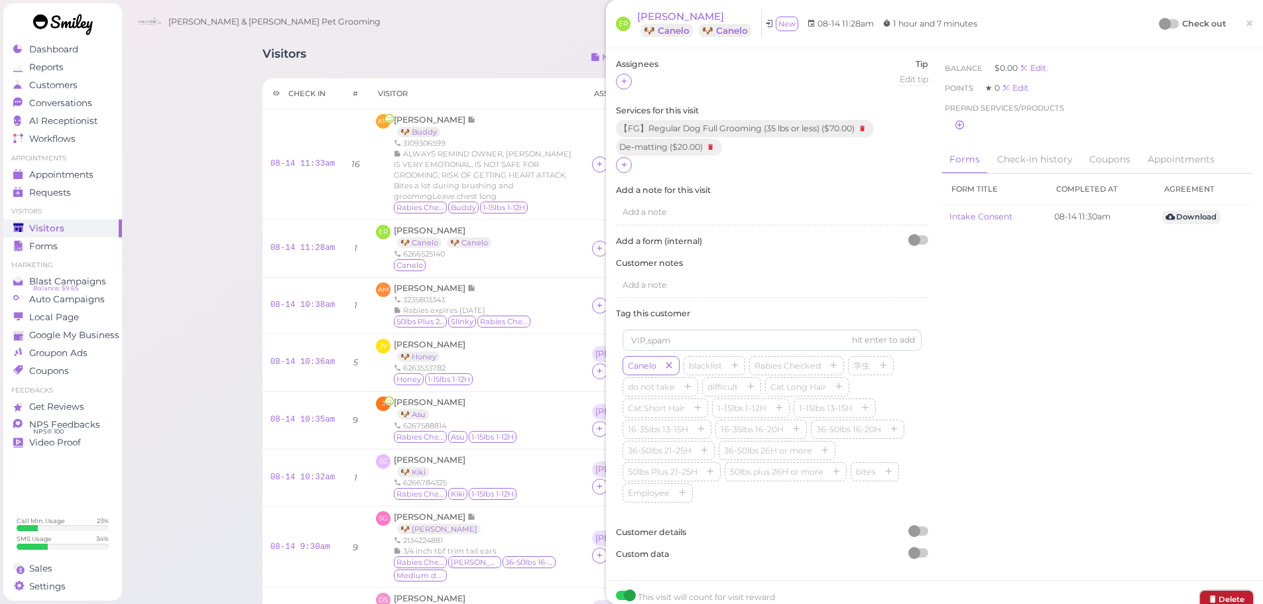
click at [1214, 595] on button "Delete" at bounding box center [1226, 600] width 53 height 18
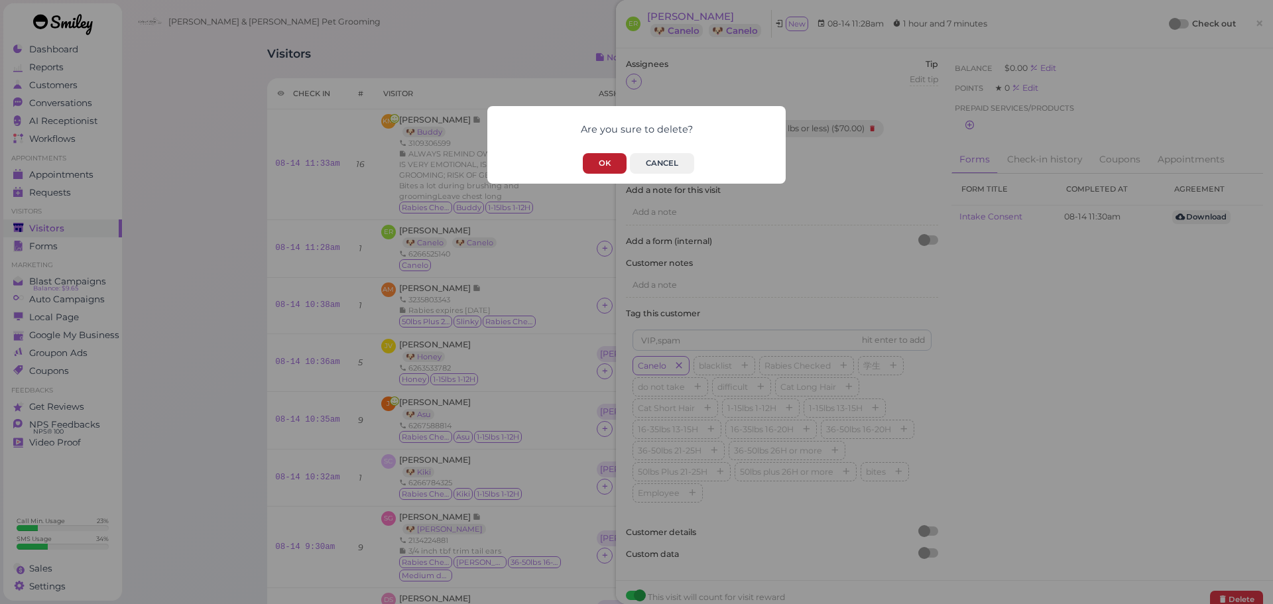
click at [617, 160] on button "OK" at bounding box center [605, 163] width 44 height 21
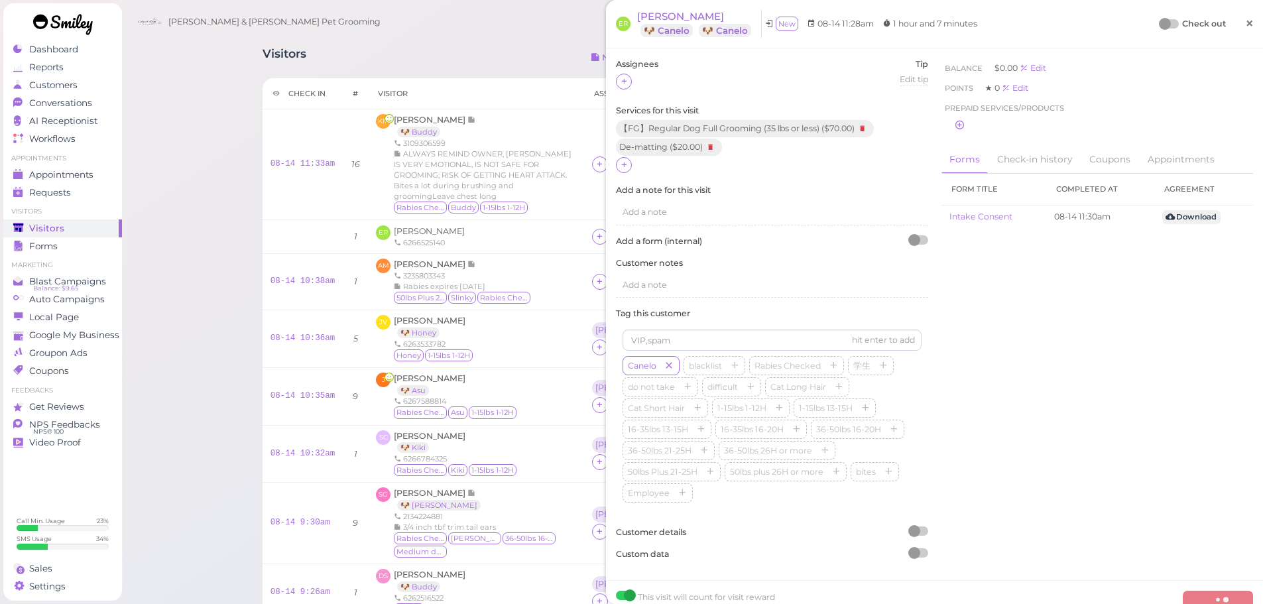
click at [1245, 29] on span "×" at bounding box center [1249, 23] width 9 height 19
click at [1245, 25] on span "×" at bounding box center [1249, 23] width 9 height 19
click at [494, 55] on div "Visitors Notes Schedule Reports New visitor New visit alert Check-in Customer c…" at bounding box center [692, 59] width 859 height 25
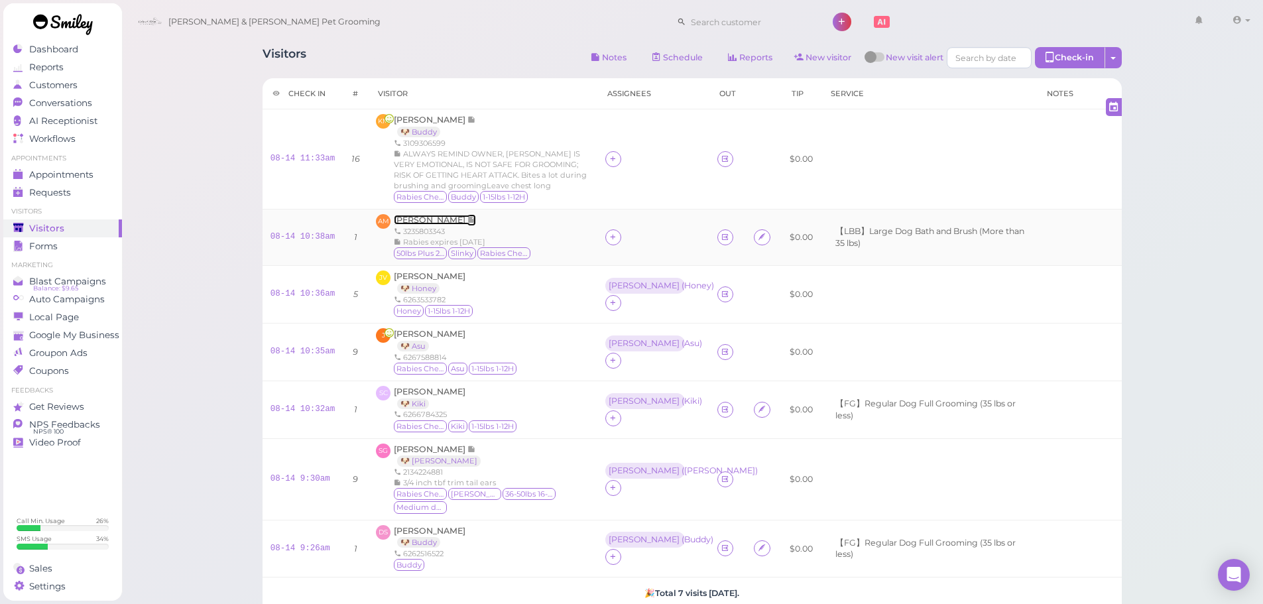
click at [418, 218] on span "[PERSON_NAME]" at bounding box center [431, 220] width 74 height 10
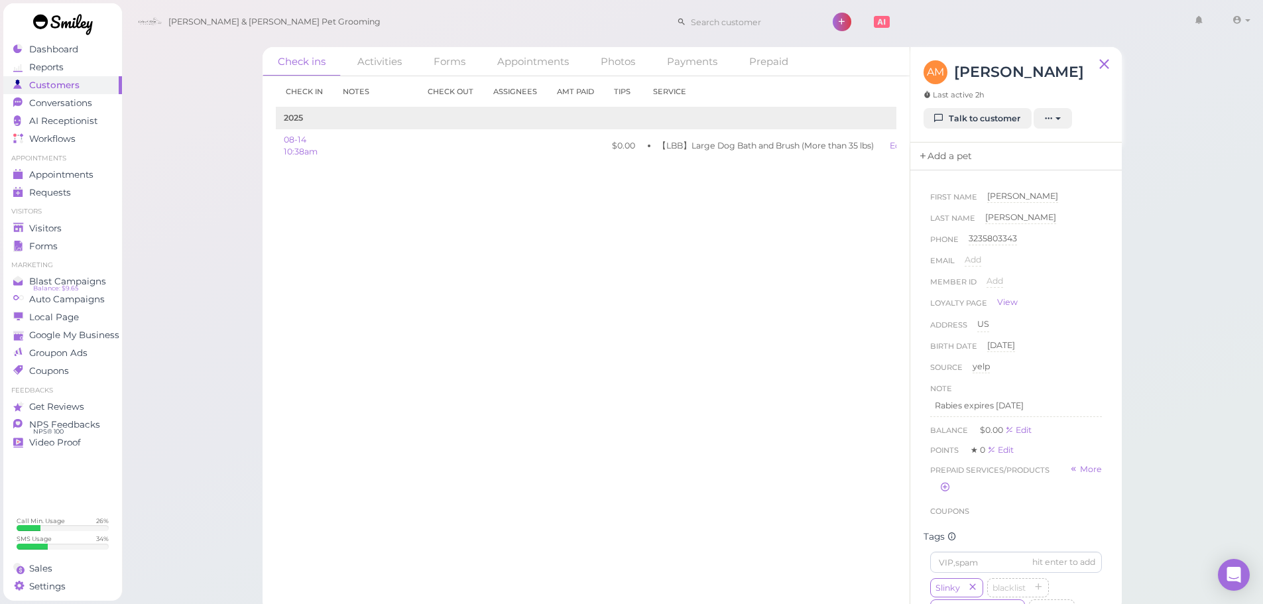
click at [943, 158] on link "Add a pet" at bounding box center [945, 157] width 70 height 28
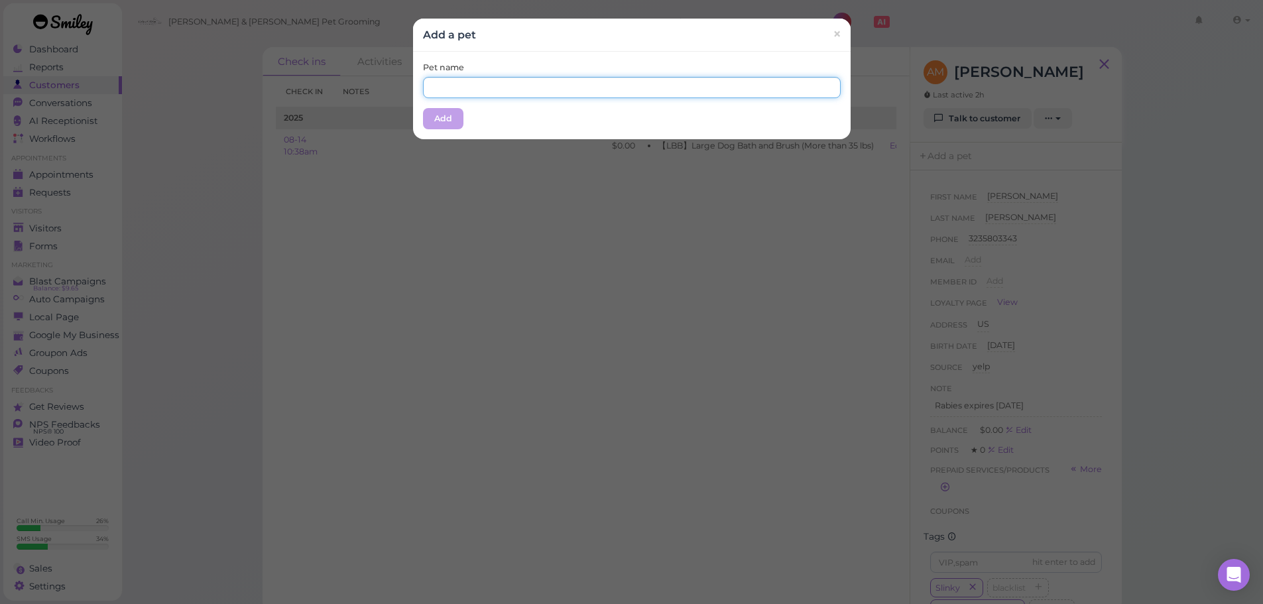
click at [538, 95] on input "text" at bounding box center [632, 87] width 418 height 21
type input "Slinky"
click at [537, 57] on div "Pet name Slinky Add" at bounding box center [632, 96] width 438 height 88
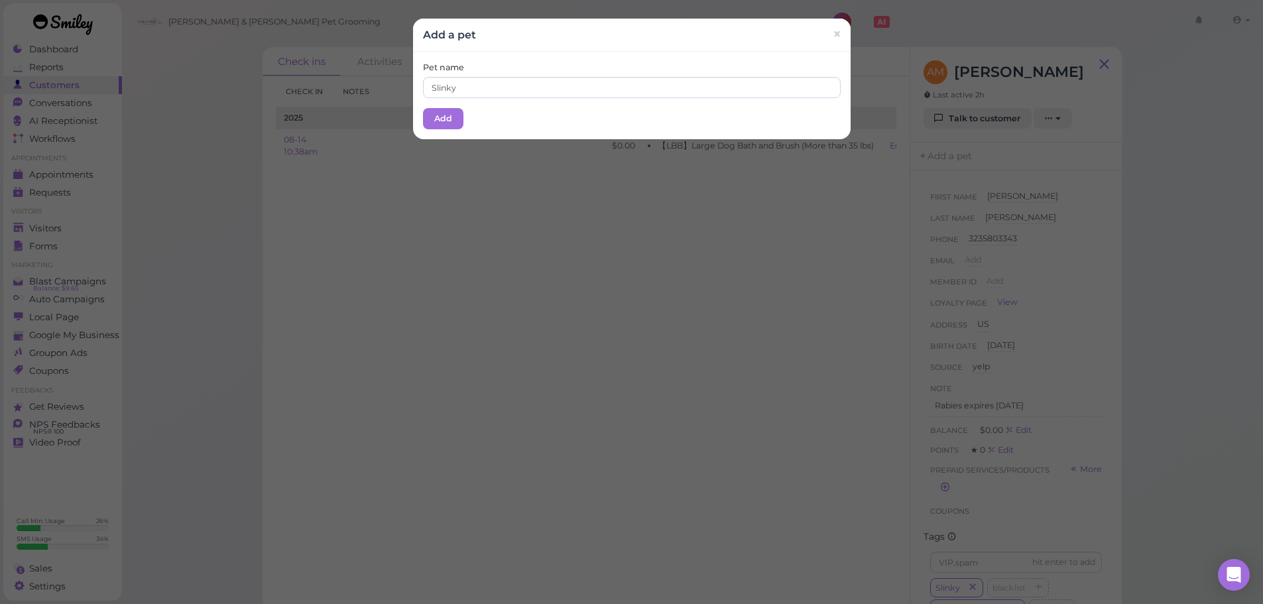
click at [458, 113] on div "Pet name Slinky Add" at bounding box center [632, 96] width 438 height 88
click at [457, 114] on button "Add" at bounding box center [443, 118] width 40 height 21
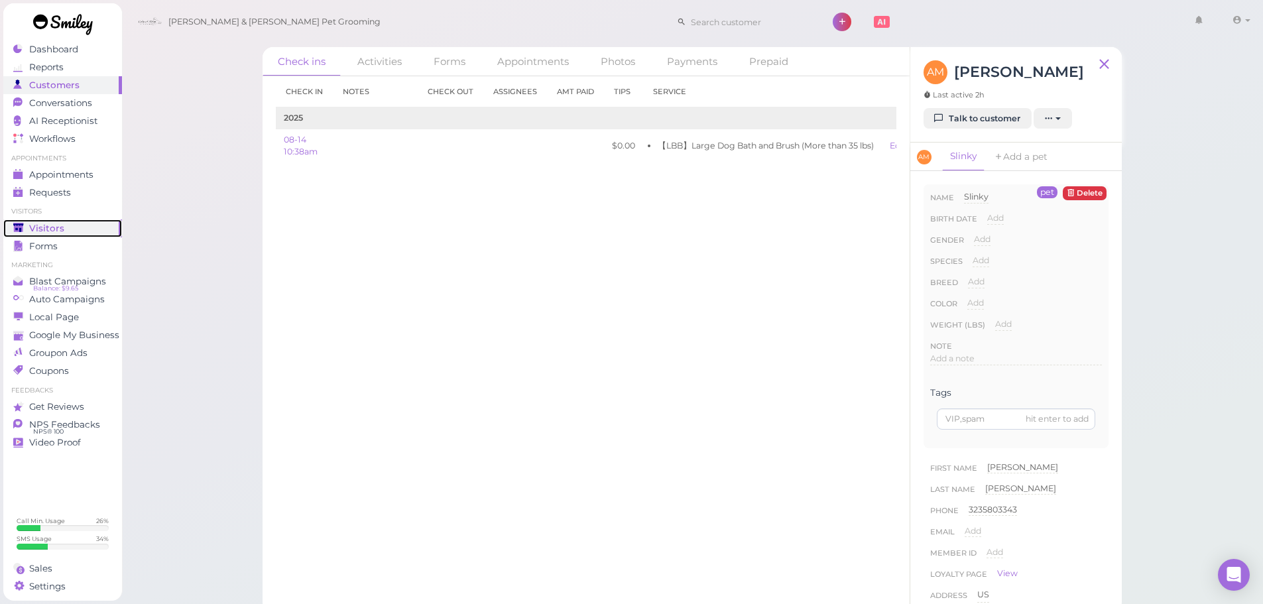
click at [101, 230] on div "Visitors" at bounding box center [60, 228] width 95 height 11
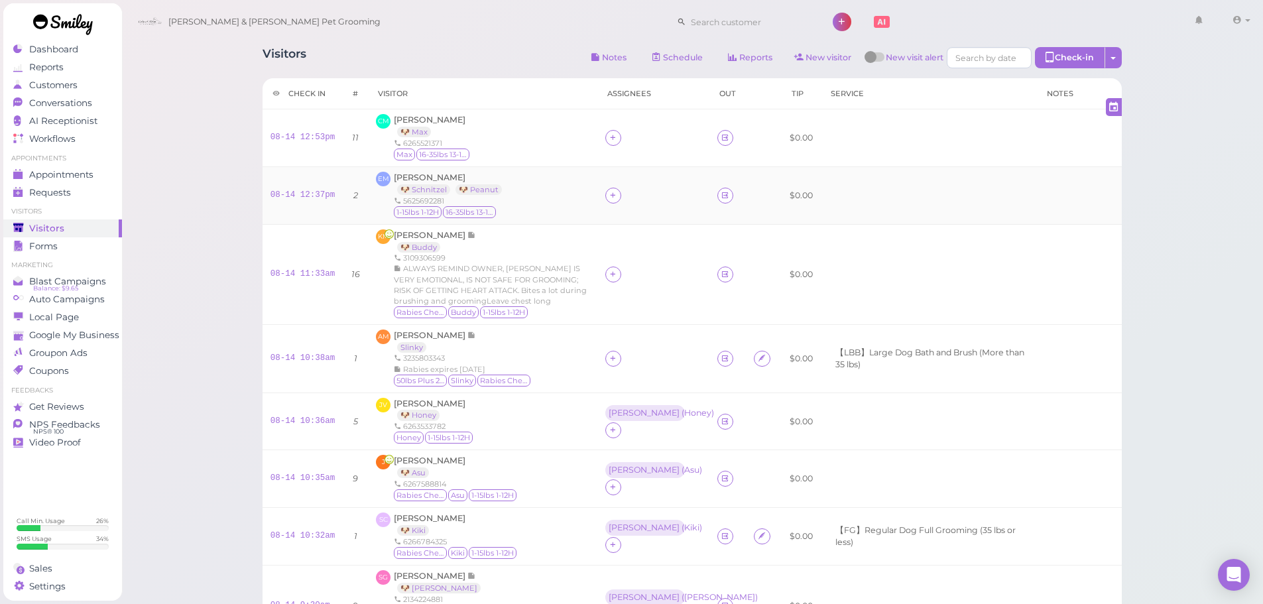
click at [526, 198] on div "EM [PERSON_NAME] 🐶 Schnitzel 🐶 Peanut 5625692281 1-15lbs 1-12H 16-35lbs 13-15H" at bounding box center [482, 196] width 213 height 48
click at [445, 174] on span "[PERSON_NAME]" at bounding box center [430, 177] width 72 height 10
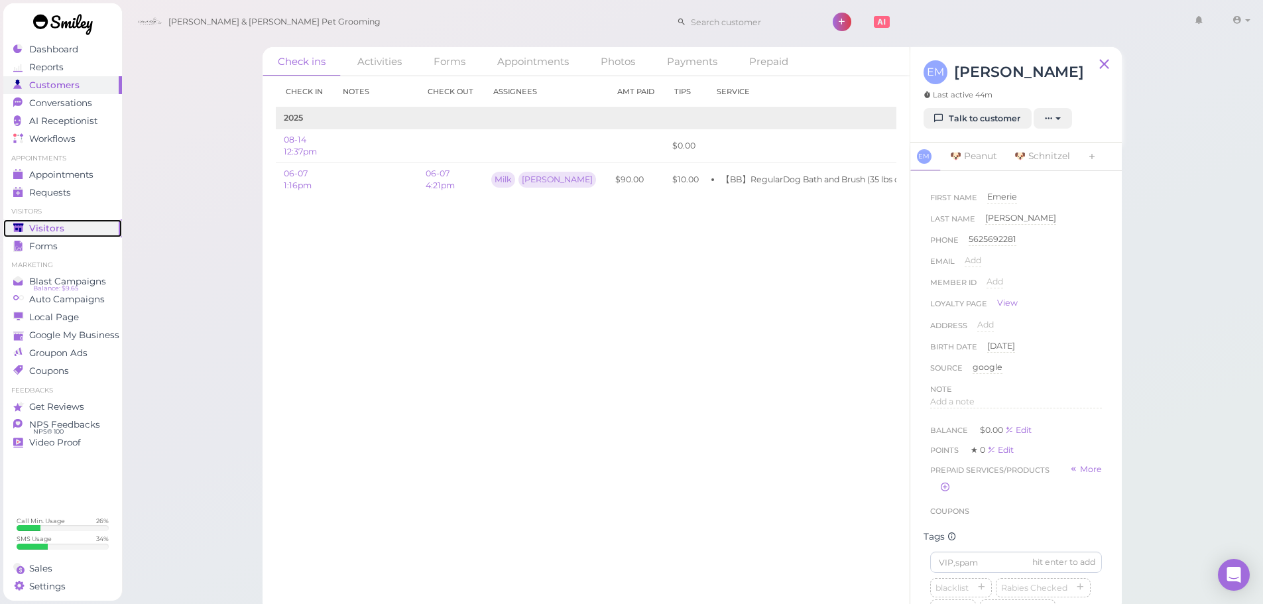
click at [65, 234] on link "Visitors" at bounding box center [62, 228] width 119 height 18
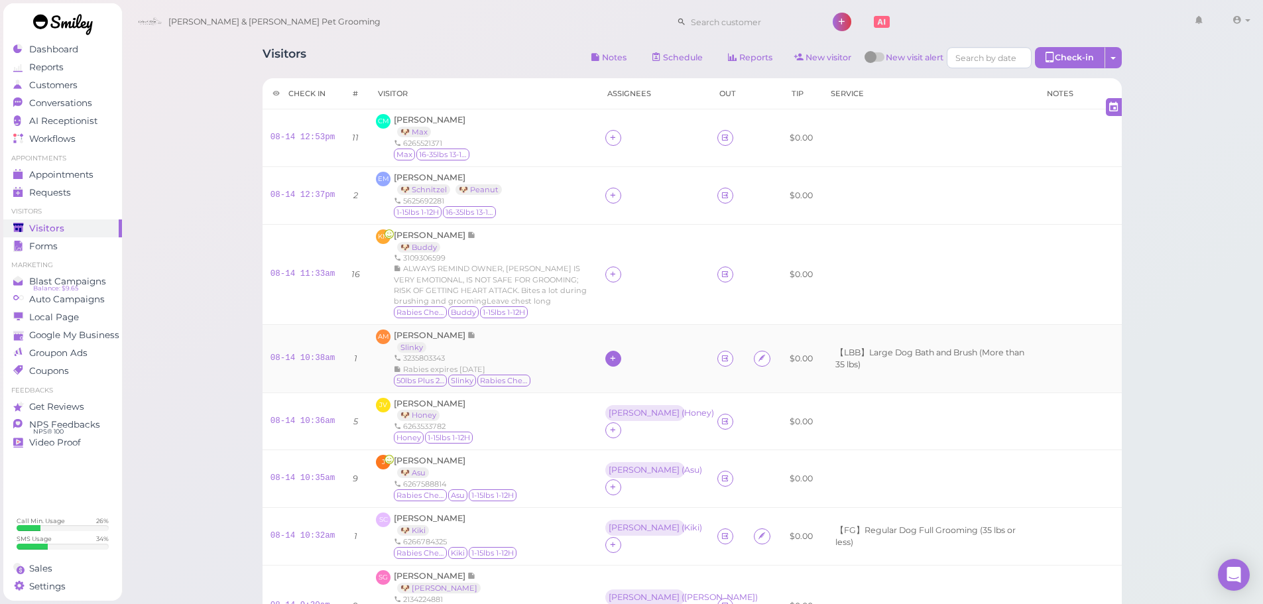
click at [609, 362] on icon at bounding box center [613, 358] width 9 height 10
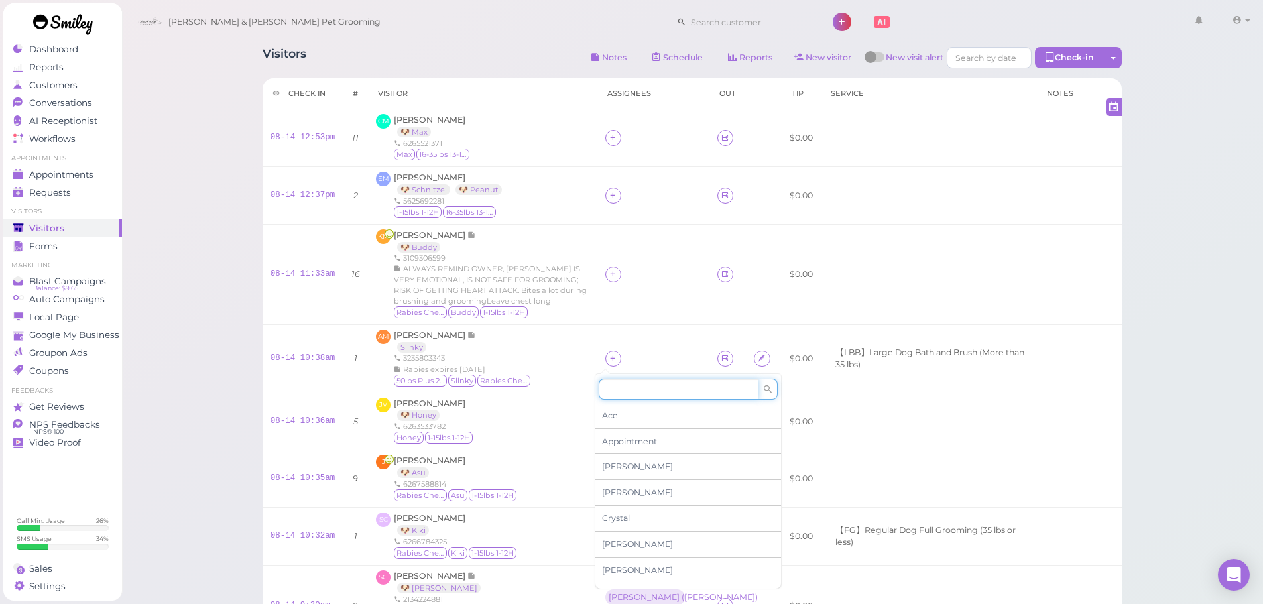
click at [621, 395] on input at bounding box center [679, 389] width 160 height 21
type input "re"
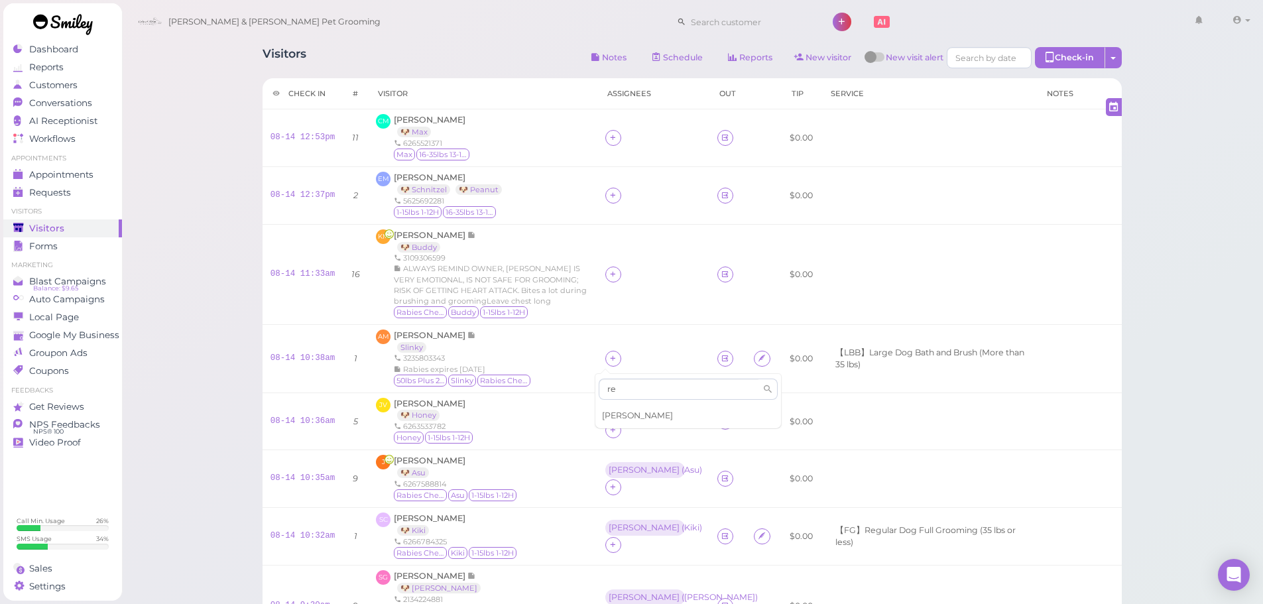
click at [625, 418] on span "[PERSON_NAME]" at bounding box center [637, 415] width 71 height 10
click at [628, 341] on td at bounding box center [653, 358] width 112 height 68
click at [609, 272] on icon at bounding box center [613, 274] width 9 height 10
click at [613, 383] on span "[PERSON_NAME]" at bounding box center [637, 382] width 71 height 10
click at [613, 355] on div "[PERSON_NAME]" at bounding box center [644, 349] width 71 height 9
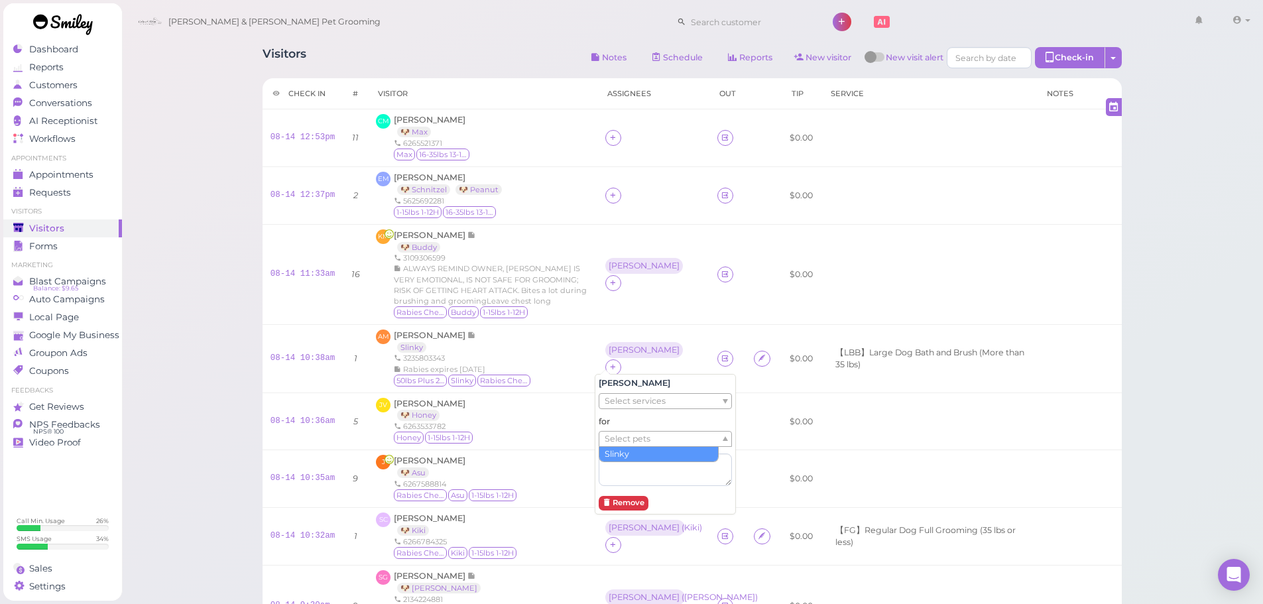
click at [635, 440] on span "Select pets" at bounding box center [628, 439] width 46 height 15
click at [597, 303] on td "[PERSON_NAME]" at bounding box center [653, 274] width 112 height 100
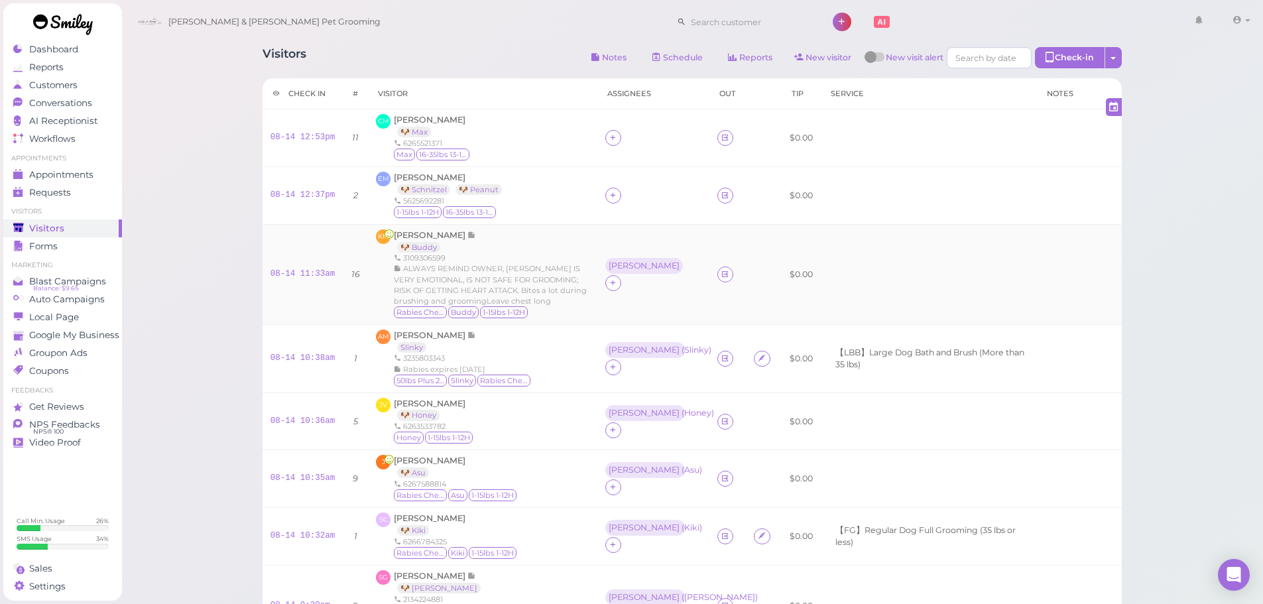
click at [605, 257] on td "[PERSON_NAME]" at bounding box center [653, 274] width 112 height 100
click at [609, 269] on div "[PERSON_NAME]" at bounding box center [644, 265] width 71 height 9
click at [636, 334] on span "Select pets" at bounding box center [628, 332] width 46 height 15
click at [664, 145] on div at bounding box center [653, 138] width 96 height 16
click at [609, 200] on icon at bounding box center [613, 195] width 9 height 10
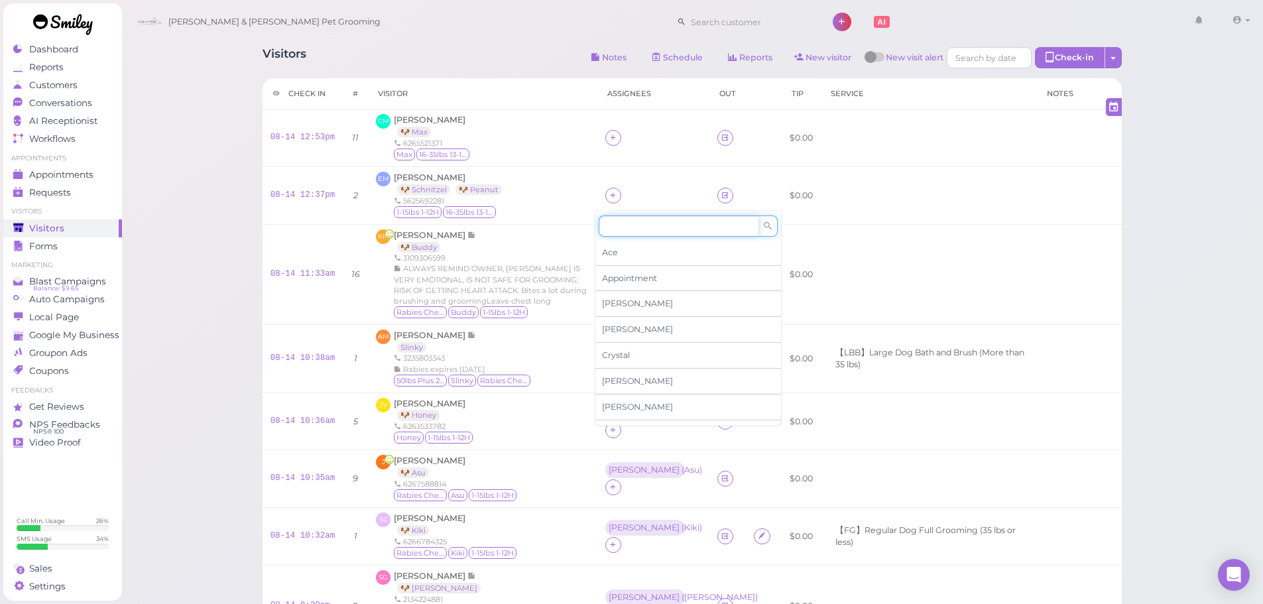
click at [611, 223] on input at bounding box center [679, 225] width 160 height 21
type input "re"
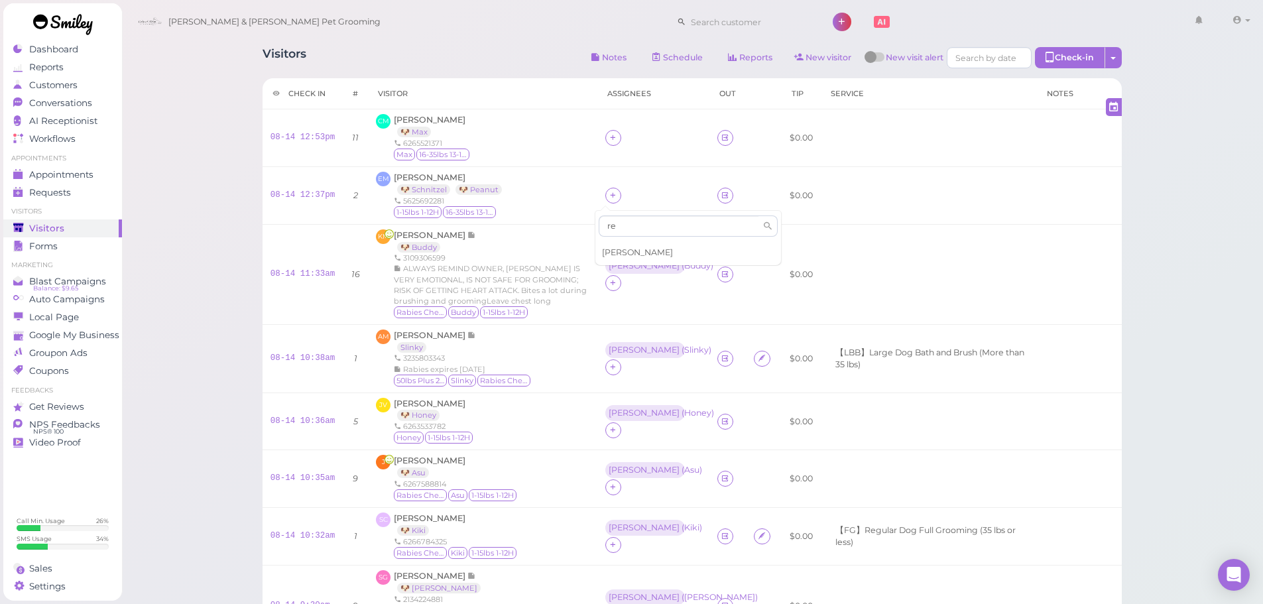
click at [613, 246] on div "[PERSON_NAME]" at bounding box center [688, 252] width 186 height 25
click at [644, 182] on td at bounding box center [653, 195] width 112 height 58
click at [612, 192] on div "[PERSON_NAME]" at bounding box center [644, 186] width 71 height 9
click at [617, 256] on span "Select pets" at bounding box center [628, 253] width 46 height 15
click at [549, 199] on div "EM [PERSON_NAME] 🐶 Schnitzel 🐶 Peanut 5625692281 1-15lbs 1-12H 16-35lbs 13-15H" at bounding box center [482, 196] width 213 height 48
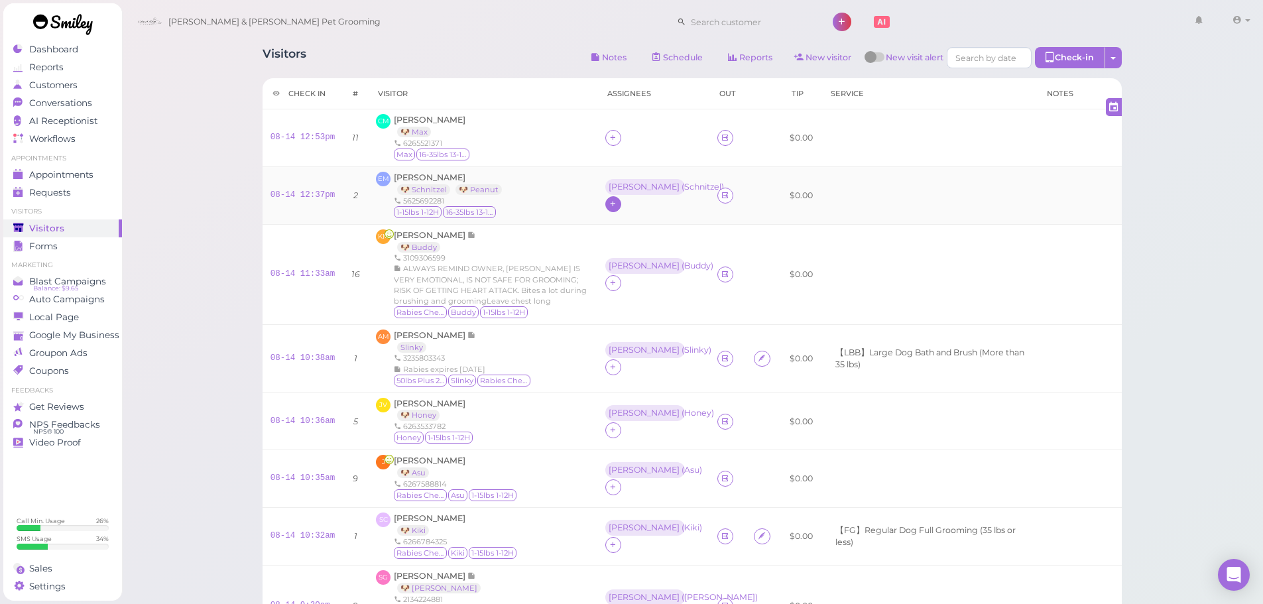
click at [608, 203] on div at bounding box center [613, 204] width 16 height 16
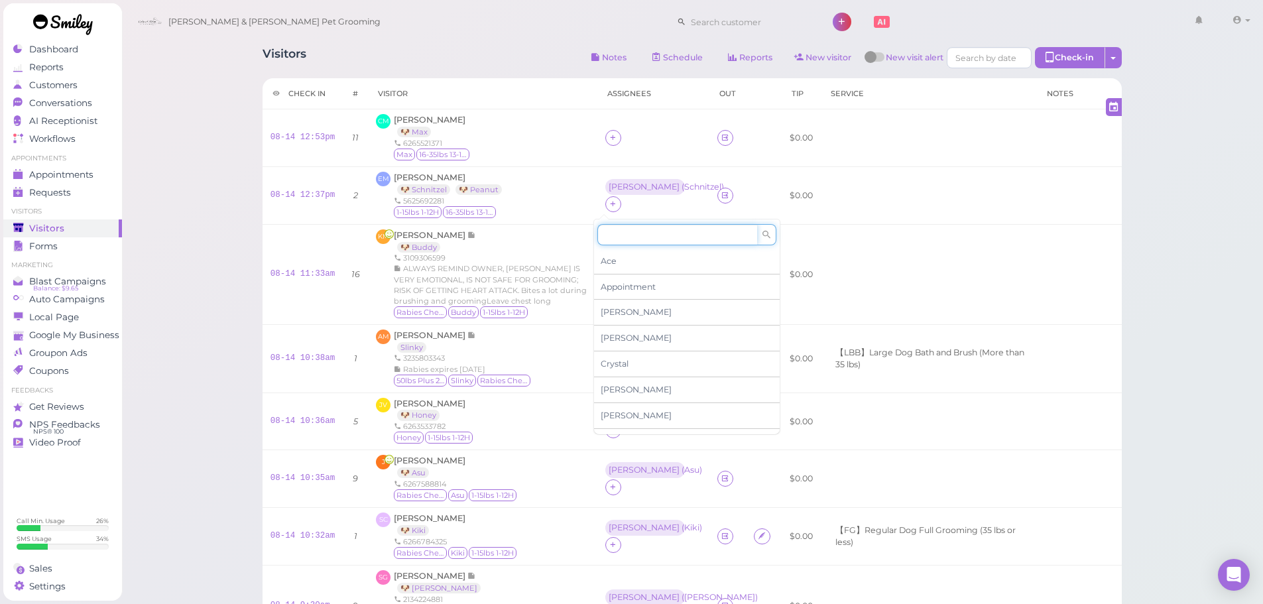
click at [637, 232] on input at bounding box center [677, 234] width 160 height 21
type input "[PERSON_NAME]"
click at [636, 259] on div "[PERSON_NAME]" at bounding box center [687, 261] width 186 height 25
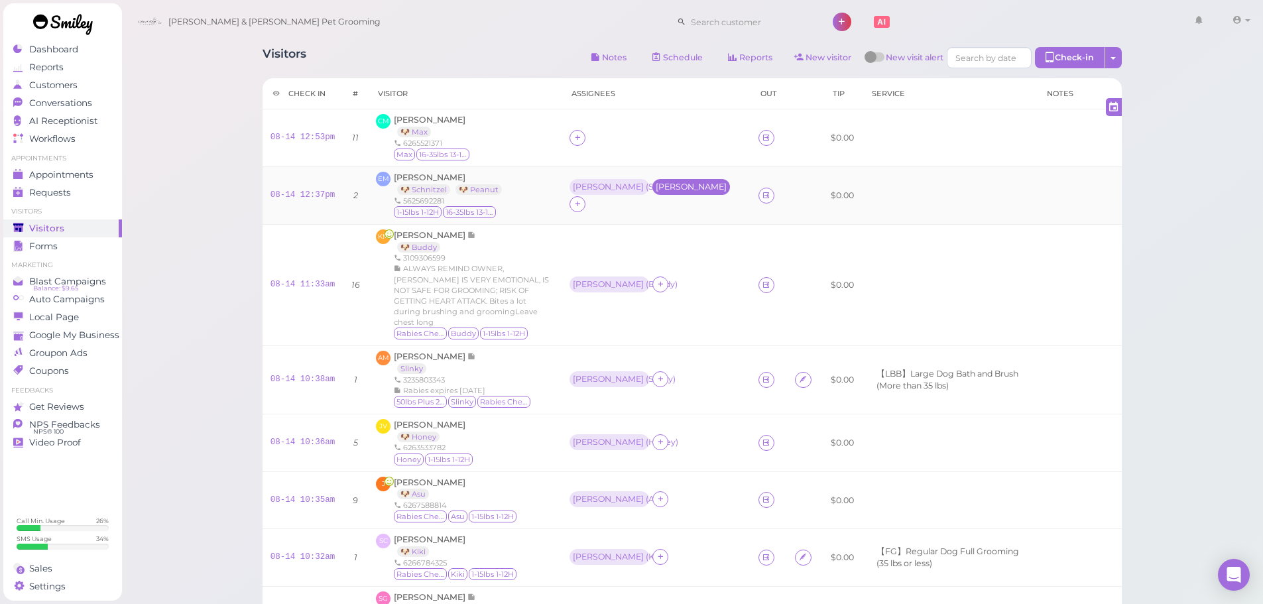
click at [679, 193] on div "[PERSON_NAME]" at bounding box center [691, 187] width 78 height 16
click at [665, 247] on ul "Select pets" at bounding box center [647, 245] width 121 height 15
click at [712, 227] on td "[PERSON_NAME] ( Buddy )" at bounding box center [656, 284] width 191 height 121
click at [662, 150] on td at bounding box center [656, 138] width 191 height 58
click at [684, 187] on div "Asa ( Peanut )" at bounding box center [691, 186] width 73 height 9
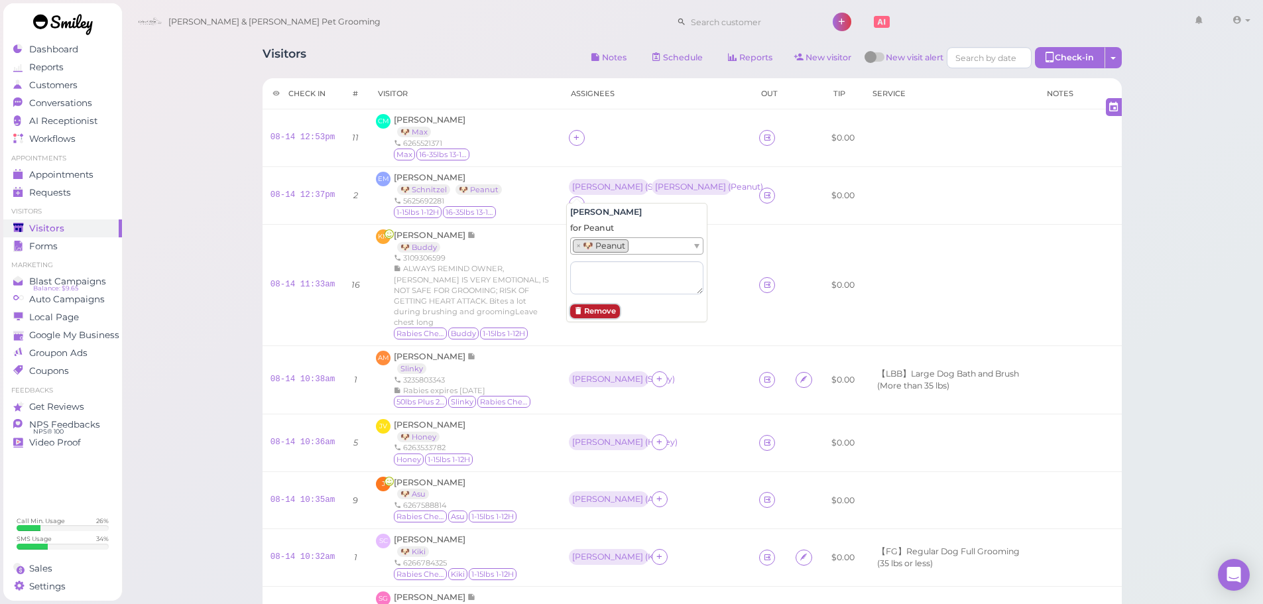
click at [592, 312] on button "Remove" at bounding box center [595, 311] width 50 height 14
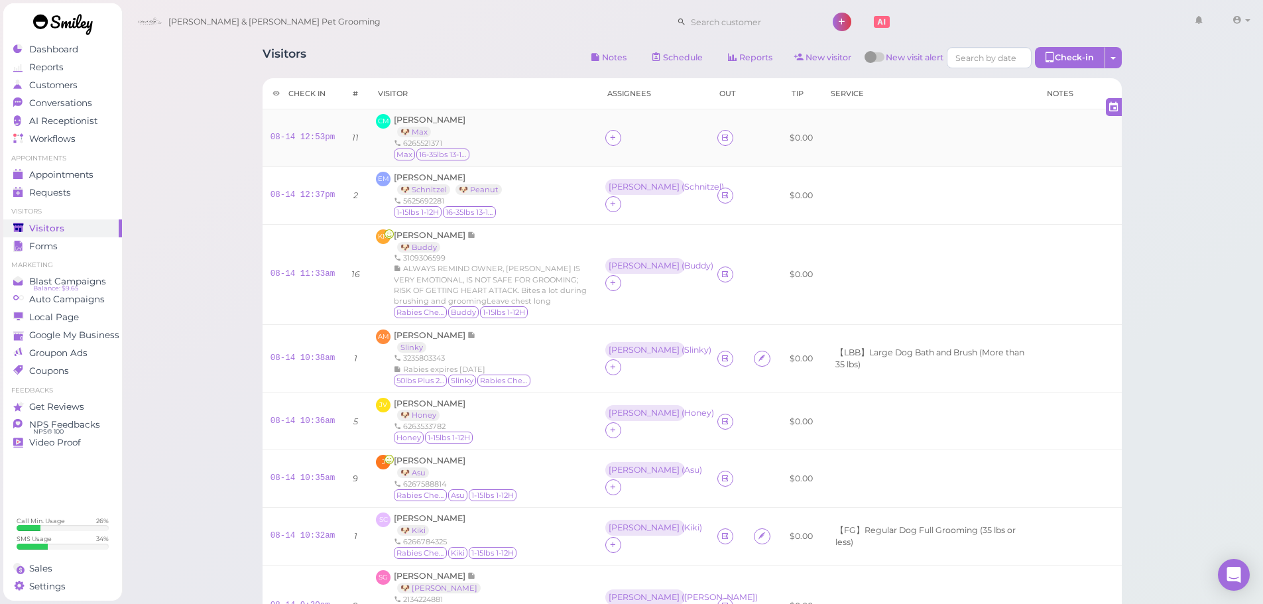
click at [633, 156] on td at bounding box center [653, 138] width 112 height 58
click at [632, 156] on td at bounding box center [653, 138] width 112 height 58
click at [558, 292] on span "ALWAYS REMIND OWNER, [PERSON_NAME] IS VERY EMOTIONAL, IS NOT SAFE FOR GROOMING;…" at bounding box center [490, 284] width 193 height 41
click at [597, 294] on td "[PERSON_NAME] ( Buddy )" at bounding box center [653, 274] width 112 height 100
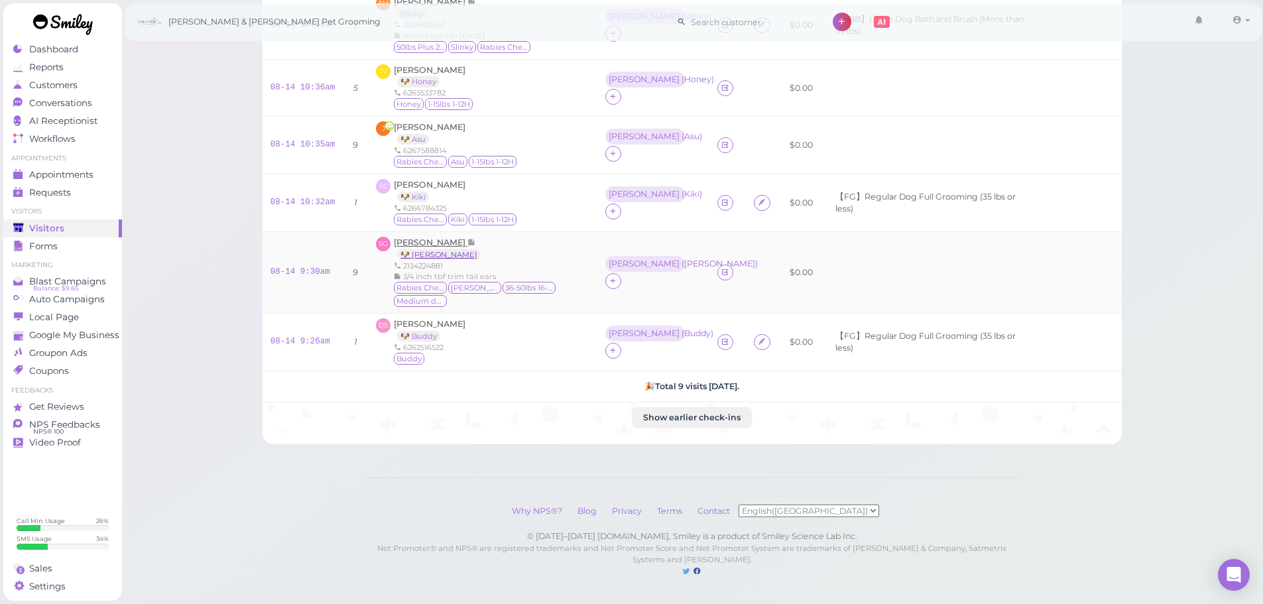
scroll to position [343, 0]
drag, startPoint x: 292, startPoint y: 333, endPoint x: 318, endPoint y: 314, distance: 32.6
click at [292, 337] on link "08-14 9:26am" at bounding box center [300, 341] width 60 height 9
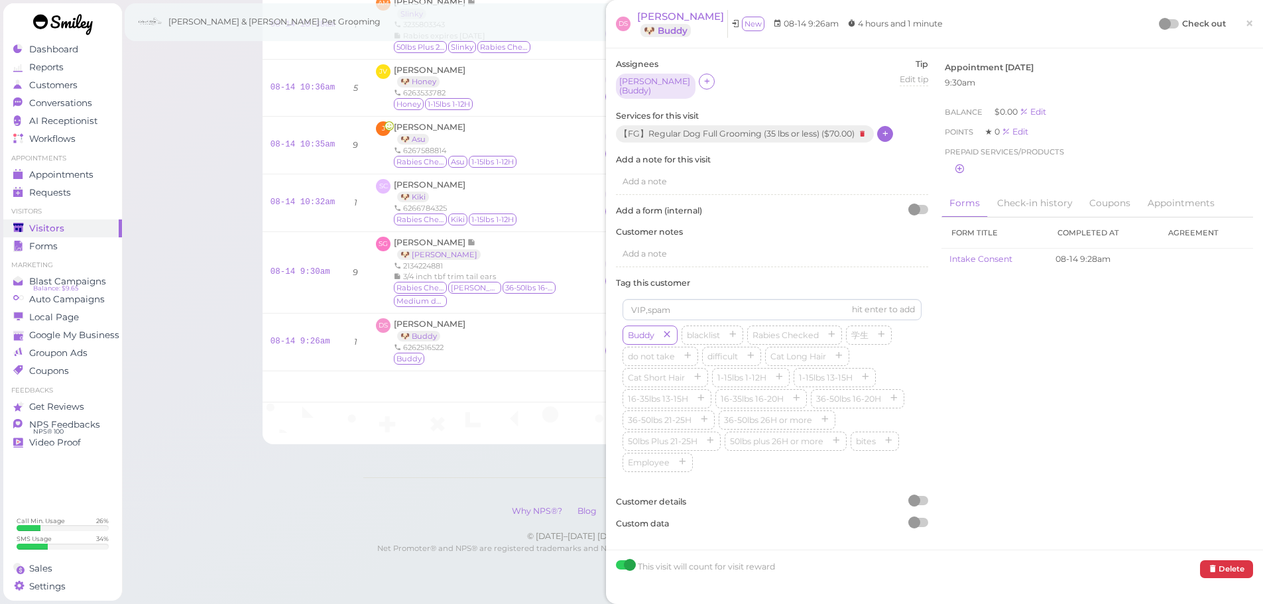
click at [882, 129] on icon at bounding box center [885, 134] width 9 height 10
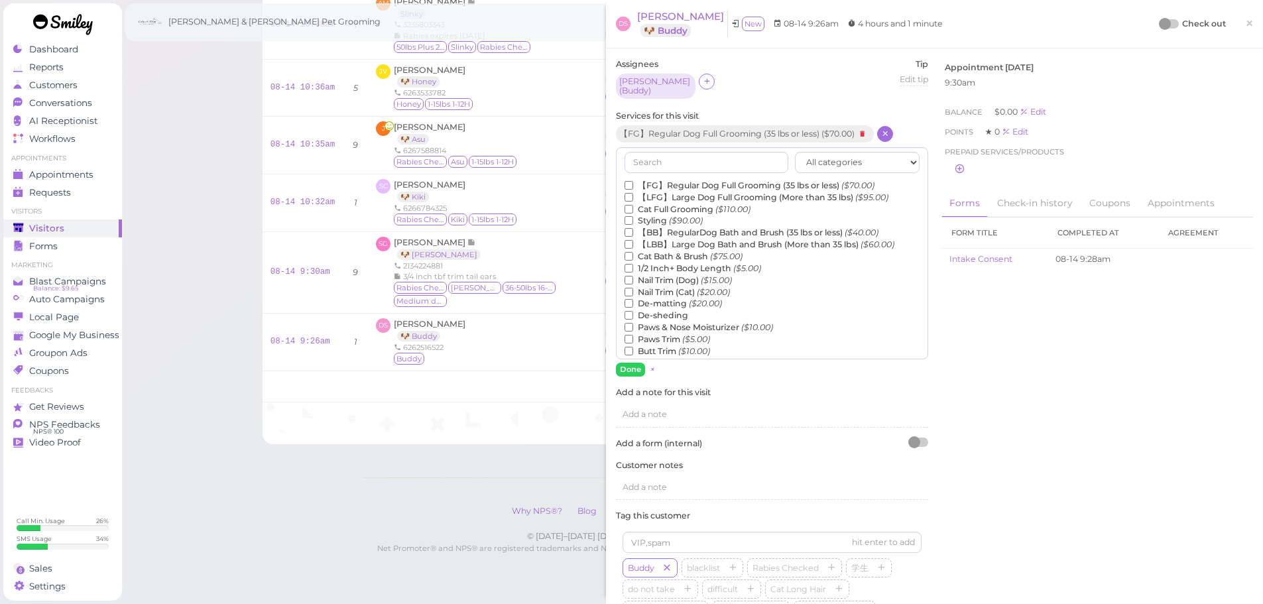
click at [654, 263] on label "1/2 Inch+ Body Length ($5.00)" at bounding box center [693, 269] width 137 height 12
click at [633, 264] on input "1/2 Inch+ Body Length ($5.00)" at bounding box center [629, 268] width 9 height 9
click at [627, 364] on button "Done" at bounding box center [630, 370] width 29 height 14
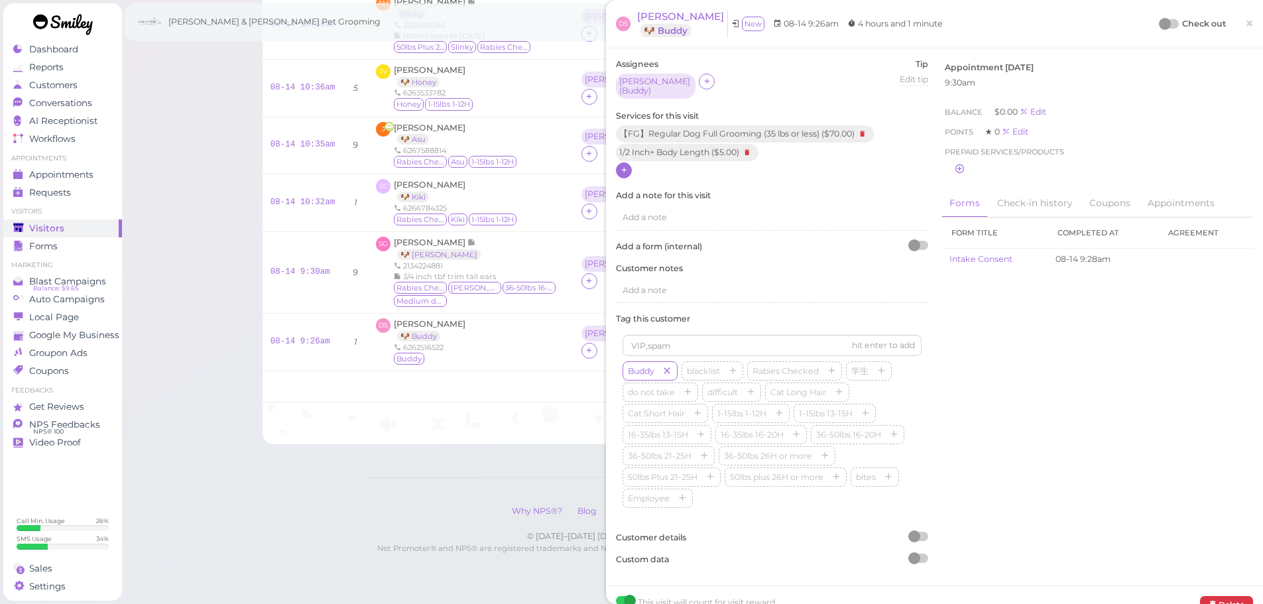
click at [1148, 24] on div "DS [PERSON_NAME] 🐶 Buddy New 08-14 9:26am 4 hours and 1 minute Check out ×" at bounding box center [934, 24] width 637 height 28
click at [1166, 23] on div at bounding box center [1169, 23] width 19 height 9
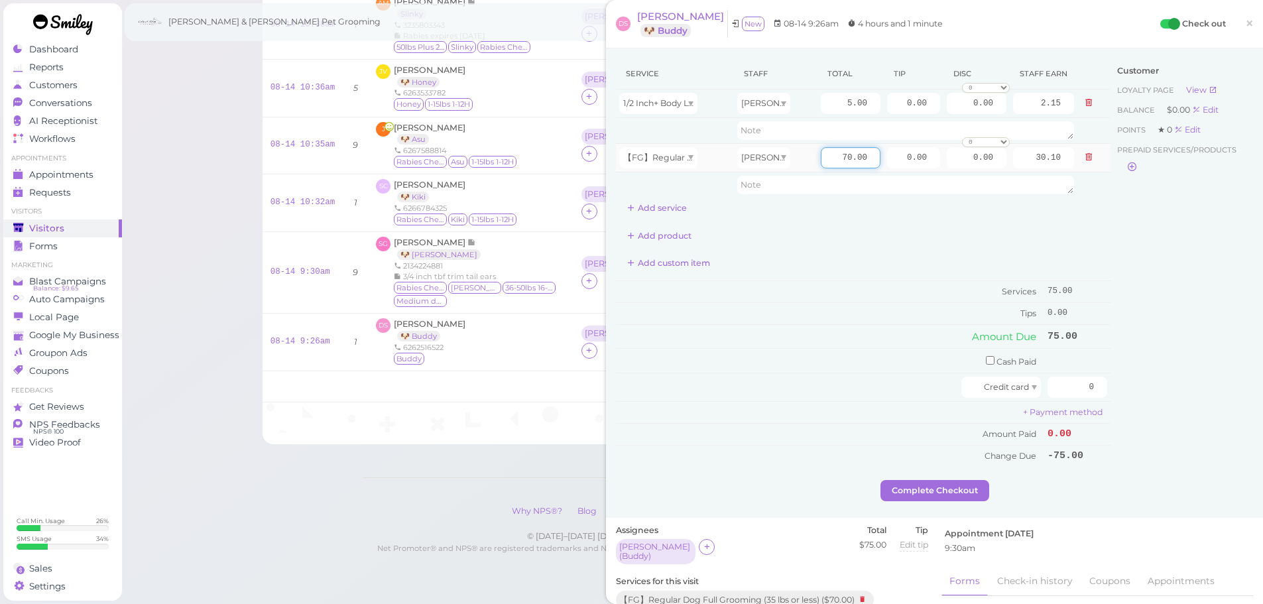
click at [827, 160] on input "70.00" at bounding box center [851, 157] width 60 height 21
type input "80.00"
type input "34.40"
click at [838, 301] on td "Services" at bounding box center [830, 292] width 428 height 22
drag, startPoint x: 888, startPoint y: 160, endPoint x: 1179, endPoint y: 358, distance: 352.3
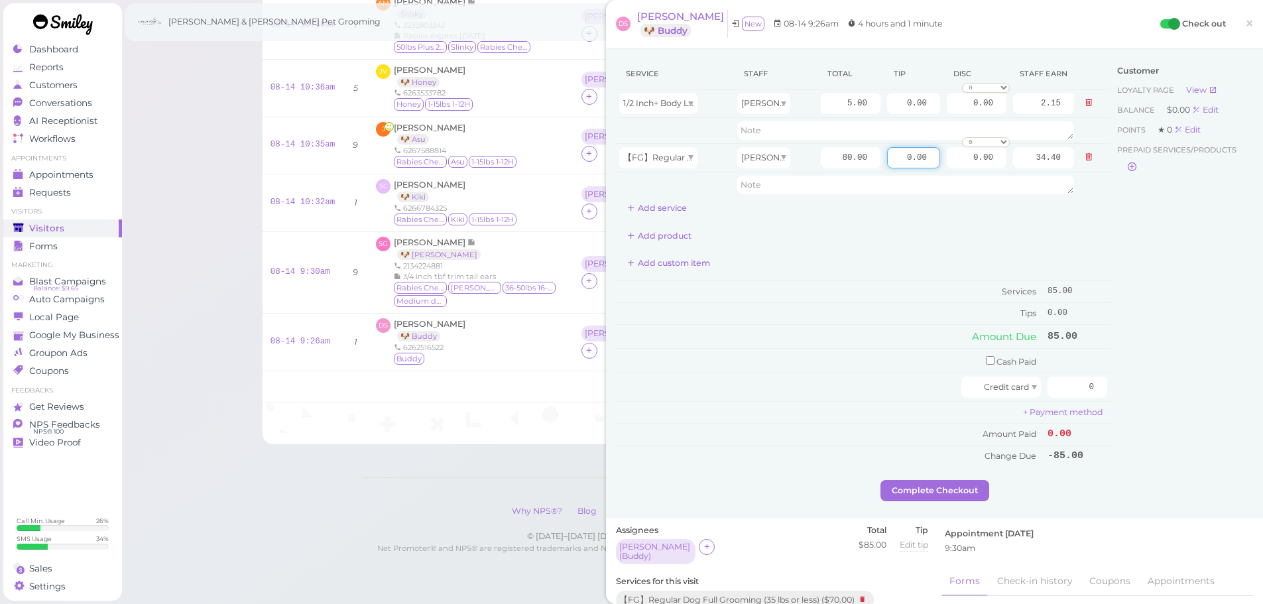
click at [1071, 199] on div "Service Staff Total Tip Disc Staff earn 1/2 Inch+ Body Length [PERSON_NAME] 5.0…" at bounding box center [863, 138] width 495 height 160
type input "8.5"
click at [1171, 376] on div "Customer Loyalty page View Balance $0.00 Edit Points ★ 0 Edit Prepaid services/…" at bounding box center [1181, 269] width 143 height 422
drag, startPoint x: 1063, startPoint y: 388, endPoint x: 1200, endPoint y: 400, distance: 137.8
click at [1200, 400] on div "Service Staff Total Tip Disc Staff earn 1/2 Inch+ Body Length [PERSON_NAME] 5.0…" at bounding box center [934, 269] width 637 height 422
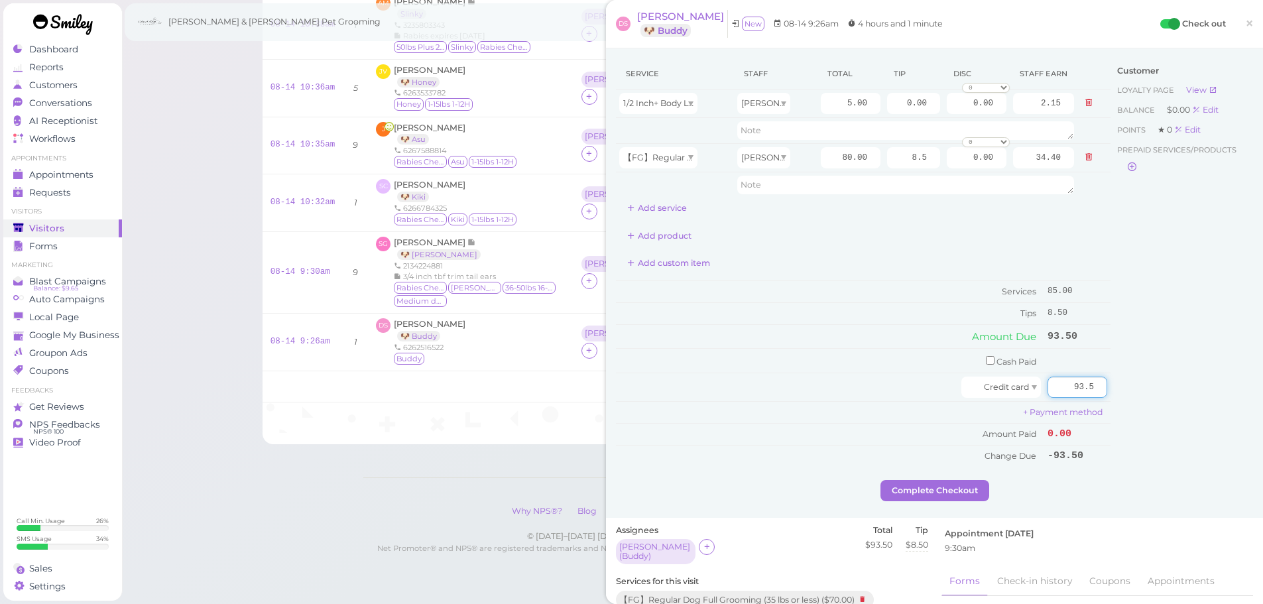
type input "93.5"
click at [1189, 396] on div "Customer Loyalty page View Balance $0.00 Edit Points ★ 0 Edit Prepaid services/…" at bounding box center [1181, 269] width 143 height 422
click at [929, 495] on button "Complete Checkout" at bounding box center [934, 490] width 109 height 21
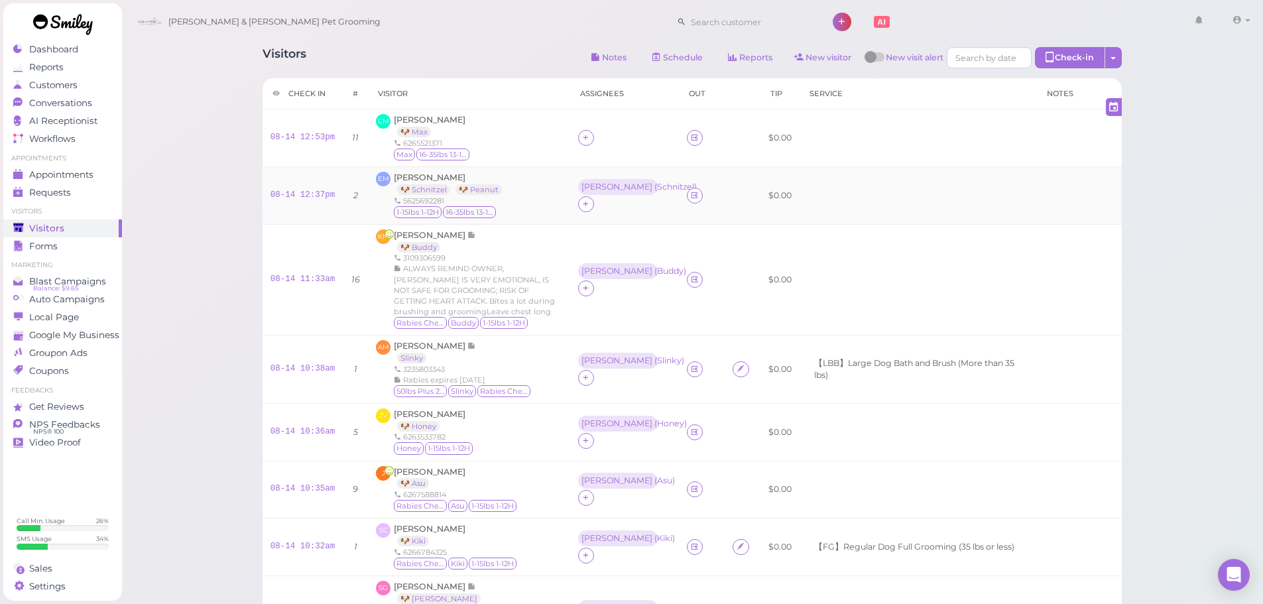
click at [838, 183] on td at bounding box center [918, 195] width 237 height 58
click at [723, 27] on input at bounding box center [750, 21] width 129 height 21
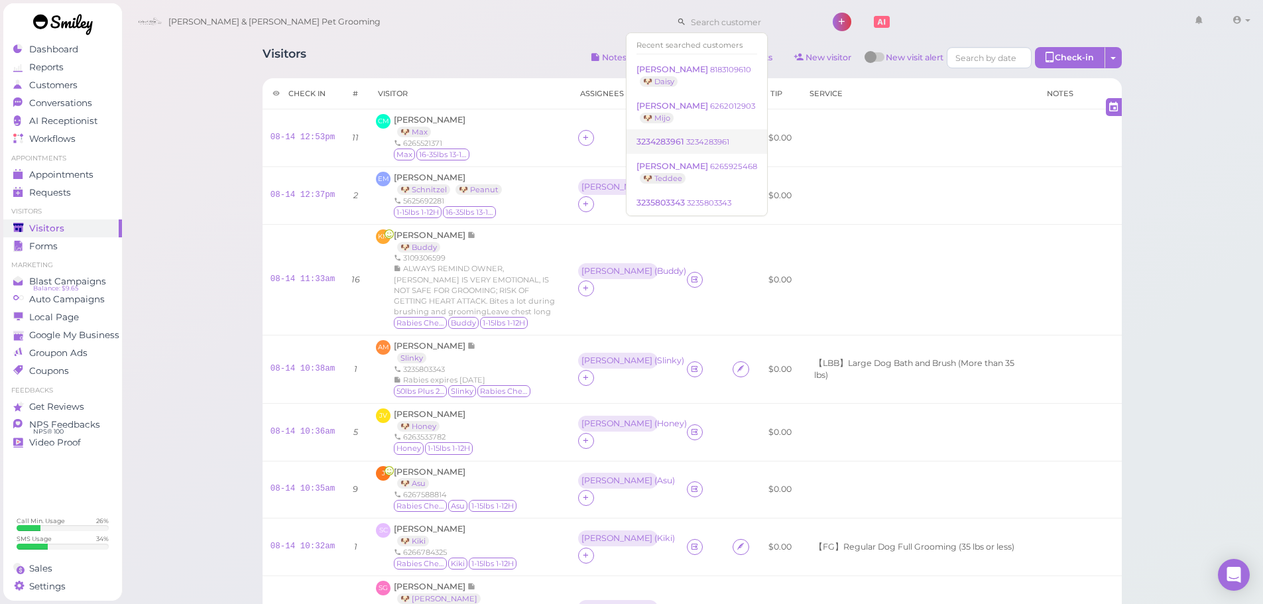
click at [678, 145] on span "3234283961" at bounding box center [661, 142] width 50 height 10
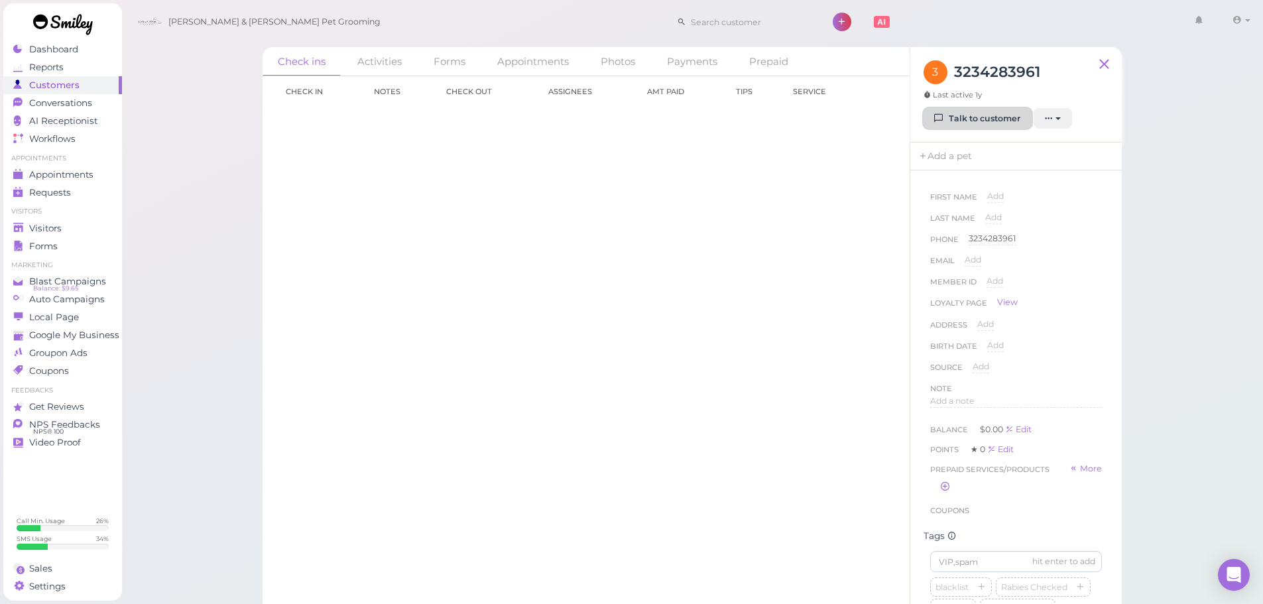
click at [943, 120] on icon at bounding box center [939, 118] width 9 height 10
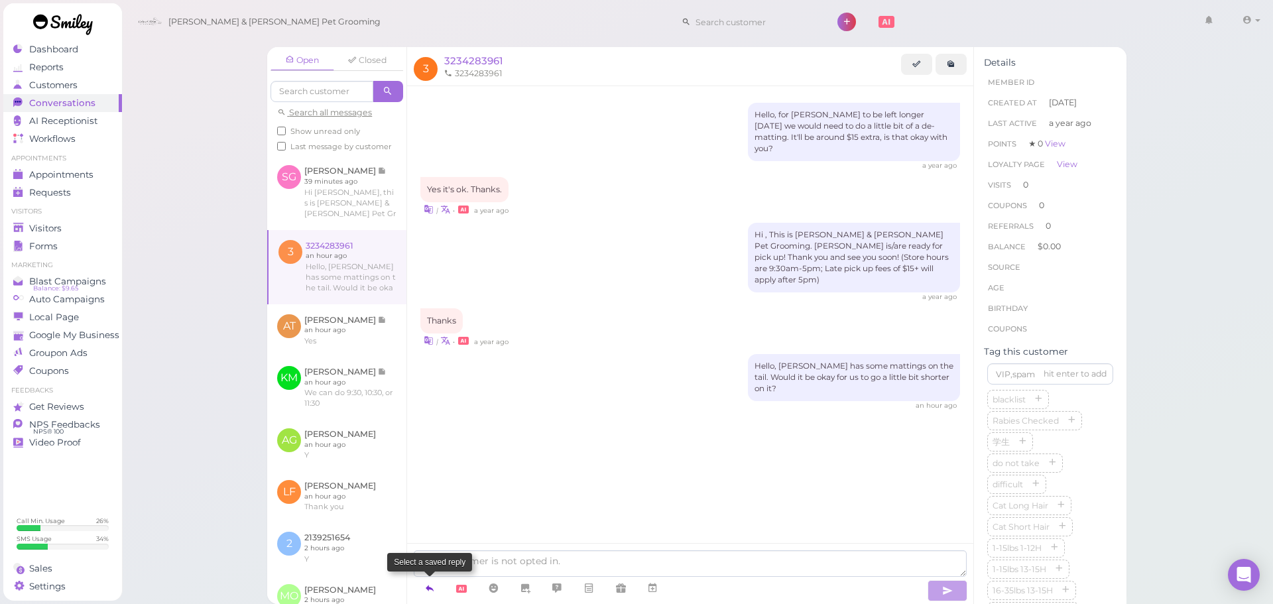
click at [428, 592] on icon at bounding box center [429, 587] width 11 height 13
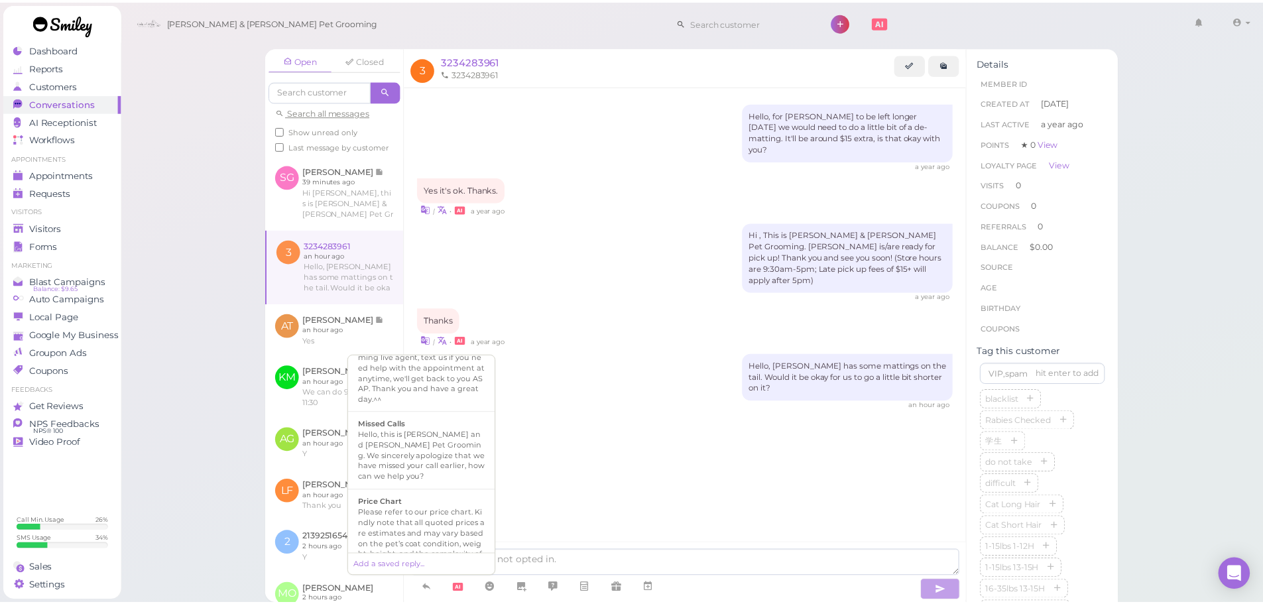
scroll to position [920, 0]
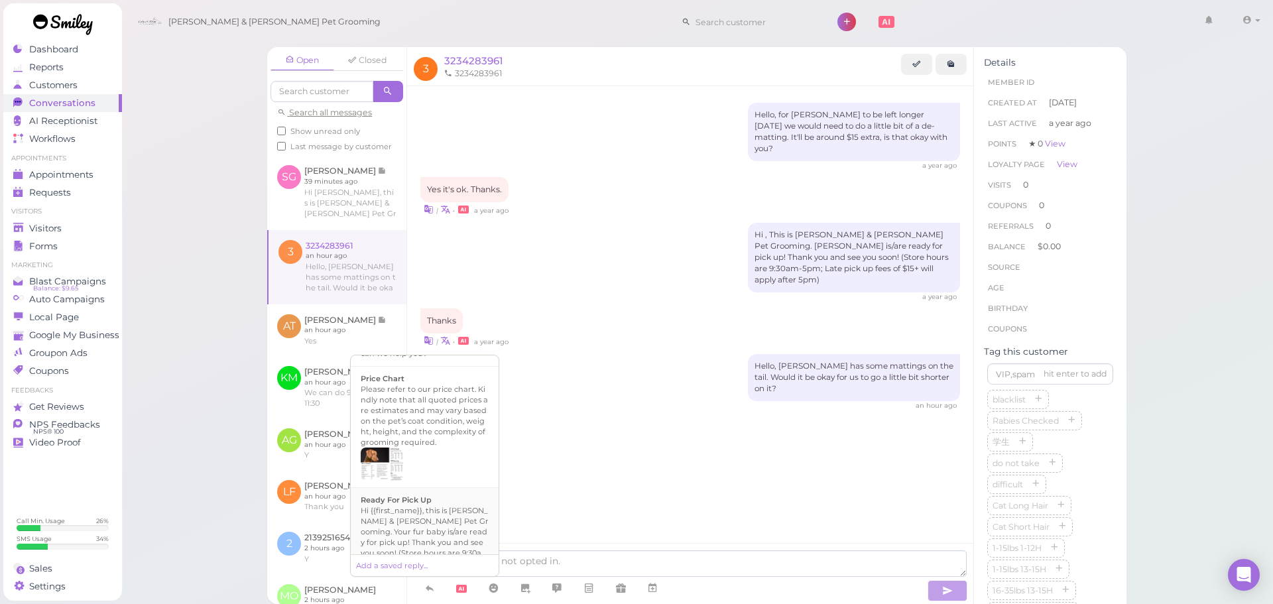
click at [455, 520] on div "Hi {{first_name}}, this is [PERSON_NAME] & [PERSON_NAME] Pet Grooming. Your fur…" at bounding box center [425, 542] width 128 height 74
type textarea "Hi {{first_name}}, this is [PERSON_NAME] & [PERSON_NAME] Pet Grooming. Your fur…"
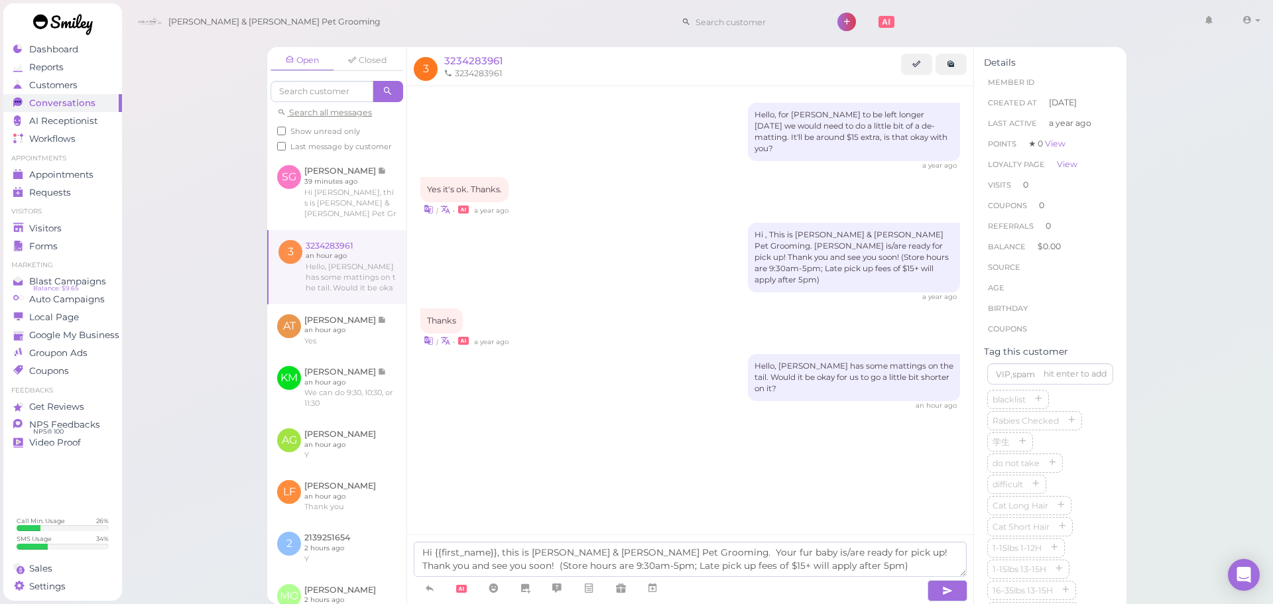
click at [930, 579] on span at bounding box center [946, 589] width 42 height 25
click at [958, 597] on button "button" at bounding box center [947, 590] width 40 height 21
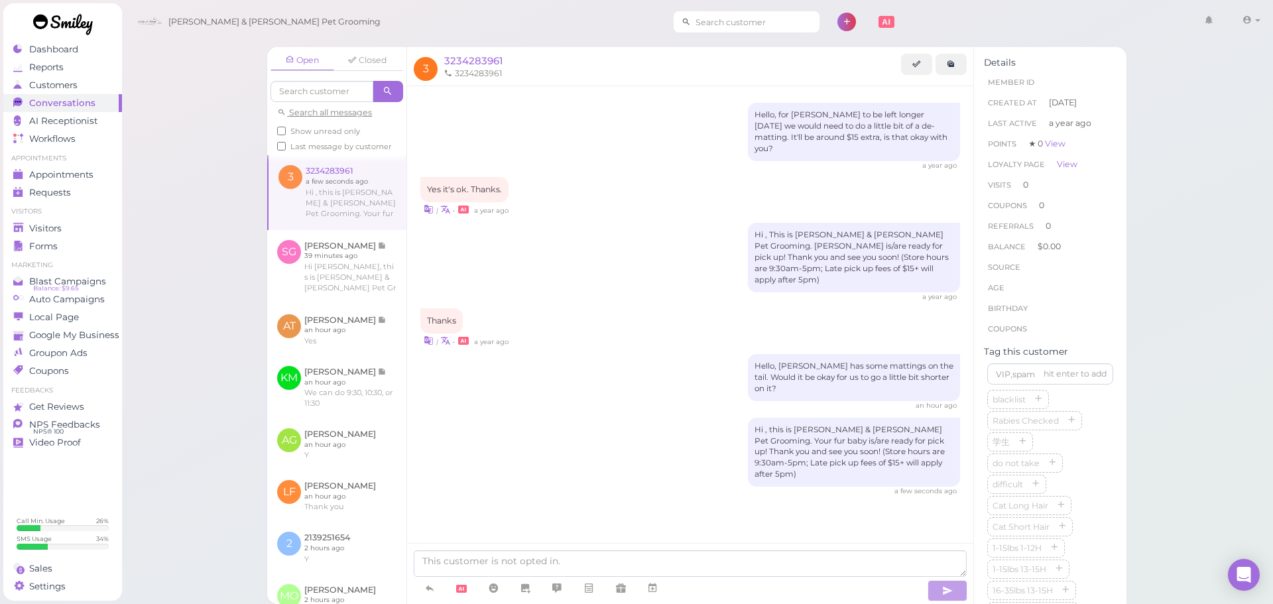
click at [698, 17] on input at bounding box center [755, 21] width 129 height 21
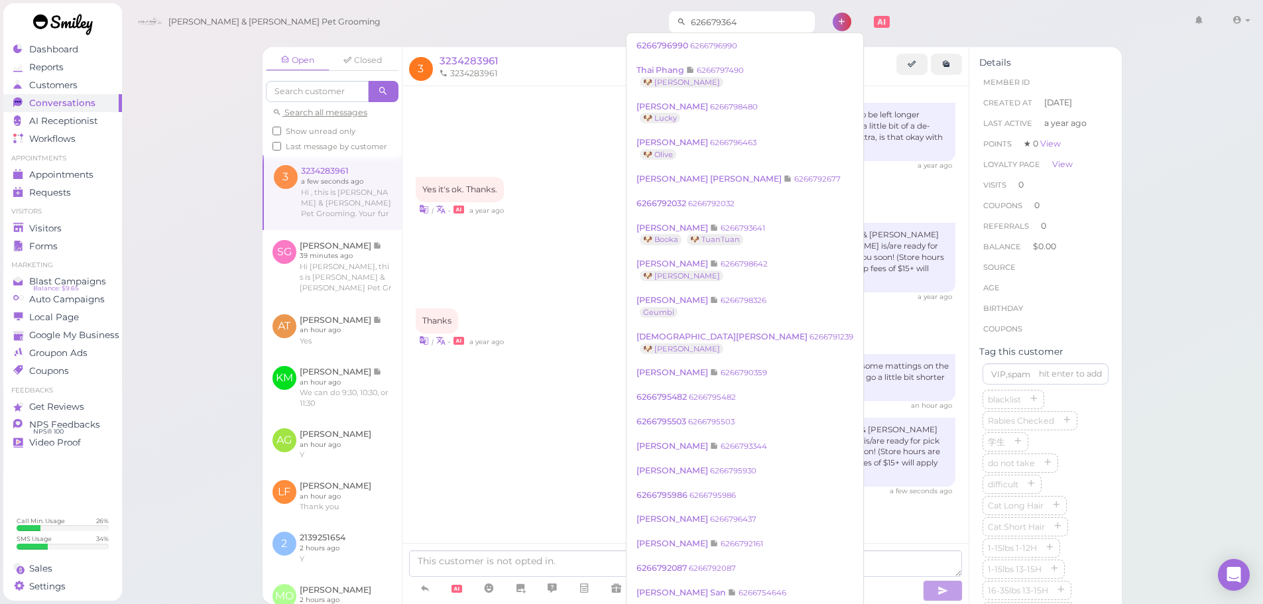
type input "6266793641"
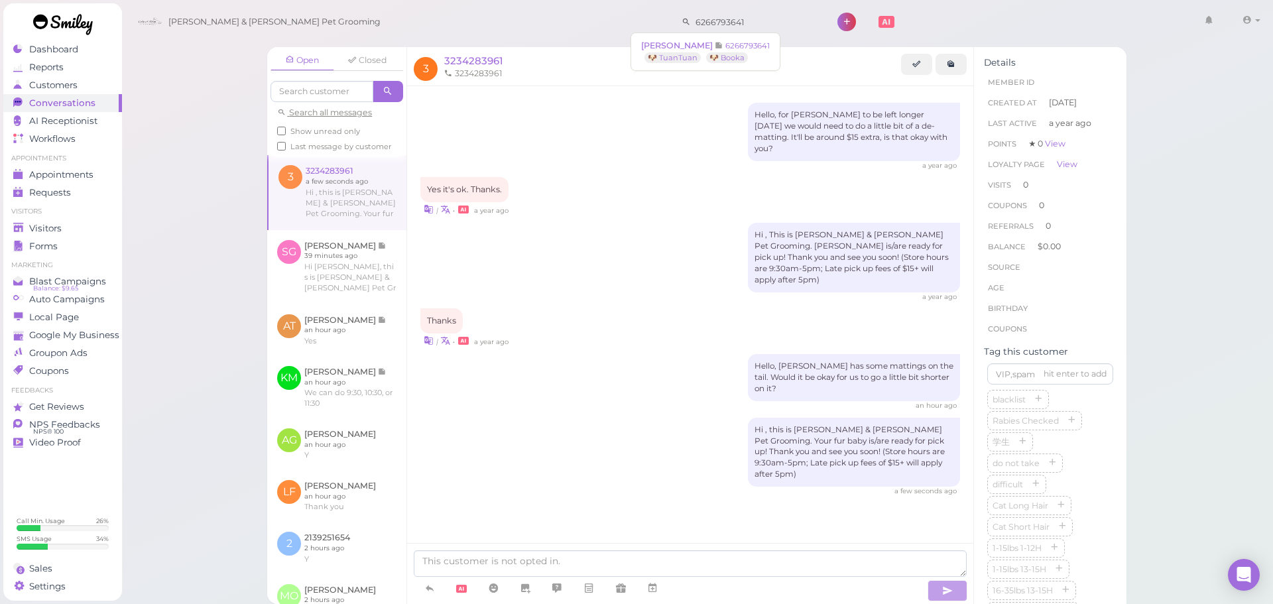
drag, startPoint x: 729, startPoint y: 27, endPoint x: 528, endPoint y: 28, distance: 200.2
click at [528, 28] on div "[PERSON_NAME] & [PERSON_NAME] Pet Grooming 6266793641 1 Account Logout" at bounding box center [698, 22] width 1134 height 38
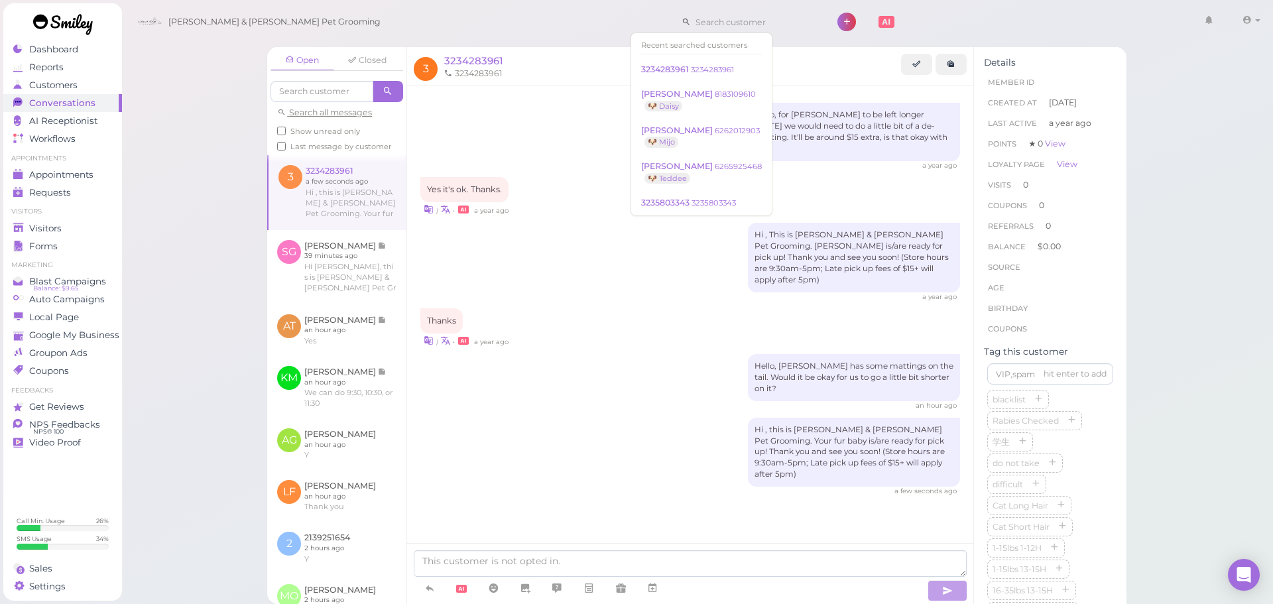
click at [506, 27] on div "[PERSON_NAME] & [PERSON_NAME] Pet Grooming 1 Account" at bounding box center [698, 22] width 1134 height 38
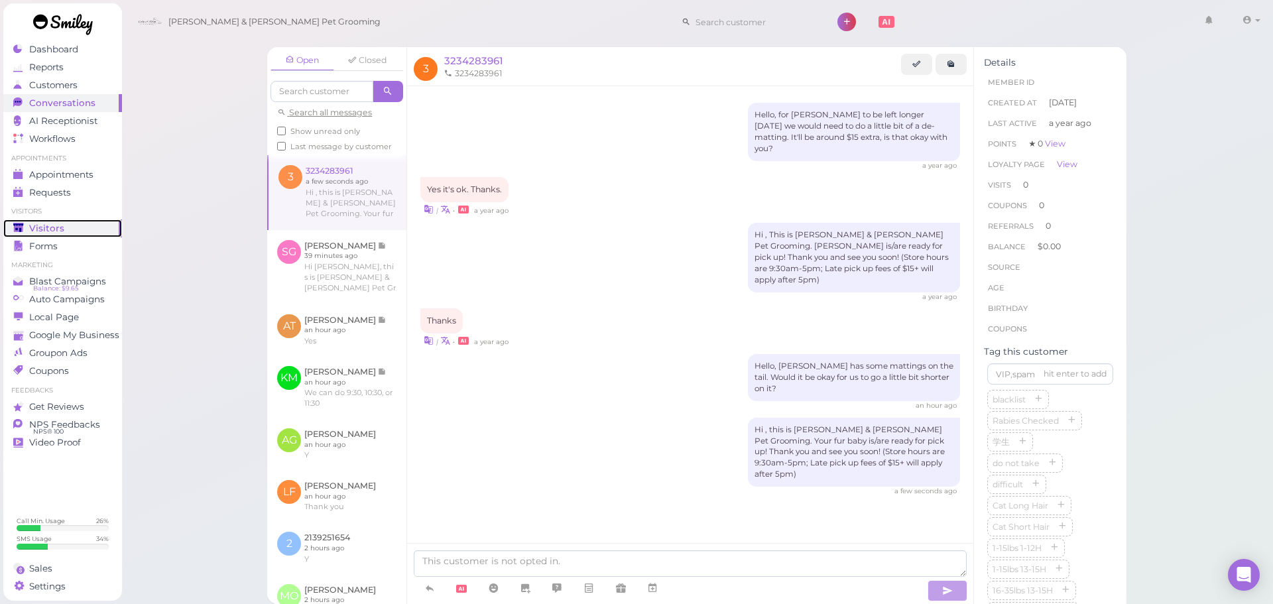
click at [98, 234] on link "Visitors" at bounding box center [62, 228] width 119 height 18
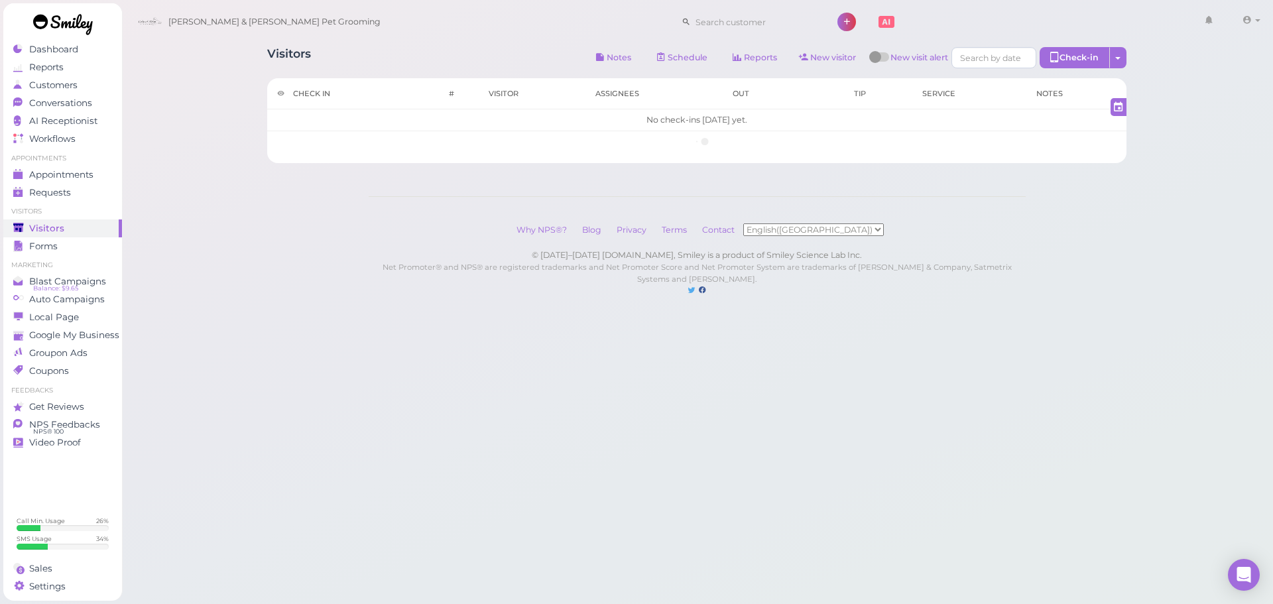
click at [429, 66] on div "Visitors Notes Schedule Reports New visitor New visit alert Check-in Customer c…" at bounding box center [696, 59] width 859 height 25
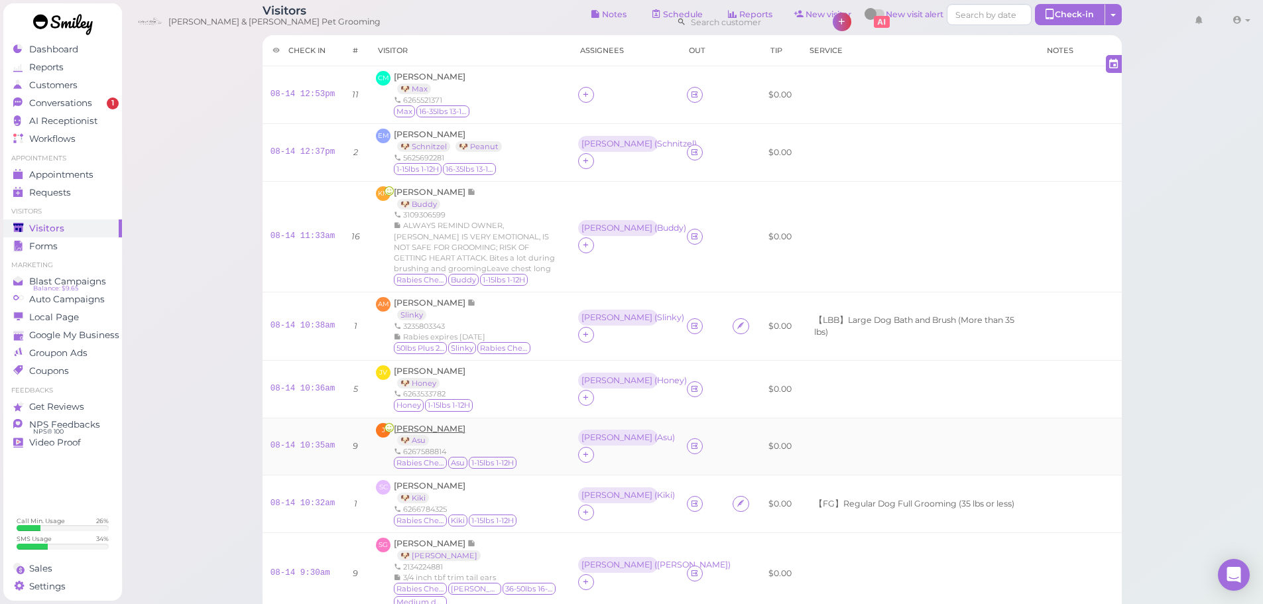
scroll to position [66, 0]
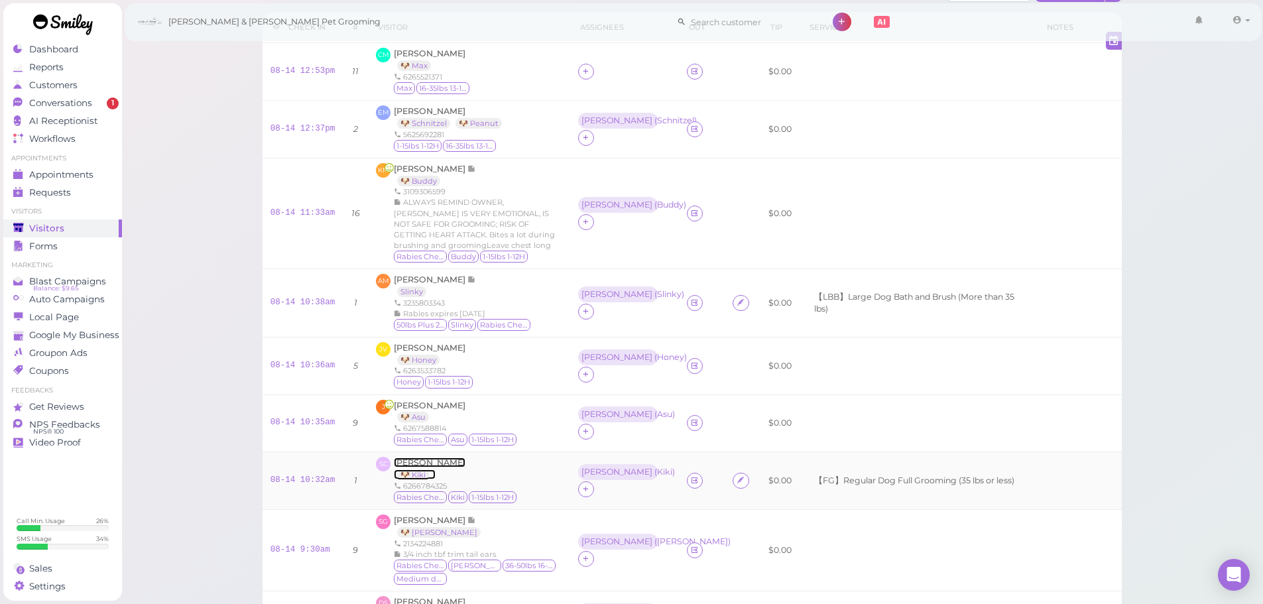
click at [430, 461] on span "[PERSON_NAME]" at bounding box center [430, 462] width 72 height 10
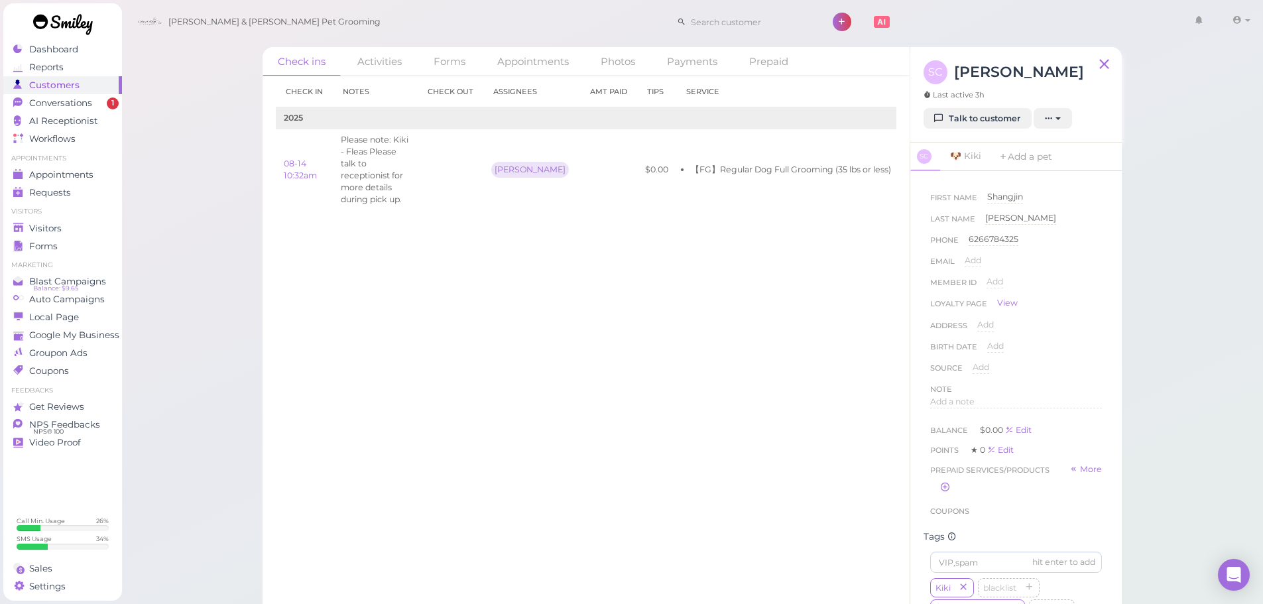
click at [975, 102] on div "SC [PERSON_NAME] Last active 3h" at bounding box center [1004, 84] width 160 height 48
click at [972, 119] on link "Talk to customer" at bounding box center [978, 118] width 108 height 21
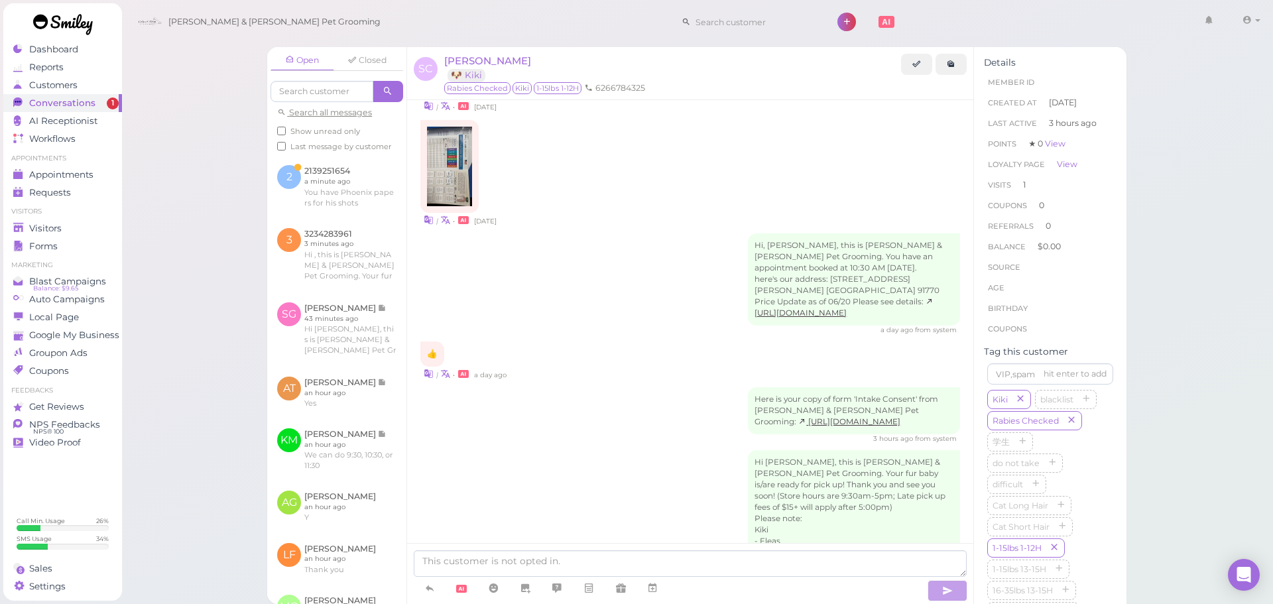
scroll to position [1137, 0]
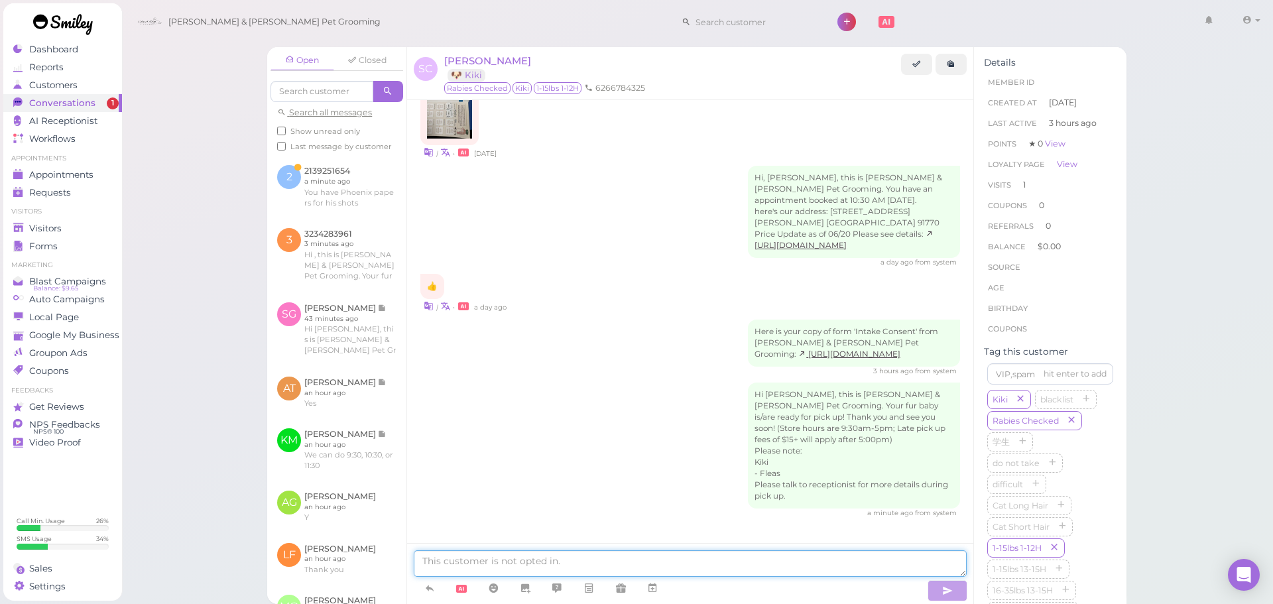
click at [784, 568] on textarea at bounding box center [690, 563] width 553 height 27
click at [585, 509] on div "a minute ago from system" at bounding box center [690, 513] width 540 height 9
click at [583, 293] on div "👍 | • a day ago" at bounding box center [690, 293] width 540 height 39
click at [320, 188] on link at bounding box center [336, 186] width 139 height 62
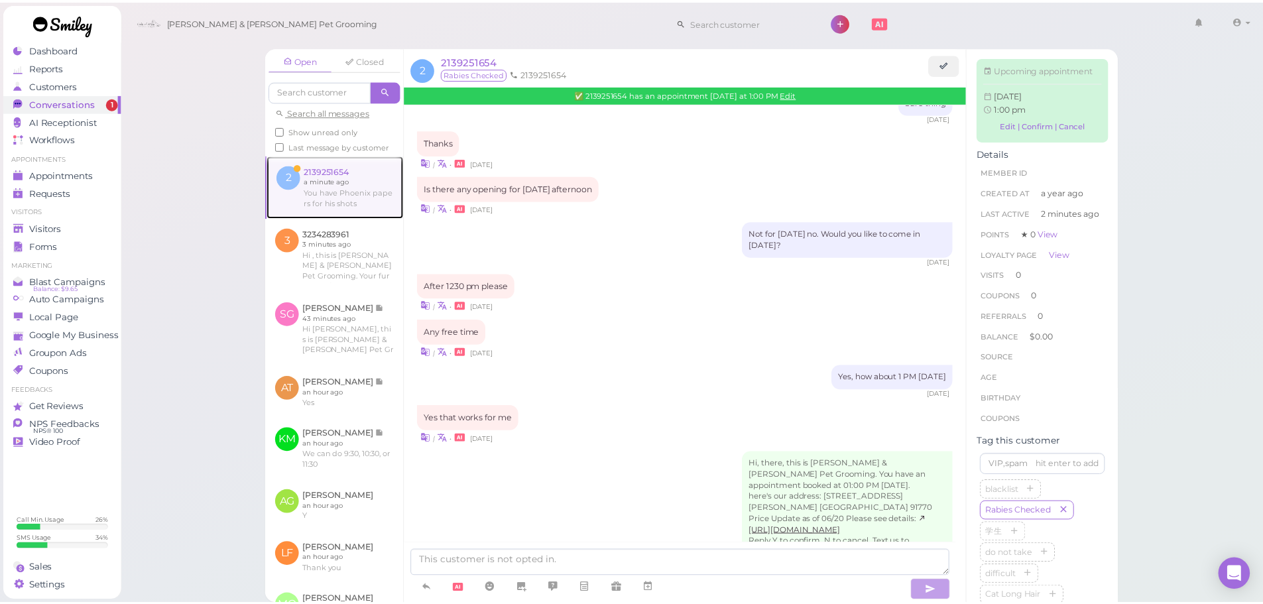
scroll to position [1295, 0]
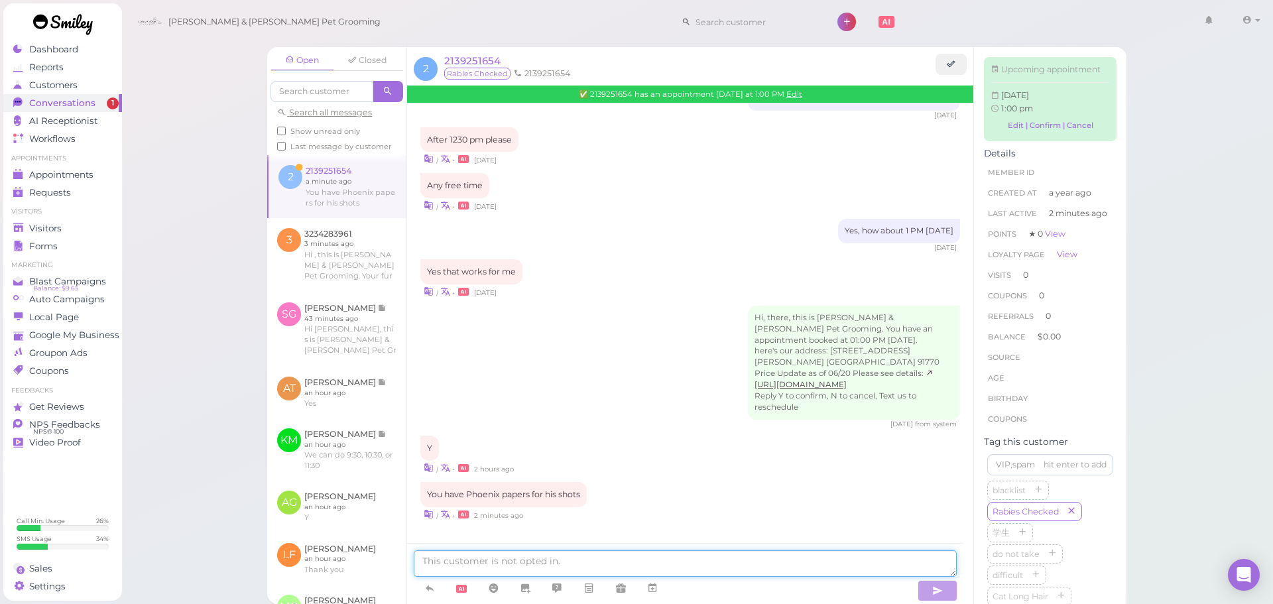
click at [583, 562] on textarea at bounding box center [685, 563] width 543 height 27
click at [634, 424] on div "3 days ago from system" at bounding box center [690, 424] width 540 height 9
click at [612, 554] on textarea at bounding box center [685, 563] width 543 height 27
click at [630, 516] on div "| • 2 minutes ago" at bounding box center [690, 514] width 540 height 14
click at [618, 577] on link at bounding box center [621, 588] width 32 height 23
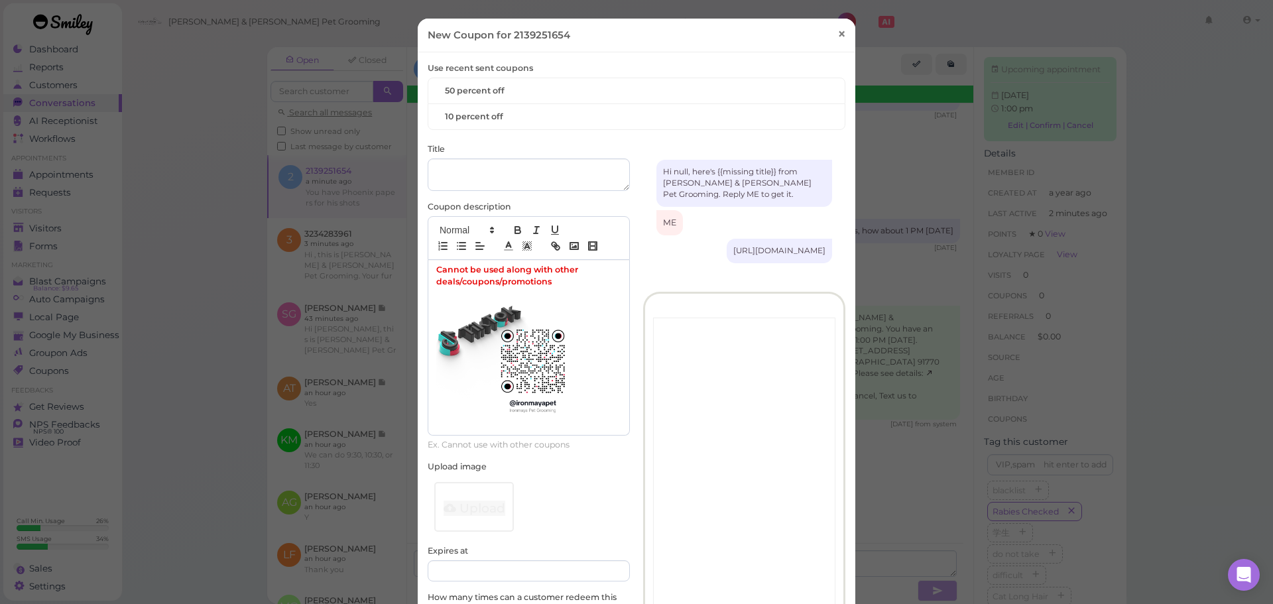
click at [842, 28] on link "×" at bounding box center [841, 34] width 25 height 31
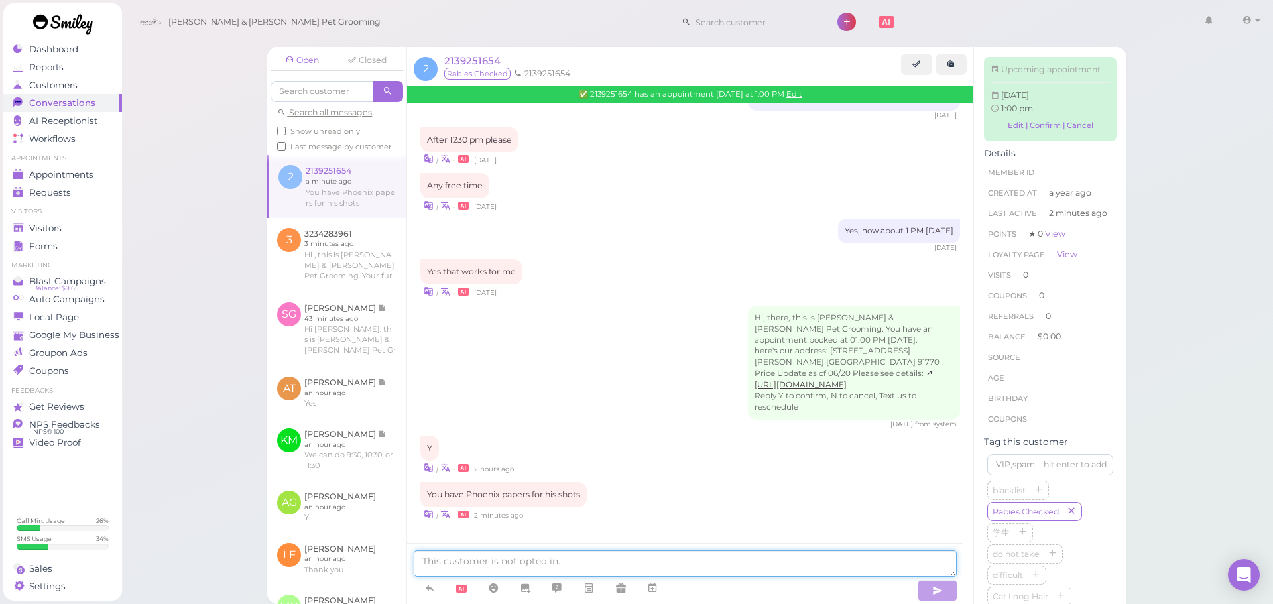
click at [629, 569] on textarea at bounding box center [685, 563] width 543 height 27
click at [639, 497] on div "You have Phoenix papers for his shots | • 2 minutes ago" at bounding box center [690, 501] width 540 height 39
click at [85, 223] on div "Visitors" at bounding box center [60, 228] width 95 height 11
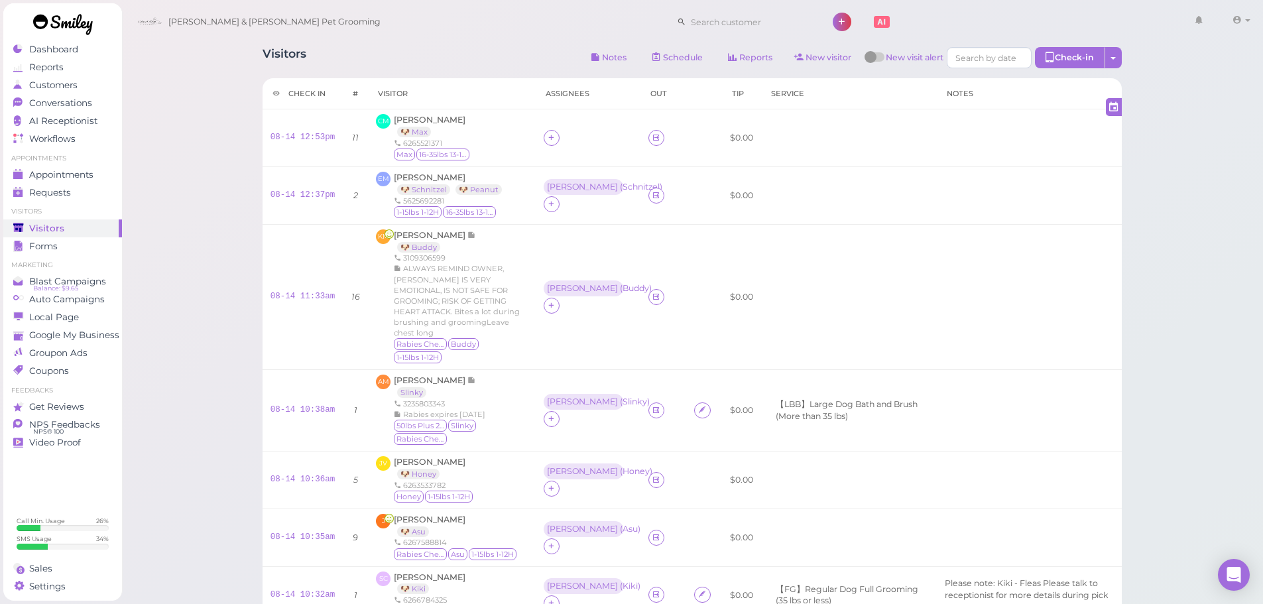
click at [418, 51] on div "Visitors Notes Schedule Reports New visitor New visit alert Check-in Customer c…" at bounding box center [692, 59] width 859 height 25
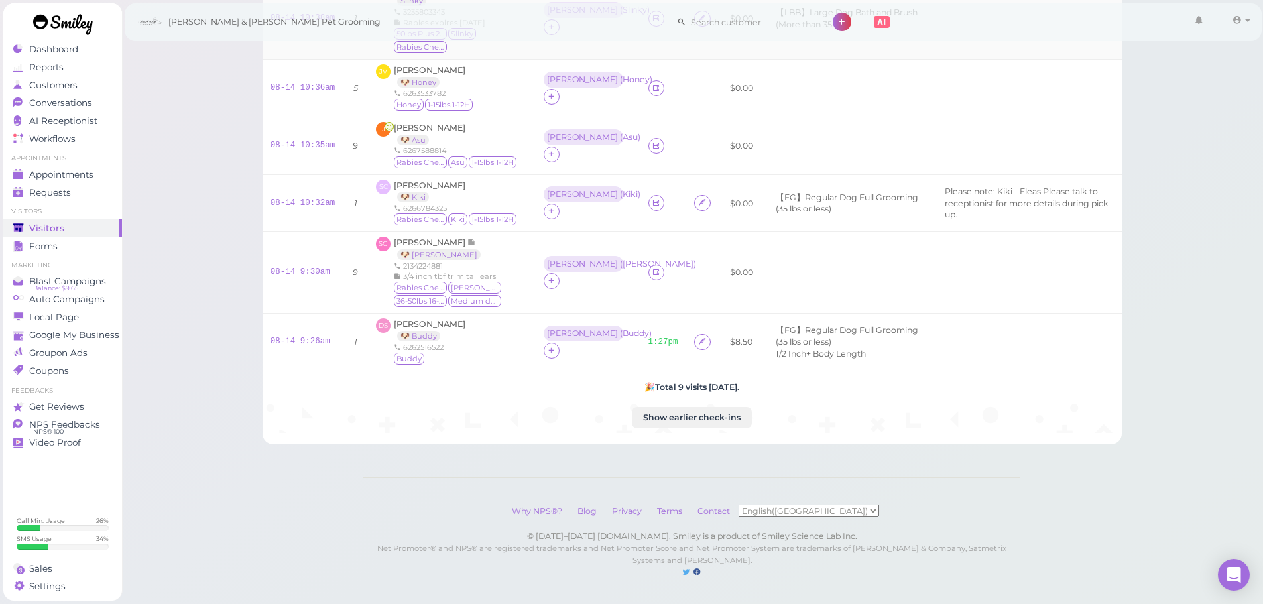
scroll to position [398, 0]
click at [536, 276] on td "Asa ( Bailey )" at bounding box center [588, 273] width 105 height 82
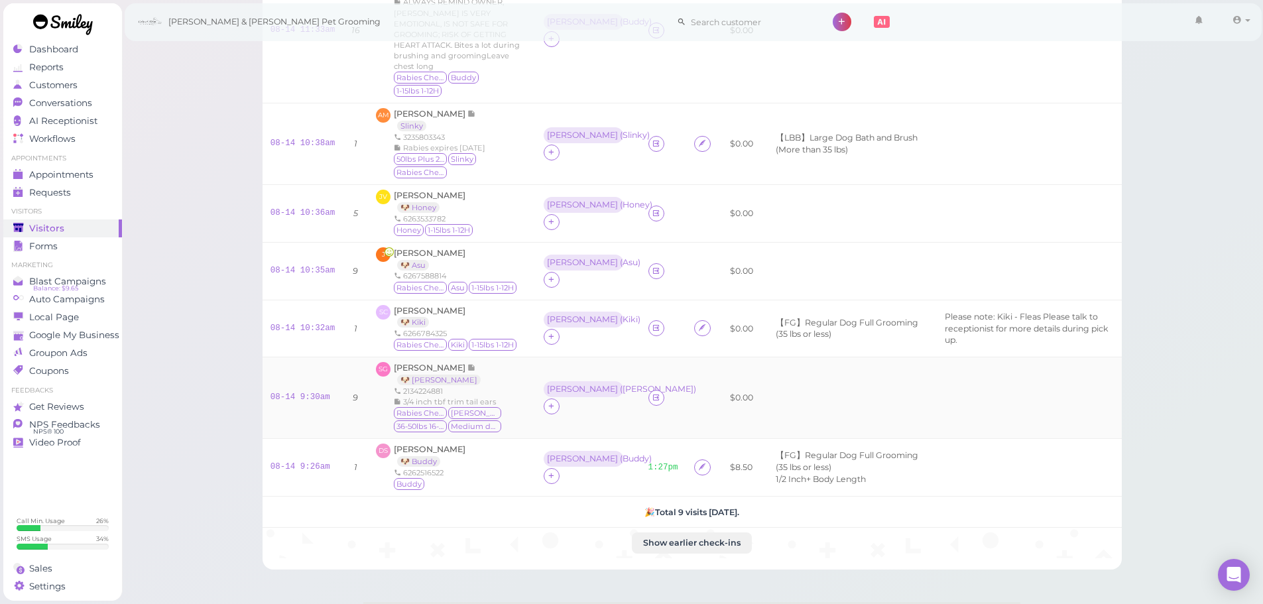
scroll to position [266, 0]
click at [500, 209] on div "JV Joanna Vuong 🐶 Honey 6263533782 Honey 1-15lbs 1-12H" at bounding box center [451, 214] width 151 height 48
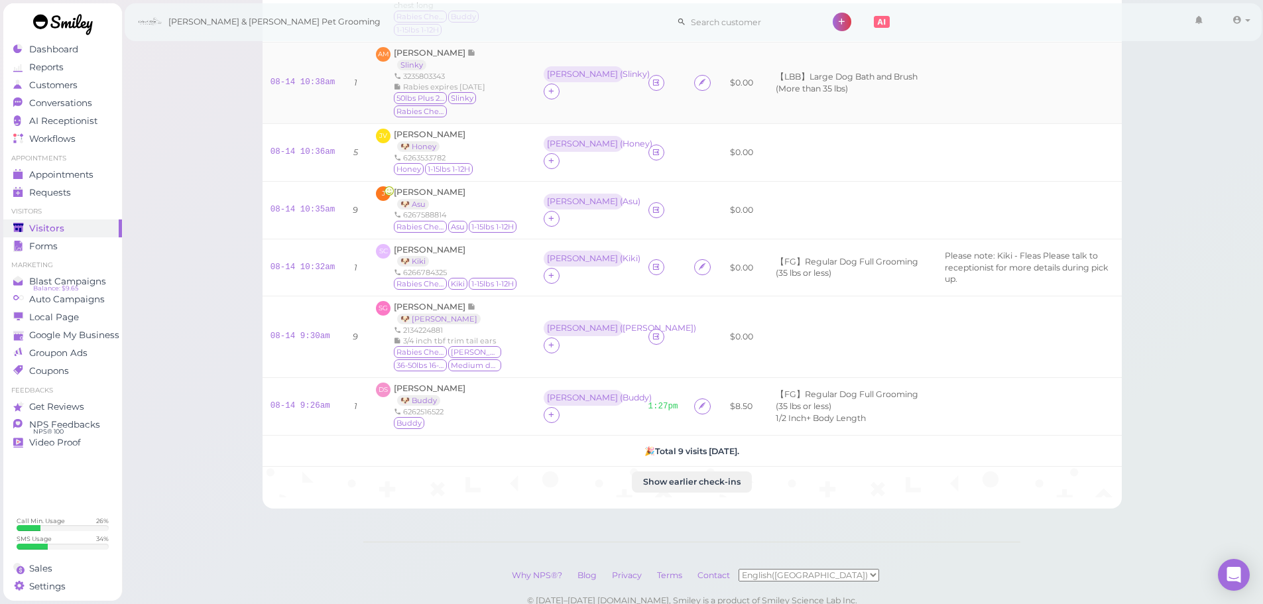
scroll to position [332, 0]
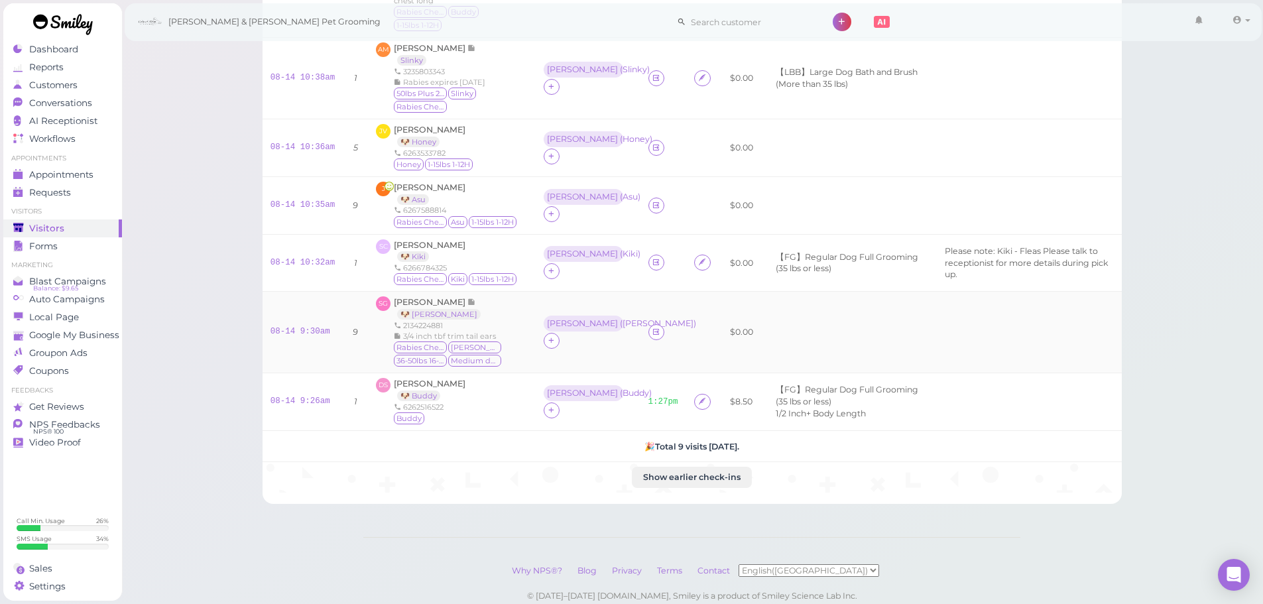
click at [507, 331] on div "2134224881" at bounding box center [460, 325] width 133 height 11
click at [502, 331] on div "2134224881" at bounding box center [460, 325] width 133 height 11
click at [499, 334] on div "Samira Garcia 🐶 Bailey 2134224881 3/4 inch tbf trim tail ears Rabies Checked Ba…" at bounding box center [460, 332] width 133 height 72
drag, startPoint x: 499, startPoint y: 334, endPoint x: 506, endPoint y: 3, distance: 331.6
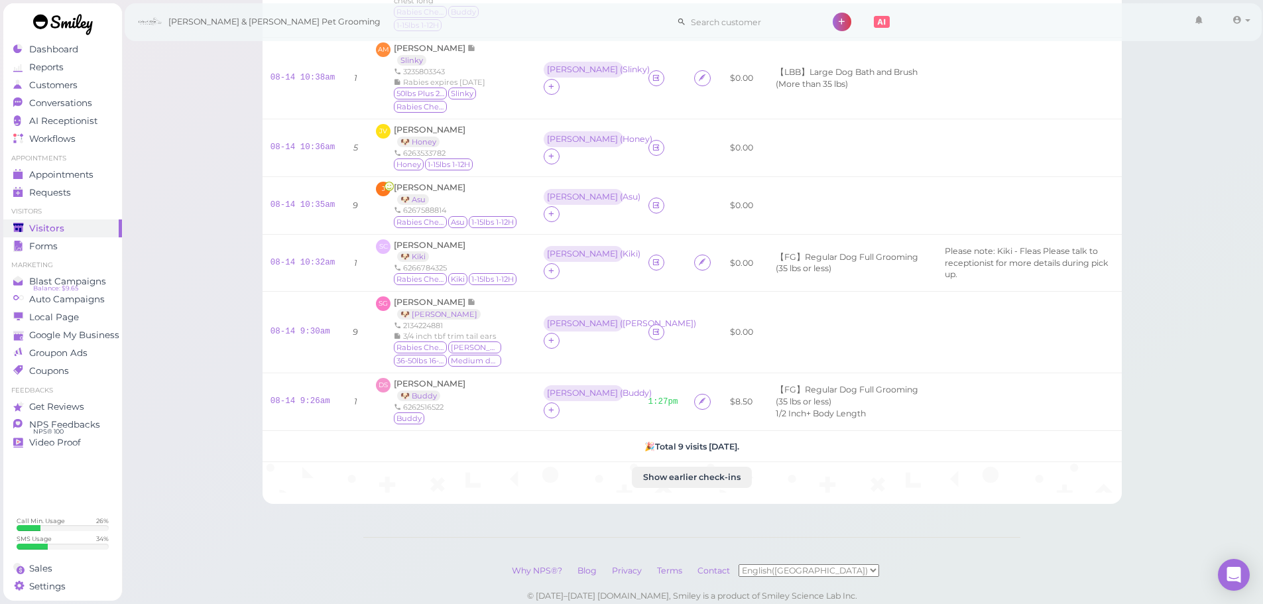
click at [500, 334] on div "Samira Garcia 🐶 Bailey 2134224881 3/4 inch tbf trim tail ears Rabies Checked Ba…" at bounding box center [460, 332] width 133 height 72
click at [280, 336] on link "08-14 9:30am" at bounding box center [300, 331] width 60 height 9
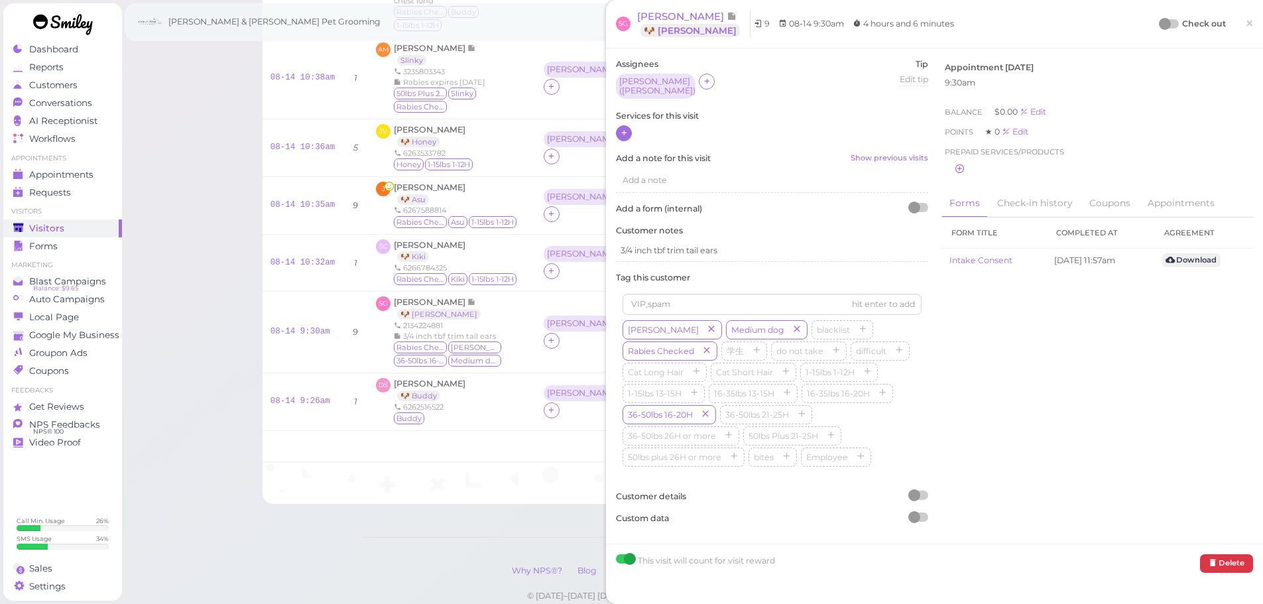
click at [623, 128] on icon at bounding box center [624, 133] width 9 height 10
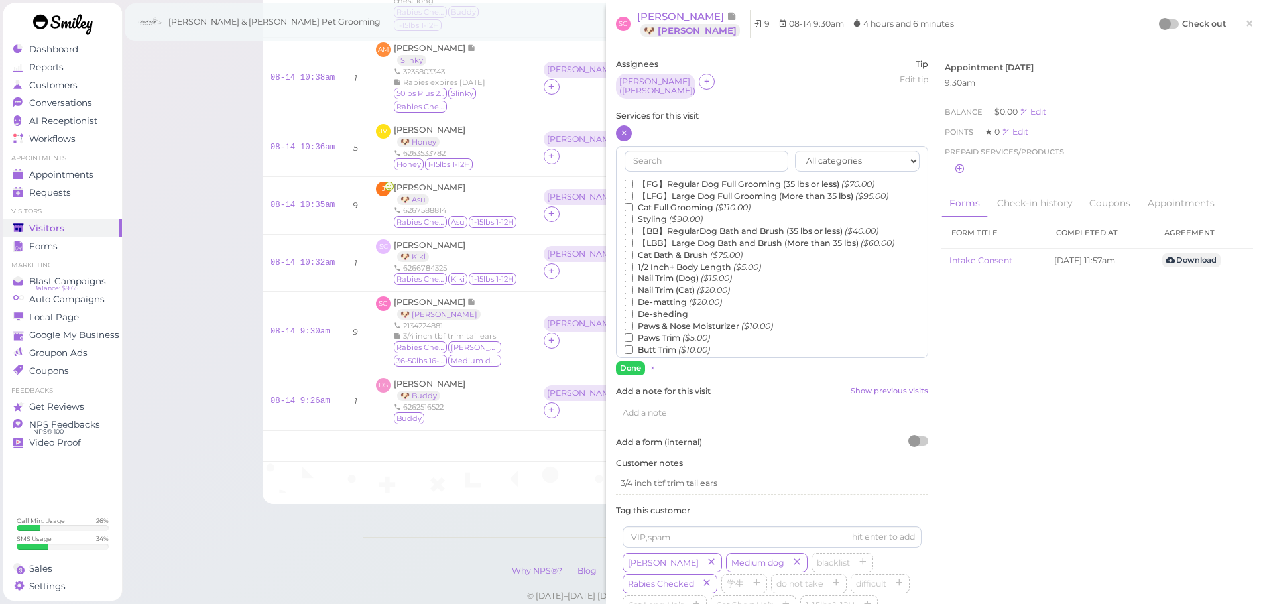
click at [699, 194] on label "【LFG】Large Dog Full Grooming (More than 35 lbs) ($95.00)" at bounding box center [757, 196] width 264 height 12
click at [633, 194] on input "【LFG】Large Dog Full Grooming (More than 35 lbs) ($95.00)" at bounding box center [629, 196] width 9 height 9
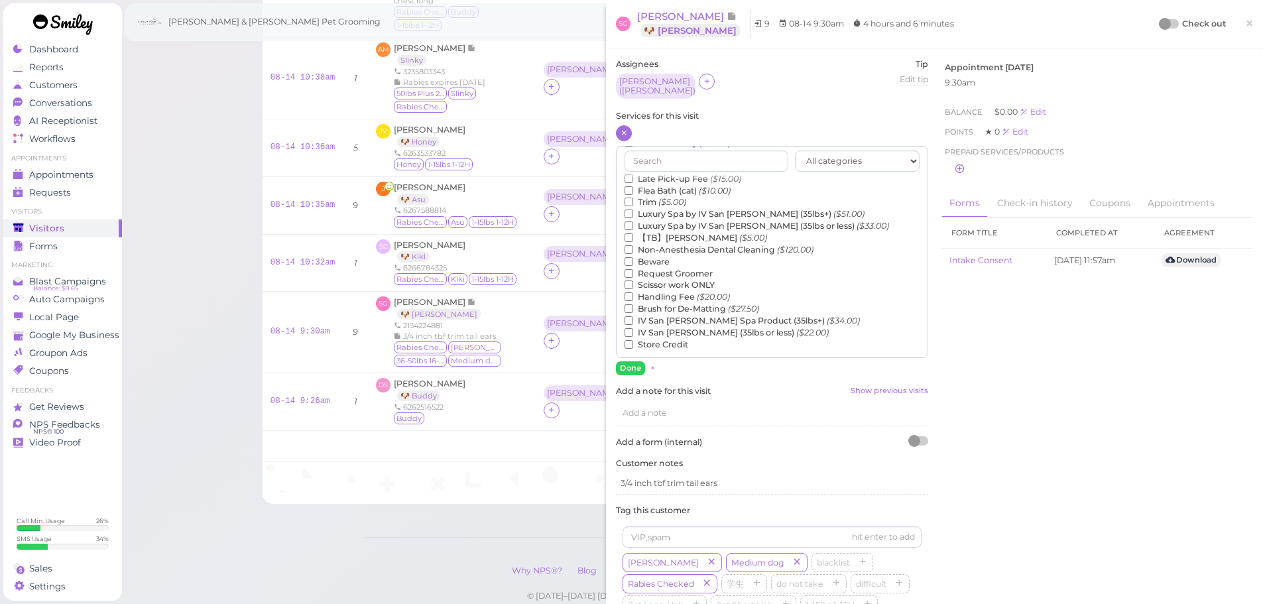
click at [676, 221] on label "Luxury Spa by IV San [PERSON_NAME] (35lbs or less) ($33.00)" at bounding box center [757, 226] width 265 height 12
click at [633, 221] on input "Luxury Spa by IV San [PERSON_NAME] (35lbs or less) ($33.00)" at bounding box center [629, 225] width 9 height 9
click at [676, 223] on label "Luxury Spa by IV San [PERSON_NAME] (35lbs or less) ($33.00)" at bounding box center [757, 225] width 265 height 12
click at [633, 223] on input "Luxury Spa by IV San [PERSON_NAME] (35lbs or less) ($33.00)" at bounding box center [629, 225] width 9 height 9
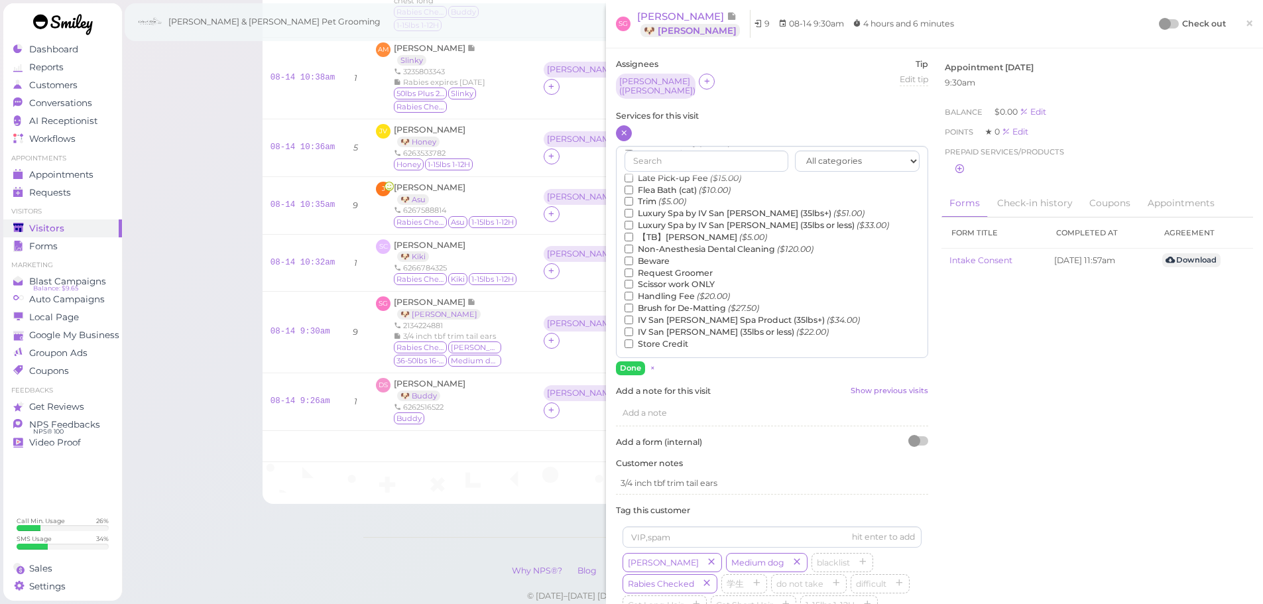
click at [676, 231] on label "【TB】Teeth Brushing ($5.00)" at bounding box center [696, 237] width 143 height 12
click at [633, 233] on input "【TB】Teeth Brushing ($5.00)" at bounding box center [629, 237] width 9 height 9
click at [635, 367] on button "Done" at bounding box center [630, 368] width 29 height 14
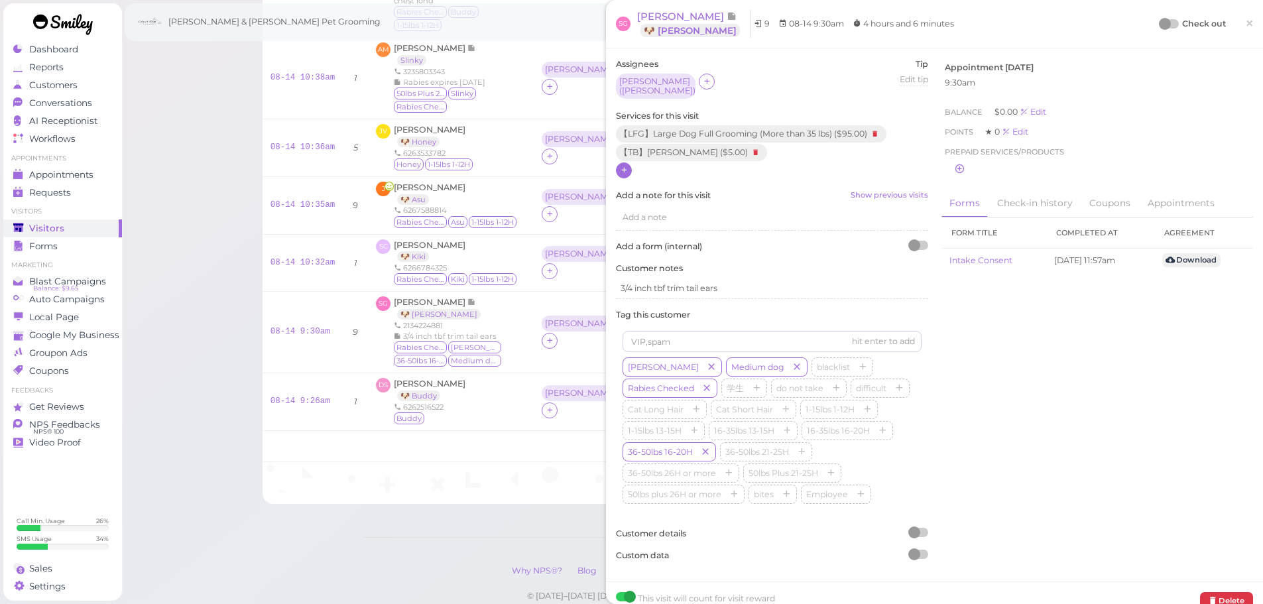
click at [1162, 30] on div "Check out ×" at bounding box center [1206, 24] width 93 height 28
click at [755, 145] on icon at bounding box center [756, 152] width 16 height 15
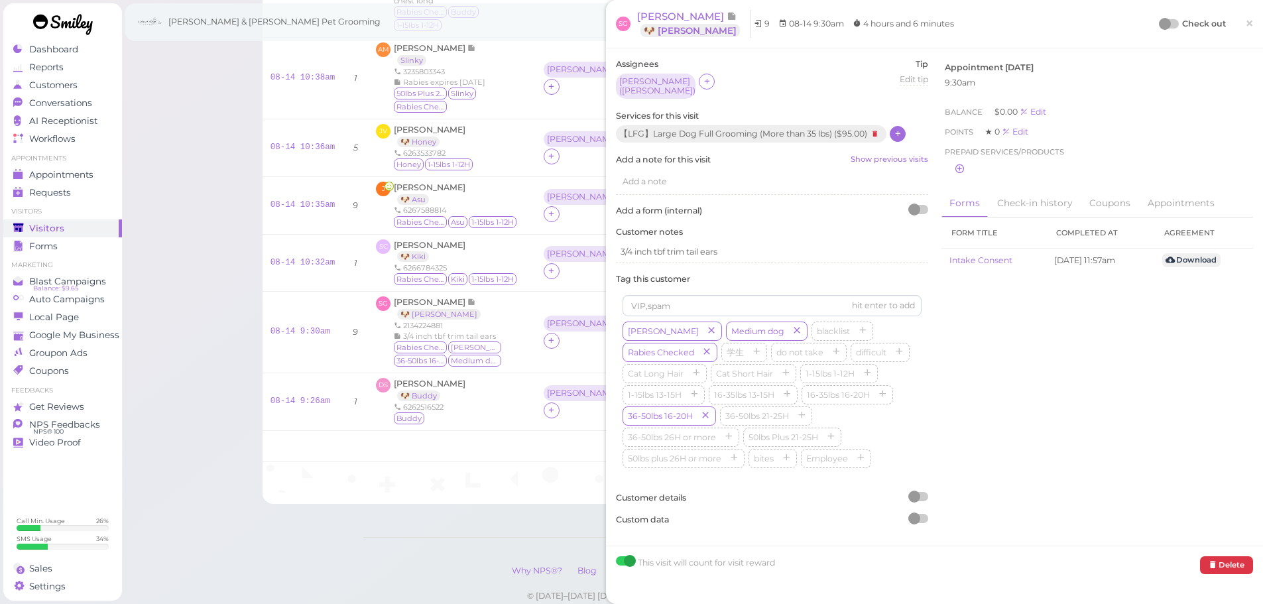
click at [1159, 22] on div at bounding box center [1165, 24] width 12 height 12
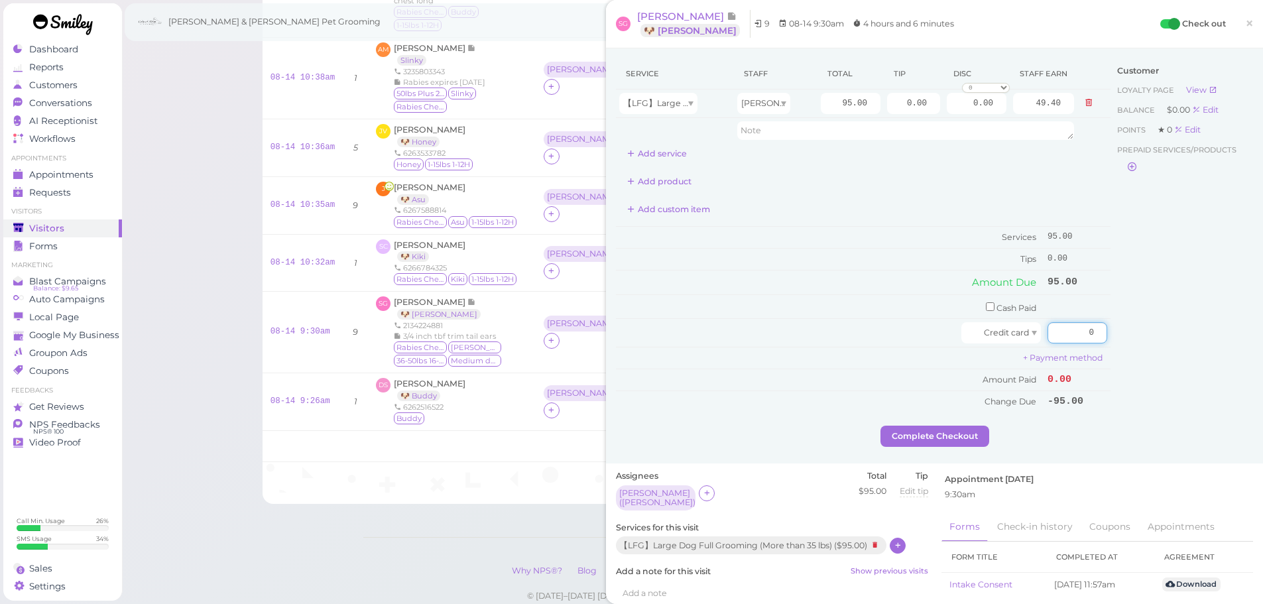
drag, startPoint x: 1066, startPoint y: 337, endPoint x: 1135, endPoint y: 339, distance: 69.0
click at [1118, 338] on div "Service Staff Total Tip Disc Staff earn 【LFG】Large Dog Full Grooming (More than…" at bounding box center [934, 241] width 637 height 367
type input "114"
click at [1146, 338] on div "Customer Loyalty page View Balance $0.00 Edit Points ★ 0 Edit Prepaid services/…" at bounding box center [1181, 241] width 143 height 367
drag, startPoint x: 885, startPoint y: 100, endPoint x: 1025, endPoint y: 258, distance: 210.9
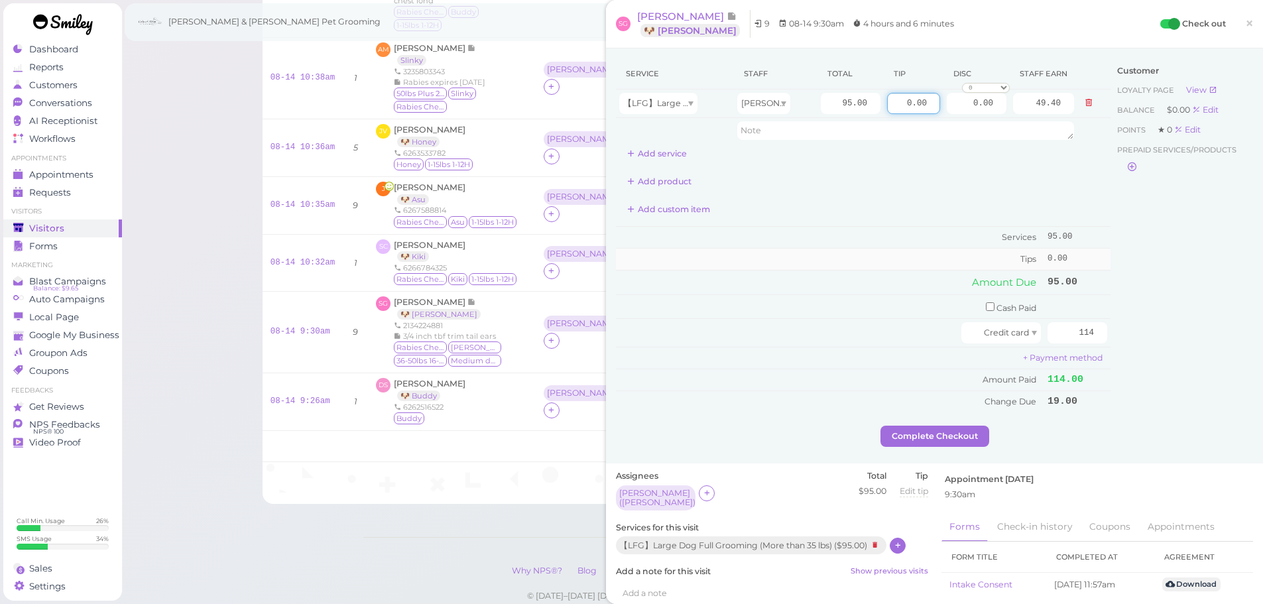
click at [1134, 129] on div "Service Staff Total Tip Disc Staff earn 【LFG】Large Dog Full Grooming (More than…" at bounding box center [934, 241] width 637 height 367
type input "19"
click at [909, 426] on button "Complete Checkout" at bounding box center [934, 436] width 109 height 21
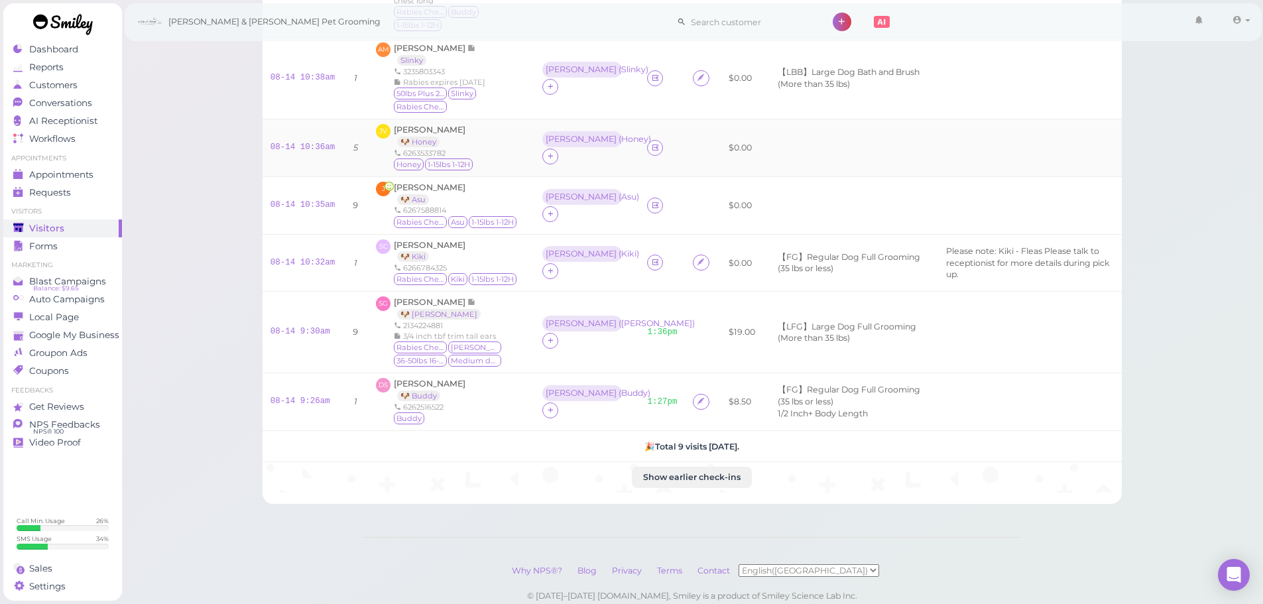
click at [500, 145] on div "JV Joanna Vuong 🐶 Honey 6263533782 Honey 1-15lbs 1-12H" at bounding box center [451, 148] width 150 height 48
click at [505, 97] on div "50lbs Plus 21-25H Slinky Rabies Checked" at bounding box center [460, 101] width 133 height 27
click at [426, 50] on span "[PERSON_NAME]" at bounding box center [431, 48] width 74 height 10
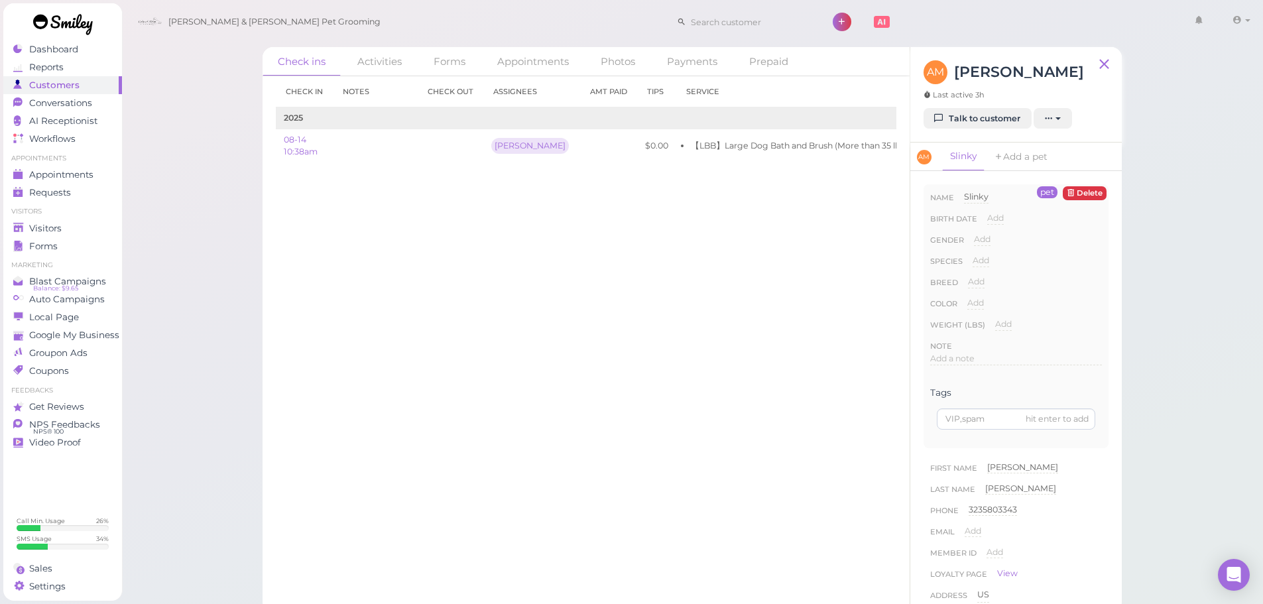
drag, startPoint x: 450, startPoint y: 408, endPoint x: 0, endPoint y: 231, distance: 483.5
click at [442, 404] on div "Check in Notes Check out Assignees Amt Paid Tips Service 2025 08-14 10:38am Reb…" at bounding box center [586, 340] width 647 height 528
click at [23, 226] on icon at bounding box center [18, 228] width 11 height 11
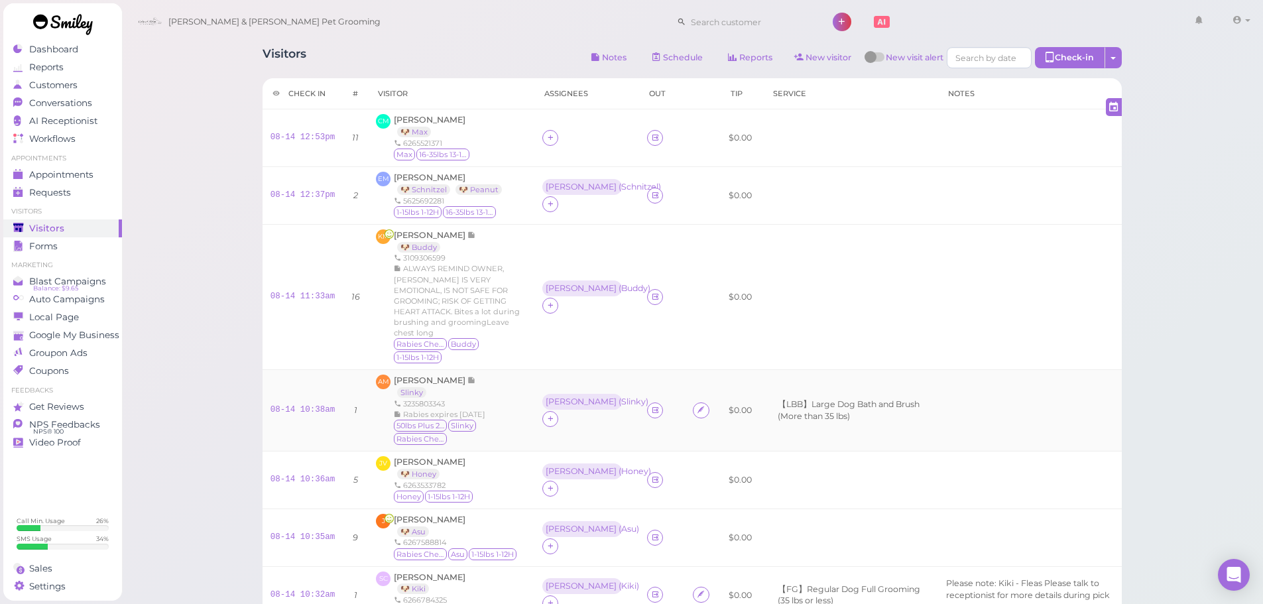
click at [465, 416] on span "Rabies expires [DATE]" at bounding box center [444, 414] width 82 height 9
click at [481, 435] on div "50lbs Plus 21-25H Slinky Rabies Checked" at bounding box center [460, 433] width 133 height 27
click at [651, 408] on icon at bounding box center [655, 410] width 9 height 10
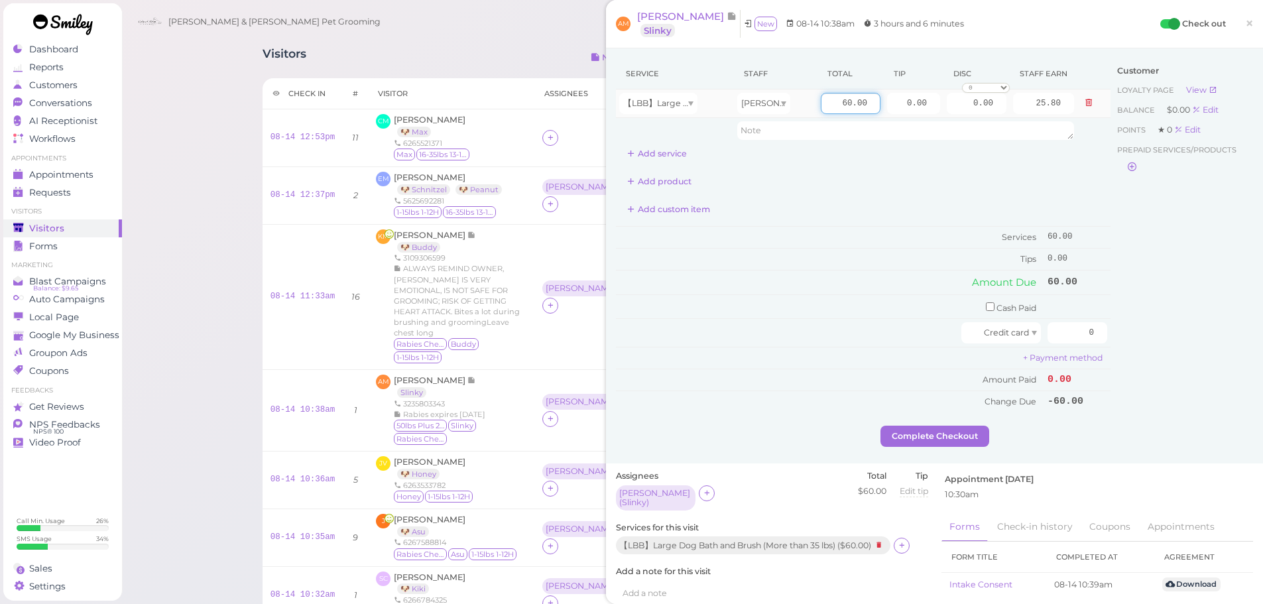
click at [823, 94] on input "60.00" at bounding box center [851, 103] width 60 height 21
type input "70.00"
type input "30.10"
click at [851, 377] on td "Amount Paid" at bounding box center [830, 380] width 428 height 22
click at [1178, 344] on div "Customer Loyalty page View Balance $0.00 Edit Points ★ 0 Edit Prepaid services/…" at bounding box center [1181, 241] width 143 height 367
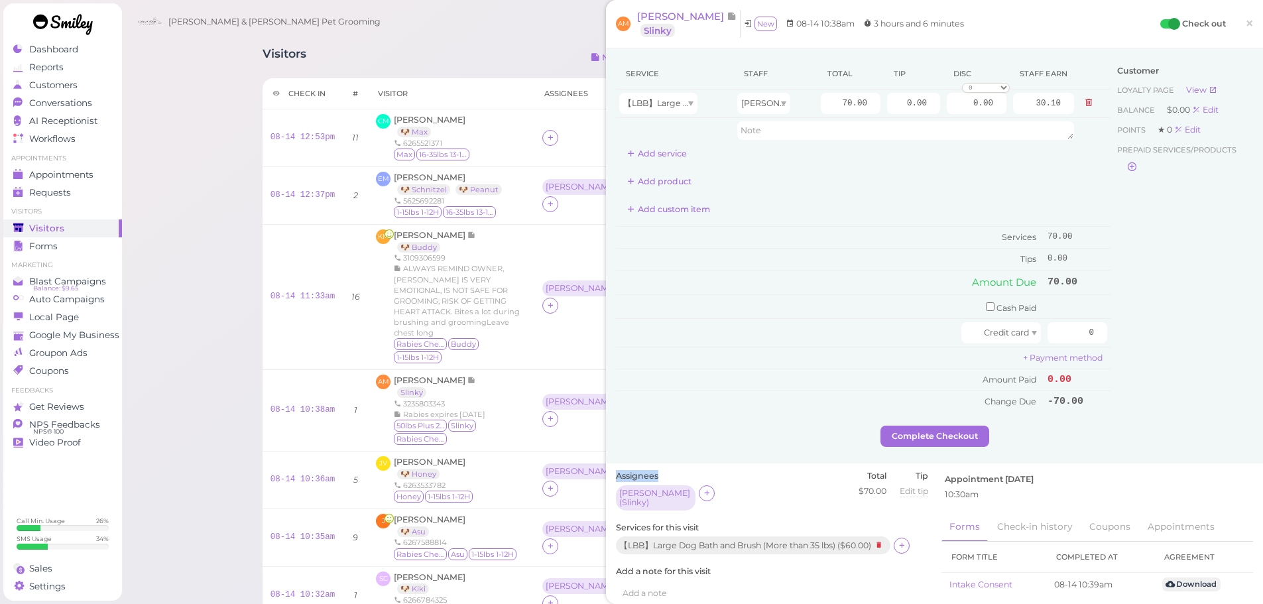
click at [1179, 344] on div "Customer Loyalty page View Balance $0.00 Edit Points ★ 0 Edit Prepaid services/…" at bounding box center [1181, 241] width 143 height 367
click at [1197, 367] on div "Customer Loyalty page View Balance $0.00 Edit Points ★ 0 Edit Prepaid services/…" at bounding box center [1181, 241] width 143 height 367
click at [1201, 362] on div "Customer Loyalty page View Balance $0.00 Edit Points ★ 0 Edit Prepaid services/…" at bounding box center [1181, 241] width 143 height 367
click at [1068, 339] on input "0" at bounding box center [1077, 332] width 60 height 21
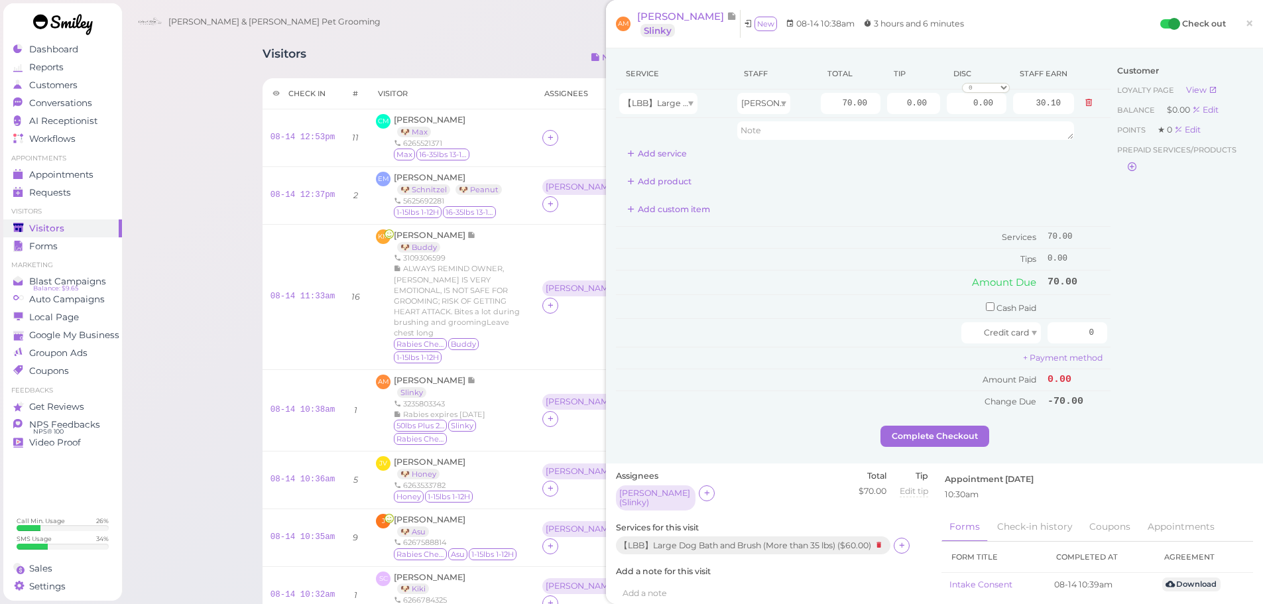
click at [1245, 19] on span "×" at bounding box center [1249, 23] width 9 height 19
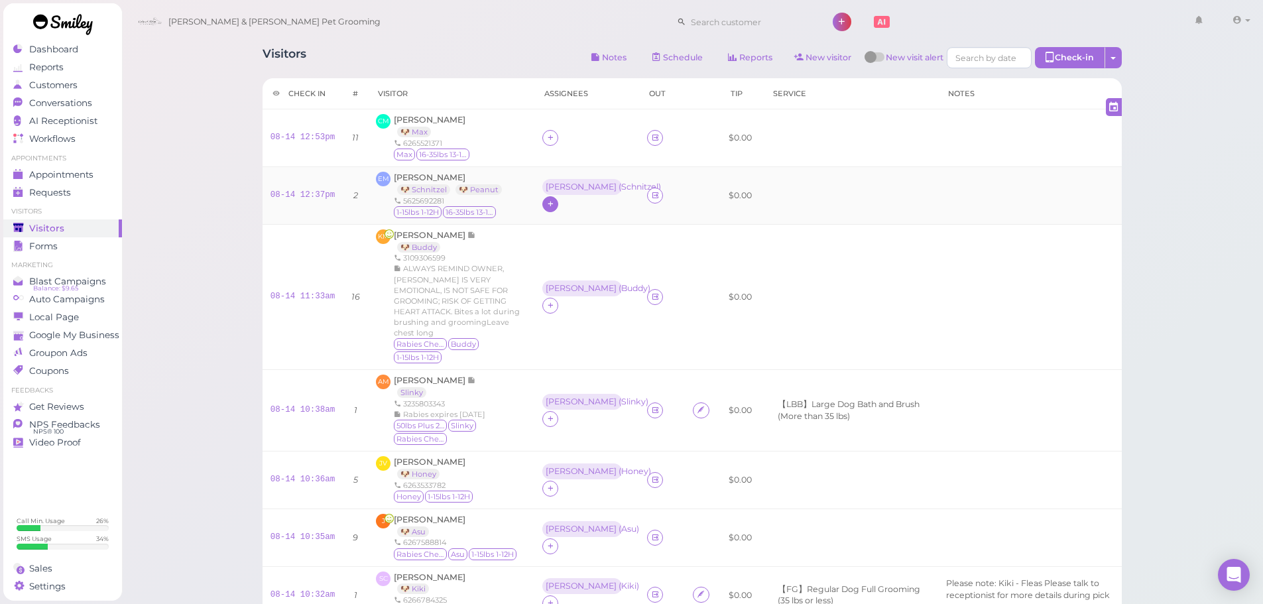
click at [546, 204] on icon at bounding box center [550, 204] width 9 height 10
click at [556, 311] on div "[PERSON_NAME]" at bounding box center [622, 313] width 186 height 26
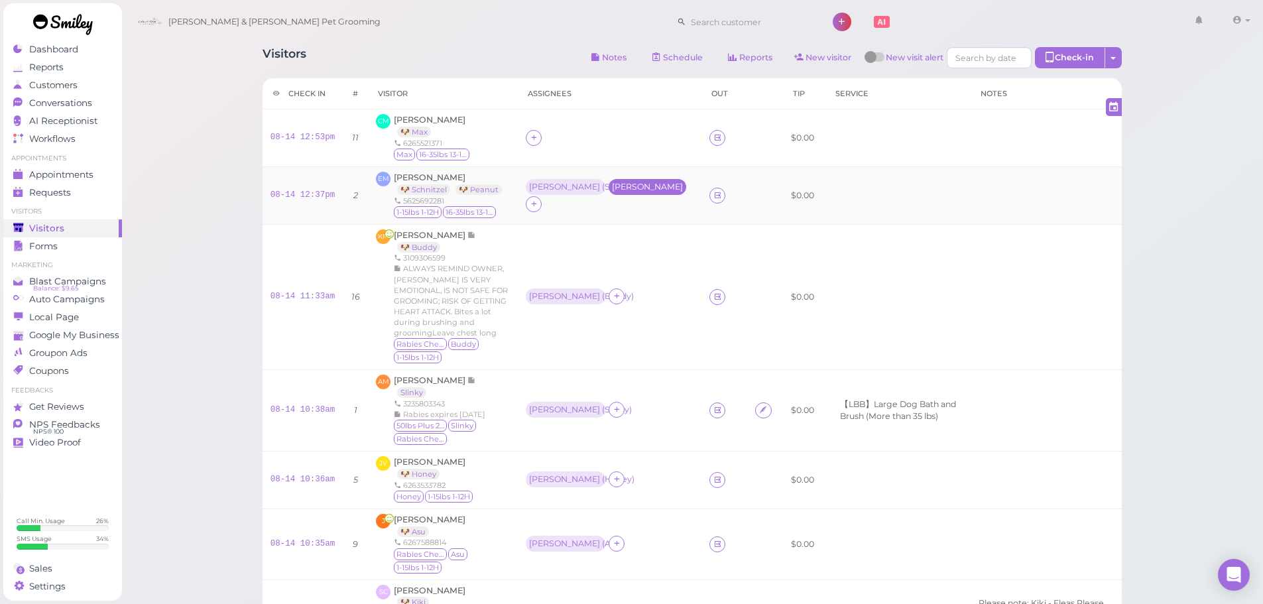
click at [615, 190] on div "[PERSON_NAME]" at bounding box center [647, 186] width 71 height 9
drag, startPoint x: 595, startPoint y: 238, endPoint x: 587, endPoint y: 249, distance: 13.7
click at [595, 239] on ul "Select pets" at bounding box center [588, 245] width 121 height 15
click at [882, 250] on td at bounding box center [899, 296] width 144 height 145
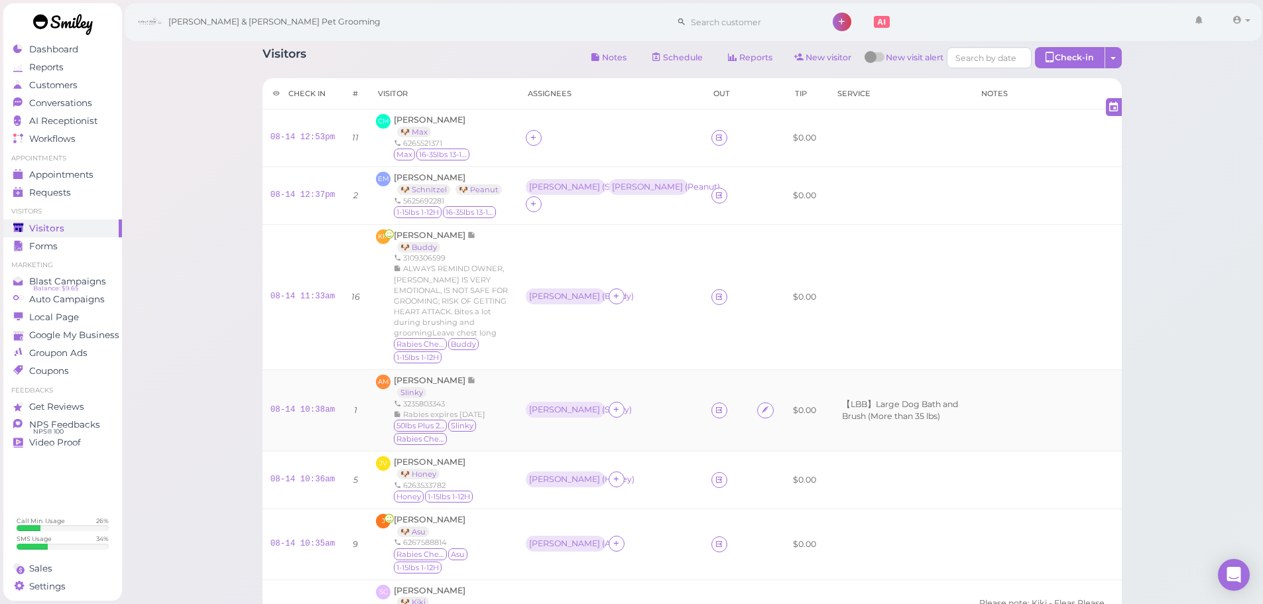
scroll to position [451, 0]
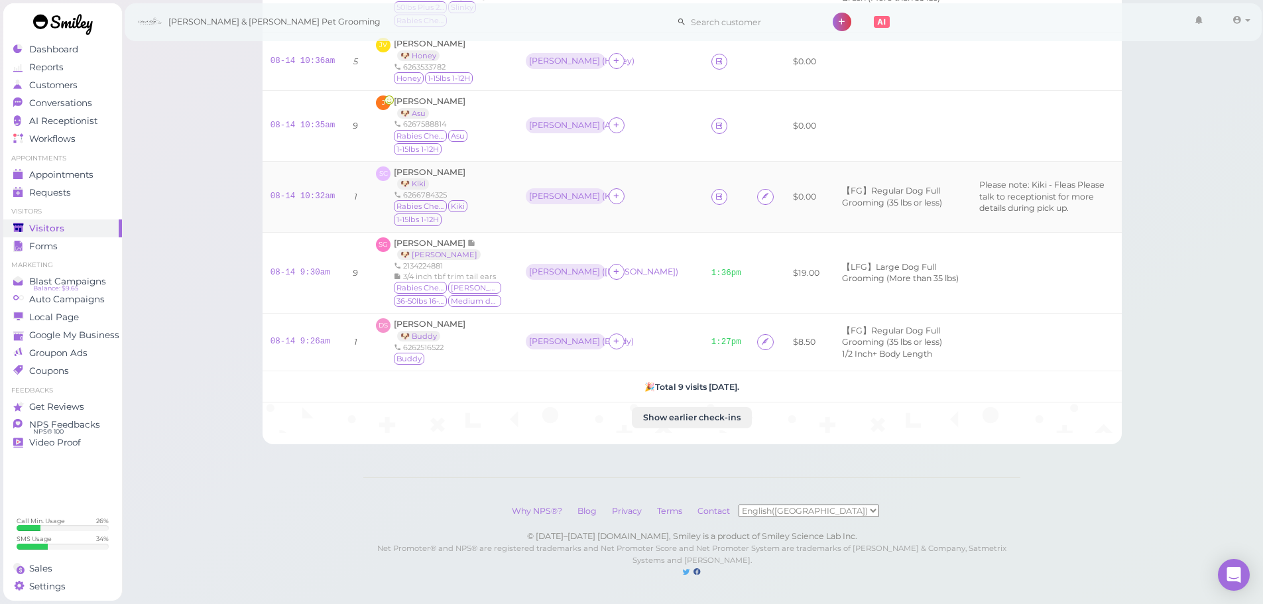
click at [640, 194] on div "[PERSON_NAME] ( [PERSON_NAME] )" at bounding box center [611, 196] width 170 height 17
click at [703, 180] on td at bounding box center [726, 196] width 46 height 71
click at [715, 192] on icon at bounding box center [719, 197] width 9 height 10
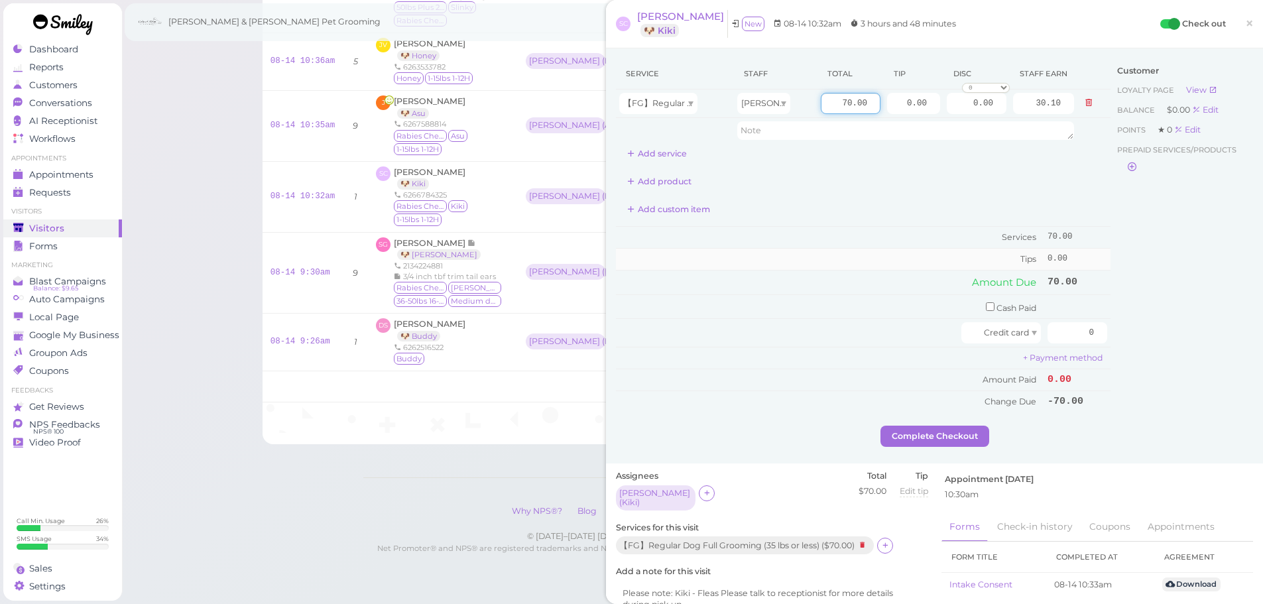
drag, startPoint x: 825, startPoint y: 101, endPoint x: 789, endPoint y: 256, distance: 159.4
click at [825, 101] on input "70.00" at bounding box center [851, 103] width 60 height 21
type input "80.00"
type input "34.40"
click at [786, 278] on td "Amount Due" at bounding box center [830, 282] width 428 height 24
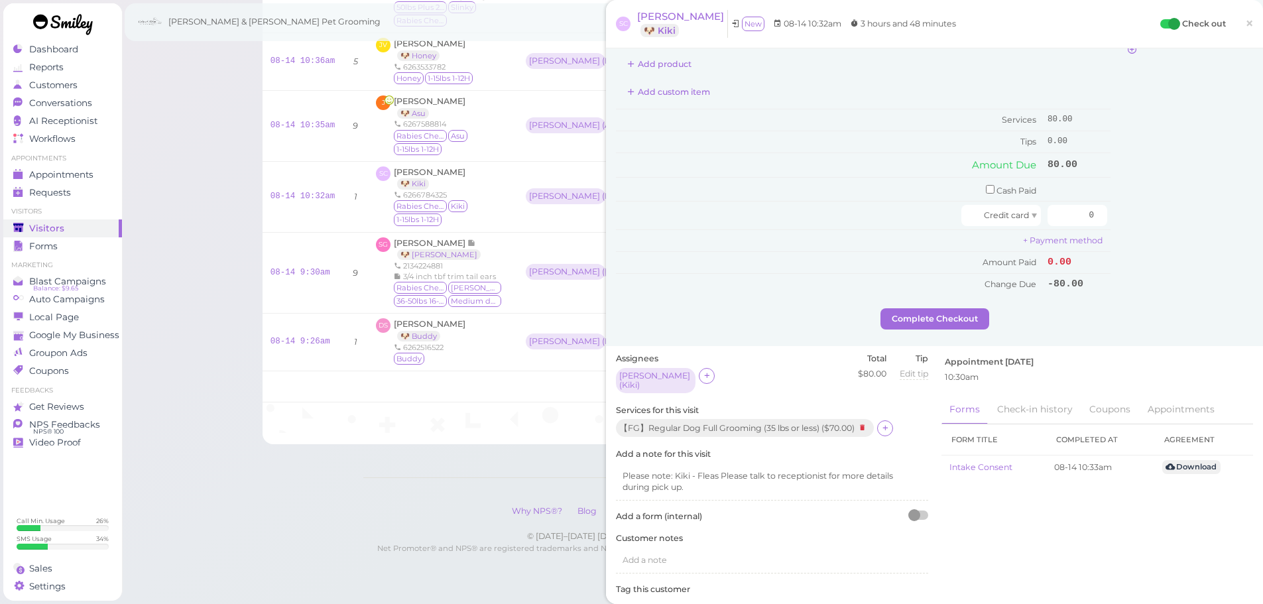
scroll to position [265, 0]
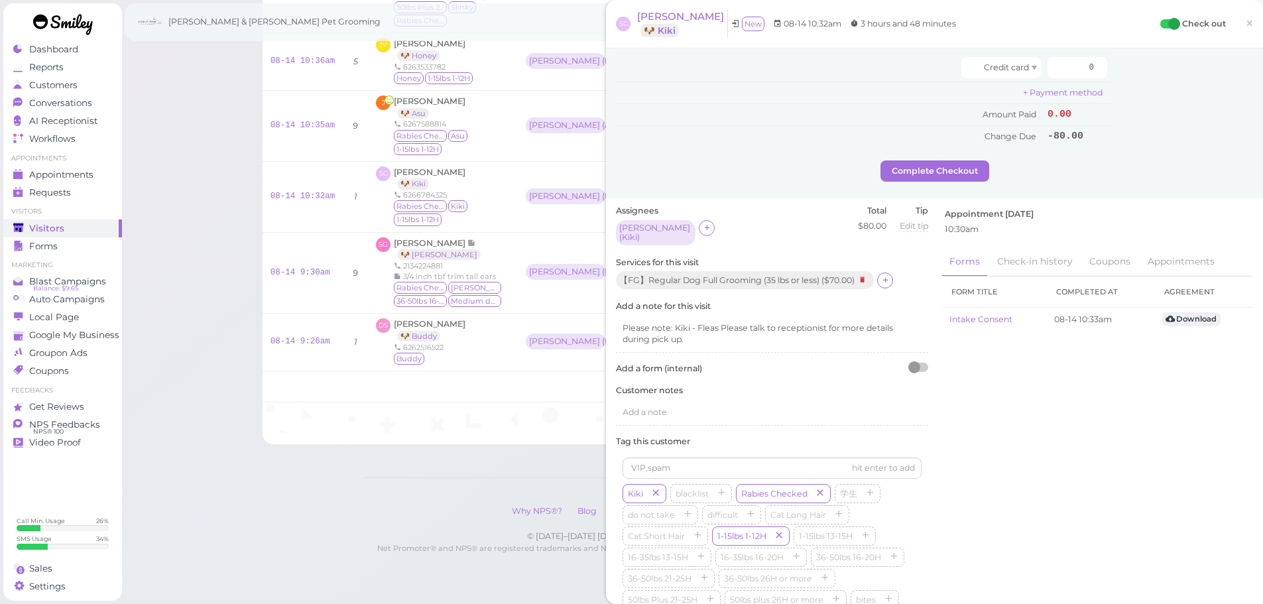
click at [894, 276] on div "【FG】Regular Dog Full Grooming (35 lbs or less) ( $70.00 )" at bounding box center [772, 280] width 312 height 19
click at [890, 276] on icon at bounding box center [885, 280] width 9 height 10
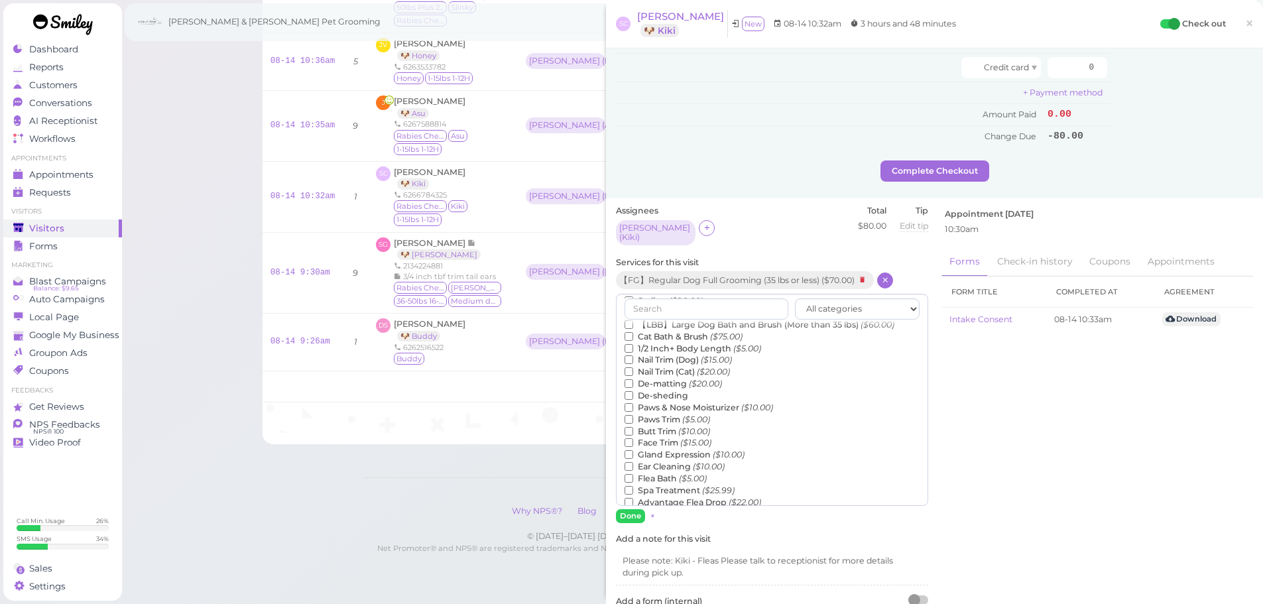
click at [662, 473] on label "Flea Bath ($5.00)" at bounding box center [666, 479] width 82 height 12
click at [633, 474] on input "Flea Bath ($5.00)" at bounding box center [629, 478] width 9 height 9
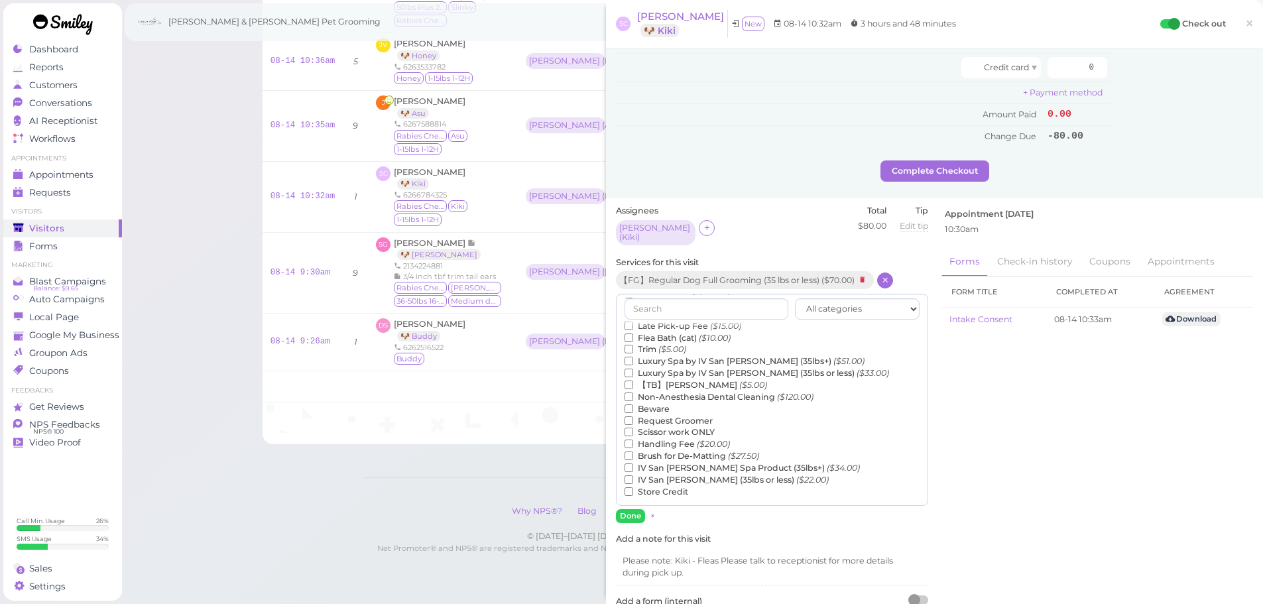
click at [674, 381] on label "【TB】Teeth Brushing ($5.00)" at bounding box center [696, 385] width 143 height 12
click at [633, 381] on input "【TB】Teeth Brushing ($5.00)" at bounding box center [629, 385] width 9 height 9
click at [621, 511] on button "Done" at bounding box center [630, 516] width 29 height 14
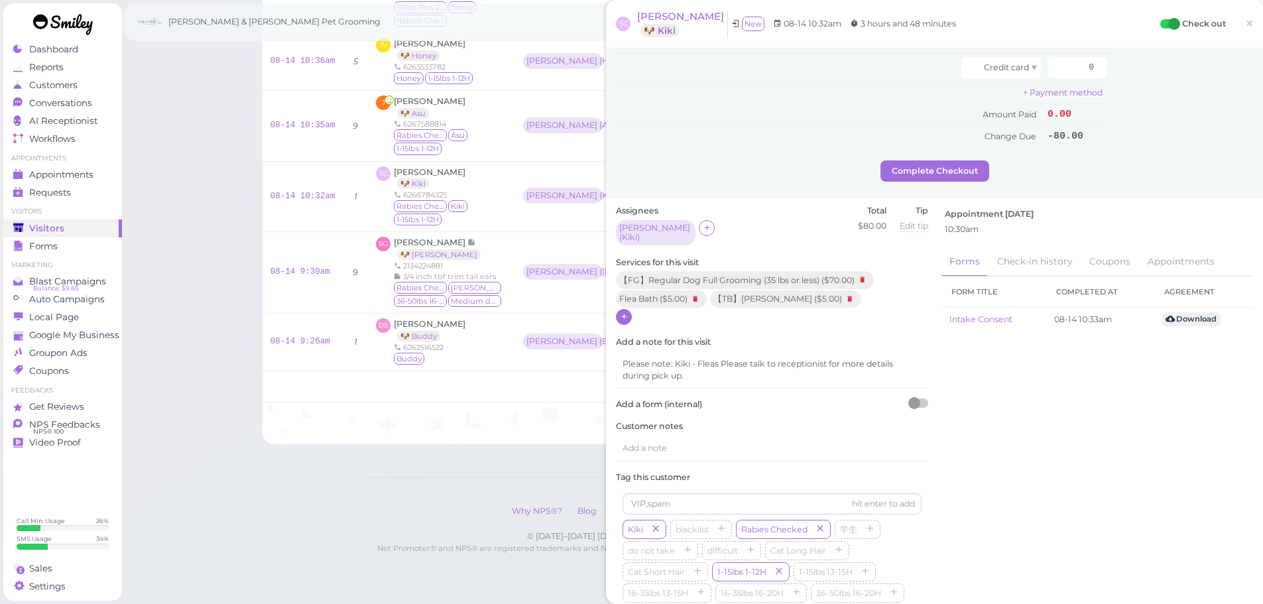
scroll to position [0, 0]
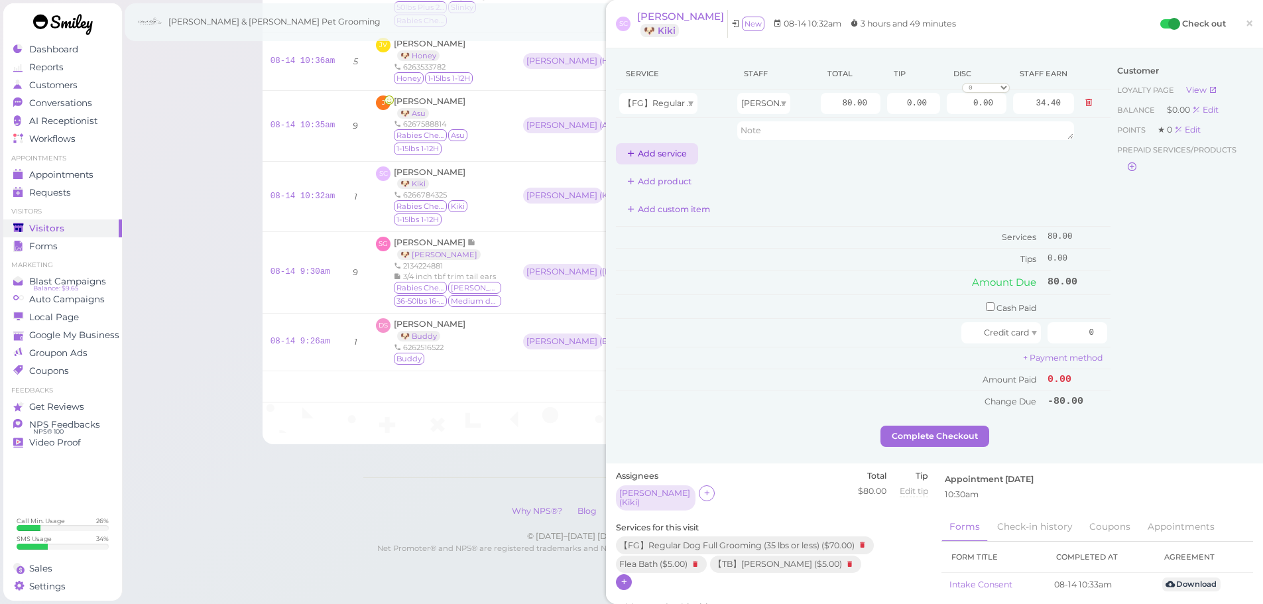
drag, startPoint x: 672, startPoint y: 138, endPoint x: 666, endPoint y: 154, distance: 17.2
click at [672, 141] on td at bounding box center [675, 130] width 118 height 25
drag, startPoint x: 666, startPoint y: 154, endPoint x: 664, endPoint y: 200, distance: 46.5
click at [666, 156] on button "Add service" at bounding box center [657, 153] width 82 height 21
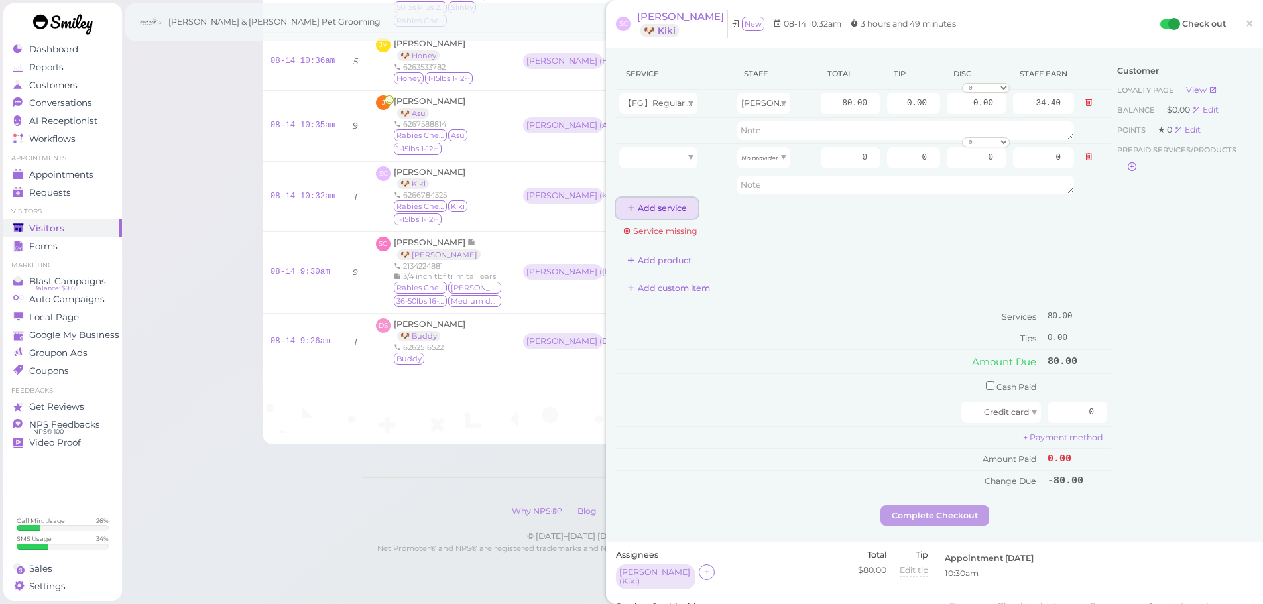
click at [661, 216] on button "Add service" at bounding box center [657, 208] width 82 height 21
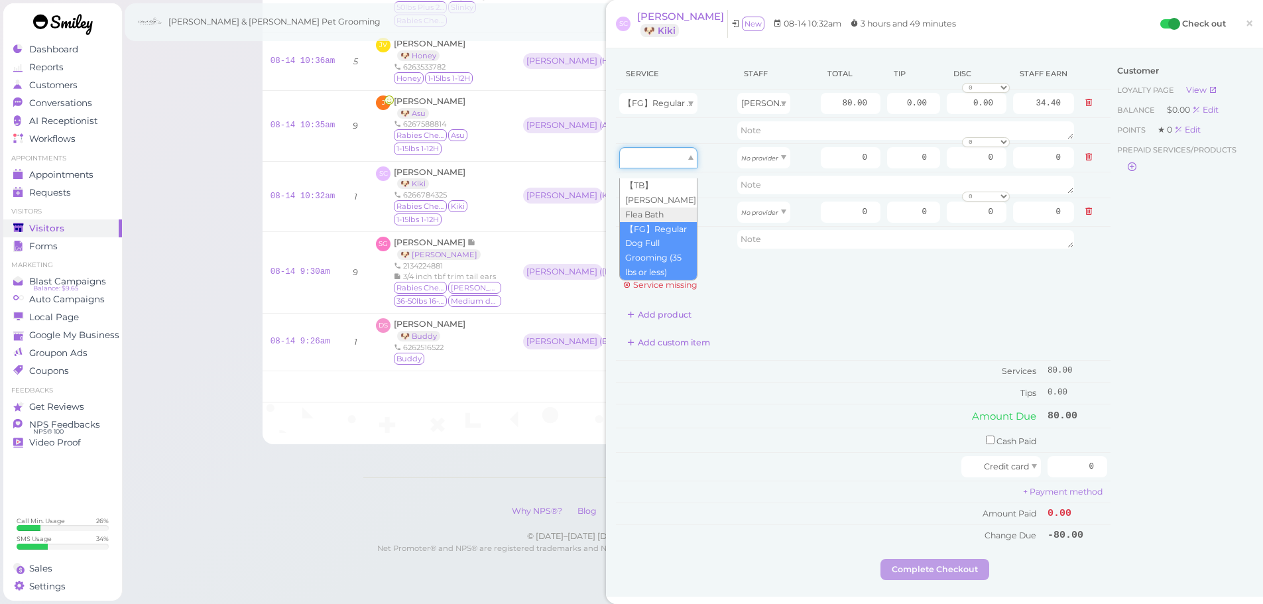
drag, startPoint x: 665, startPoint y: 152, endPoint x: 666, endPoint y: 211, distance: 59.0
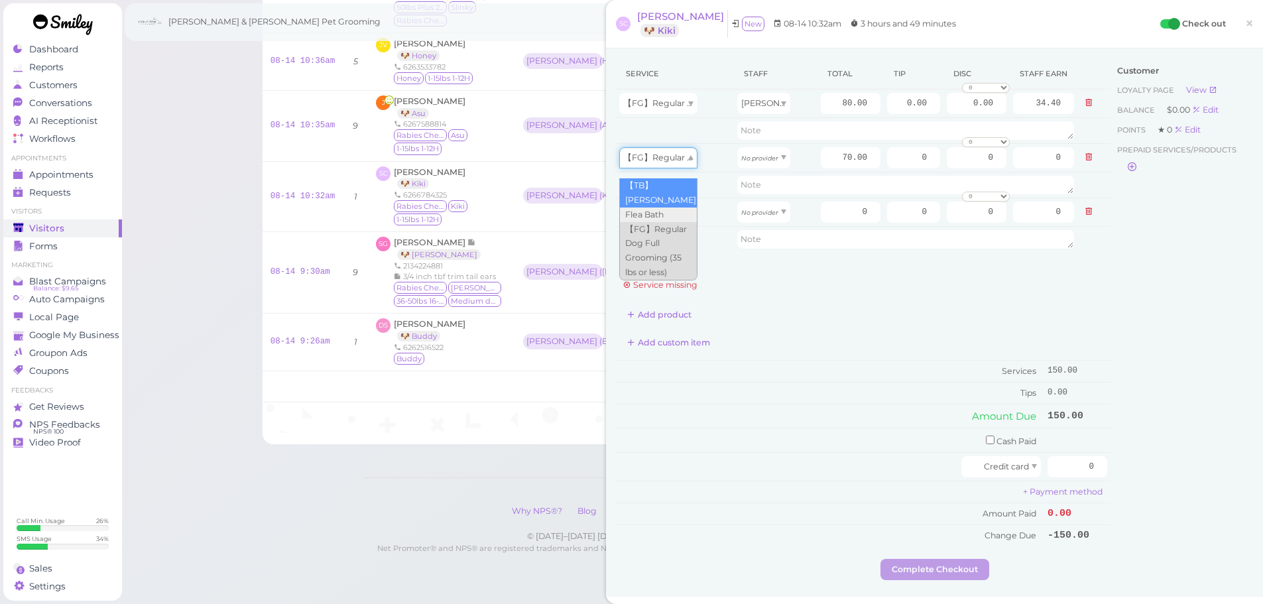
drag, startPoint x: 666, startPoint y: 159, endPoint x: 666, endPoint y: 190, distance: 31.2
type input "5.00"
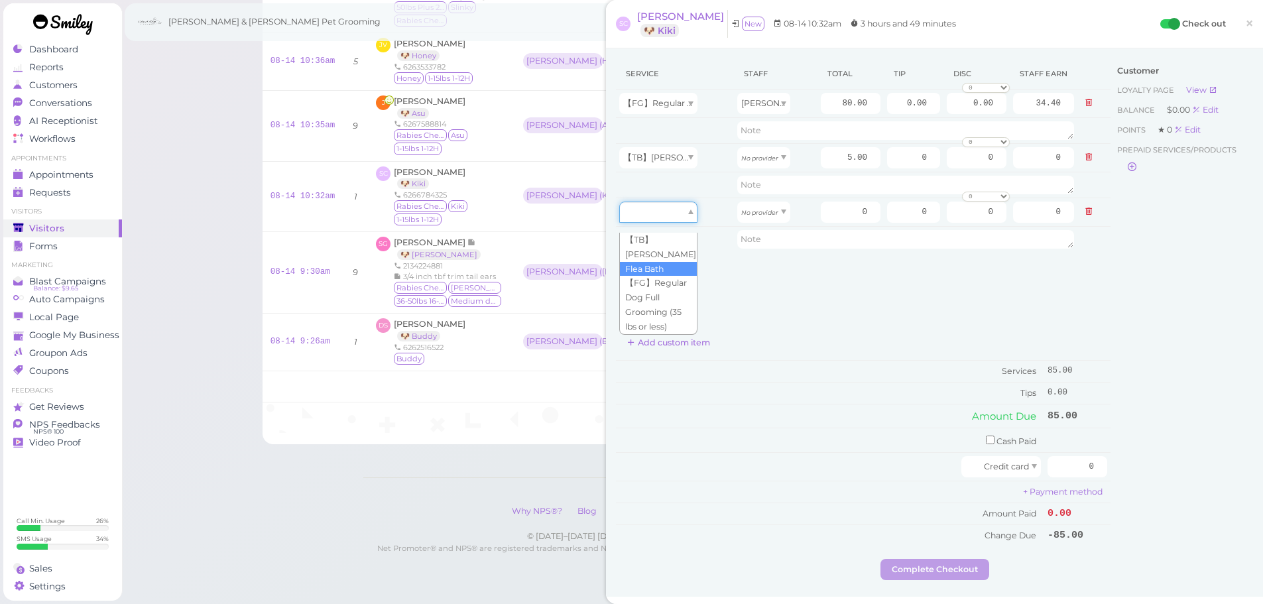
drag, startPoint x: 664, startPoint y: 206, endPoint x: 660, endPoint y: 259, distance: 53.1
type input "5.00"
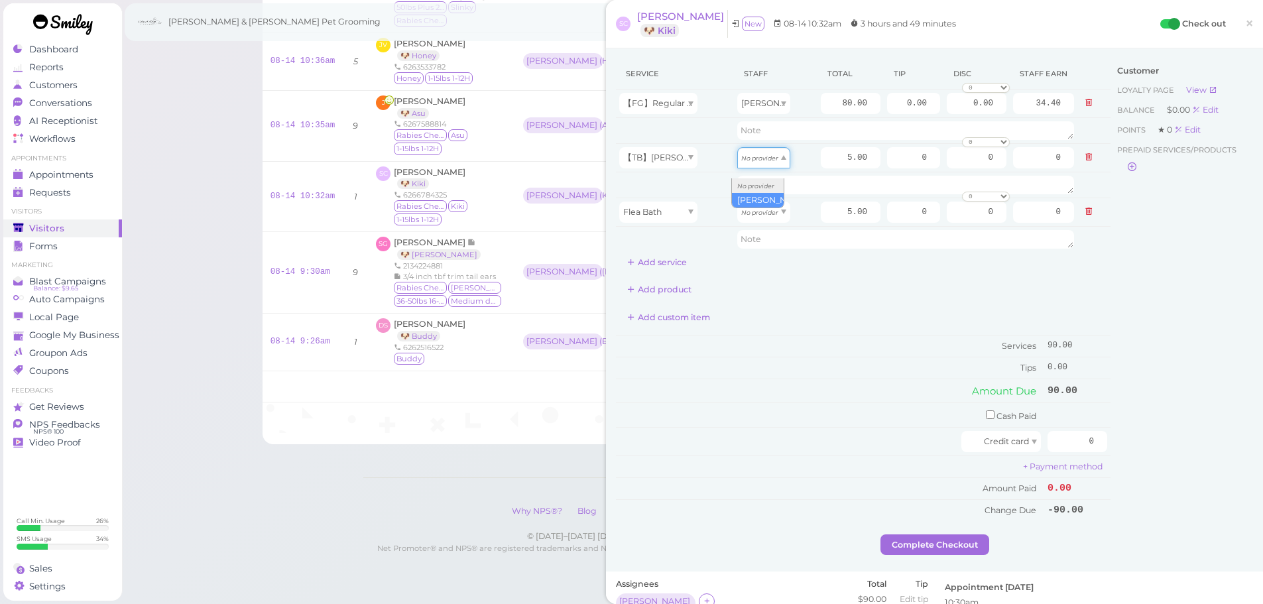
drag, startPoint x: 743, startPoint y: 165, endPoint x: 744, endPoint y: 186, distance: 21.2
type input "2.15"
drag, startPoint x: 748, startPoint y: 217, endPoint x: 750, endPoint y: 245, distance: 27.9
type input "2.15"
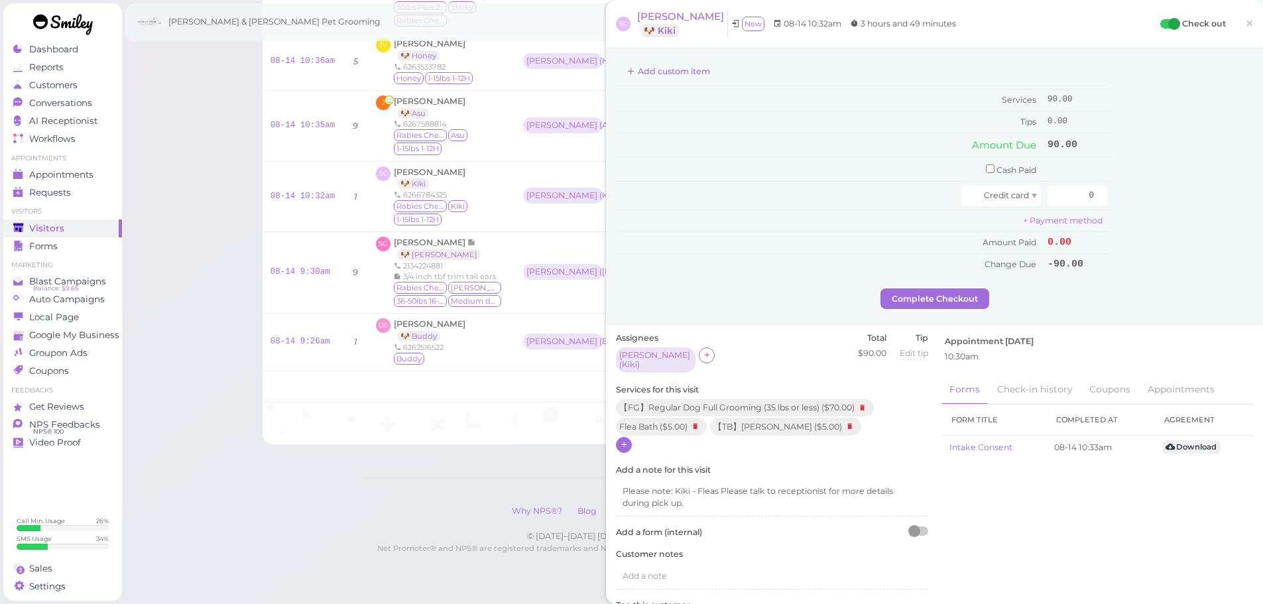
scroll to position [331, 0]
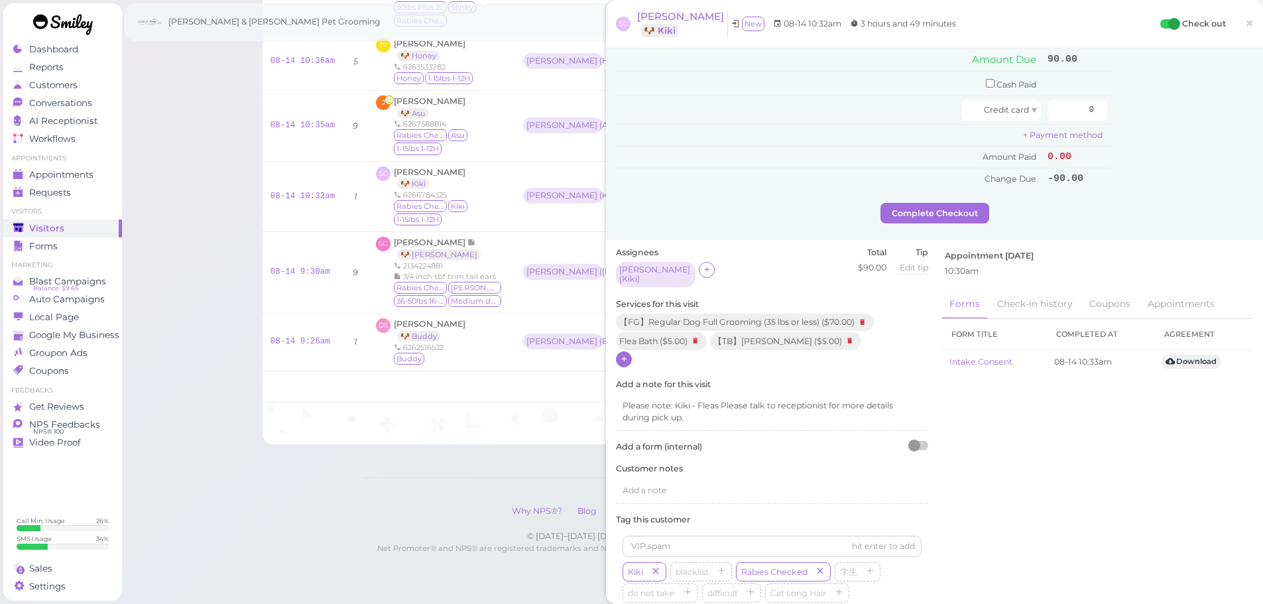
click at [620, 354] on icon at bounding box center [624, 359] width 9 height 10
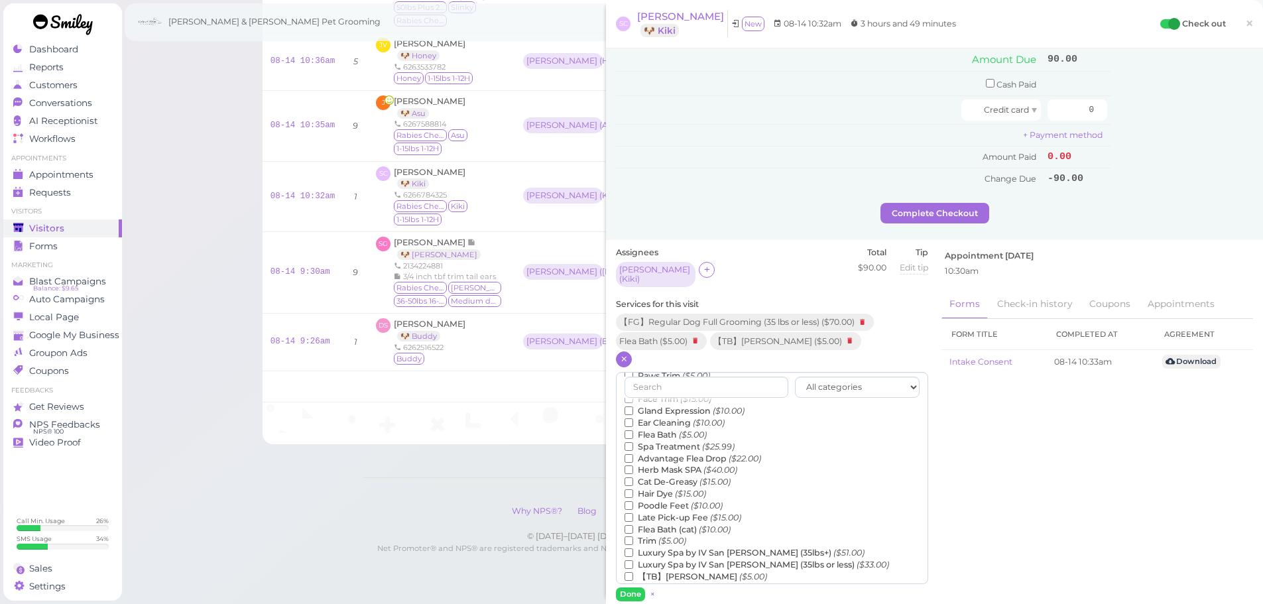
scroll to position [168, 0]
click at [690, 473] on label "Advantage Flea Drop ($22.00)" at bounding box center [693, 479] width 137 height 12
click at [633, 474] on input "Advantage Flea Drop ($22.00)" at bounding box center [629, 478] width 9 height 9
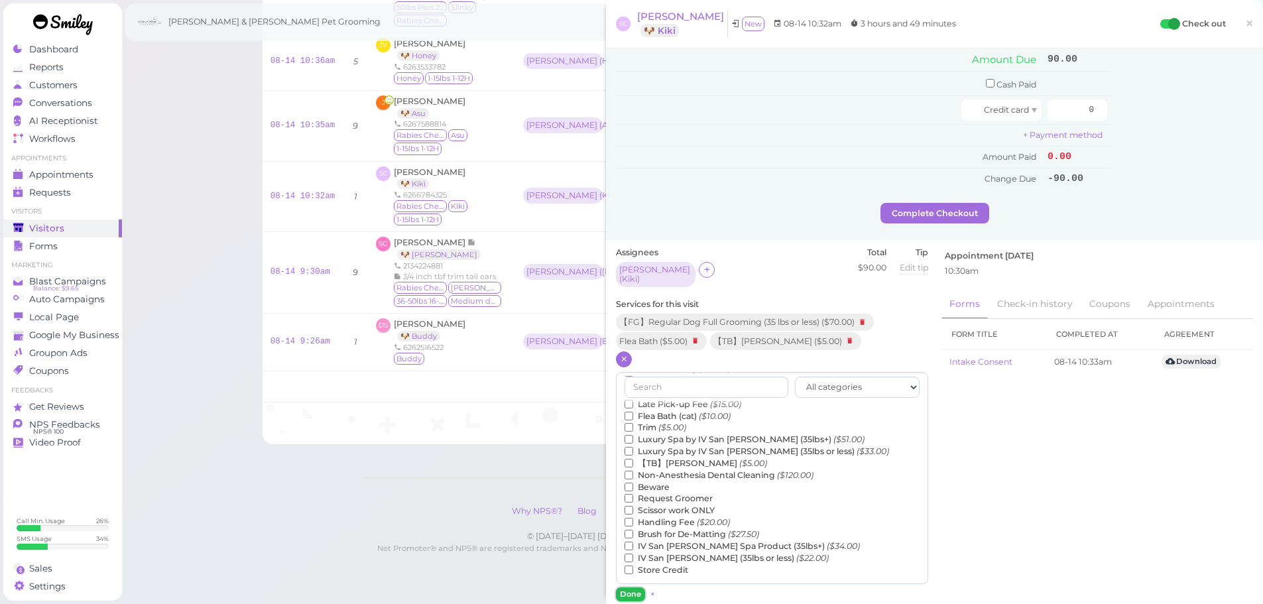
click at [637, 587] on button "Done" at bounding box center [630, 594] width 29 height 14
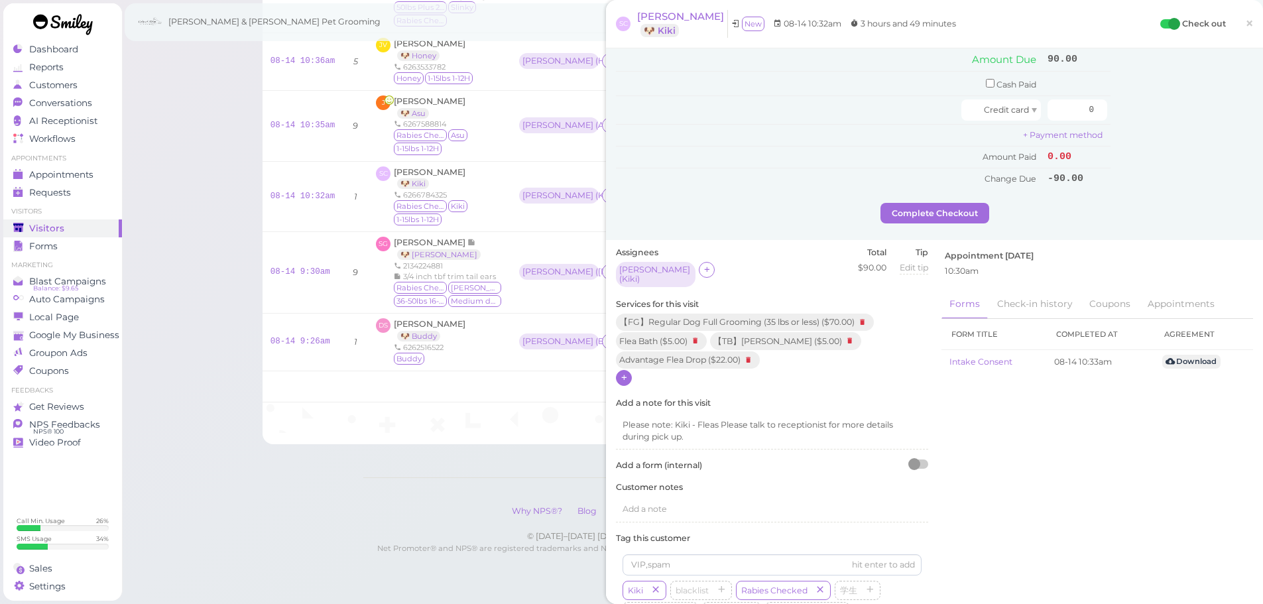
scroll to position [0, 0]
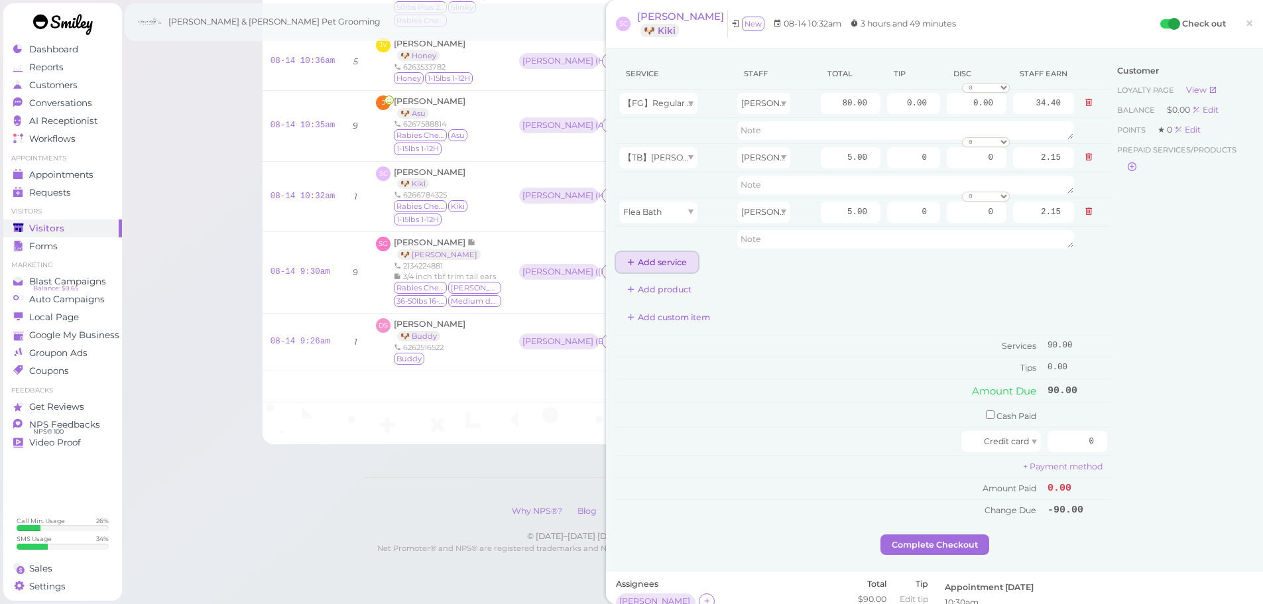
click at [657, 262] on button "Add service" at bounding box center [657, 262] width 82 height 21
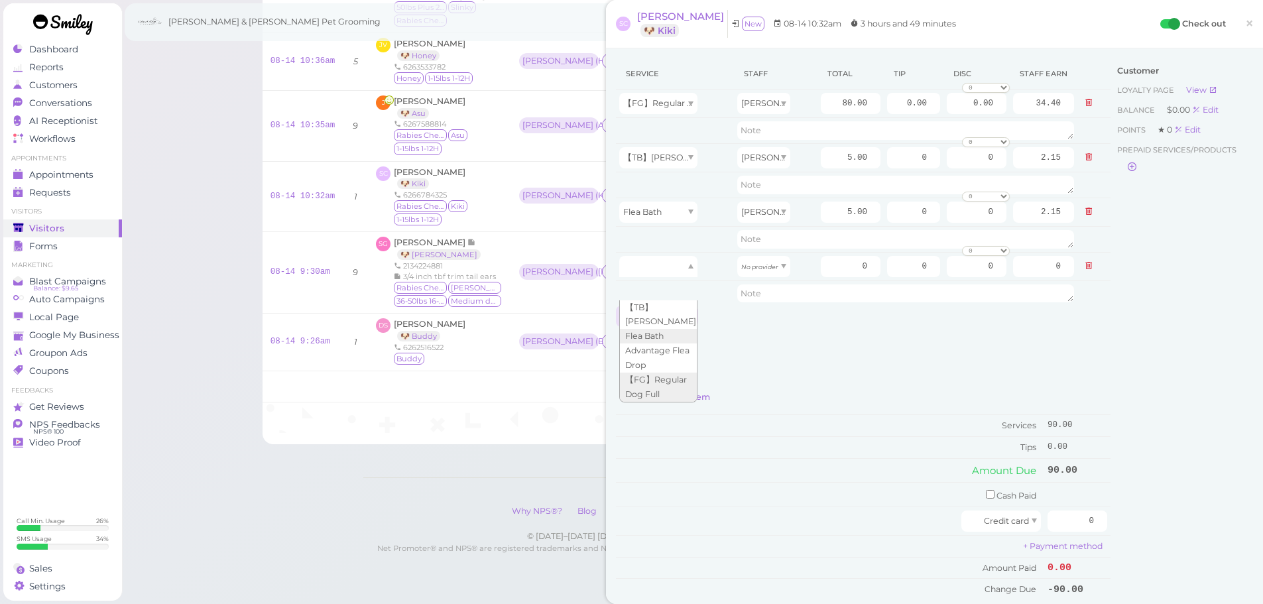
click at [657, 262] on div at bounding box center [658, 266] width 78 height 21
type input "22.00"
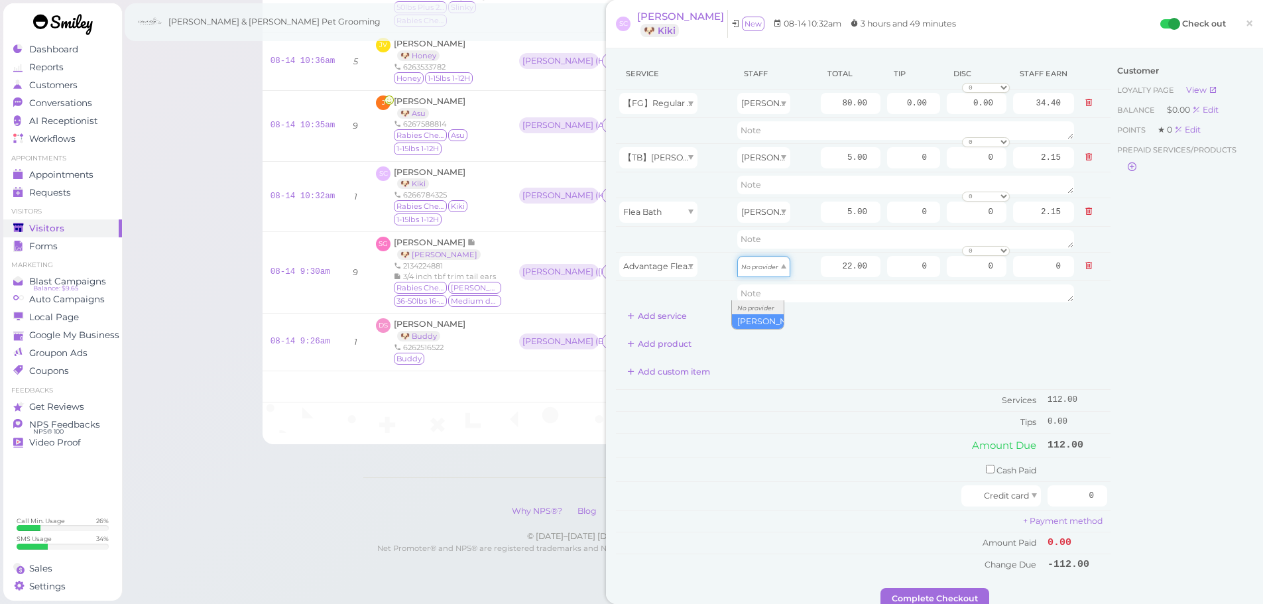
drag, startPoint x: 776, startPoint y: 258, endPoint x: 766, endPoint y: 295, distance: 38.4
type input "9.46"
click at [868, 359] on div "Service Staff Total Tip Disc Staff earn 【FG】Regular Dog Full Grooming (35 lbs o…" at bounding box center [863, 316] width 495 height 516
click at [986, 466] on input "checkbox" at bounding box center [990, 469] width 9 height 9
checkbox input "true"
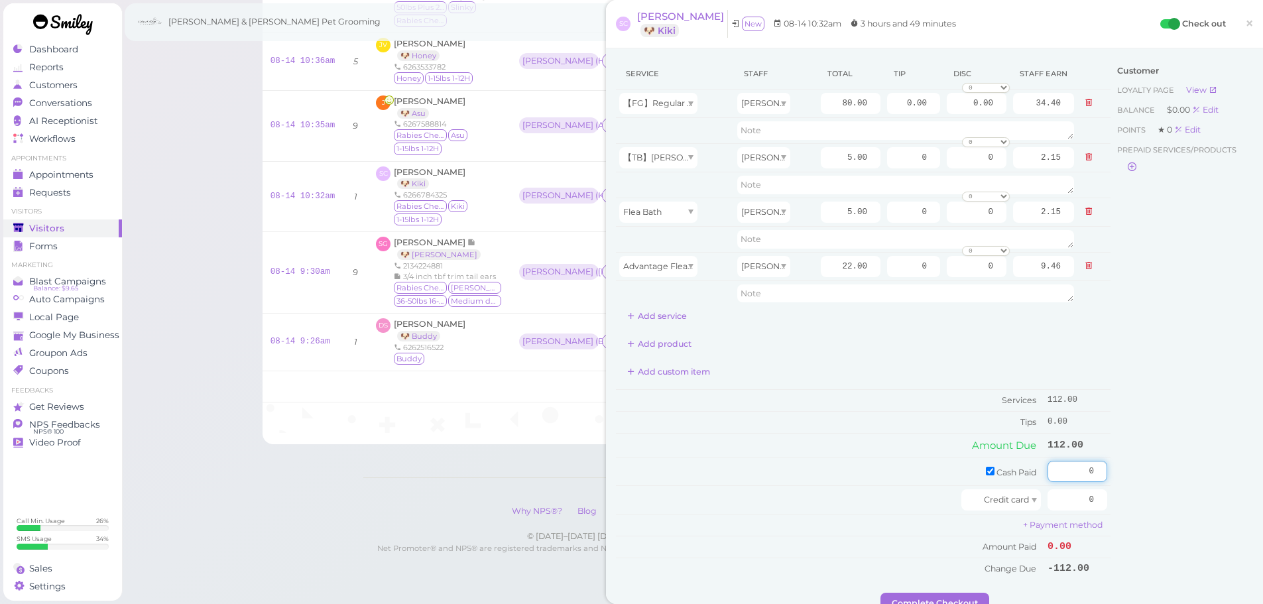
drag, startPoint x: 1061, startPoint y: 480, endPoint x: 1250, endPoint y: 512, distance: 191.6
click at [1250, 512] on div "Service Staff Total Tip Disc Staff earn 【FG】Regular Dog Full Grooming (35 lbs o…" at bounding box center [934, 338] width 657 height 581
type input "112"
click at [1175, 492] on div "Customer Loyalty page View Balance $0.00 Edit Points ★ 0 Edit Prepaid services/…" at bounding box center [1181, 325] width 143 height 534
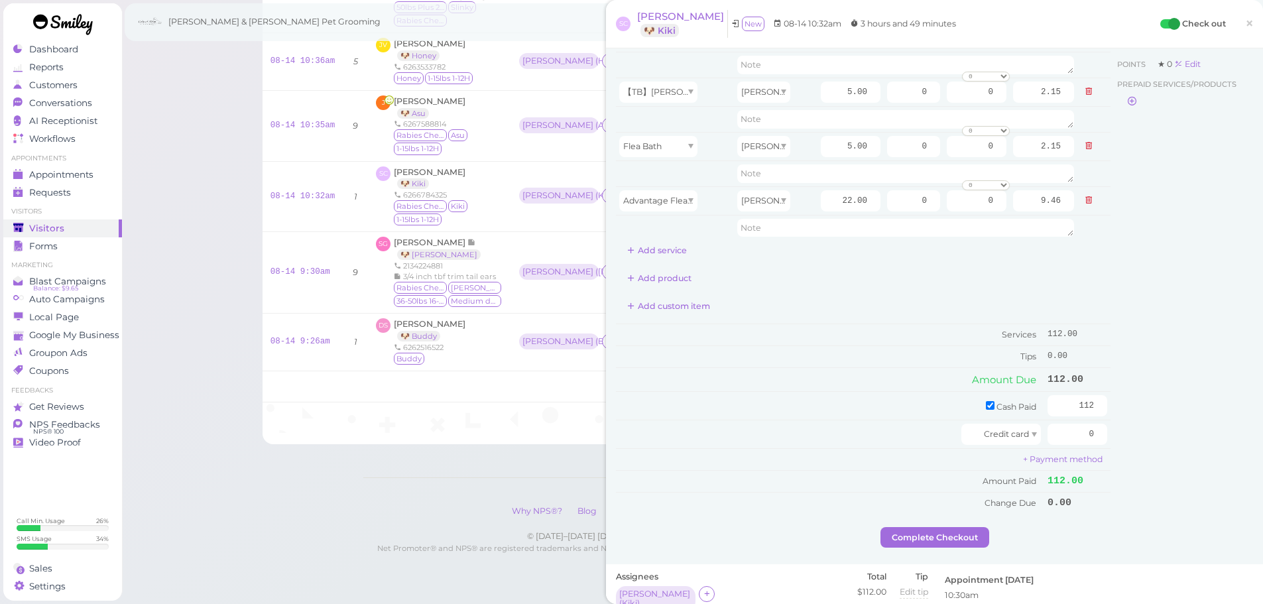
scroll to position [66, 0]
click at [950, 532] on button "Complete Checkout" at bounding box center [934, 536] width 109 height 21
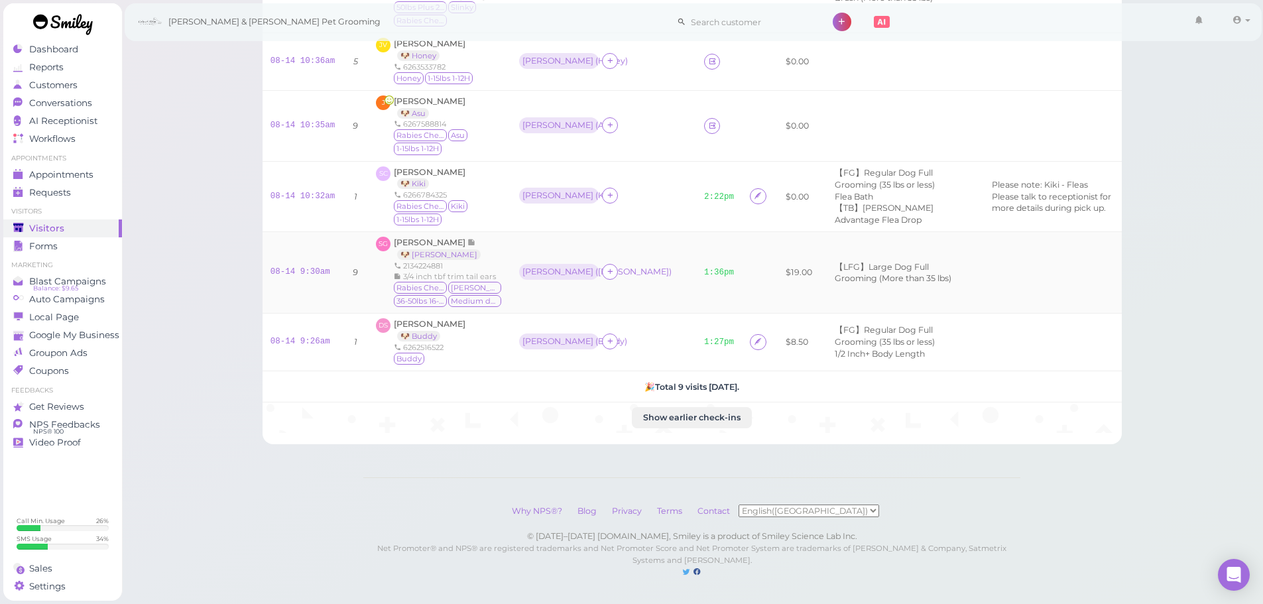
click at [1033, 312] on td at bounding box center [1053, 273] width 138 height 82
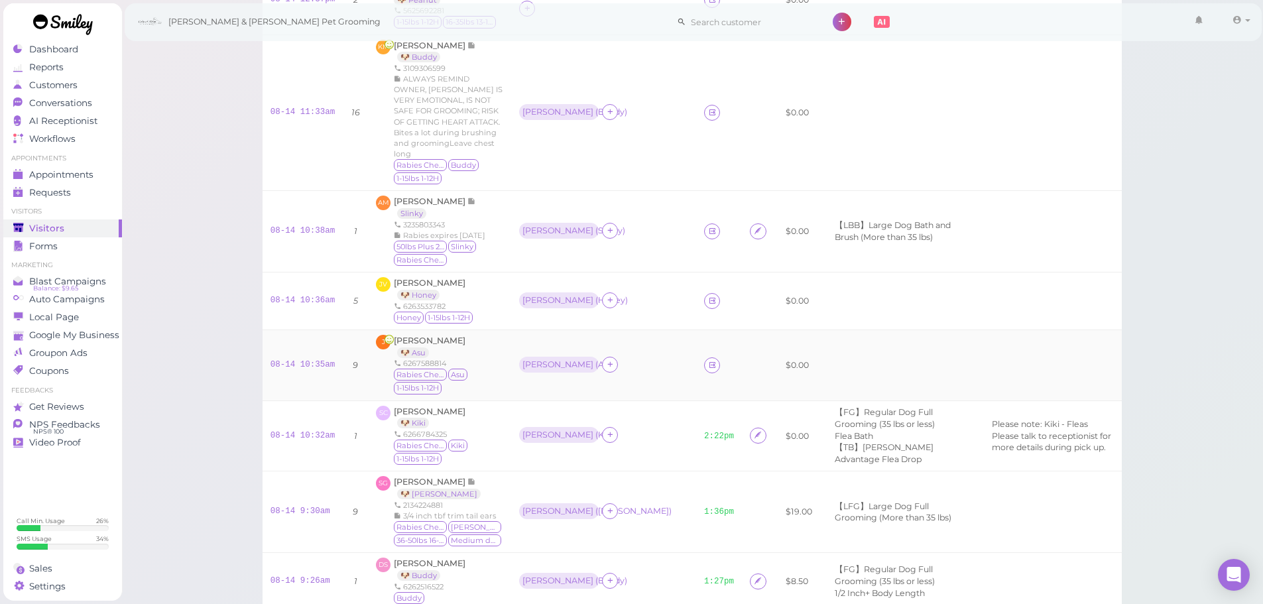
scroll to position [199, 0]
click at [646, 390] on td "Asa ( Asu )" at bounding box center [603, 367] width 185 height 71
click at [652, 312] on div "Asa ( Honey )" at bounding box center [603, 303] width 169 height 17
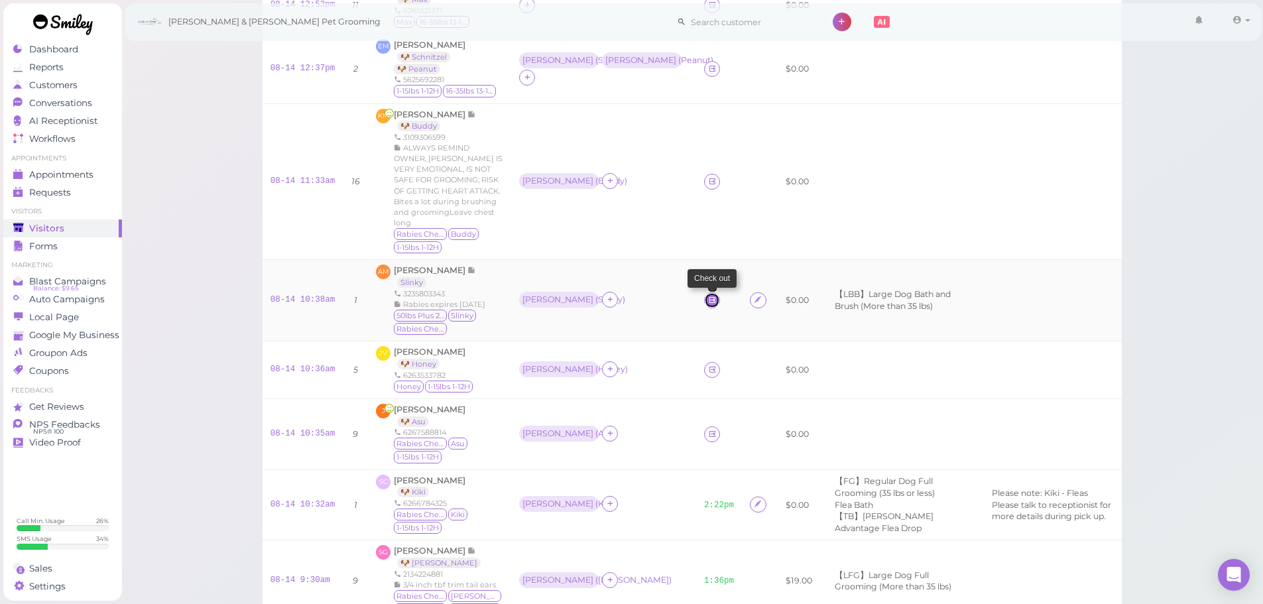
click at [704, 308] on link at bounding box center [712, 300] width 16 height 16
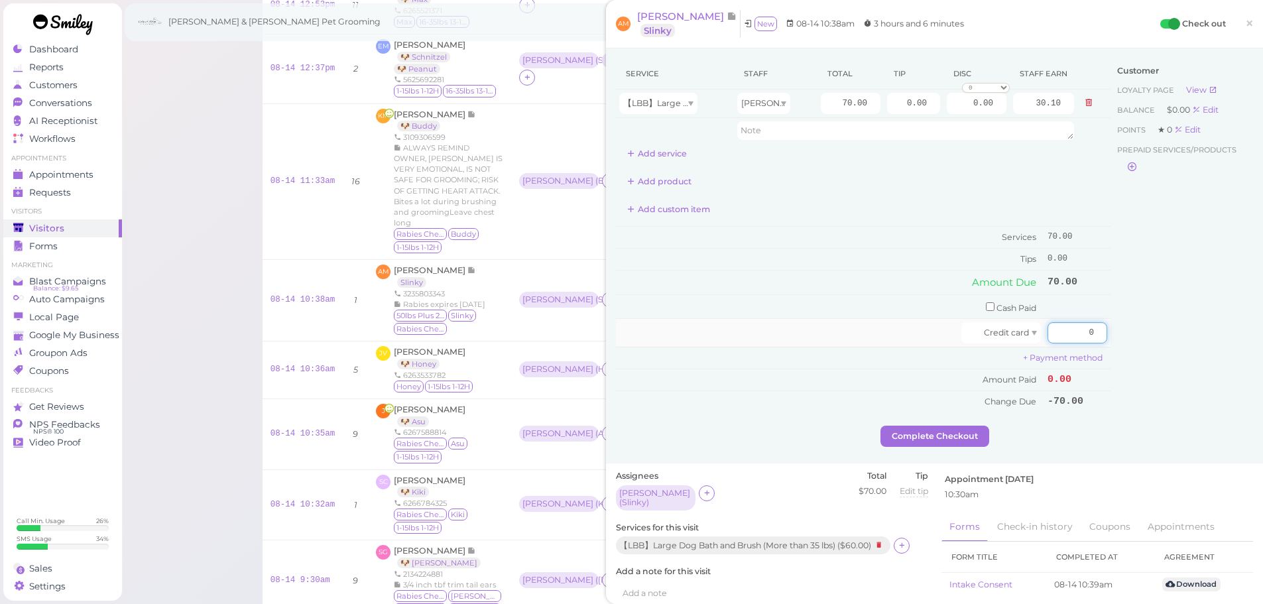
click at [1051, 326] on input "0" at bounding box center [1077, 332] width 60 height 21
type input "70"
drag, startPoint x: 1194, startPoint y: 394, endPoint x: 1163, endPoint y: 404, distance: 32.7
click at [1189, 395] on div "Customer Loyalty page View Balance $0.00 Edit Points ★ 0 Edit Prepaid services/…" at bounding box center [1181, 241] width 143 height 367
click at [929, 436] on button "Complete Checkout" at bounding box center [934, 436] width 109 height 21
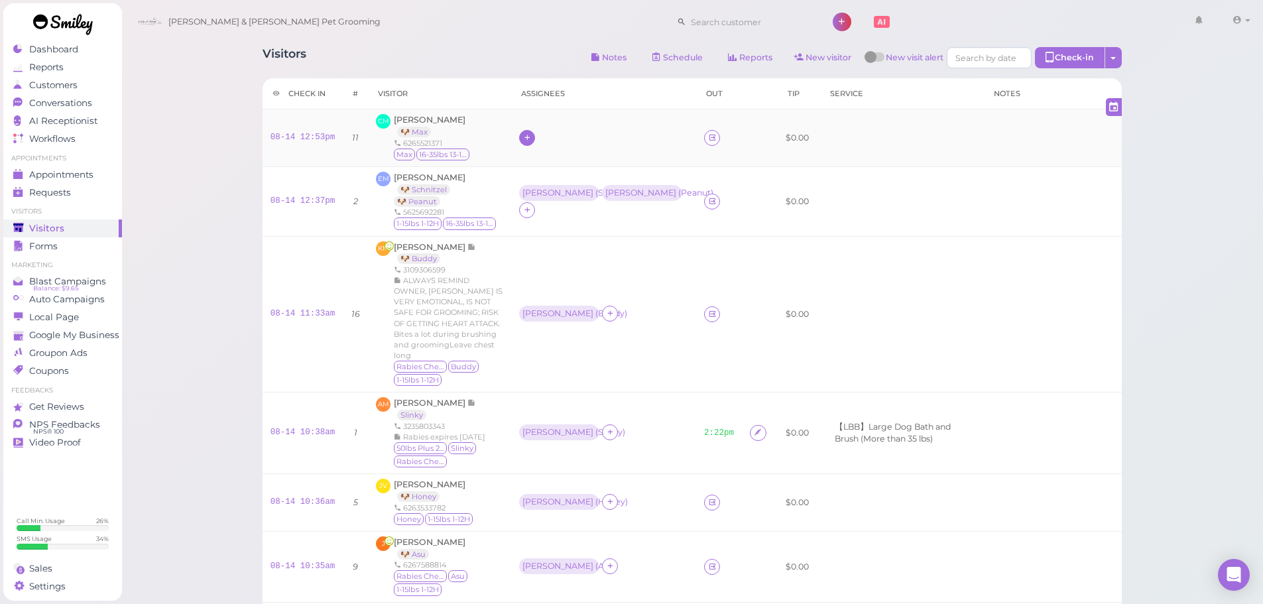
click at [523, 137] on icon at bounding box center [527, 138] width 9 height 10
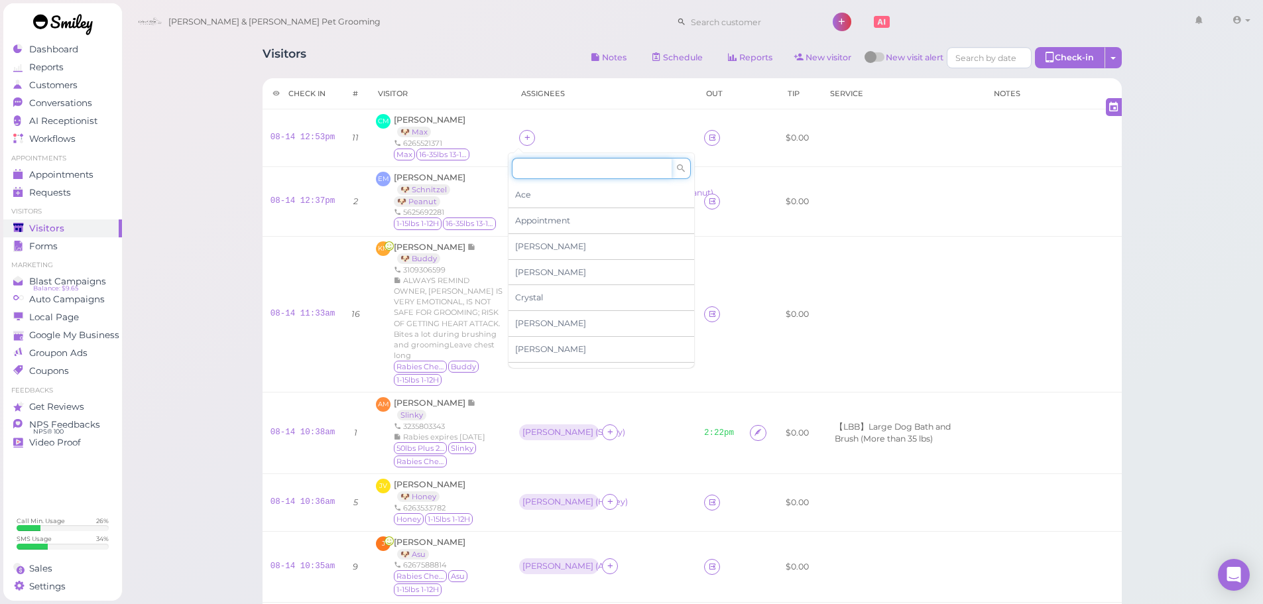
click at [571, 170] on input at bounding box center [592, 168] width 160 height 21
type input "re"
click at [563, 187] on div "[PERSON_NAME]" at bounding box center [602, 194] width 186 height 25
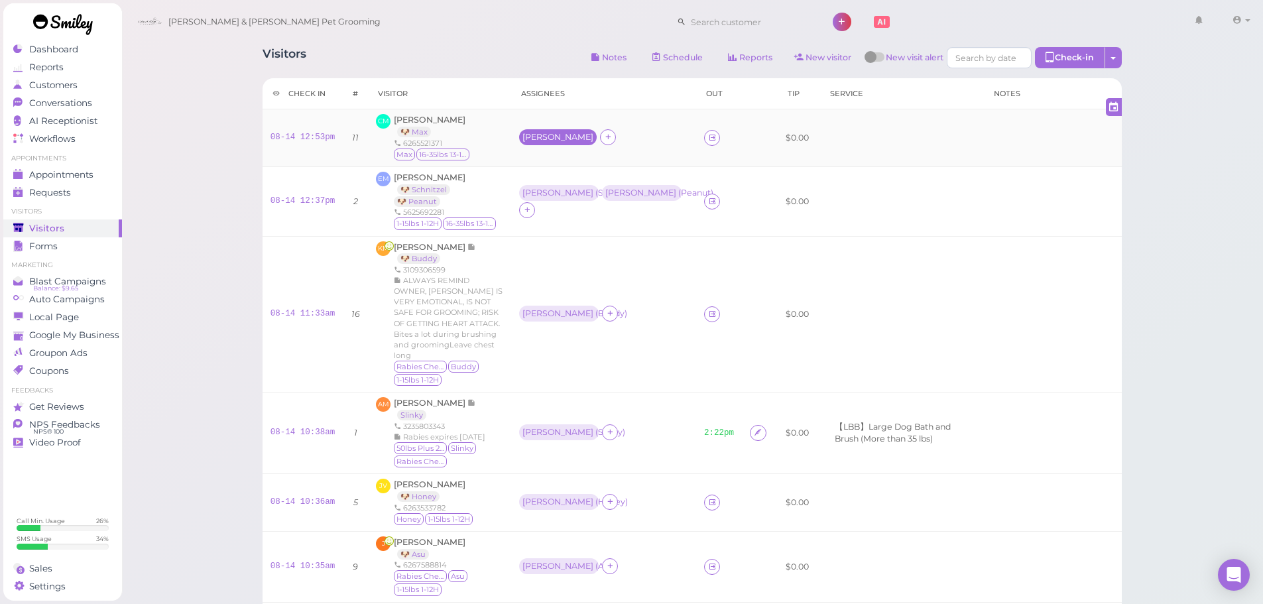
drag, startPoint x: 517, startPoint y: 120, endPoint x: 524, endPoint y: 135, distance: 16.9
click at [518, 122] on td "[PERSON_NAME]" at bounding box center [603, 138] width 185 height 58
click at [524, 137] on div "[PERSON_NAME]" at bounding box center [557, 137] width 71 height 9
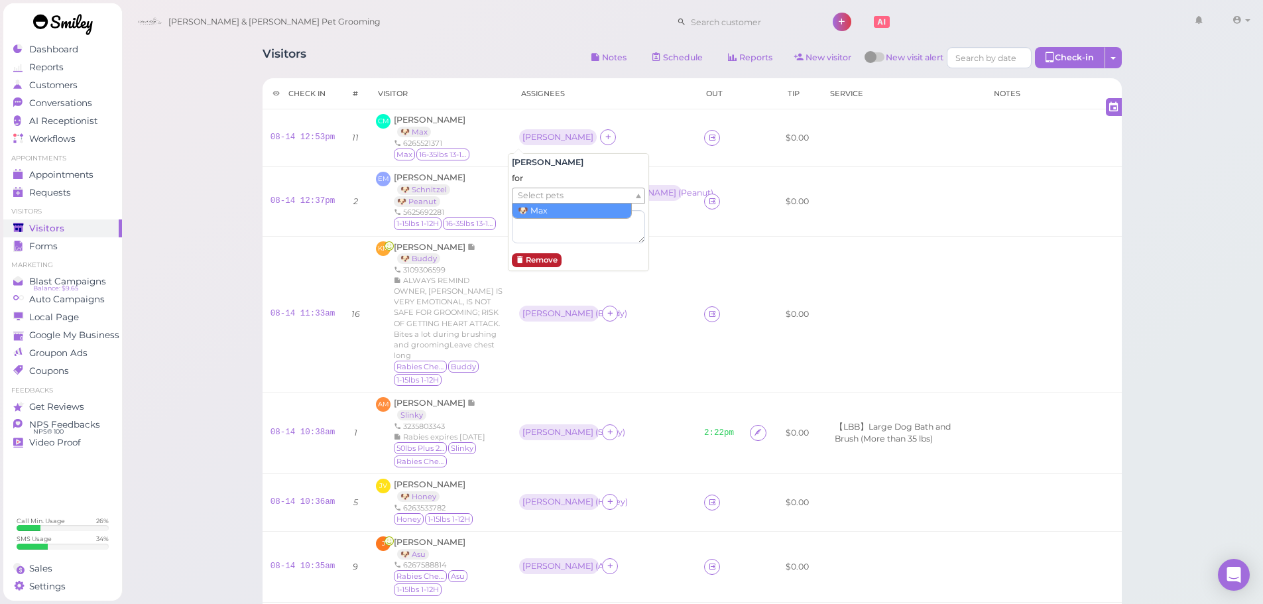
click at [536, 200] on span "Select pets" at bounding box center [541, 195] width 46 height 15
click at [485, 230] on div "1-15lbs 1-12H 16-35lbs 13-15H" at bounding box center [448, 223] width 109 height 13
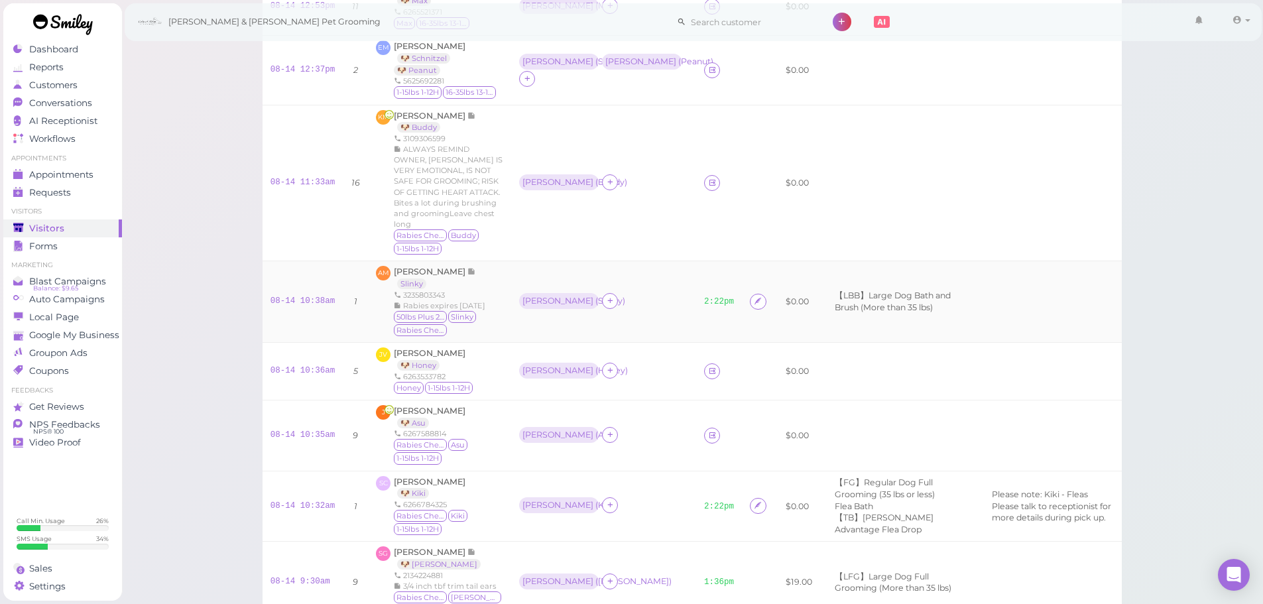
scroll to position [133, 0]
click at [426, 357] on span "Joanna Vuong" at bounding box center [430, 352] width 72 height 10
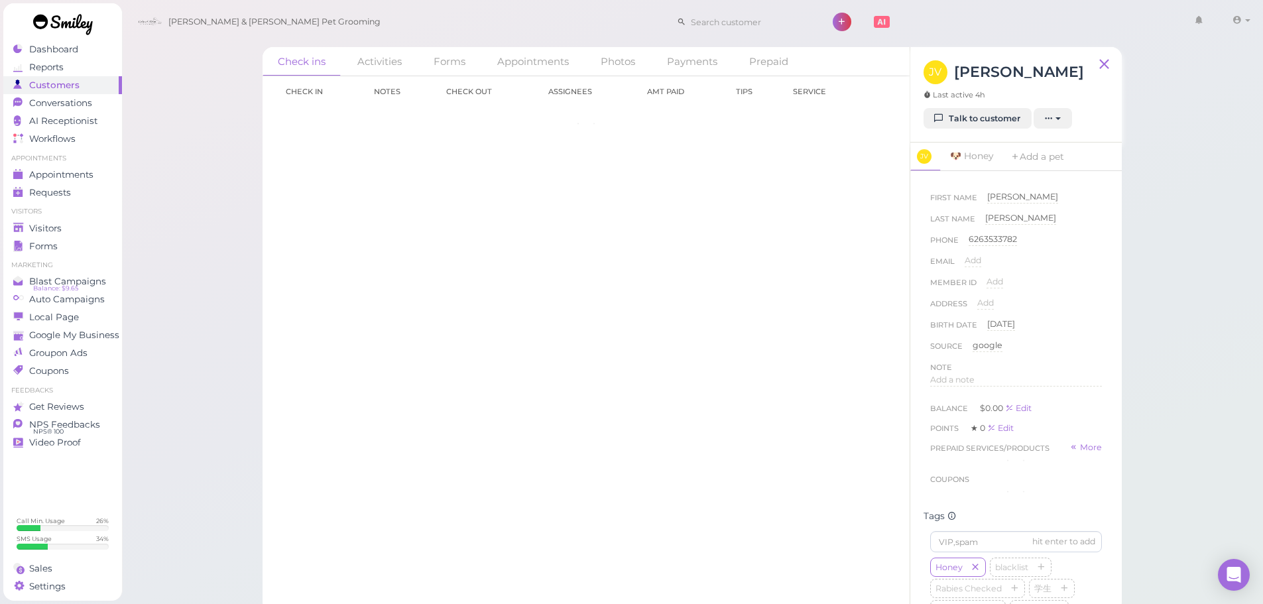
click at [981, 374] on div "Note" at bounding box center [1016, 367] width 172 height 13
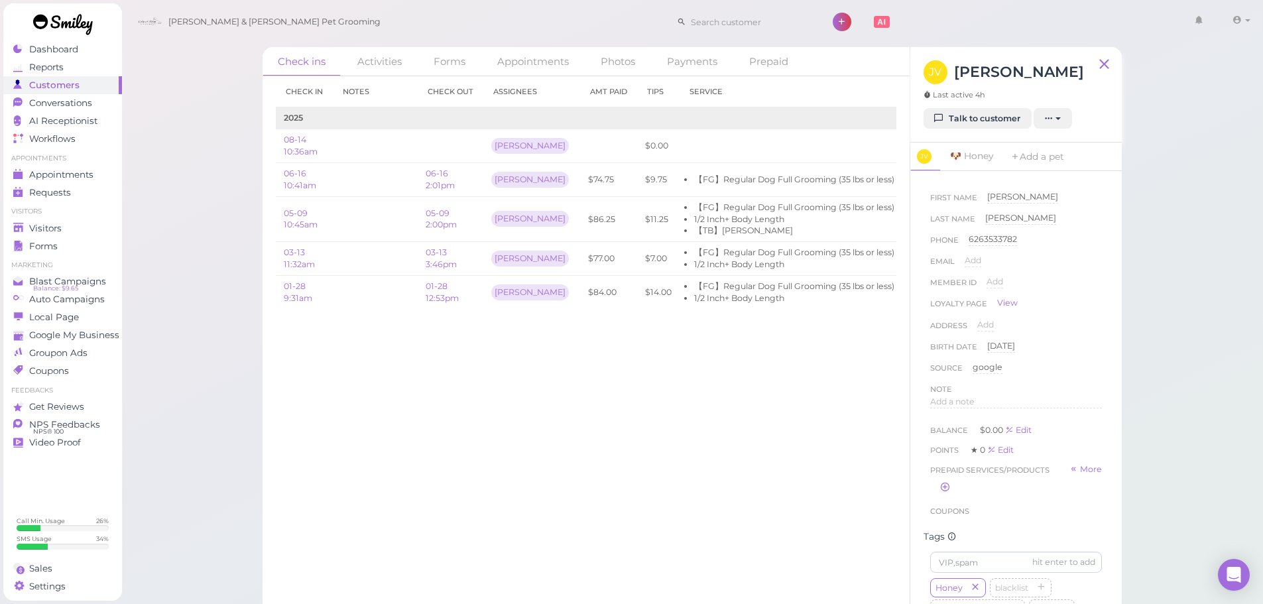
click at [994, 409] on div "Add a note" at bounding box center [1016, 406] width 172 height 21
click at [994, 408] on div "Add a note" at bounding box center [1016, 406] width 172 height 21
click at [994, 405] on div "Add a note" at bounding box center [1016, 402] width 172 height 13
click at [994, 440] on div at bounding box center [1016, 436] width 170 height 80
click at [946, 527] on button "Done" at bounding box center [944, 529] width 29 height 14
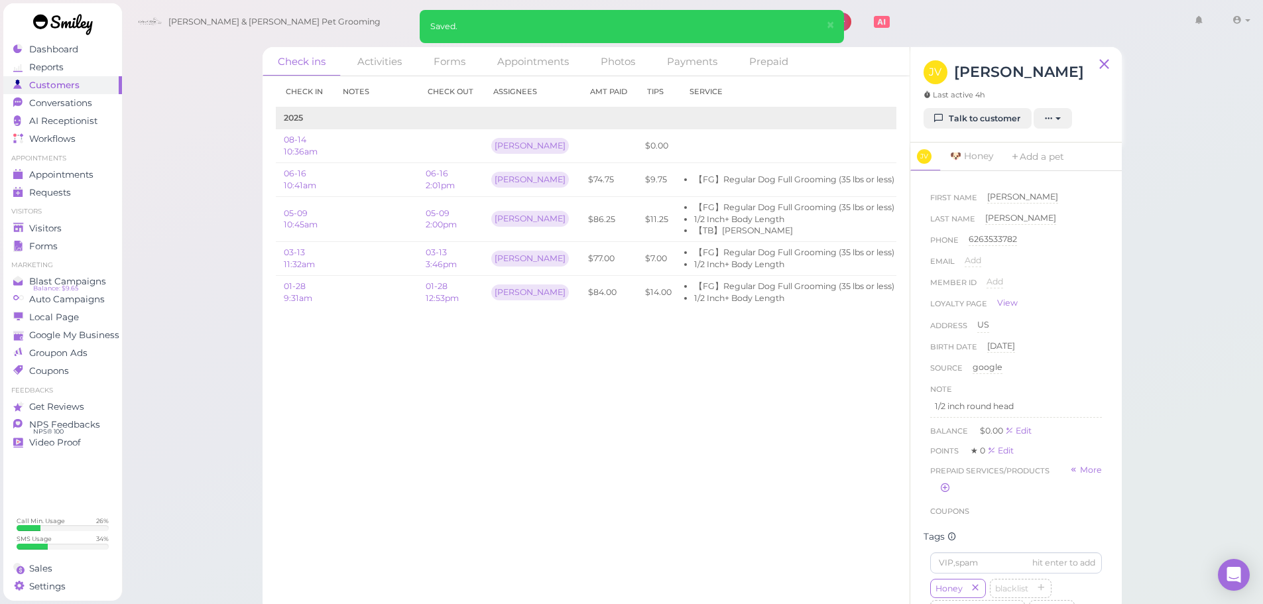
drag, startPoint x: 839, startPoint y: 528, endPoint x: 1006, endPoint y: 542, distance: 168.4
click at [860, 531] on div "Check in Notes Check out Assignees Amt Paid Tips Service 2025 08-14 10:36am Asa…" at bounding box center [586, 340] width 647 height 528
click at [1172, 394] on div "Check ins Activities Forms Appointments Photos Payments Prepaid Check in Notes …" at bounding box center [692, 306] width 1142 height 613
click at [678, 475] on div "Check in Notes Check out Assignees Amt Paid Tips Service 2025 08-14 10:36am Asa…" at bounding box center [586, 340] width 647 height 528
click at [680, 159] on td at bounding box center [791, 146] width 223 height 34
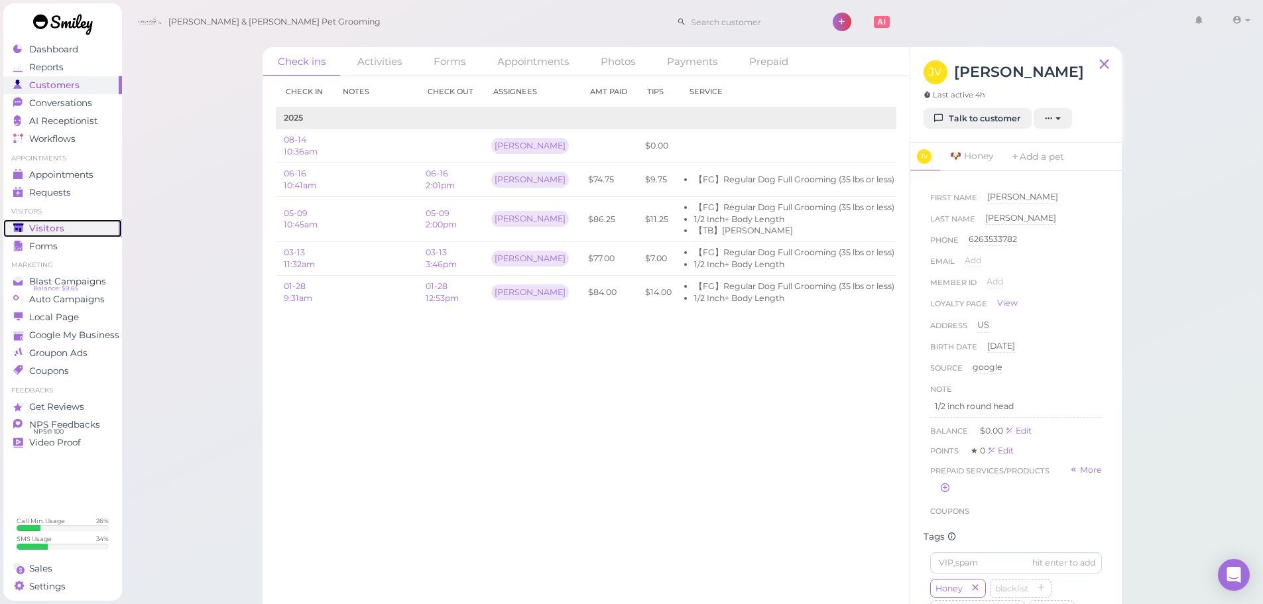
click at [64, 233] on div "Visitors" at bounding box center [60, 228] width 95 height 11
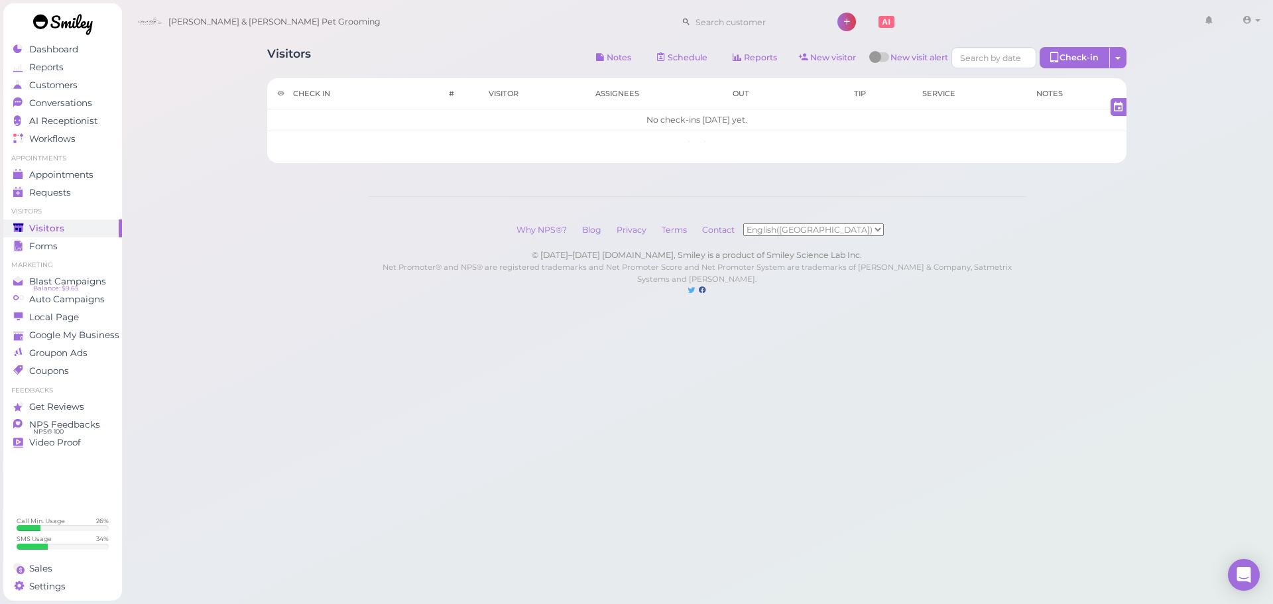
click at [341, 48] on div "Visitors Notes Schedule Reports New visitor New visit alert Check-in Customer c…" at bounding box center [696, 59] width 859 height 25
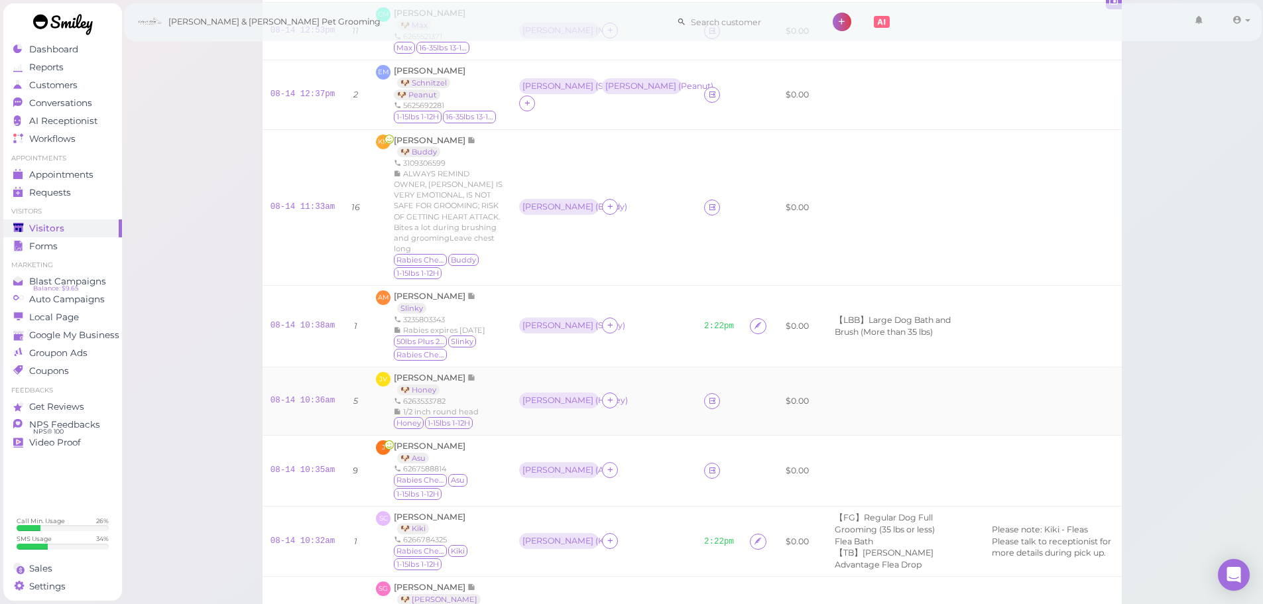
scroll to position [265, 0]
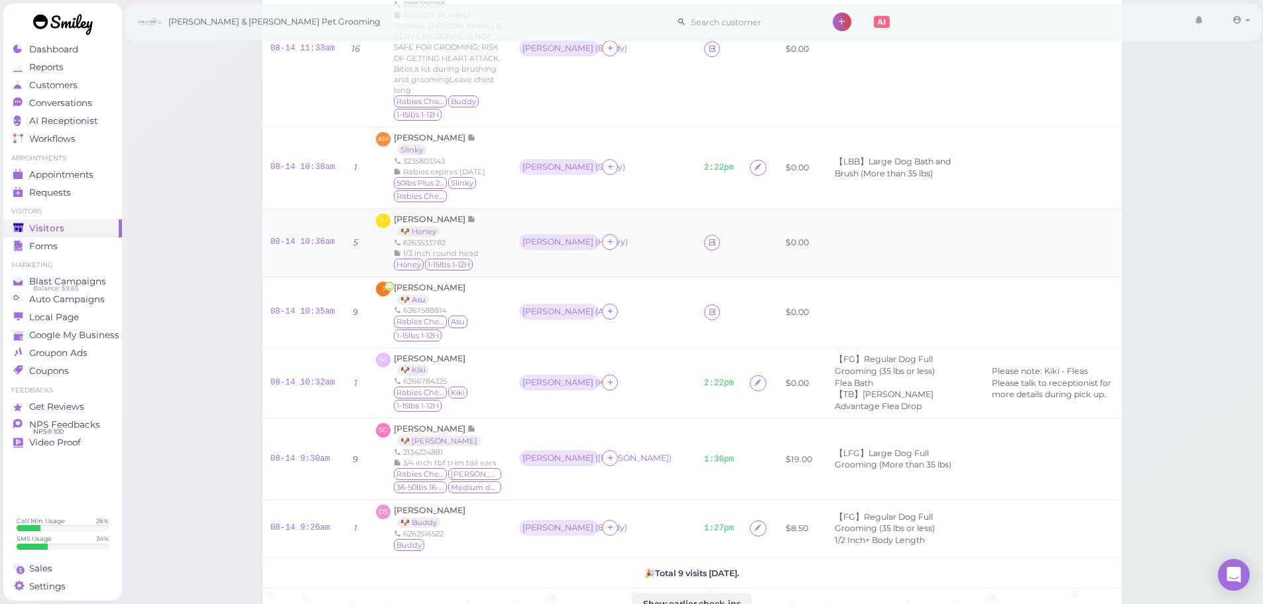
click at [621, 237] on div "Asa ( Honey )" at bounding box center [603, 242] width 169 height 17
click at [309, 243] on link "08-14 10:36am" at bounding box center [302, 241] width 65 height 9
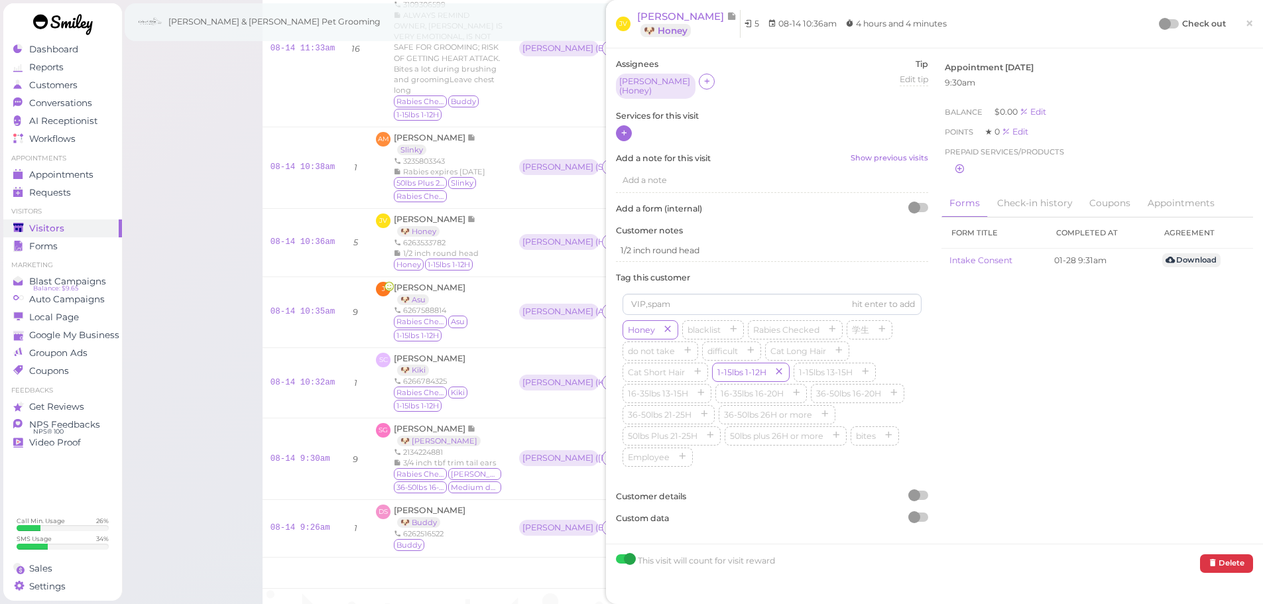
click at [625, 128] on icon at bounding box center [624, 133] width 9 height 10
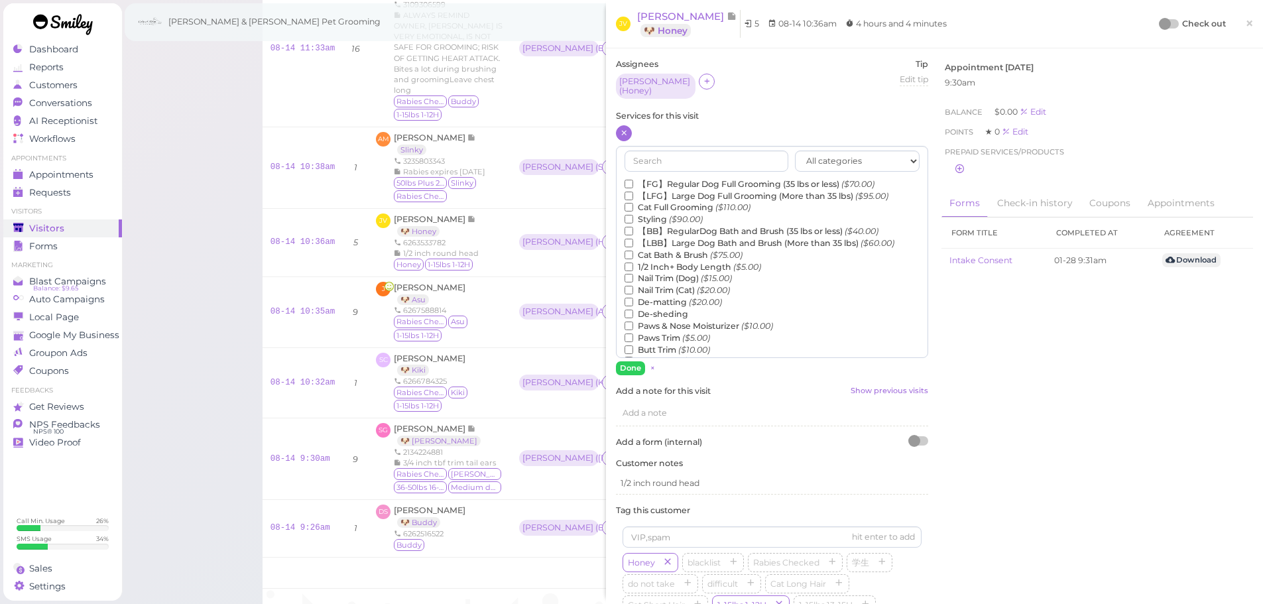
click at [662, 178] on label "【FG】Regular Dog Full Grooming (35 lbs or less) ($70.00)" at bounding box center [750, 184] width 250 height 12
click at [633, 180] on input "【FG】Regular Dog Full Grooming (35 lbs or less) ($70.00)" at bounding box center [629, 184] width 9 height 9
click at [645, 261] on label "1/2 Inch+ Body Length ($5.00)" at bounding box center [693, 267] width 137 height 12
click at [633, 263] on input "1/2 Inch+ Body Length ($5.00)" at bounding box center [629, 267] width 9 height 9
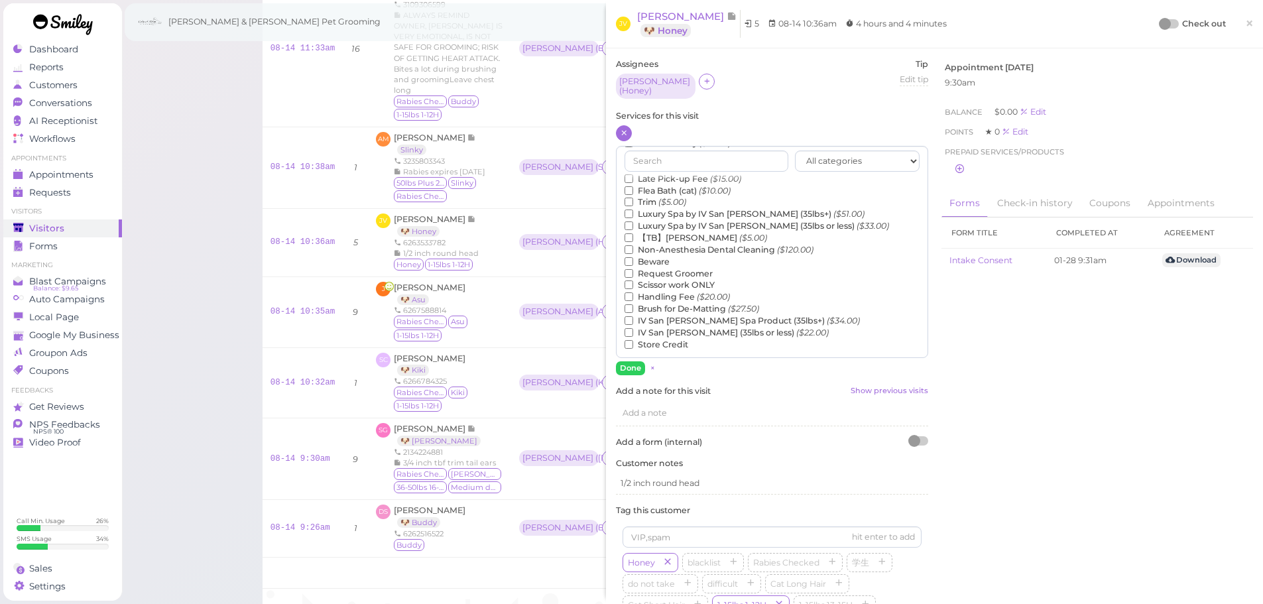
click at [661, 233] on label "【TB】Teeth Brushing ($5.00)" at bounding box center [696, 238] width 143 height 12
click at [633, 233] on input "【TB】Teeth Brushing ($5.00)" at bounding box center [629, 237] width 9 height 9
click at [621, 366] on button "Done" at bounding box center [630, 368] width 29 height 14
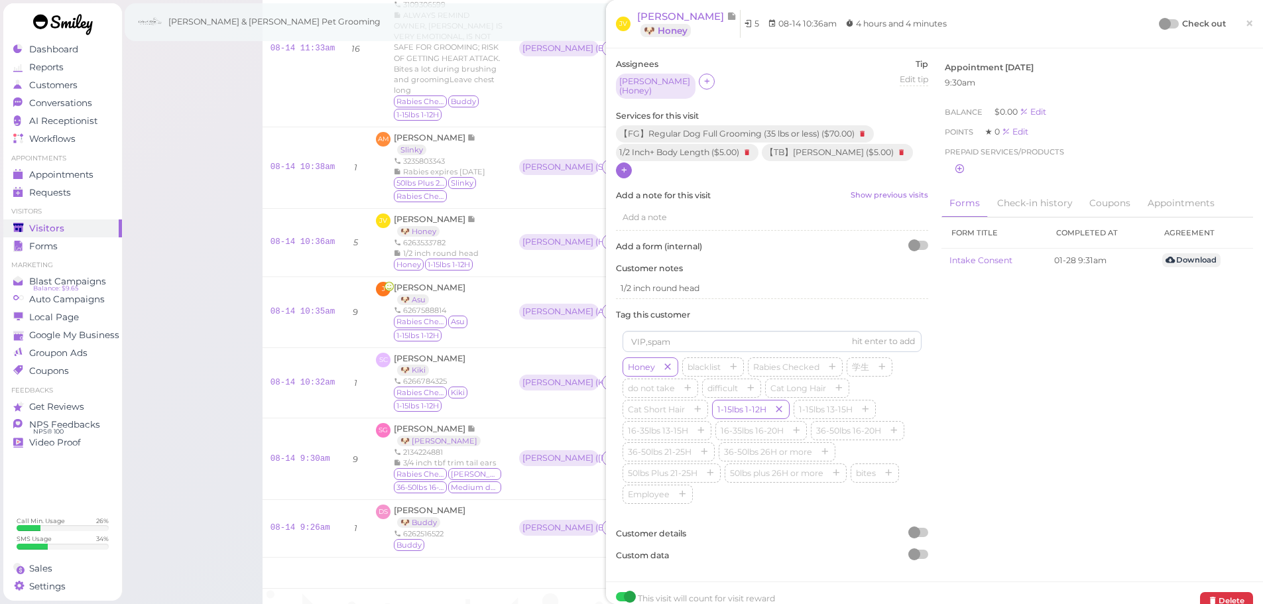
click at [1159, 27] on div at bounding box center [1165, 24] width 12 height 12
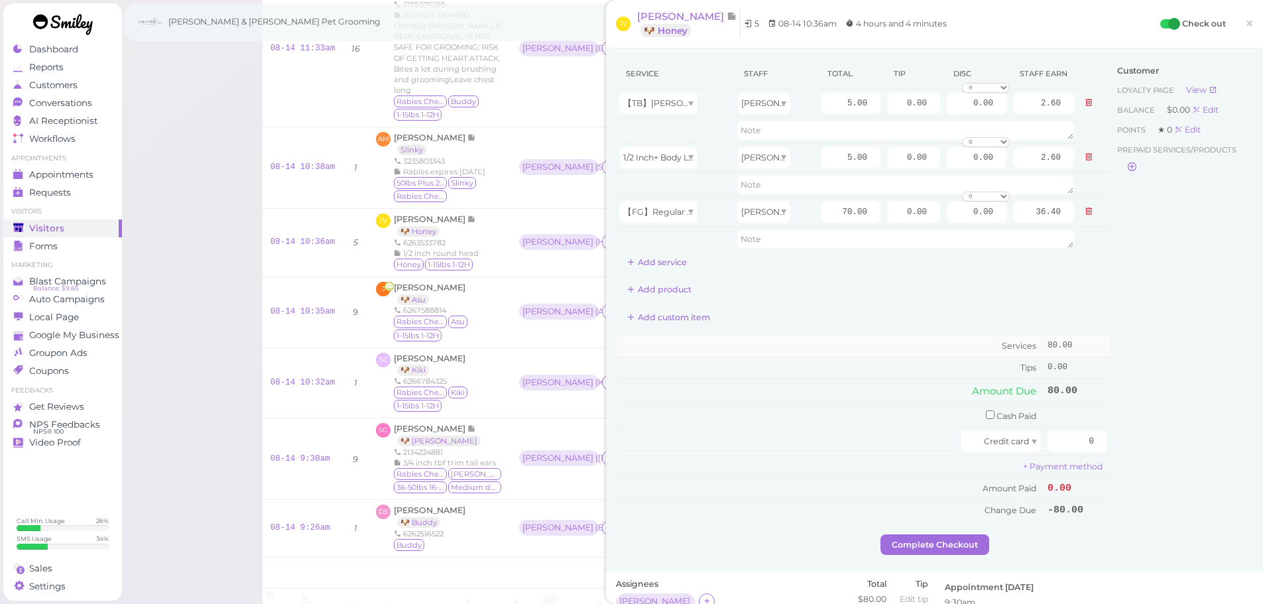
click at [739, 351] on td "Services" at bounding box center [830, 346] width 428 height 22
drag, startPoint x: 1067, startPoint y: 448, endPoint x: 1120, endPoint y: 446, distance: 53.1
click at [1120, 446] on div "Service Staff Total Tip Disc Staff earn 【TB】Teeth Brushing Asa 5.00 0.00 0.00 0…" at bounding box center [934, 296] width 637 height 476
click at [1136, 444] on div "Customer Loyalty page View Balance $0.00 Edit Points ★ 0 Edit Prepaid services/…" at bounding box center [1181, 296] width 143 height 476
drag, startPoint x: 1064, startPoint y: 451, endPoint x: 1120, endPoint y: 446, distance: 55.9
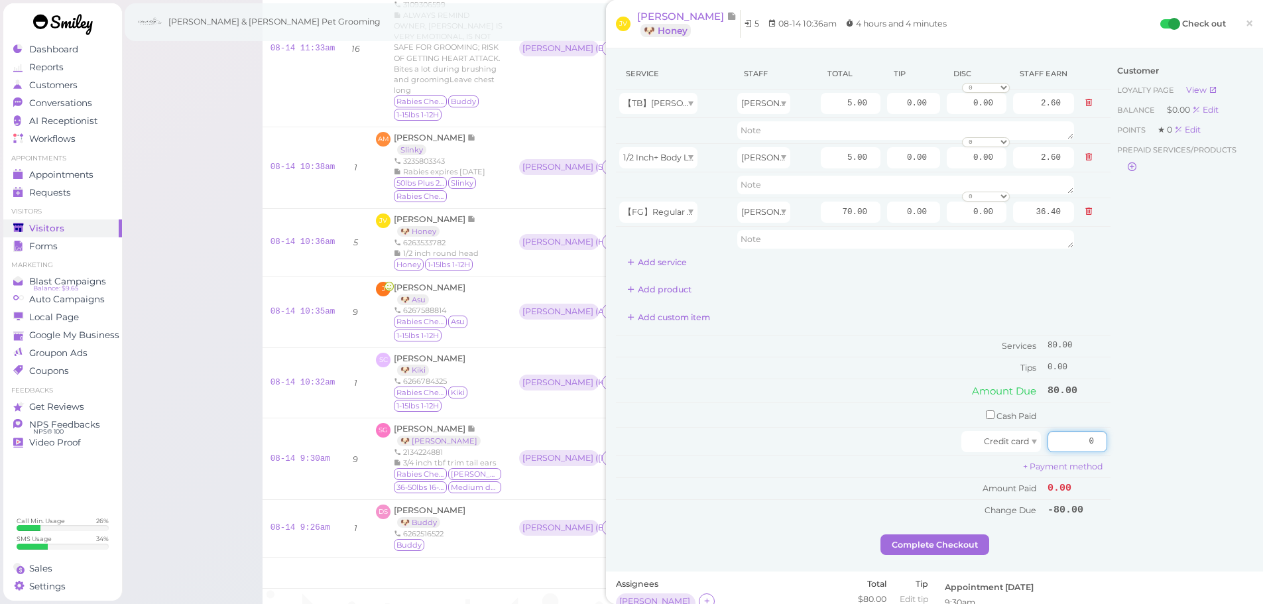
click at [1120, 446] on div "Service Staff Total Tip Disc Staff earn 【TB】Teeth Brushing Asa 5.00 0.00 0.00 0…" at bounding box center [934, 296] width 637 height 476
click at [1121, 446] on div "Customer Loyalty page View Balance $0.00 Edit Points ★ 0 Edit Prepaid services/…" at bounding box center [1181, 296] width 143 height 476
drag, startPoint x: 1075, startPoint y: 442, endPoint x: 1175, endPoint y: 444, distance: 100.1
click at [1175, 444] on div "Service Staff Total Tip Disc Staff earn 【TB】Teeth Brushing Asa 5.00 0.00 0.00 0…" at bounding box center [934, 296] width 637 height 476
type input "92"
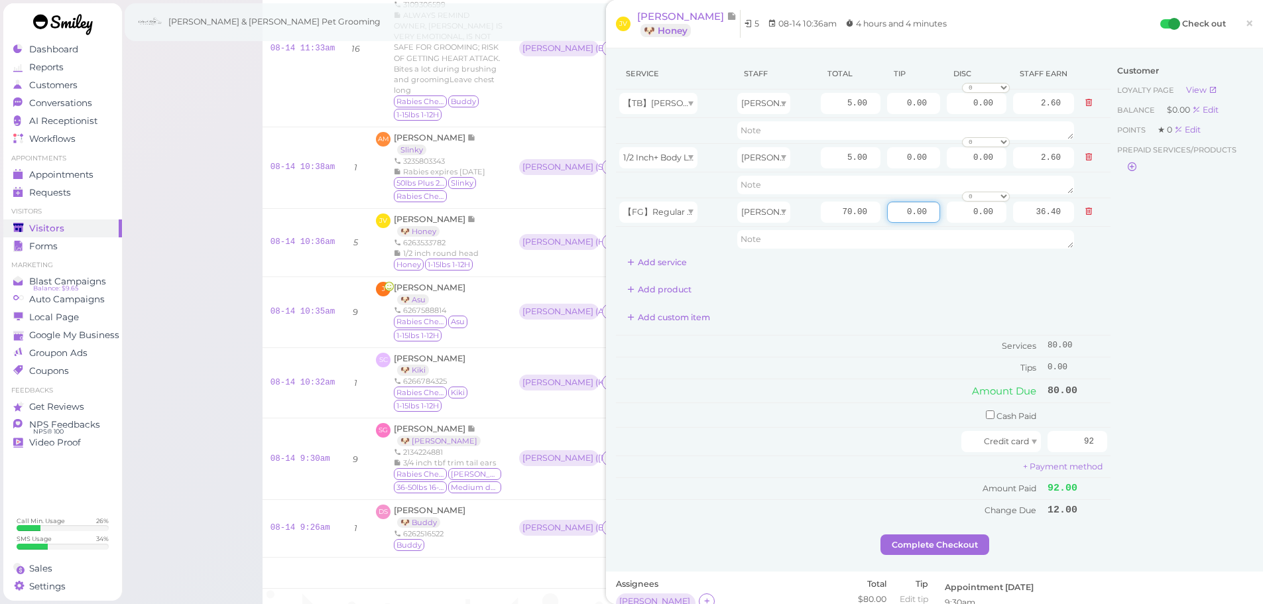
drag, startPoint x: 891, startPoint y: 211, endPoint x: 1043, endPoint y: 253, distance: 157.5
click at [1046, 249] on tbody "【TB】Teeth Brushing Asa 5.00 0.00 0.00 0 10% off 15% off 20% off 25% off 30% off…" at bounding box center [863, 171] width 495 height 162
type input "12"
drag, startPoint x: 925, startPoint y: 372, endPoint x: 961, endPoint y: 512, distance: 144.4
click at [925, 377] on td "Tips" at bounding box center [830, 367] width 428 height 21
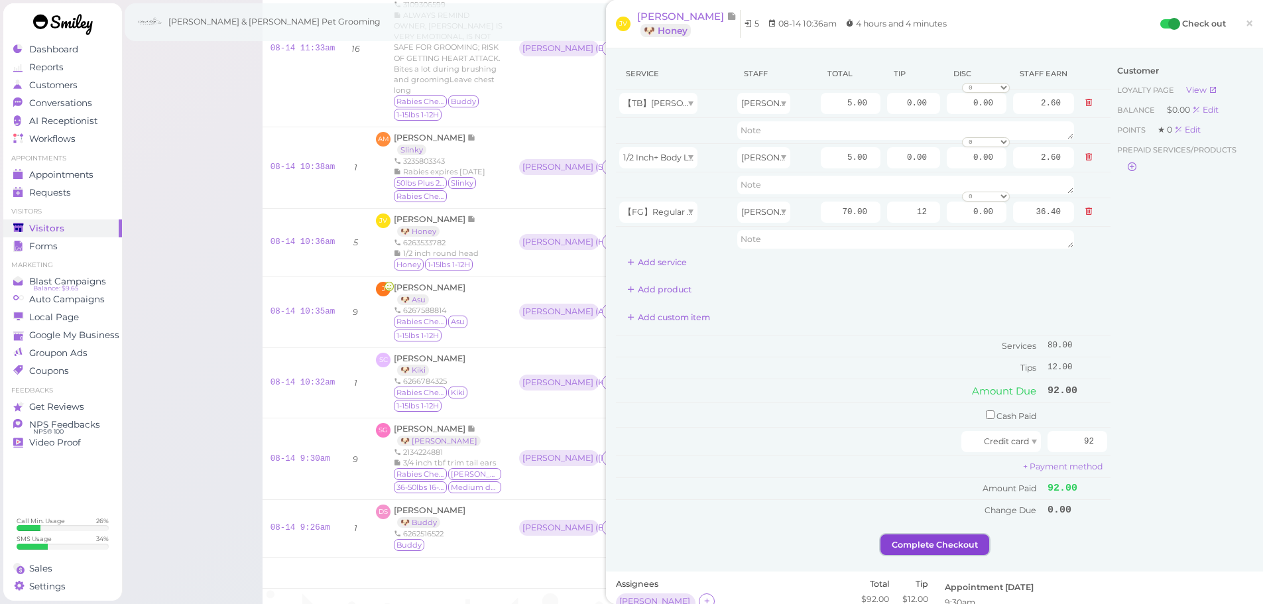
click at [939, 540] on button "Complete Checkout" at bounding box center [934, 544] width 109 height 21
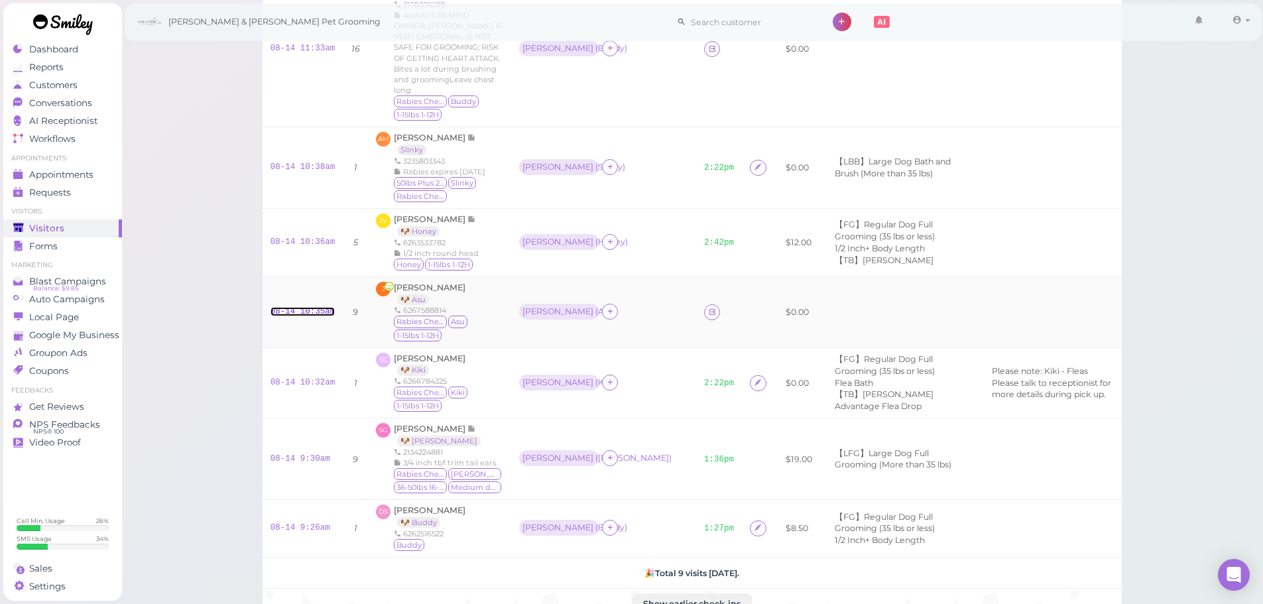
click at [294, 312] on link "08-14 10:35am" at bounding box center [302, 311] width 65 height 9
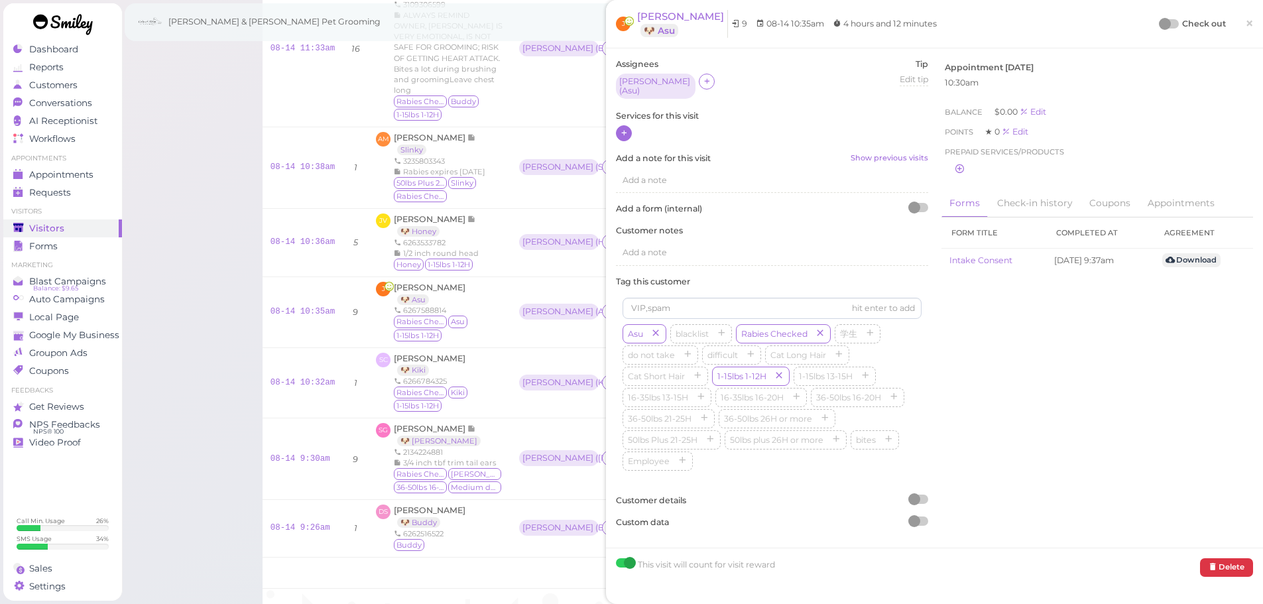
click at [627, 128] on icon at bounding box center [624, 133] width 9 height 10
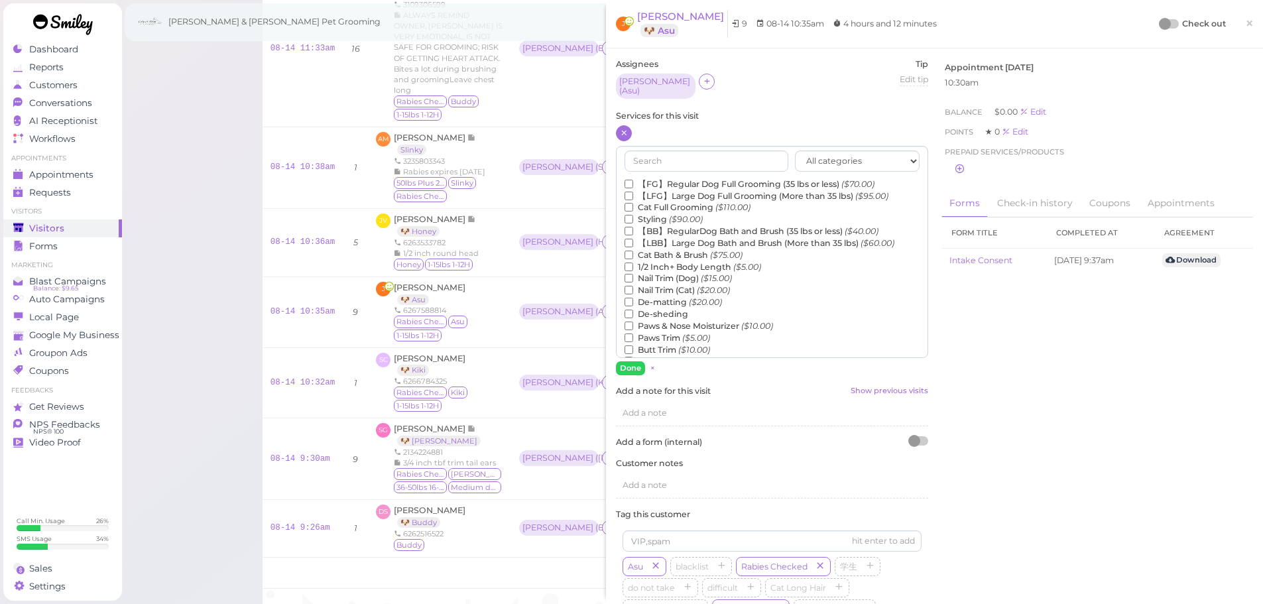
click at [644, 178] on label "【FG】Regular Dog Full Grooming (35 lbs or less) ($70.00)" at bounding box center [750, 184] width 250 height 12
click at [633, 180] on input "【FG】Regular Dog Full Grooming (35 lbs or less) ($70.00)" at bounding box center [629, 184] width 9 height 9
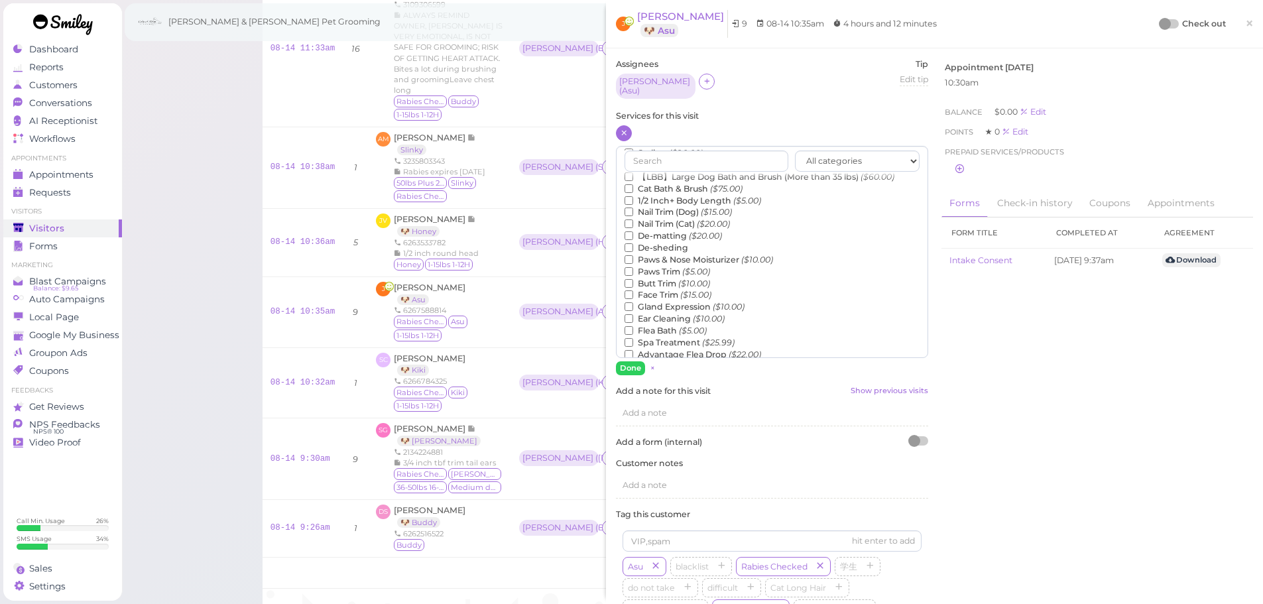
click at [667, 326] on label "Flea Bath ($5.00)" at bounding box center [666, 331] width 82 height 12
click at [633, 326] on input "Flea Bath ($5.00)" at bounding box center [629, 330] width 9 height 9
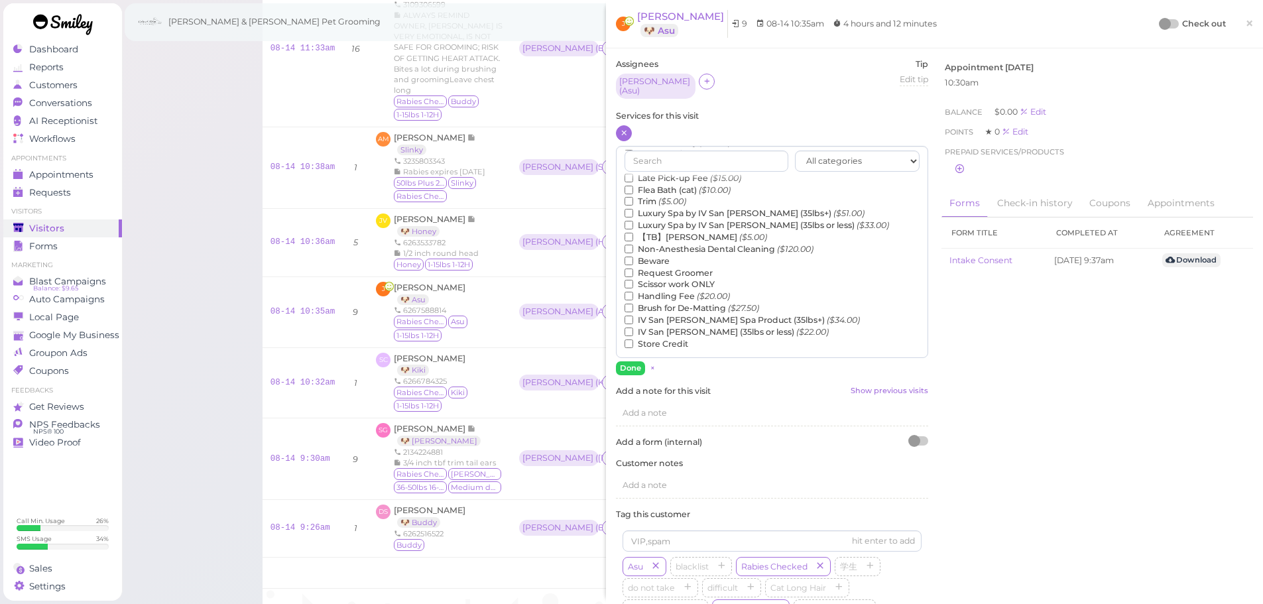
click at [660, 224] on label "Luxury Spa by IV San Bernard (35lbs or less) ($33.00)" at bounding box center [757, 225] width 265 height 12
click at [633, 224] on input "Luxury Spa by IV San Bernard (35lbs or less) ($33.00)" at bounding box center [629, 225] width 9 height 9
click at [660, 231] on label "【TB】Teeth Brushing ($5.00)" at bounding box center [696, 237] width 143 height 12
click at [633, 233] on input "【TB】Teeth Brushing ($5.00)" at bounding box center [629, 237] width 9 height 9
click at [660, 225] on label "Luxury Spa by IV San Bernard (35lbs or less) ($33.00)" at bounding box center [757, 225] width 265 height 12
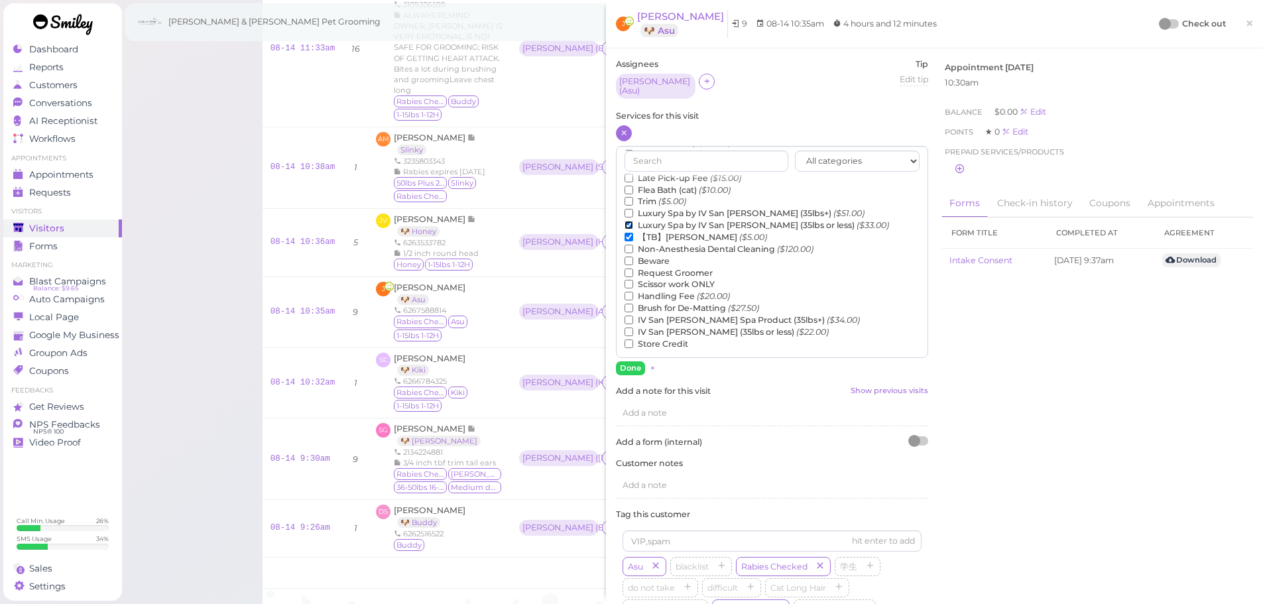
click at [633, 225] on input "Luxury Spa by IV San Bernard (35lbs or less) ($33.00)" at bounding box center [629, 225] width 9 height 9
click at [633, 361] on button "Done" at bounding box center [630, 368] width 29 height 14
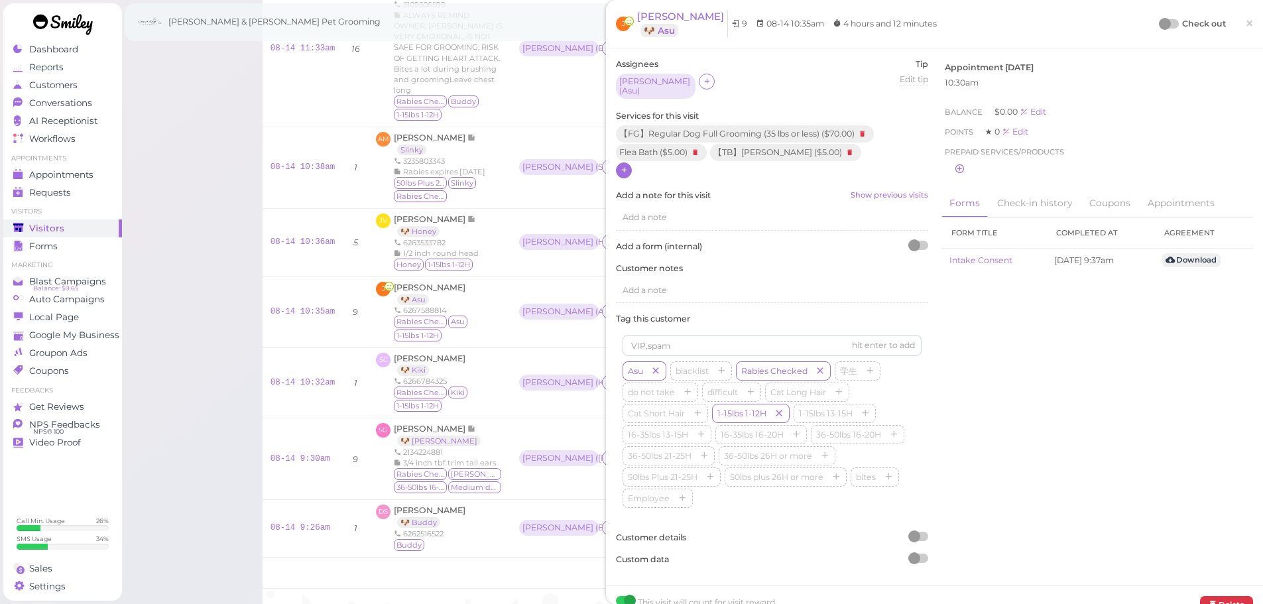
click at [1159, 20] on div at bounding box center [1165, 24] width 12 height 12
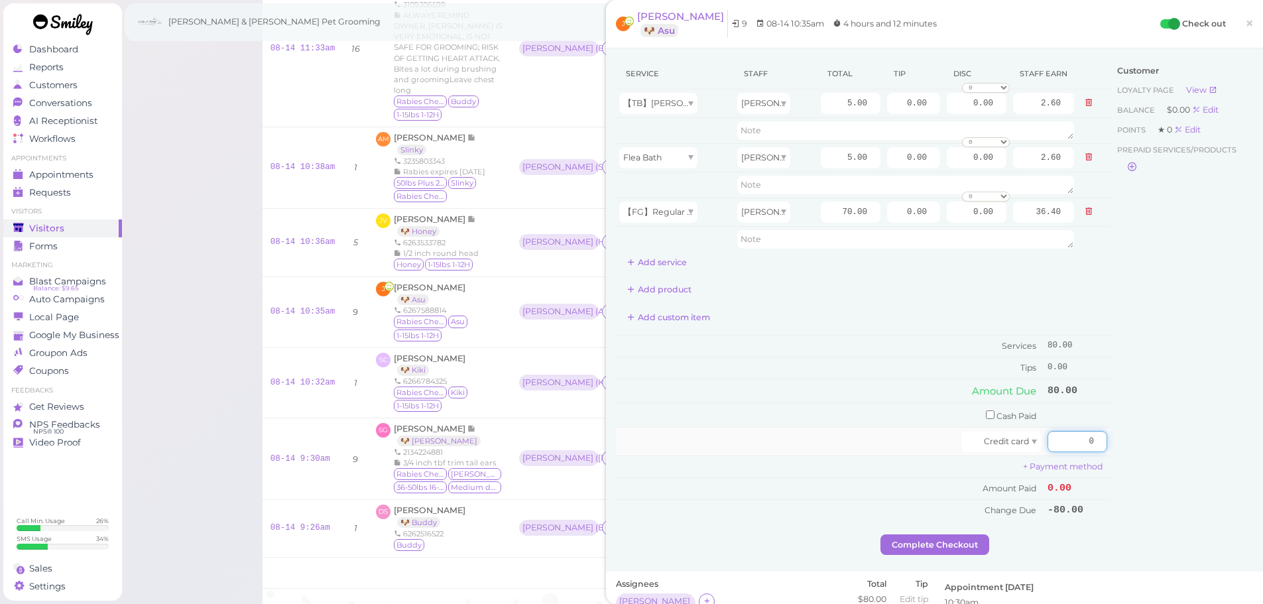
click at [1061, 449] on input "0" at bounding box center [1077, 441] width 60 height 21
type input "88"
drag, startPoint x: 886, startPoint y: 218, endPoint x: 996, endPoint y: 243, distance: 112.3
click at [992, 227] on tbody "【TB】Teeth Brushing Asa 5.00 0.00 0.00 0 10% off 15% off 20% off 25% off 30% off…" at bounding box center [863, 171] width 495 height 162
type input "8"
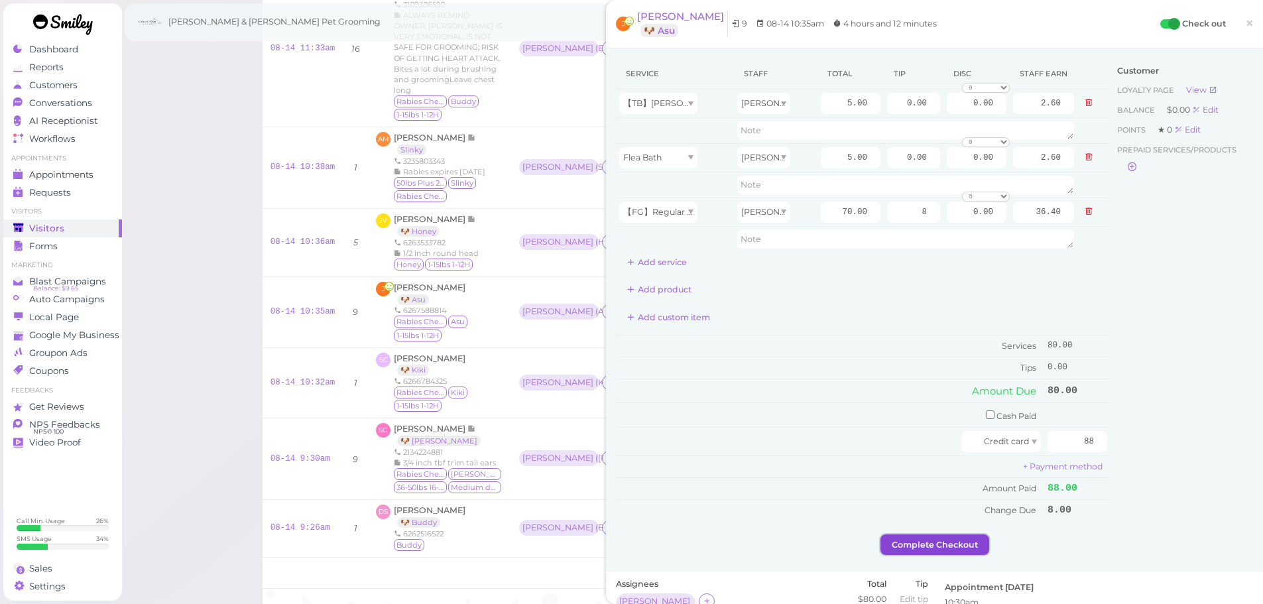
click at [898, 548] on button "Complete Checkout" at bounding box center [934, 544] width 109 height 21
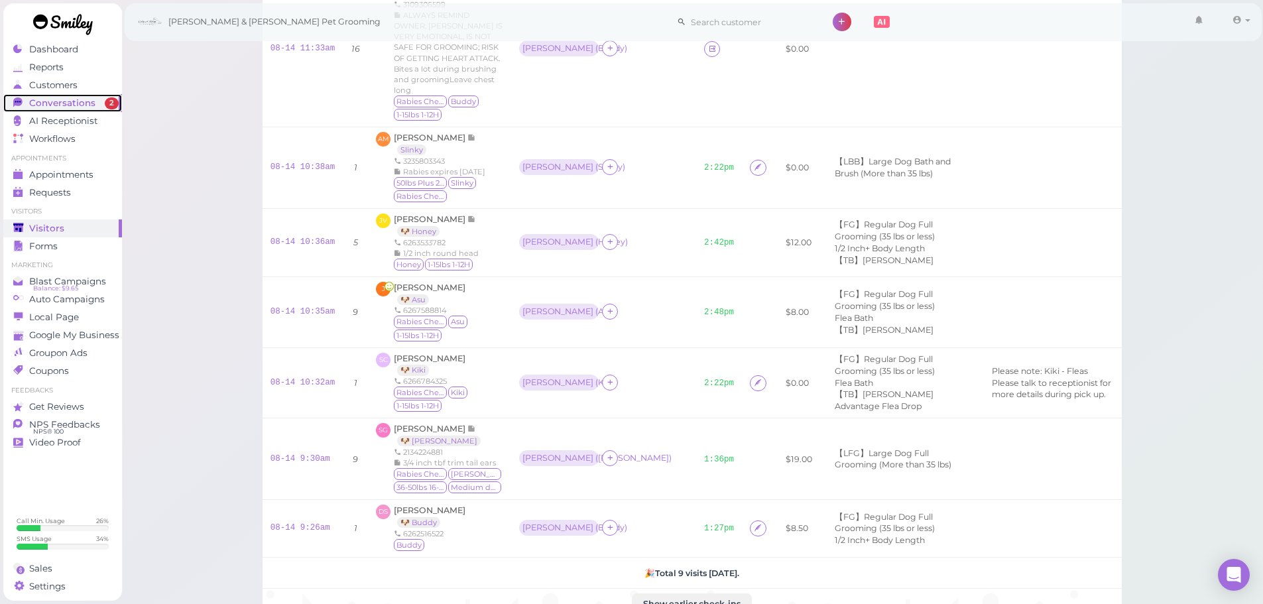
click at [60, 94] on link "Conversations 2" at bounding box center [62, 103] width 119 height 18
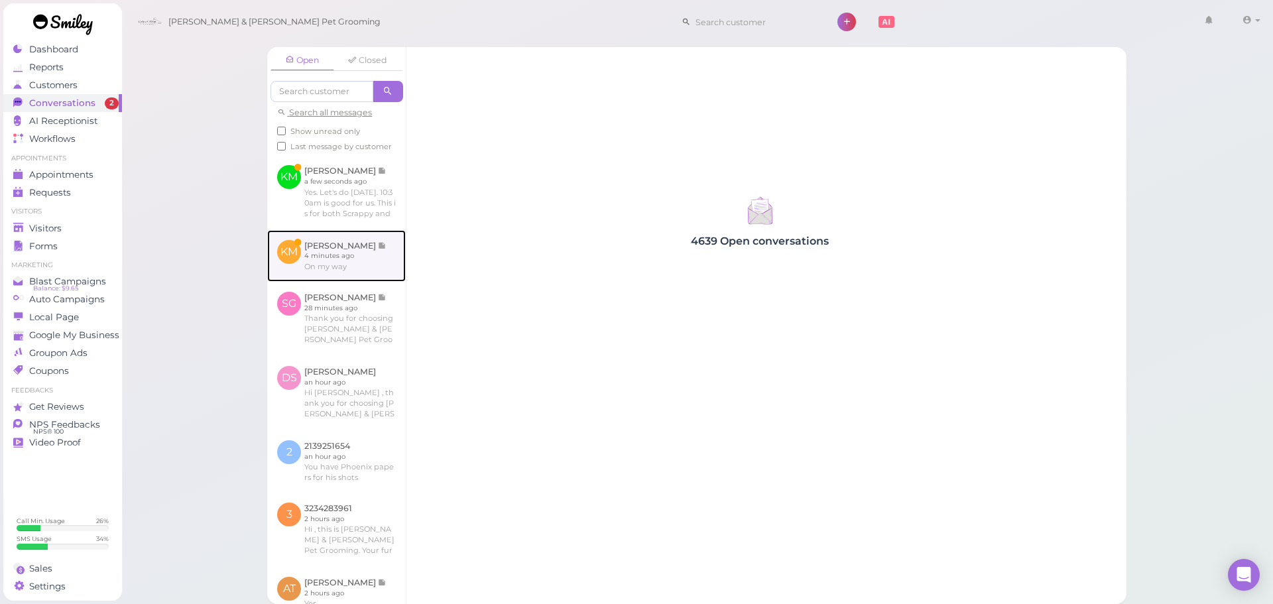
click at [326, 263] on link at bounding box center [336, 256] width 139 height 52
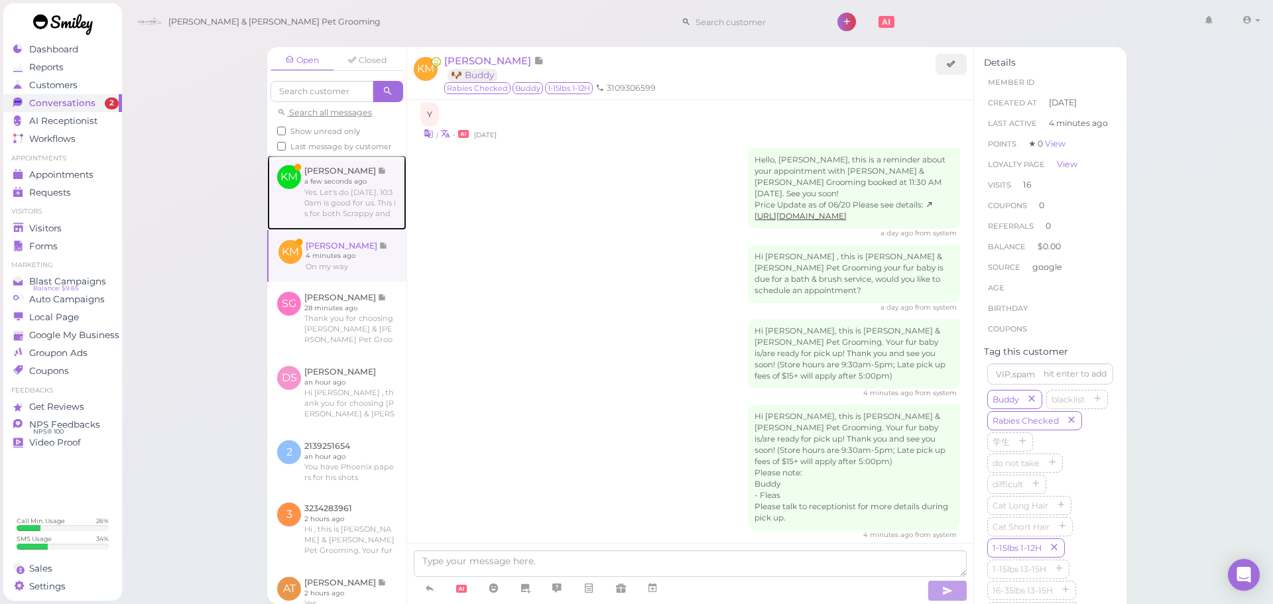
click at [341, 191] on link at bounding box center [336, 192] width 139 height 74
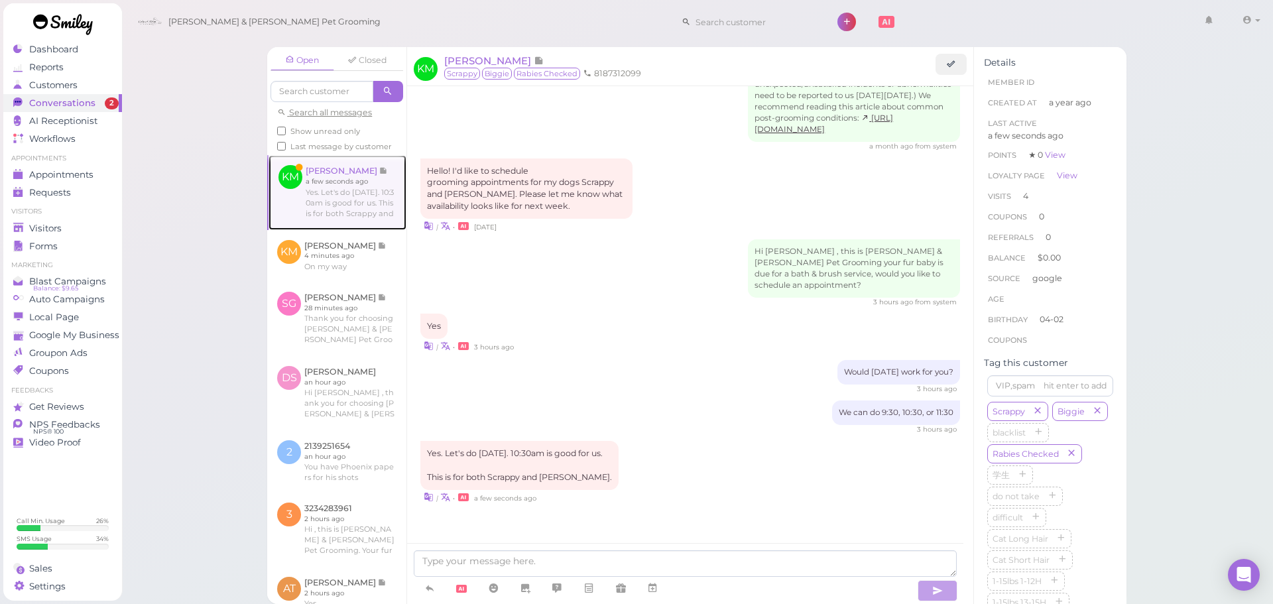
scroll to position [1749, 0]
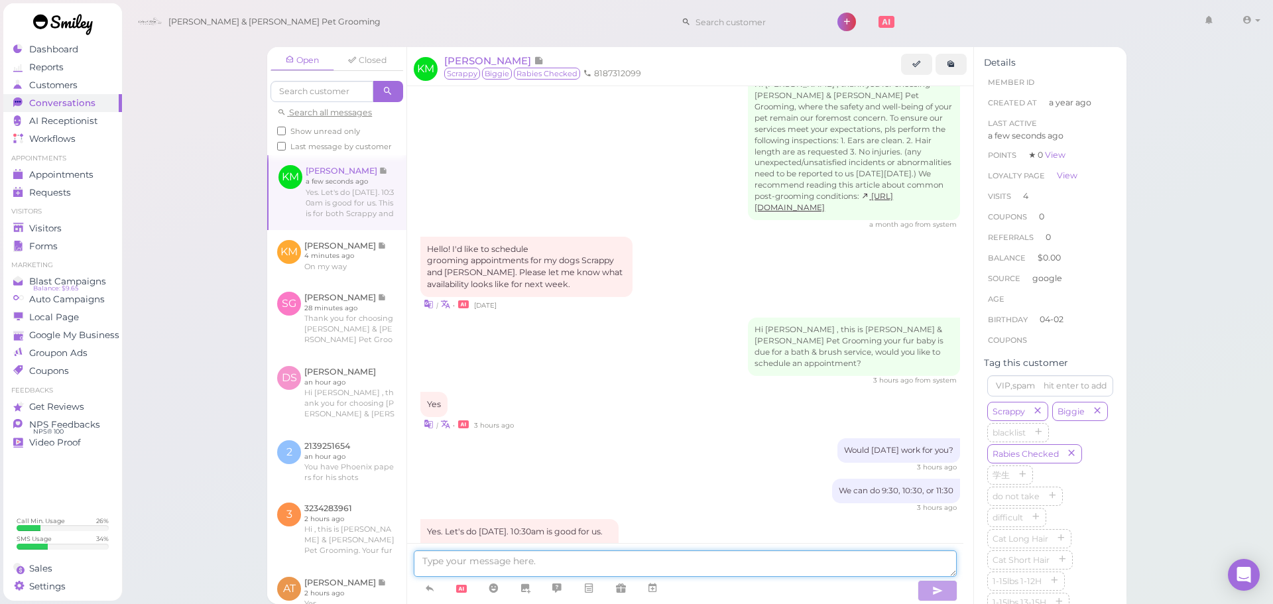
click at [537, 555] on textarea at bounding box center [685, 563] width 543 height 27
click at [714, 568] on div "| • a few seconds ago" at bounding box center [690, 575] width 540 height 14
click at [661, 591] on link at bounding box center [652, 588] width 32 height 23
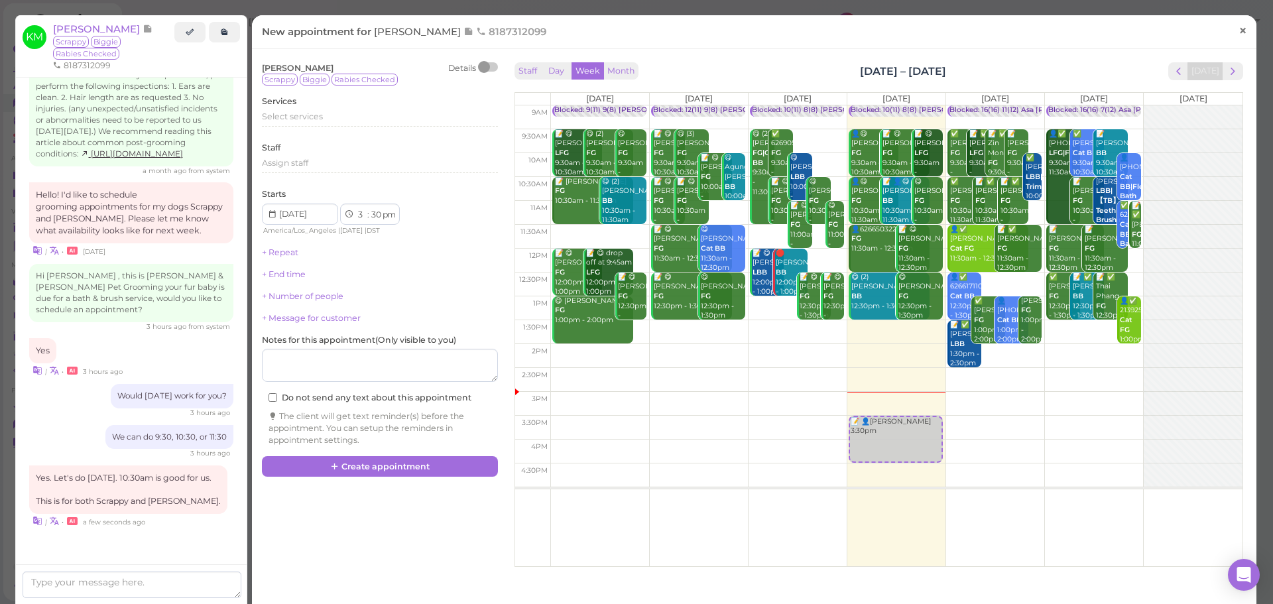
click at [1230, 32] on link "×" at bounding box center [1242, 31] width 25 height 31
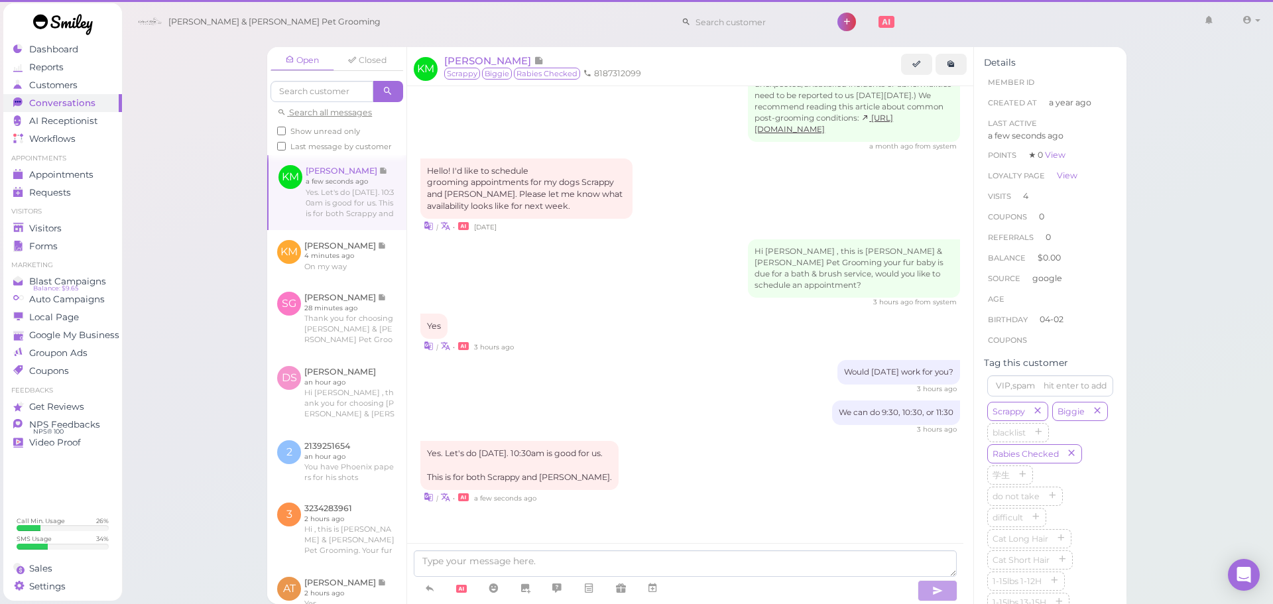
scroll to position [1749, 0]
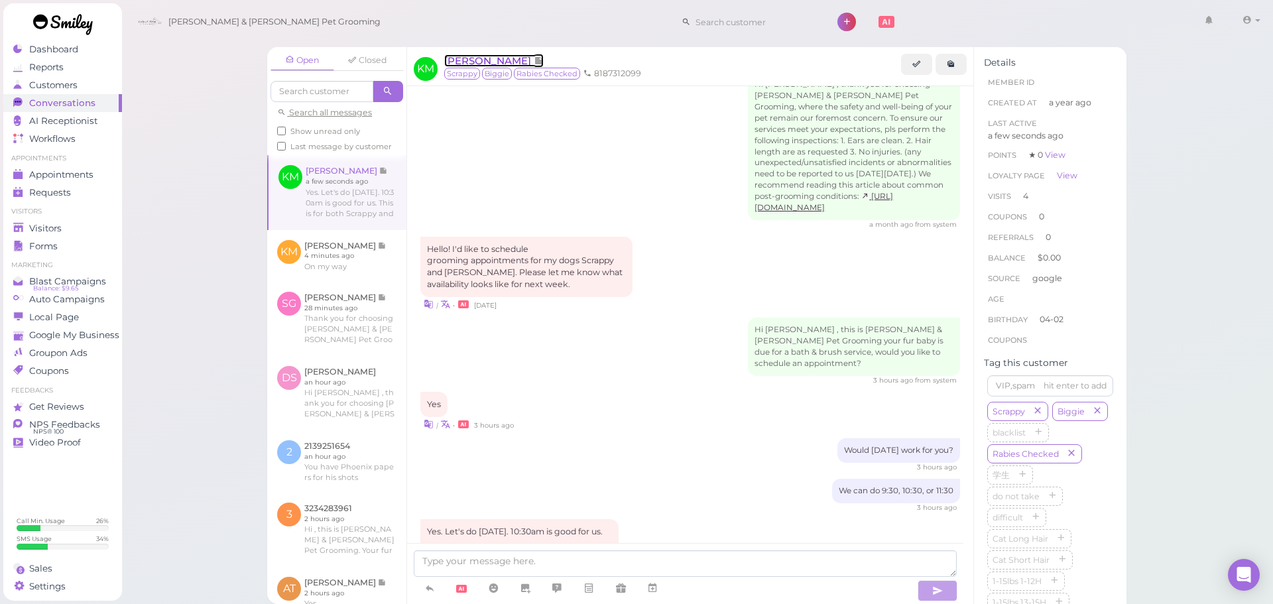
click at [503, 55] on span "Kieran Medina" at bounding box center [489, 60] width 90 height 13
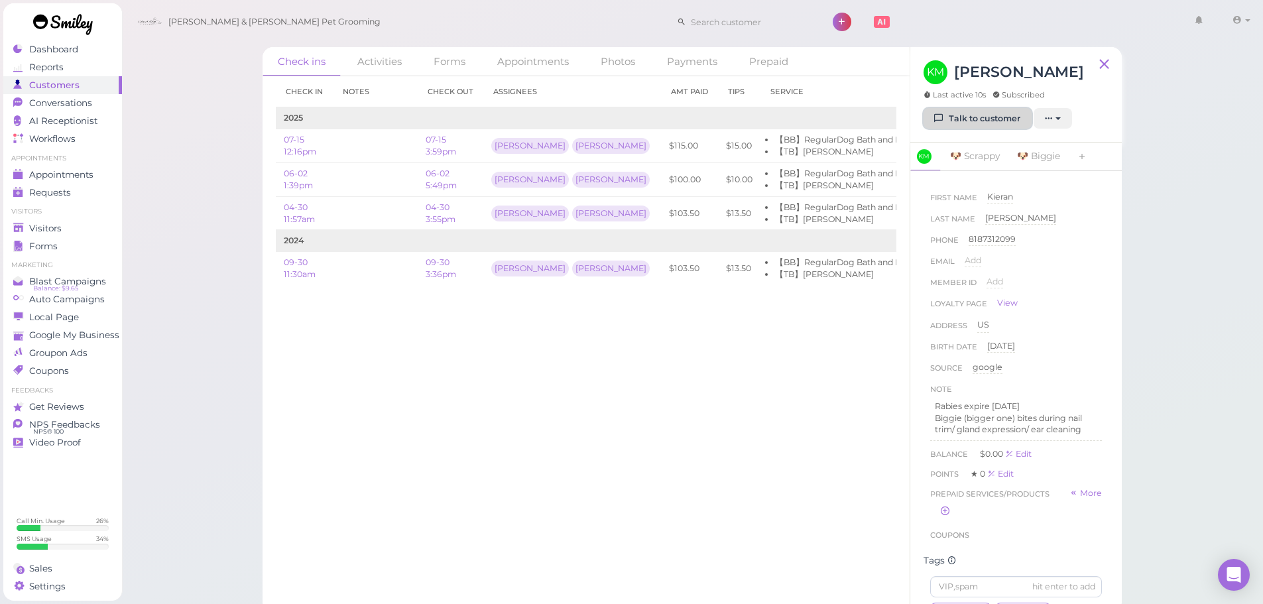
click at [955, 123] on link "Talk to customer" at bounding box center [978, 118] width 108 height 21
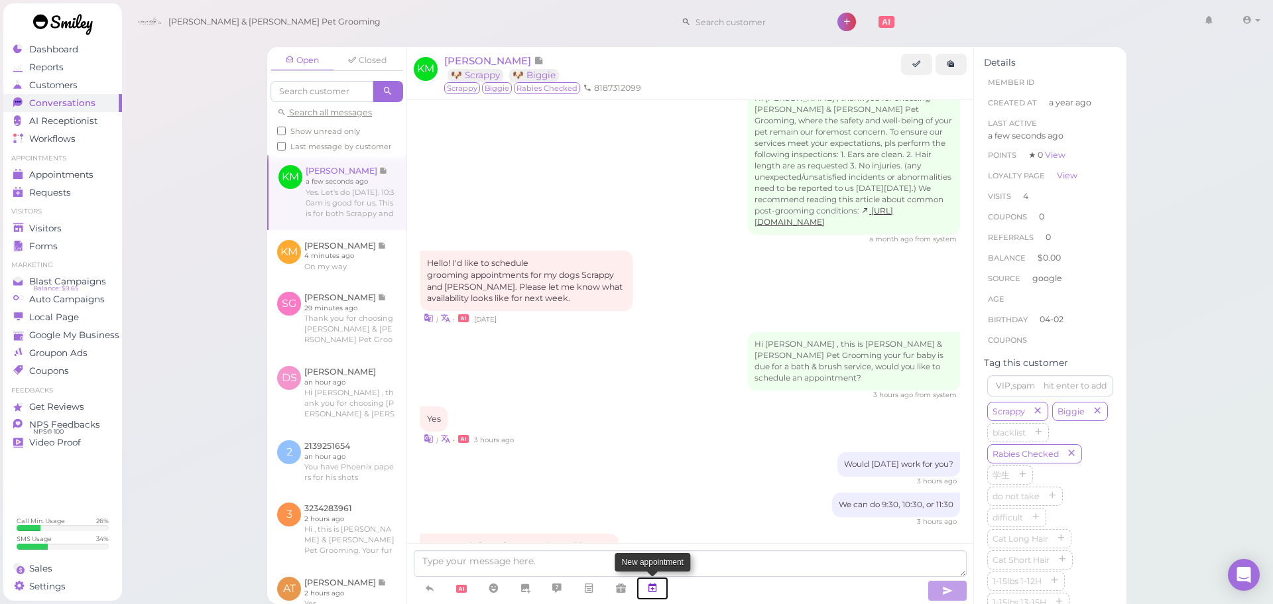
click at [656, 582] on icon at bounding box center [652, 587] width 11 height 13
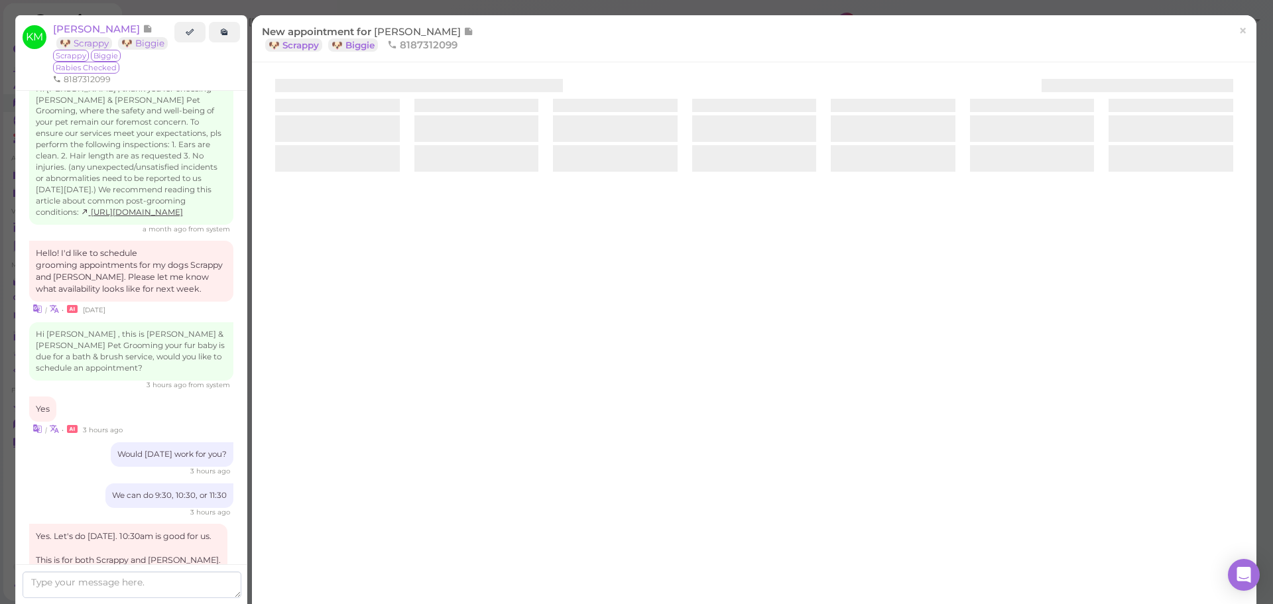
scroll to position [1828, 0]
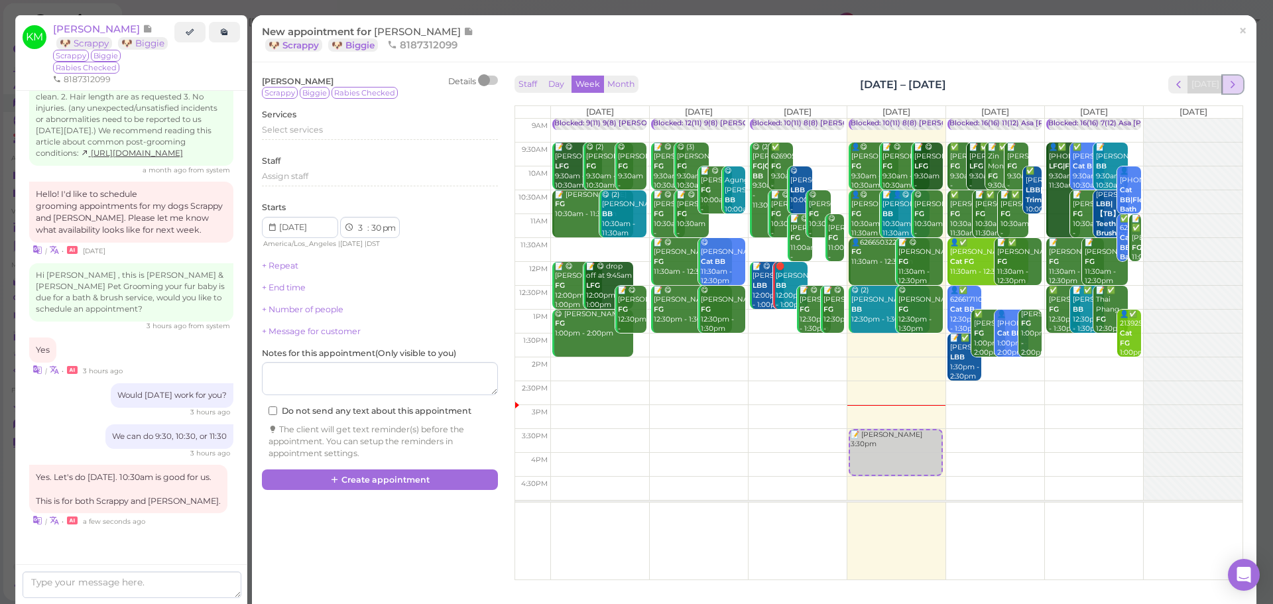
click at [1230, 78] on button "next" at bounding box center [1233, 85] width 21 height 18
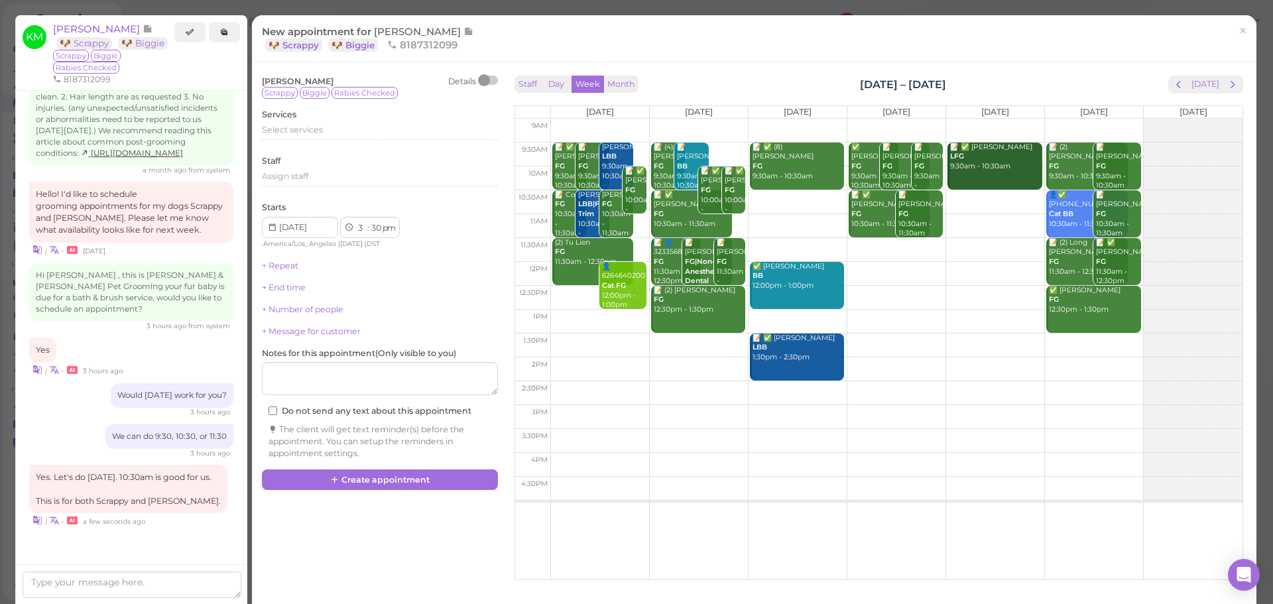
click at [573, 307] on td at bounding box center [896, 298] width 692 height 24
type input "2025-08-18"
select select "12"
click at [589, 119] on div "📝 Kieran Medina 12:45pm 📝 ✅ Karina Arroyo FG 9:30am - 10:30am 📝 Tina Lien FG 9:…" at bounding box center [600, 119] width 98 height 0
select select "30"
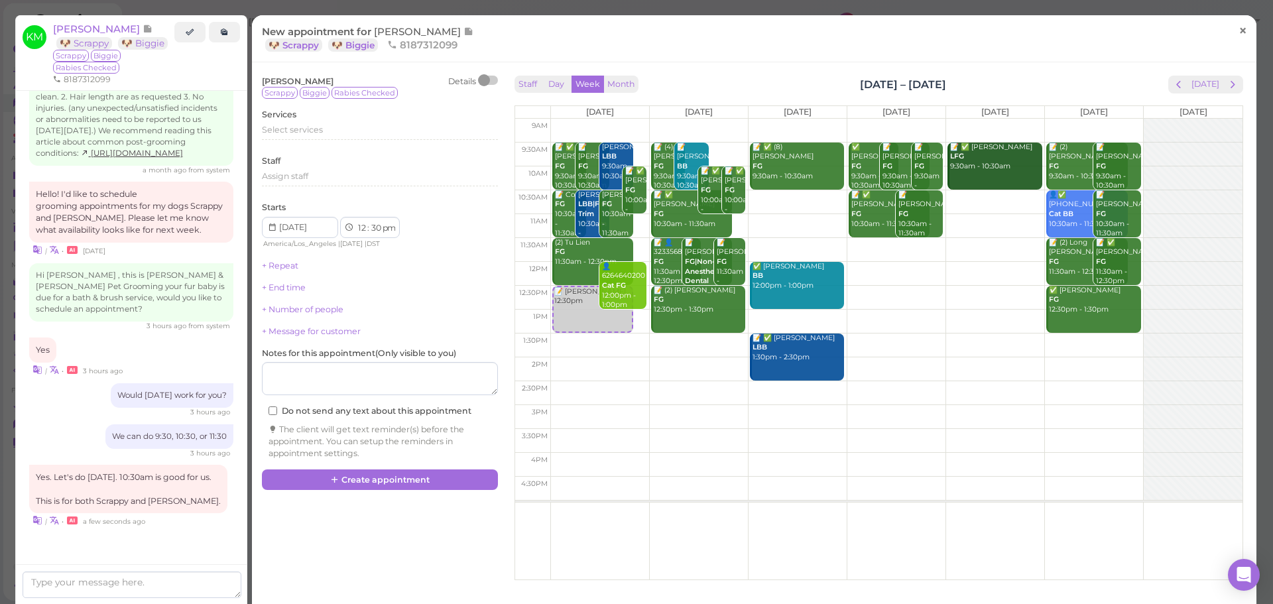
click at [1238, 29] on span "×" at bounding box center [1242, 30] width 9 height 19
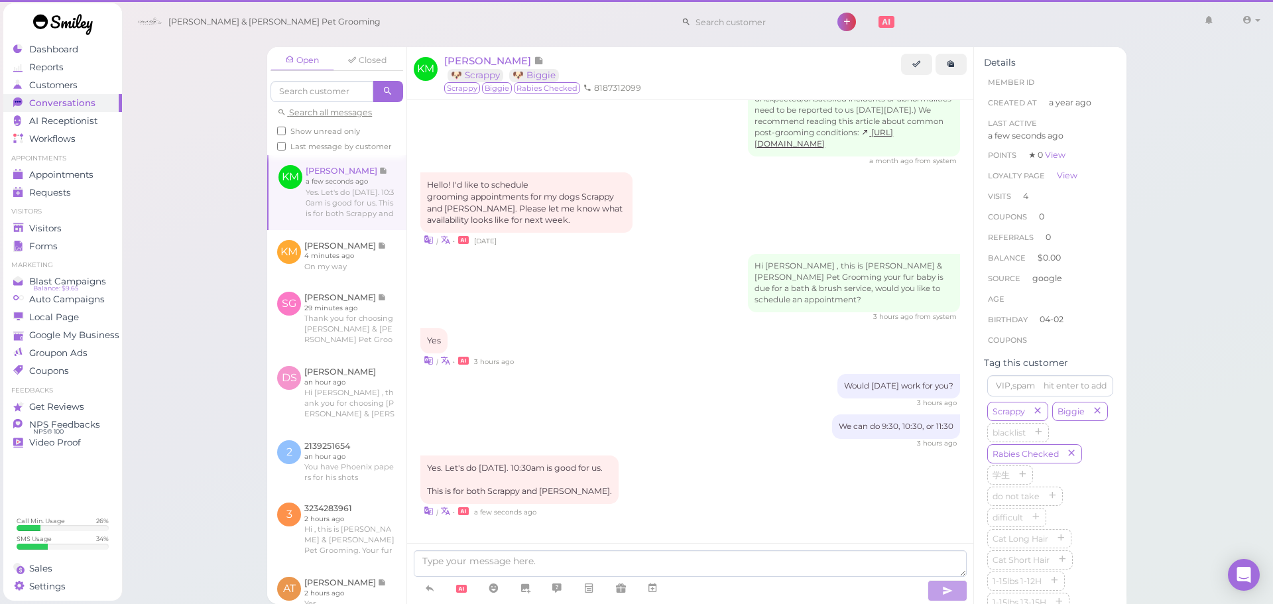
scroll to position [1749, 0]
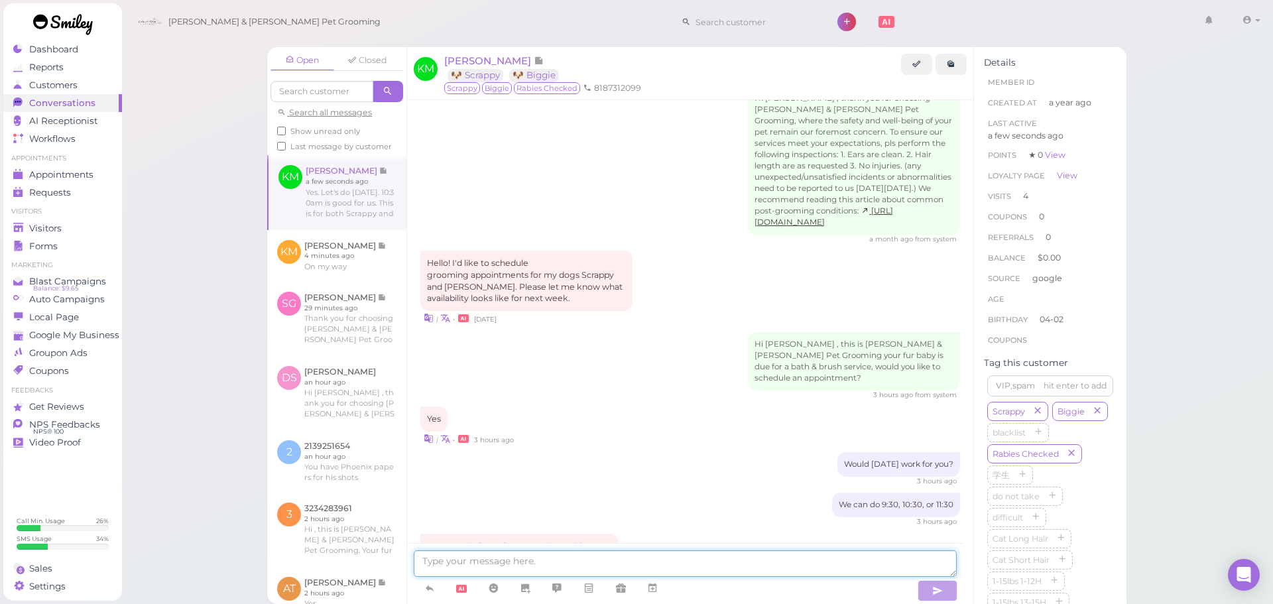
click at [552, 558] on textarea at bounding box center [685, 563] width 543 height 27
type textarea "s"
type textarea "Sorry, our 10:30 got filled unfortunately. Would you be able to come in at 11:3…"
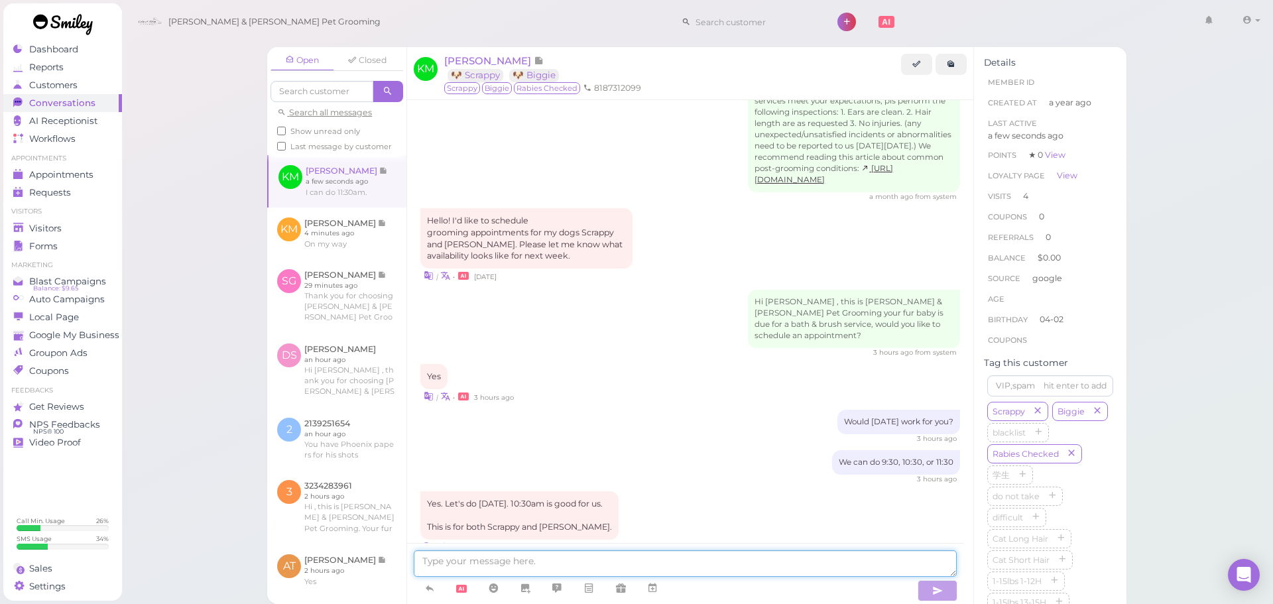
scroll to position [1846, 0]
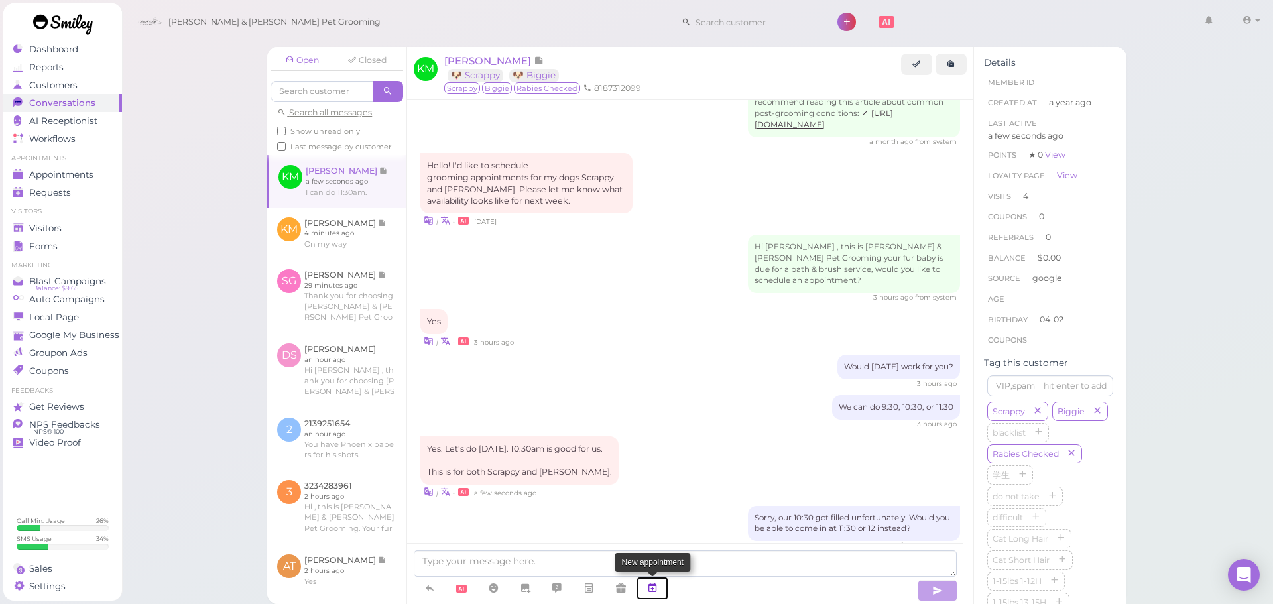
click at [658, 581] on icon at bounding box center [652, 587] width 11 height 13
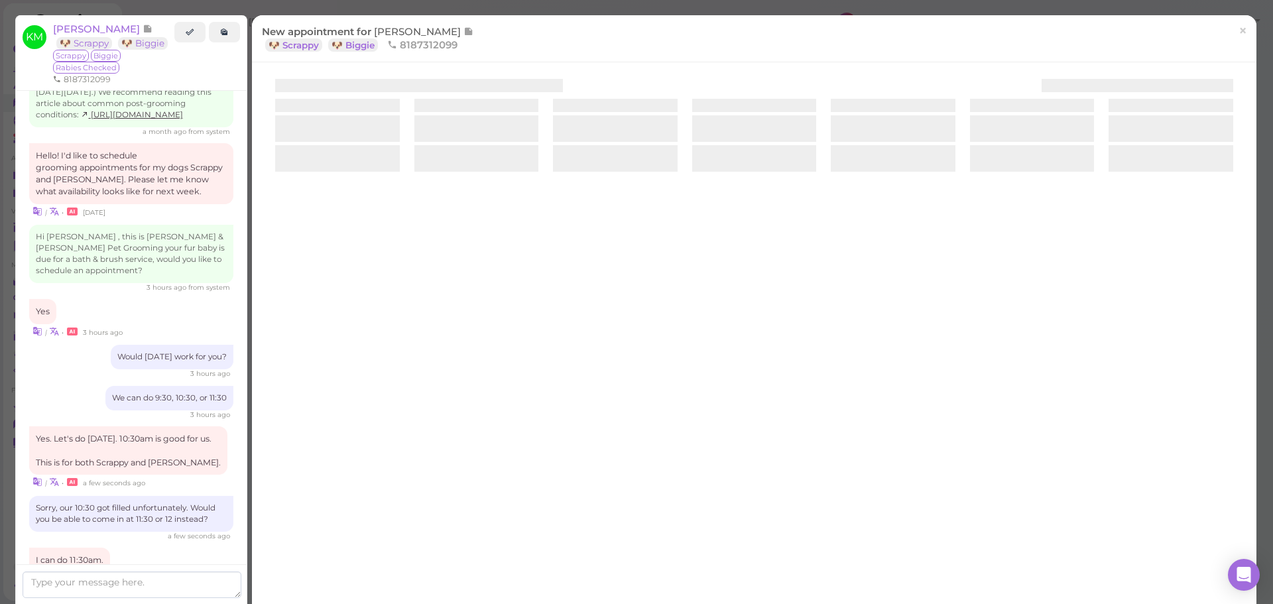
scroll to position [1948, 0]
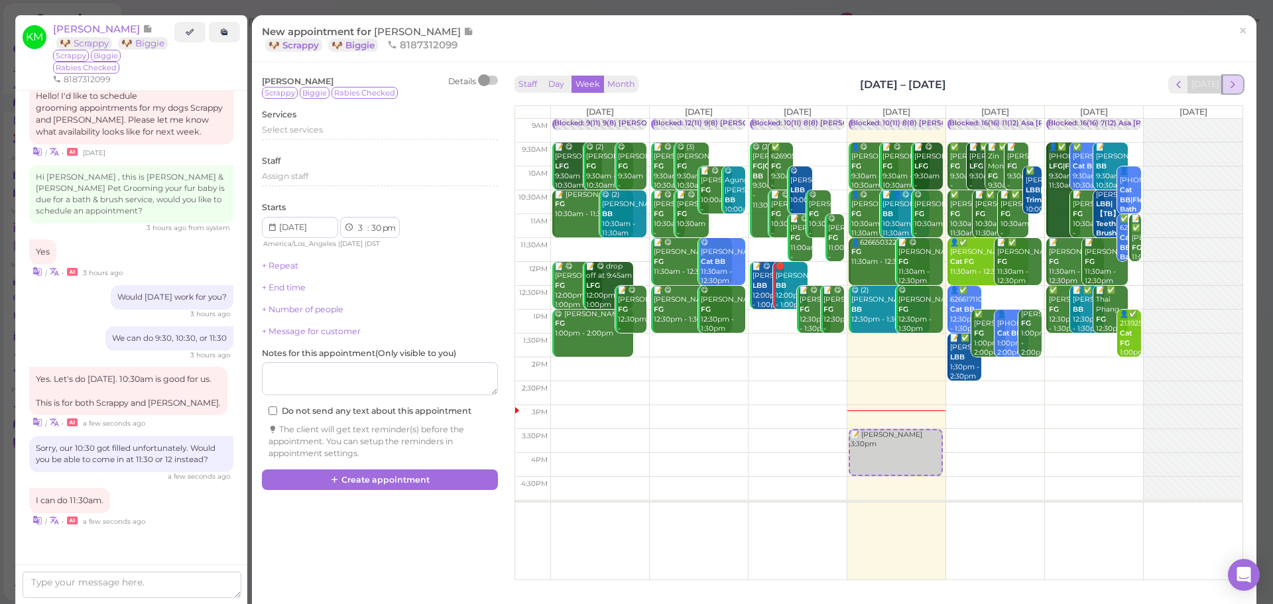
click at [1227, 81] on span "next" at bounding box center [1233, 84] width 13 height 13
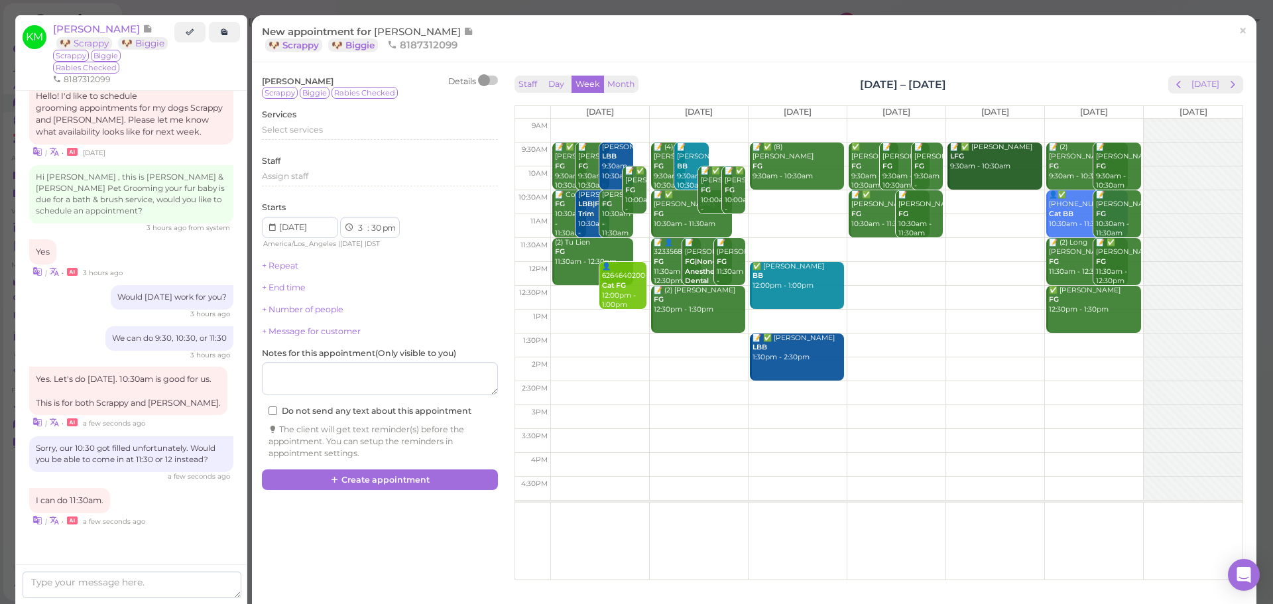
click at [575, 295] on td at bounding box center [896, 298] width 692 height 24
type input "2025-08-18"
click at [579, 119] on div "📝 Kieran Medina 12:30pm 📝 ✅ Karina Arroyo FG 9:30am - 10:30am 📝 Tina Lien FG 9:…" at bounding box center [600, 119] width 98 height 0
select select "11"
select select "am"
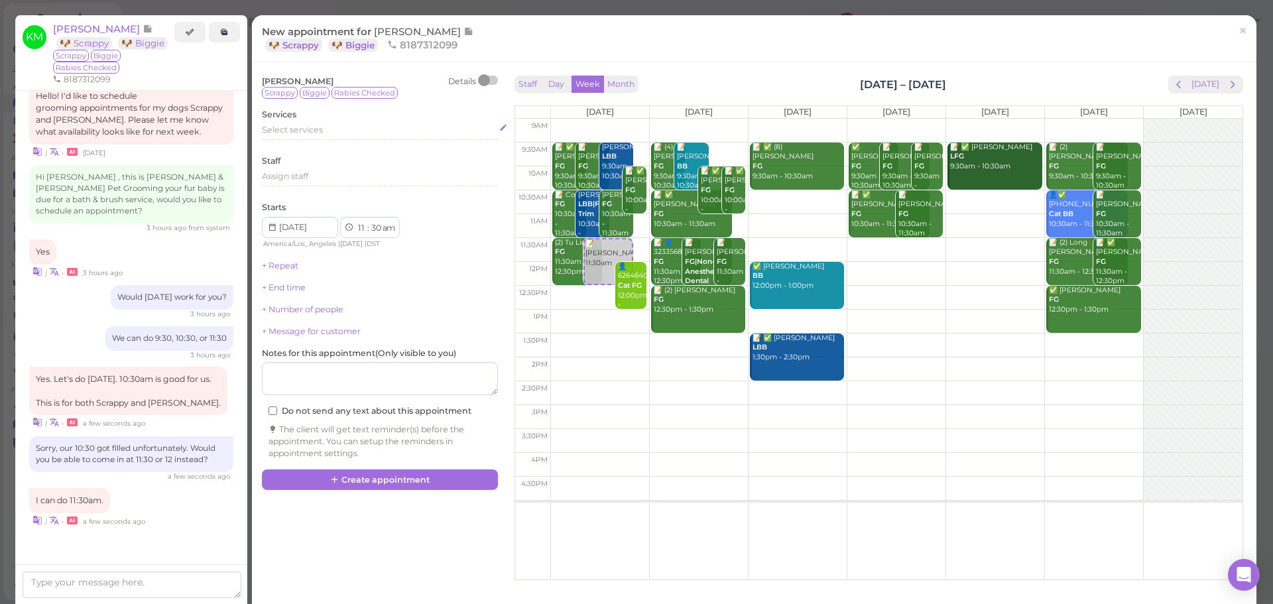
click at [363, 139] on div "Select services" at bounding box center [380, 132] width 236 height 16
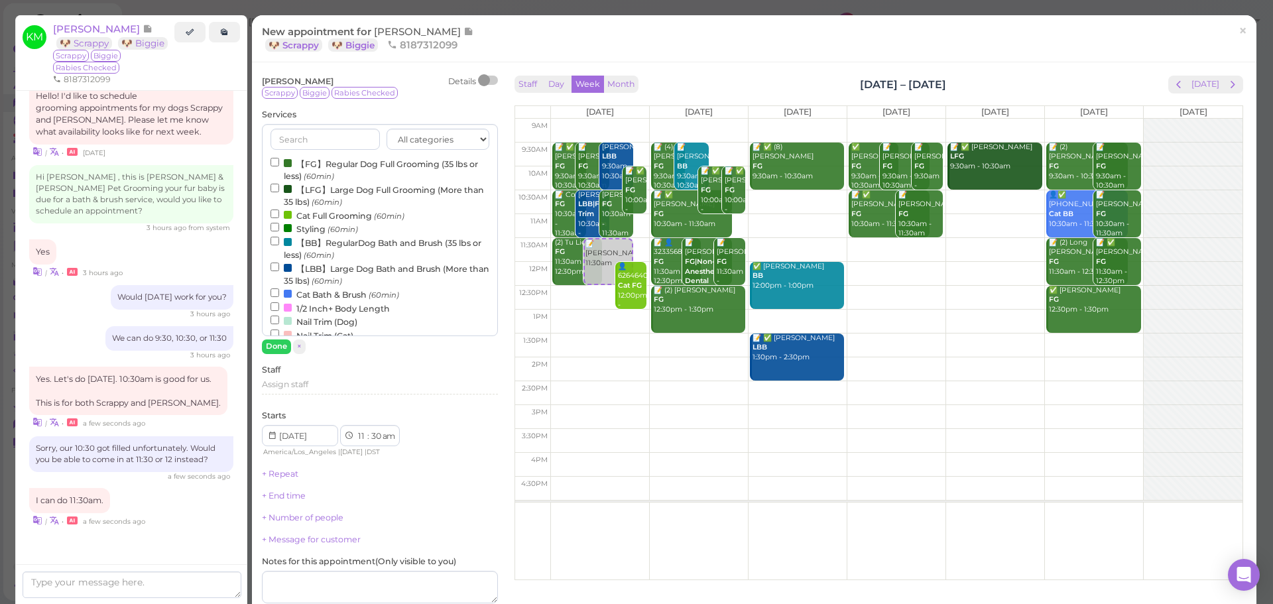
click at [317, 281] on label "【LBB】Large Dog Bath and Brush (More than 35 lbs) (60min)" at bounding box center [379, 274] width 219 height 26
click at [279, 271] on input "【LBB】Large Dog Bath and Brush (More than 35 lbs) (60min)" at bounding box center [274, 267] width 9 height 9
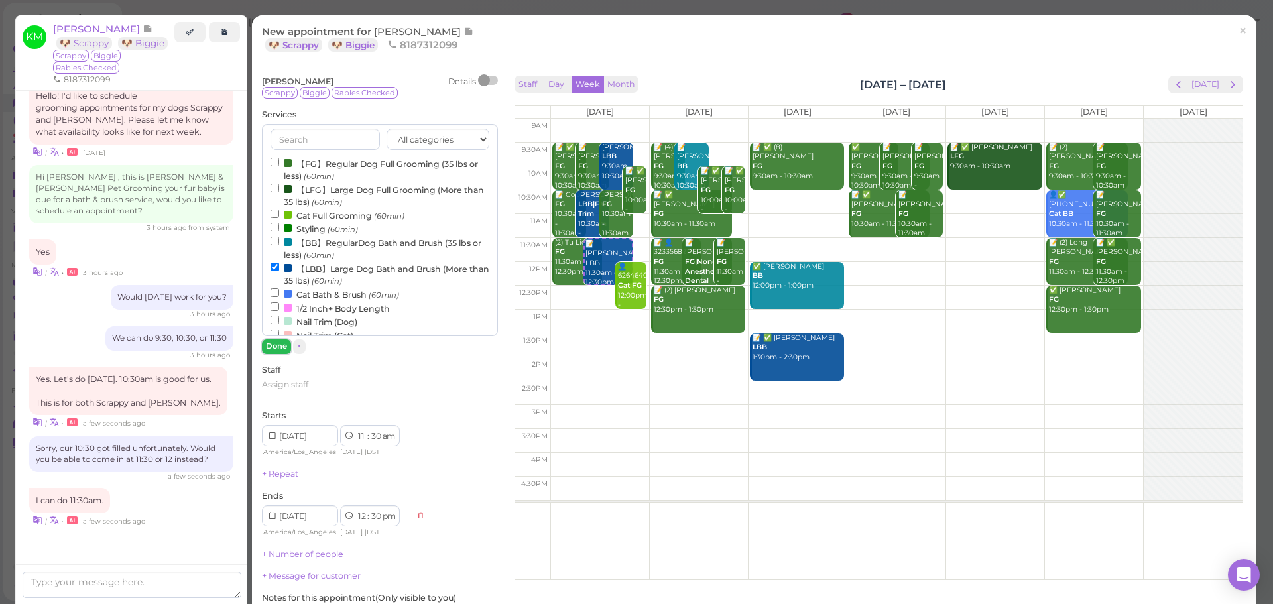
click at [278, 345] on button "Done" at bounding box center [276, 346] width 29 height 14
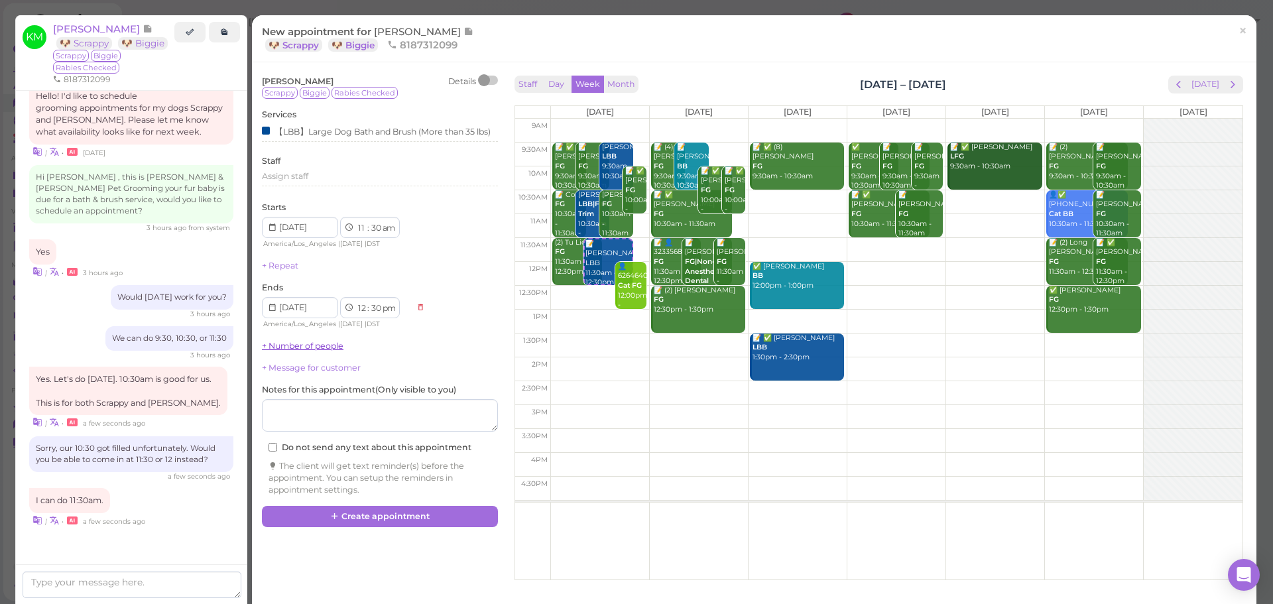
click at [290, 350] on link "+ Number of people" at bounding box center [303, 346] width 82 height 10
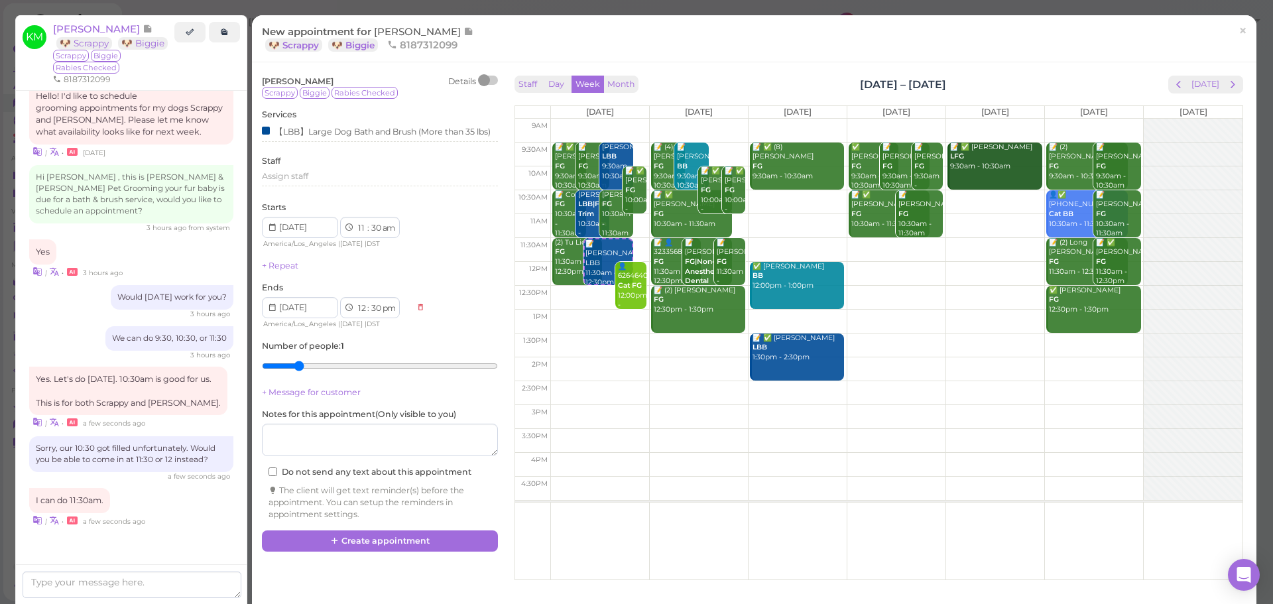
type input "2"
click at [298, 364] on input "range" at bounding box center [380, 365] width 236 height 21
click at [367, 552] on button "Create appointment" at bounding box center [380, 540] width 236 height 21
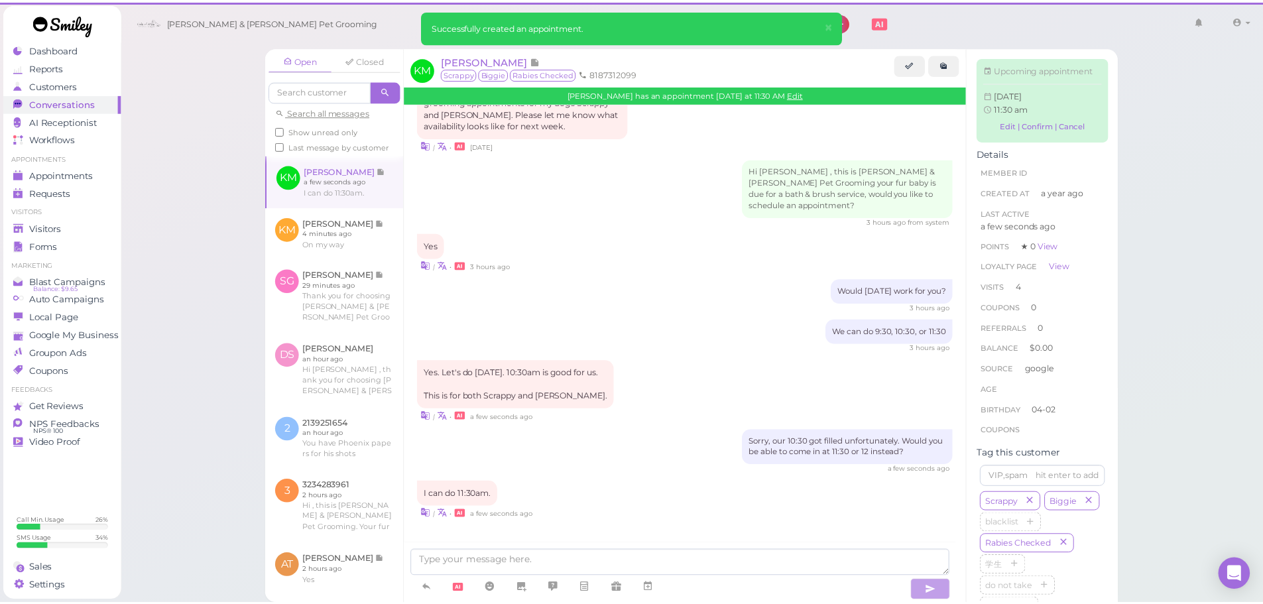
scroll to position [1846, 0]
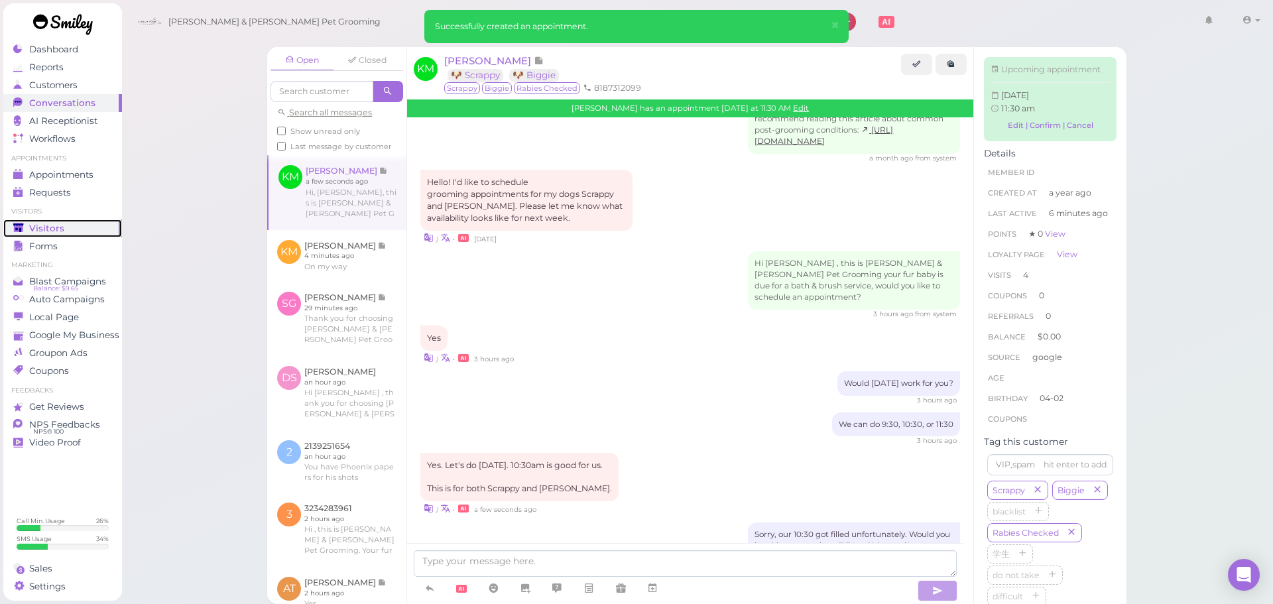
click at [84, 220] on link "Visitors" at bounding box center [62, 228] width 119 height 18
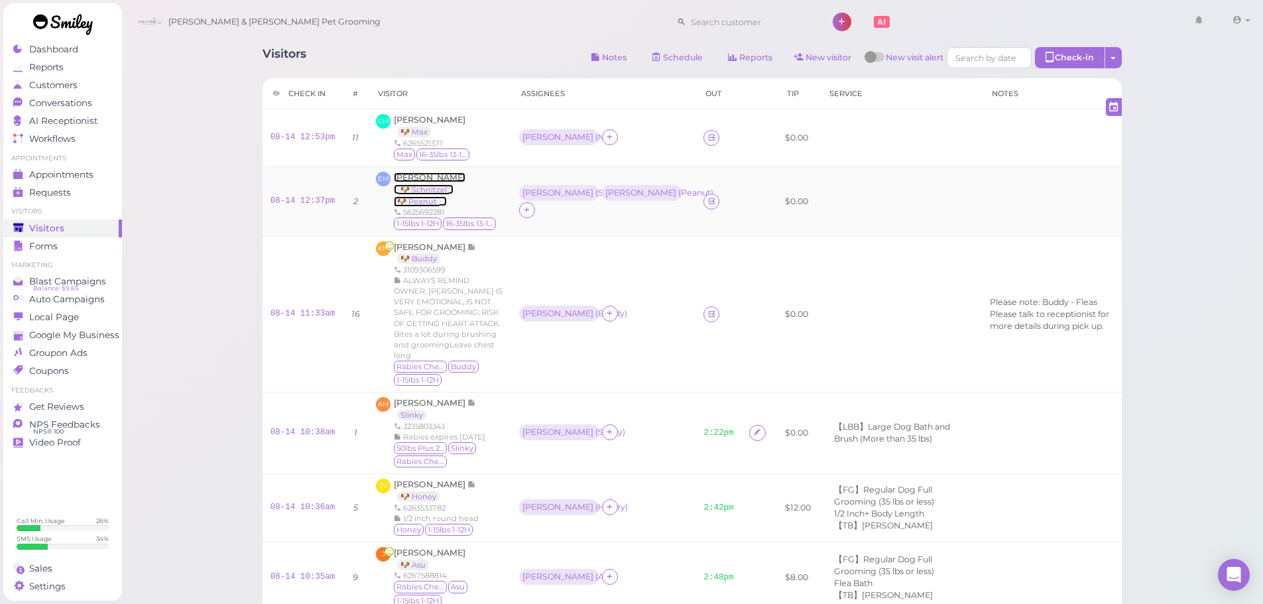
click at [414, 176] on span "Emerie Morales" at bounding box center [430, 177] width 72 height 10
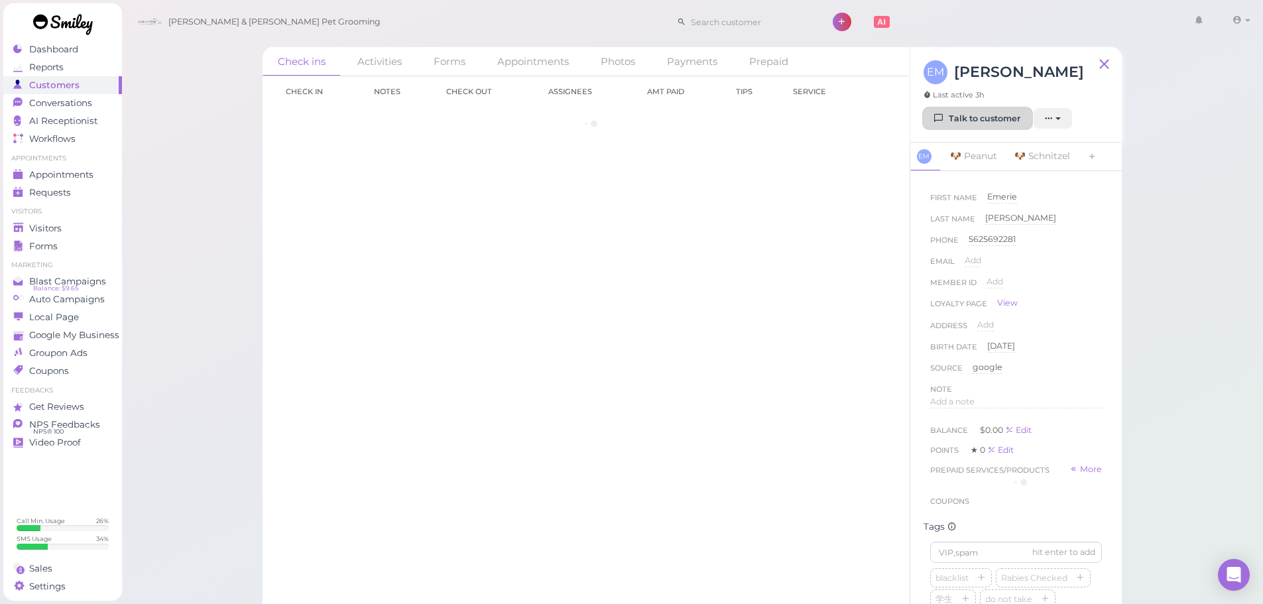
click at [935, 113] on icon at bounding box center [939, 118] width 9 height 10
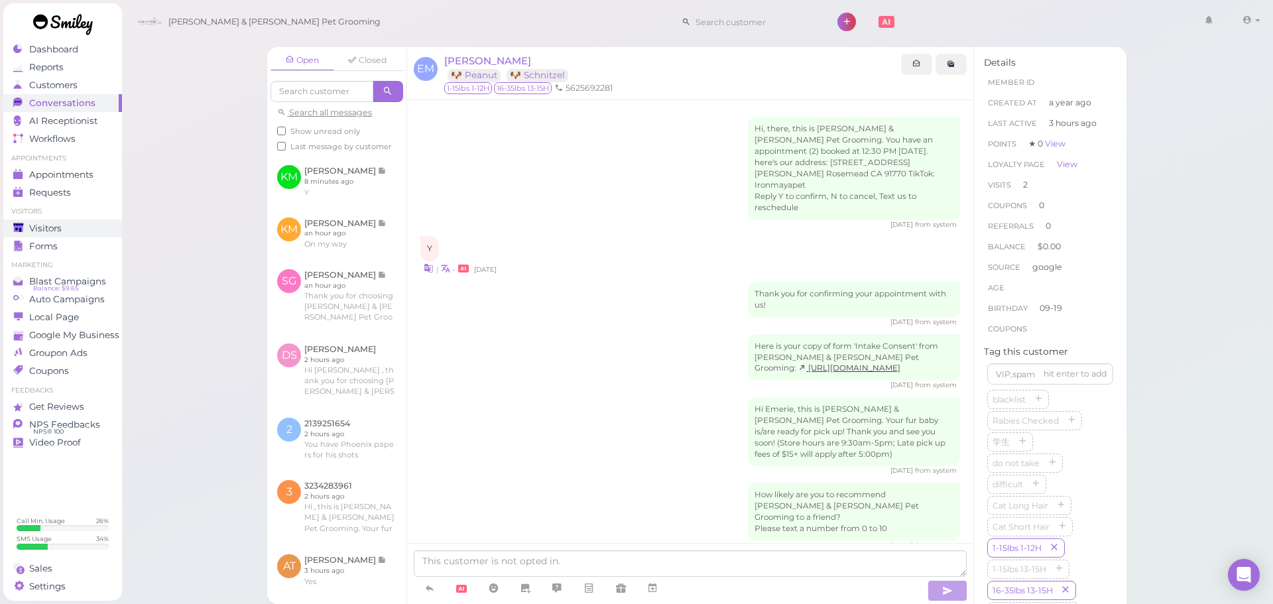
scroll to position [550, 0]
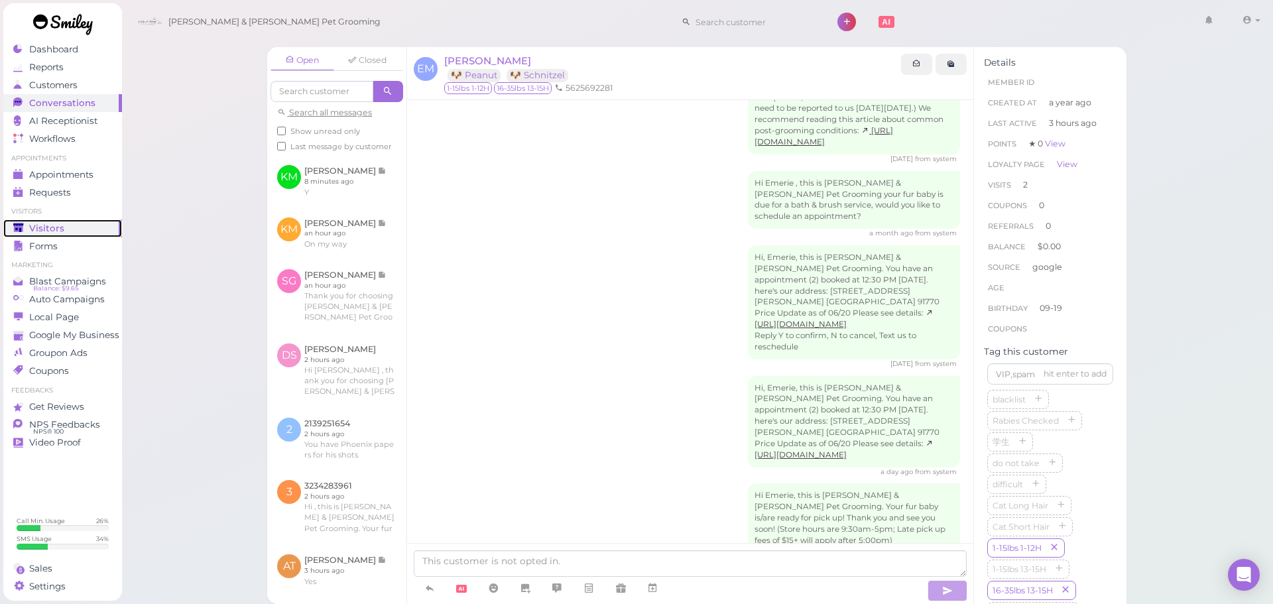
click at [56, 219] on link "Visitors" at bounding box center [62, 228] width 119 height 18
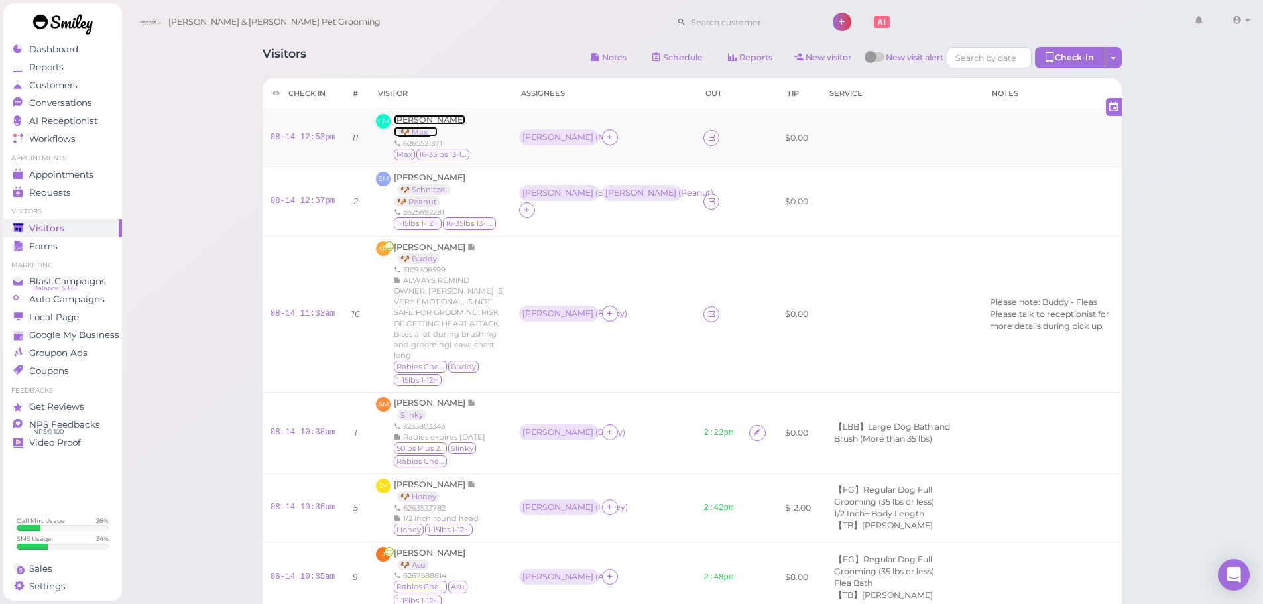
click at [434, 125] on span "[PERSON_NAME]" at bounding box center [430, 120] width 72 height 10
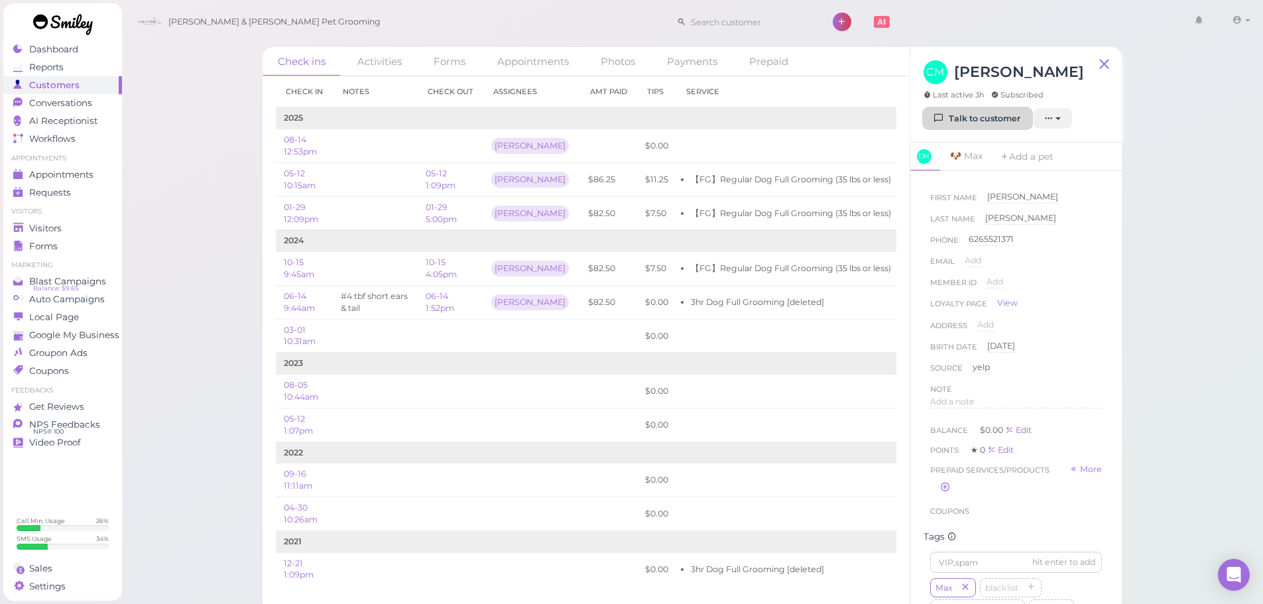
click at [963, 125] on link "Talk to customer" at bounding box center [978, 118] width 108 height 21
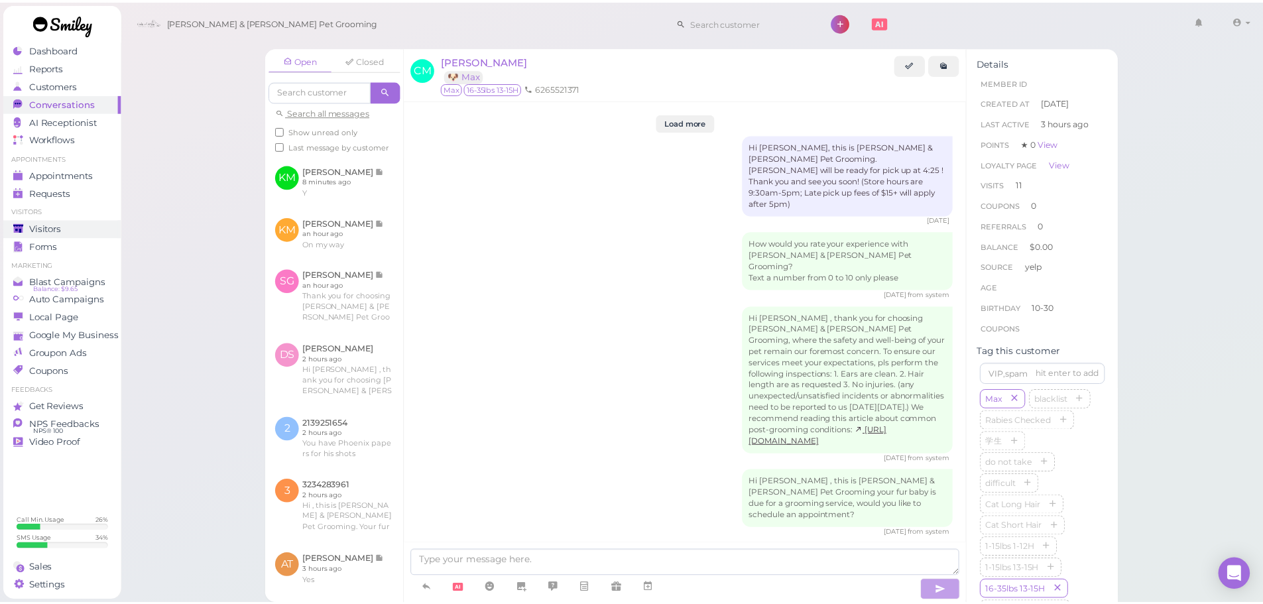
scroll to position [1721, 0]
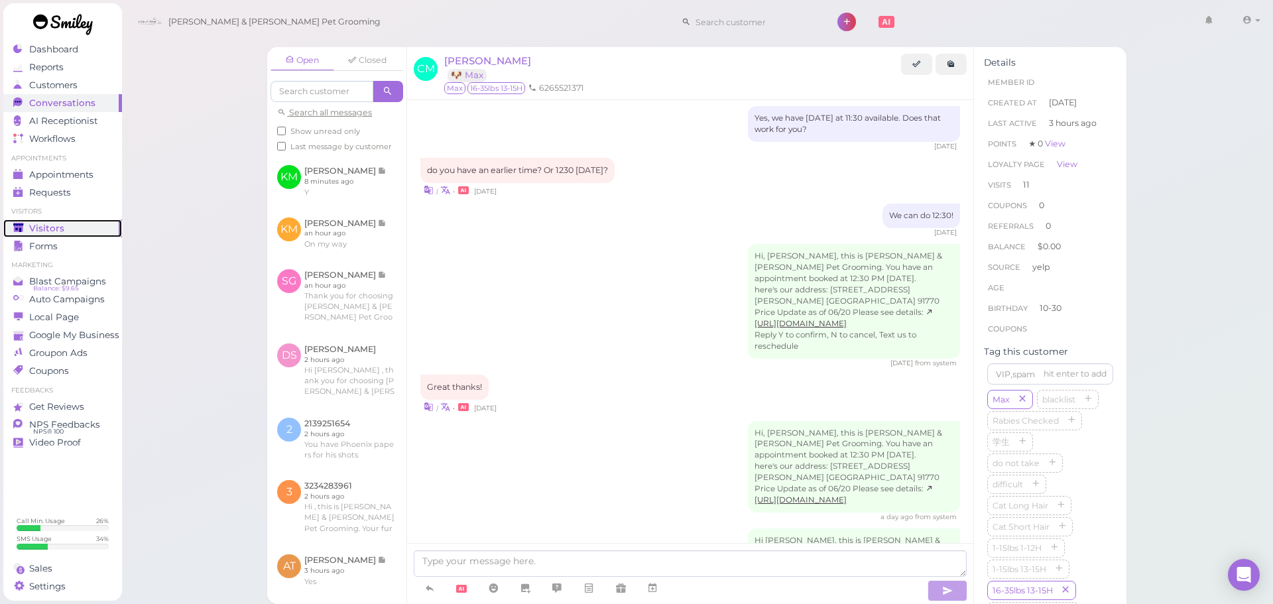
click at [49, 223] on span "Visitors" at bounding box center [46, 228] width 35 height 11
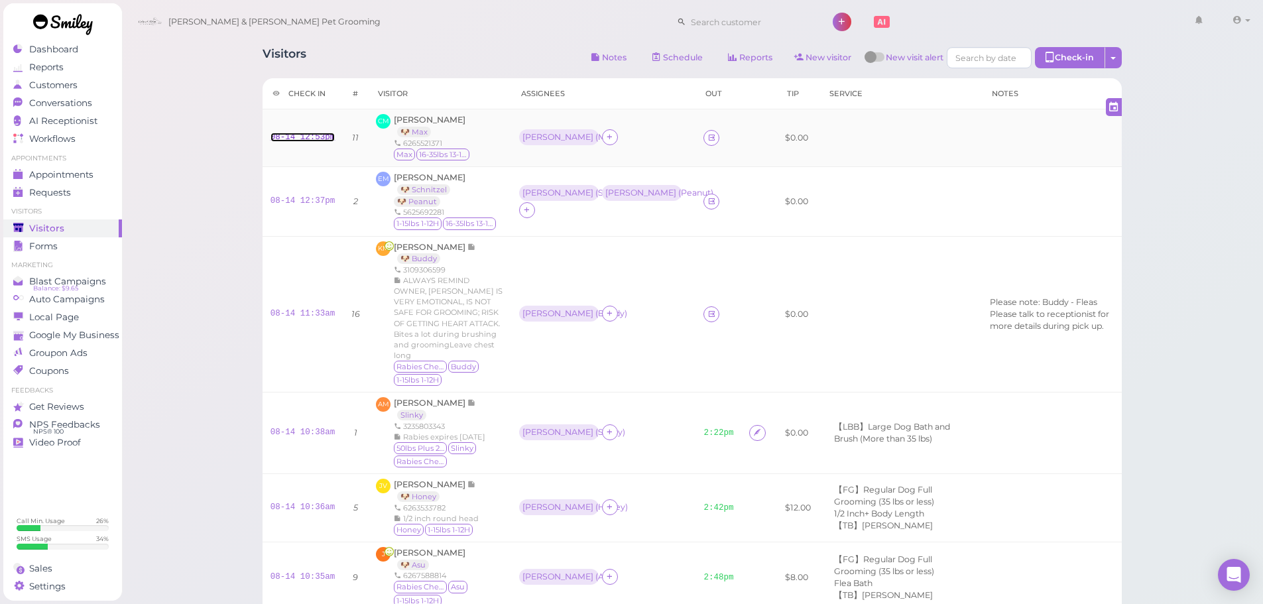
click at [286, 137] on link "08-14 12:53pm" at bounding box center [302, 137] width 65 height 9
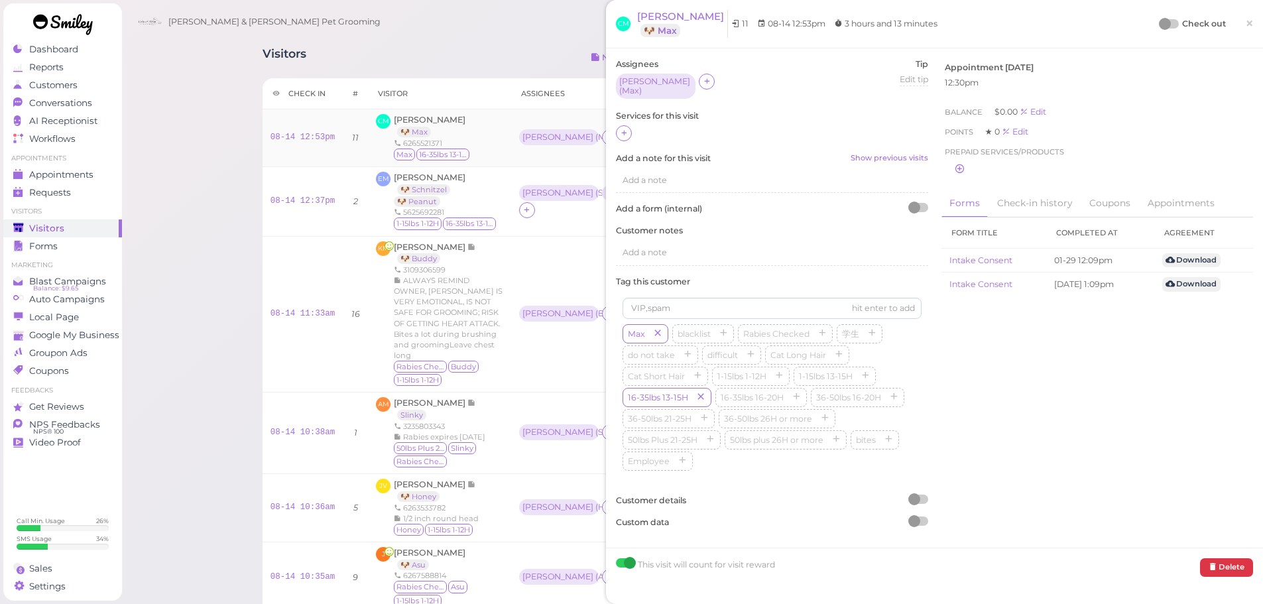
click at [491, 145] on div "CM Cindy Manh 🐶 Max 6265521371 Max 16-35lbs 13-15H" at bounding box center [439, 138] width 127 height 48
click at [626, 129] on icon at bounding box center [624, 133] width 9 height 10
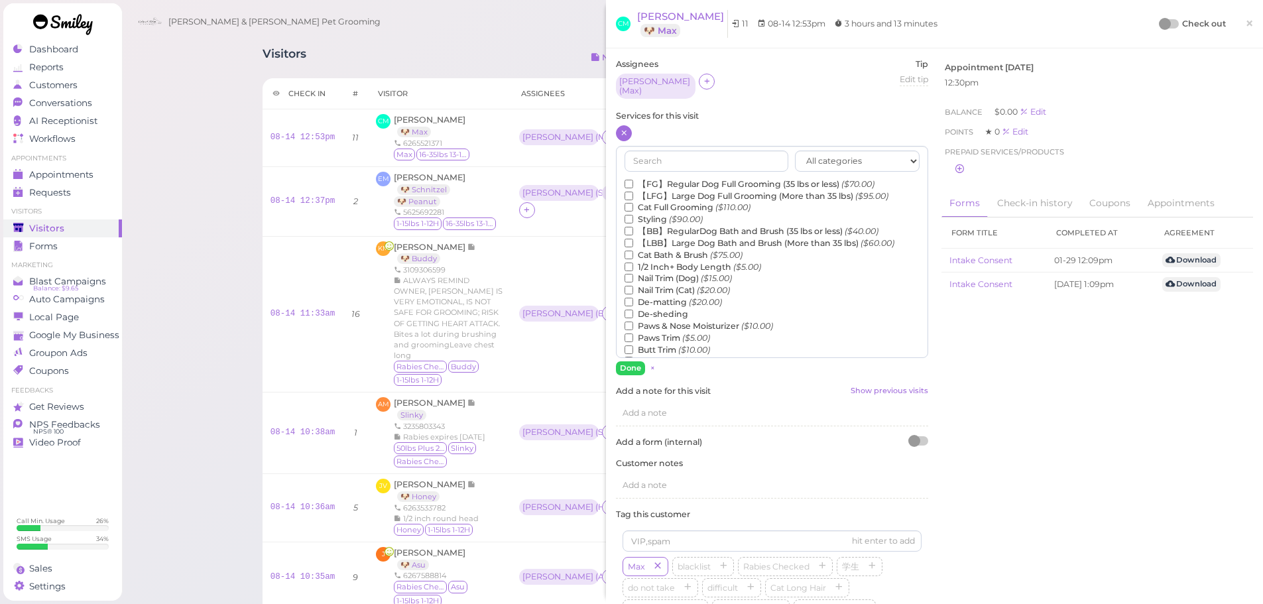
click at [654, 178] on label "【FG】Regular Dog Full Grooming (35 lbs or less) ($70.00)" at bounding box center [750, 184] width 250 height 12
click at [633, 180] on input "【FG】Regular Dog Full Grooming (35 lbs or less) ($70.00)" at bounding box center [629, 184] width 9 height 9
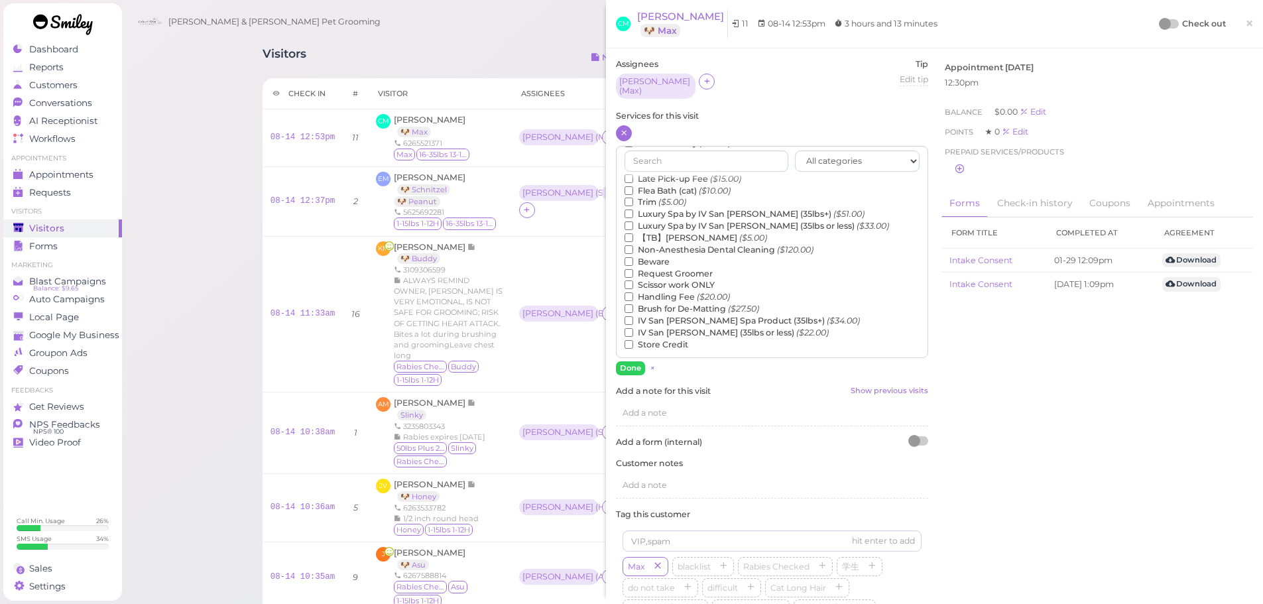
click at [669, 232] on label "【TB】Teeth Brushing ($5.00)" at bounding box center [696, 238] width 143 height 12
click at [633, 233] on input "【TB】Teeth Brushing ($5.00)" at bounding box center [629, 237] width 9 height 9
click at [629, 361] on button "Done" at bounding box center [630, 368] width 29 height 14
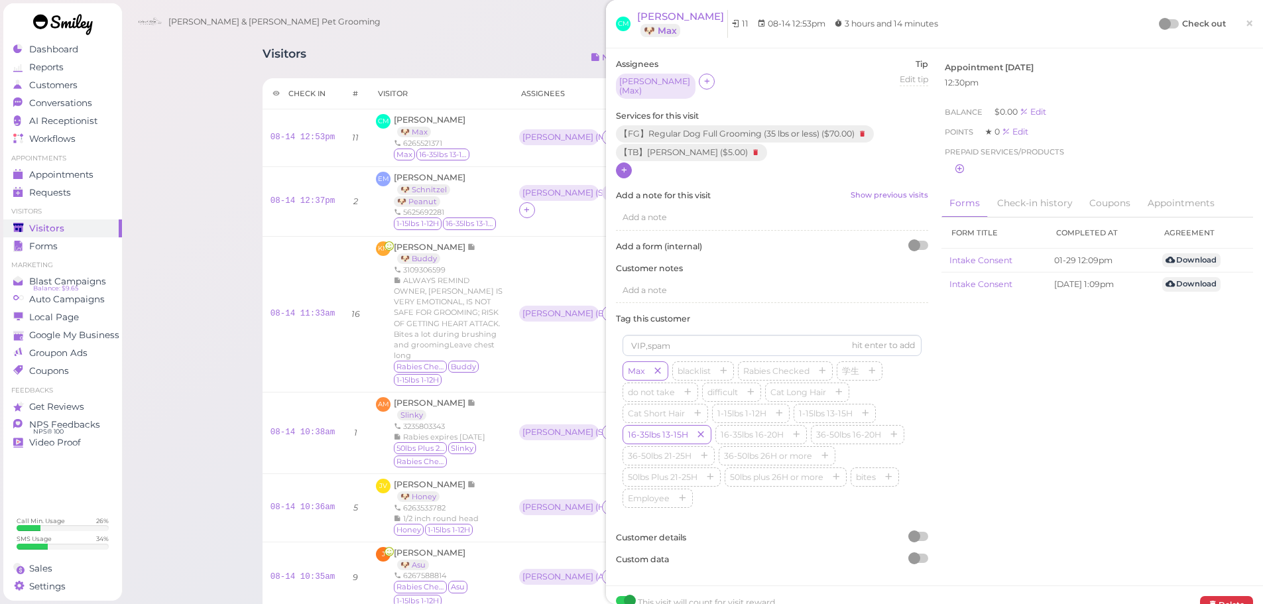
click at [1159, 23] on div at bounding box center [1165, 24] width 12 height 12
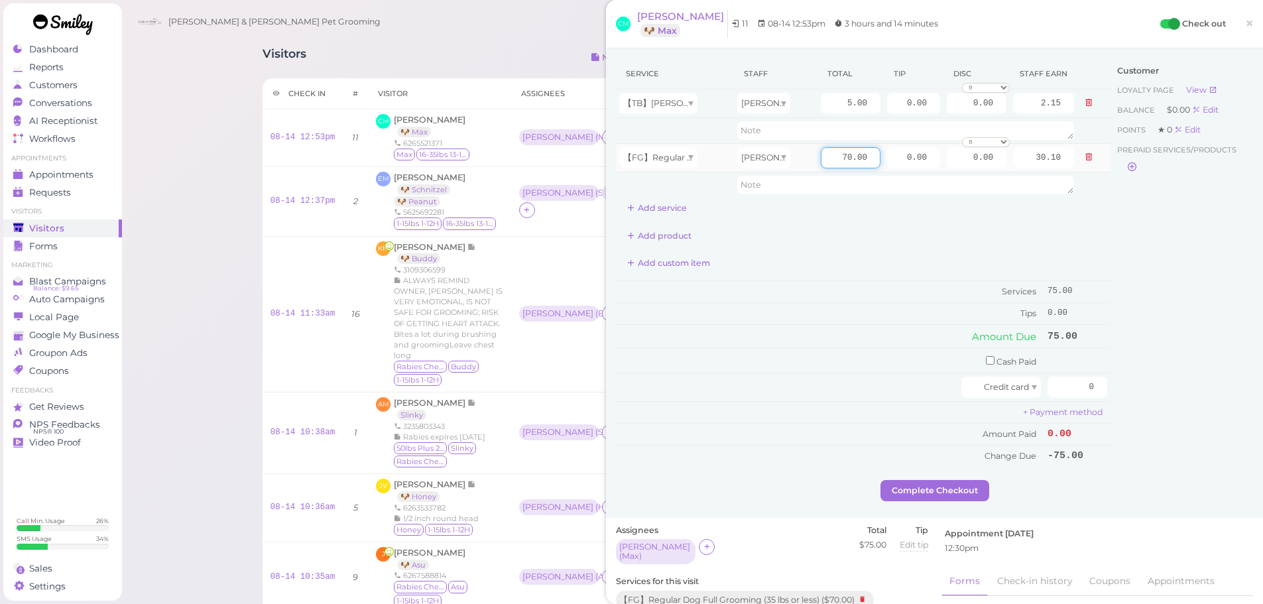
click at [827, 162] on input "70.00" at bounding box center [851, 157] width 60 height 21
type input "80.00"
type input "34.40"
click at [791, 355] on td "Cash Paid" at bounding box center [830, 361] width 428 height 25
drag, startPoint x: 1063, startPoint y: 383, endPoint x: 1202, endPoint y: 392, distance: 139.5
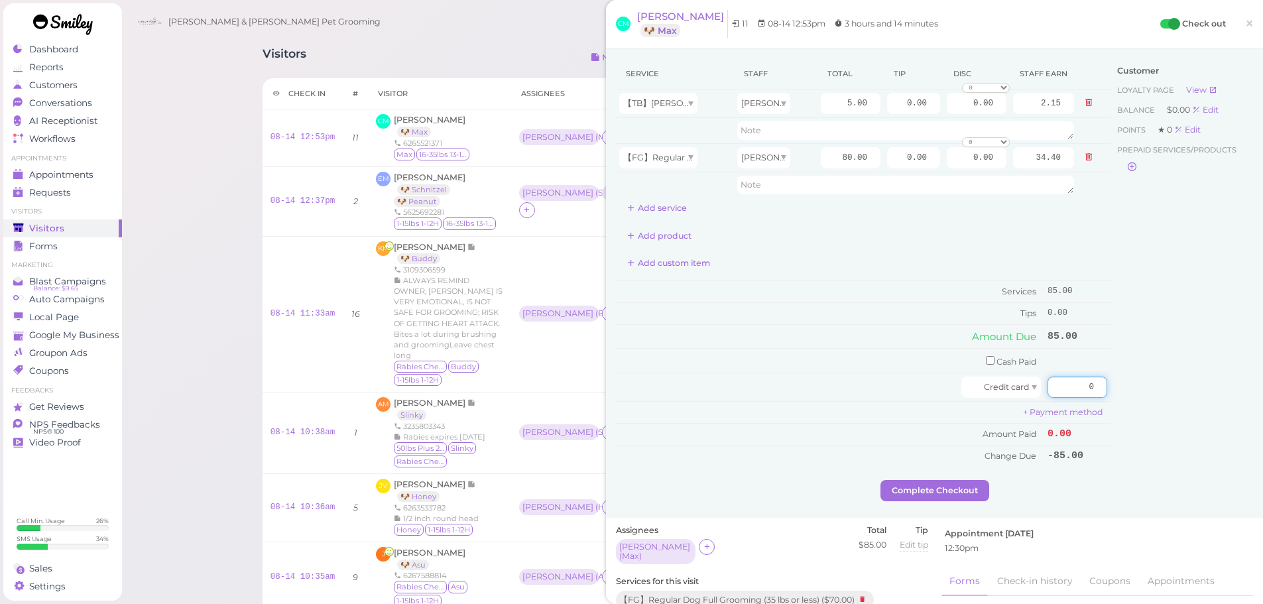
click at [1202, 392] on div "Service Staff Total Tip Disc Staff earn 【TB】Teeth Brushing Rebecca 5.00 0.00 0.…" at bounding box center [934, 269] width 637 height 422
type input "97.75"
click at [1176, 381] on div "Customer Loyalty page View Balance $0.00 Edit Points ★ 0 Edit Prepaid services/…" at bounding box center [1181, 269] width 143 height 422
drag, startPoint x: 888, startPoint y: 152, endPoint x: 1084, endPoint y: 234, distance: 212.8
click at [971, 160] on tr "【FG】Regular Dog Full Grooming (35 lbs or less) Rebecca 80.00 0.00 0.00 0 10% of…" at bounding box center [863, 157] width 495 height 29
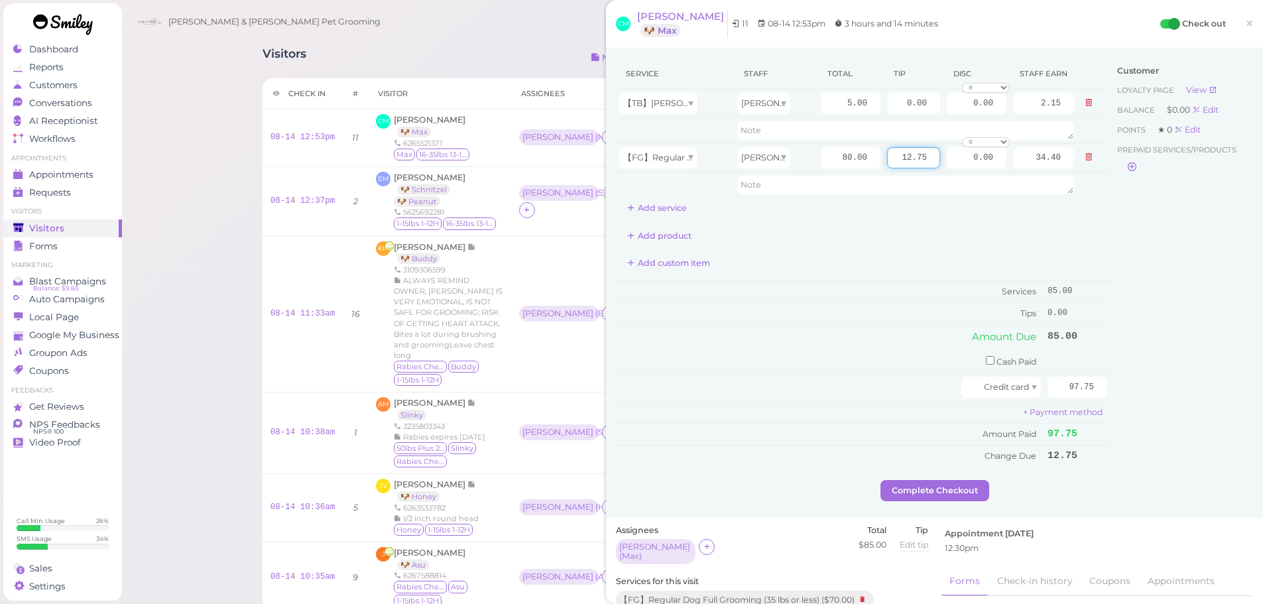
type input "12.75"
click at [1147, 365] on div "Customer Loyalty page View Balance $0.00 Edit Points ★ 0 Edit Prepaid services/…" at bounding box center [1181, 269] width 143 height 422
click at [935, 481] on button "Complete Checkout" at bounding box center [934, 490] width 109 height 21
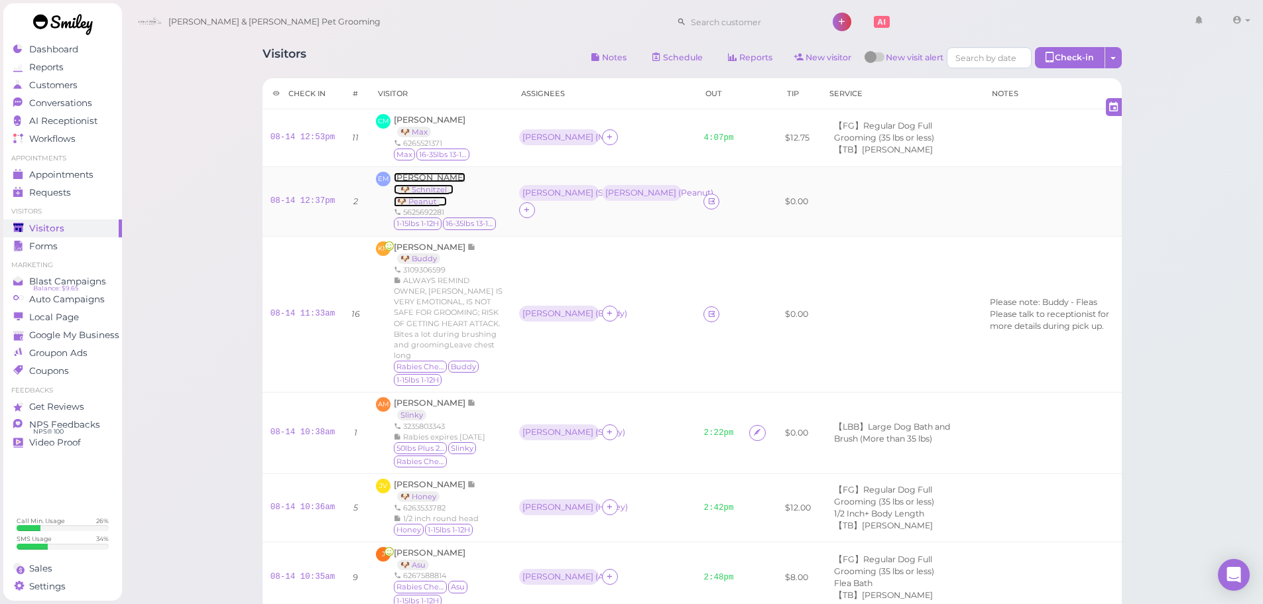
click at [424, 177] on span "Emerie Morales" at bounding box center [430, 177] width 72 height 10
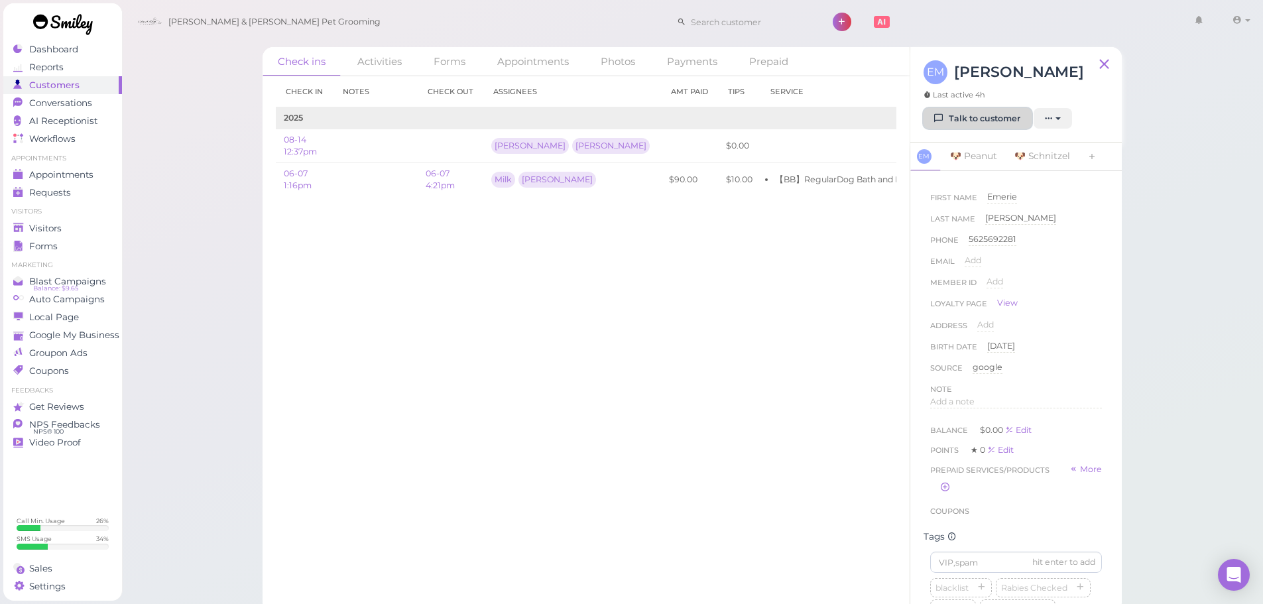
click at [982, 117] on link "Talk to customer" at bounding box center [978, 118] width 108 height 21
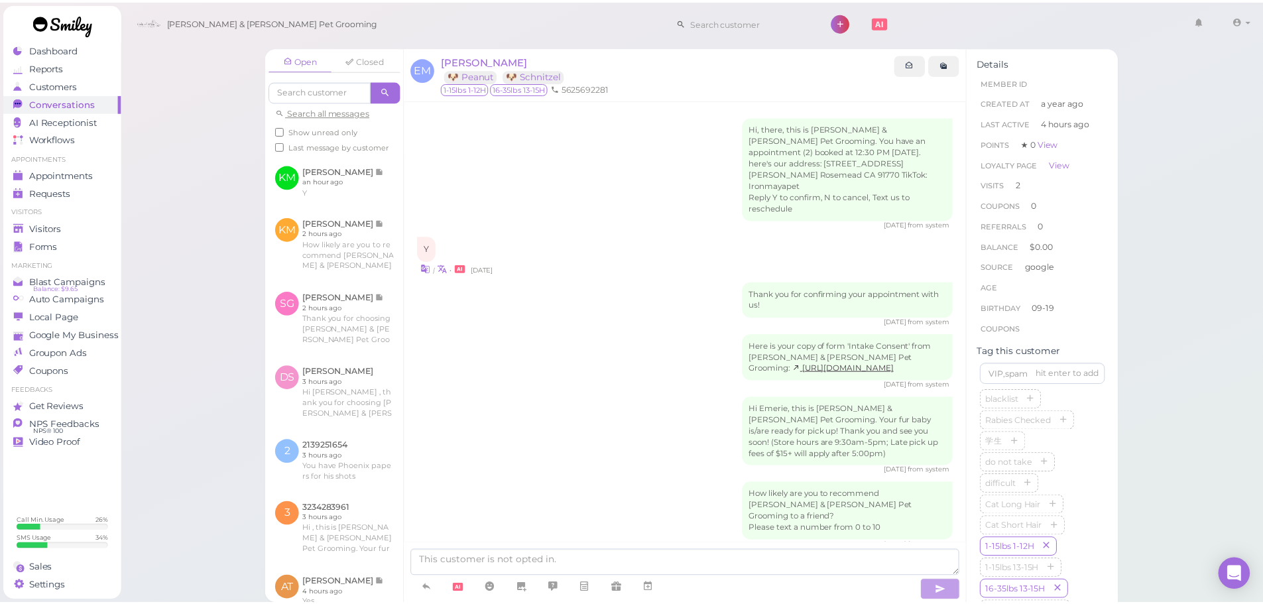
scroll to position [550, 0]
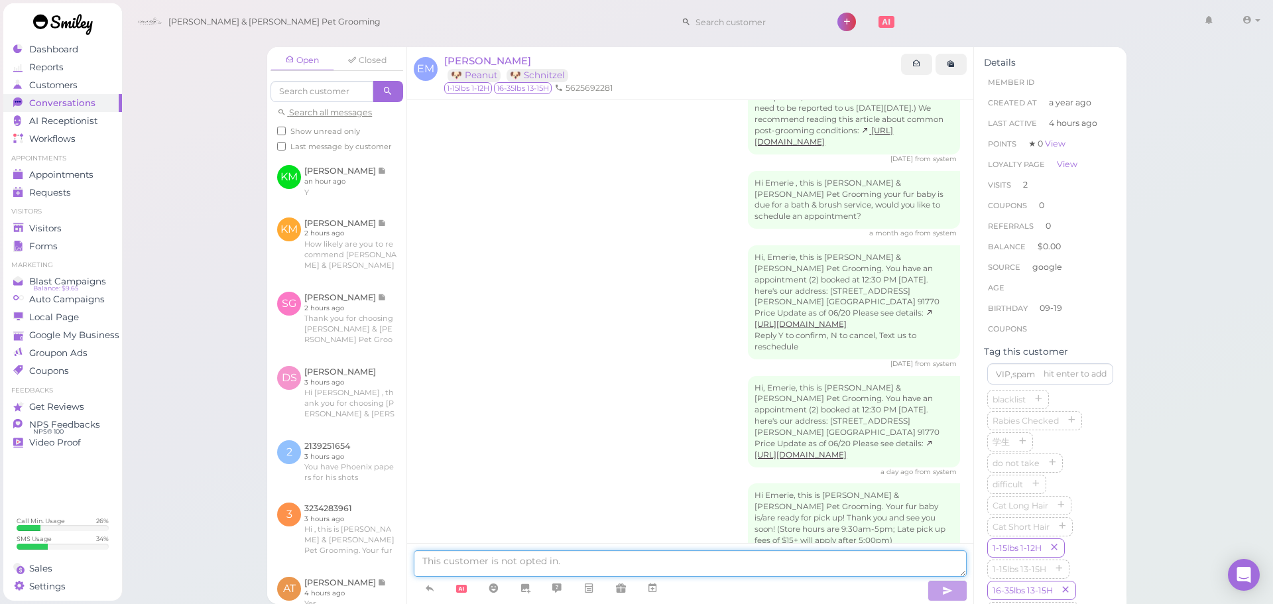
click at [571, 563] on textarea at bounding box center [690, 563] width 553 height 27
click at [529, 339] on div "Hi, there, this is Cody & Miley Pet Grooming. You have an appointment (2) booke…" at bounding box center [690, 91] width 566 height 1082
drag, startPoint x: 440, startPoint y: 560, endPoint x: 435, endPoint y: 516, distance: 44.7
click at [440, 560] on textarea at bounding box center [690, 563] width 553 height 27
click at [457, 379] on div "Hi, Emerie, this is Cody & Miley Pet Grooming. You have an appointment (2) book…" at bounding box center [690, 426] width 540 height 101
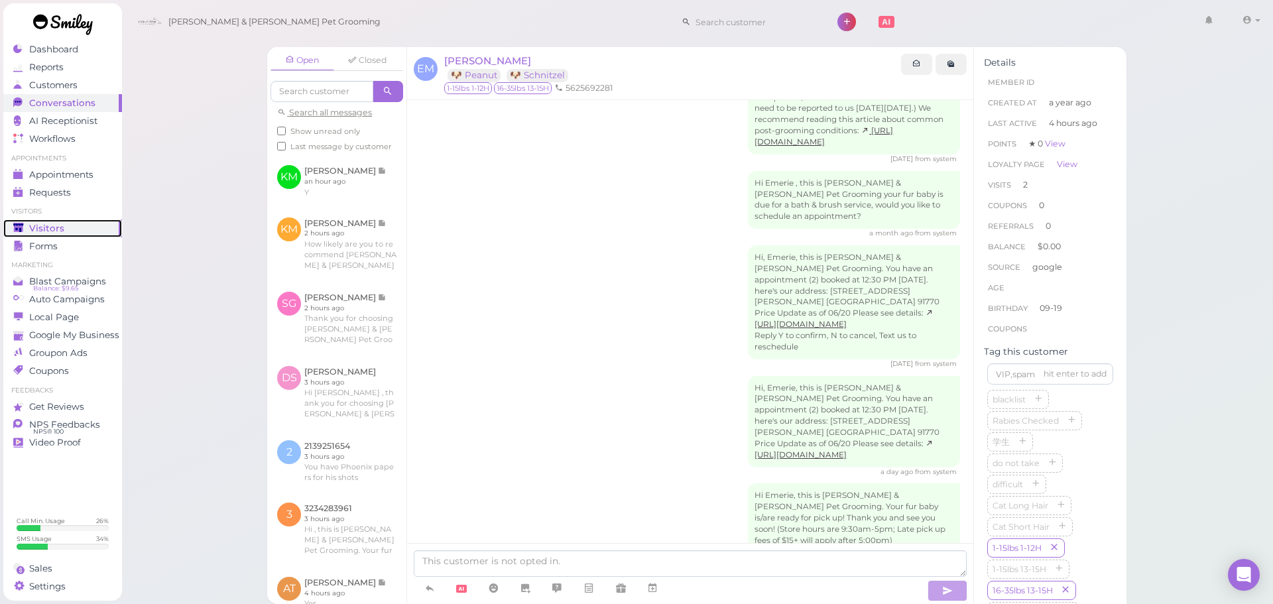
click at [32, 223] on span "Visitors" at bounding box center [46, 228] width 35 height 11
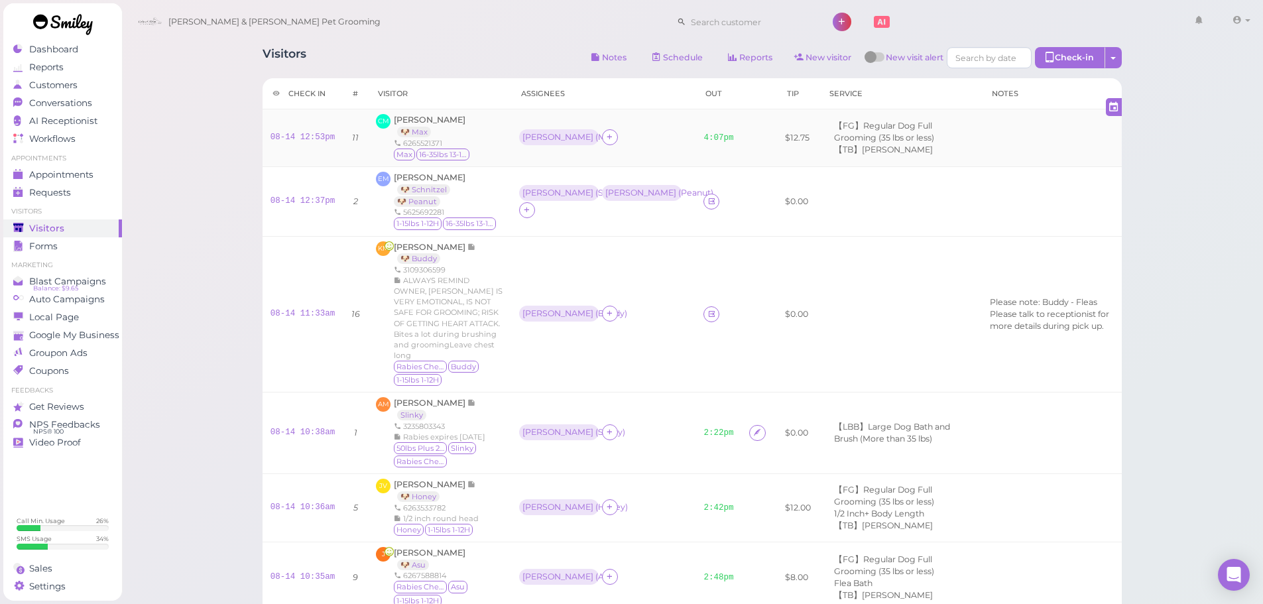
click at [648, 133] on div "Rebecca ( Max )" at bounding box center [603, 137] width 169 height 17
click at [646, 265] on td "Asa ( Buddy )" at bounding box center [603, 314] width 185 height 156
click at [306, 207] on div "08-14 12:37pm" at bounding box center [302, 202] width 65 height 12
click at [302, 206] on div "08-14 12:37pm" at bounding box center [302, 202] width 65 height 12
click at [302, 203] on link "08-14 12:37pm" at bounding box center [302, 200] width 65 height 9
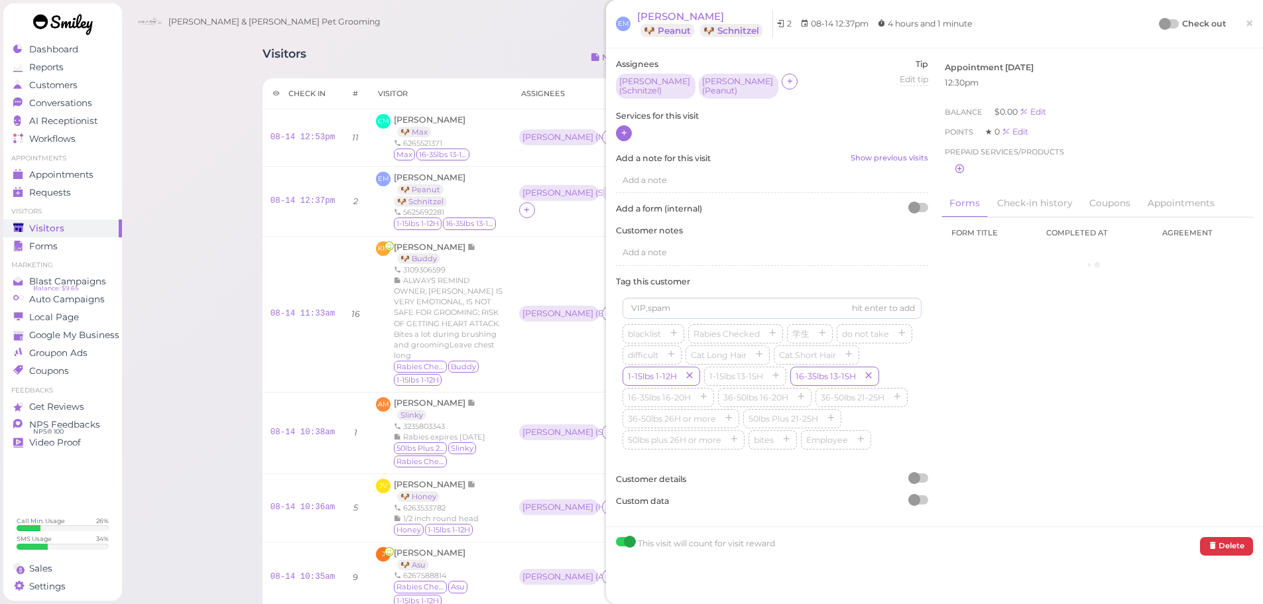
click at [624, 133] on icon at bounding box center [624, 133] width 9 height 10
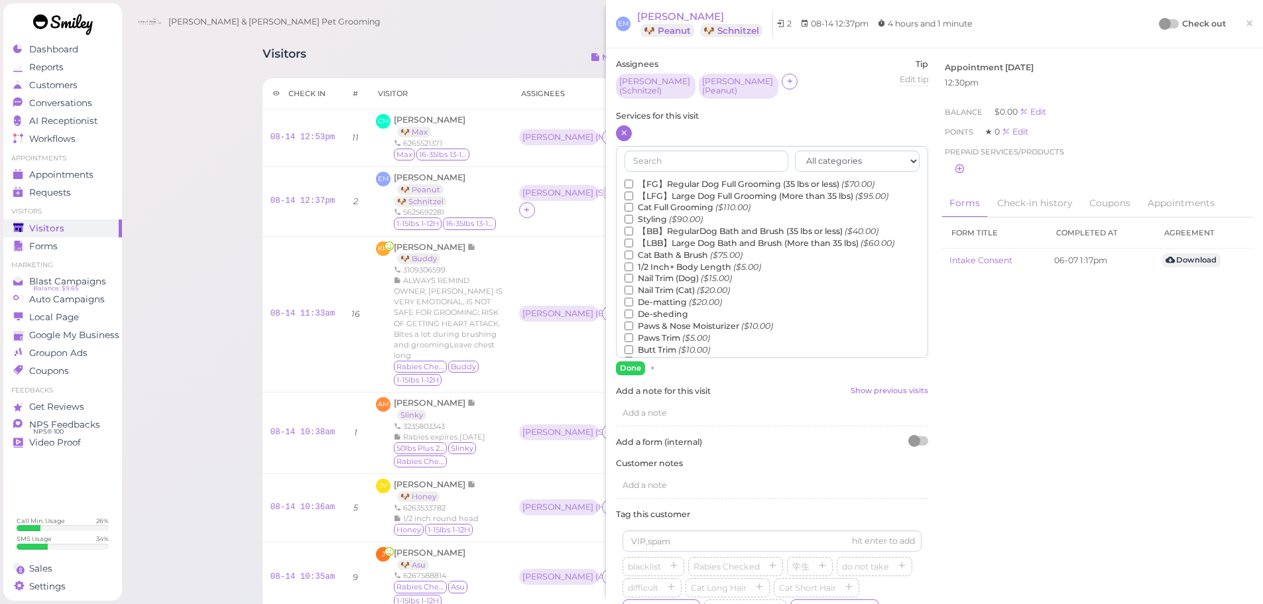
click at [669, 232] on label "【BB】RegularDog Bath and Brush (35 lbs or less) ($40.00)" at bounding box center [752, 231] width 254 height 12
click at [633, 232] on input "【BB】RegularDog Bath and Brush (35 lbs or less) ($40.00)" at bounding box center [629, 231] width 9 height 9
click at [632, 363] on button "Done" at bounding box center [630, 368] width 29 height 14
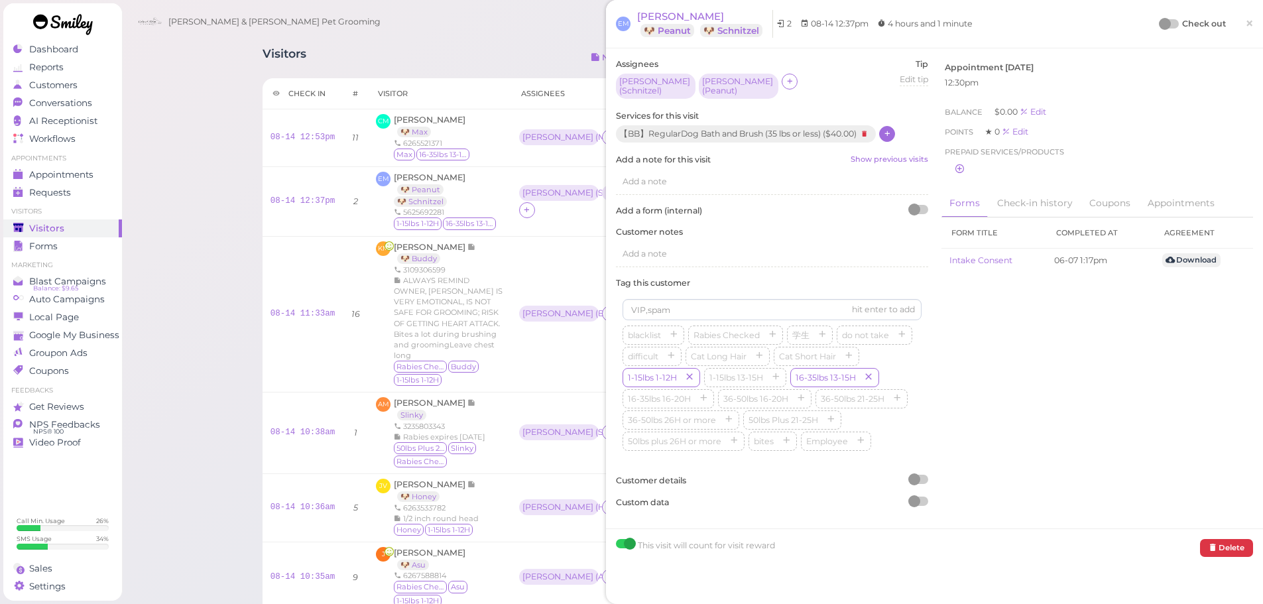
click at [1159, 27] on div at bounding box center [1165, 24] width 12 height 12
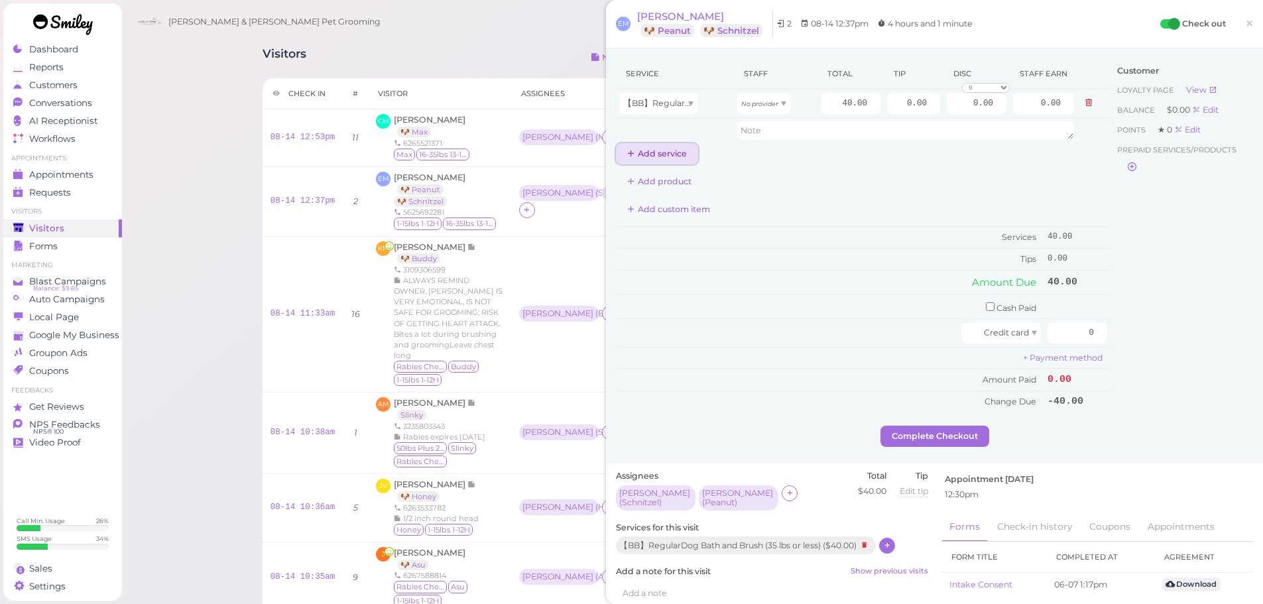
click at [660, 159] on button "Add service" at bounding box center [657, 153] width 82 height 21
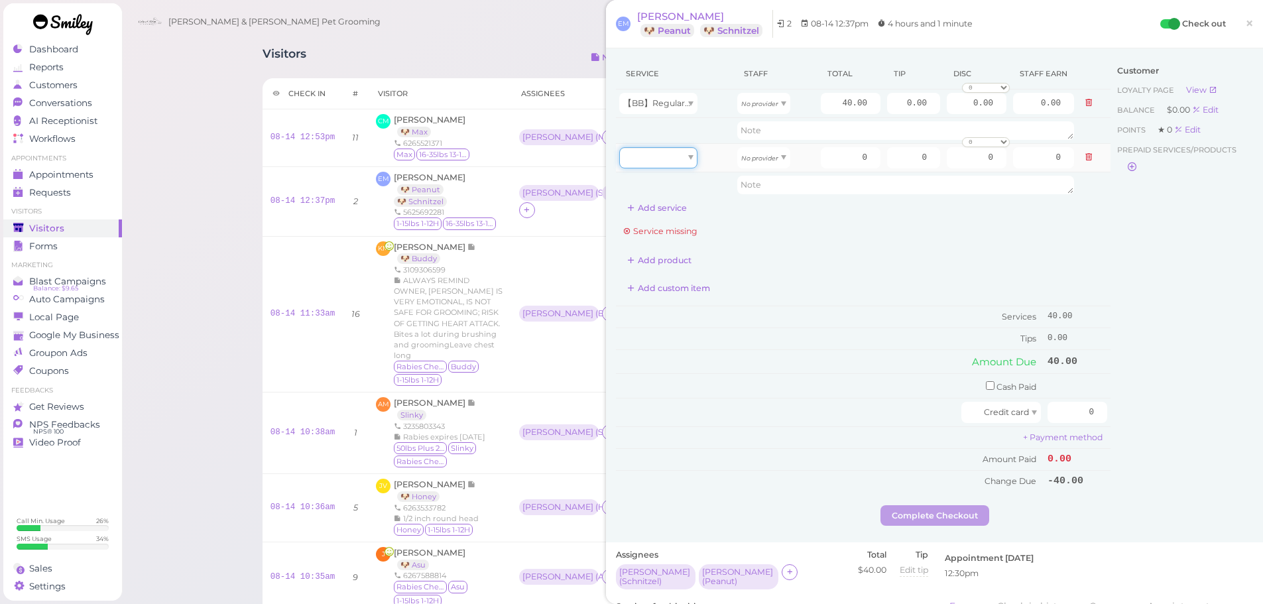
click at [663, 158] on div at bounding box center [658, 157] width 78 height 21
drag, startPoint x: 658, startPoint y: 178, endPoint x: 747, endPoint y: 151, distance: 92.7
type input "40.00"
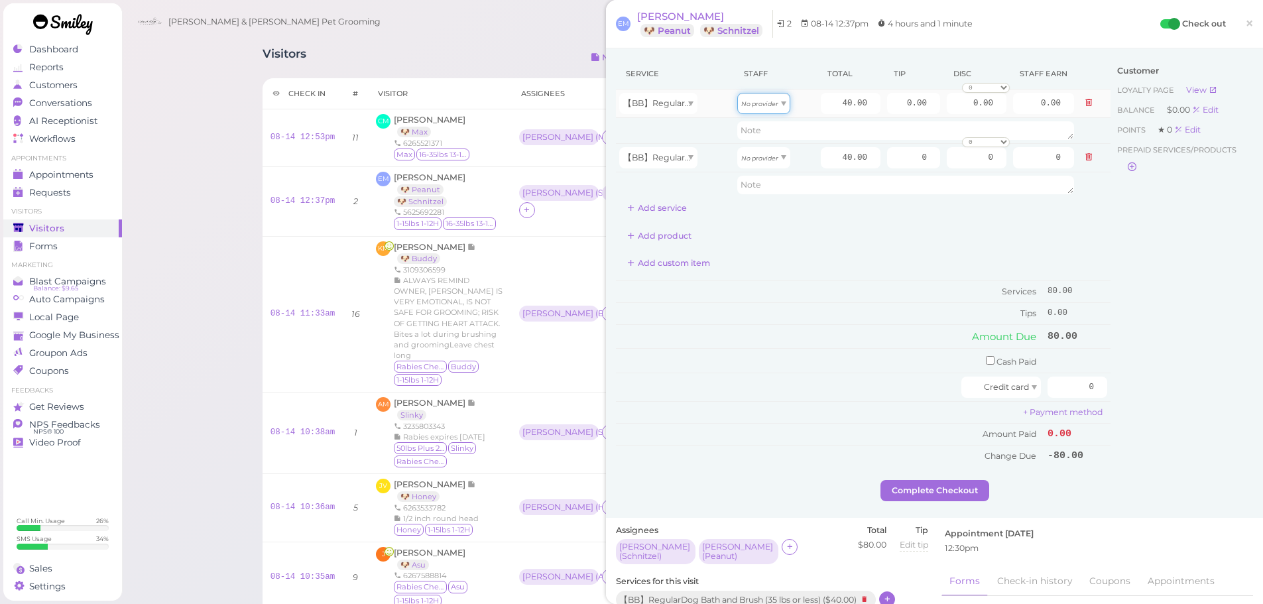
click at [743, 106] on icon "No provider" at bounding box center [759, 103] width 37 height 7
type input "17.20"
click at [748, 152] on span "No provider" at bounding box center [759, 157] width 37 height 10
type input "20.80"
click at [827, 111] on input "40.00" at bounding box center [851, 103] width 60 height 21
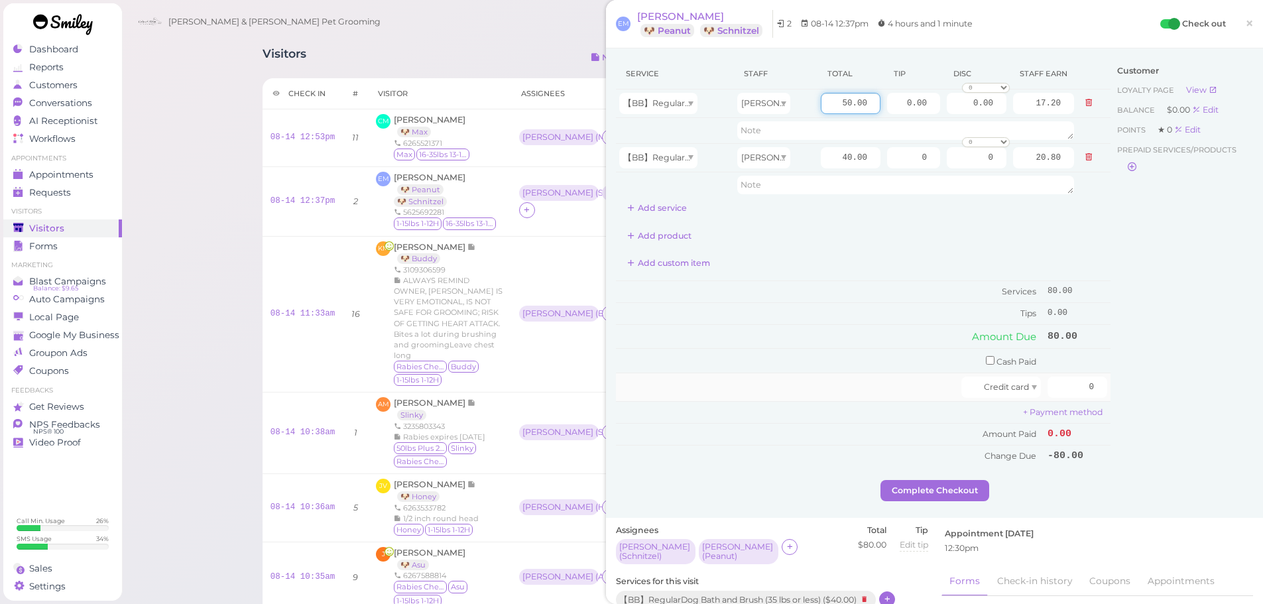
type input "50.00"
type input "21.50"
click at [859, 386] on div at bounding box center [790, 387] width 342 height 21
click at [803, 349] on td "Cash Paid" at bounding box center [830, 361] width 428 height 25
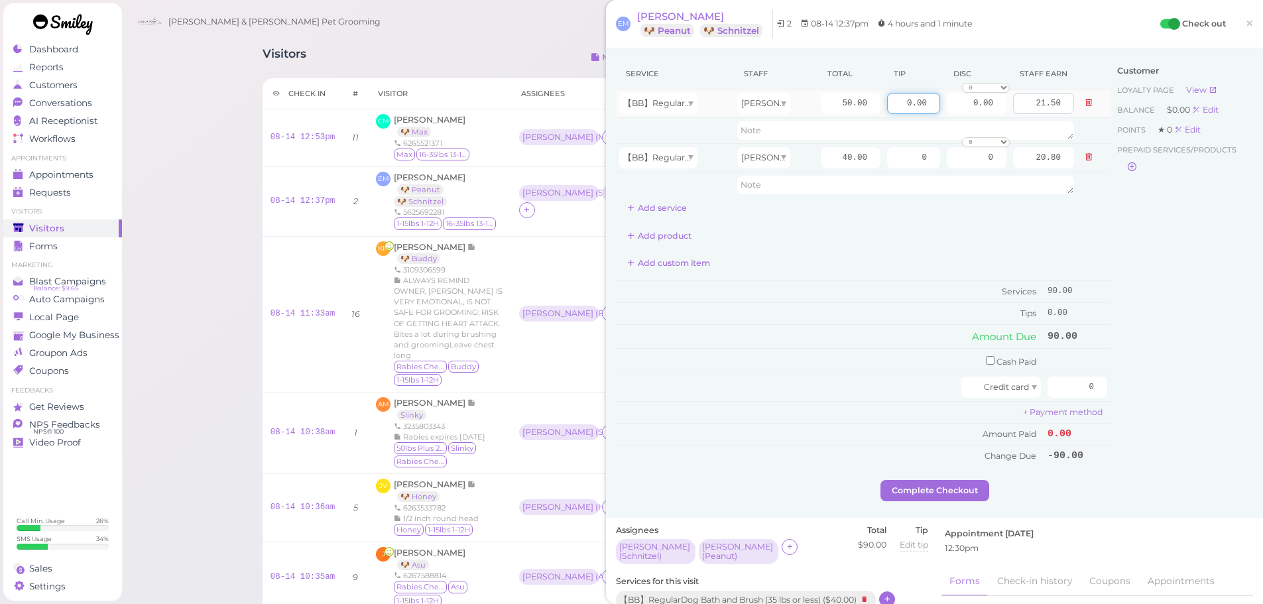
drag, startPoint x: 874, startPoint y: 104, endPoint x: 1040, endPoint y: 113, distance: 165.3
click at [1040, 113] on tr "【BB】RegularDog Bath and Brush (35 lbs or less) Rebecca 50.00 0.00 0.00 0 10% of…" at bounding box center [863, 104] width 495 height 29
type input "5"
click at [890, 166] on input "0" at bounding box center [913, 157] width 53 height 21
type input "5"
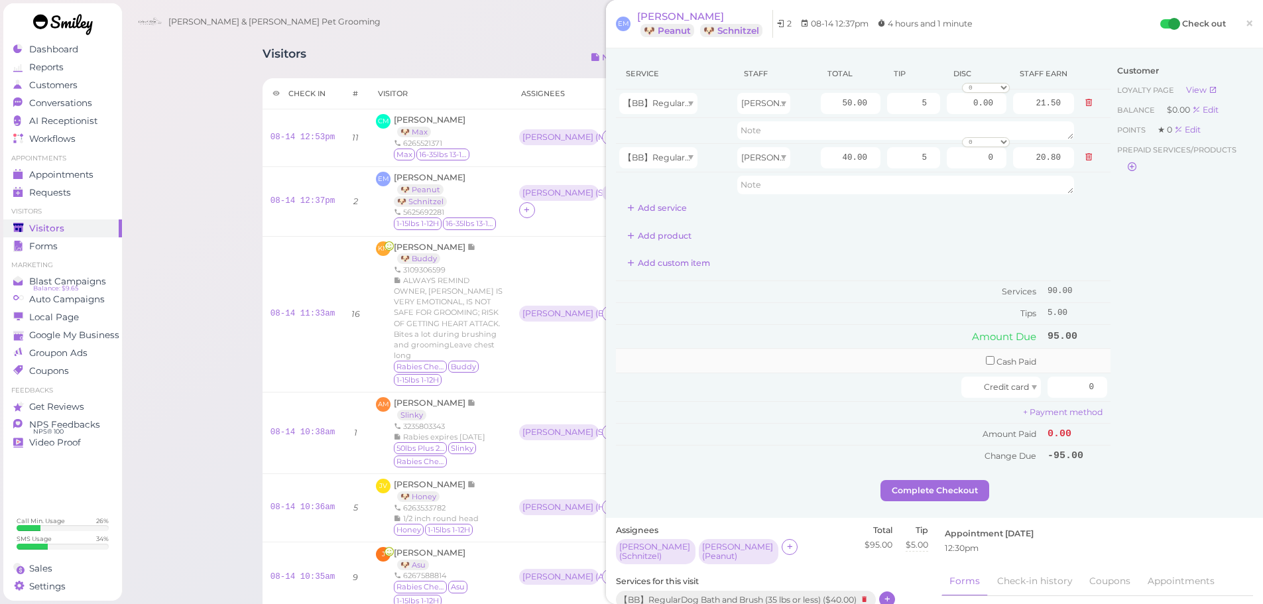
click at [894, 354] on td "Cash Paid" at bounding box center [830, 361] width 428 height 25
click at [1050, 387] on input "0" at bounding box center [1077, 387] width 60 height 21
type input "100"
click at [1145, 404] on div "Customer Loyalty page View Balance $0.00 Edit Points ★ 0 Edit Prepaid services/…" at bounding box center [1181, 269] width 143 height 422
click at [900, 487] on button "Complete Checkout" at bounding box center [934, 490] width 109 height 21
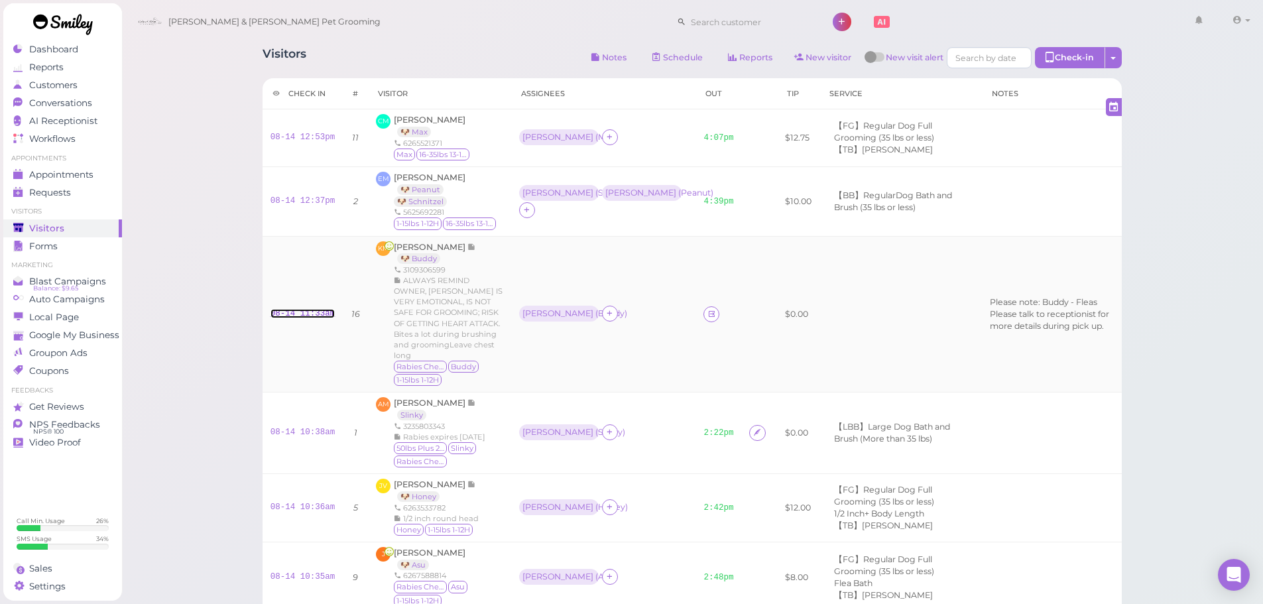
click at [288, 310] on link "08-14 11:33am" at bounding box center [302, 313] width 65 height 9
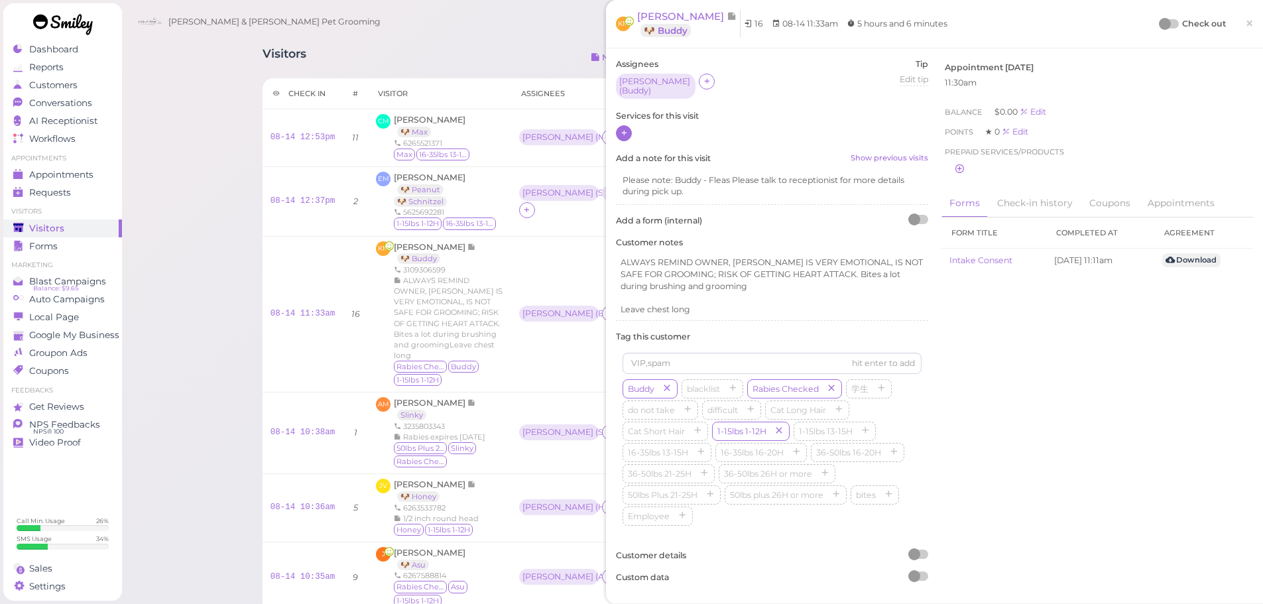
click at [626, 135] on div at bounding box center [624, 133] width 16 height 16
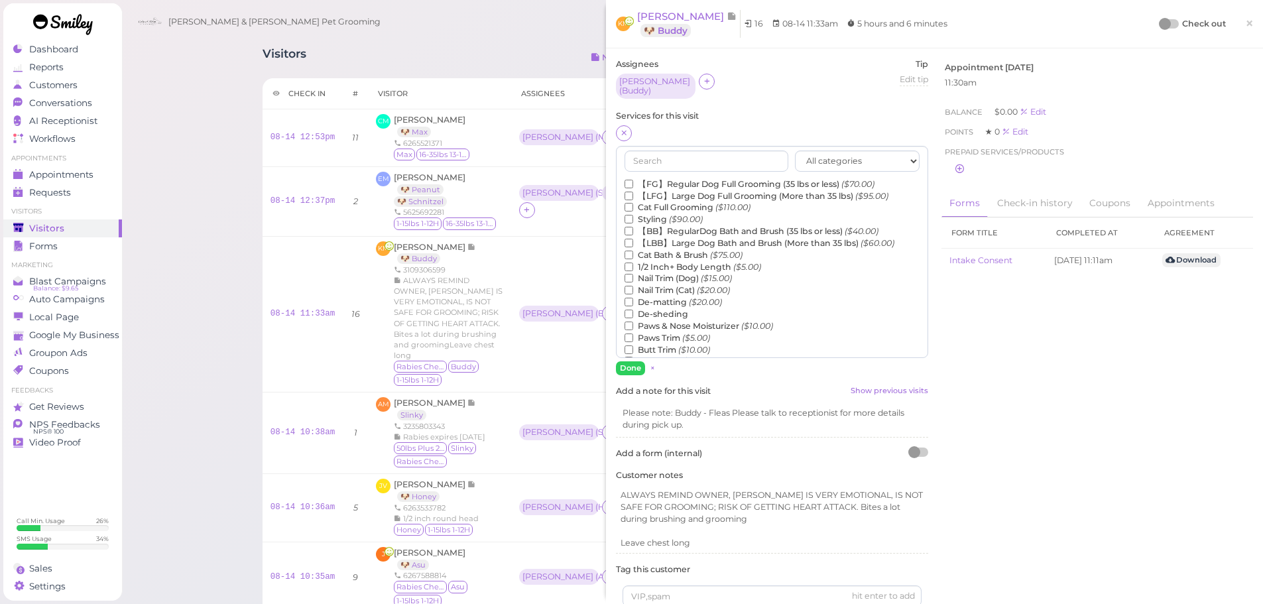
click at [659, 178] on label "【FG】Regular Dog Full Grooming (35 lbs or less) ($70.00)" at bounding box center [750, 184] width 250 height 12
click at [633, 180] on input "【FG】Regular Dog Full Grooming (35 lbs or less) ($70.00)" at bounding box center [629, 184] width 9 height 9
click at [659, 261] on label "1/2 Inch+ Body Length ($5.00)" at bounding box center [693, 267] width 137 height 12
click at [633, 263] on input "1/2 Inch+ Body Length ($5.00)" at bounding box center [629, 267] width 9 height 9
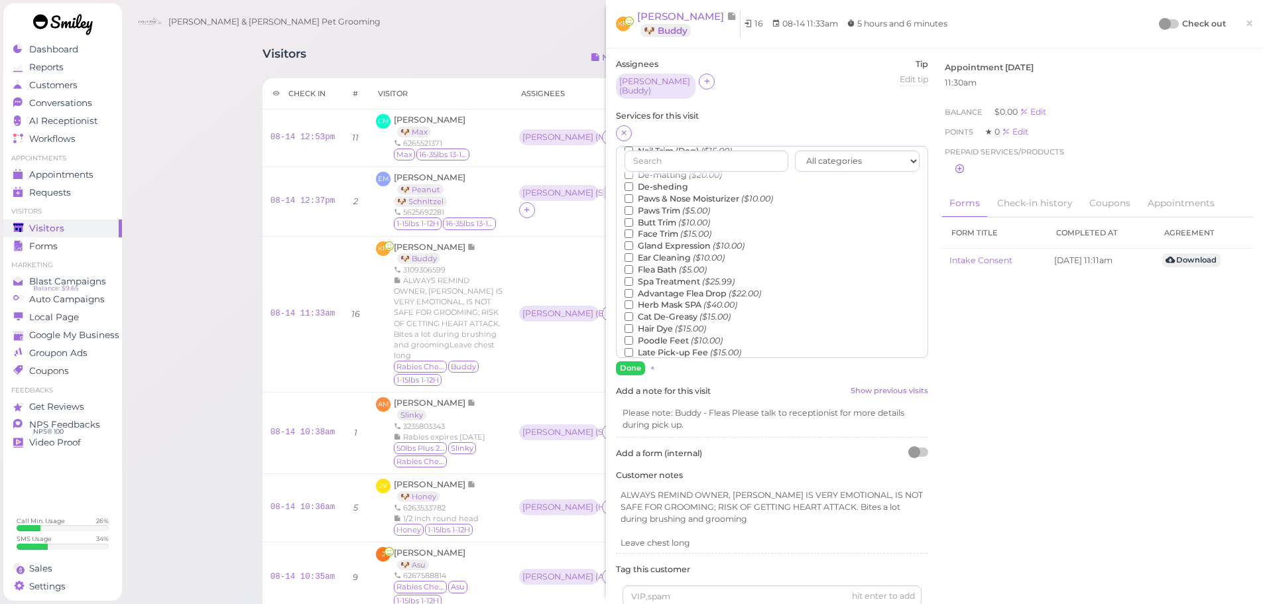
scroll to position [133, 0]
click at [653, 259] on label "Flea Bath ($5.00)" at bounding box center [666, 265] width 82 height 12
click at [633, 260] on input "Flea Bath ($5.00)" at bounding box center [629, 264] width 9 height 9
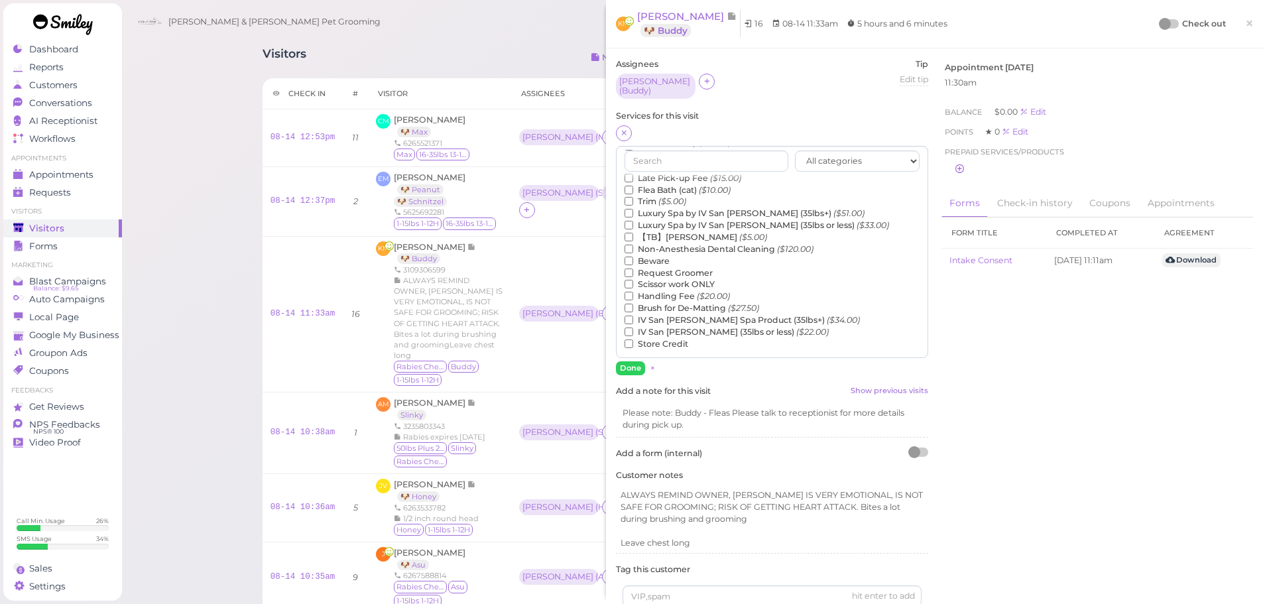
click at [657, 231] on label "【TB】Teeth Brushing ($5.00)" at bounding box center [696, 237] width 143 height 12
click at [633, 233] on input "【TB】Teeth Brushing ($5.00)" at bounding box center [629, 237] width 9 height 9
click at [624, 371] on div "Assignees Asa ( Buddy ) Tip Edit tip 0 Services for this visit All categories" at bounding box center [772, 442] width 326 height 768
click at [638, 361] on button "Done" at bounding box center [630, 368] width 29 height 14
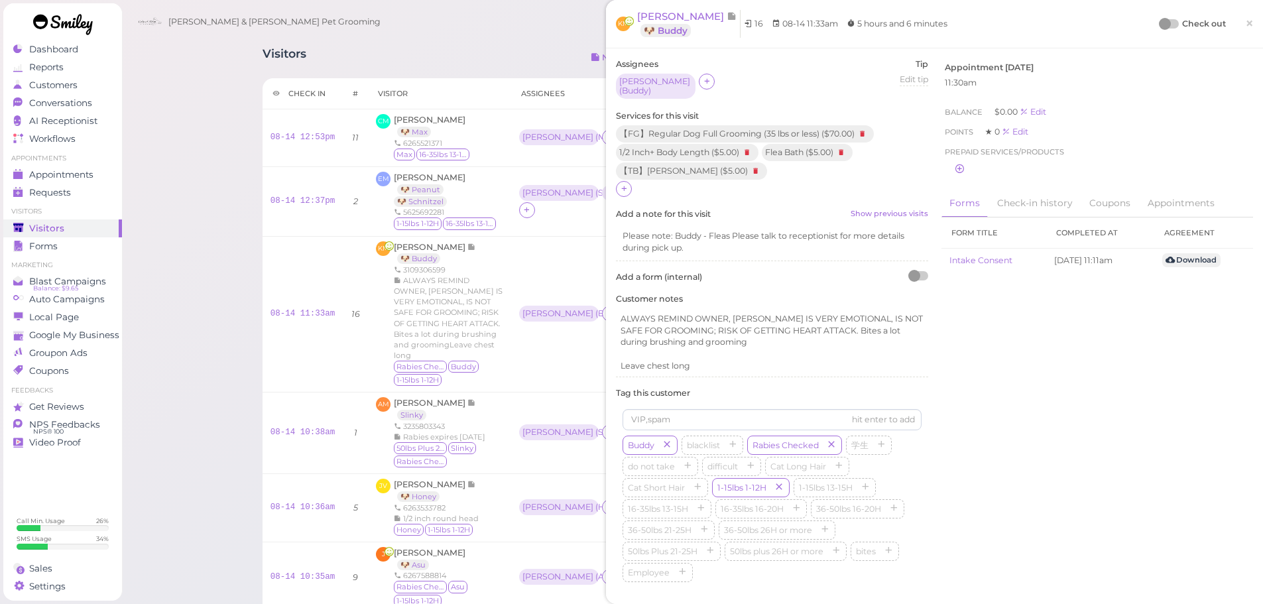
click at [1182, 26] on label "Check out" at bounding box center [1204, 23] width 44 height 13
click at [1159, 21] on div at bounding box center [1165, 24] width 12 height 12
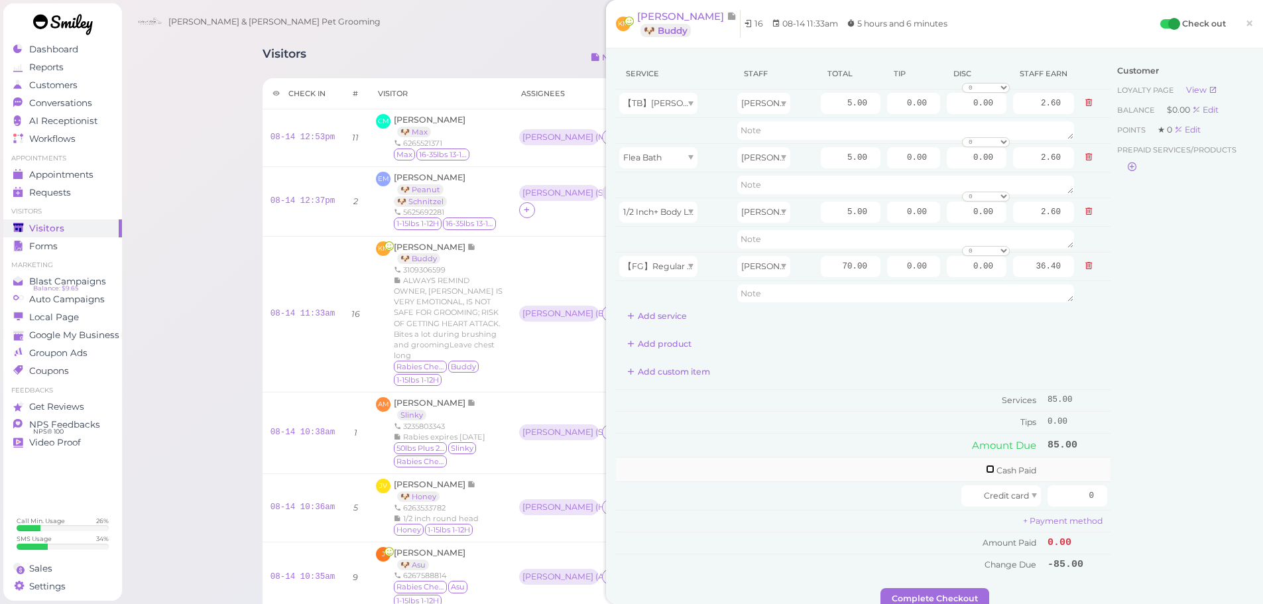
click at [986, 471] on input "checkbox" at bounding box center [990, 469] width 9 height 9
checkbox input "true"
click at [1064, 471] on input "0" at bounding box center [1077, 471] width 60 height 21
type input "100"
click at [886, 375] on div "Add custom item" at bounding box center [863, 371] width 495 height 21
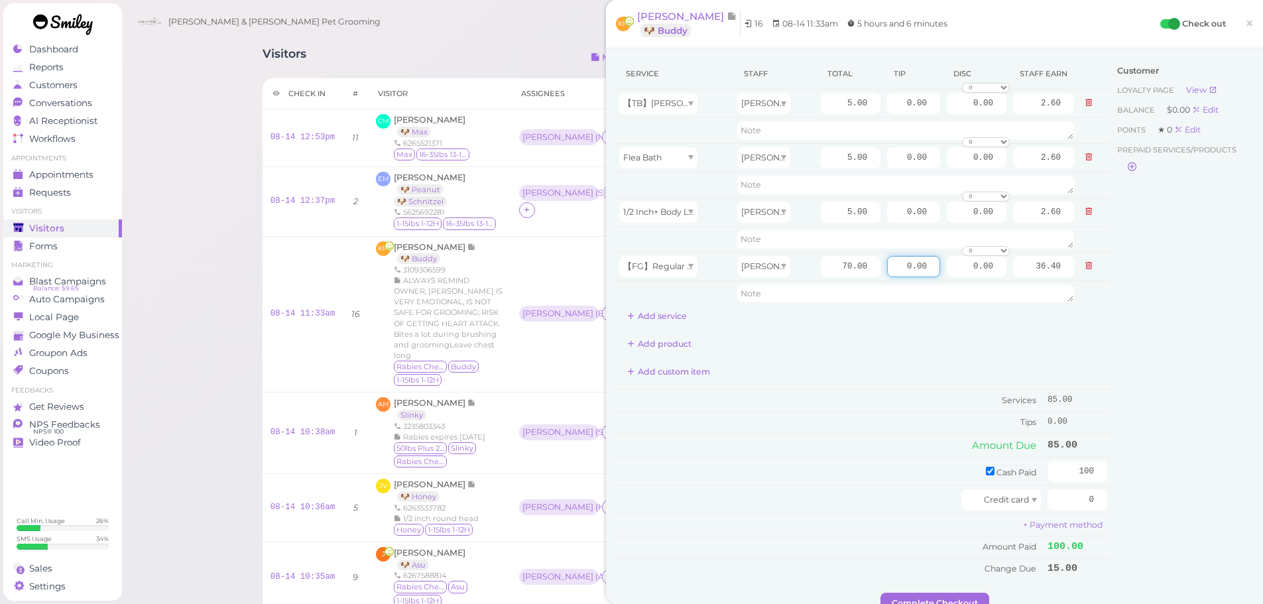
drag, startPoint x: 911, startPoint y: 274, endPoint x: 1184, endPoint y: 383, distance: 294.0
click at [1122, 326] on div "Service Staff Total Tip Disc Staff earn 【TB】Teeth Brushing Asa 5.00 0.00 0.00 0…" at bounding box center [934, 325] width 637 height 534
type input "15"
click at [1190, 437] on div "Customer Loyalty page View Balance $0.00 Edit Points ★ 0 Edit Prepaid services/…" at bounding box center [1181, 325] width 143 height 534
click at [912, 603] on button "Complete Checkout" at bounding box center [934, 603] width 109 height 21
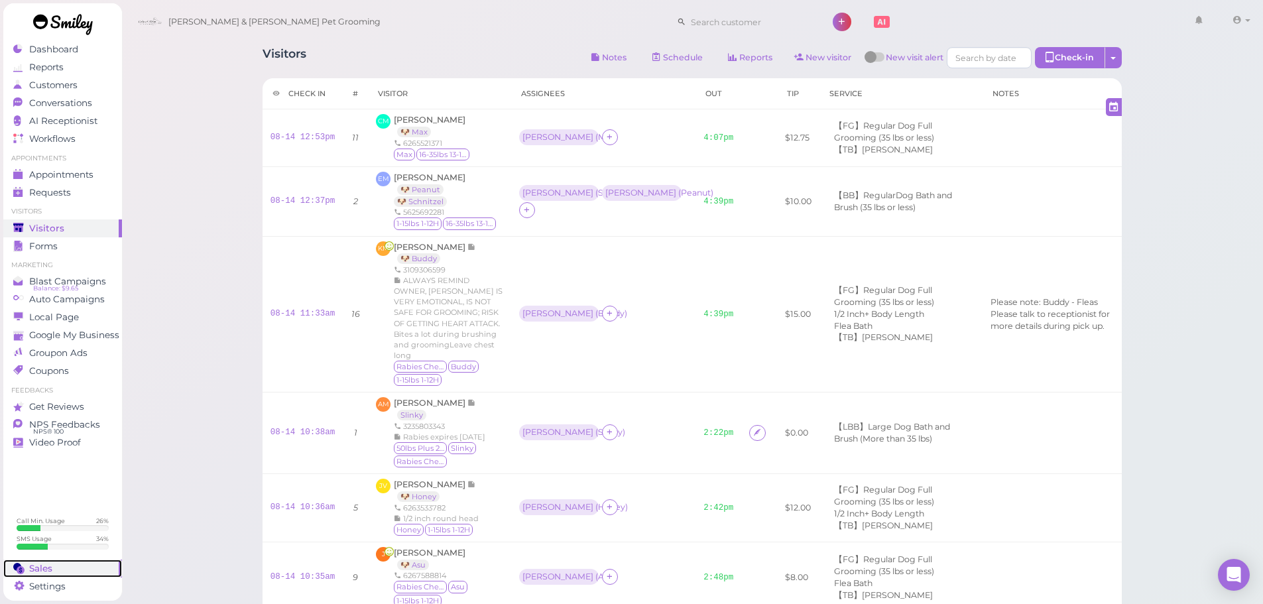
click at [59, 575] on link "Sales" at bounding box center [62, 569] width 119 height 18
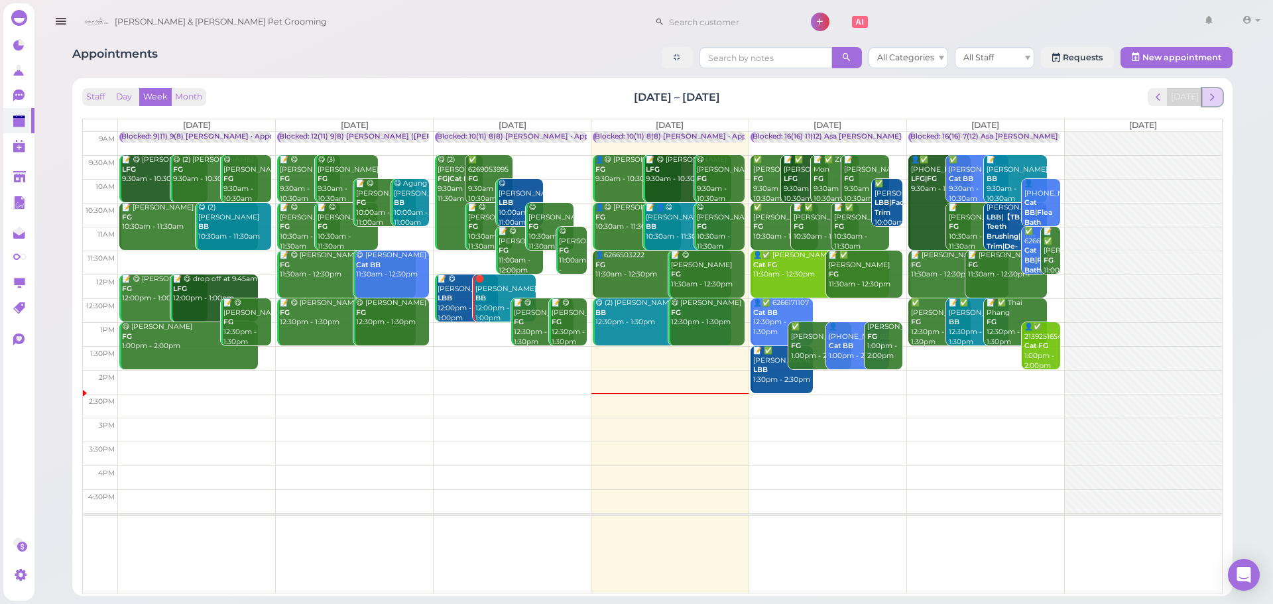
click at [1211, 97] on span "next" at bounding box center [1212, 97] width 13 height 13
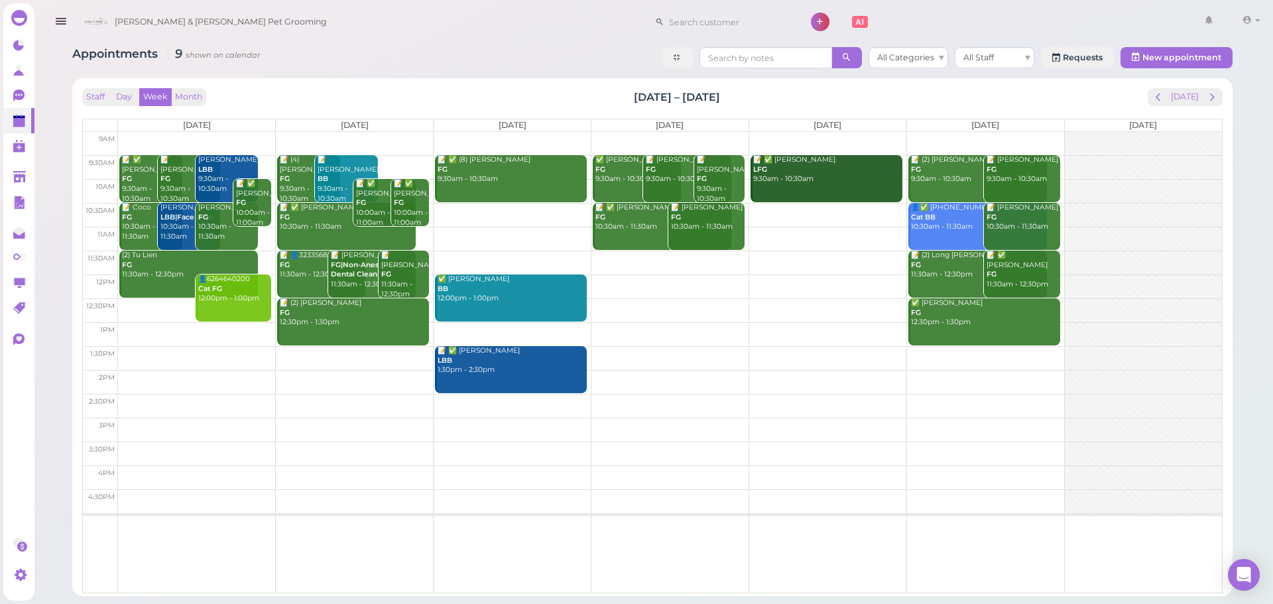
click at [632, 255] on td at bounding box center [670, 263] width 1104 height 24
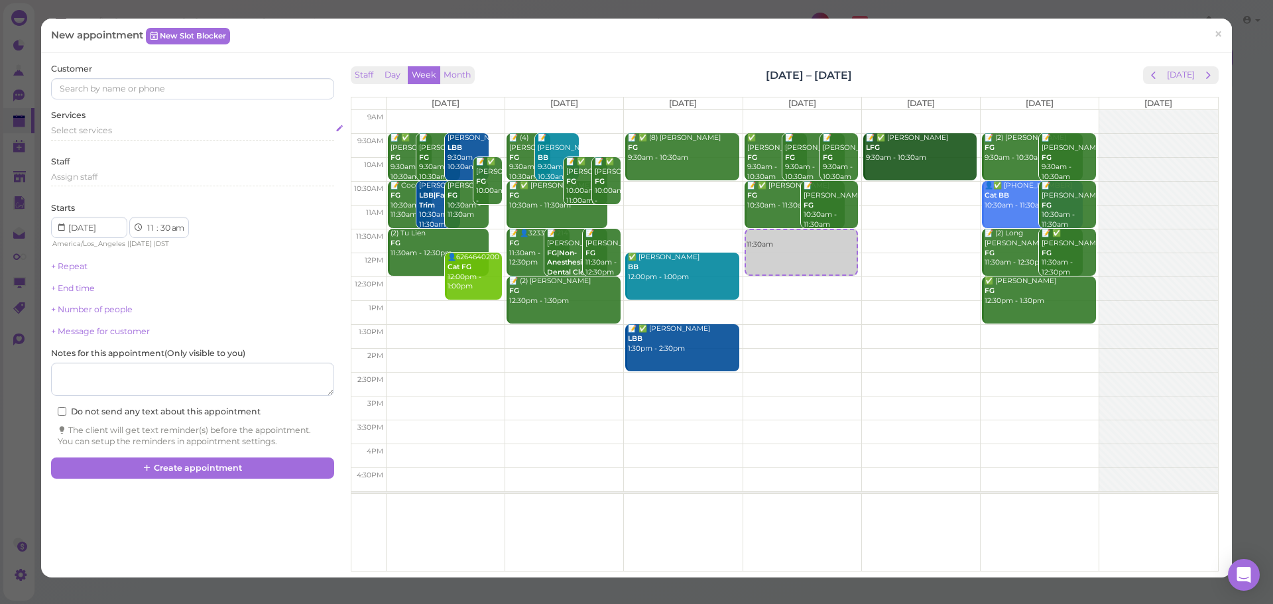
click at [99, 135] on span "Select services" at bounding box center [81, 130] width 61 height 10
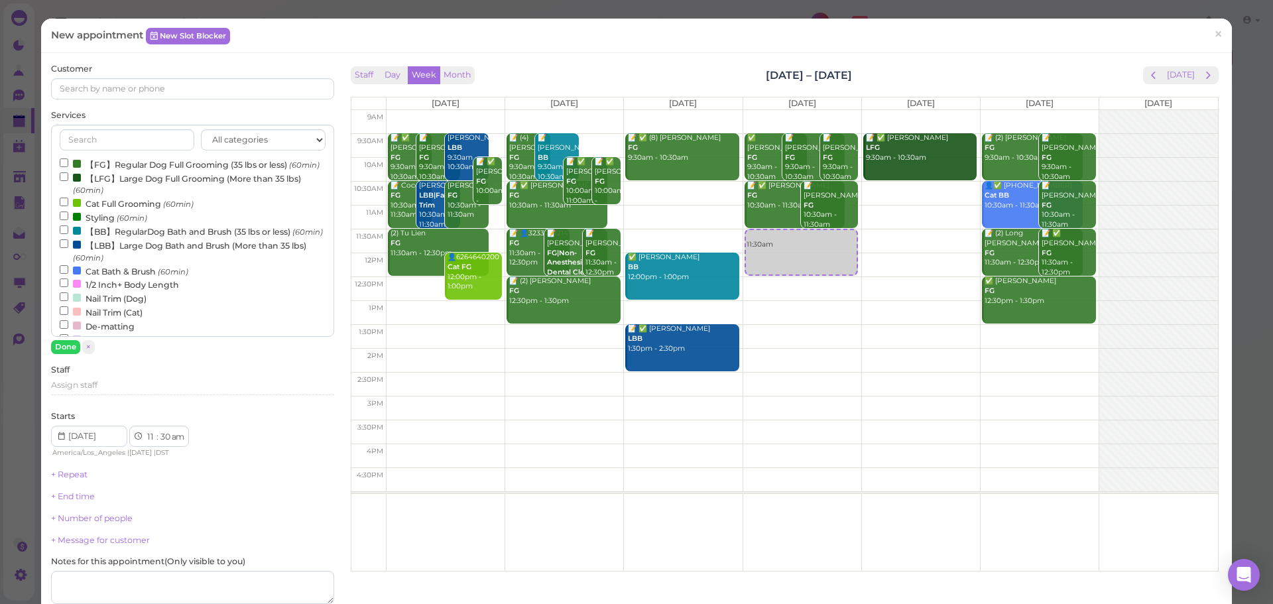
click at [97, 157] on label "【FG】Regular Dog Full Grooming (35 lbs or less) (60min)" at bounding box center [190, 164] width 260 height 14
click at [68, 158] on input "【FG】Regular Dog Full Grooming (35 lbs or less) (60min)" at bounding box center [64, 162] width 9 height 9
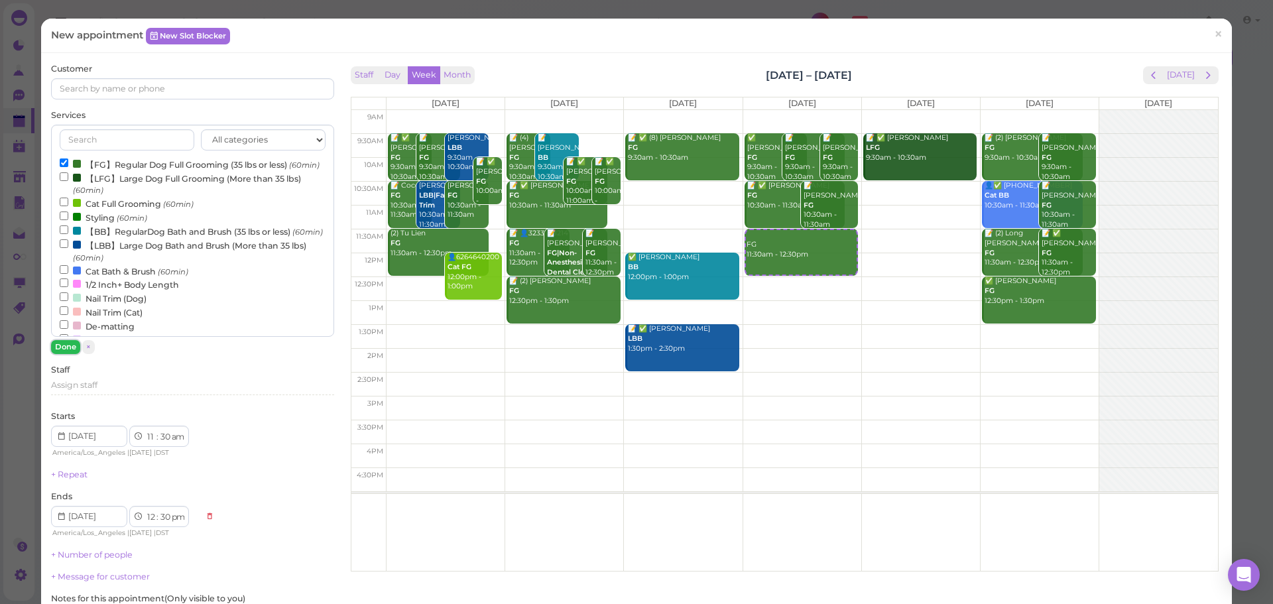
click at [69, 349] on button "Done" at bounding box center [65, 347] width 29 height 14
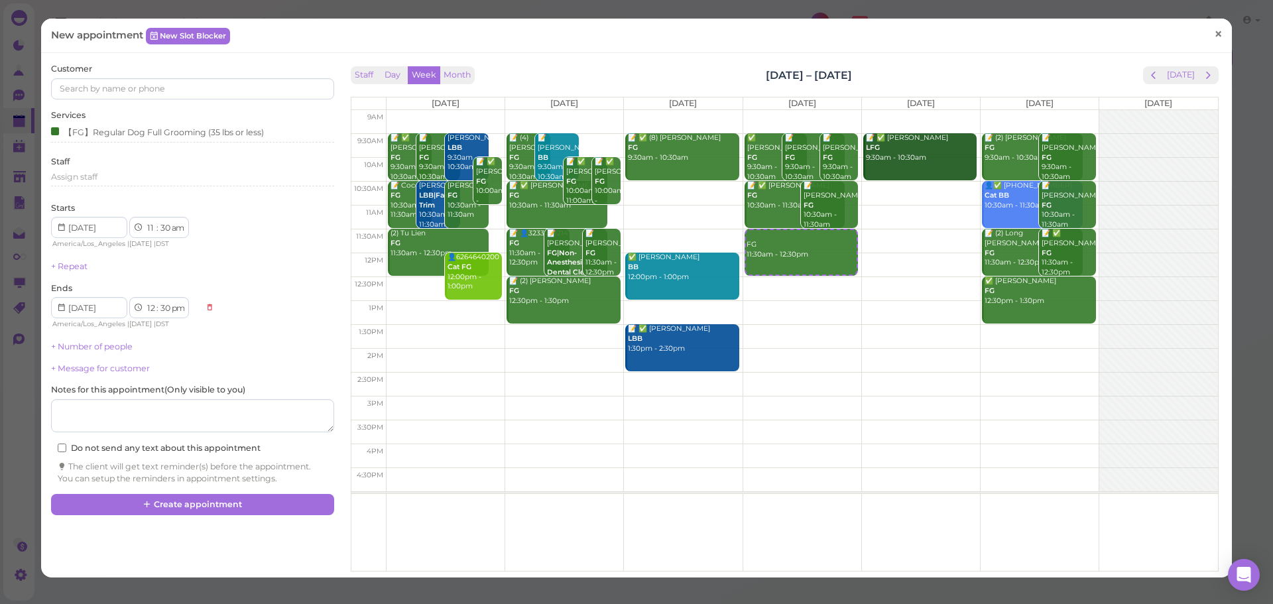
click at [1217, 36] on link "×" at bounding box center [1218, 34] width 25 height 31
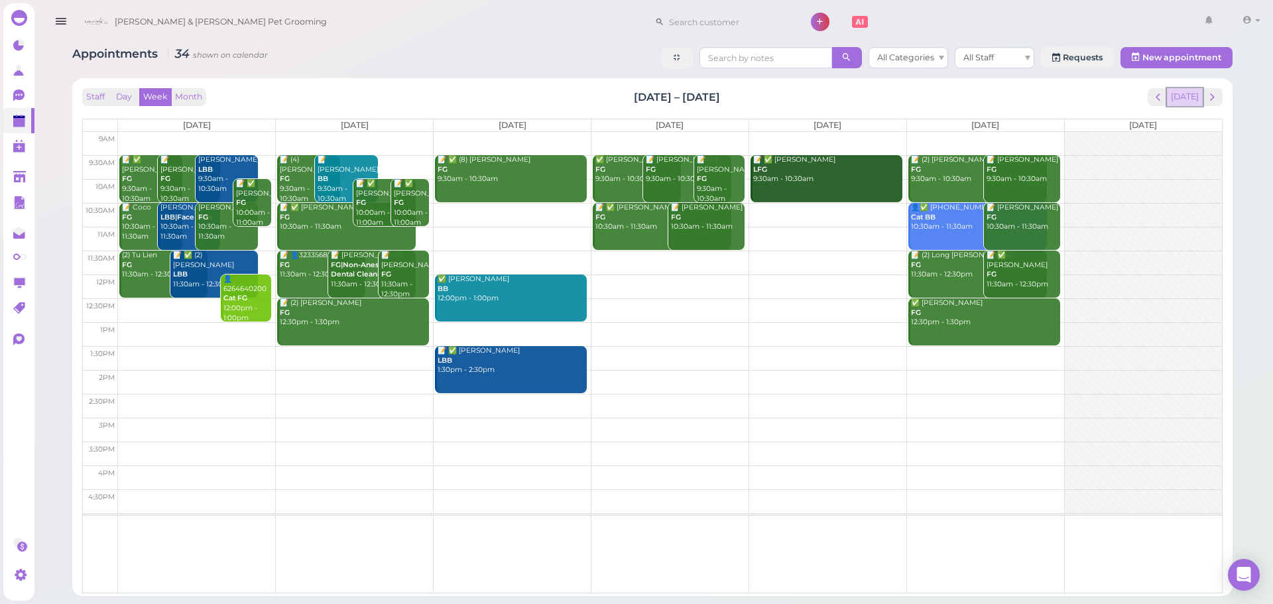
click at [1189, 98] on button "[DATE]" at bounding box center [1185, 97] width 36 height 18
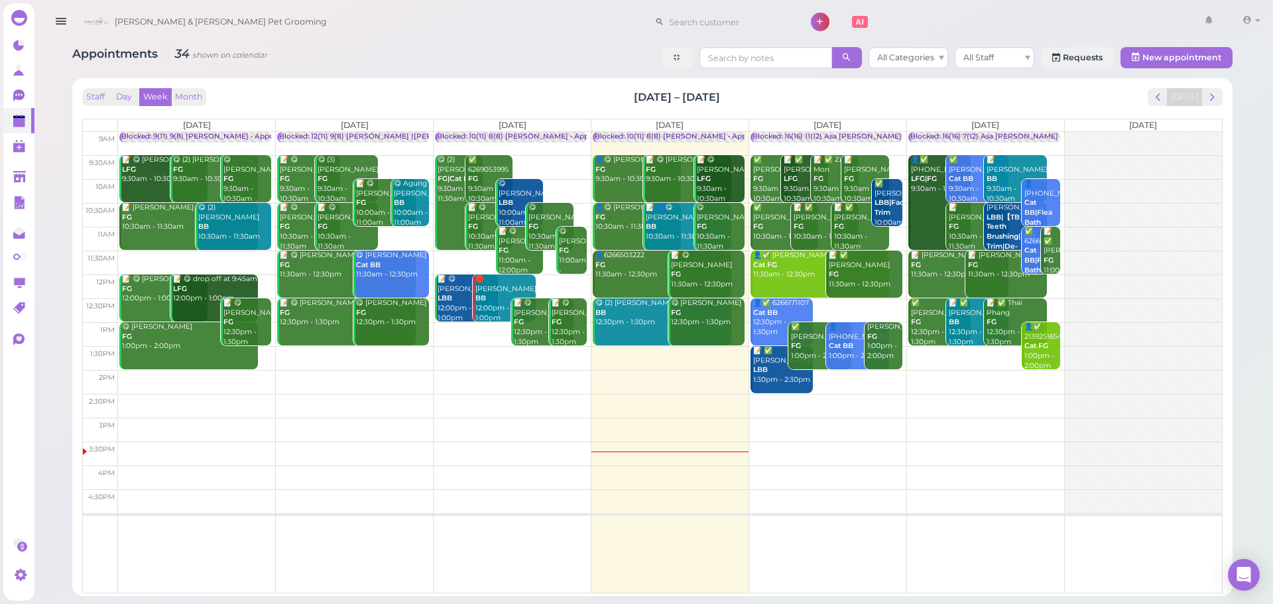
click at [831, 140] on div "Blocked: 16(16) 11(12) Asa [PERSON_NAME] [PERSON_NAME] • Appointment" at bounding box center [885, 137] width 267 height 10
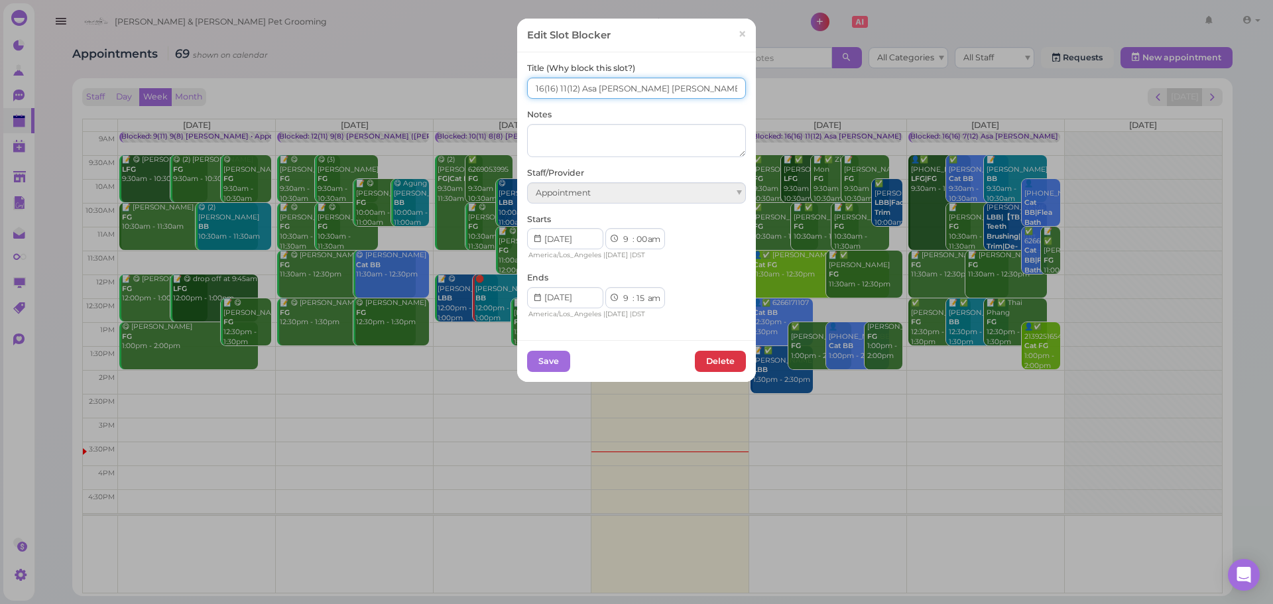
click at [532, 93] on input "16(16) 11(12) Asa [PERSON_NAME] [PERSON_NAME]" at bounding box center [636, 88] width 219 height 21
click at [547, 93] on input "16(16) 11(12) Asa [PERSON_NAME] [PERSON_NAME]" at bounding box center [636, 88] width 219 height 21
type input "16(17) 11(12) Asa [PERSON_NAME] [PERSON_NAME]"
click at [545, 365] on button "Save" at bounding box center [548, 361] width 43 height 21
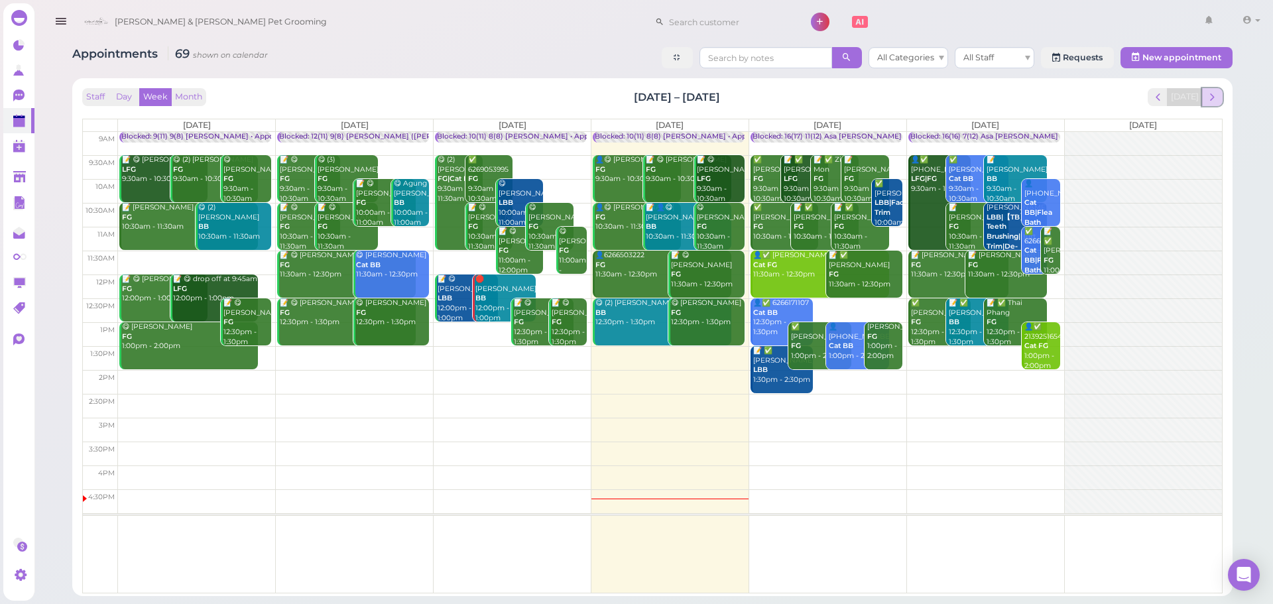
click at [1214, 99] on span "next" at bounding box center [1212, 97] width 13 height 13
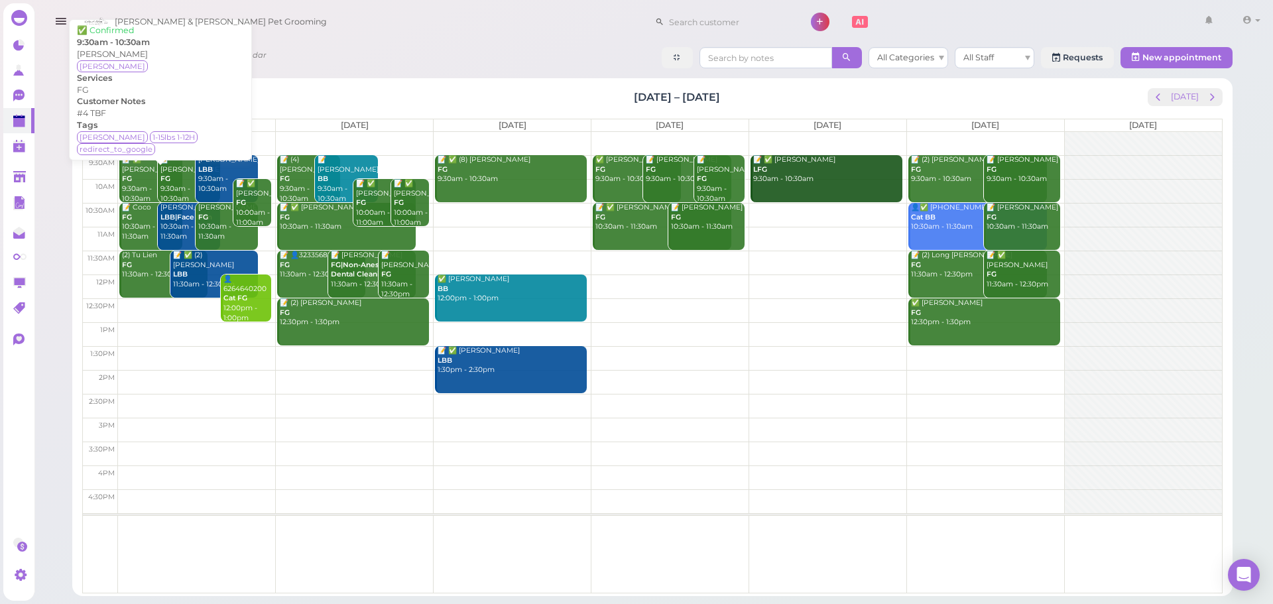
click at [541, 85] on div "Staff Day Week Month [DATE] – [DATE] [DATE] [DATE] [DATE] [DATE] [DATE] [DATE] …" at bounding box center [652, 337] width 1147 height 505
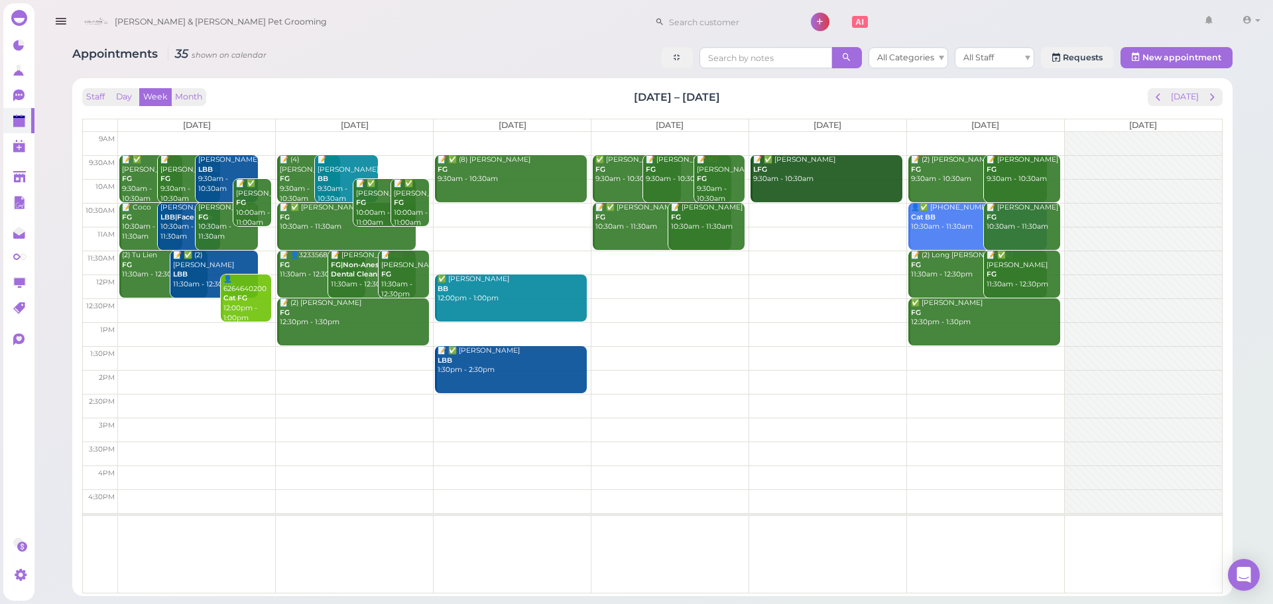
click at [667, 255] on td at bounding box center [670, 263] width 1104 height 24
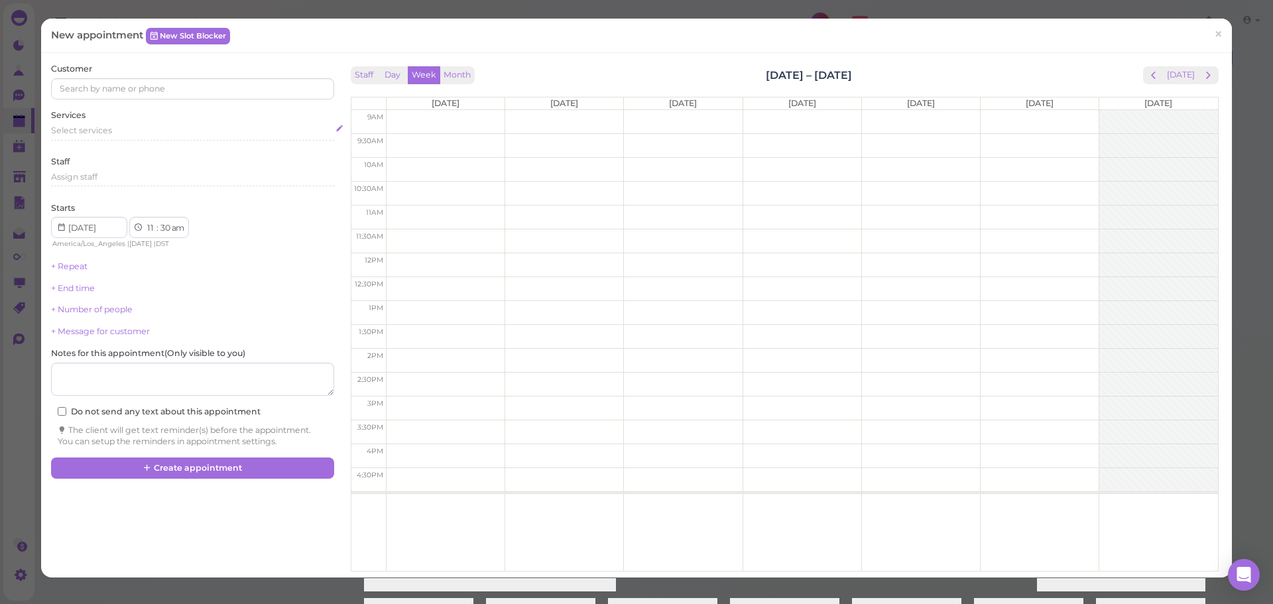
click at [107, 137] on div "Select services" at bounding box center [192, 133] width 282 height 16
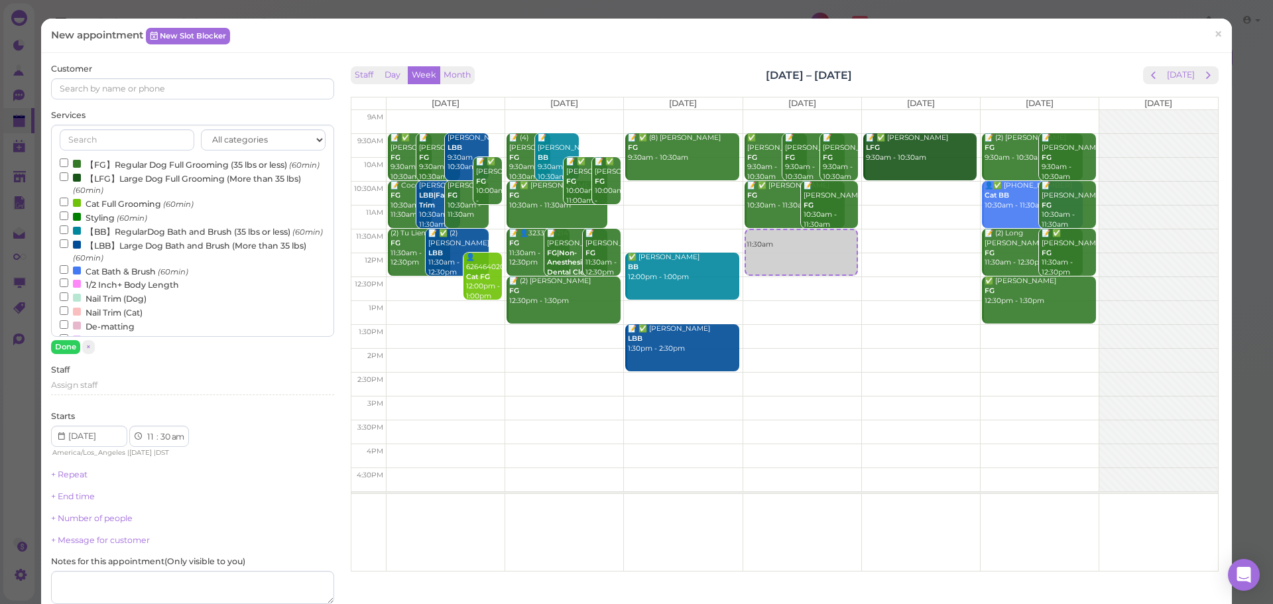
click at [108, 170] on label "【FG】Regular Dog Full Grooming (35 lbs or less) (60min)" at bounding box center [190, 164] width 260 height 14
click at [68, 167] on input "【FG】Regular Dog Full Grooming (35 lbs or less) (60min)" at bounding box center [64, 162] width 9 height 9
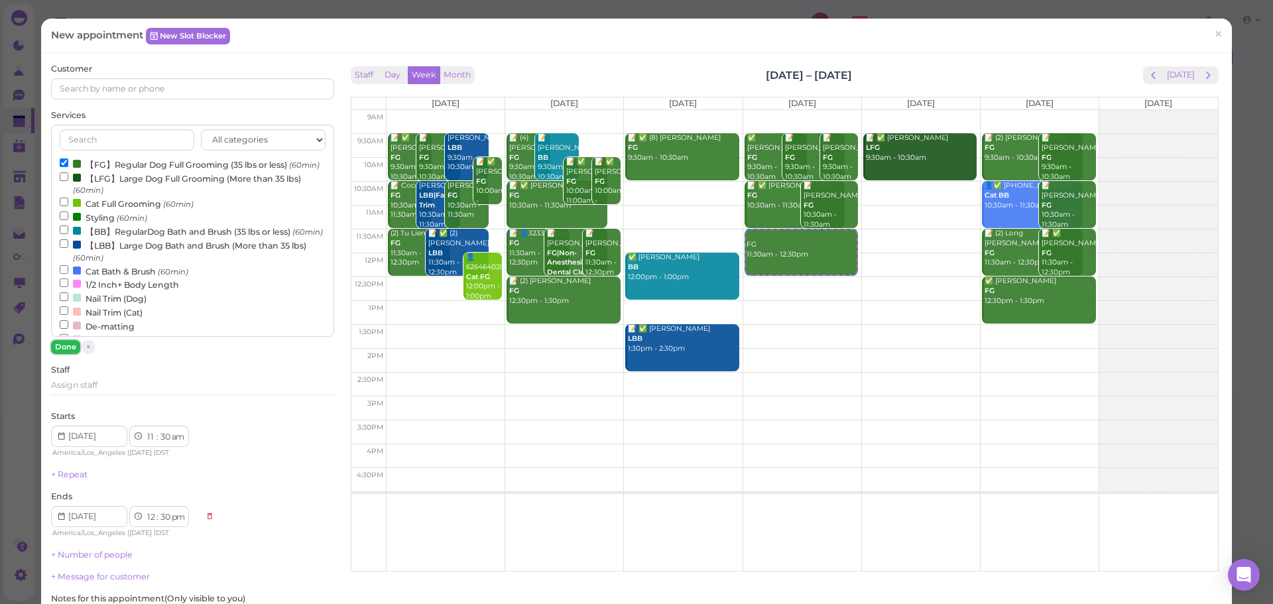
click at [67, 352] on button "Done" at bounding box center [65, 347] width 29 height 14
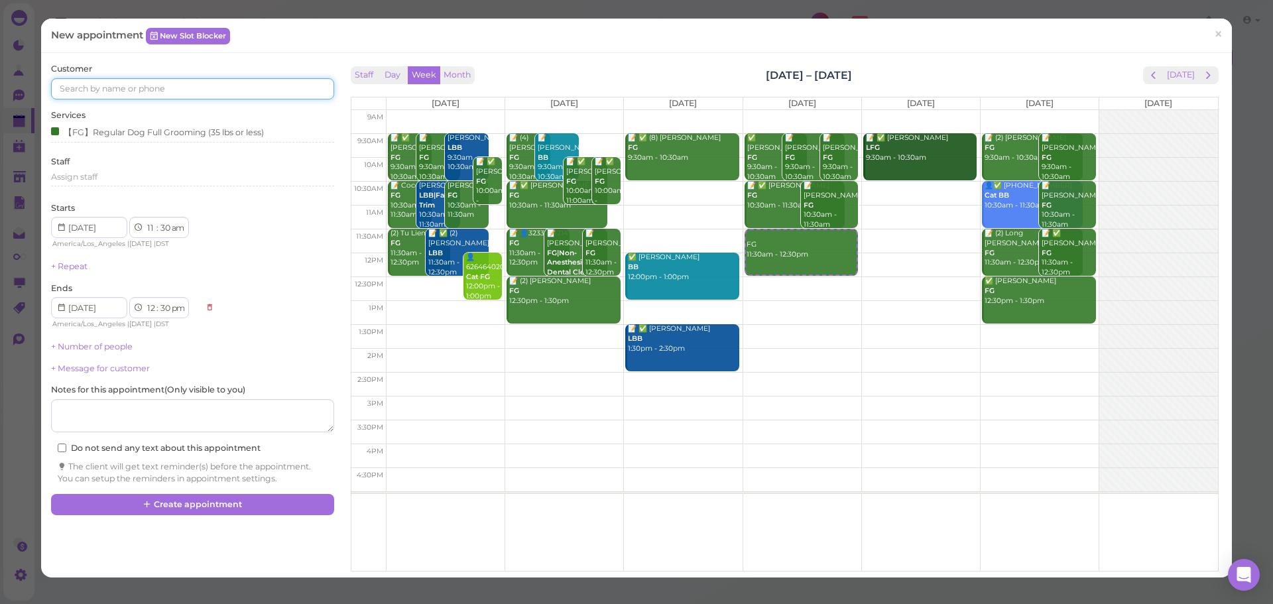
click at [164, 90] on input at bounding box center [192, 88] width 282 height 21
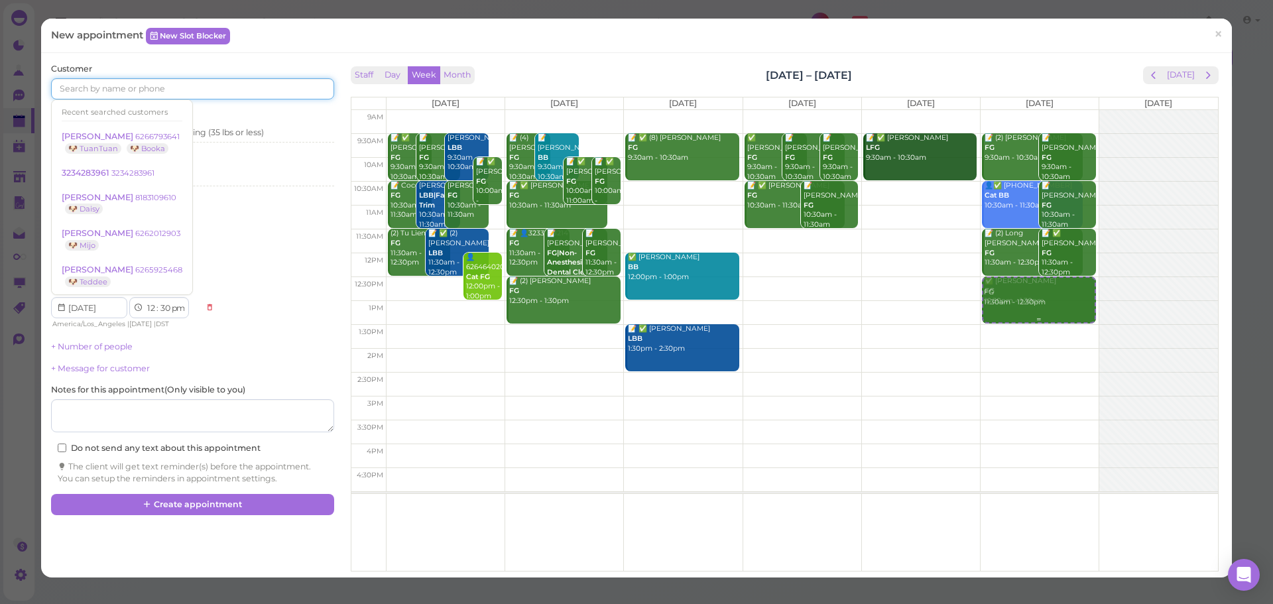
drag, startPoint x: 769, startPoint y: 251, endPoint x: 1028, endPoint y: 307, distance: 264.5
click at [1028, 110] on tr "📝 ✅ [PERSON_NAME] FG 9:30am - 10:30am 📝 [PERSON_NAME] FG 9:30am - 10:30am [PERS…" at bounding box center [784, 110] width 867 height 0
type input "[DATE]"
select select "12"
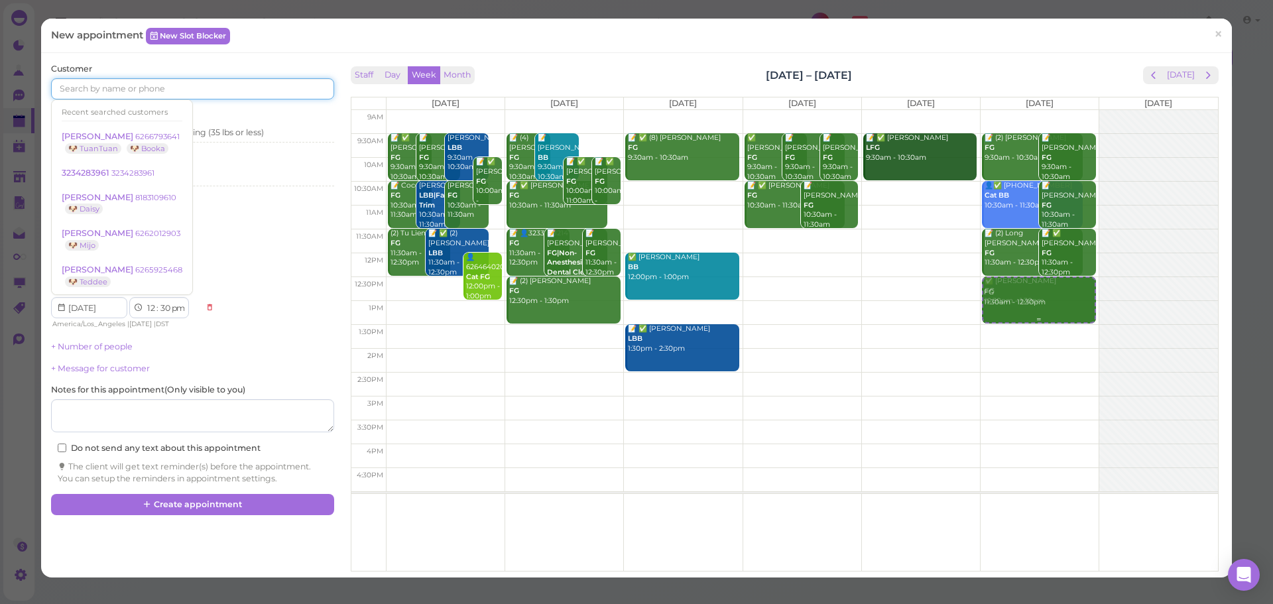
select select "pm"
select select "1"
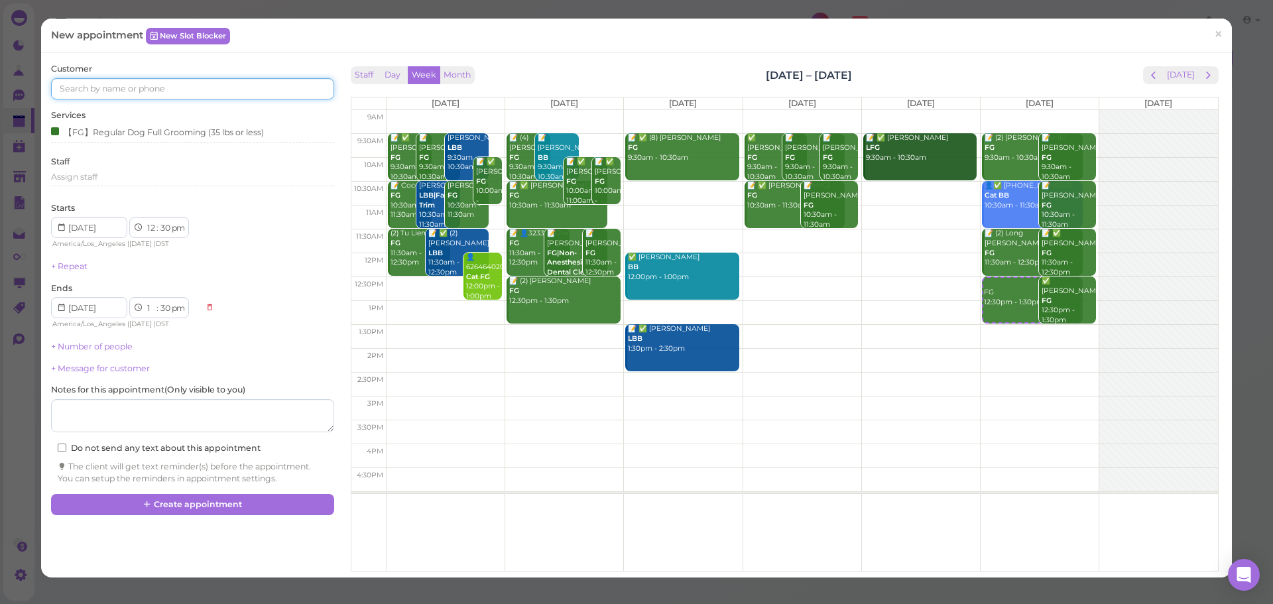
click at [184, 95] on input at bounding box center [192, 88] width 282 height 21
type input "6266241322"
drag, startPoint x: 140, startPoint y: 113, endPoint x: 162, endPoint y: 335, distance: 223.2
click at [141, 114] on small "6266241322" at bounding box center [157, 112] width 44 height 9
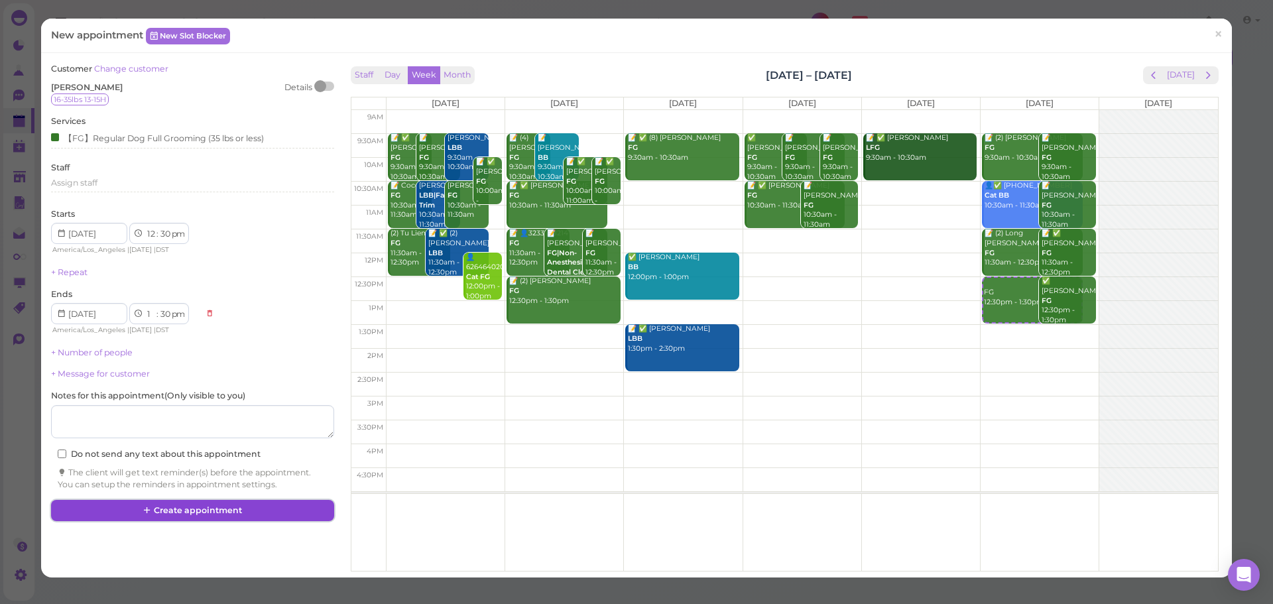
click at [230, 519] on button "Create appointment" at bounding box center [192, 510] width 282 height 21
